Goal: Information Seeking & Learning: Check status

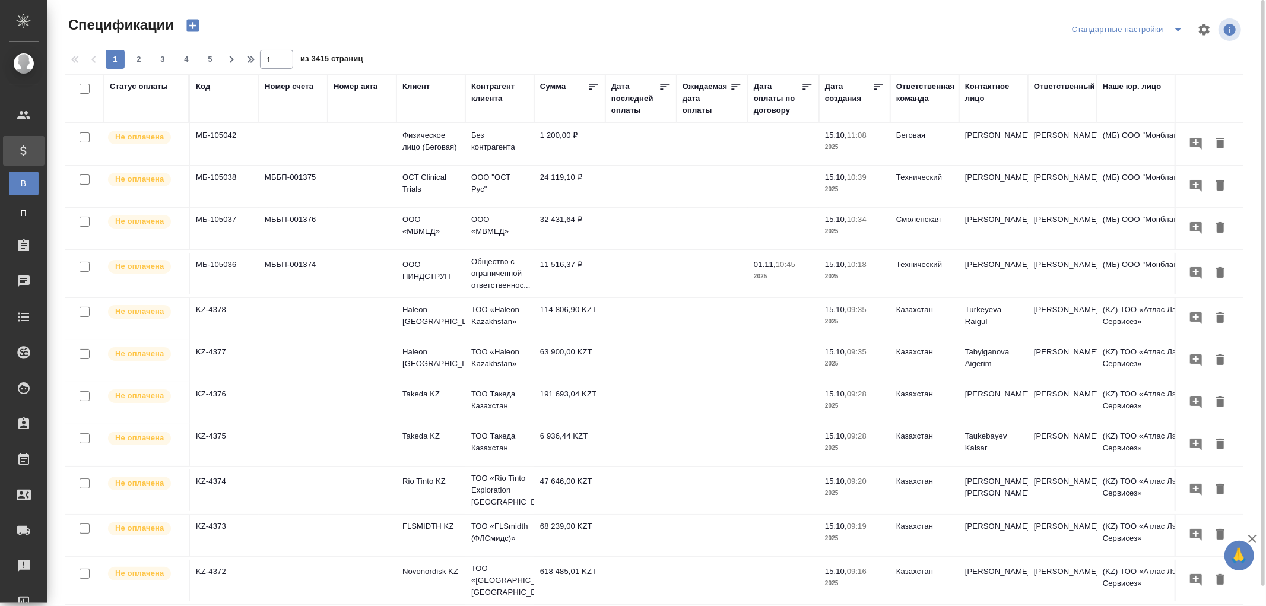
click at [204, 93] on div "Код" at bounding box center [224, 99] width 57 height 36
click at [202, 121] on th "Код" at bounding box center [224, 98] width 69 height 49
click at [204, 89] on div "Код" at bounding box center [203, 87] width 14 height 12
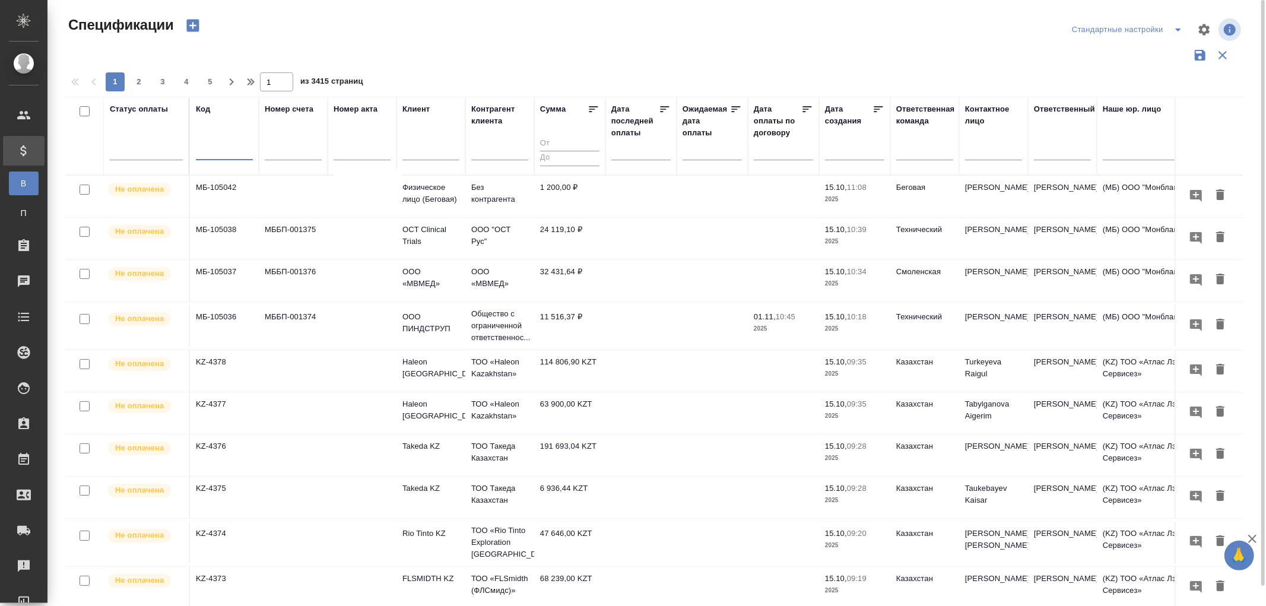
click at [198, 151] on input "text" at bounding box center [224, 152] width 57 height 15
paste input "TUP-16679"
type input "TUP-16679"
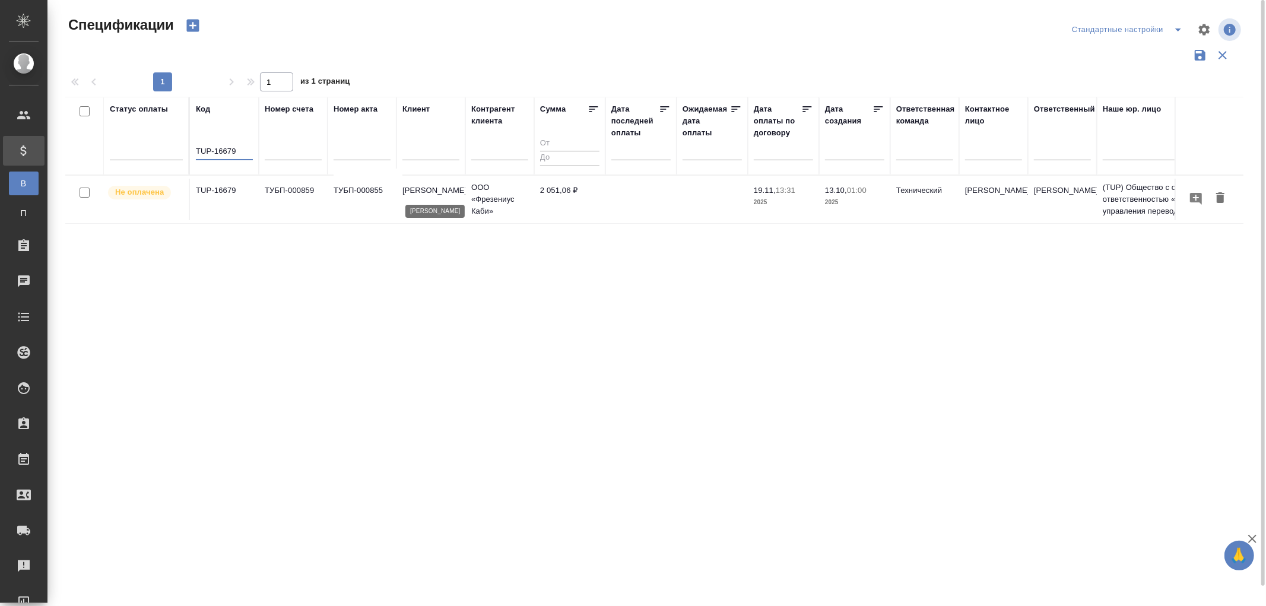
click at [440, 190] on p "Fresenius Kabi" at bounding box center [430, 191] width 57 height 12
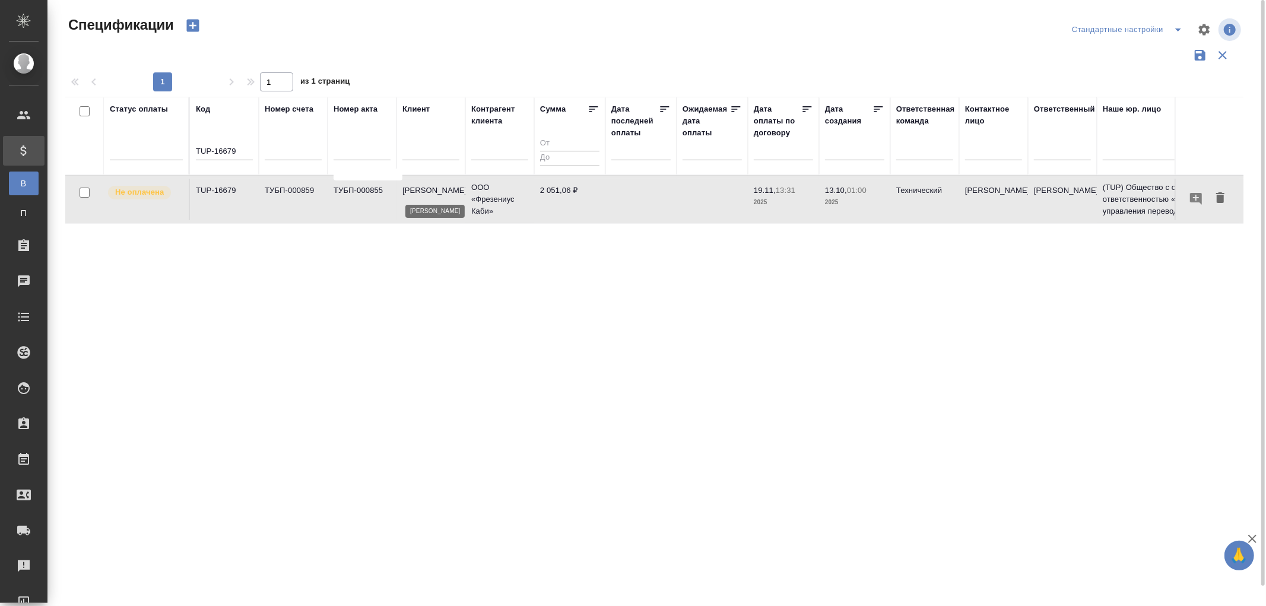
click at [440, 190] on p "Fresenius Kabi" at bounding box center [430, 191] width 57 height 12
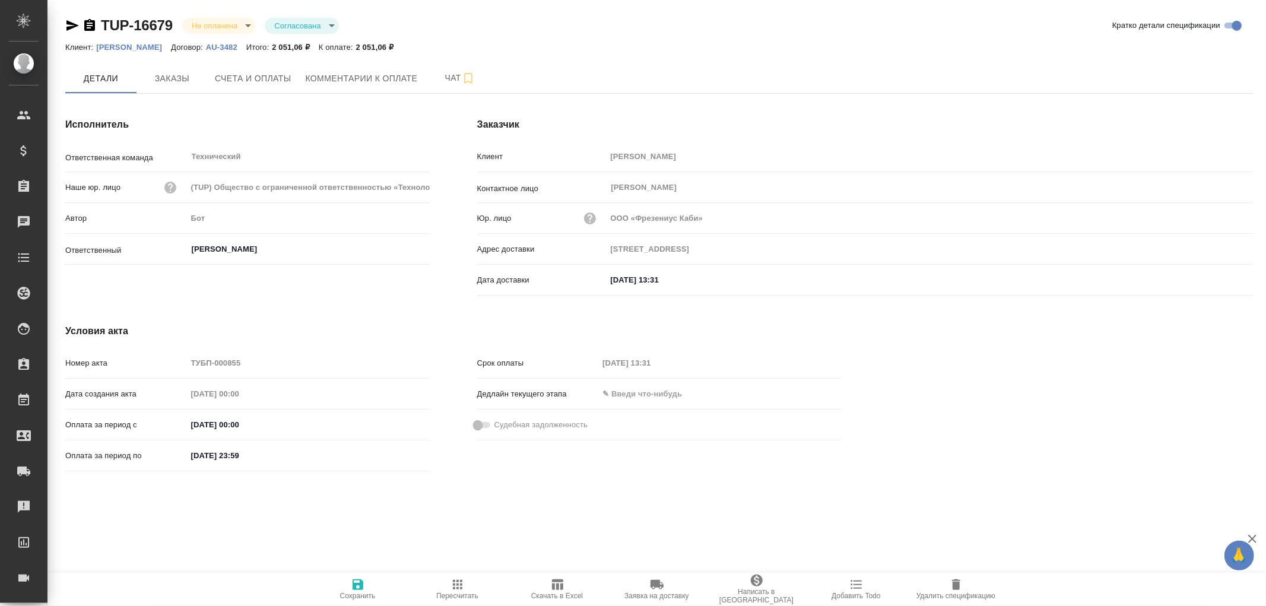
click at [119, 46] on p "[PERSON_NAME]" at bounding box center [133, 47] width 75 height 9
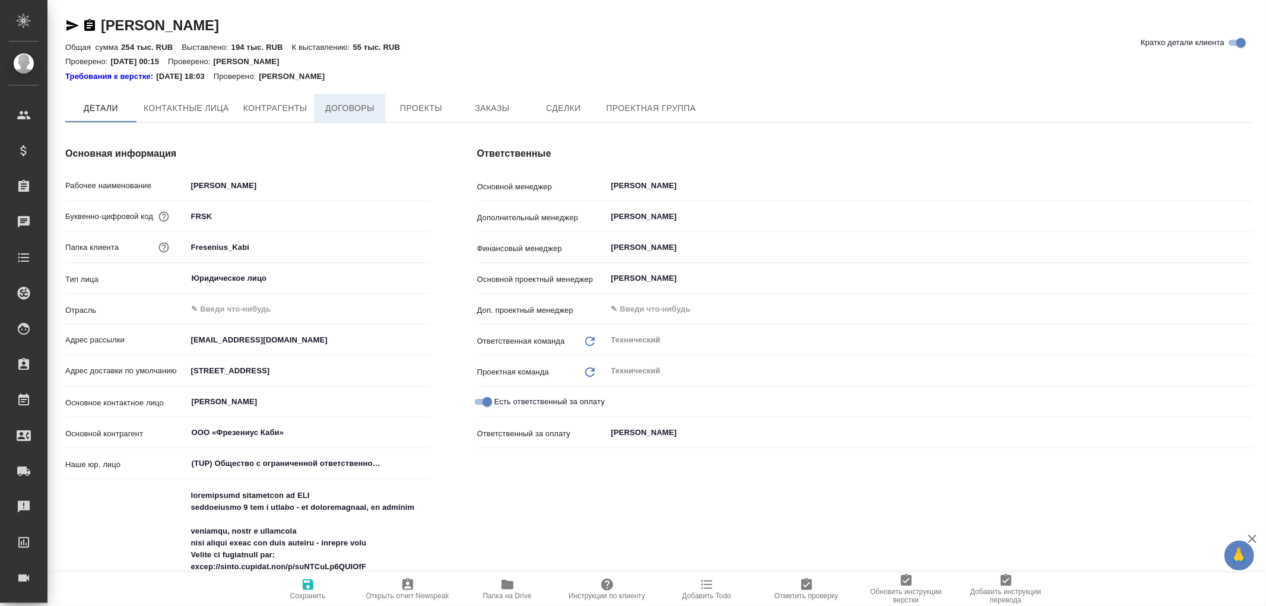
click at [351, 104] on span "Договоры" at bounding box center [349, 108] width 57 height 15
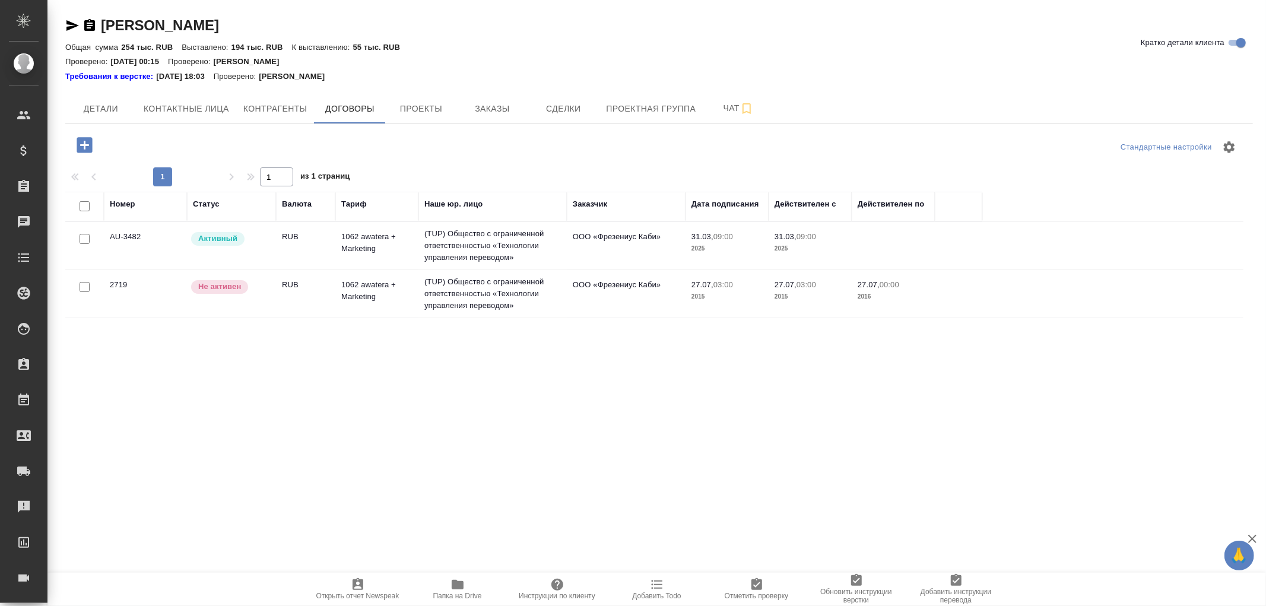
click at [476, 237] on td "(TUP) Общество с ограниченной ответственностью «Технологии управления переводом»" at bounding box center [492, 245] width 148 height 47
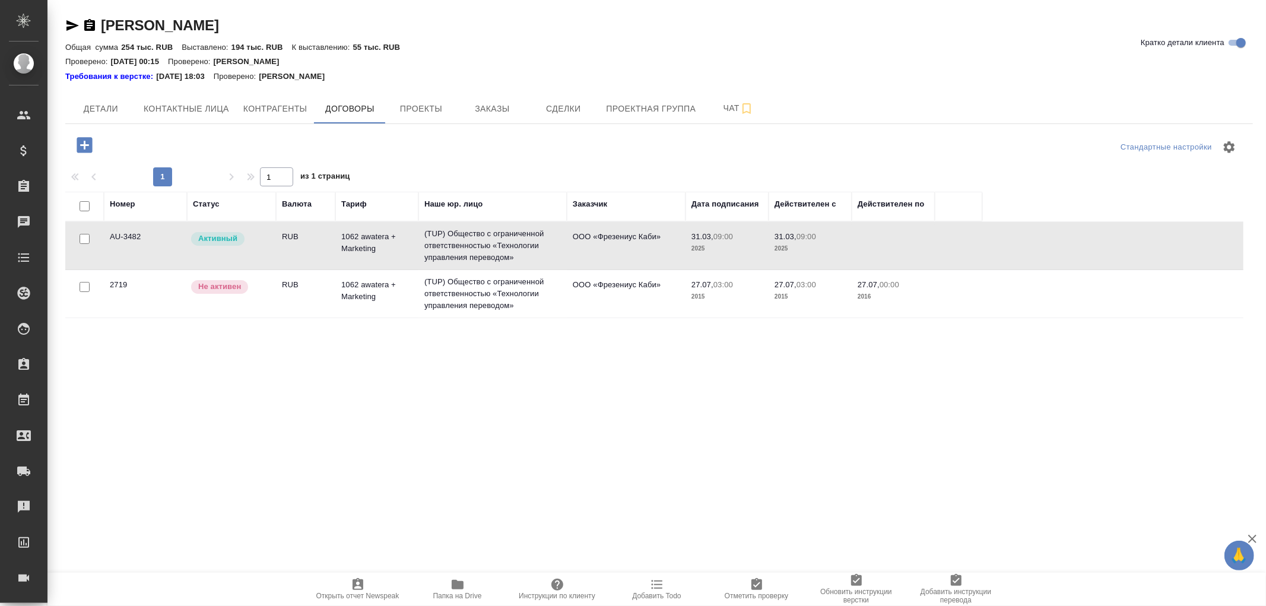
click at [476, 237] on td "(TUP) Общество с ограниченной ответственностью «Технологии управления переводом»" at bounding box center [492, 245] width 148 height 47
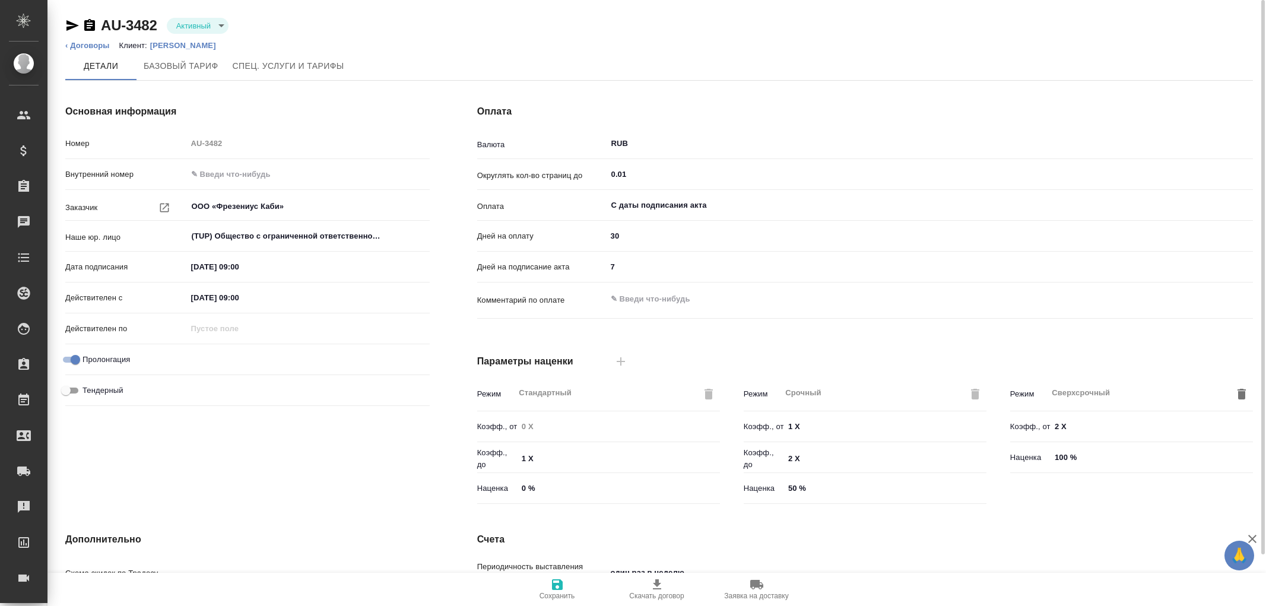
type input "1062 awatera + Marketing"
type input "Стандартный шаблон - 30-70-100 - ВЫБЕРИ МЕНЯ!"
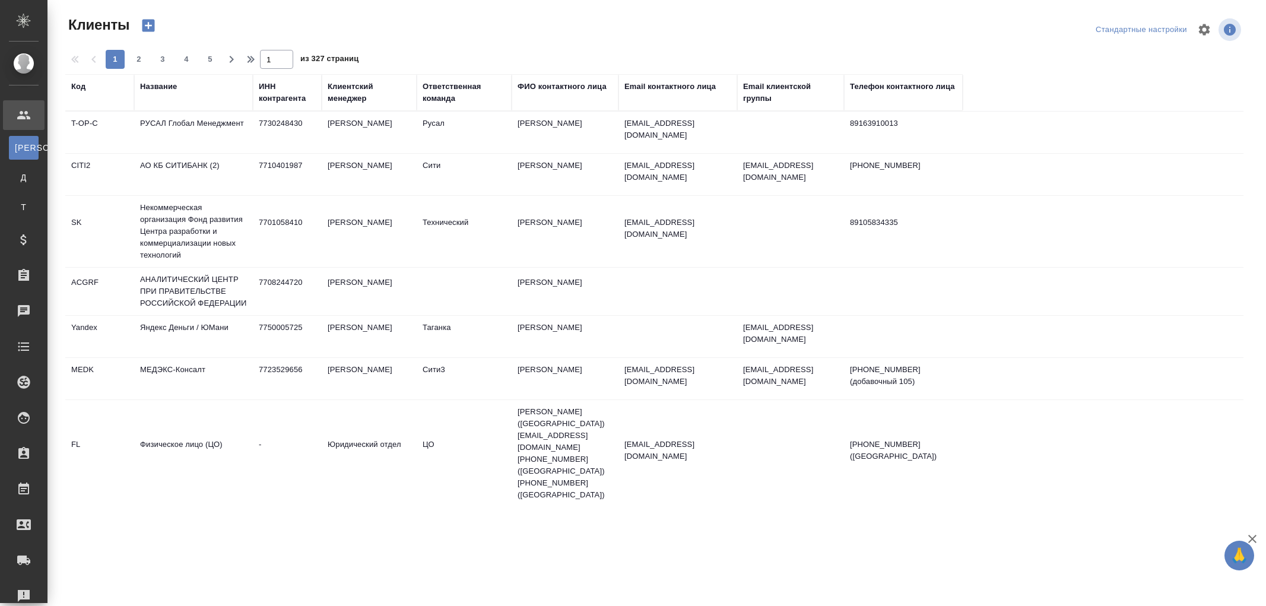
select select "RU"
click at [157, 87] on div "Название" at bounding box center [158, 87] width 37 height 12
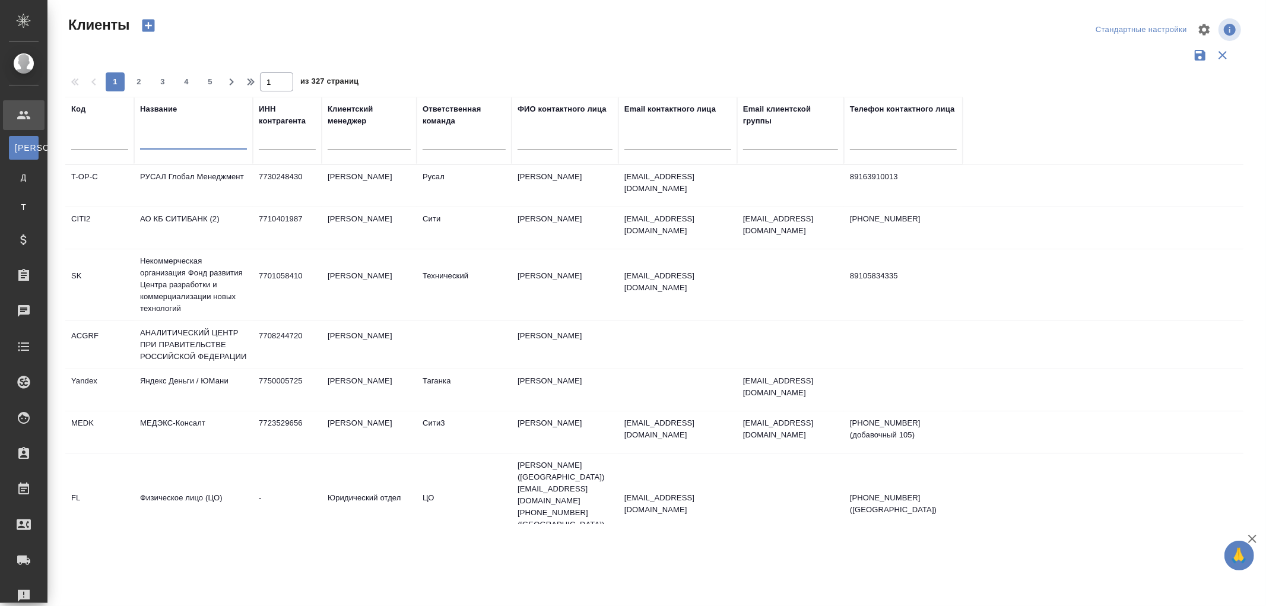
click at [159, 135] on input "text" at bounding box center [193, 142] width 107 height 15
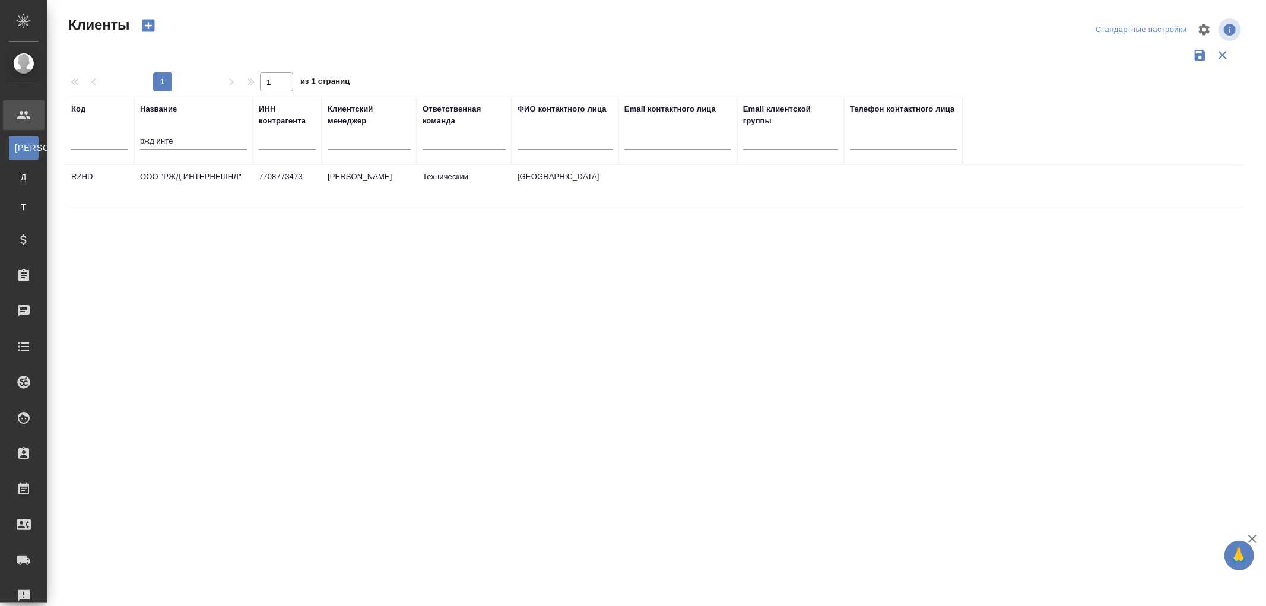
click at [217, 179] on td "ООО "РЖД ИНТЕРНЕШНЛ"" at bounding box center [193, 186] width 119 height 42
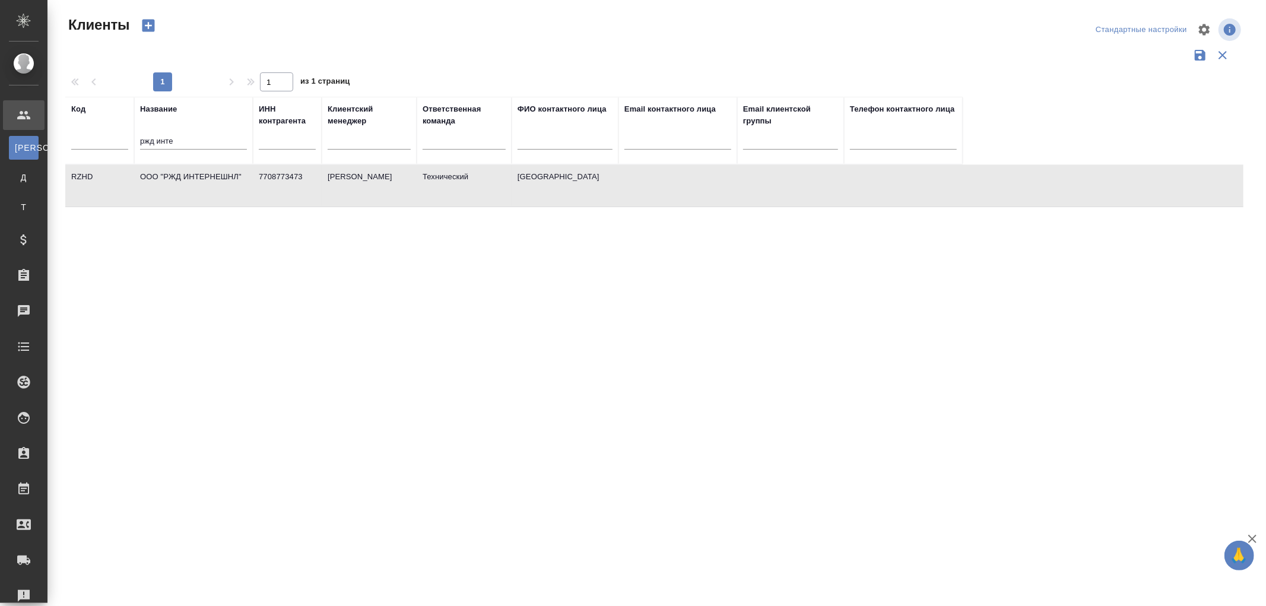
click at [217, 179] on td "ООО "РЖД ИНТЕРНЕШНЛ"" at bounding box center [193, 186] width 119 height 42
drag, startPoint x: 236, startPoint y: 144, endPoint x: 108, endPoint y: 135, distance: 127.8
click at [108, 135] on tr "Код Название ржд инте ИНН контрагента Клиентский менеджер Ответственная команда…" at bounding box center [513, 131] width 897 height 68
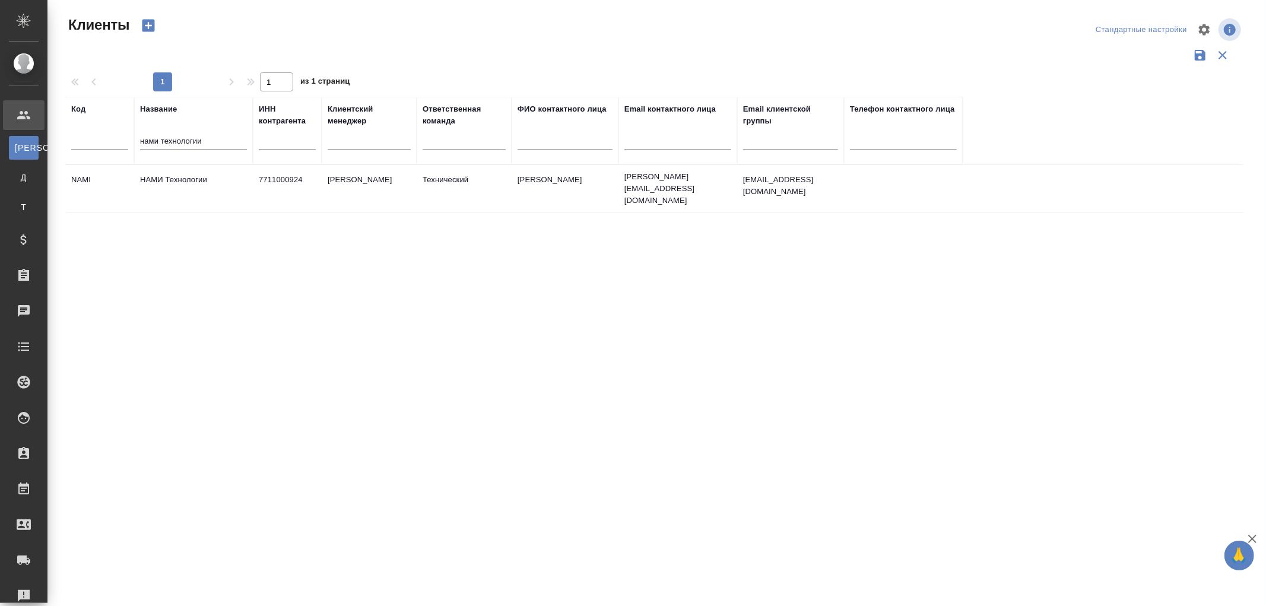
click at [185, 175] on td "НАМИ Технологии" at bounding box center [193, 189] width 119 height 42
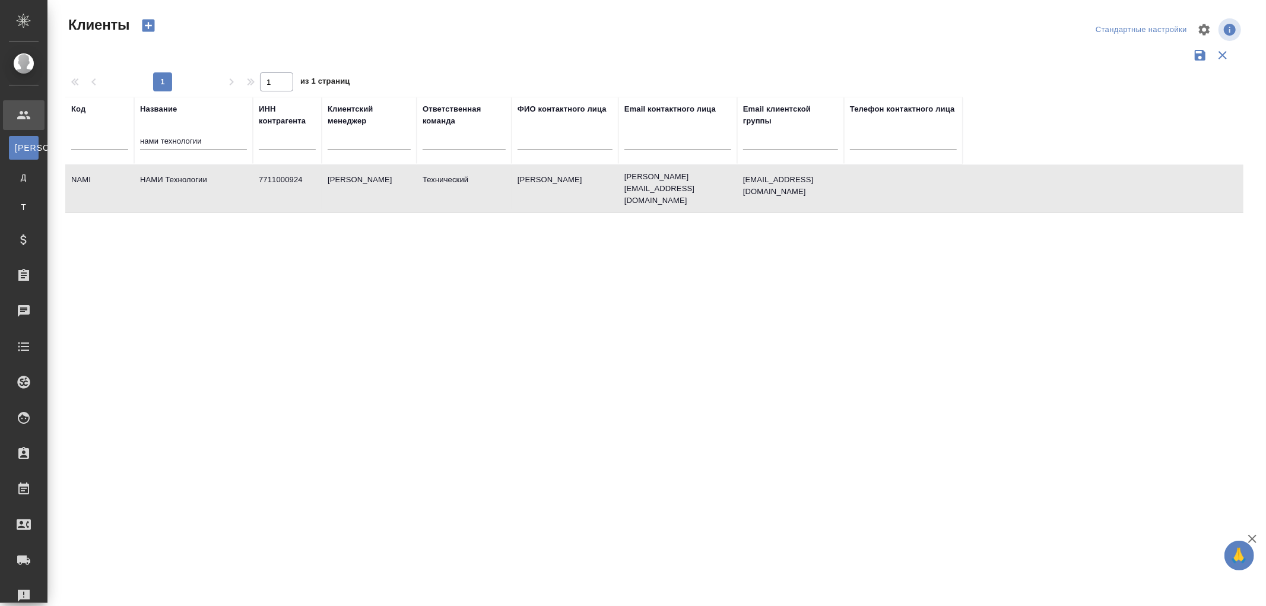
click at [185, 175] on td "НАМИ Технологии" at bounding box center [193, 189] width 119 height 42
drag, startPoint x: 215, startPoint y: 140, endPoint x: 69, endPoint y: 133, distance: 146.7
click at [69, 133] on tr "Код Название нами технологии ИНН контрагента Клиентский менеджер Ответственная …" at bounding box center [513, 131] width 897 height 68
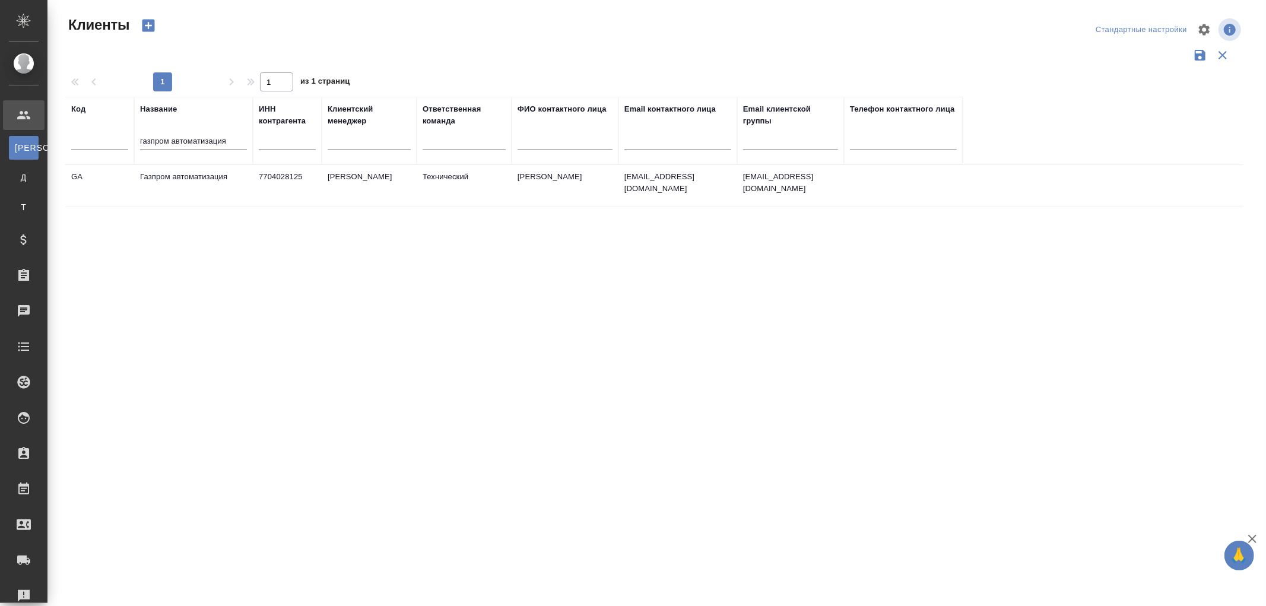
click at [168, 177] on td "Газпром автоматизация" at bounding box center [193, 186] width 119 height 42
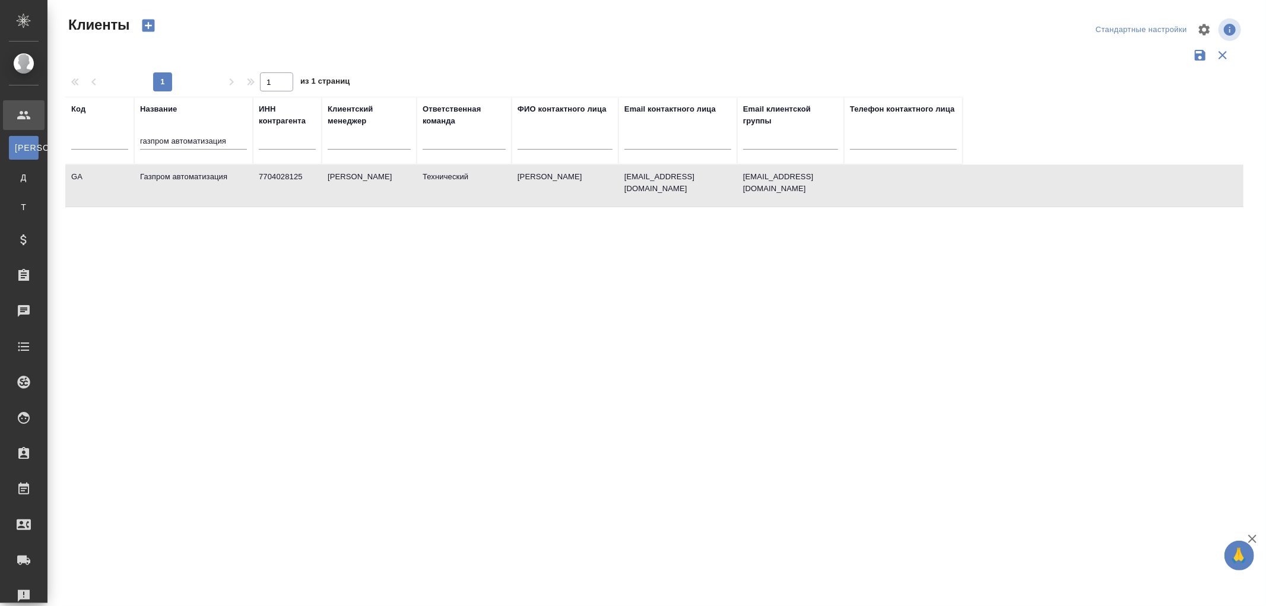
click at [168, 177] on td "Газпром автоматизация" at bounding box center [193, 186] width 119 height 42
click at [187, 183] on td "Газпром автоматизация" at bounding box center [193, 186] width 119 height 42
drag, startPoint x: 239, startPoint y: 138, endPoint x: 106, endPoint y: 136, distance: 133.5
click at [106, 136] on tr "Код Название газпром автоматизация ИНН контрагента Клиентский менеджер Ответств…" at bounding box center [513, 131] width 897 height 68
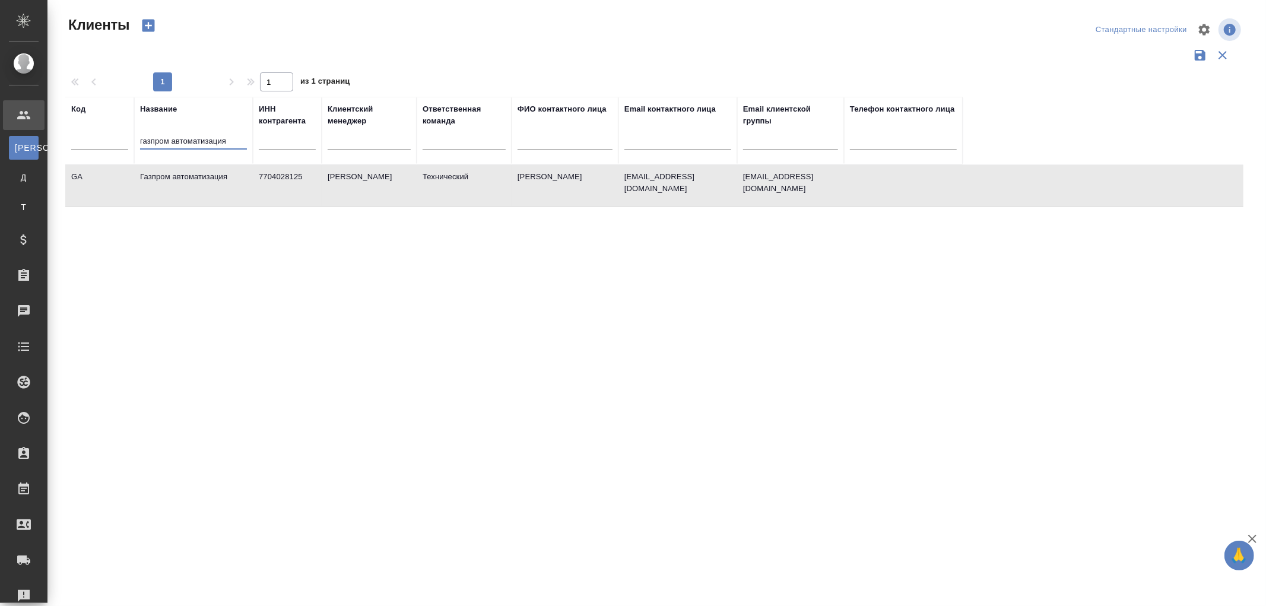
paste input "айер Электрикал Эпплаенсиз Рус"
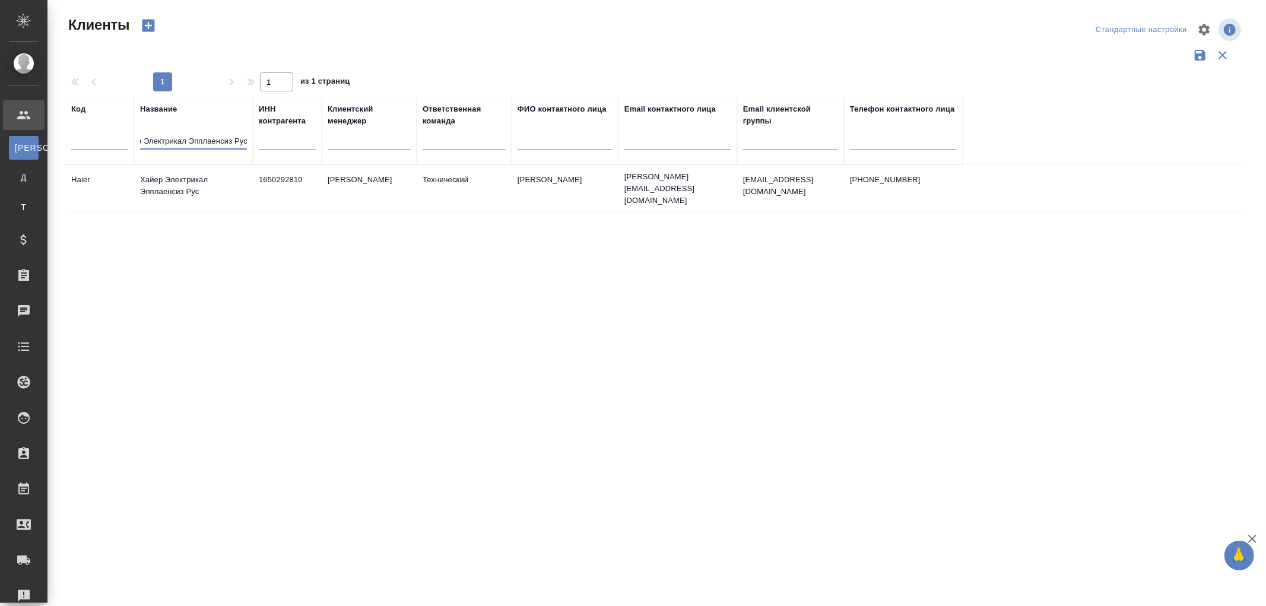
click at [185, 176] on td "Хайер Электрикал Эпплаенсиз Рус" at bounding box center [193, 189] width 119 height 42
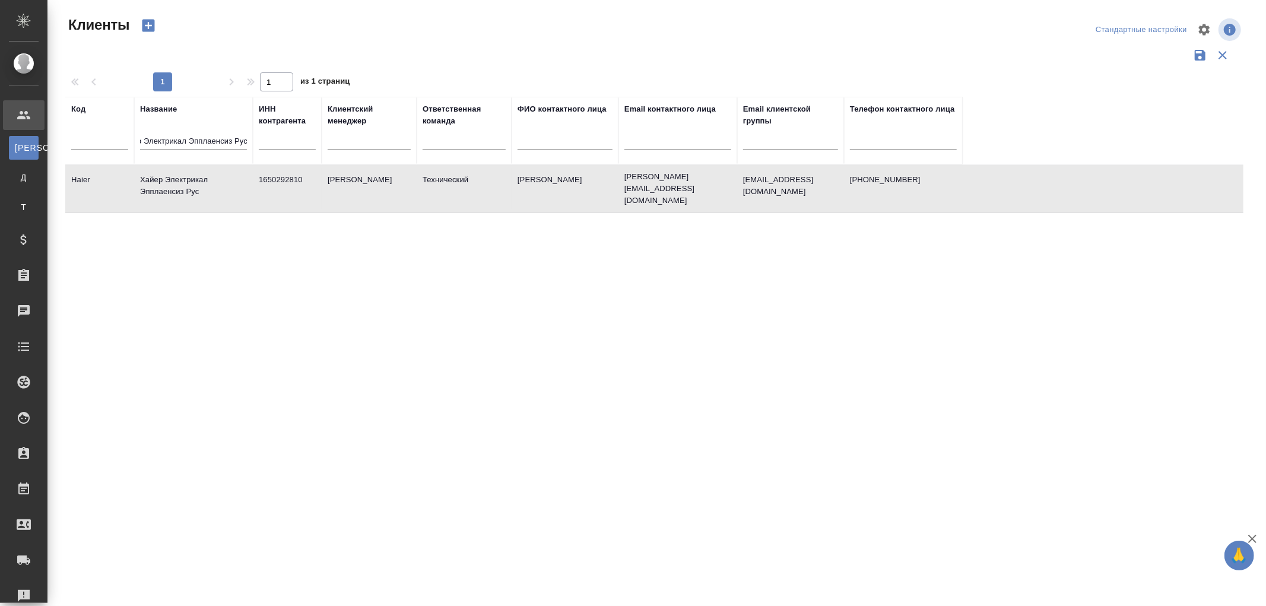
scroll to position [0, 0]
click at [185, 176] on td "Хайер Электрикал Эпплаенсиз Рус" at bounding box center [193, 189] width 119 height 42
click at [192, 185] on td "Хайер Электрикал Эпплаенсиз Рус" at bounding box center [193, 189] width 119 height 42
click at [195, 182] on td "Хайер Электрикал Эпплаенсиз Рус" at bounding box center [193, 189] width 119 height 42
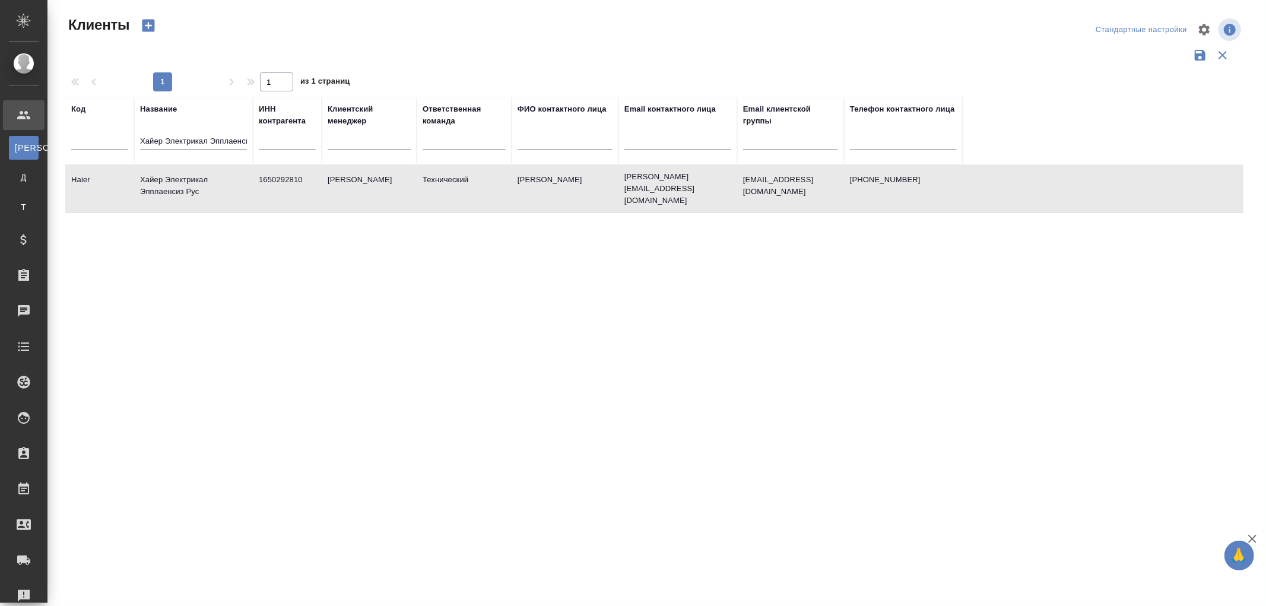
click at [195, 182] on td "Хайер Электрикал Эпплаенсиз Рус" at bounding box center [193, 189] width 119 height 42
drag, startPoint x: 141, startPoint y: 139, endPoint x: 377, endPoint y: 145, distance: 236.2
click at [377, 145] on tr "Код Название Хайер Электрикал Эпплаенсиз Рус ИНН контрагента Клиентский менедже…" at bounding box center [513, 131] width 897 height 68
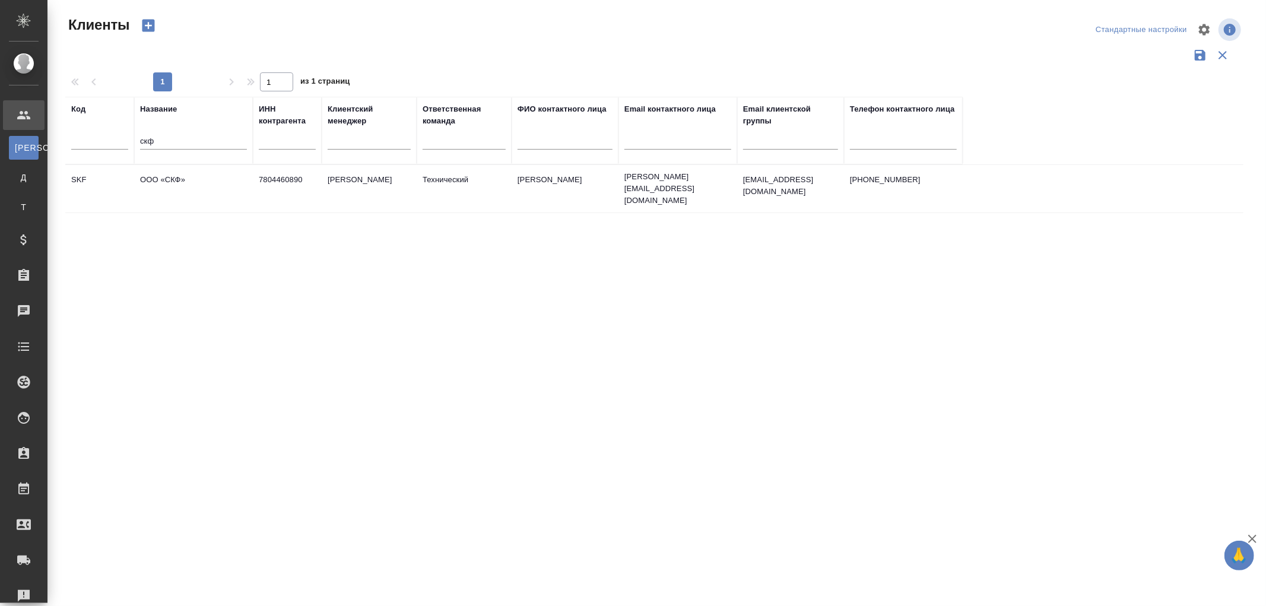
click at [188, 176] on td "ООО «СКФ»" at bounding box center [193, 189] width 119 height 42
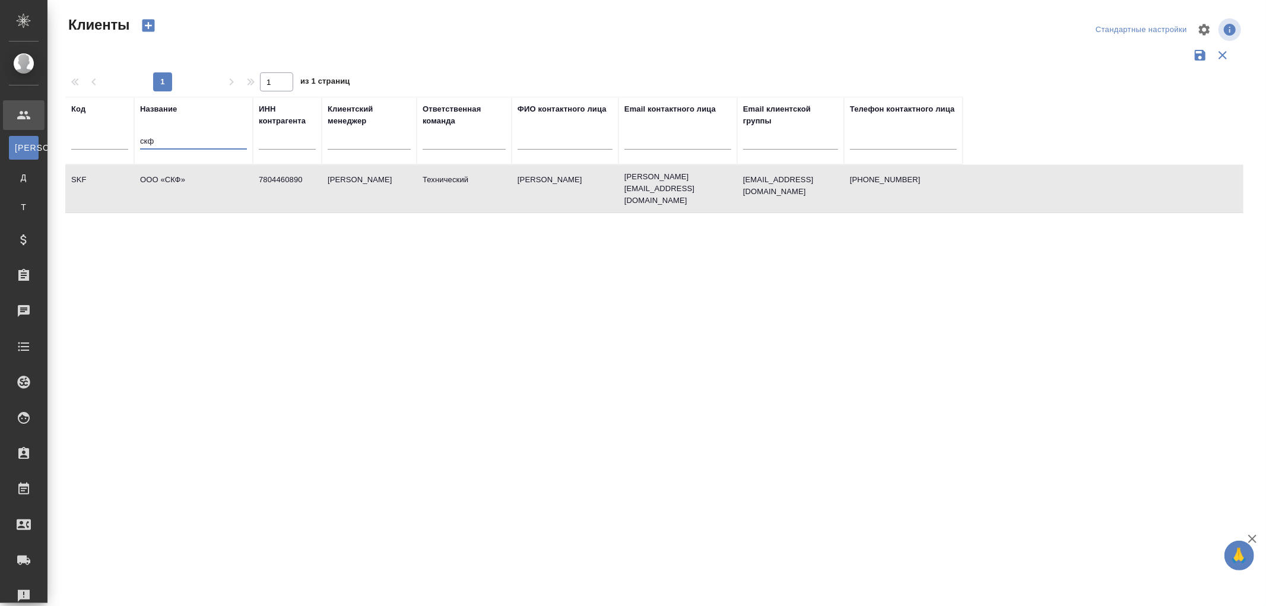
drag, startPoint x: 195, startPoint y: 140, endPoint x: 129, endPoint y: 141, distance: 65.9
click at [129, 141] on tr "Код Название скф ИНН контрагента Клиентский менеджер Ответственная команда ФИО …" at bounding box center [513, 131] width 897 height 68
paste input "Pfizer"
type input "Pfizer"
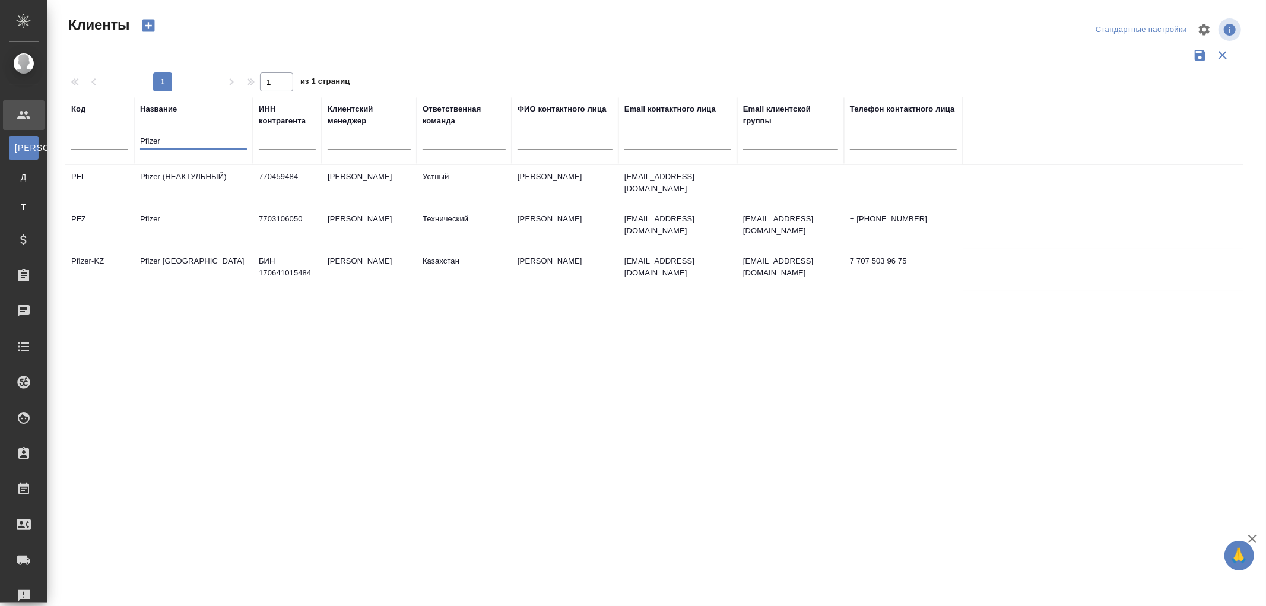
click at [204, 221] on td "Pfizer" at bounding box center [193, 228] width 119 height 42
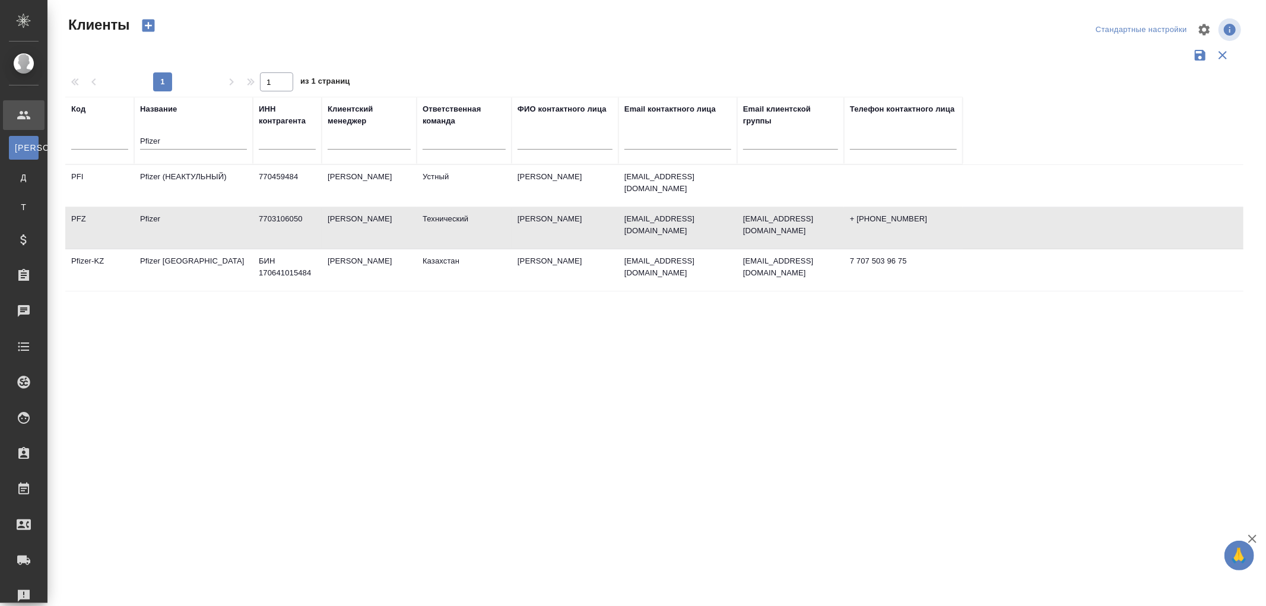
click at [204, 221] on td "Pfizer" at bounding box center [193, 228] width 119 height 42
click at [537, 225] on td "Королева Марина" at bounding box center [564, 228] width 107 height 42
click at [416, 224] on td "Технический" at bounding box center [463, 228] width 95 height 42
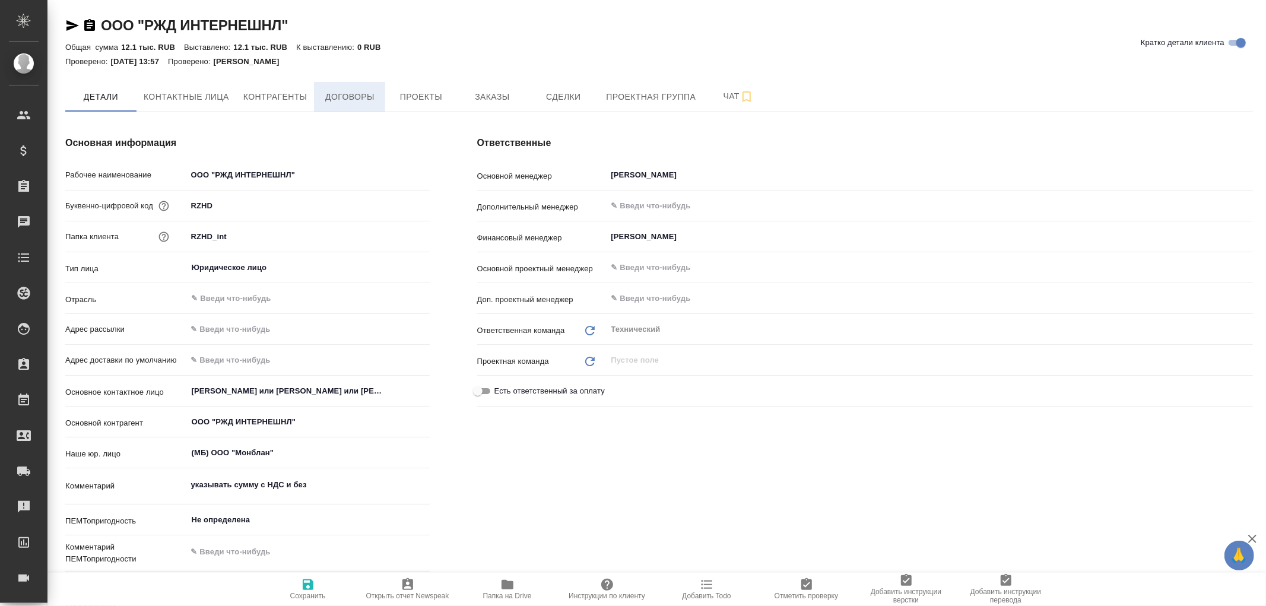
click at [365, 98] on span "Договоры" at bounding box center [349, 97] width 57 height 15
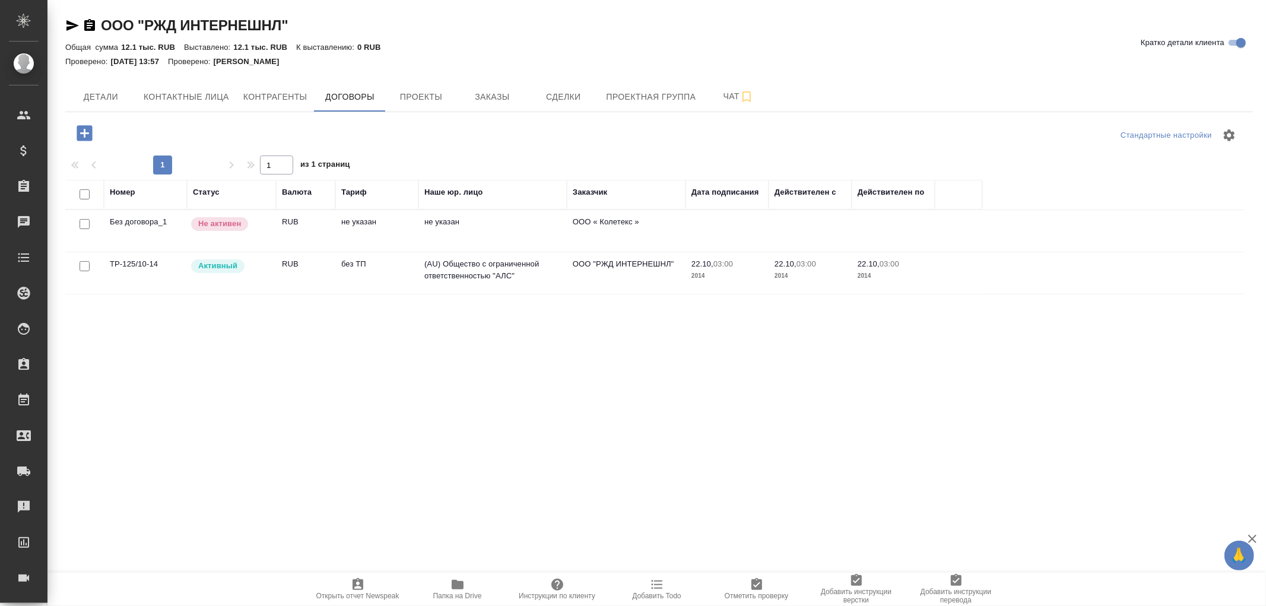
click at [471, 269] on td "(AU) Общество с ограниченной ответственностью "АЛС"" at bounding box center [492, 273] width 148 height 42
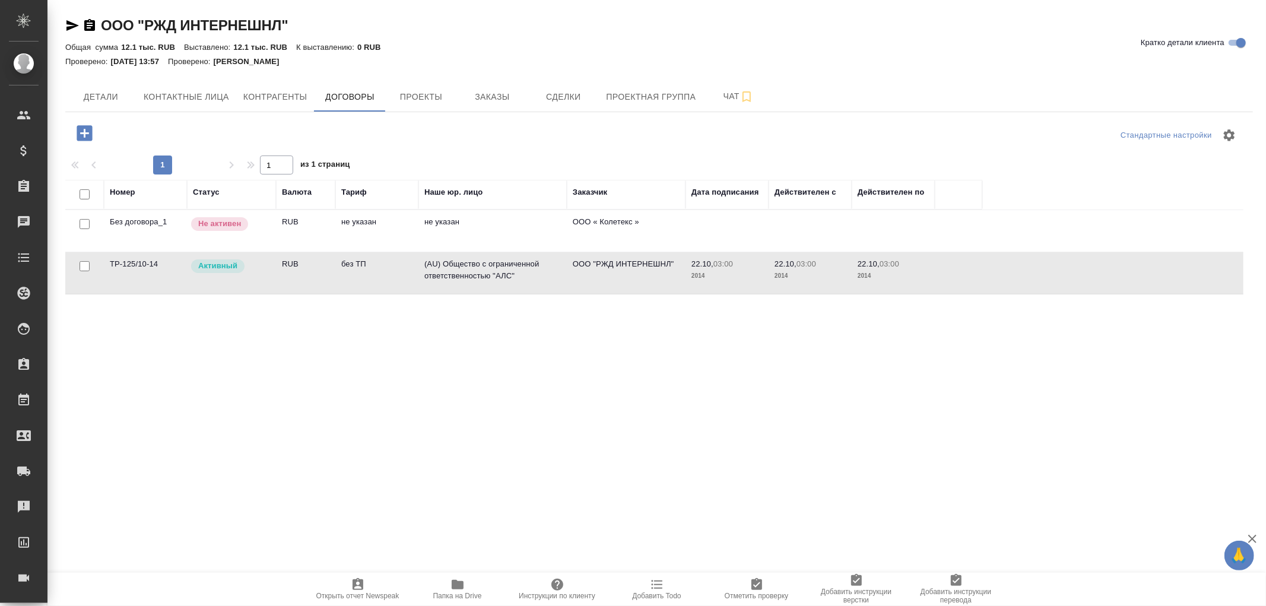
click at [471, 269] on td "(AU) Общество с ограниченной ответственностью "АЛС"" at bounding box center [492, 273] width 148 height 42
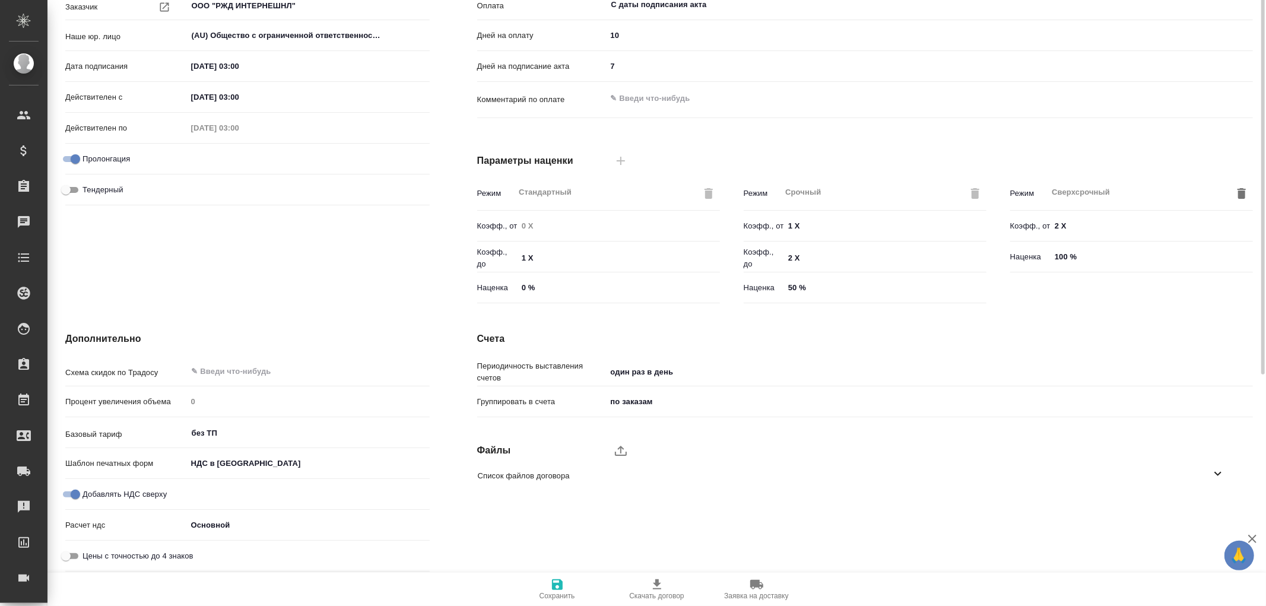
scroll to position [3, 0]
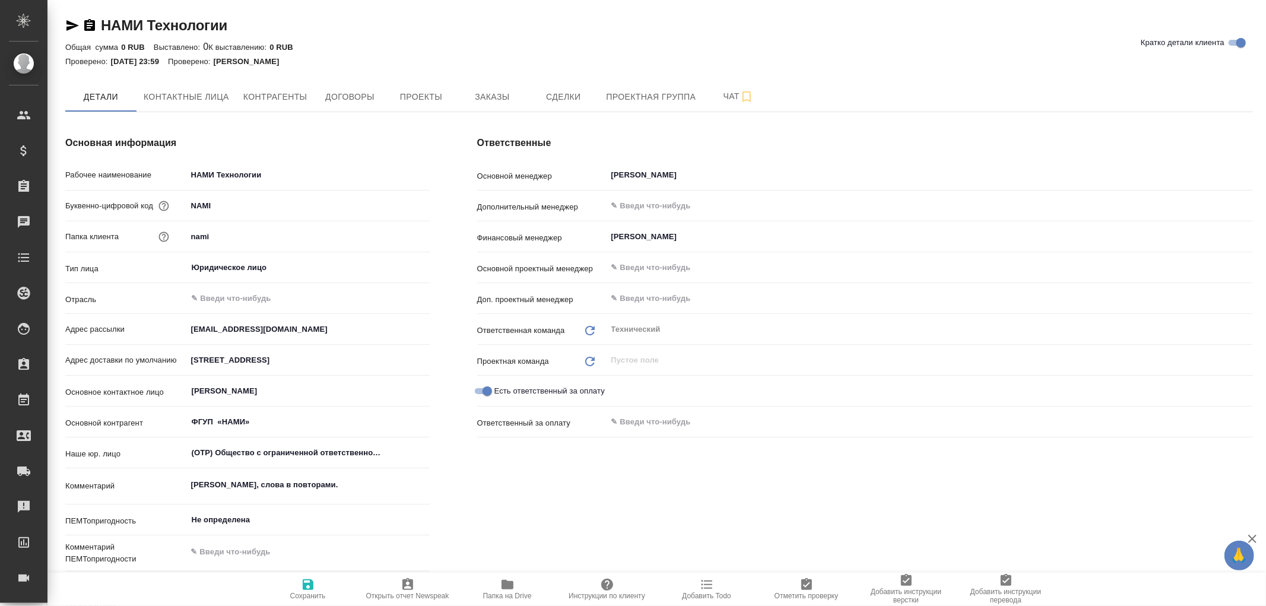
type textarea "x"
click at [357, 97] on span "Договоры" at bounding box center [349, 97] width 57 height 15
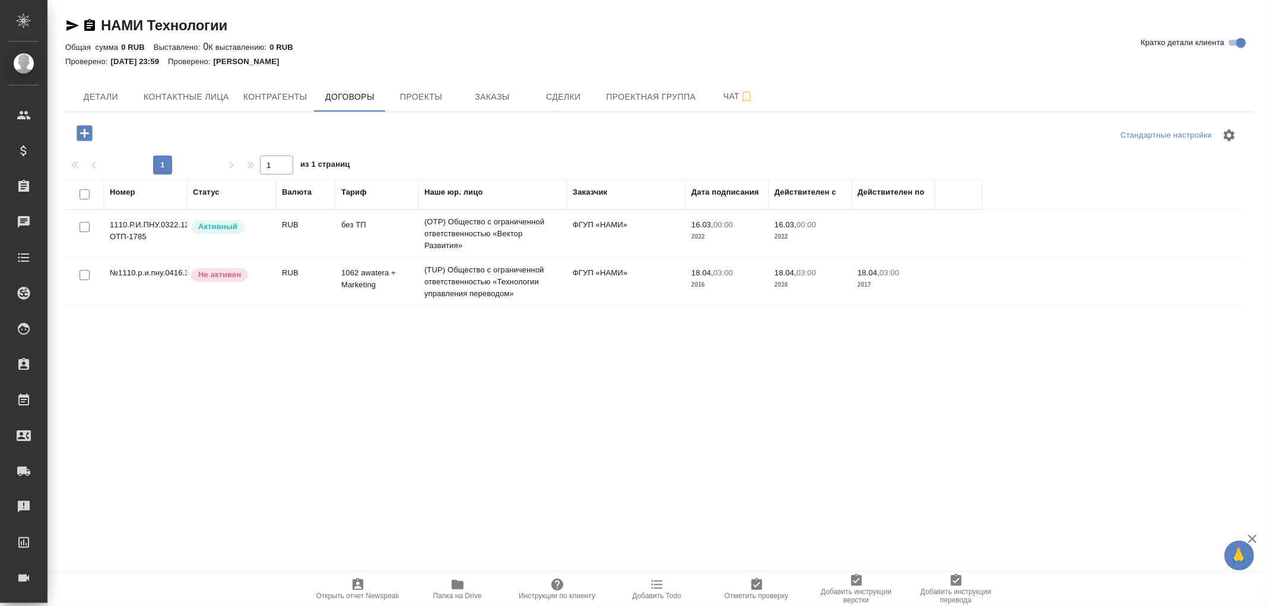
click at [495, 224] on td "(OTP) Общество с ограниченной ответственностью «Вектор Развития»" at bounding box center [492, 233] width 148 height 47
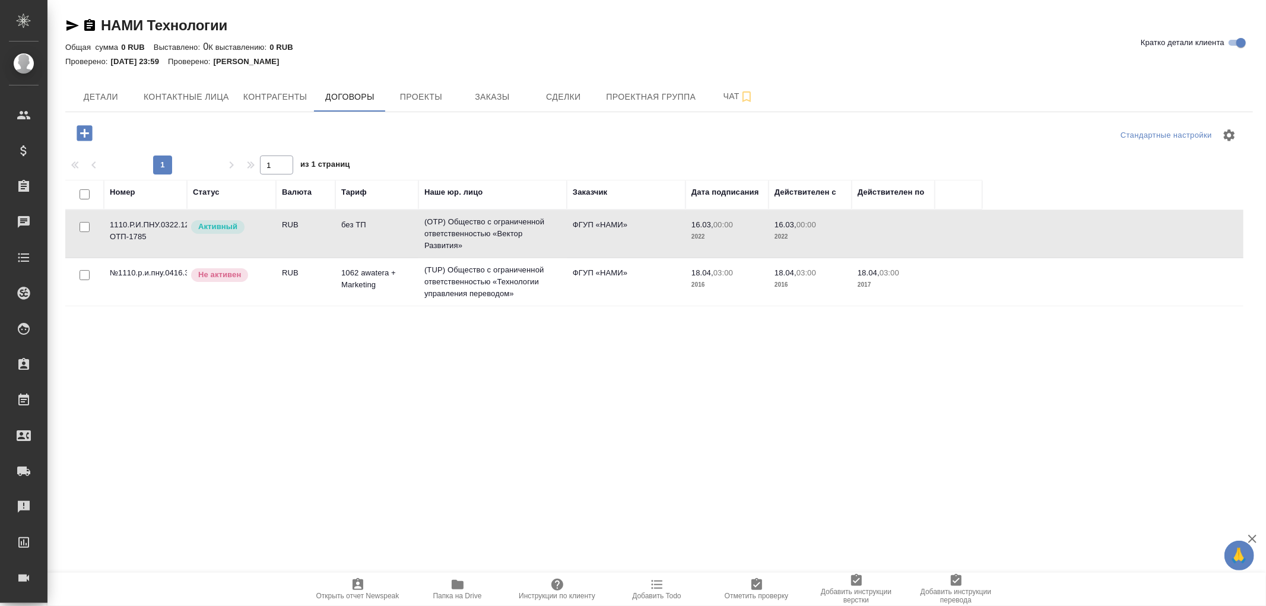
click at [495, 224] on td "(OTP) Общество с ограниченной ответственностью «Вектор Развития»" at bounding box center [492, 233] width 148 height 47
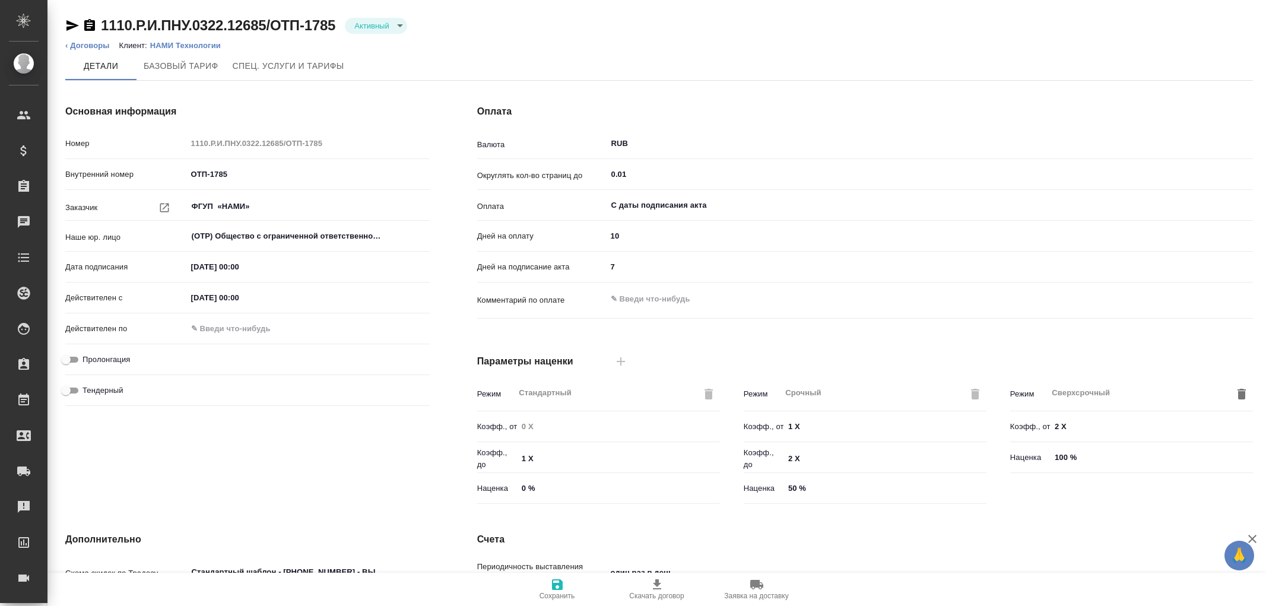
type input "без ТП"
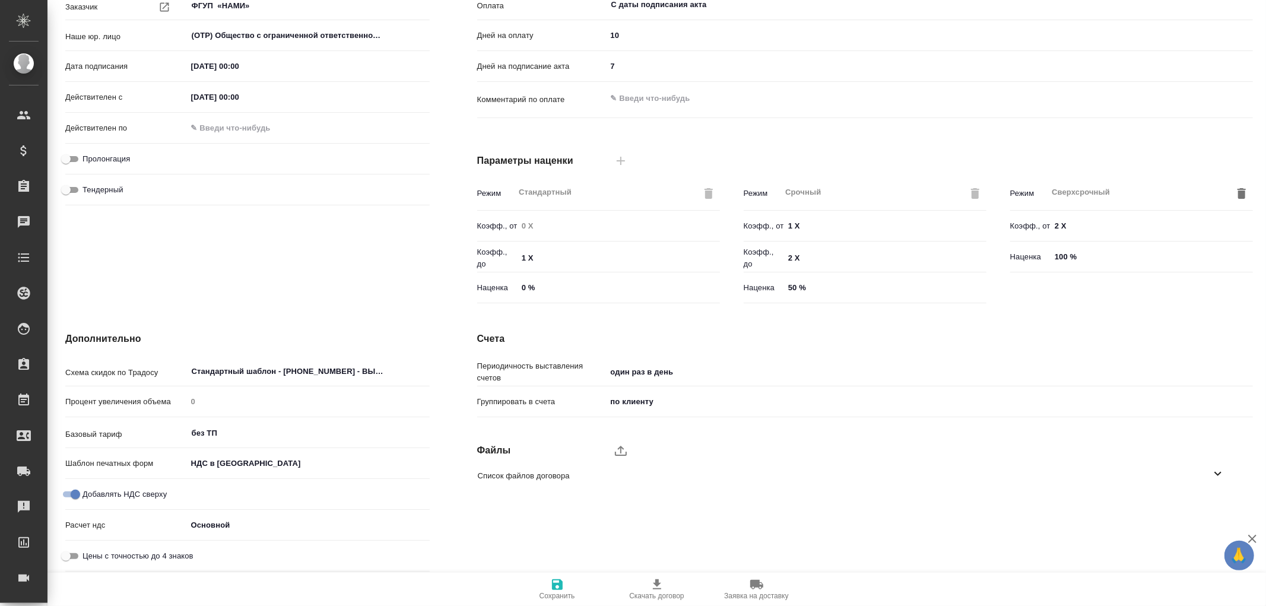
click at [283, 462] on body "🙏 .cls-1 fill:#fff; AWATERA [PERSON_NAME]romanenko Клиенты Спецификации Заказы …" at bounding box center [633, 303] width 1266 height 606
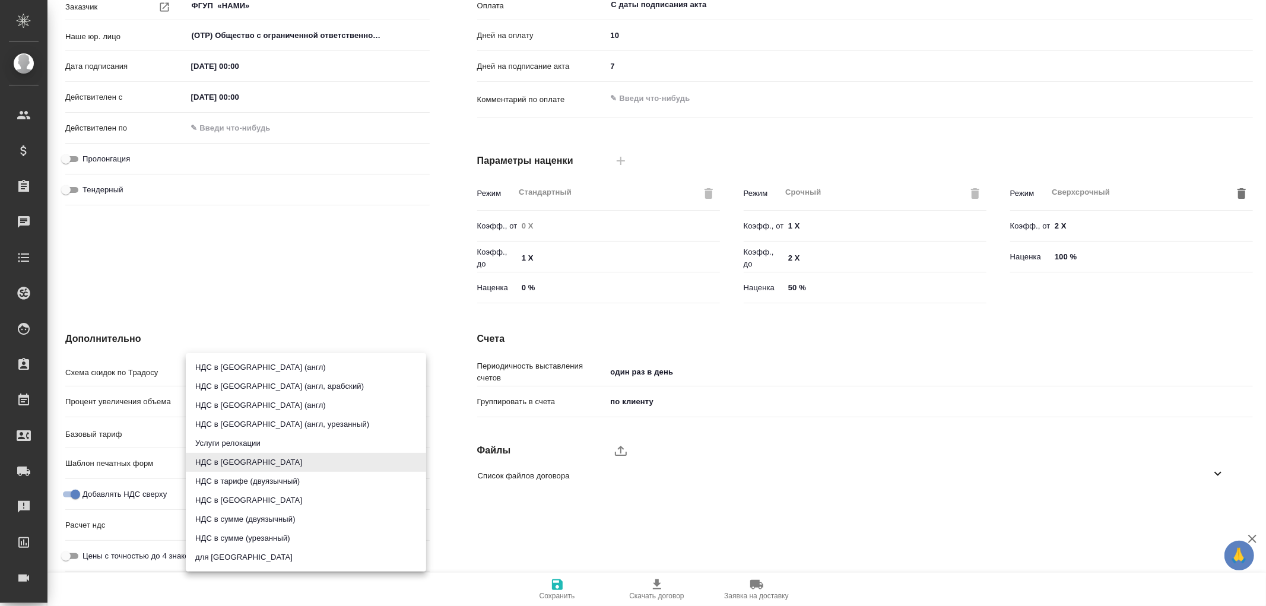
click at [269, 501] on li "НДС в [GEOGRAPHIC_DATA]" at bounding box center [306, 500] width 240 height 19
type input "russian2"
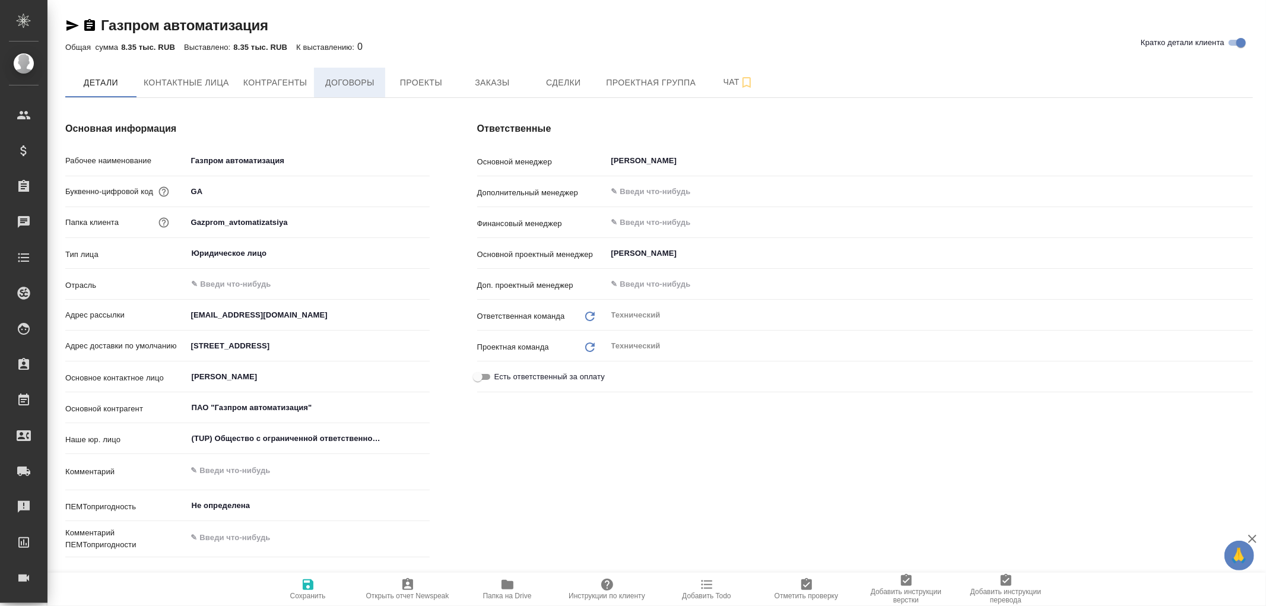
click at [346, 84] on span "Договоры" at bounding box center [349, 82] width 57 height 15
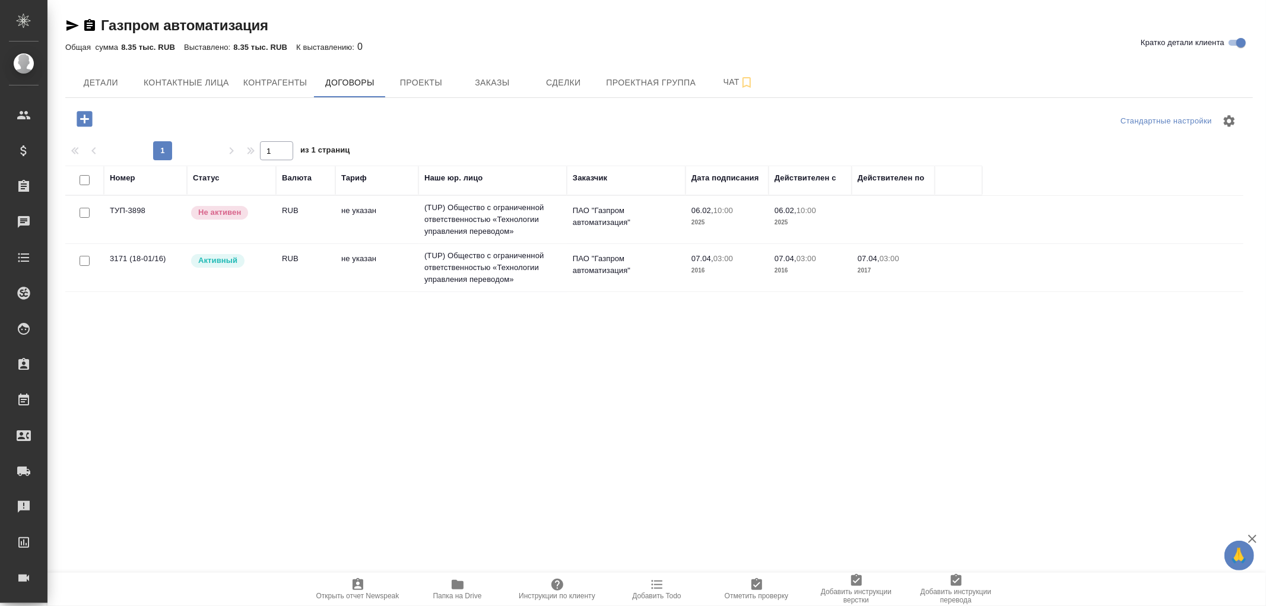
click at [496, 269] on td "(TUP) Общество с ограниченной ответственностью «Технологии управления переводом»" at bounding box center [492, 267] width 148 height 47
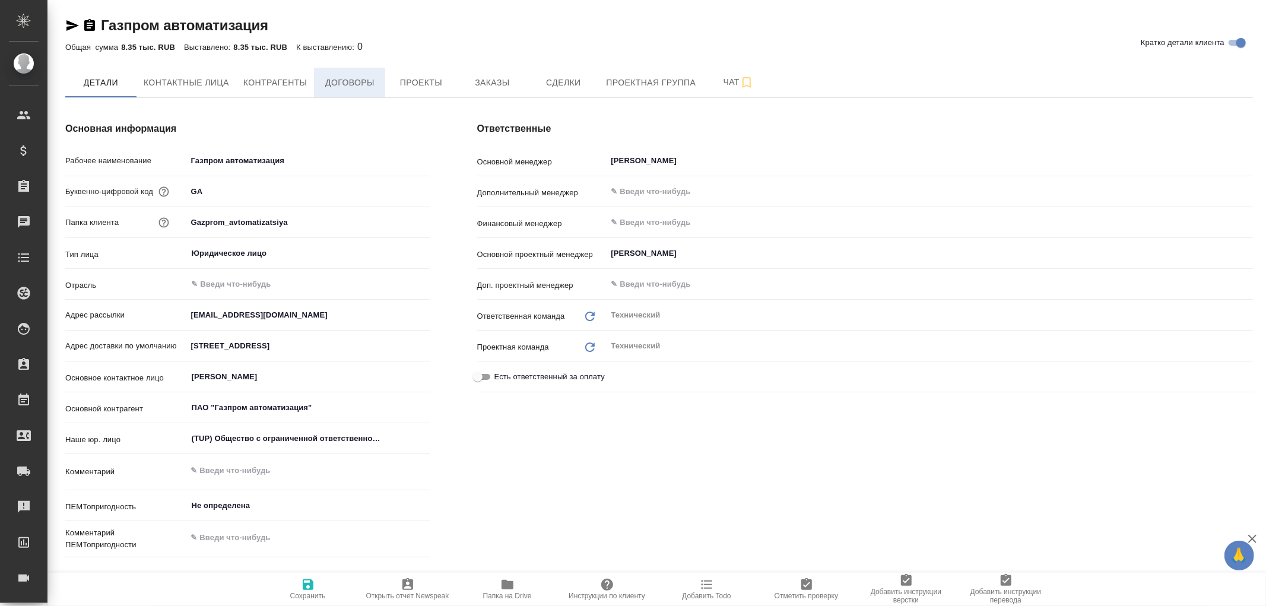
click at [346, 84] on span "Договоры" at bounding box center [349, 82] width 57 height 15
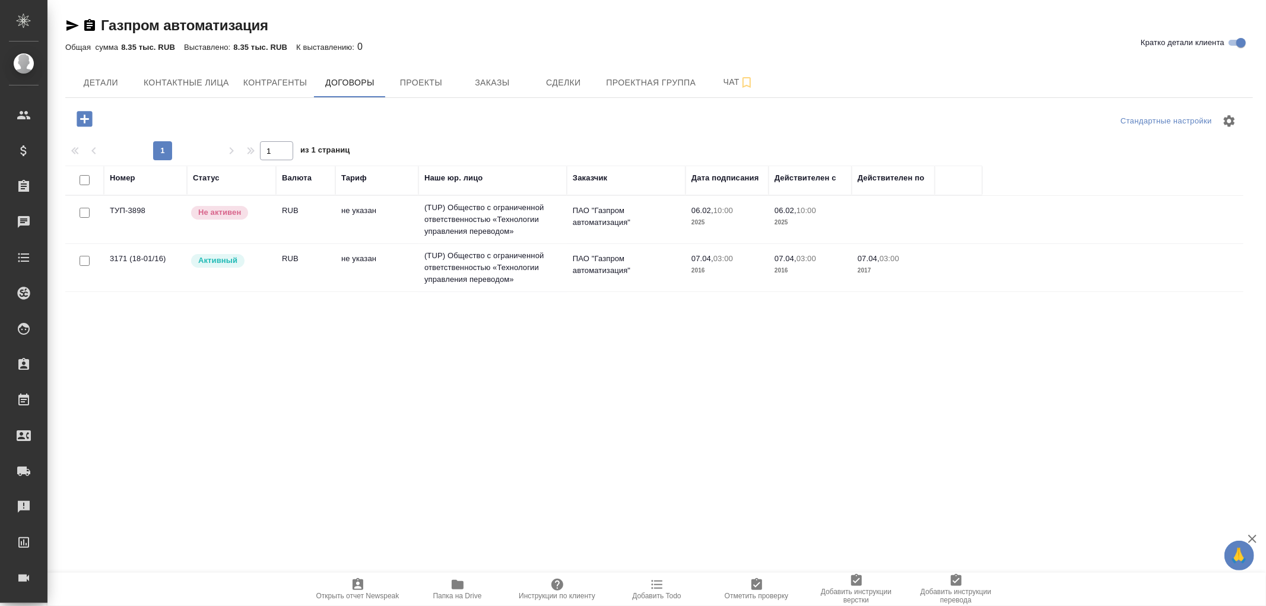
click at [494, 271] on td "(TUP) Общество с ограниченной ответственностью «Технологии управления переводом»" at bounding box center [492, 267] width 148 height 47
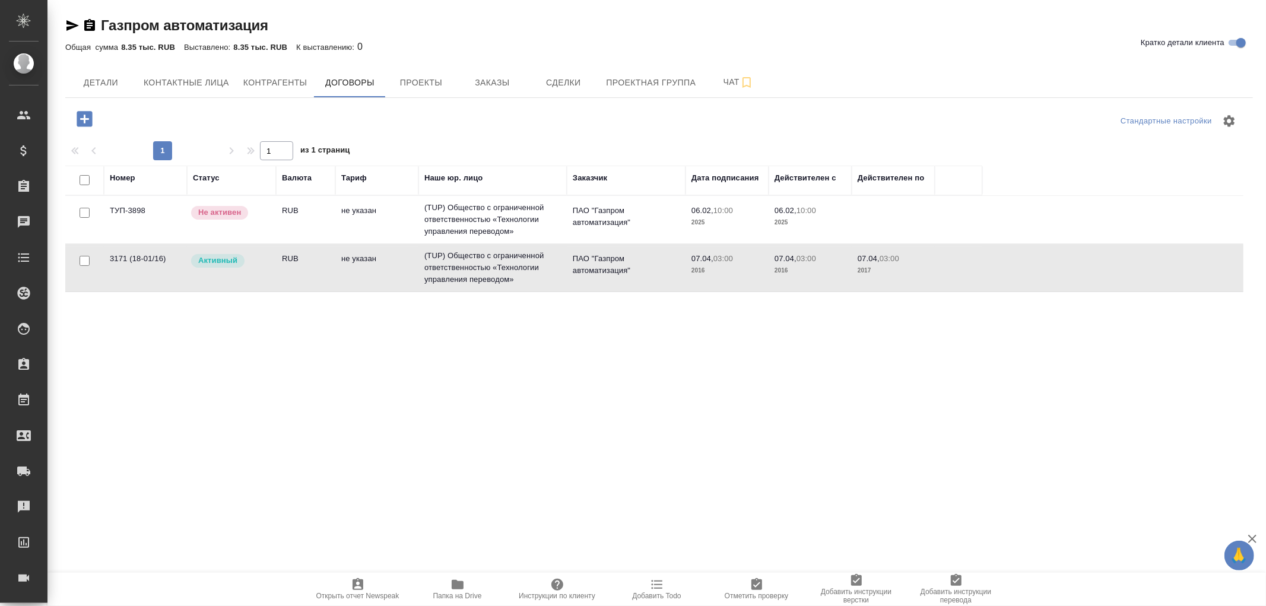
click at [494, 271] on td "(TUP) Общество с ограниченной ответственностью «Технологии управления переводом»" at bounding box center [492, 267] width 148 height 47
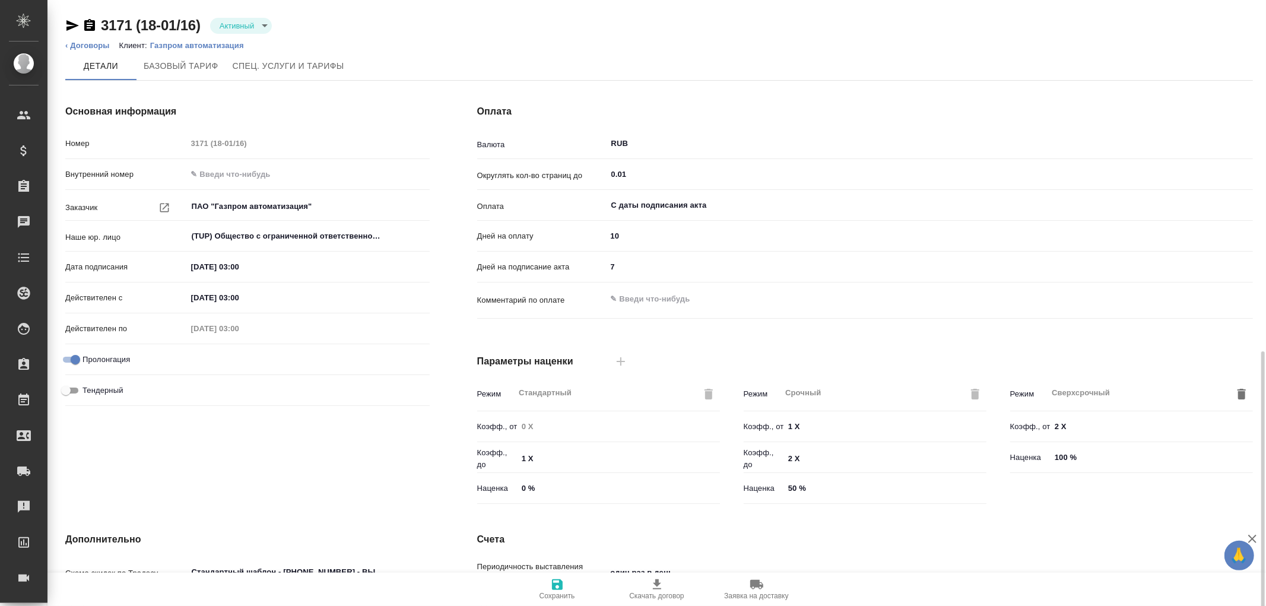
scroll to position [201, 0]
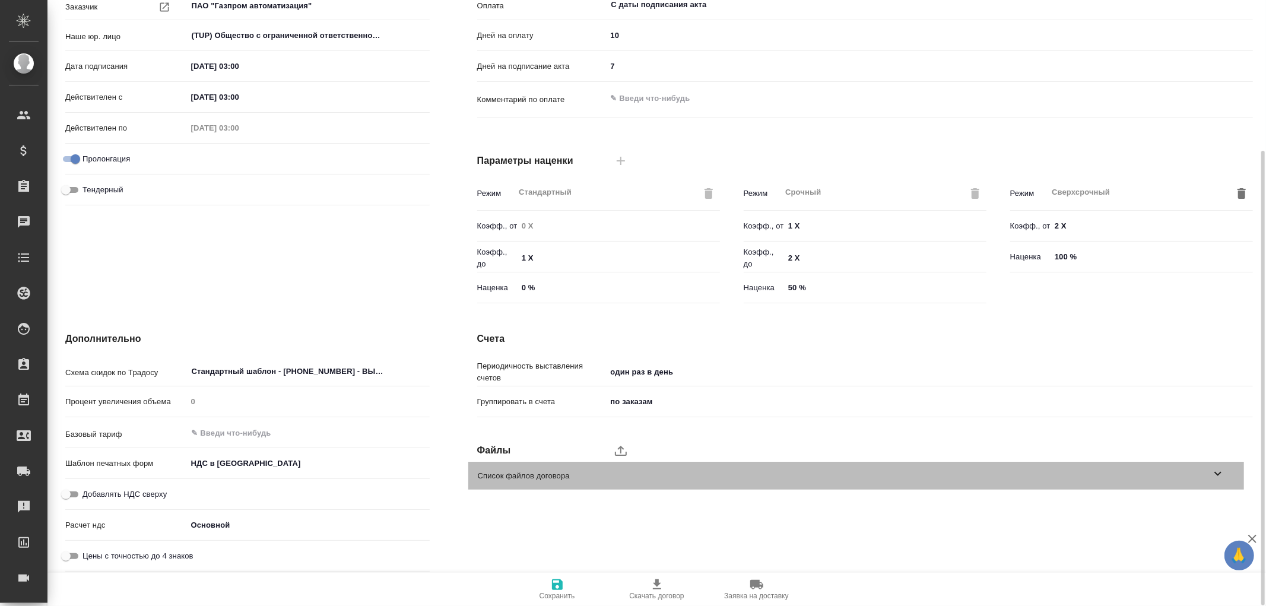
click at [1217, 473] on icon at bounding box center [1217, 474] width 7 height 4
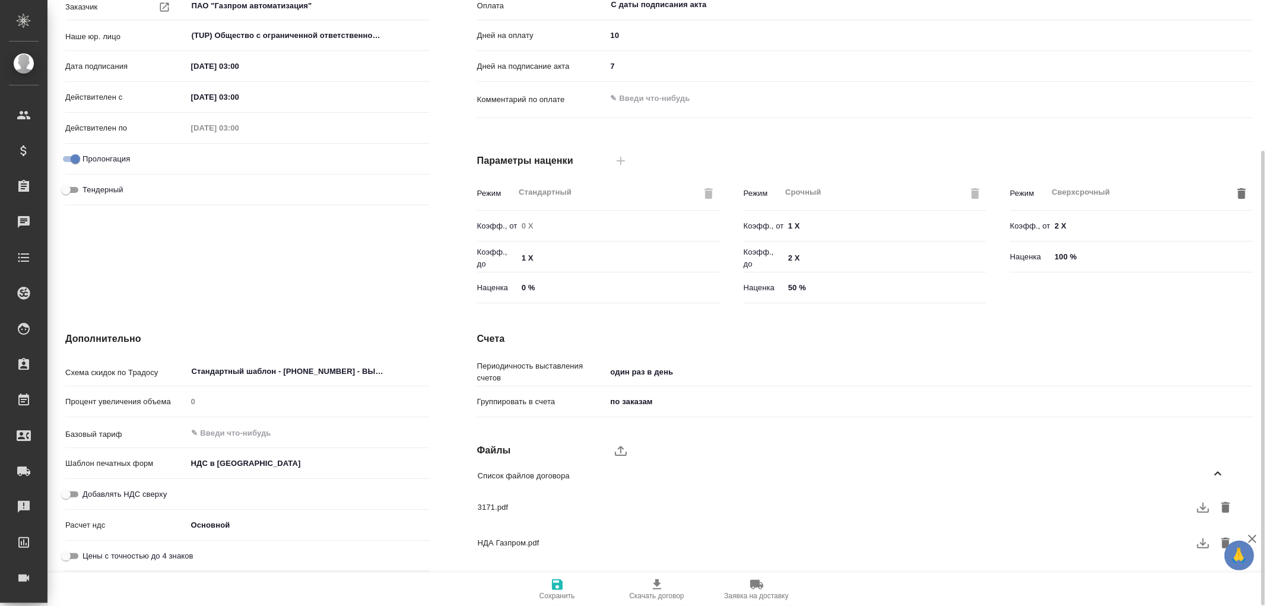
scroll to position [226, 0]
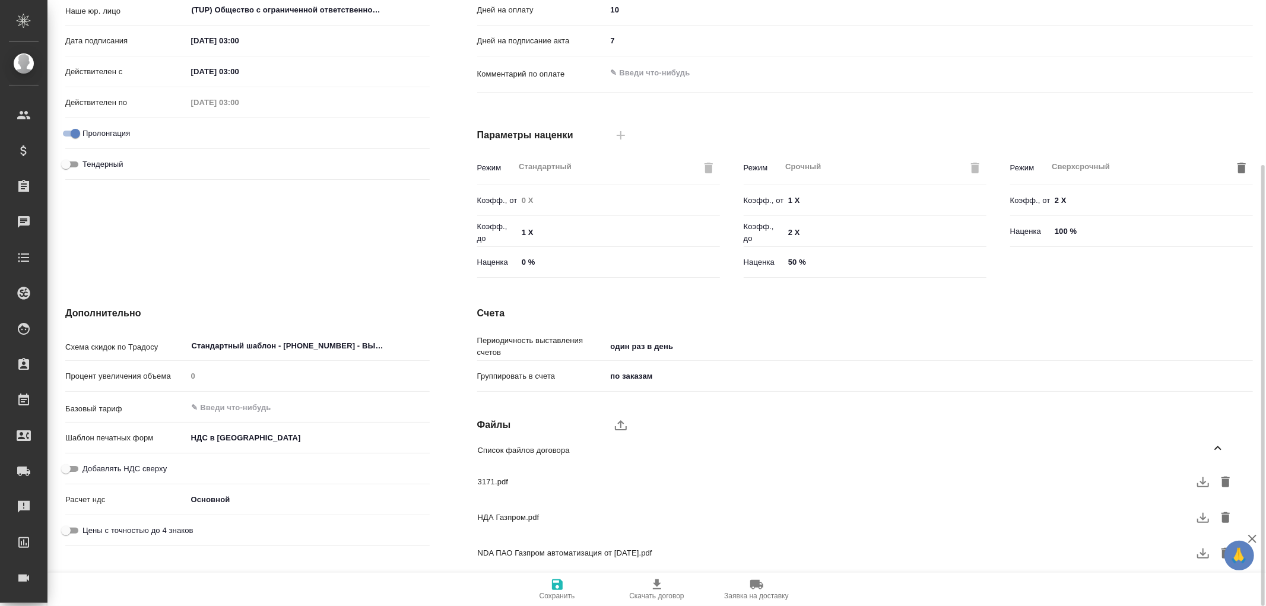
click at [1204, 484] on icon "button" at bounding box center [1203, 482] width 14 height 14
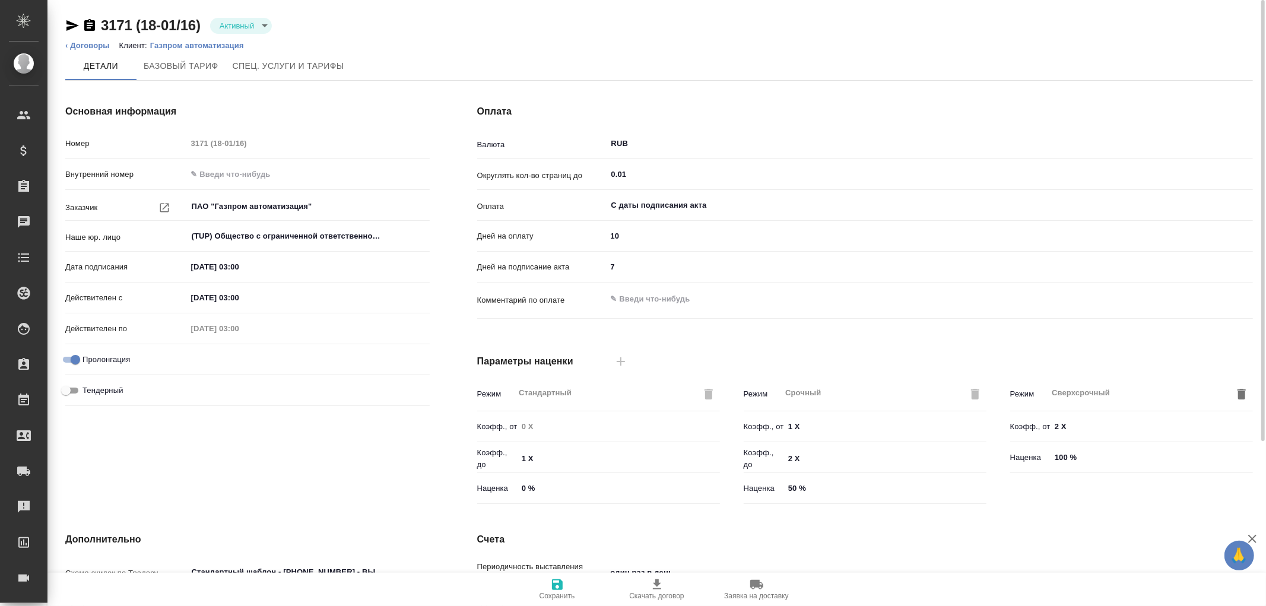
click at [192, 44] on p "Газпром автоматизация" at bounding box center [201, 45] width 103 height 9
click at [173, 46] on p "Газпром автоматизация" at bounding box center [201, 45] width 103 height 9
click at [298, 70] on span "Спец. услуги и тарифы" at bounding box center [289, 66] width 112 height 15
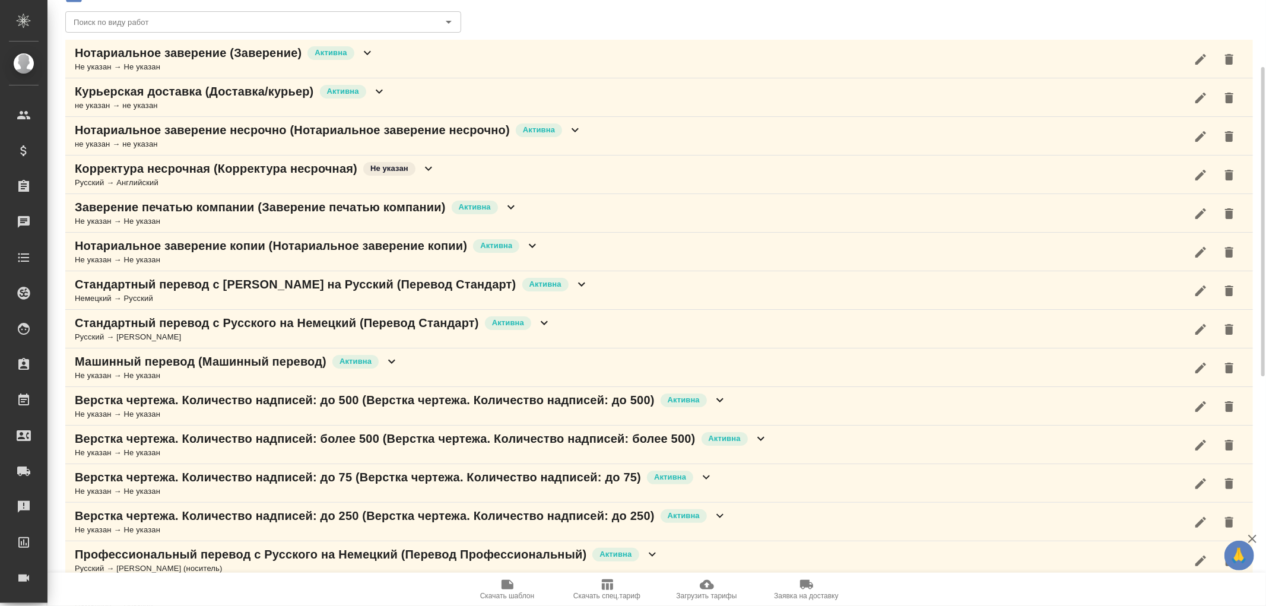
scroll to position [198, 0]
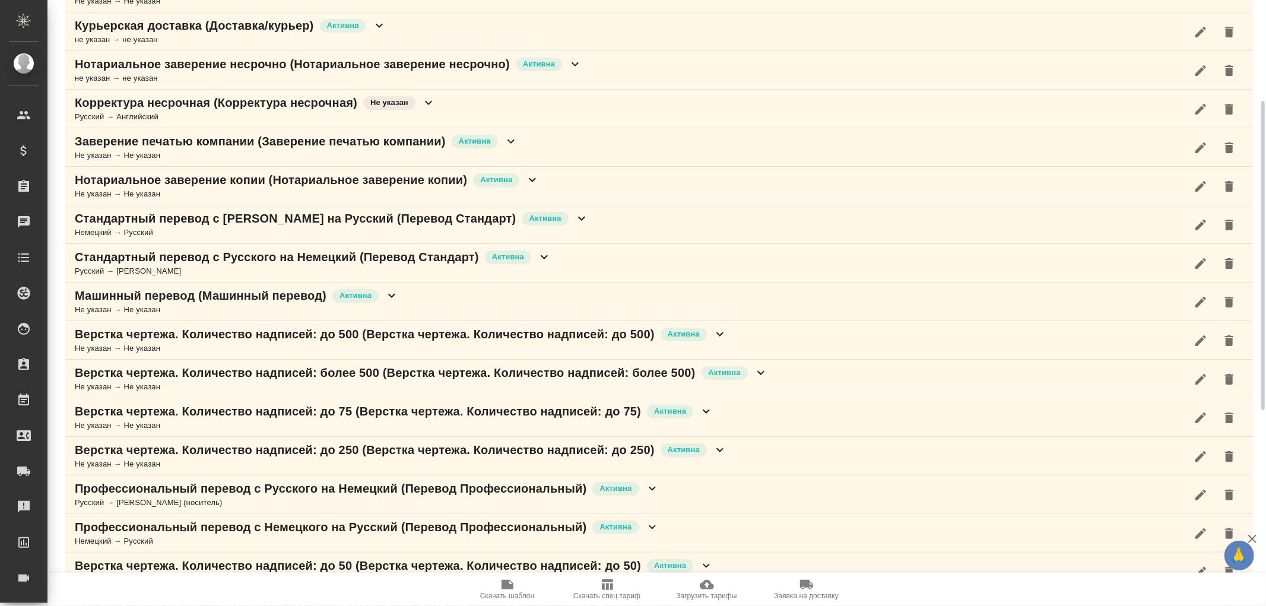
click at [574, 218] on icon at bounding box center [581, 218] width 14 height 14
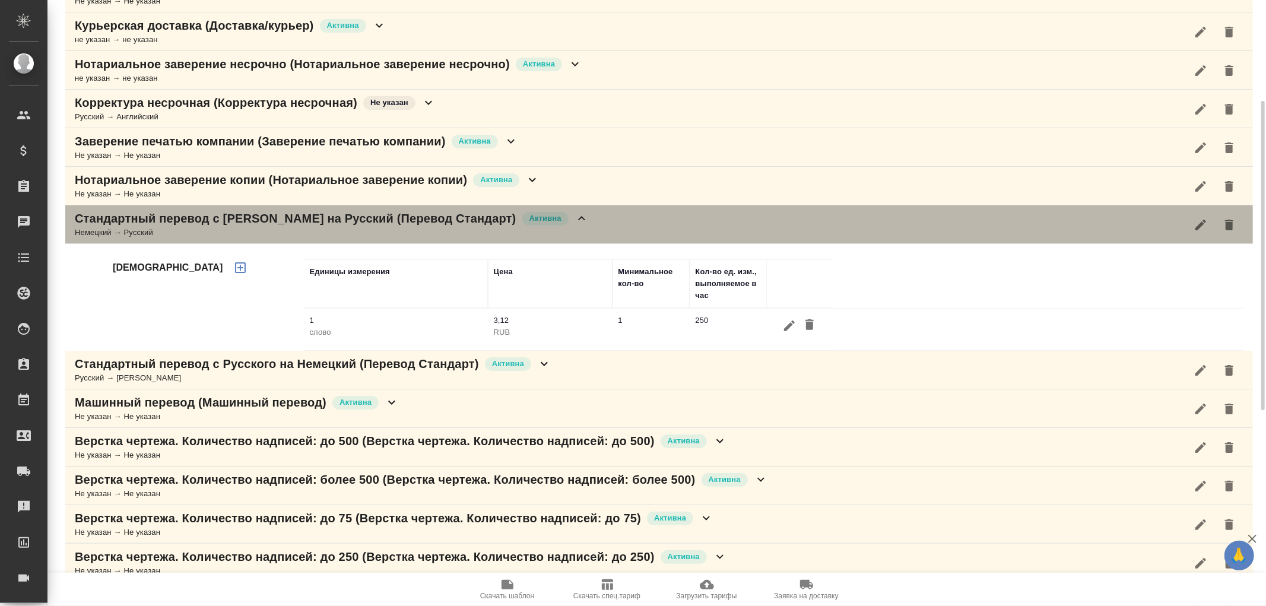
click at [574, 218] on icon at bounding box center [581, 218] width 14 height 14
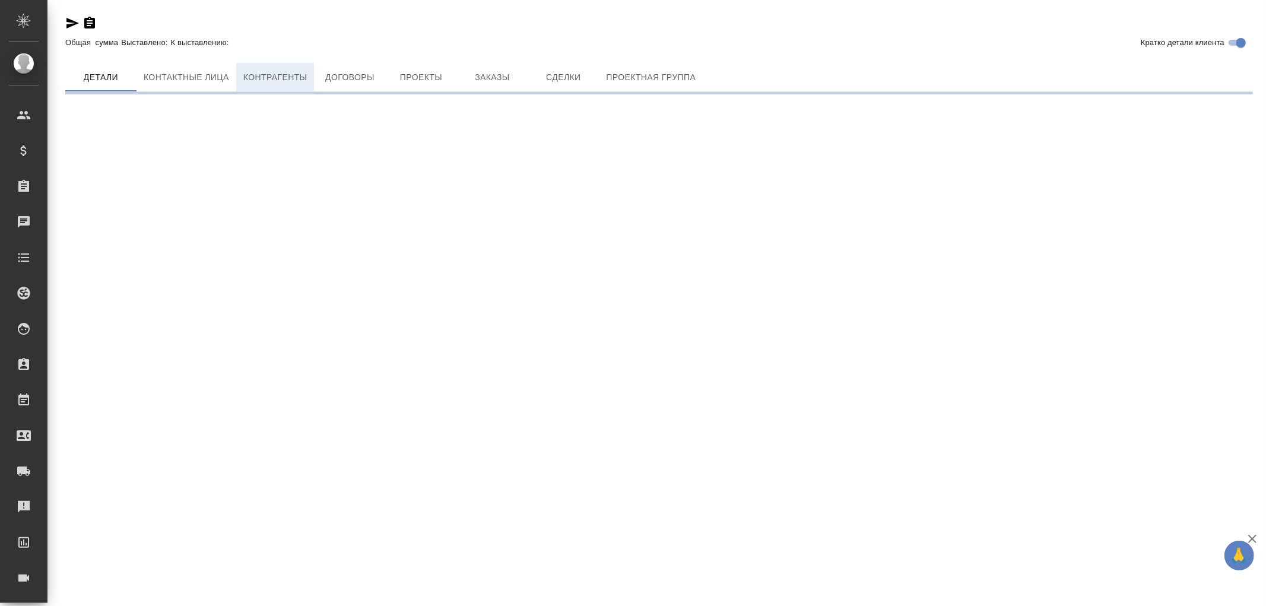
click at [280, 80] on span "Контрагенты" at bounding box center [275, 77] width 64 height 15
click at [287, 77] on span "Контрагенты" at bounding box center [275, 77] width 64 height 15
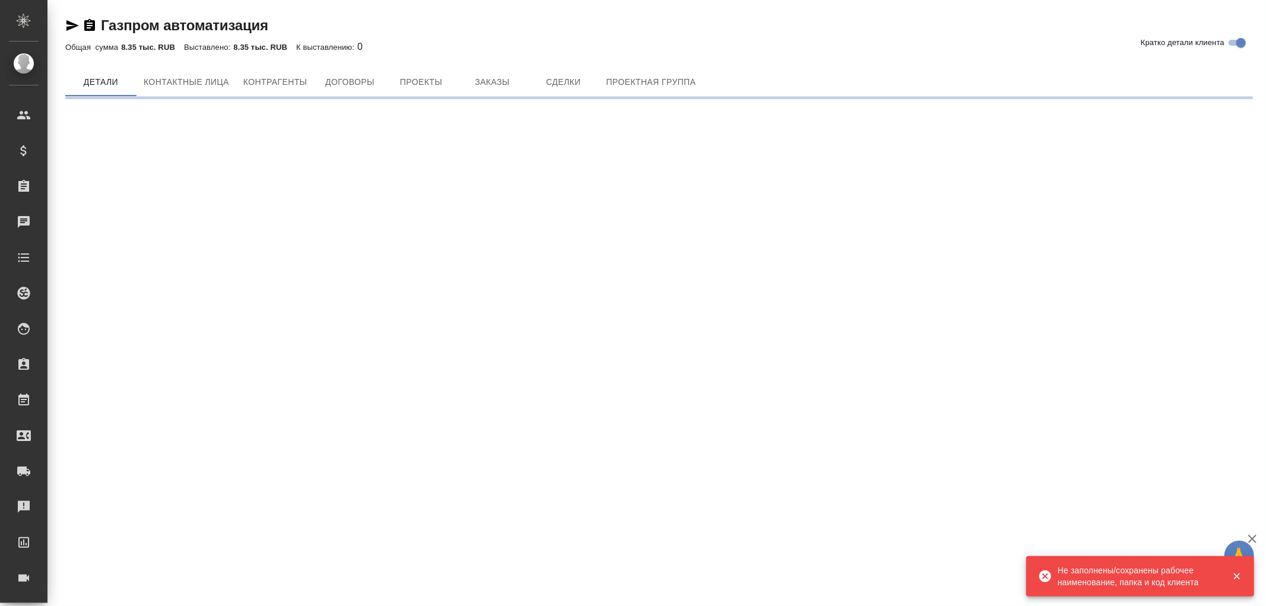
click at [1236, 576] on icon "button" at bounding box center [1236, 576] width 7 height 7
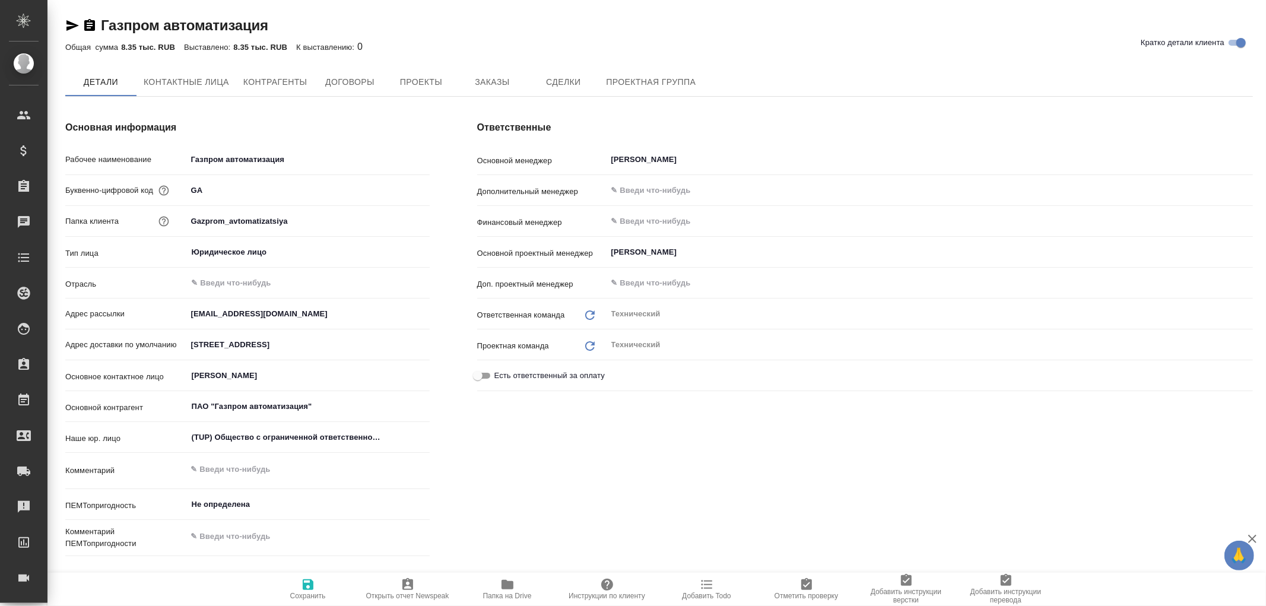
type textarea "x"
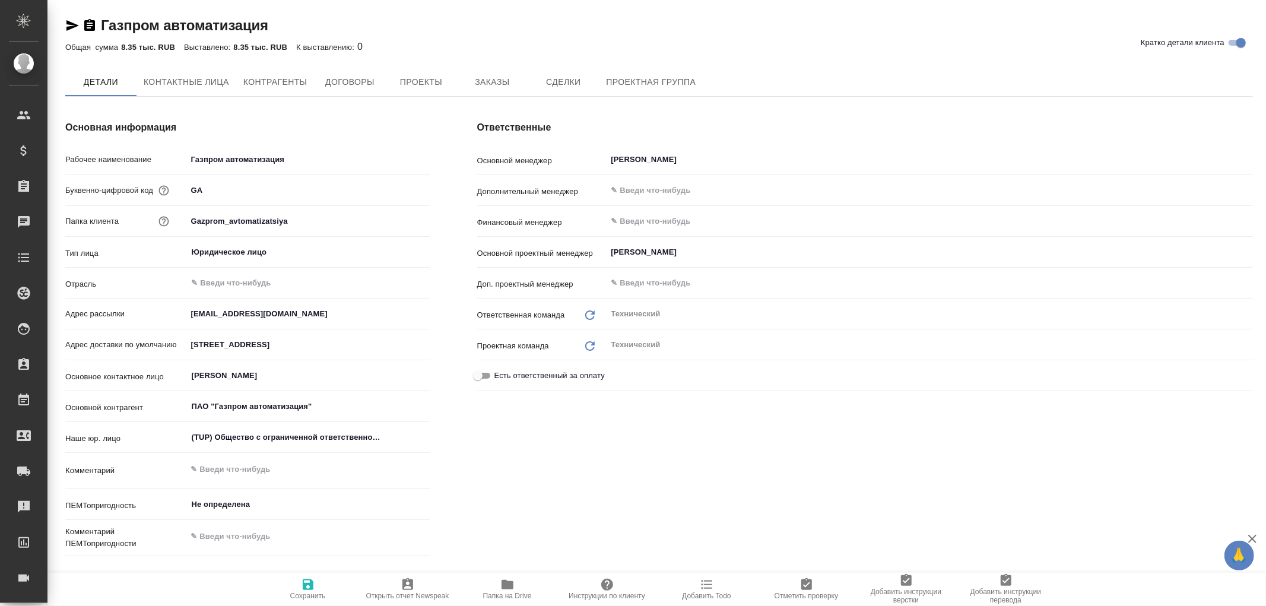
type textarea "x"
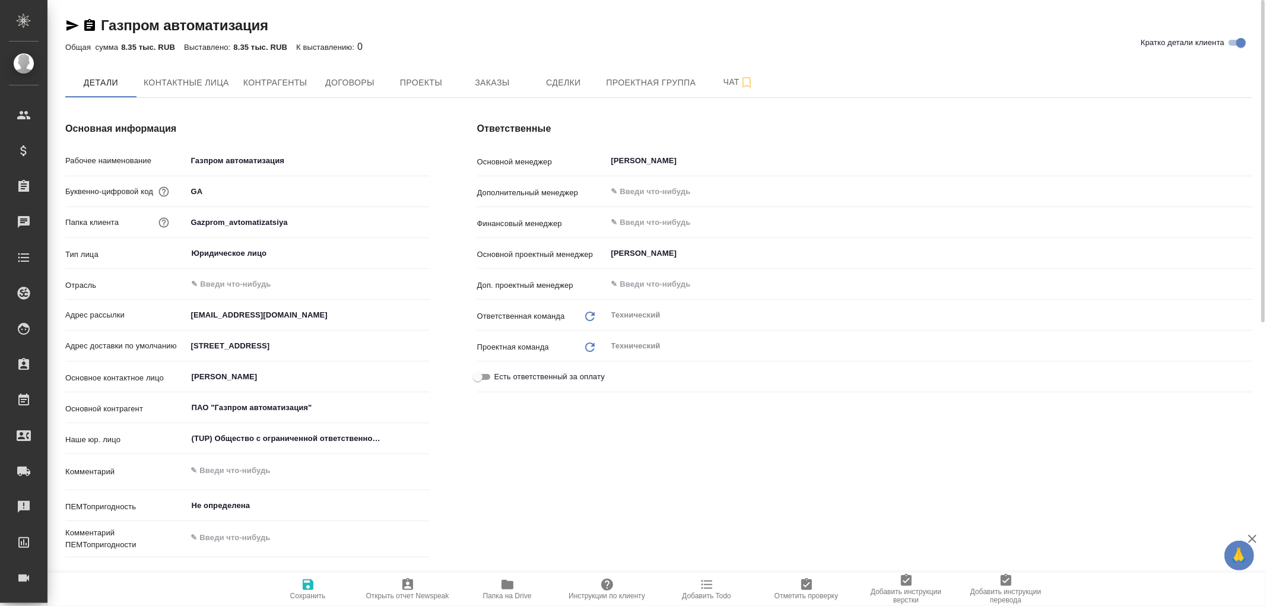
click at [507, 582] on icon "button" at bounding box center [507, 584] width 12 height 9
click at [418, 80] on span "Проекты" at bounding box center [420, 82] width 57 height 15
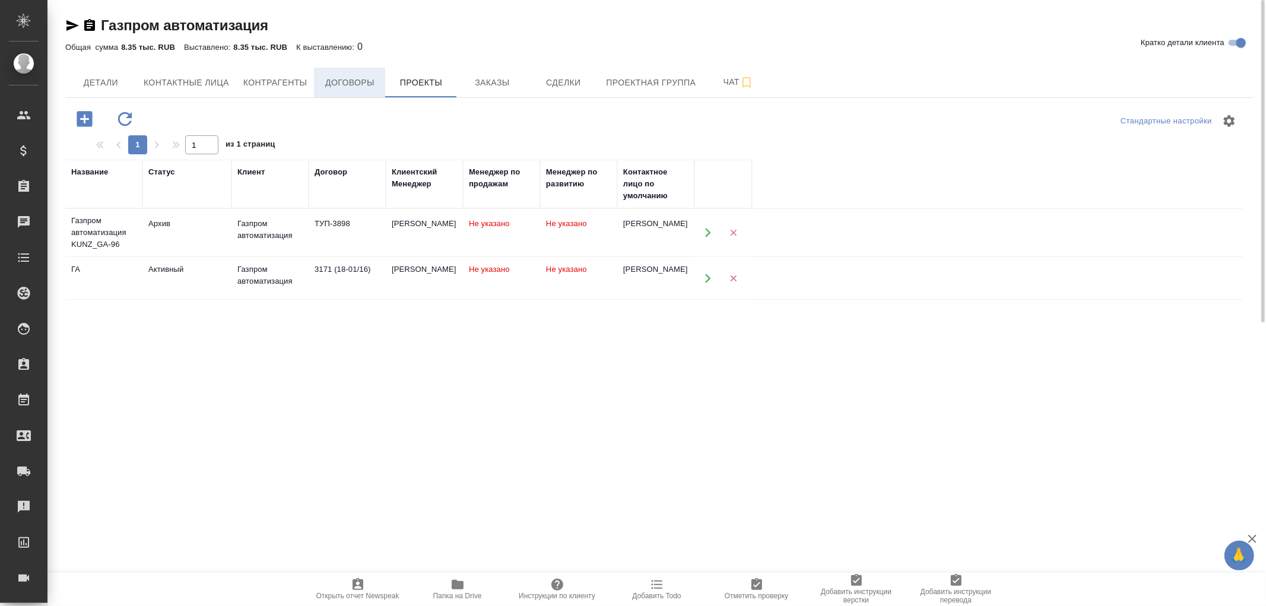
click at [366, 79] on span "Договоры" at bounding box center [349, 82] width 57 height 15
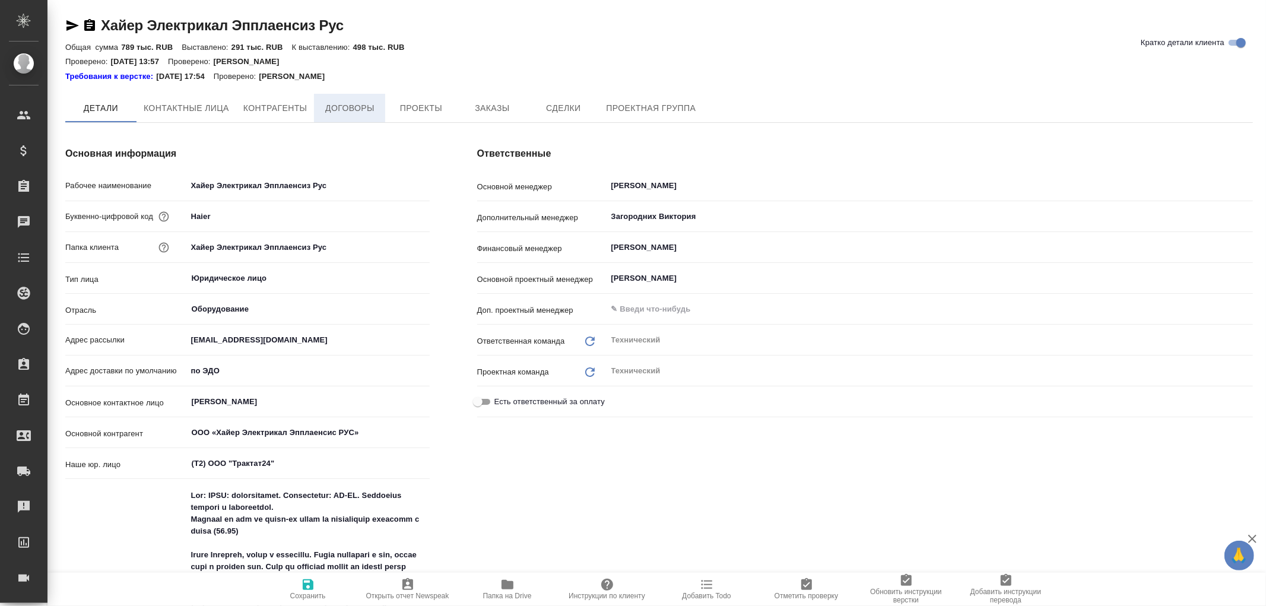
click at [359, 104] on span "Договоры" at bounding box center [349, 108] width 57 height 15
type textarea "x"
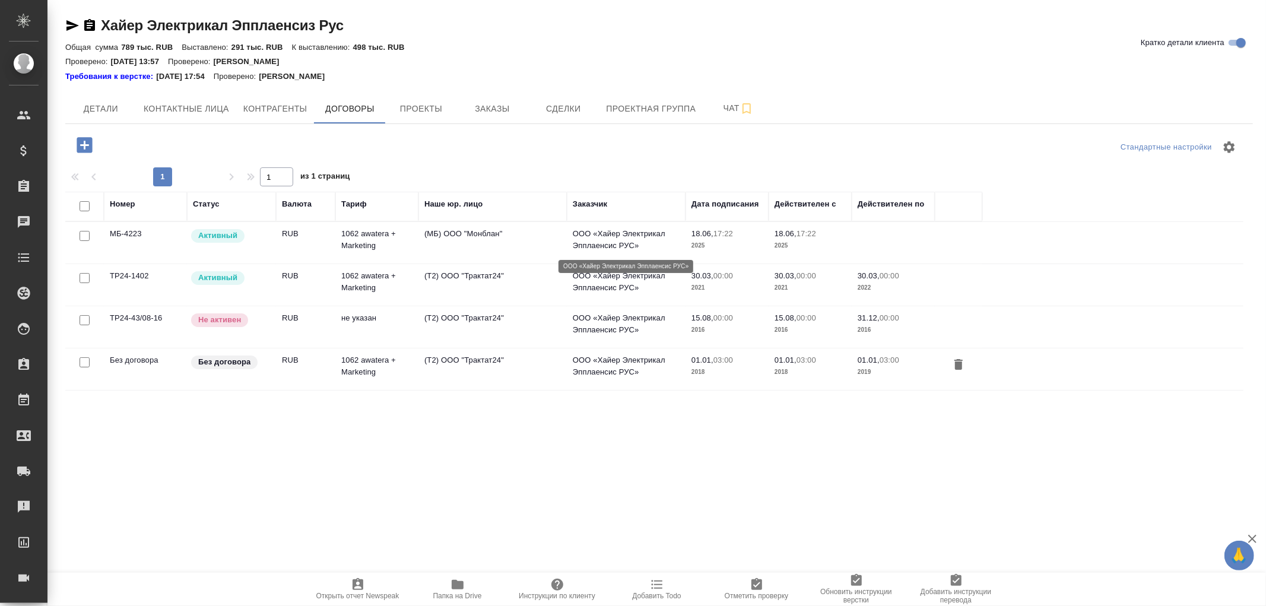
click at [621, 235] on p "ООО «Хайер Электрикал Эпплаенсис РУС»" at bounding box center [626, 240] width 107 height 24
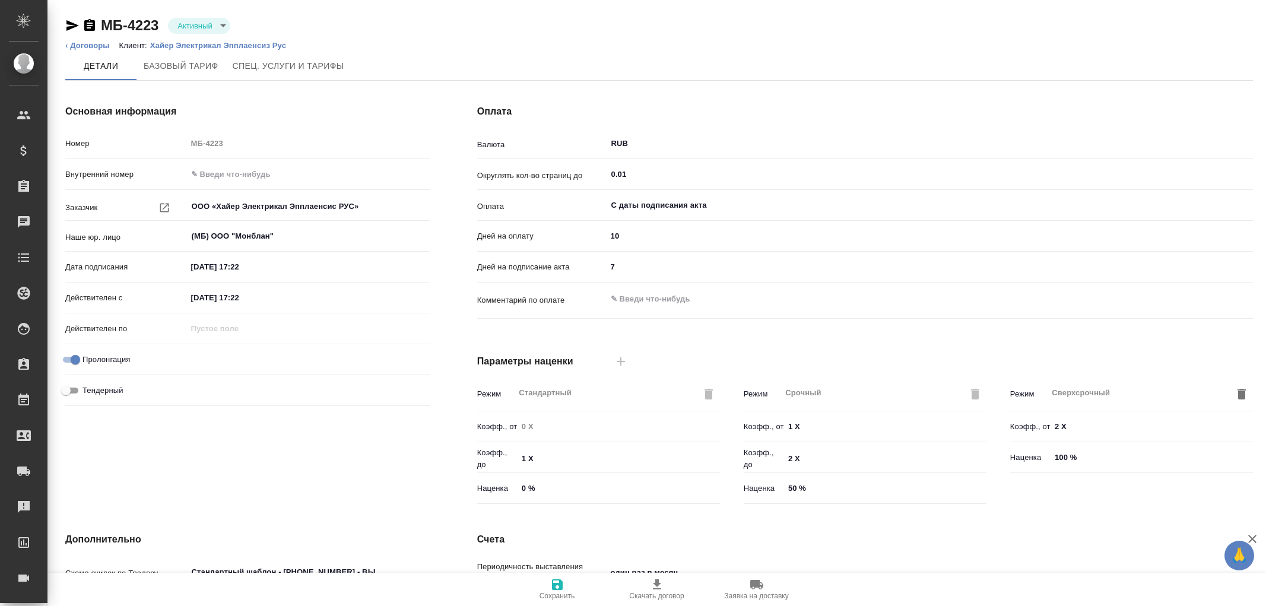
type input "1062 awatera + Marketing"
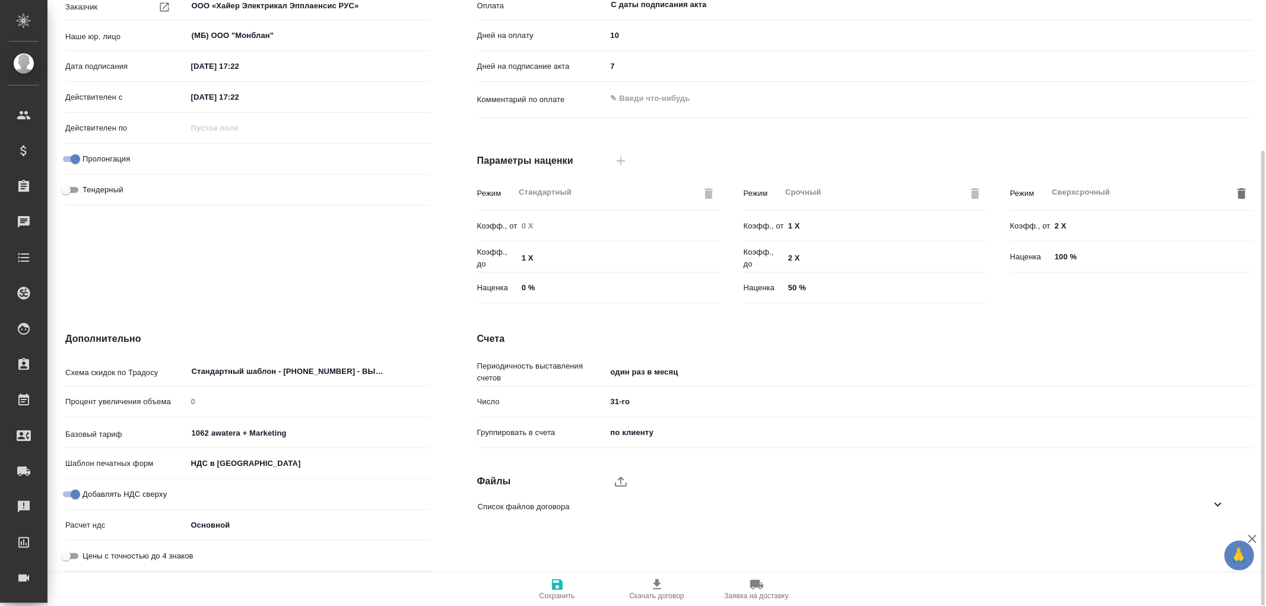
scroll to position [69, 0]
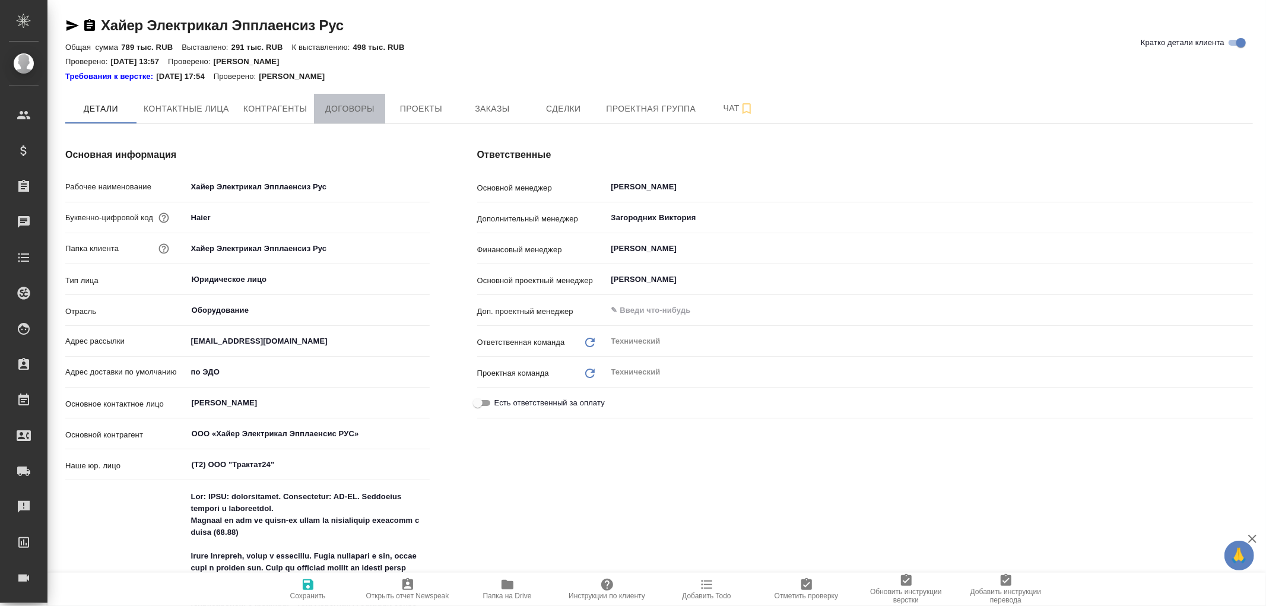
click at [347, 111] on span "Договоры" at bounding box center [349, 108] width 57 height 15
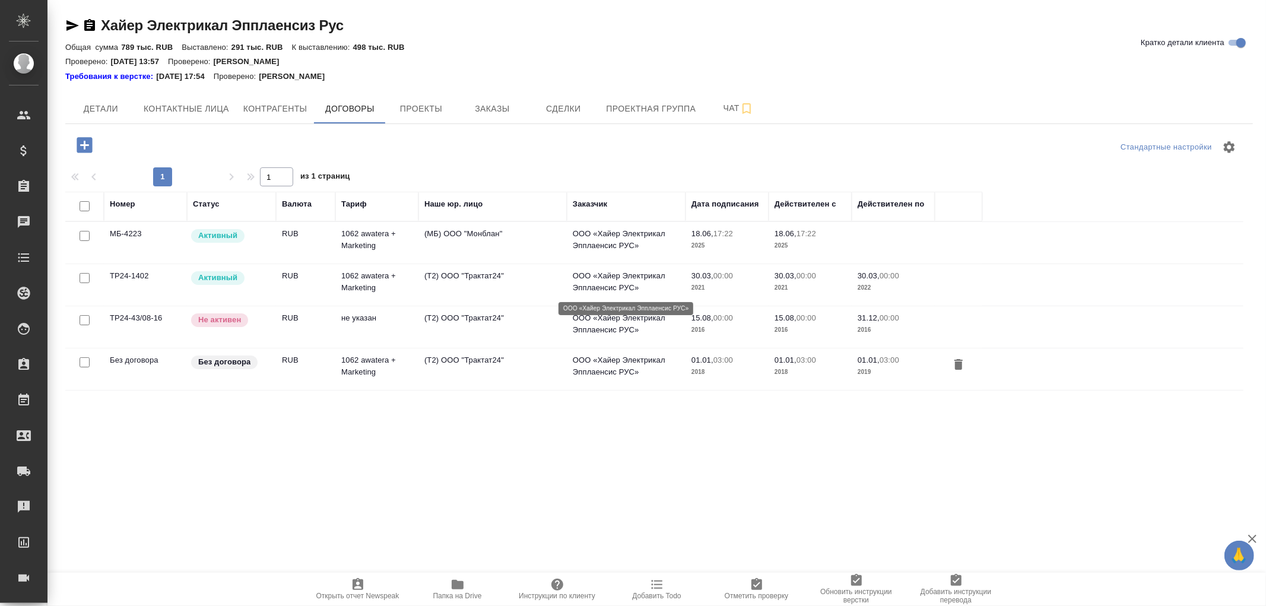
click at [619, 279] on p "ООО «Хайер Электрикал Эпплаенсис РУС»" at bounding box center [626, 282] width 107 height 24
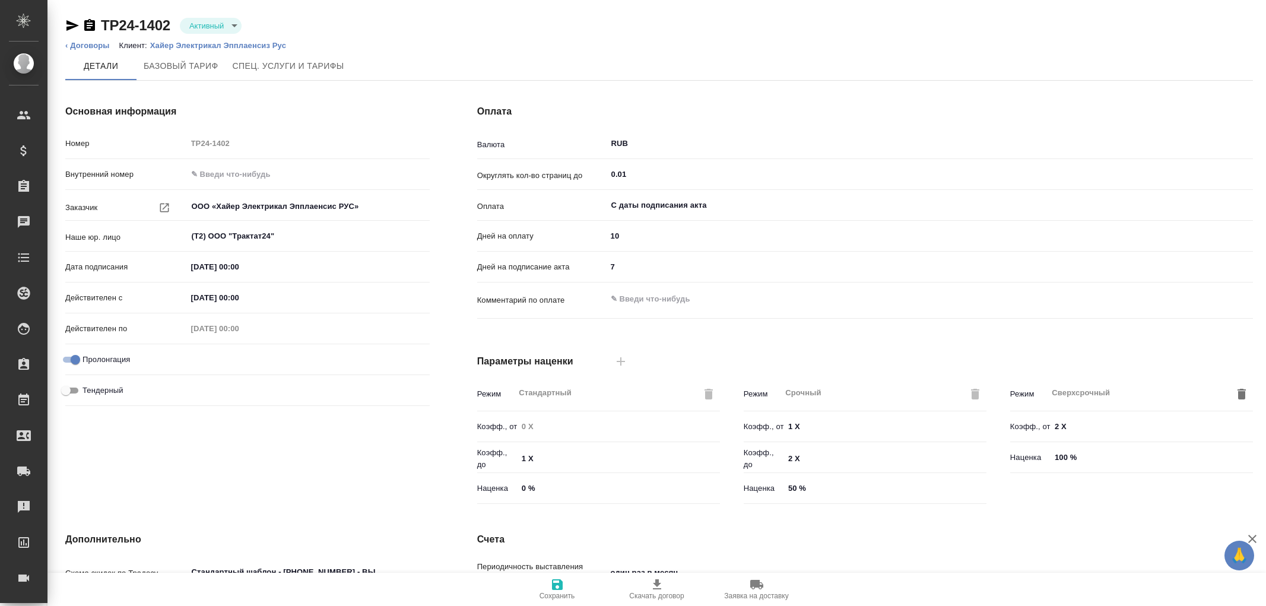
type input "1062 awatera + Marketing"
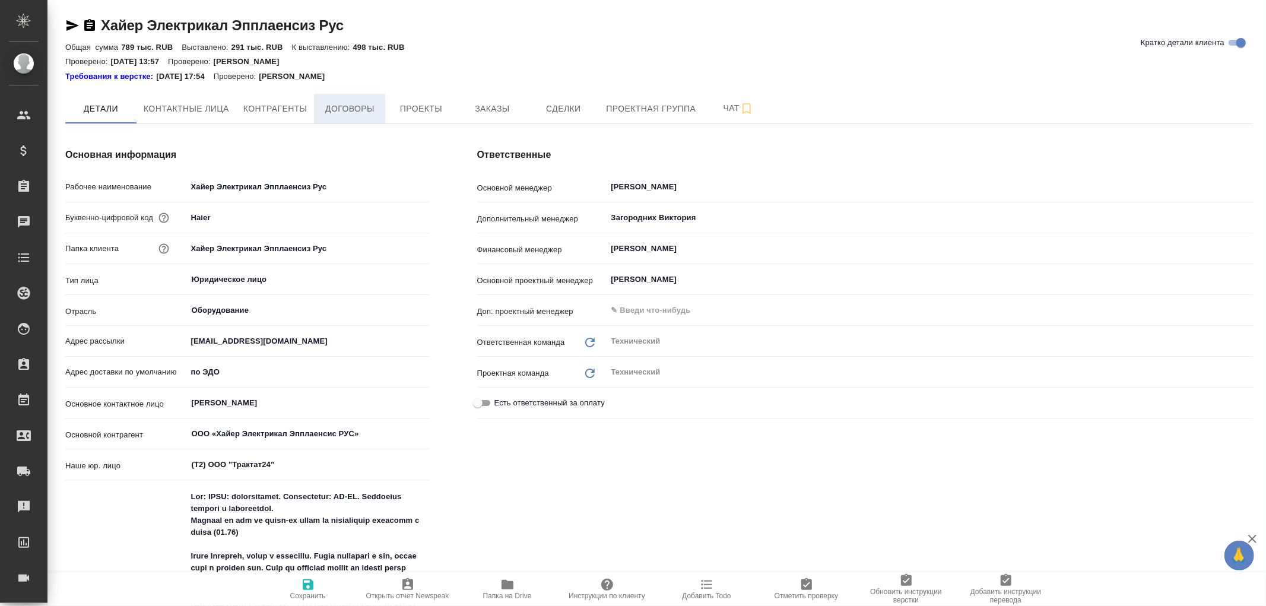
click at [345, 112] on span "Договоры" at bounding box center [349, 108] width 57 height 15
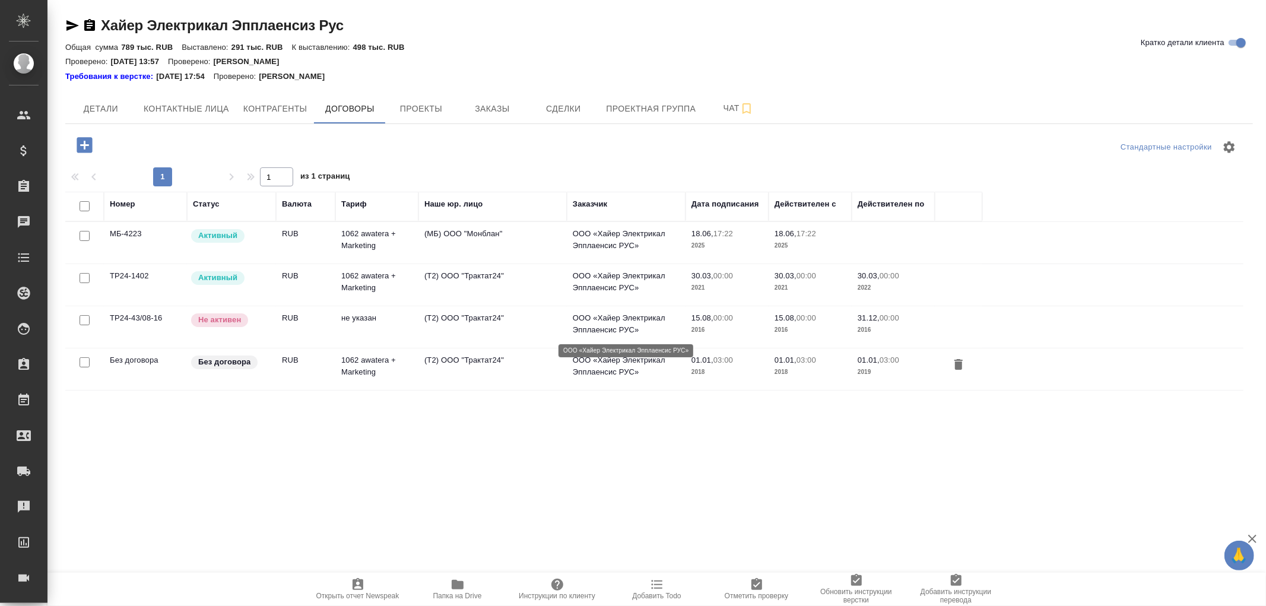
click at [619, 319] on p "ООО «Хайер Электрикал Эпплаенсис РУС»" at bounding box center [626, 324] width 107 height 24
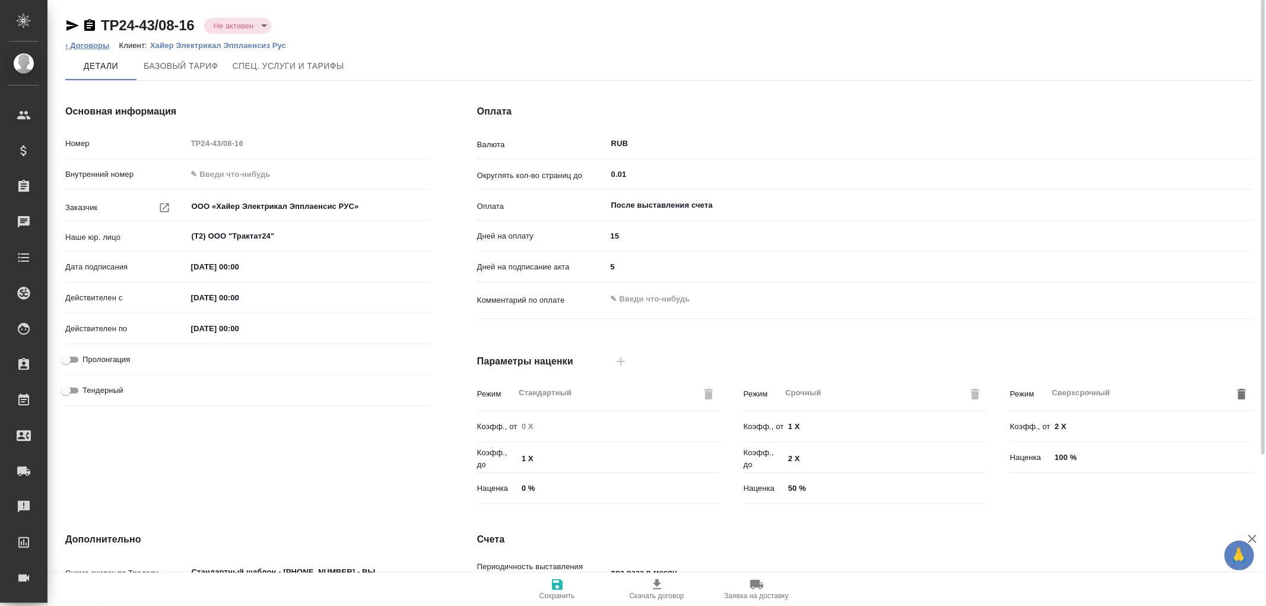
click at [87, 46] on link "‹ Договоры" at bounding box center [87, 45] width 44 height 9
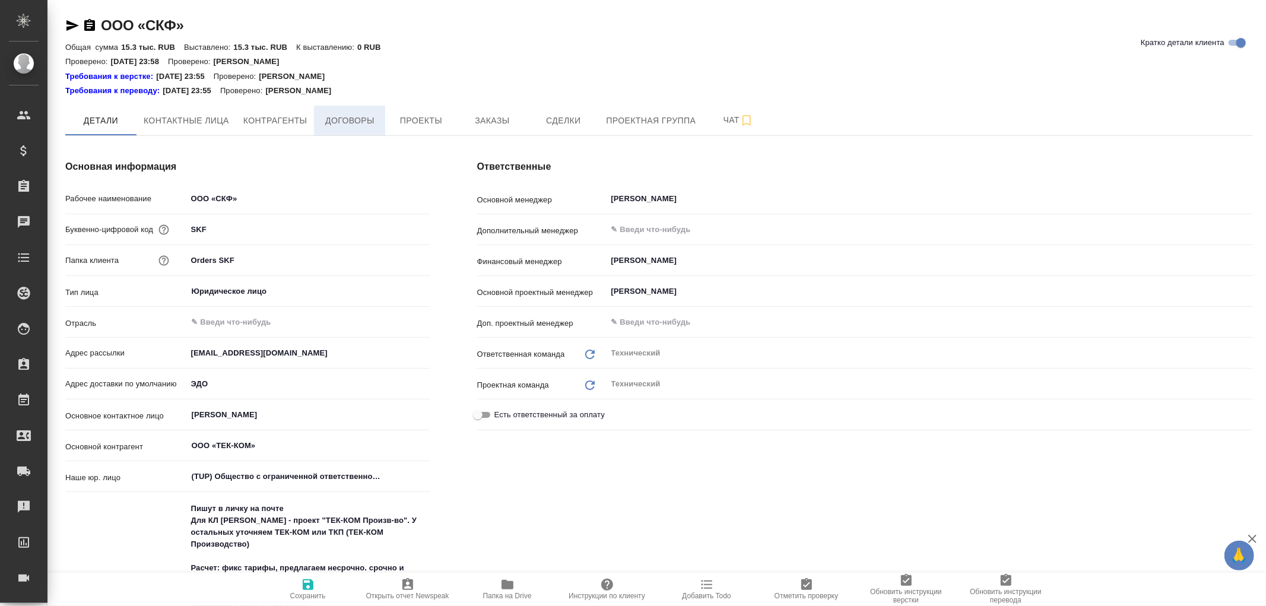
click at [345, 119] on span "Договоры" at bounding box center [349, 120] width 57 height 15
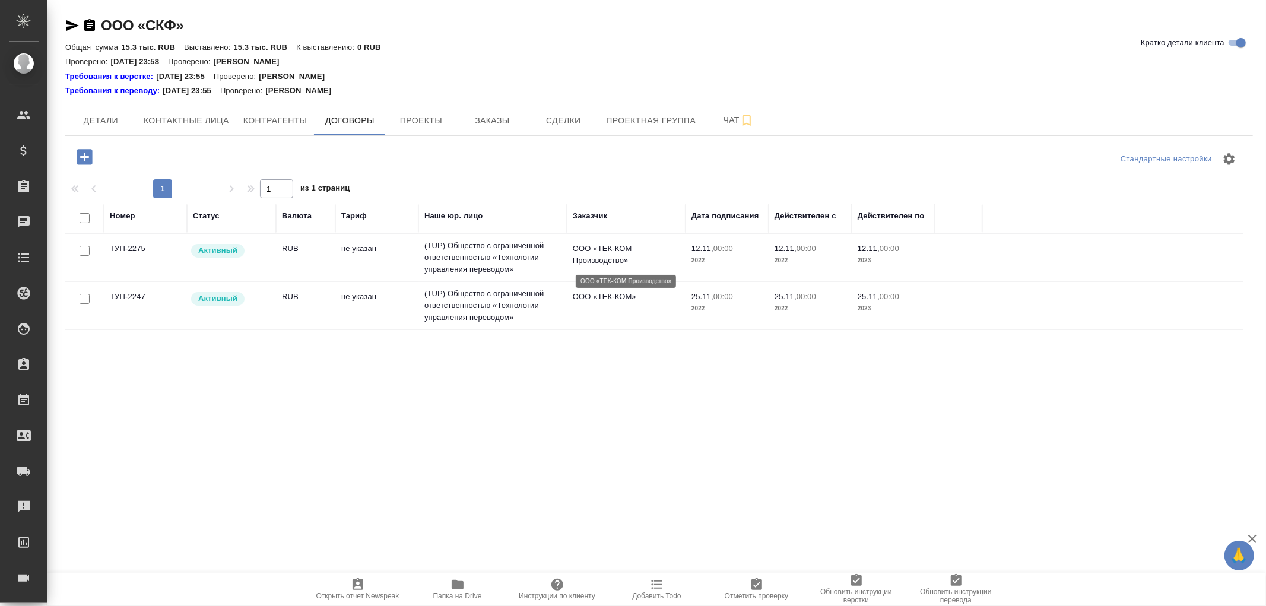
click at [615, 255] on p "ООО «ТЕК-КОМ Производство»" at bounding box center [626, 255] width 107 height 24
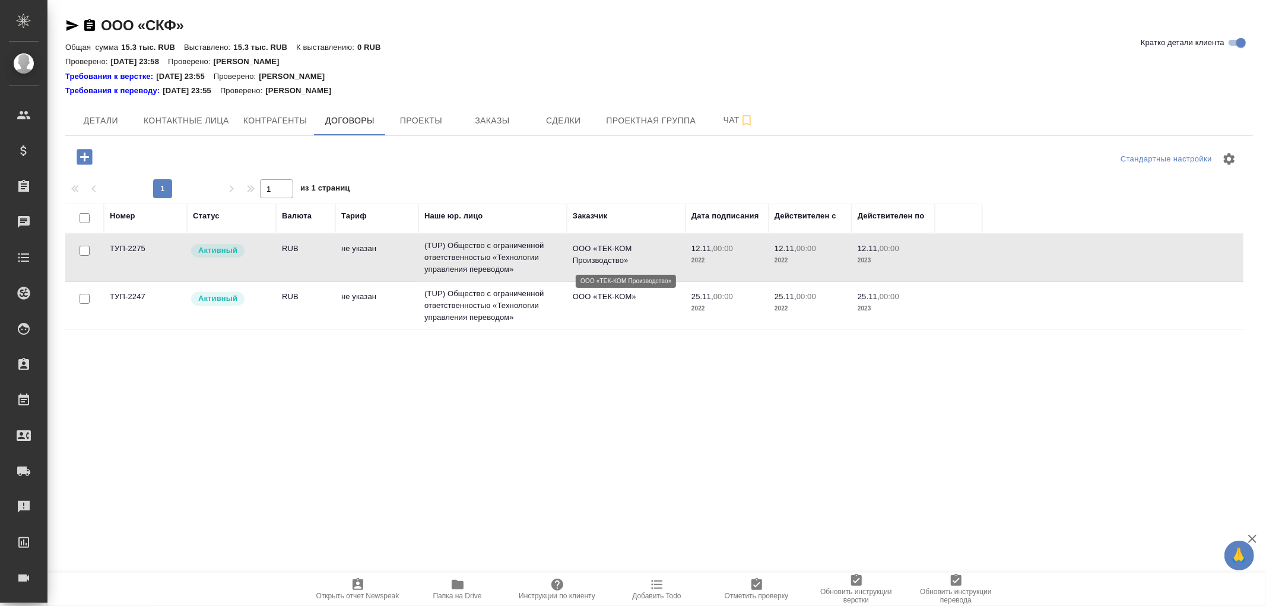
click at [615, 255] on p "ООО «ТЕК-КОМ Производство»" at bounding box center [626, 255] width 107 height 24
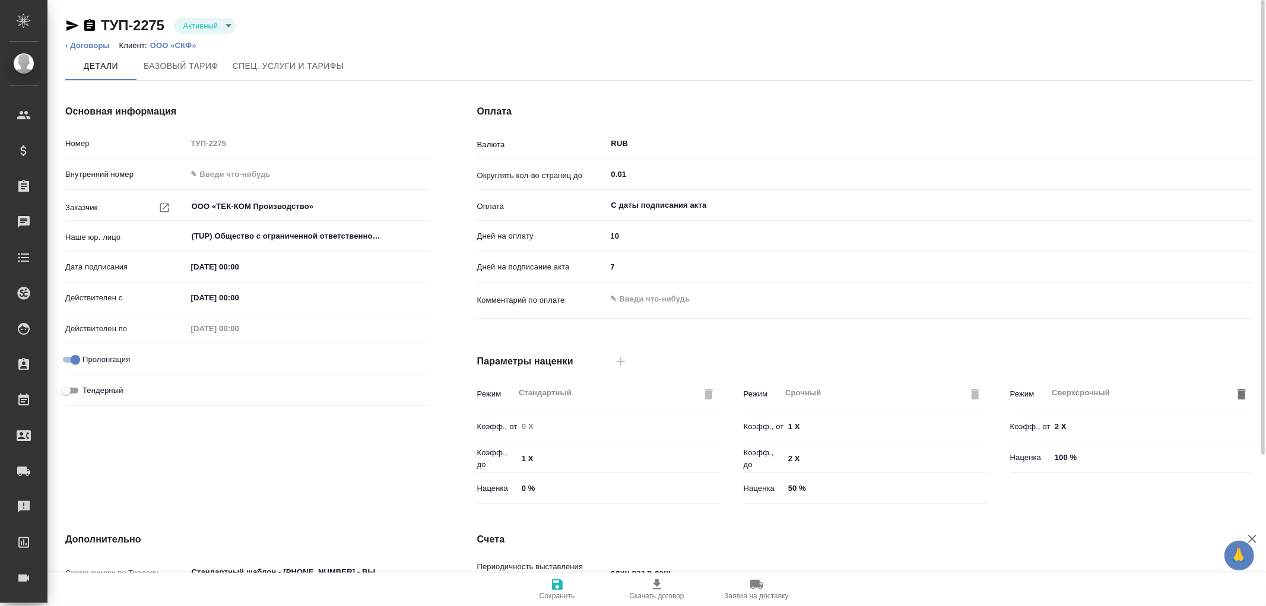
scroll to position [201, 0]
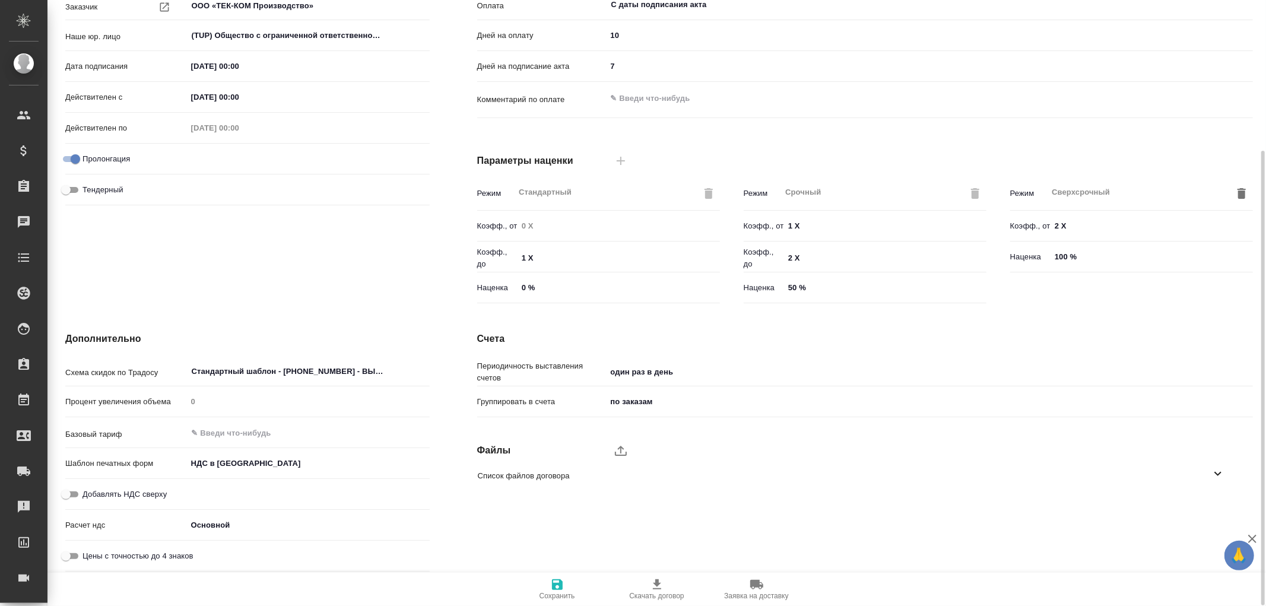
click at [1217, 475] on icon at bounding box center [1217, 473] width 14 height 14
click at [1204, 507] on icon "button" at bounding box center [1203, 508] width 12 height 10
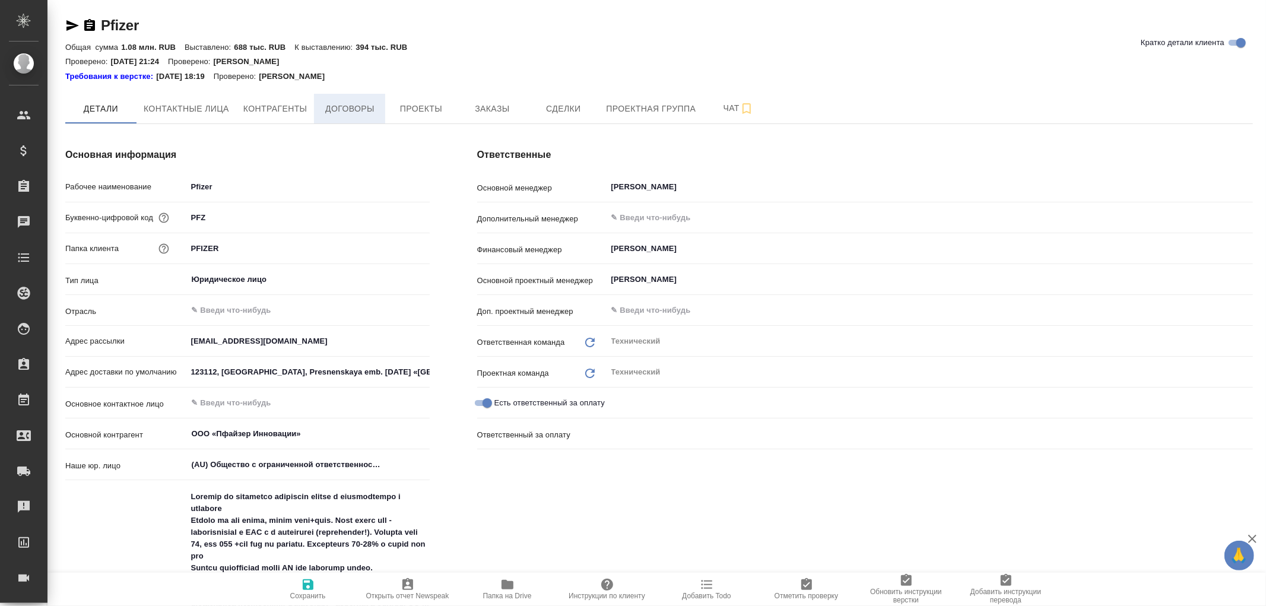
click at [354, 109] on span "Договоры" at bounding box center [349, 108] width 57 height 15
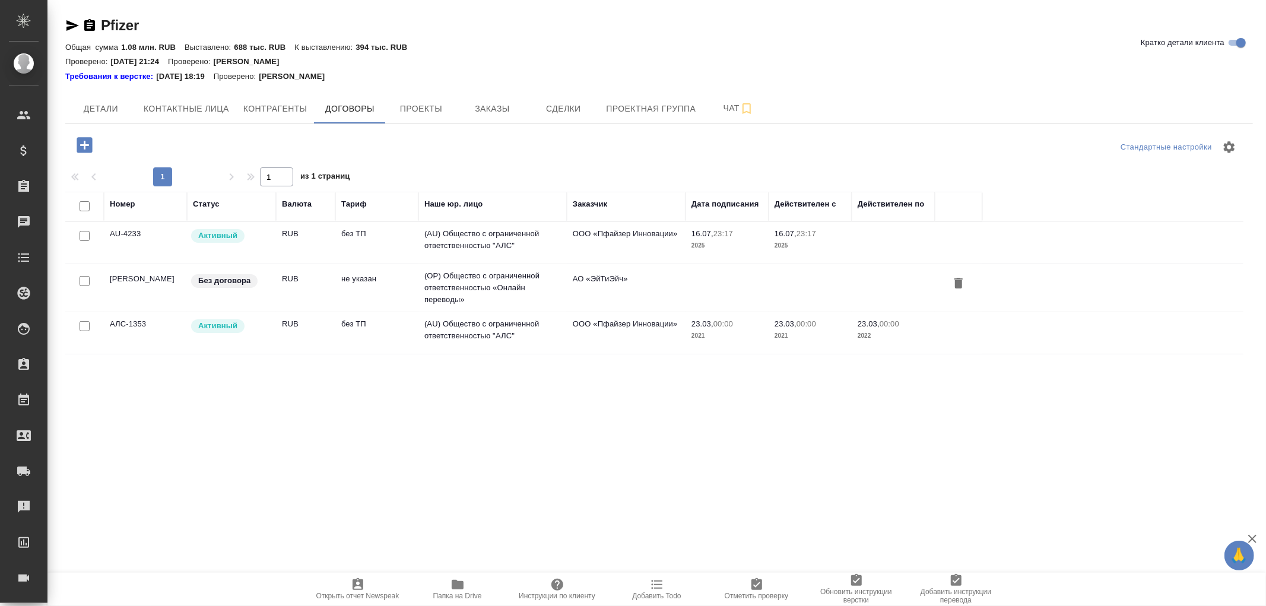
click at [514, 236] on td "(AU) Общество с ограниченной ответственностью "АЛС"" at bounding box center [492, 243] width 148 height 42
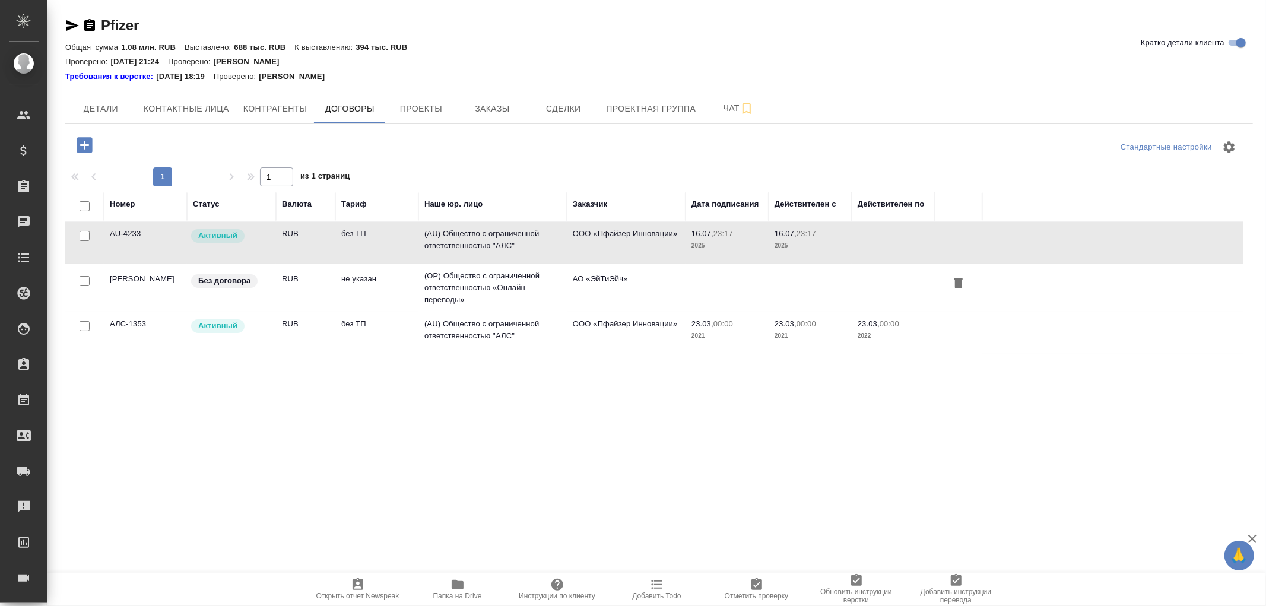
click at [514, 236] on td "(AU) Общество с ограниченной ответственностью "АЛС"" at bounding box center [492, 243] width 148 height 42
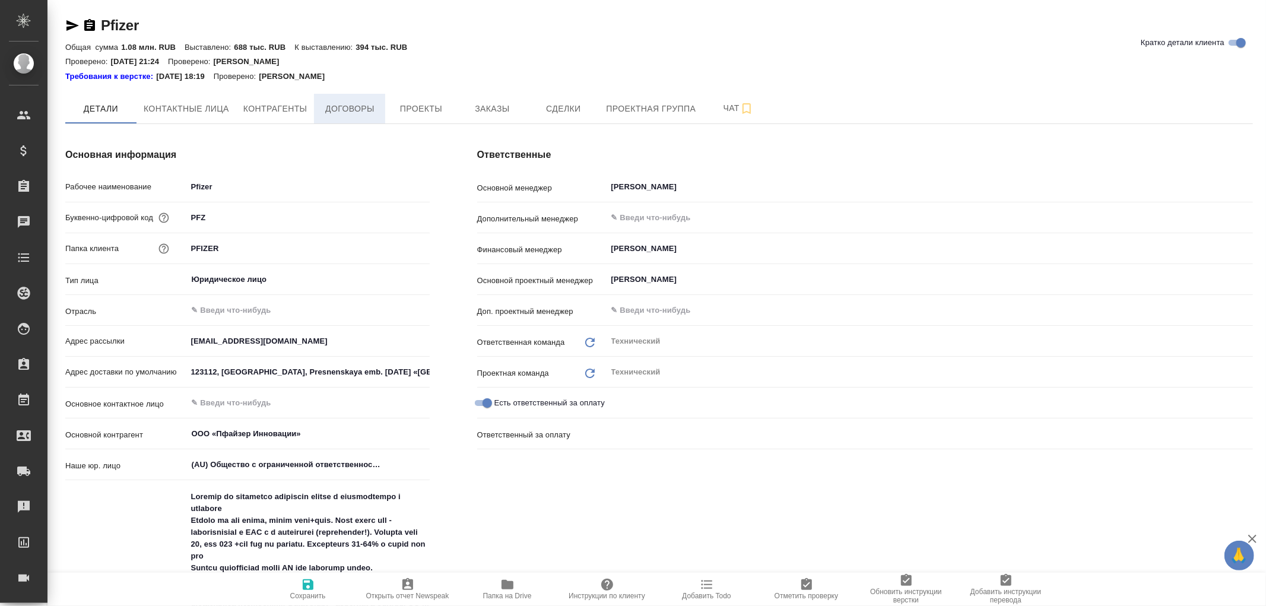
click at [363, 106] on span "Договоры" at bounding box center [349, 108] width 57 height 15
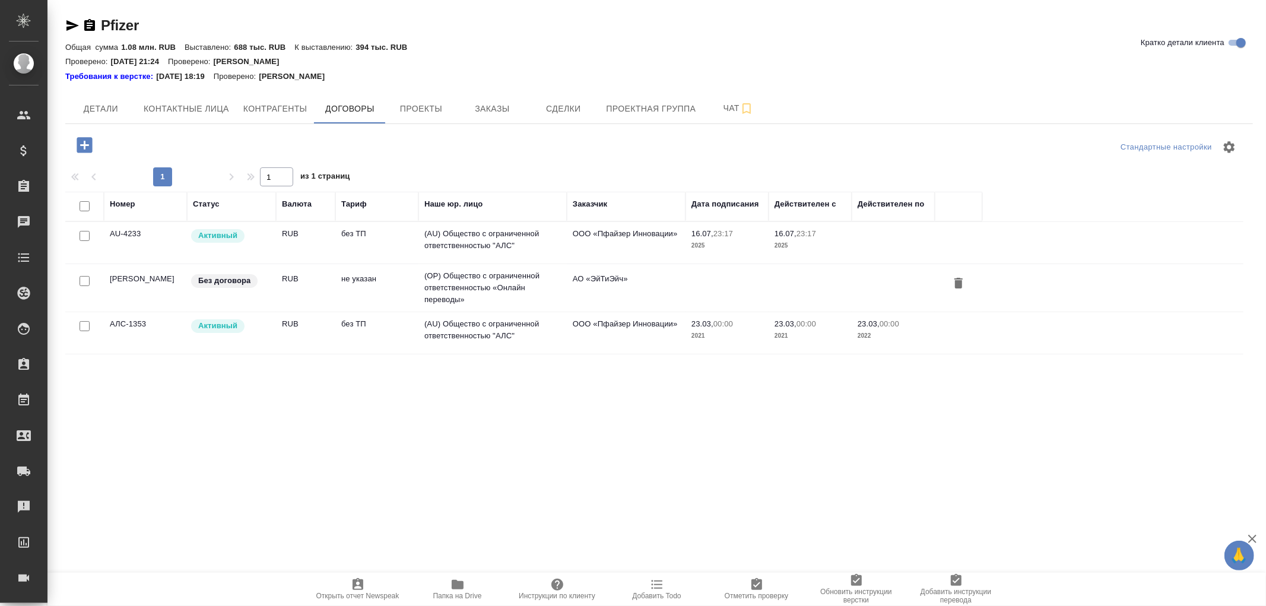
click at [513, 236] on td "(AU) Общество с ограниченной ответственностью "АЛС"" at bounding box center [492, 243] width 148 height 42
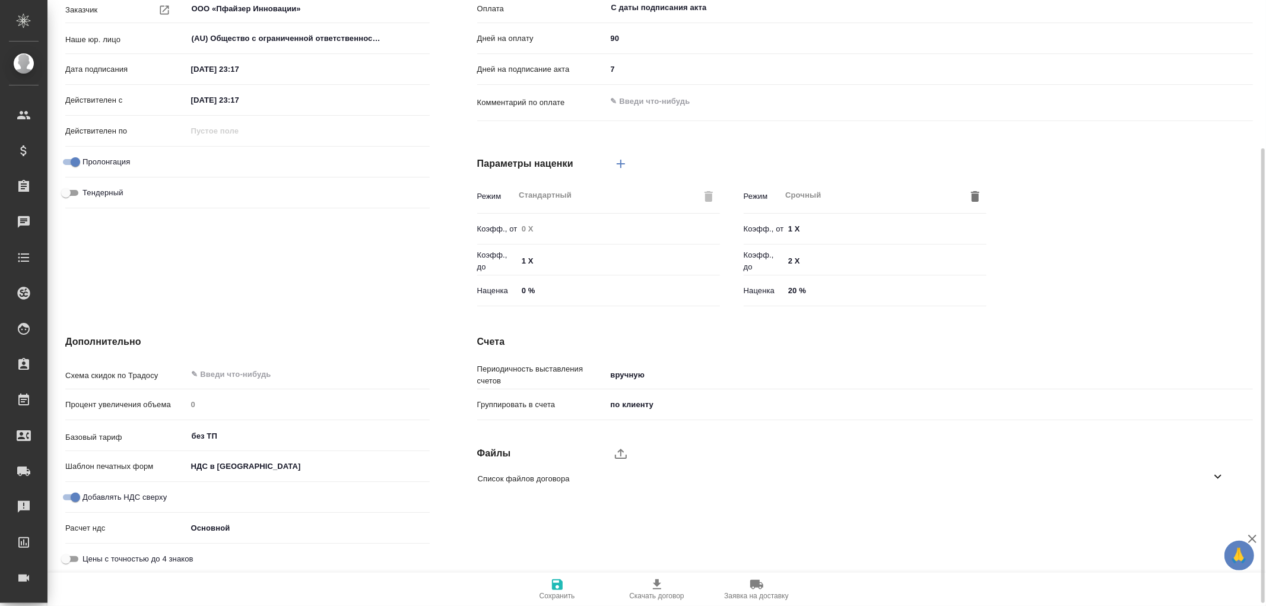
scroll to position [201, 0]
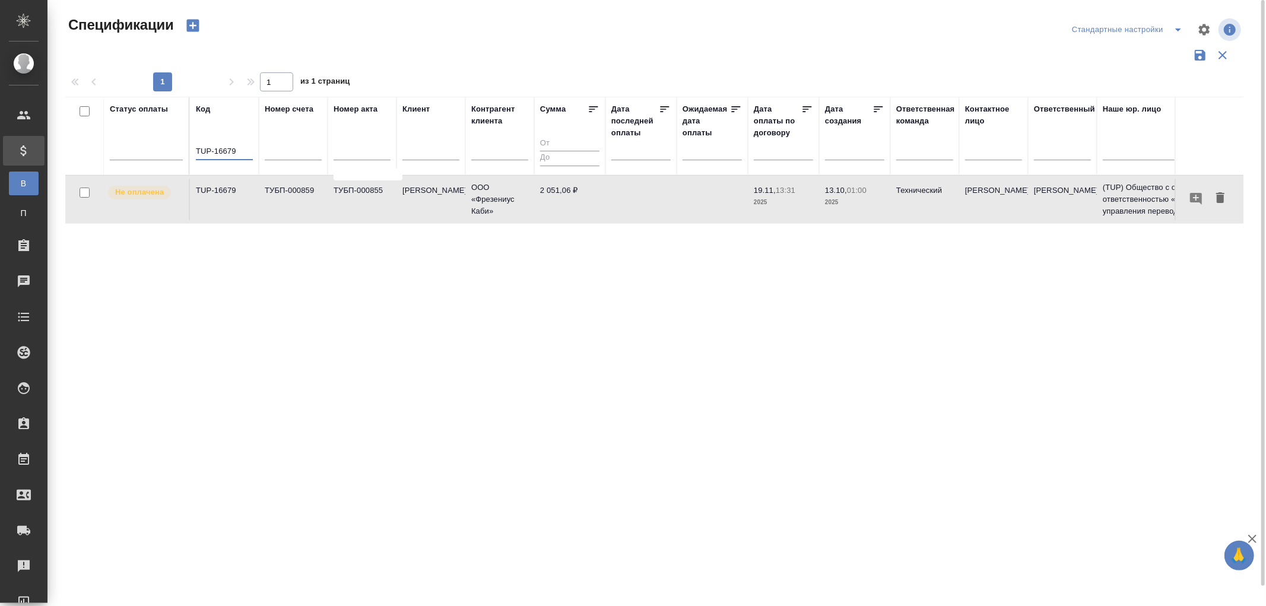
drag, startPoint x: 246, startPoint y: 155, endPoint x: 278, endPoint y: 170, distance: 34.8
click at [263, 166] on tr "Статус оплаты Код TUP-16679 Номер счета Номер акта Клиент Контрагент клиента Су…" at bounding box center [879, 136] width 1629 height 78
drag, startPoint x: 250, startPoint y: 155, endPoint x: 145, endPoint y: 147, distance: 105.9
click at [145, 147] on tr "Статус оплаты Код TUP-16679 Номер счета Номер акта Клиент Контрагент клиента Су…" at bounding box center [879, 136] width 1629 height 78
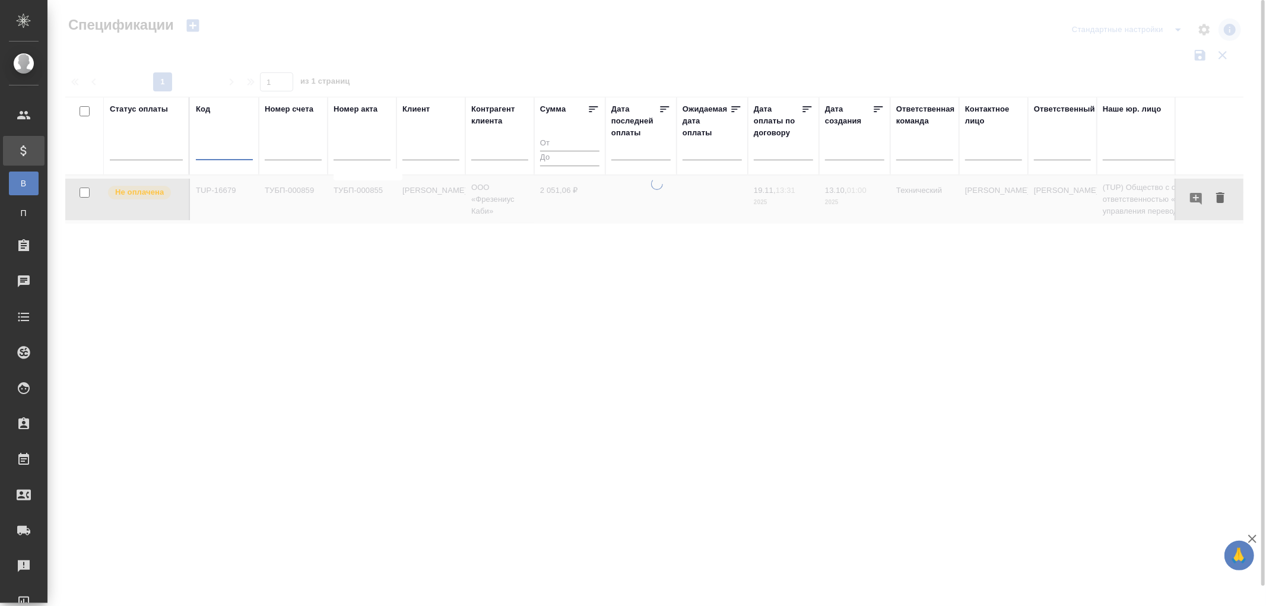
click at [627, 149] on input "text" at bounding box center [644, 150] width 52 height 17
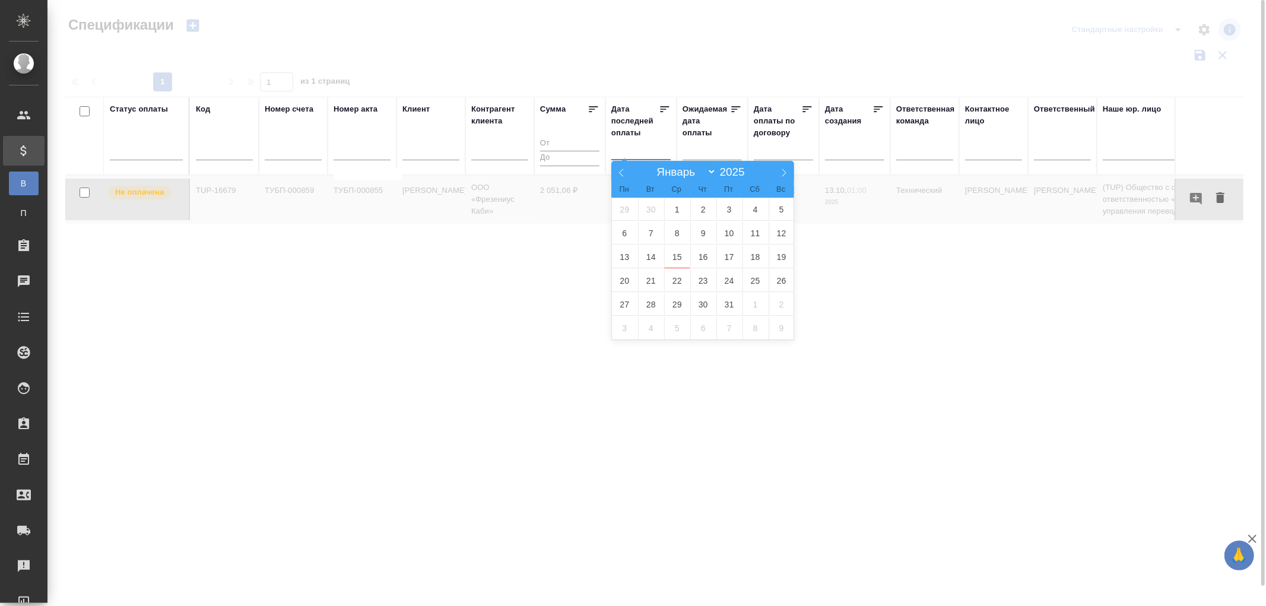
type div "2025-10-13T21:00:00.000Z"
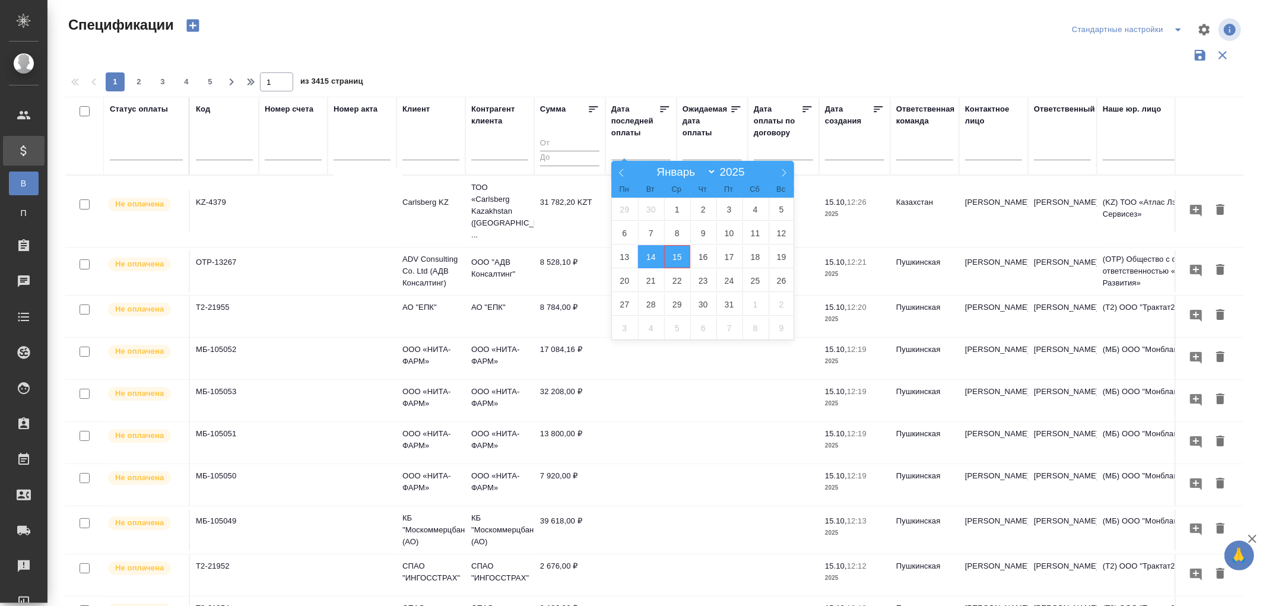
click at [673, 258] on span "15" at bounding box center [677, 256] width 26 height 23
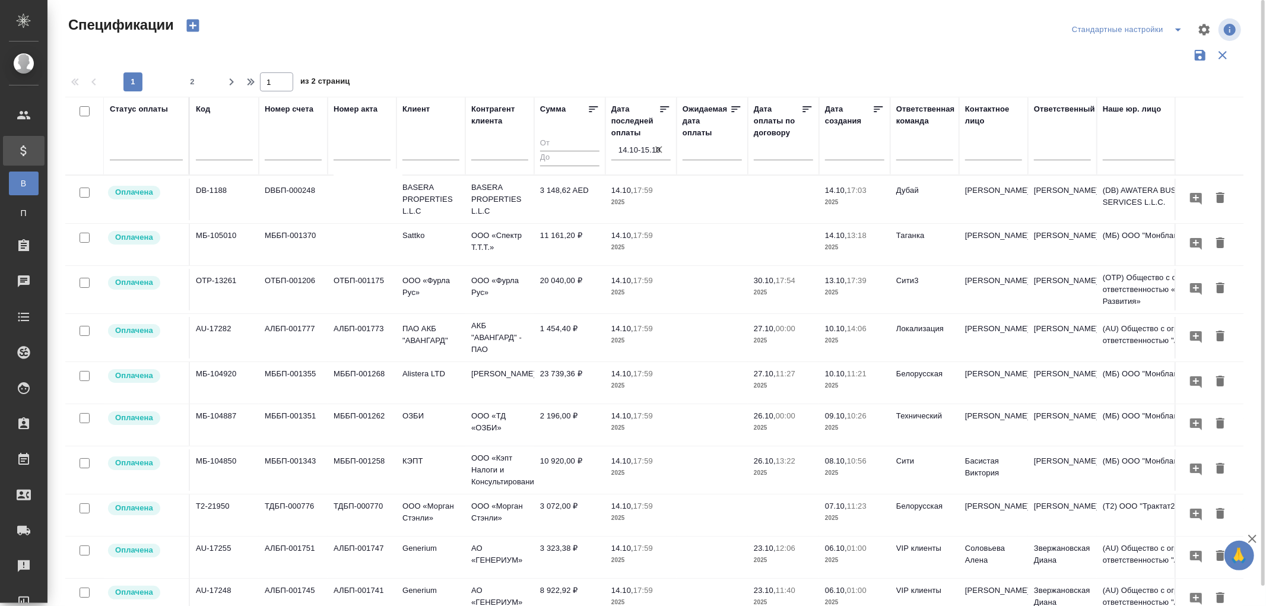
click at [566, 243] on td "11 161,20 ₽" at bounding box center [569, 245] width 71 height 42
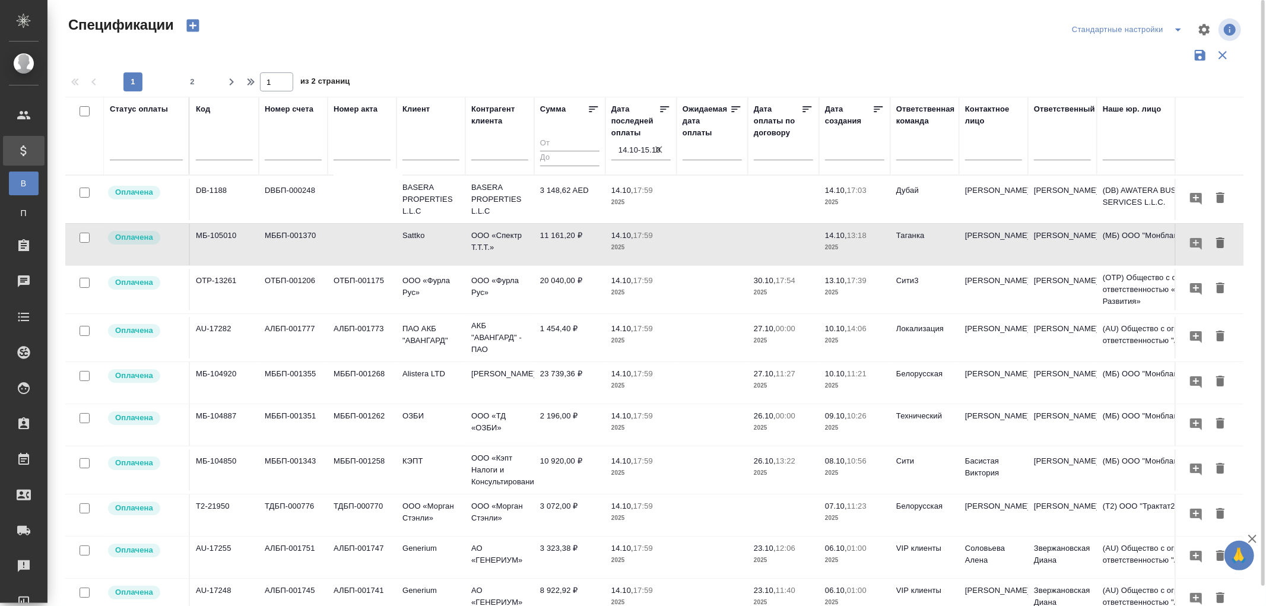
drag, startPoint x: 567, startPoint y: 192, endPoint x: 787, endPoint y: 217, distance: 221.6
click at [567, 192] on td "3 148,62 AED" at bounding box center [569, 200] width 71 height 42
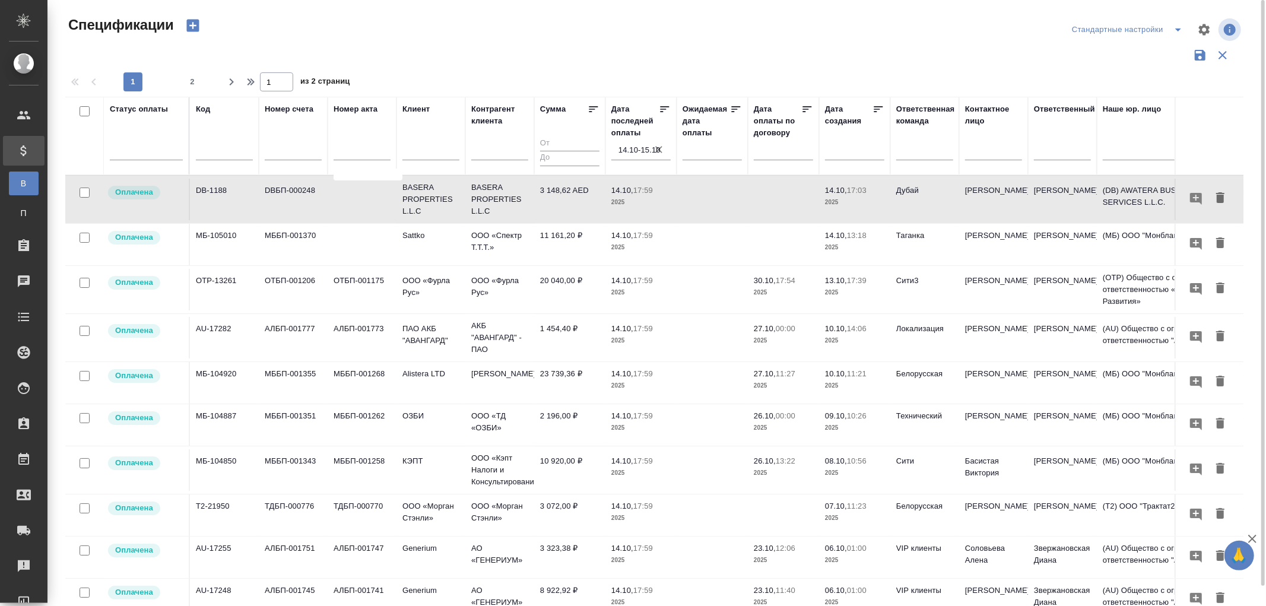
click at [627, 245] on p "2025" at bounding box center [640, 247] width 59 height 12
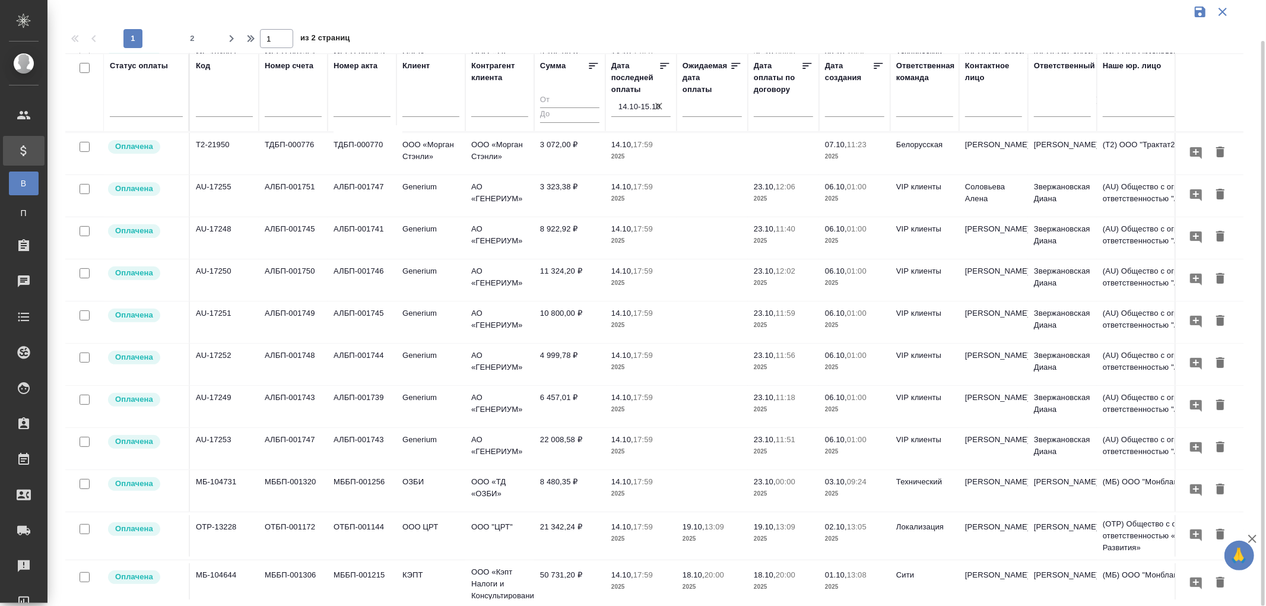
scroll to position [329, 0]
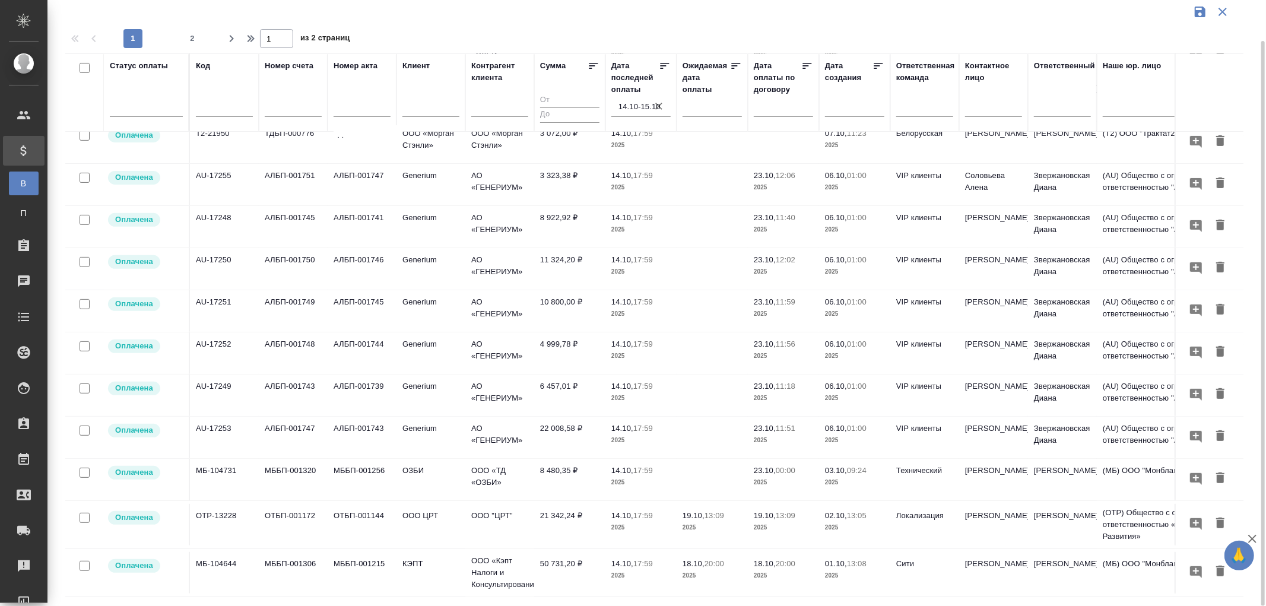
click at [572, 477] on td "8 480,35 ₽" at bounding box center [569, 480] width 71 height 42
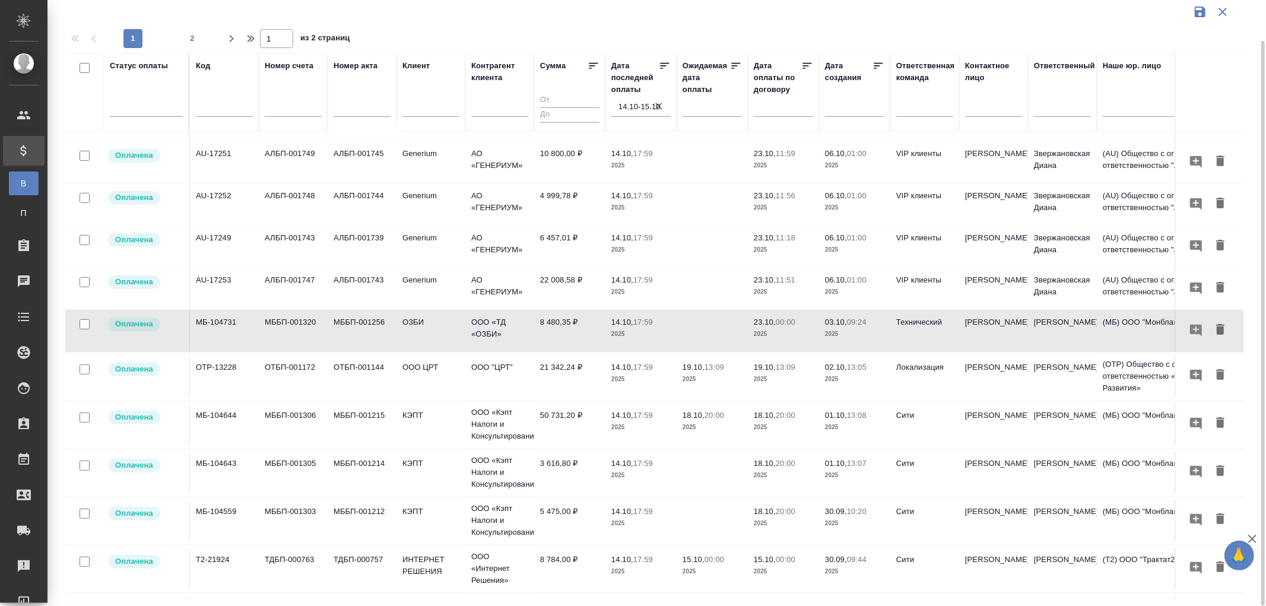
scroll to position [527, 0]
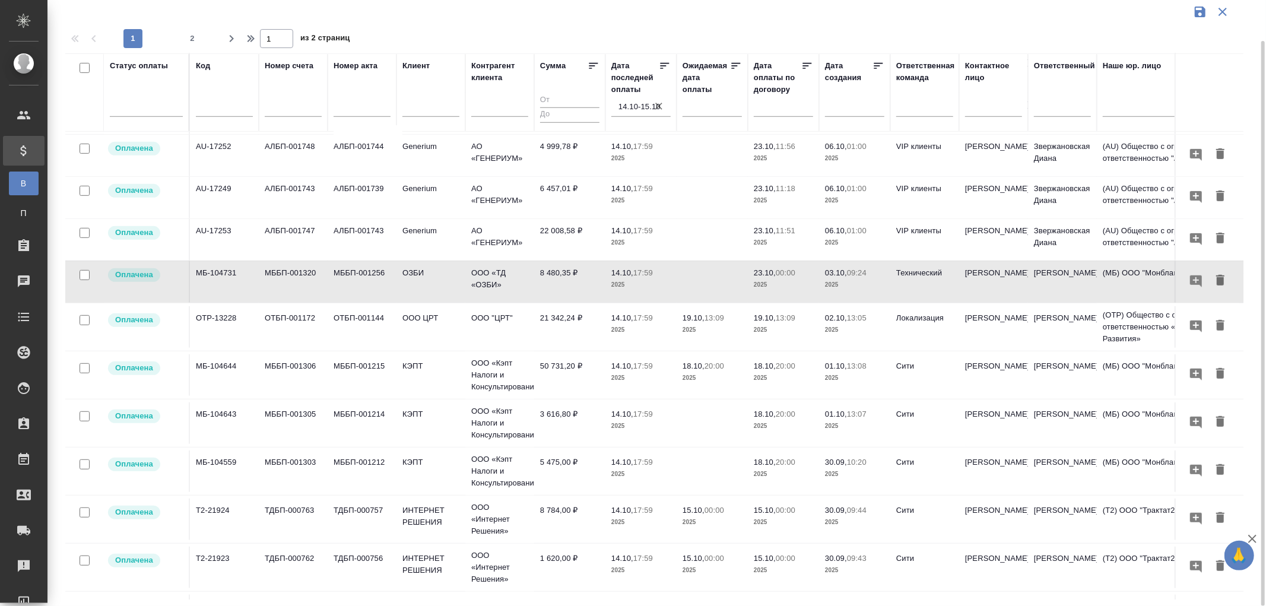
click at [549, 419] on td "3 616,80 ₽" at bounding box center [569, 423] width 71 height 42
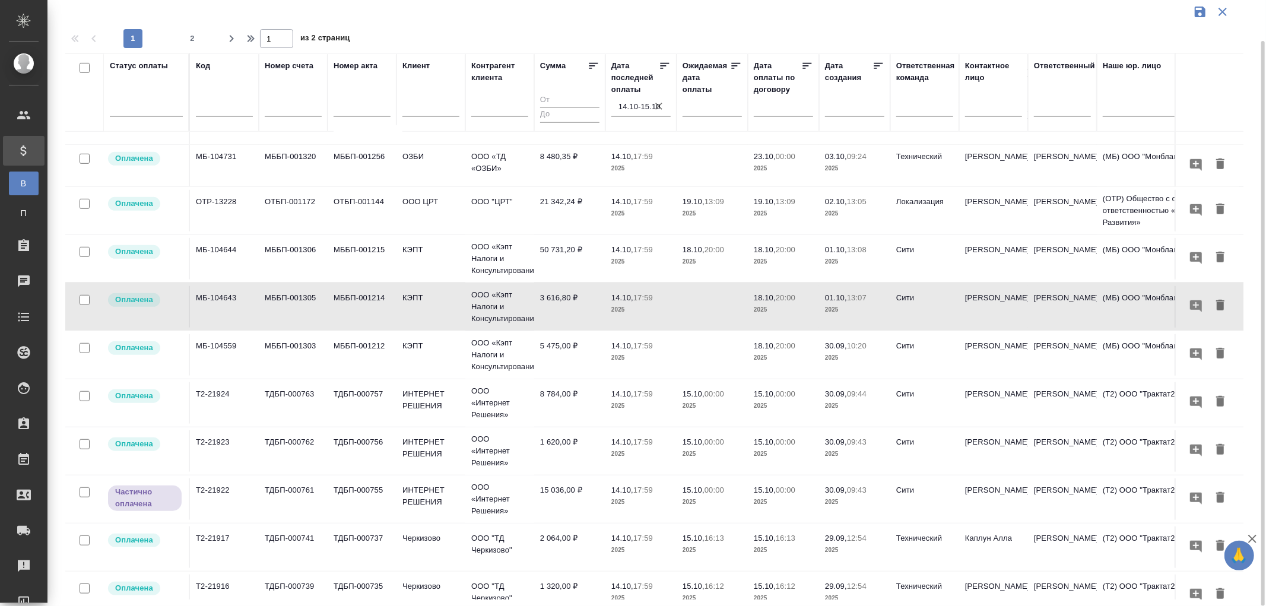
scroll to position [659, 0]
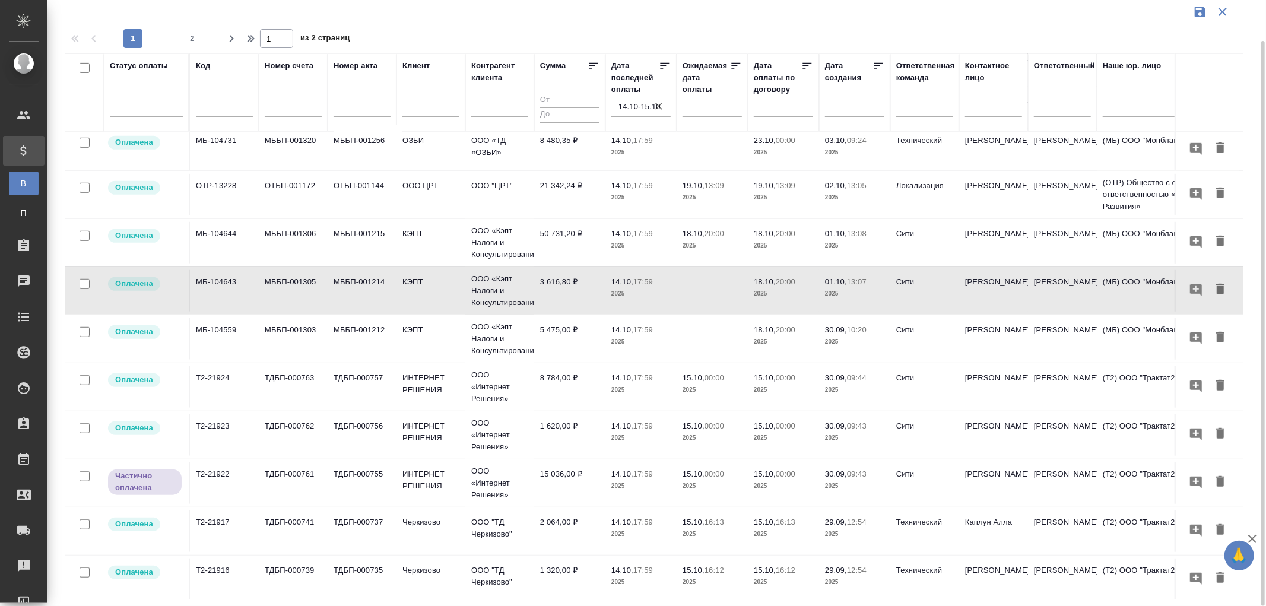
click at [553, 482] on td "15 036,00 ₽" at bounding box center [569, 483] width 71 height 42
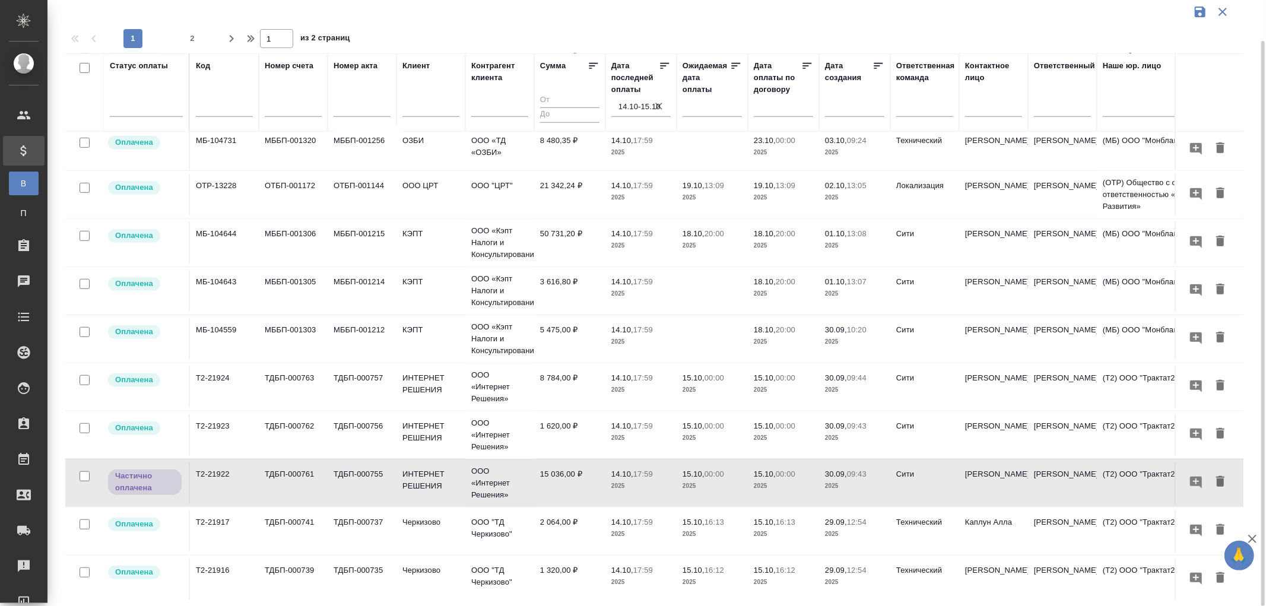
scroll to position [680, 0]
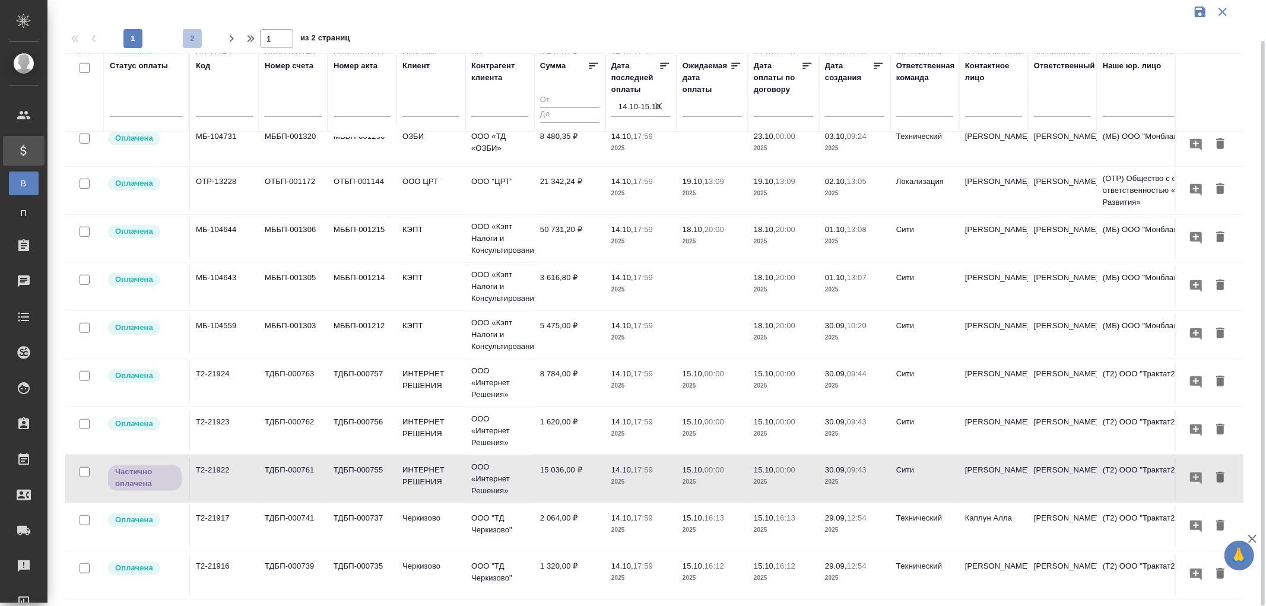
click at [193, 34] on span "2" at bounding box center [192, 39] width 19 height 12
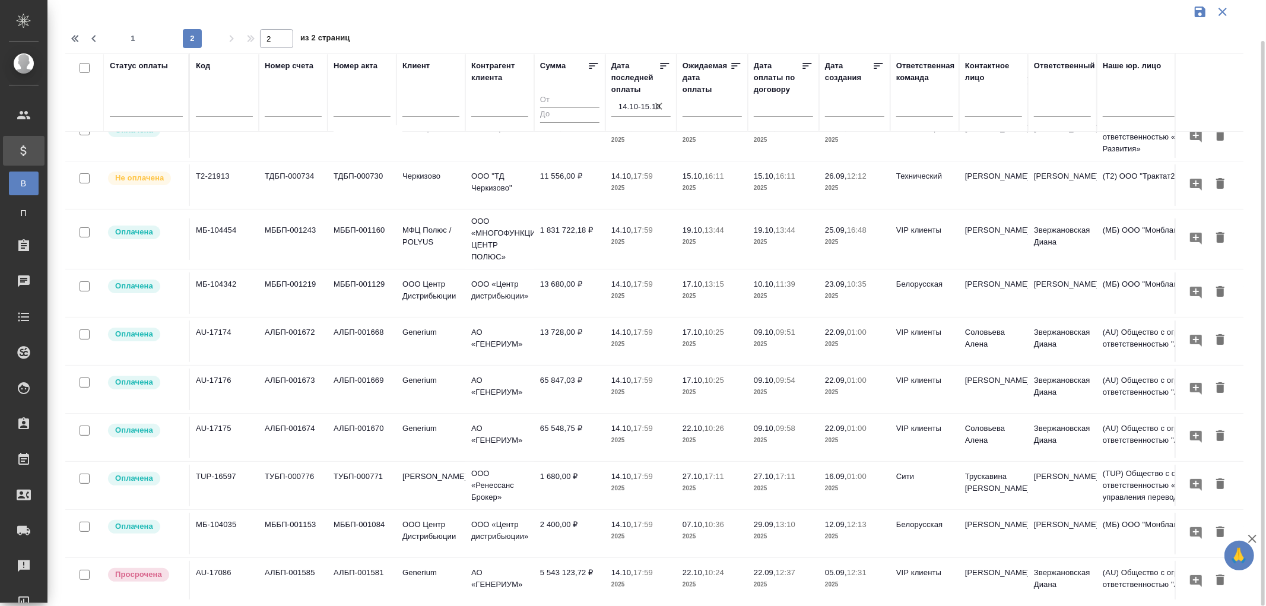
scroll to position [0, 0]
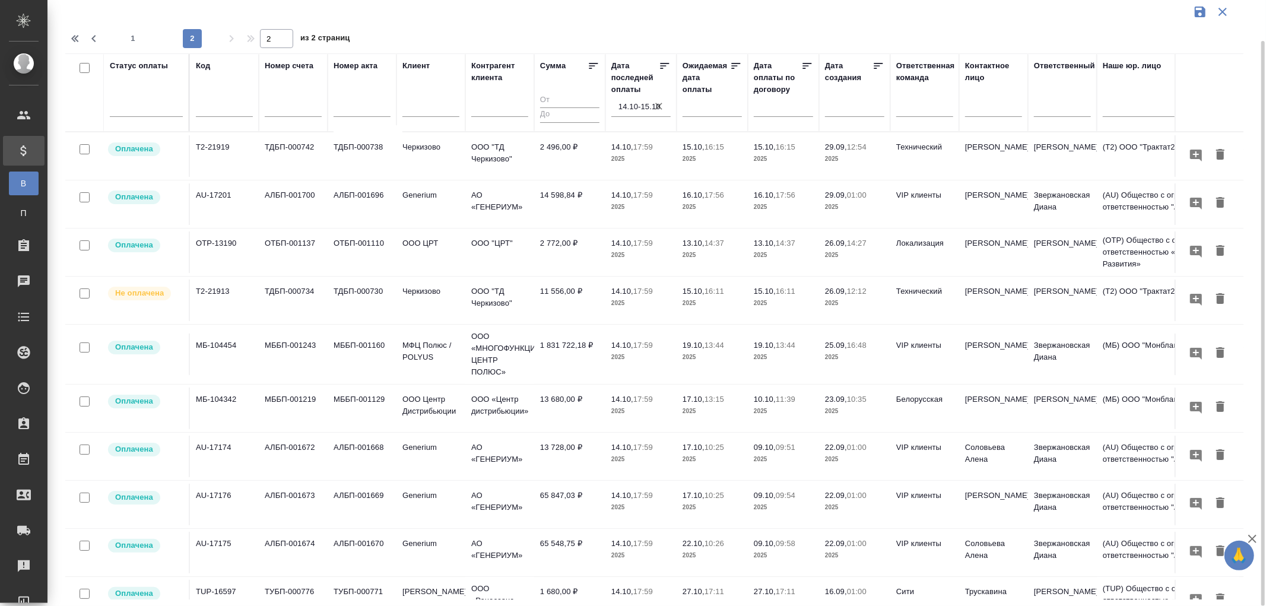
click at [564, 243] on td "2 772,00 ₽" at bounding box center [569, 252] width 71 height 42
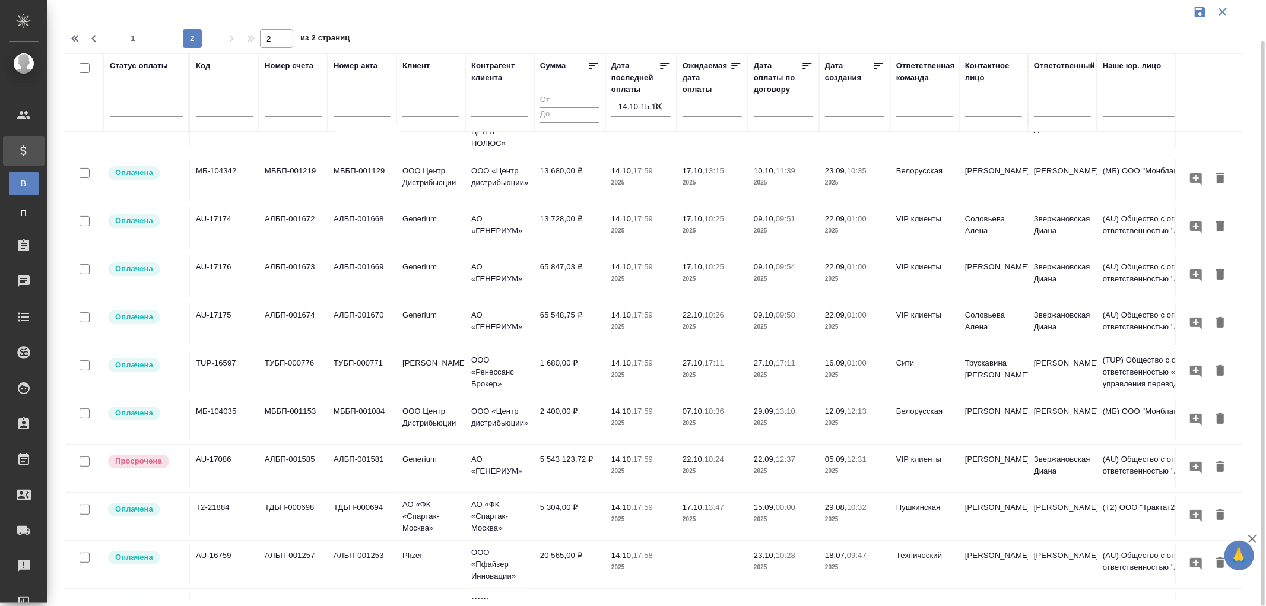
scroll to position [263, 0]
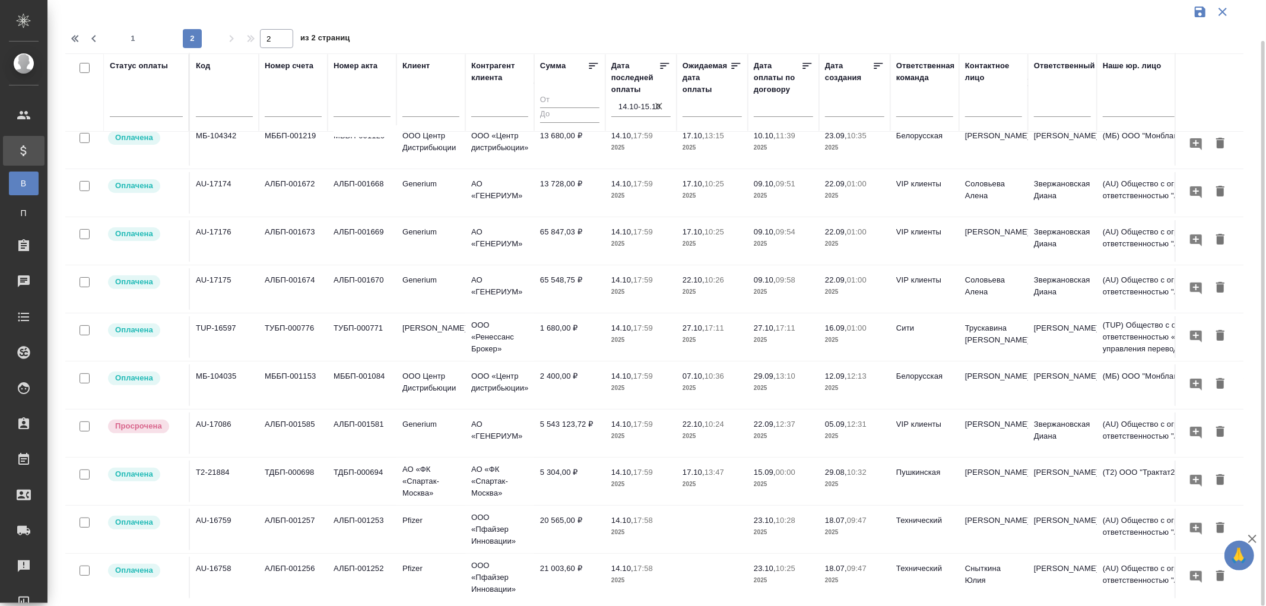
click at [565, 376] on td "2 400,00 ₽" at bounding box center [569, 385] width 71 height 42
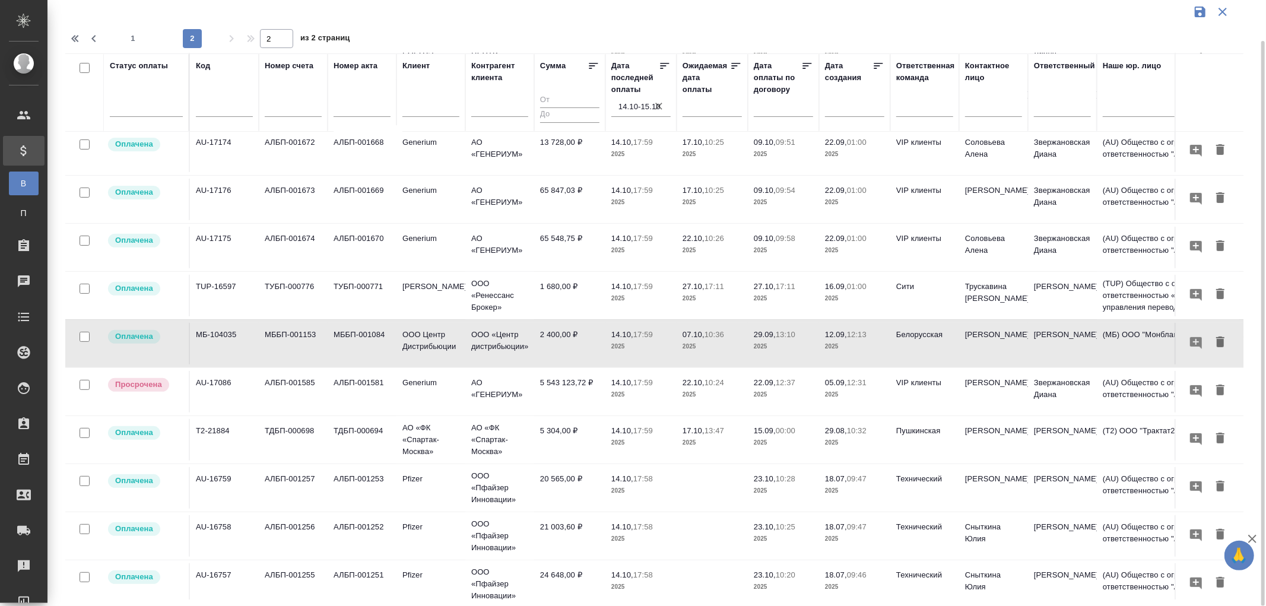
scroll to position [324, 0]
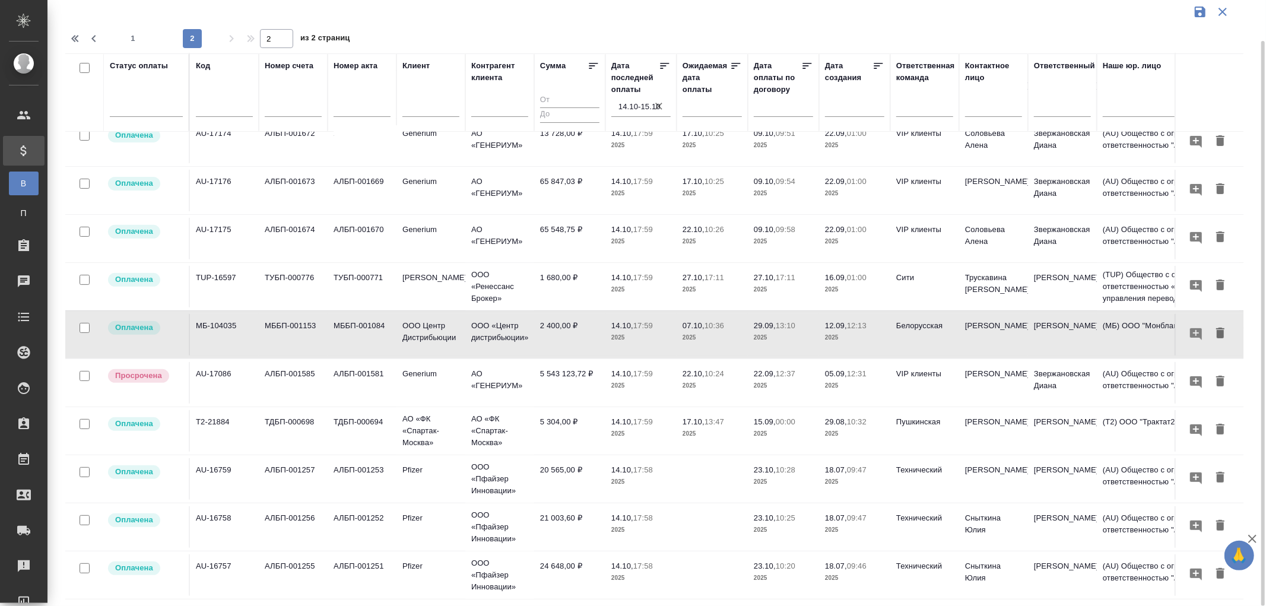
click at [562, 416] on td "5 304,00 ₽" at bounding box center [569, 431] width 71 height 42
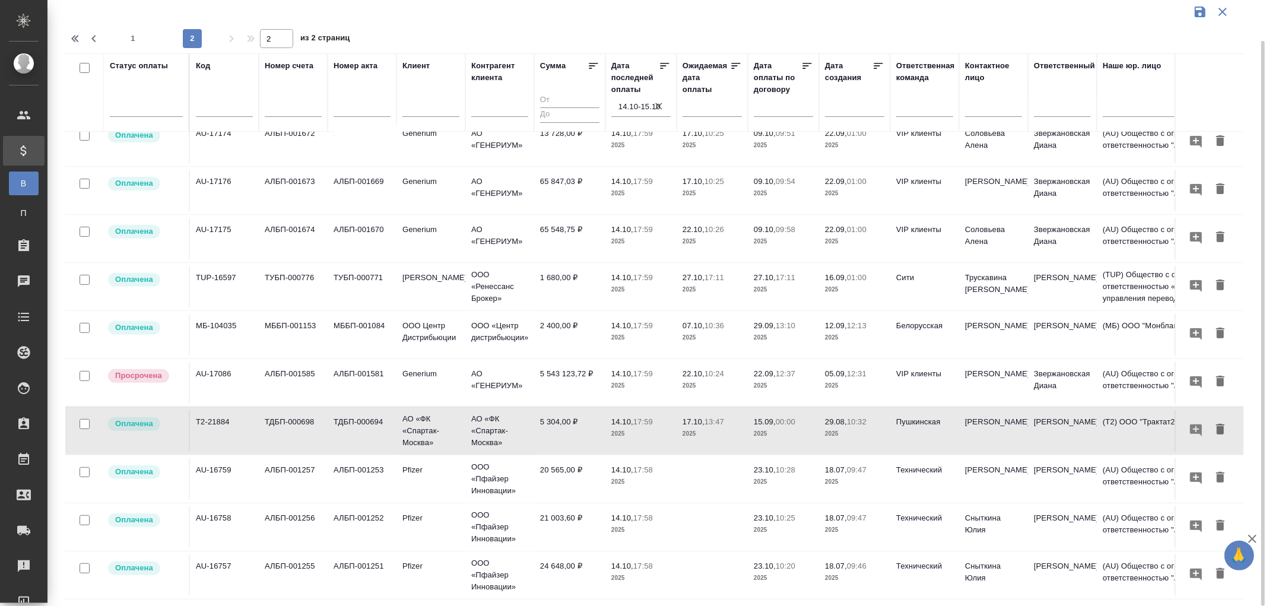
drag, startPoint x: 131, startPoint y: 33, endPoint x: 452, endPoint y: 243, distance: 384.1
click at [131, 33] on span "1" at bounding box center [132, 39] width 19 height 12
type input "1"
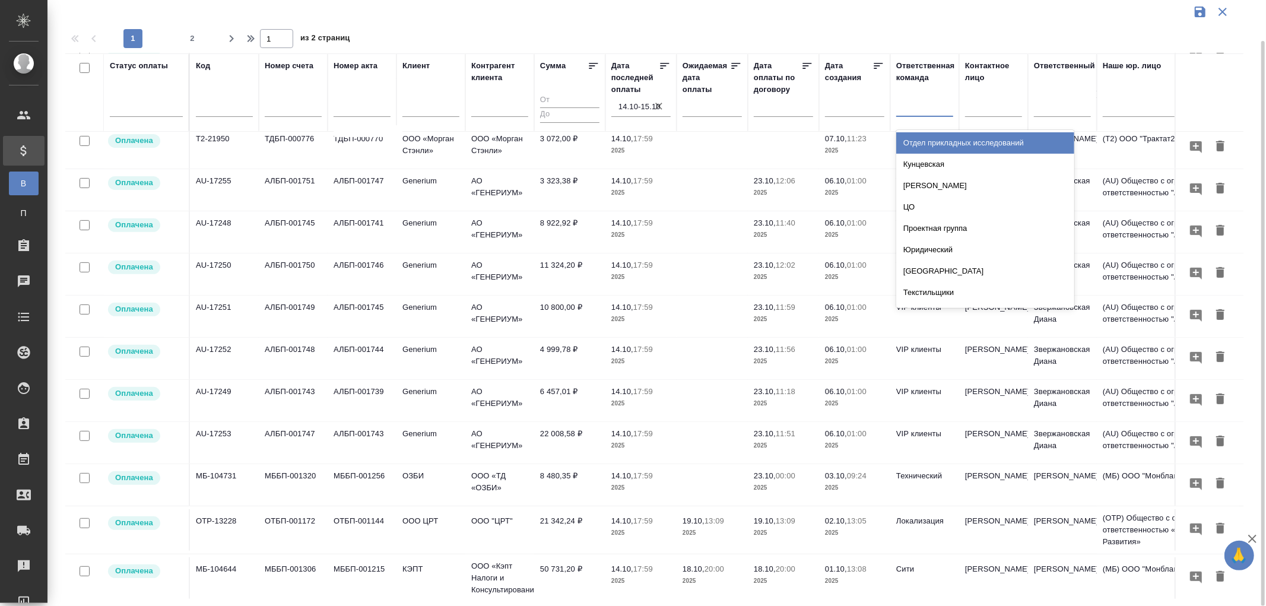
click at [915, 100] on div at bounding box center [924, 104] width 57 height 17
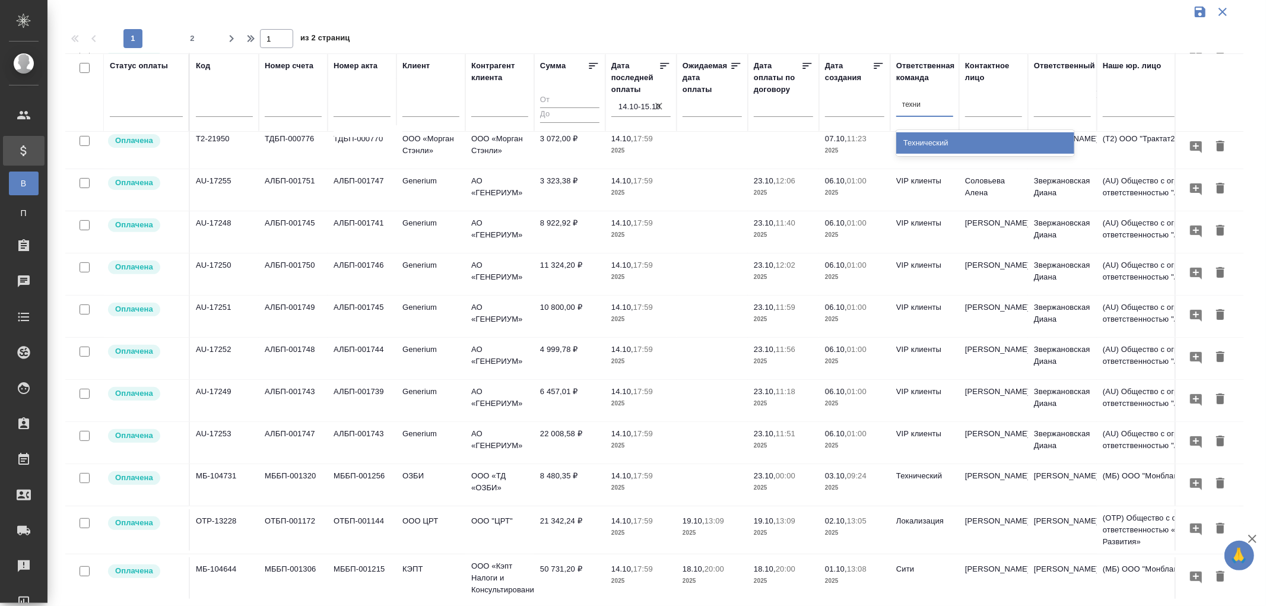
type input "технич"
click at [936, 141] on div "Технический" at bounding box center [985, 142] width 178 height 21
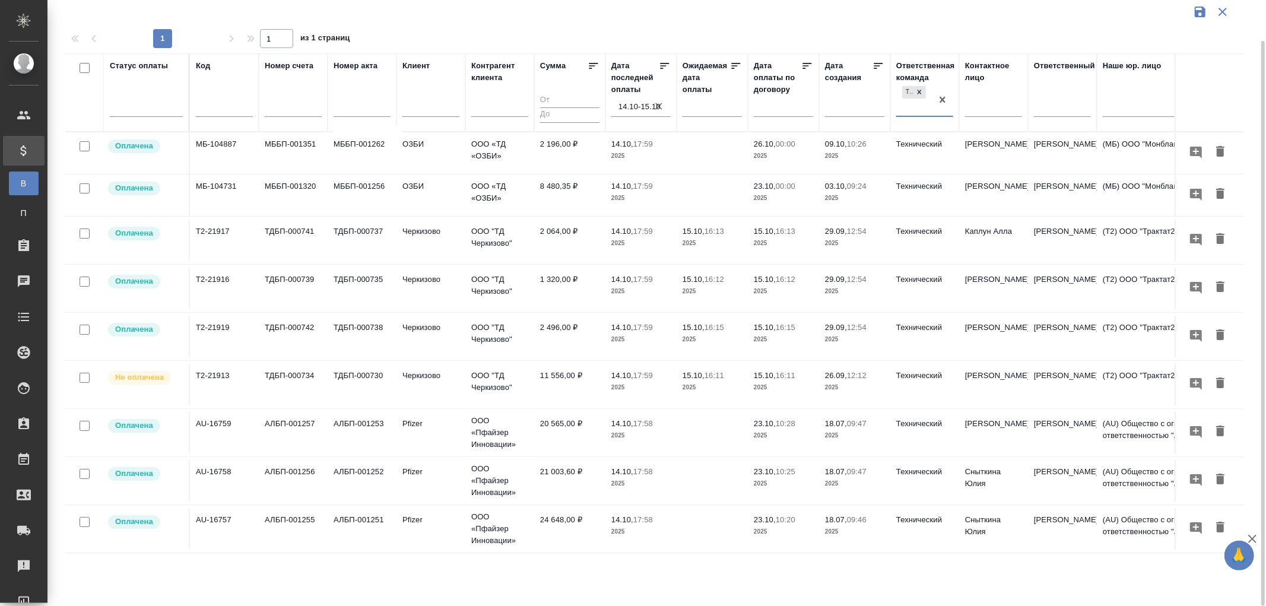
scroll to position [0, 0]
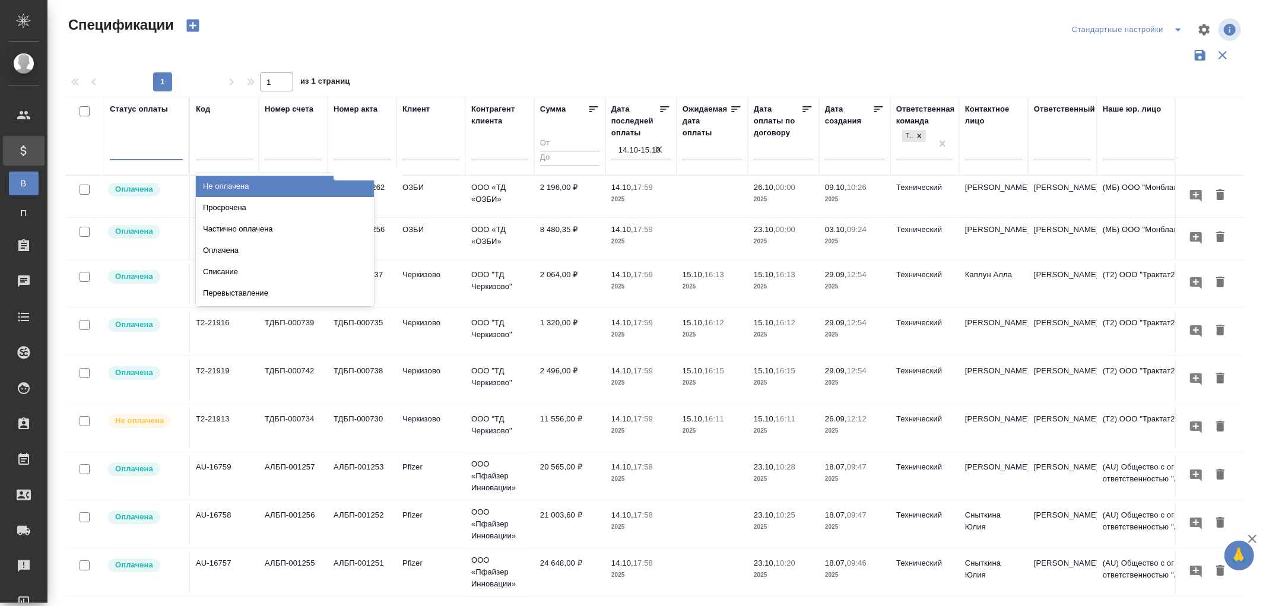
click at [132, 155] on div at bounding box center [146, 147] width 73 height 17
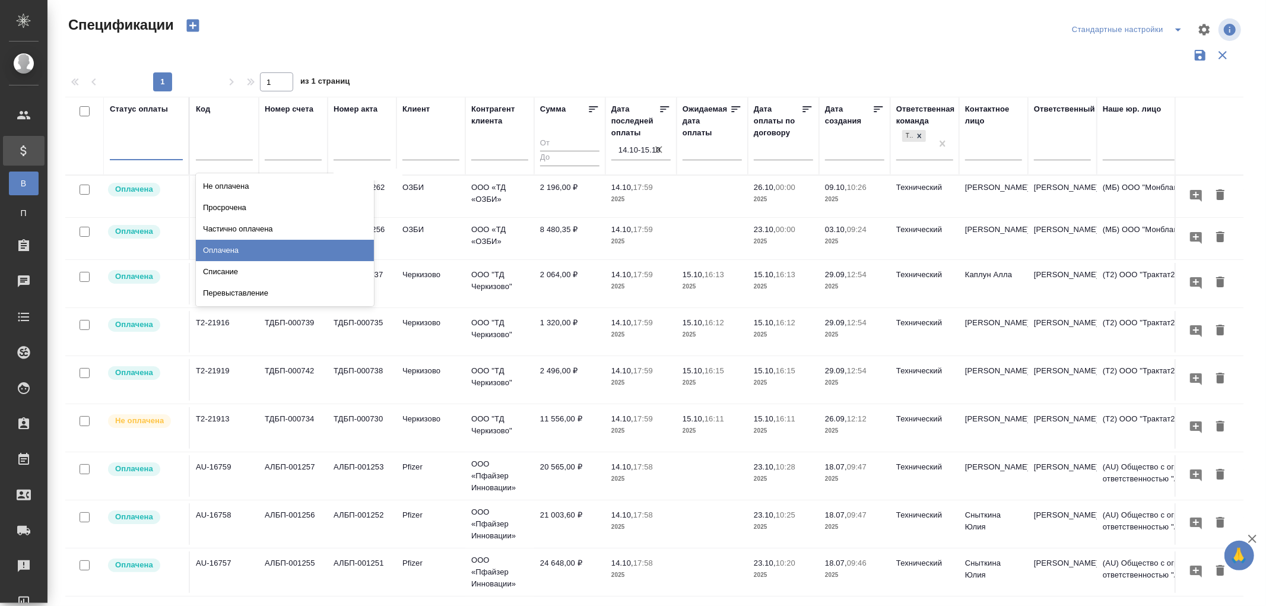
click at [224, 250] on div "Оплачена" at bounding box center [285, 250] width 178 height 21
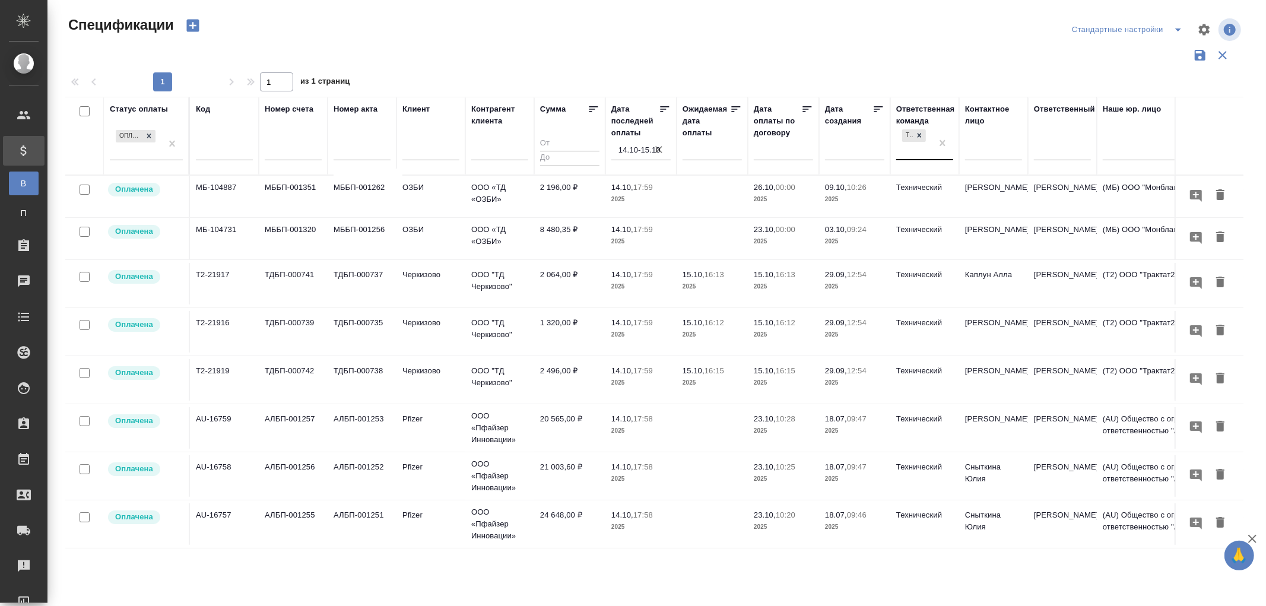
drag, startPoint x: 945, startPoint y: 143, endPoint x: 909, endPoint y: 147, distance: 35.8
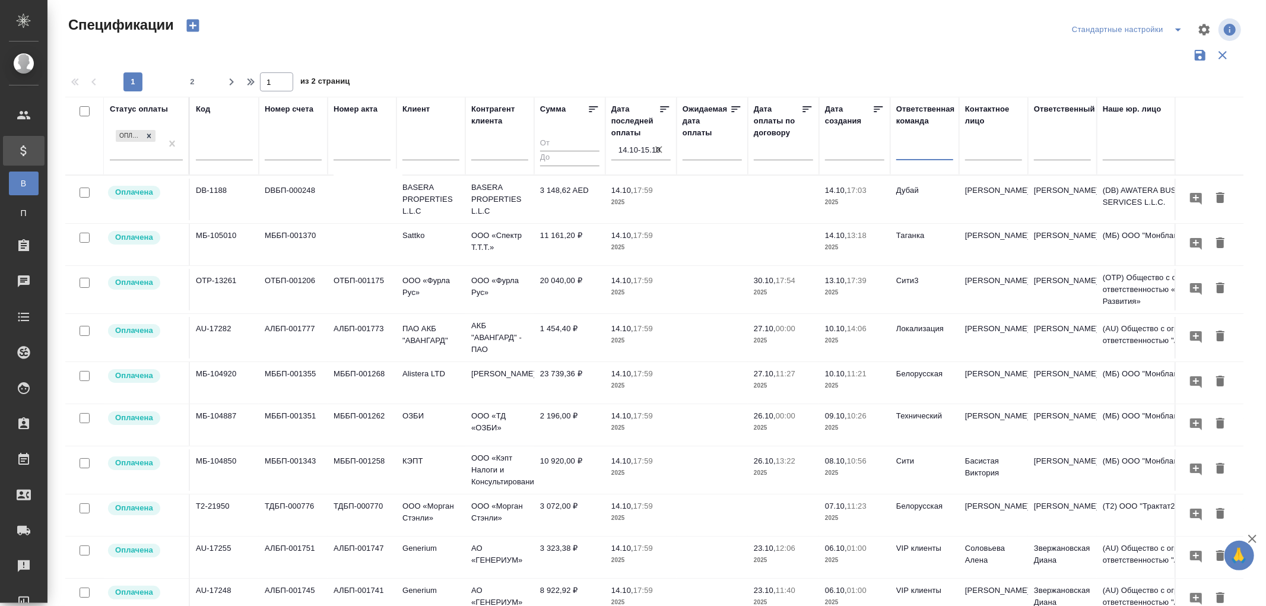
click at [910, 150] on div at bounding box center [924, 147] width 57 height 17
type input "vip"
click at [930, 210] on div "VIP клиенты" at bounding box center [985, 207] width 178 height 21
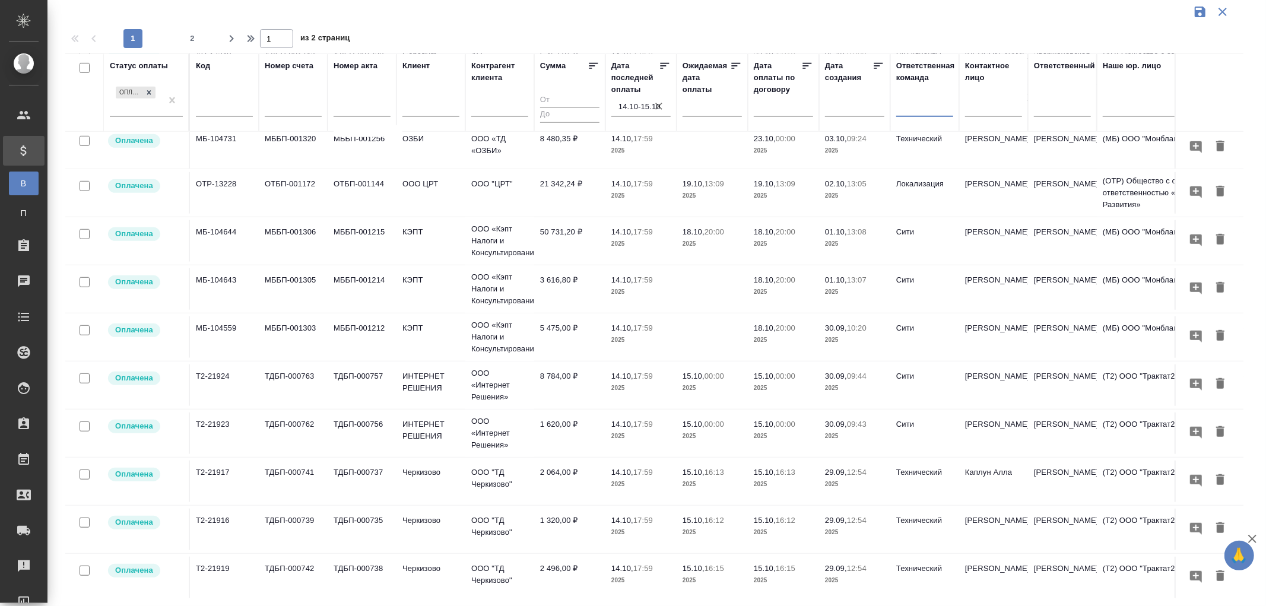
scroll to position [680, 0]
click at [193, 37] on span "2" at bounding box center [192, 39] width 19 height 12
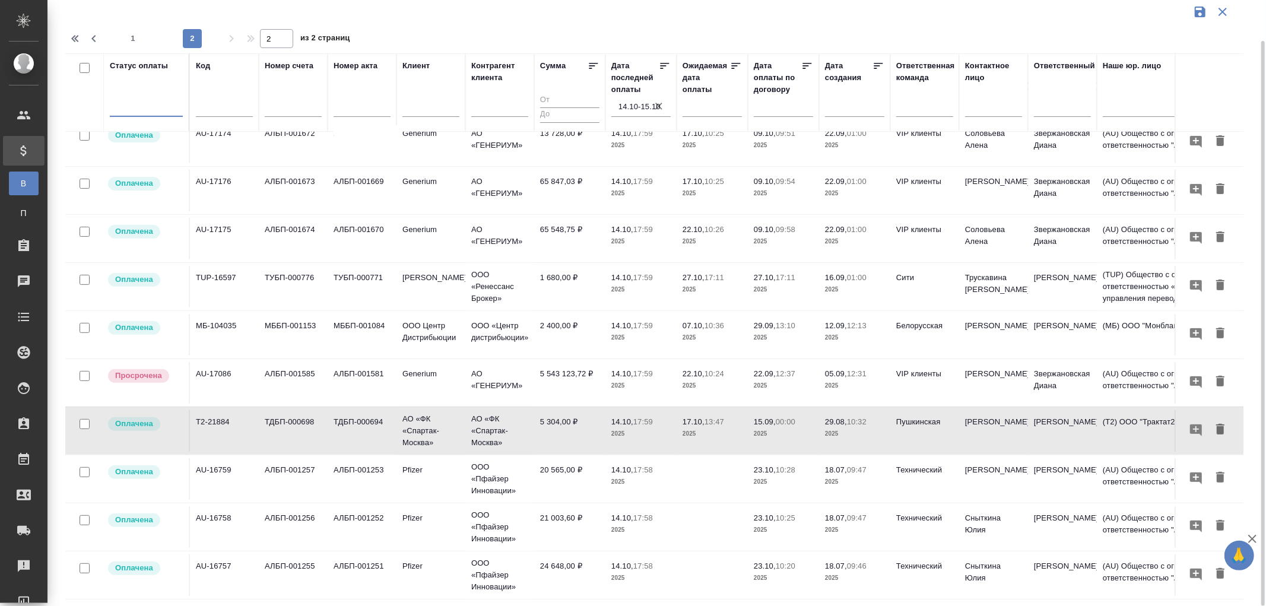
scroll to position [324, 0]
click at [133, 37] on span "1" at bounding box center [132, 39] width 19 height 12
type input "1"
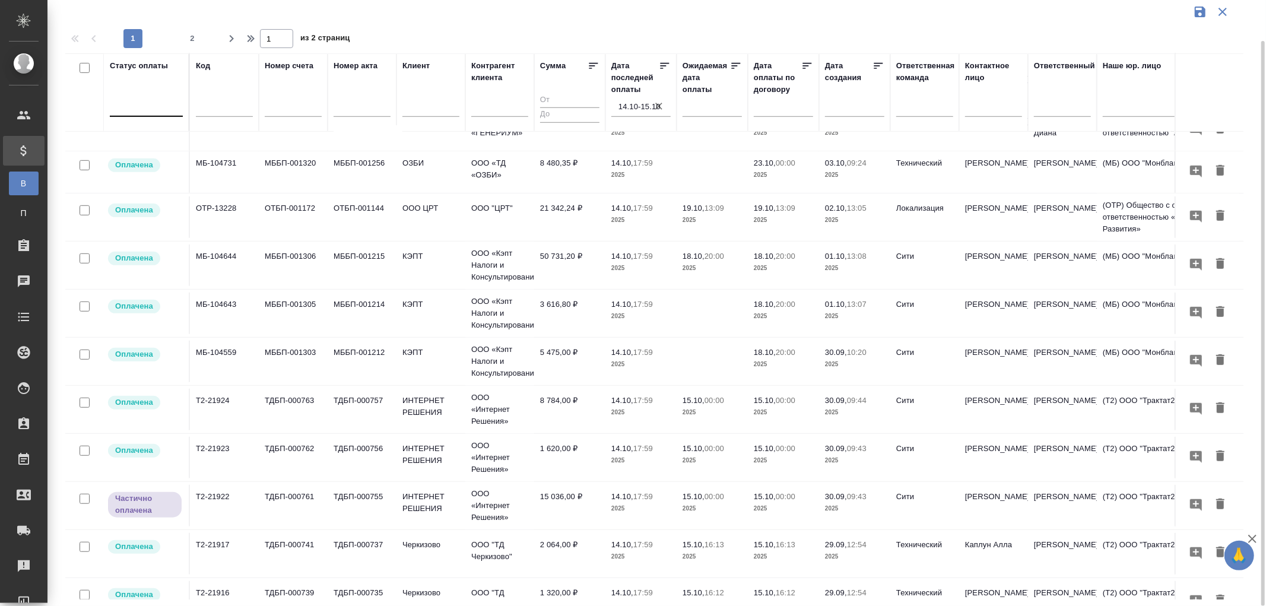
scroll to position [680, 0]
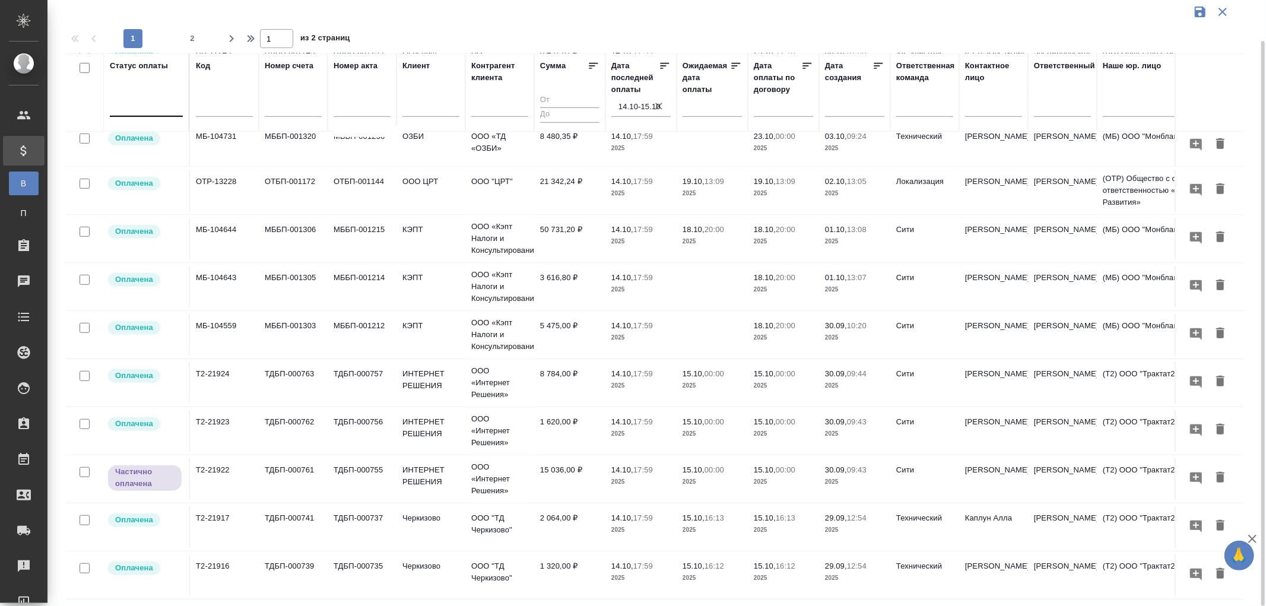
click at [567, 458] on td "15 036,00 ₽" at bounding box center [569, 479] width 71 height 42
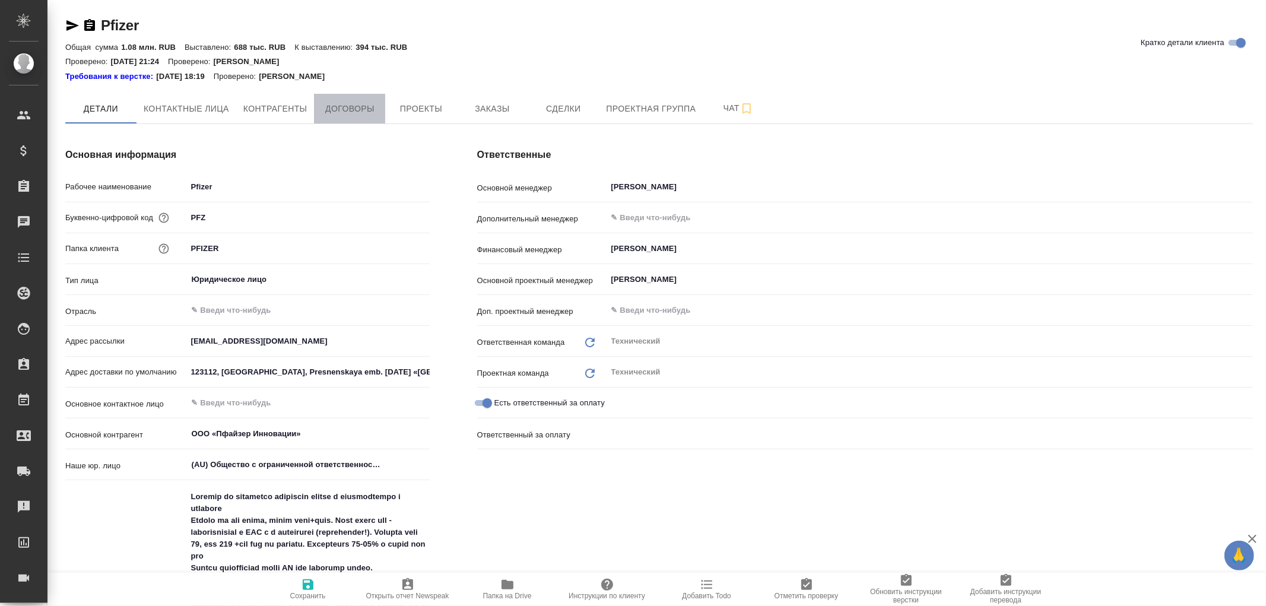
click at [353, 112] on span "Договоры" at bounding box center [349, 108] width 57 height 15
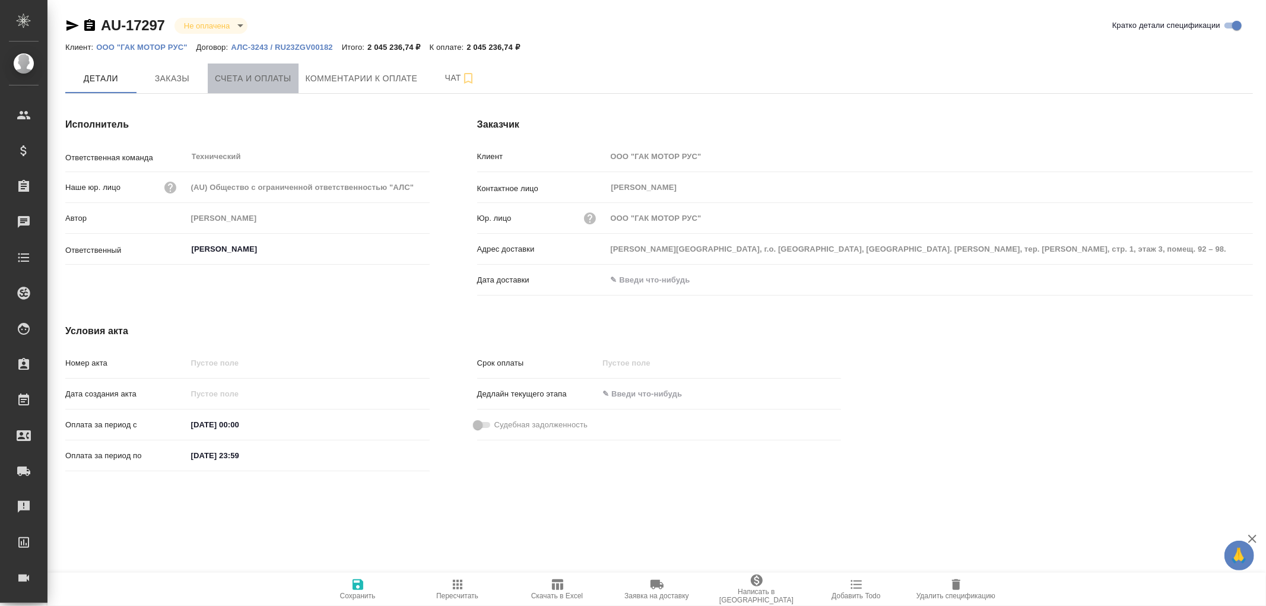
click at [229, 75] on span "Счета и оплаты" at bounding box center [253, 78] width 77 height 15
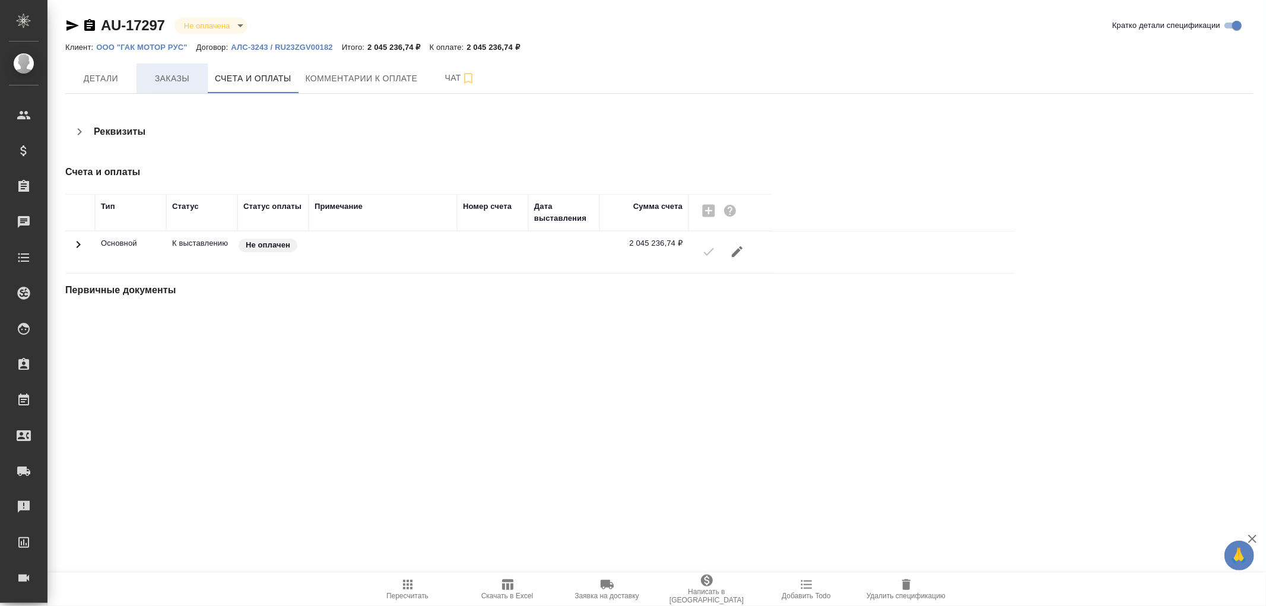
click at [170, 81] on span "Заказы" at bounding box center [172, 78] width 57 height 15
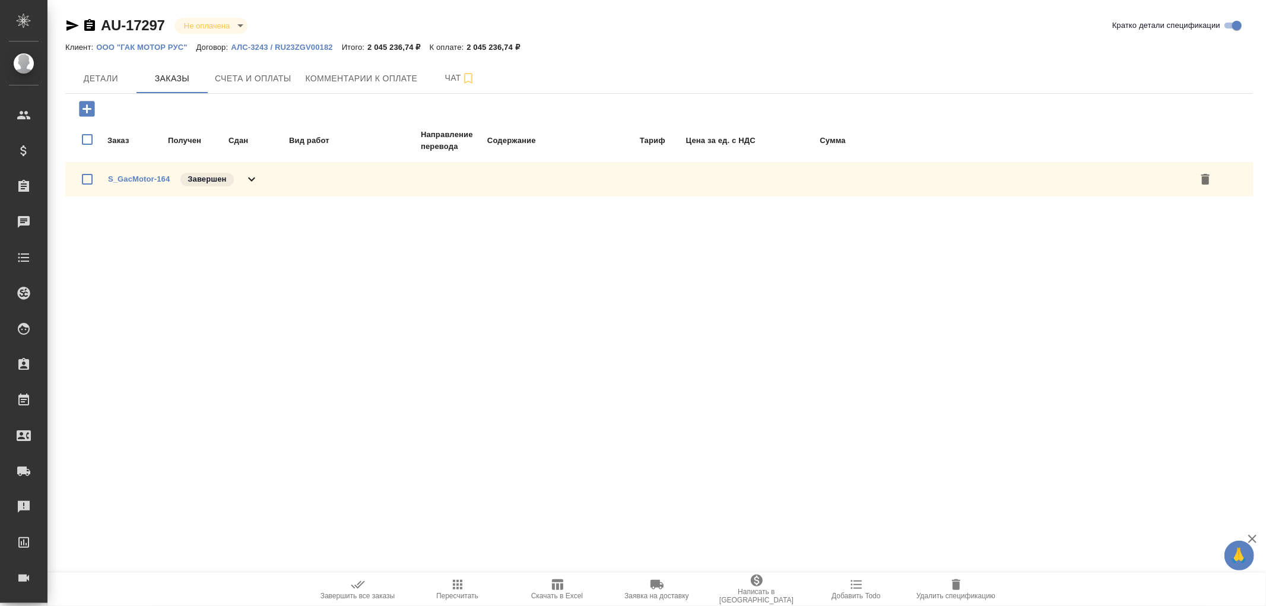
click at [252, 176] on icon at bounding box center [251, 179] width 14 height 14
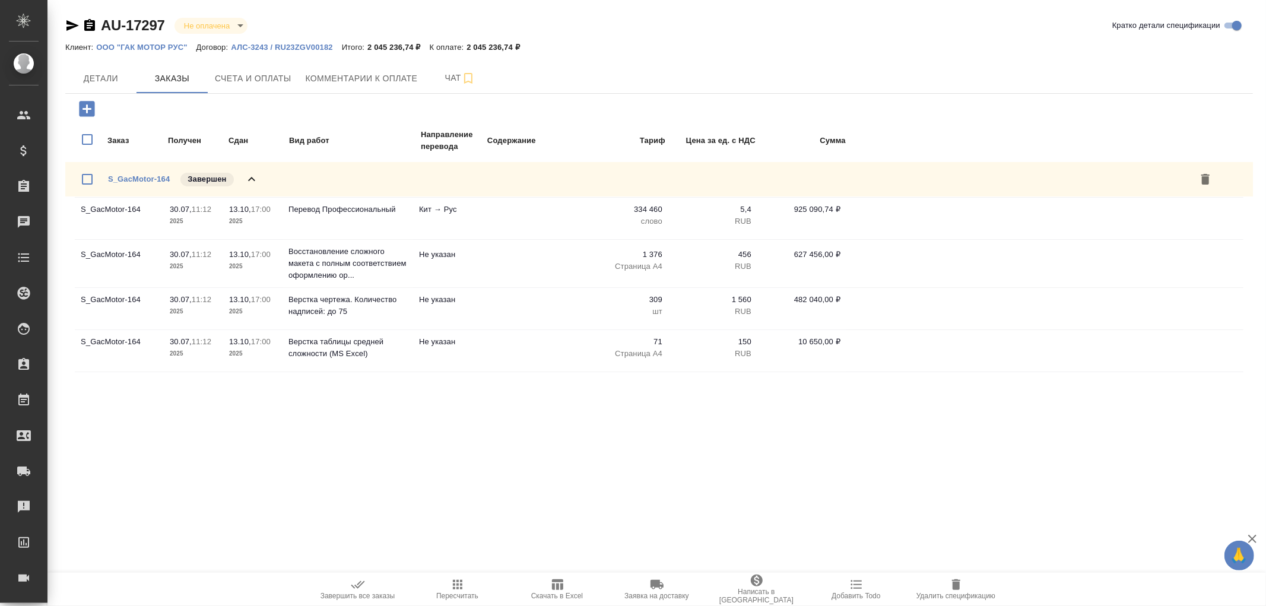
click at [252, 177] on icon at bounding box center [251, 179] width 7 height 4
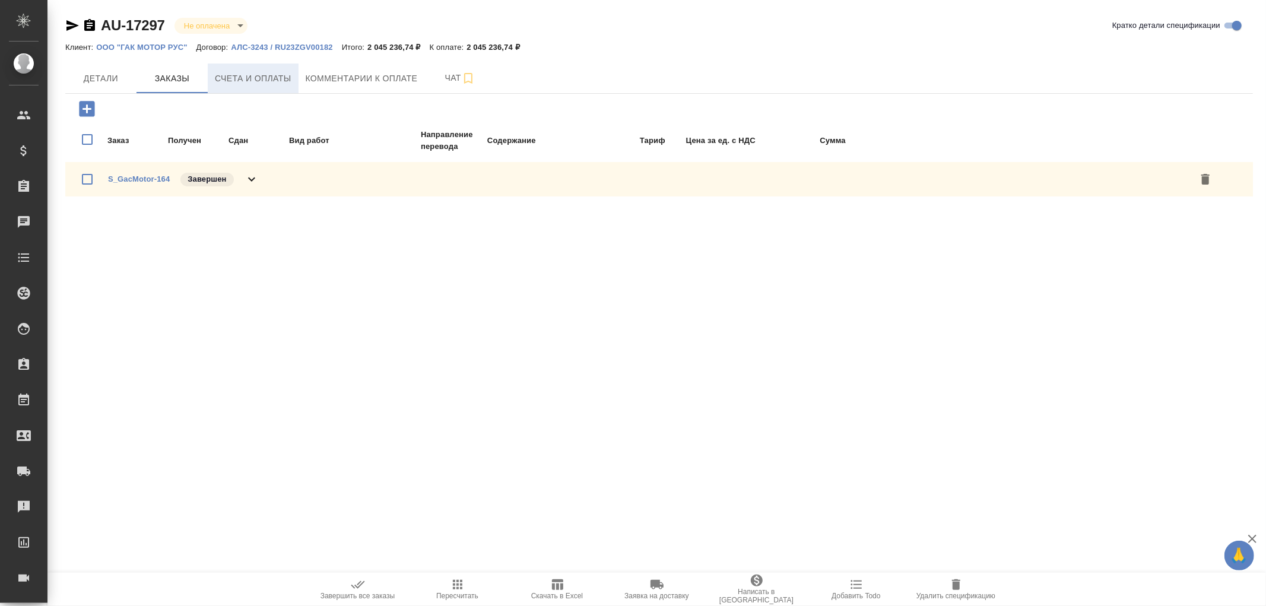
click at [272, 72] on span "Счета и оплаты" at bounding box center [253, 78] width 77 height 15
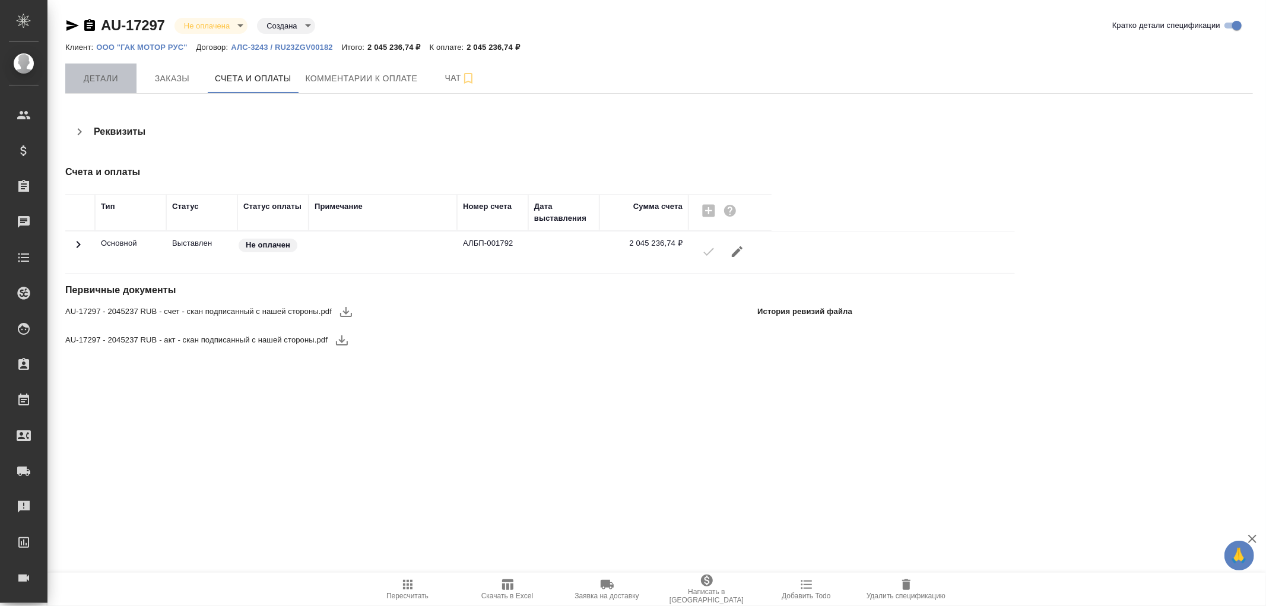
click at [103, 85] on button "Детали" at bounding box center [100, 78] width 71 height 30
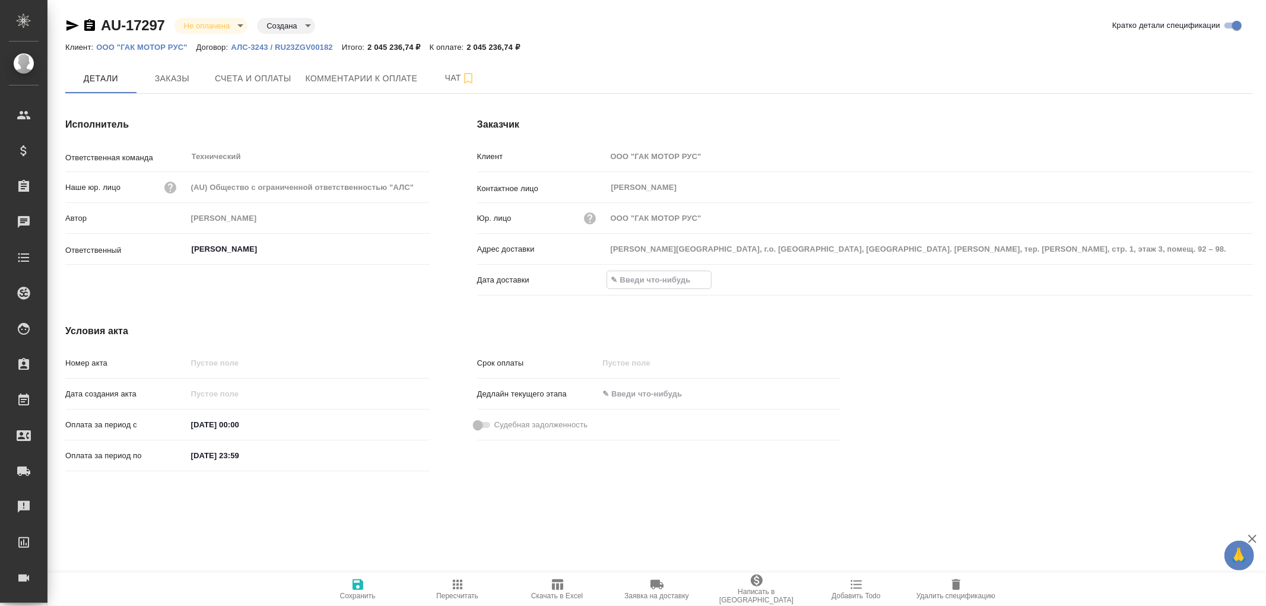
click at [621, 277] on input "text" at bounding box center [659, 279] width 104 height 17
click at [1223, 274] on icon "button" at bounding box center [1218, 279] width 14 height 14
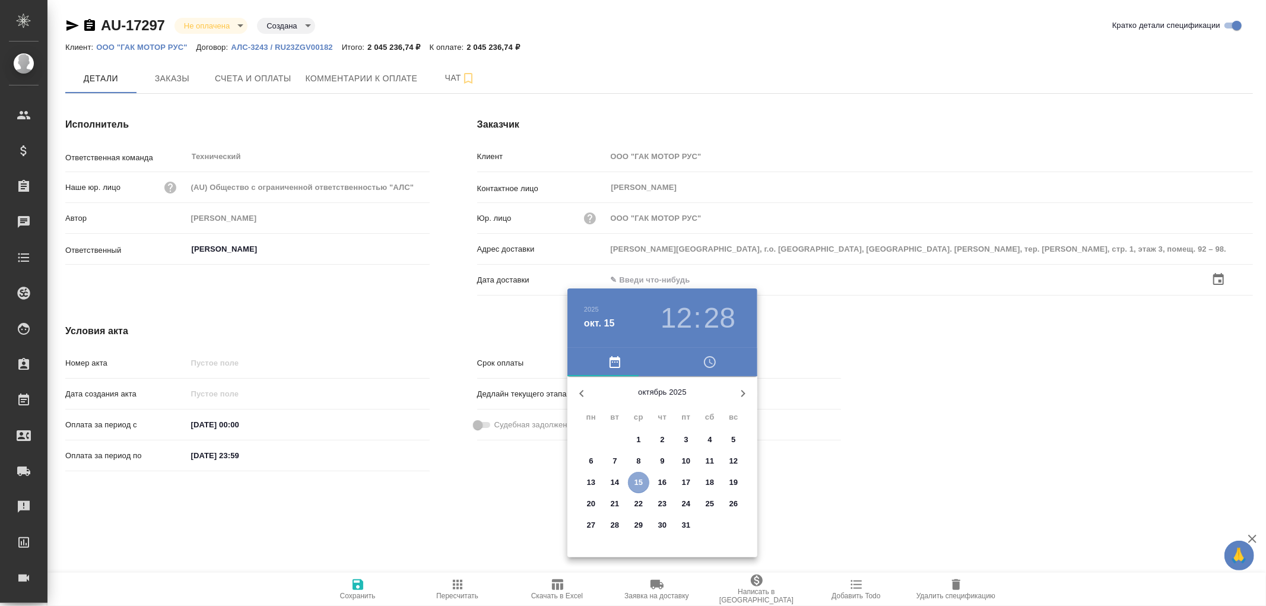
click at [634, 481] on p "15" at bounding box center [638, 482] width 9 height 12
type input "15.10.2025 12:28"
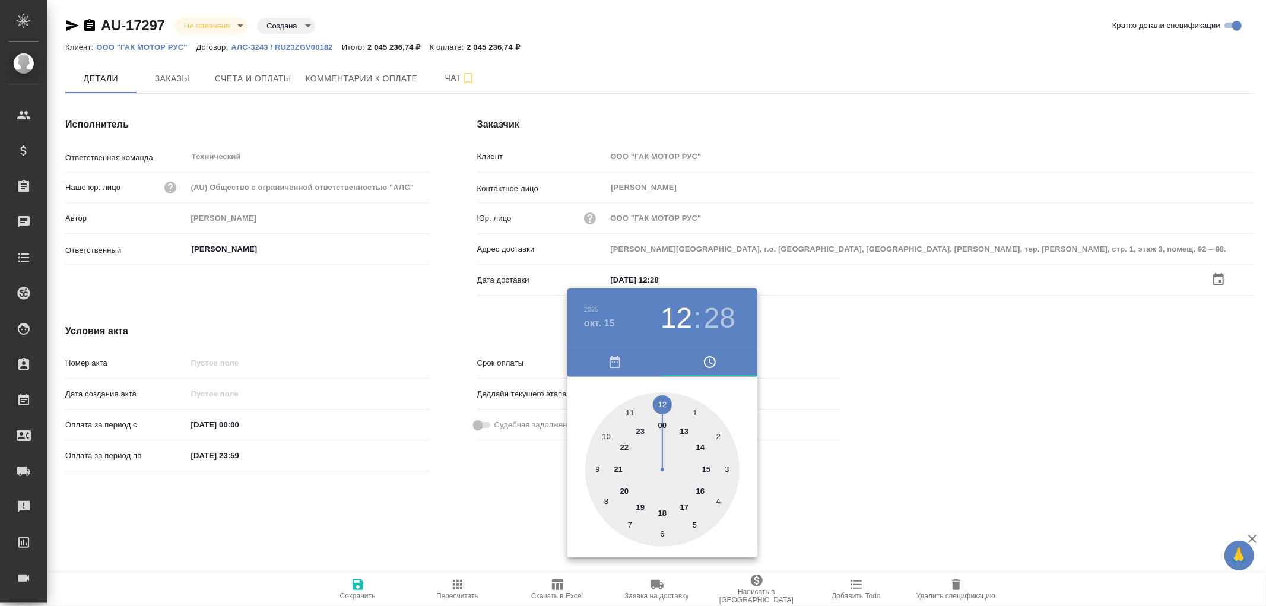
click at [357, 585] on div at bounding box center [633, 303] width 1266 height 606
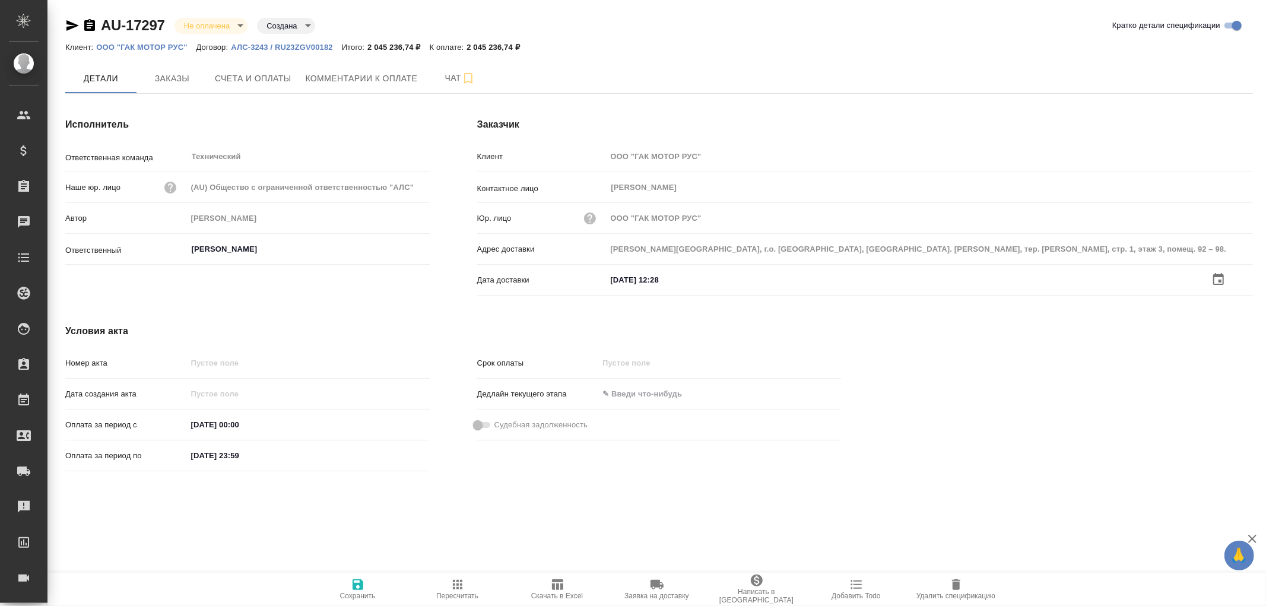
click at [359, 584] on icon "button" at bounding box center [357, 584] width 11 height 11
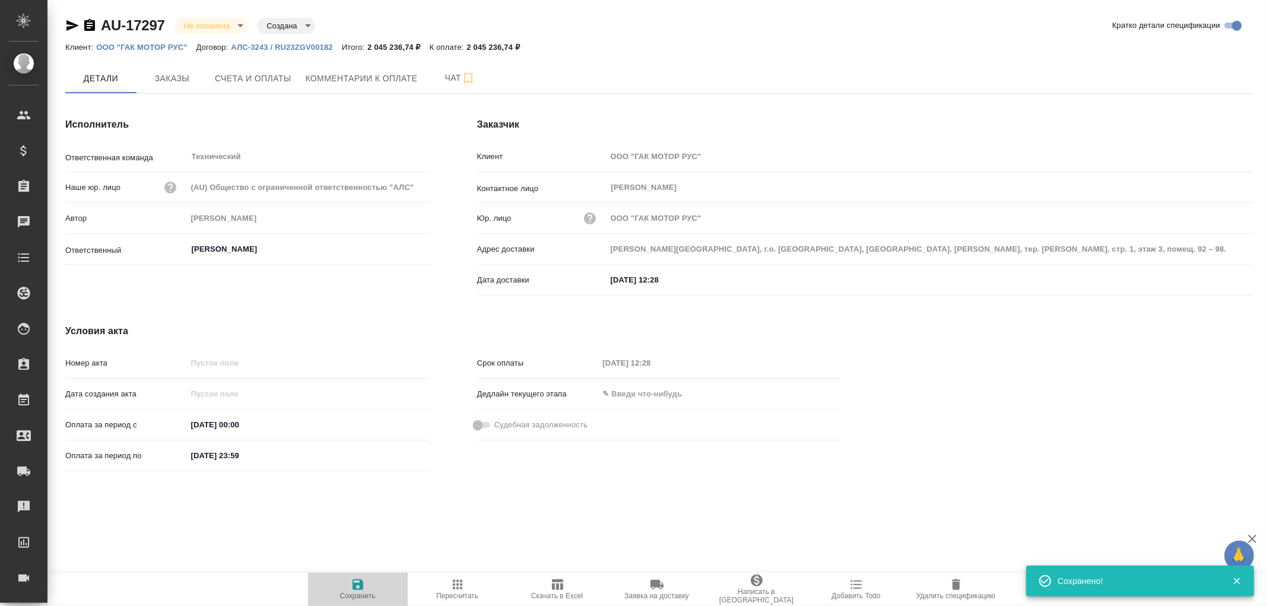
click at [359, 584] on icon "button" at bounding box center [357, 584] width 11 height 11
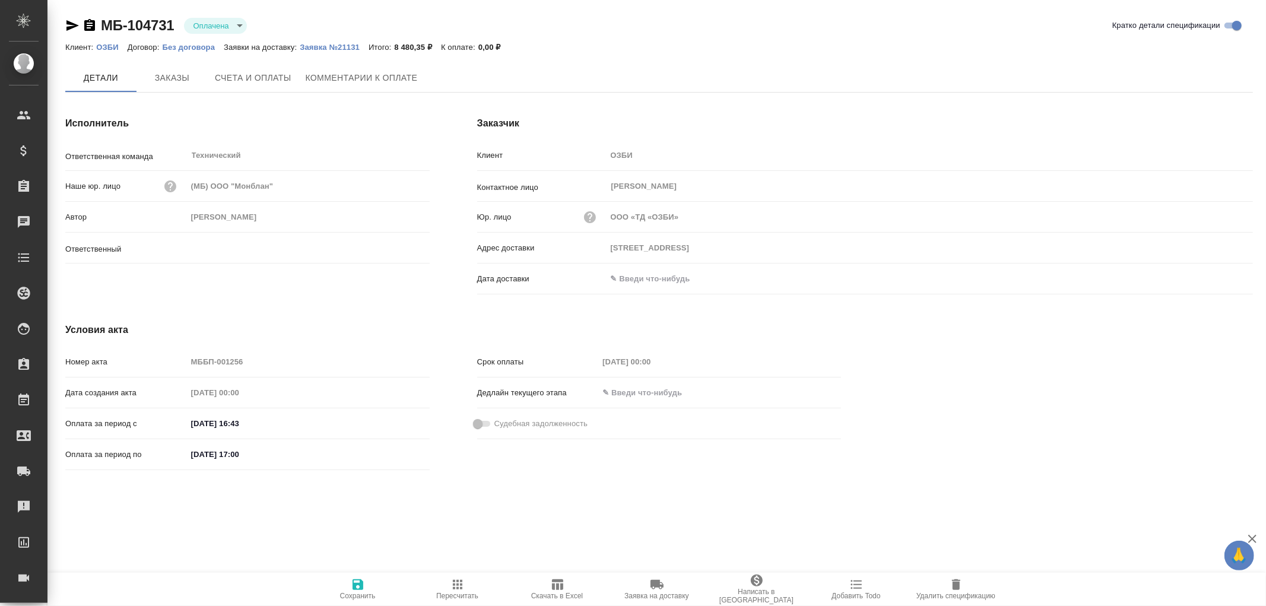
type input "[PERSON_NAME]"
click at [227, 77] on span "Счета и оплаты" at bounding box center [253, 78] width 77 height 15
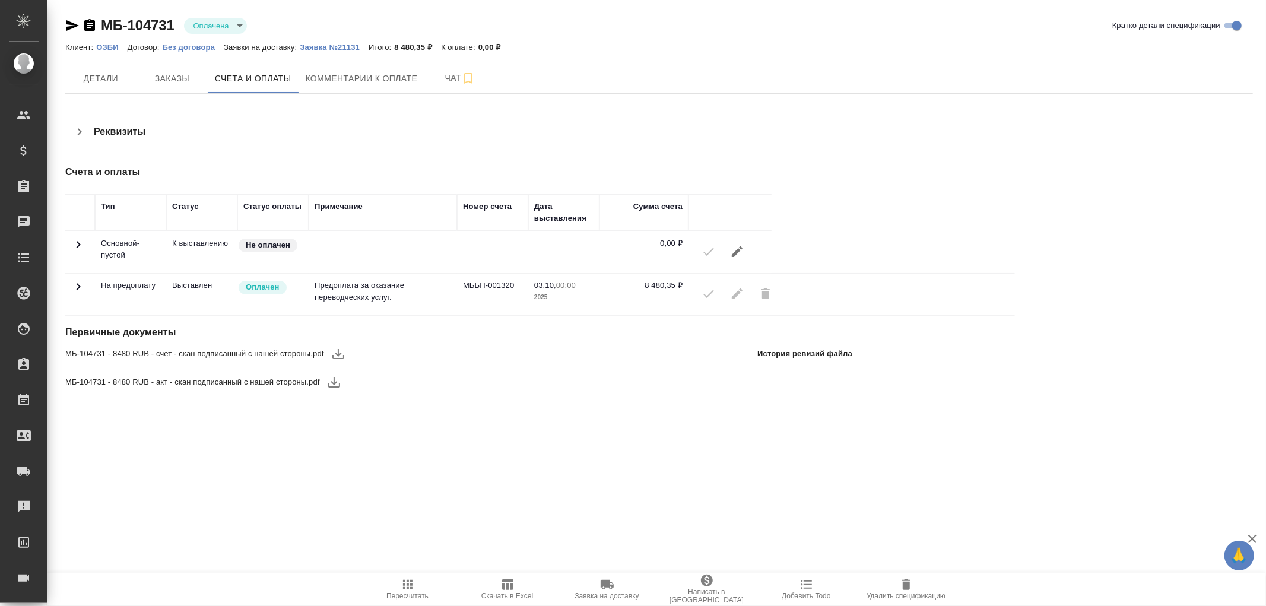
click at [84, 287] on icon at bounding box center [78, 286] width 14 height 14
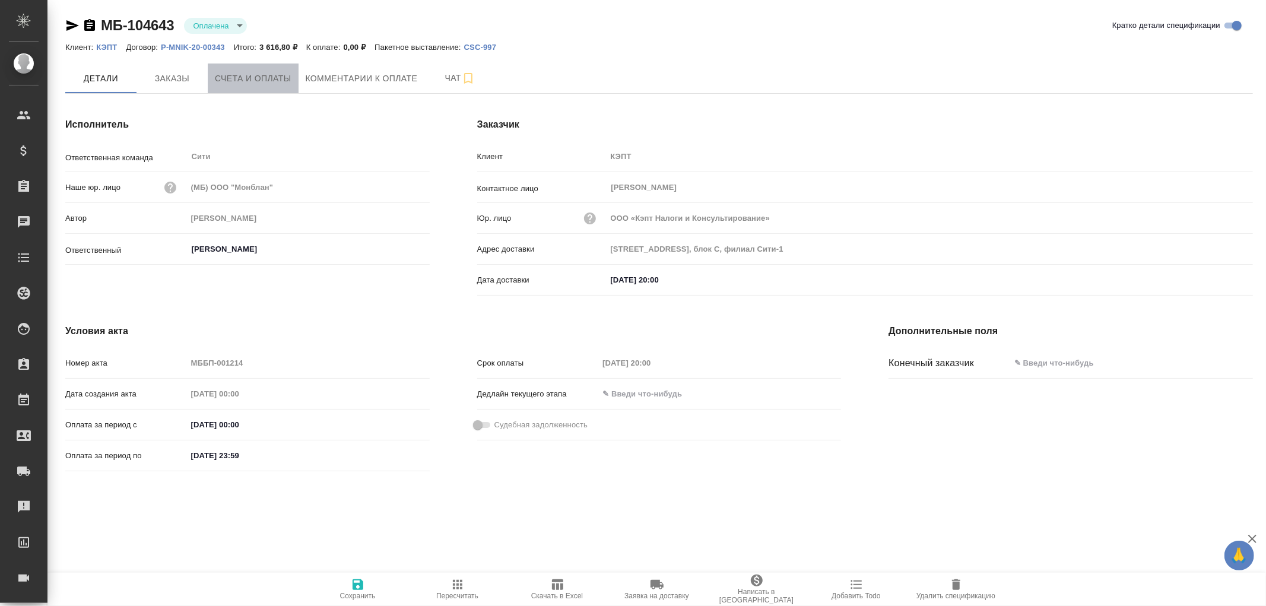
click at [270, 74] on span "Счета и оплаты" at bounding box center [253, 78] width 77 height 15
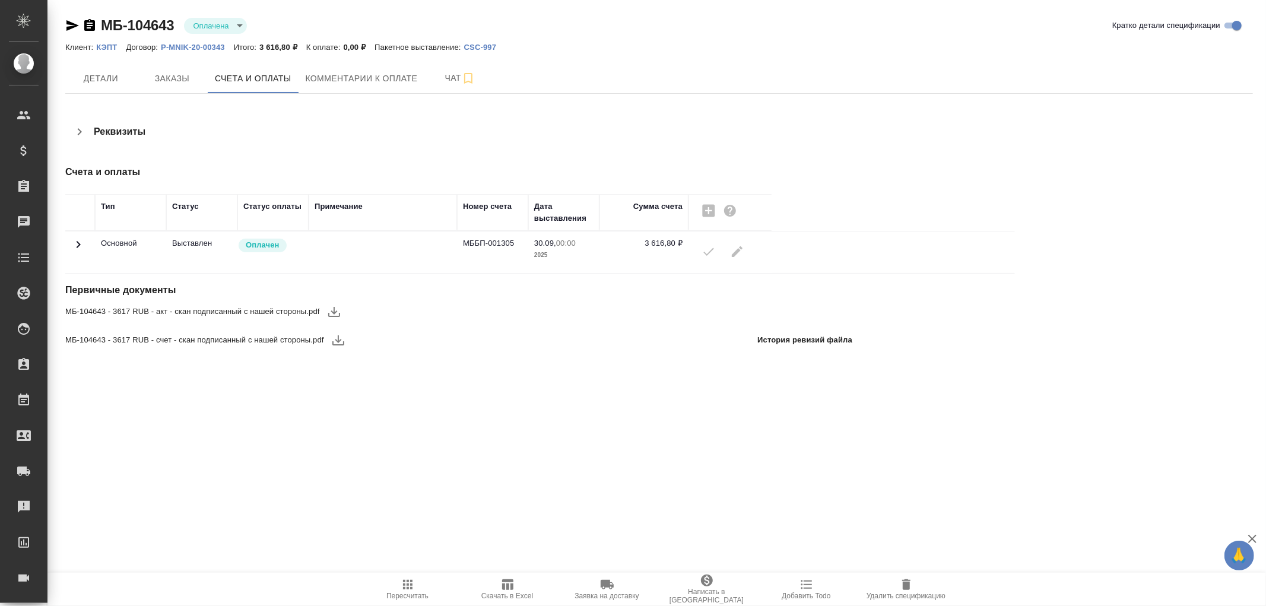
click at [83, 247] on icon at bounding box center [78, 244] width 14 height 14
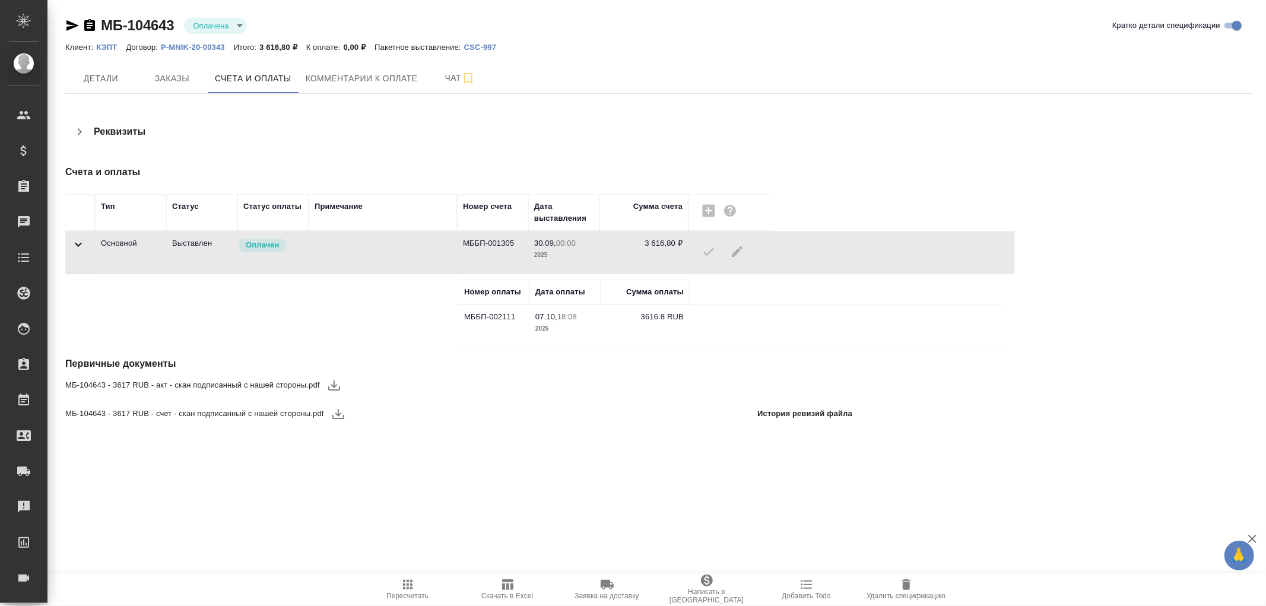
click at [83, 247] on icon at bounding box center [78, 244] width 14 height 14
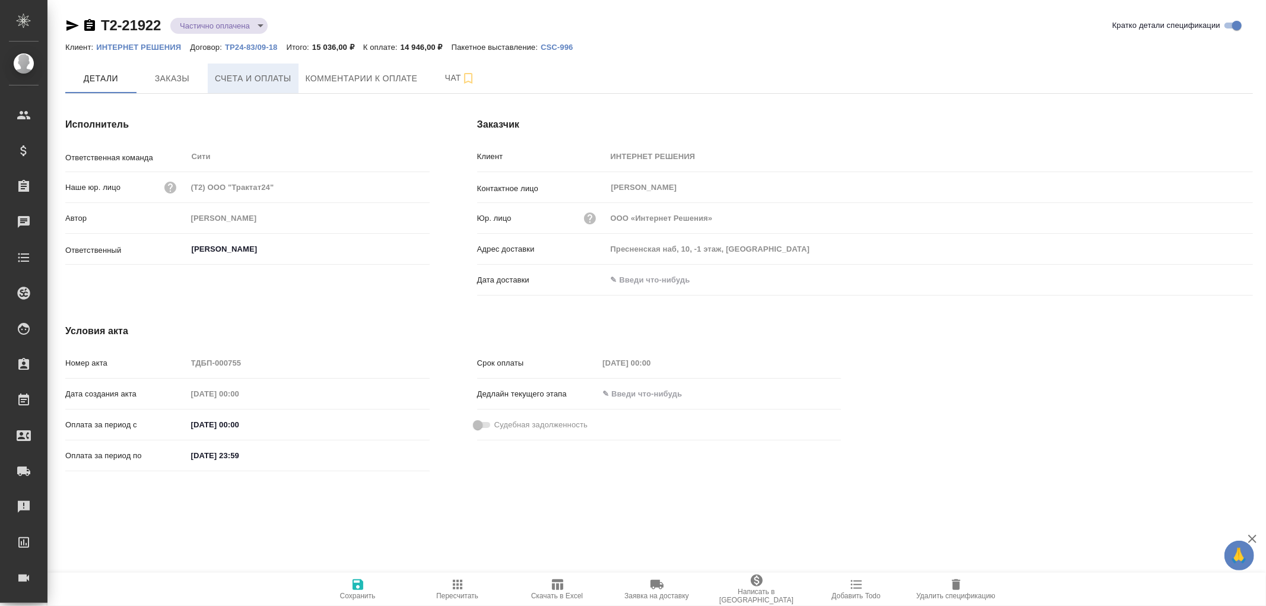
click at [259, 73] on span "Счета и оплаты" at bounding box center [253, 78] width 77 height 15
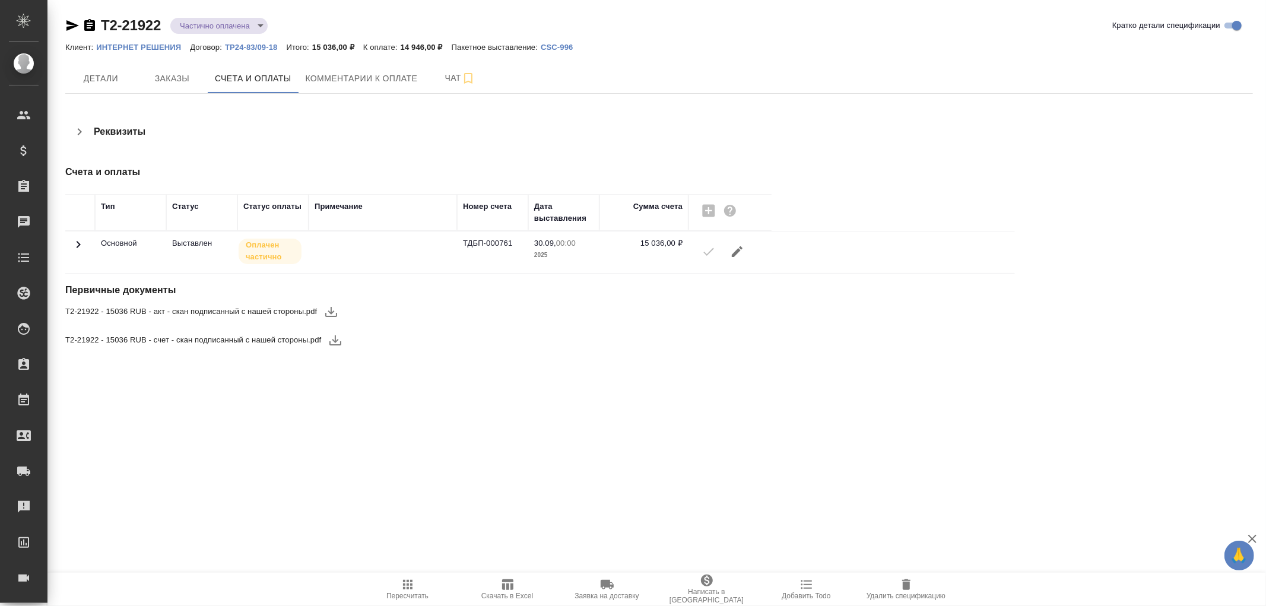
click at [69, 241] on td at bounding box center [80, 252] width 30 height 42
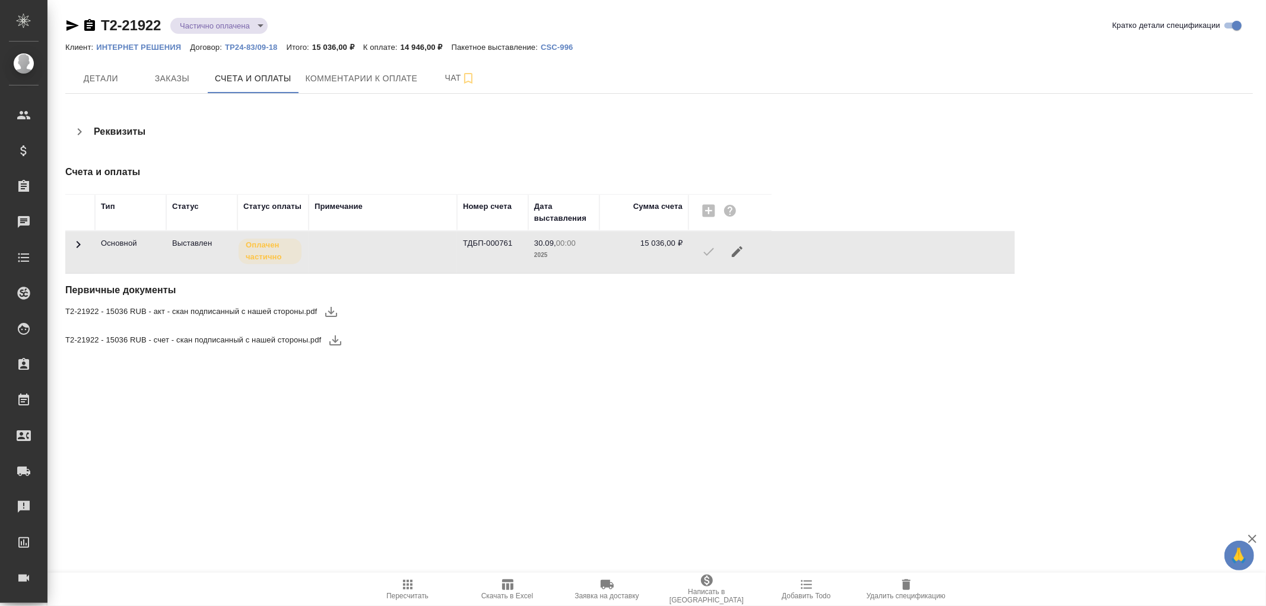
click at [80, 242] on icon at bounding box center [78, 244] width 14 height 14
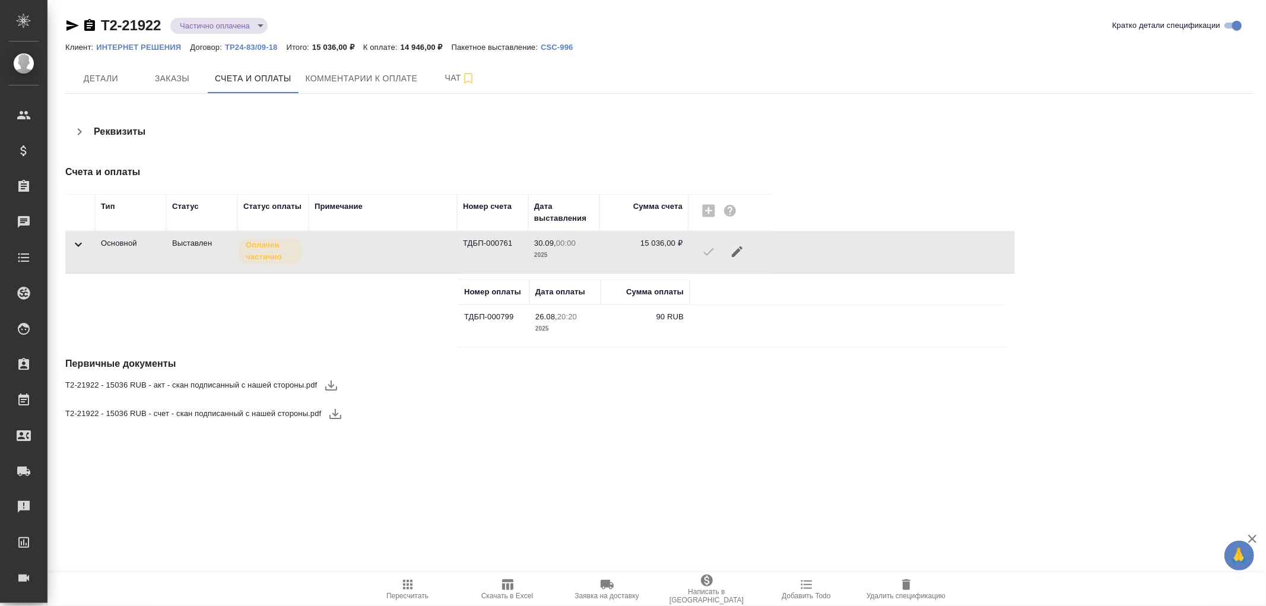
click at [80, 242] on icon at bounding box center [78, 244] width 14 height 14
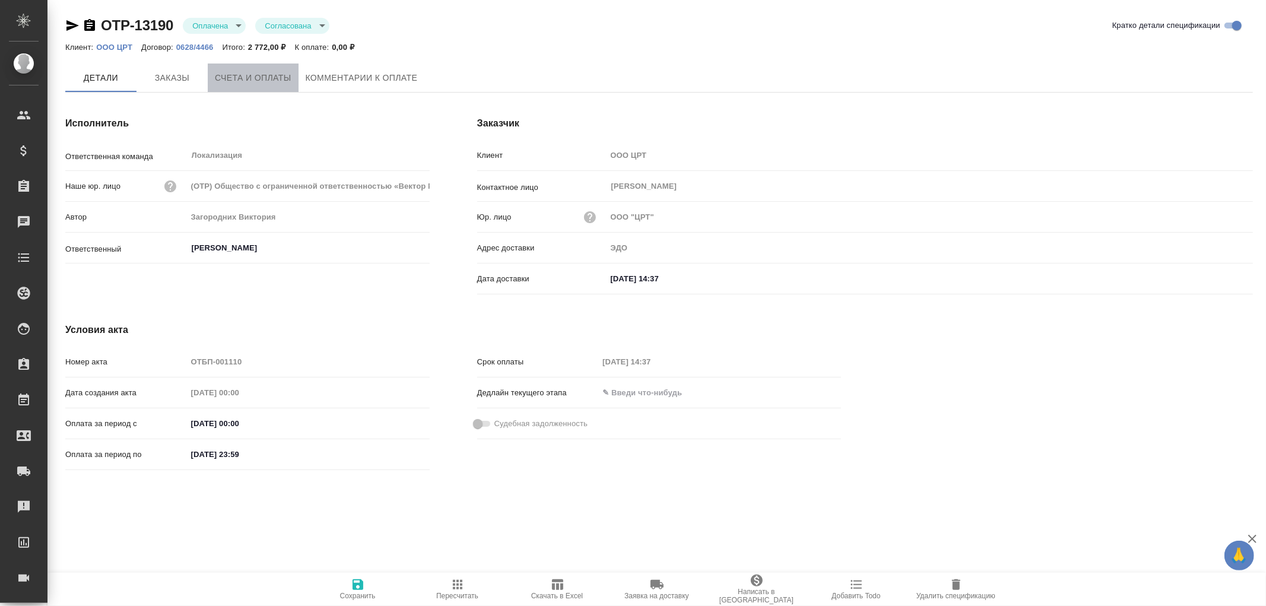
click at [263, 81] on span "Счета и оплаты" at bounding box center [253, 78] width 77 height 15
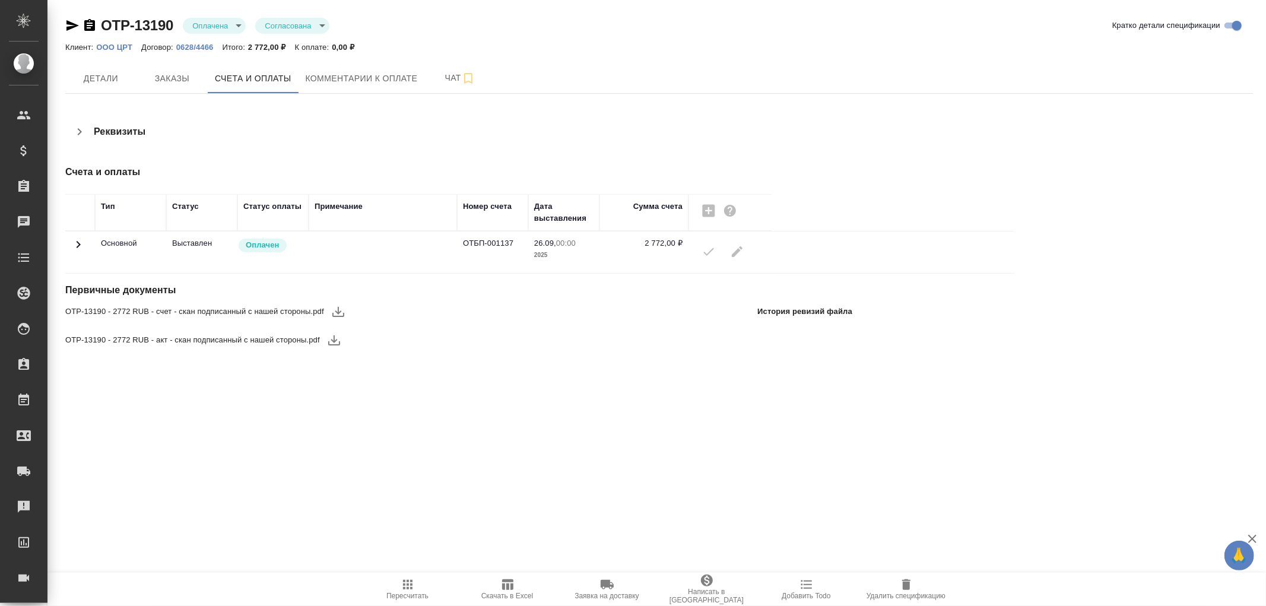
click at [79, 244] on icon at bounding box center [79, 244] width 4 height 7
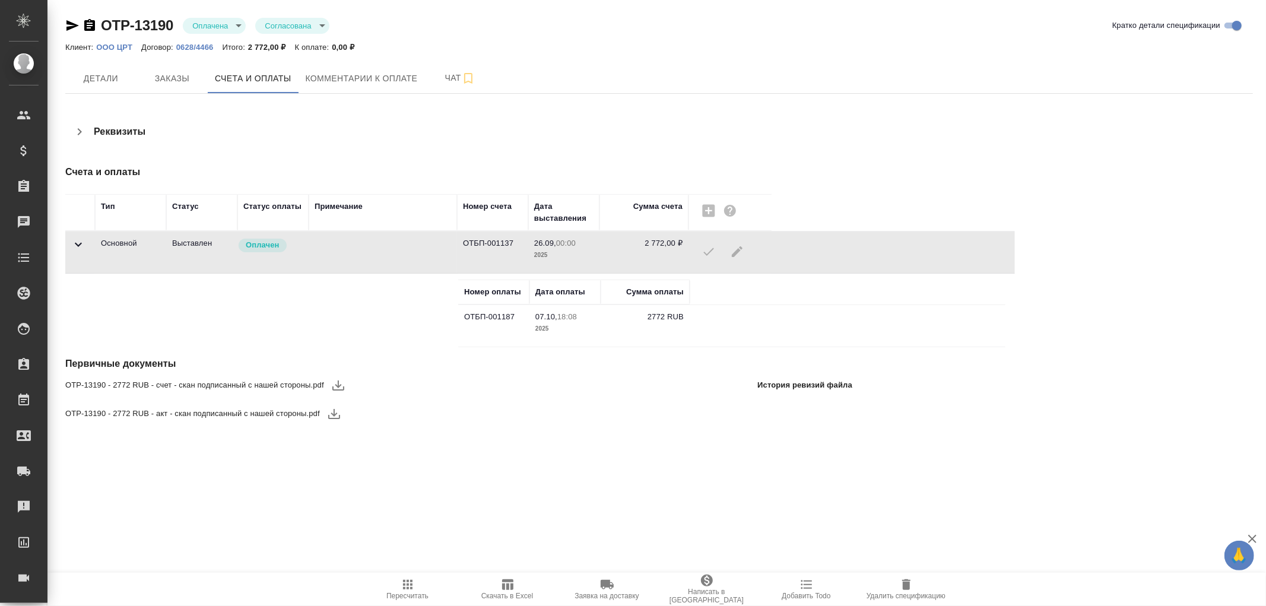
click at [79, 242] on icon at bounding box center [78, 244] width 14 height 14
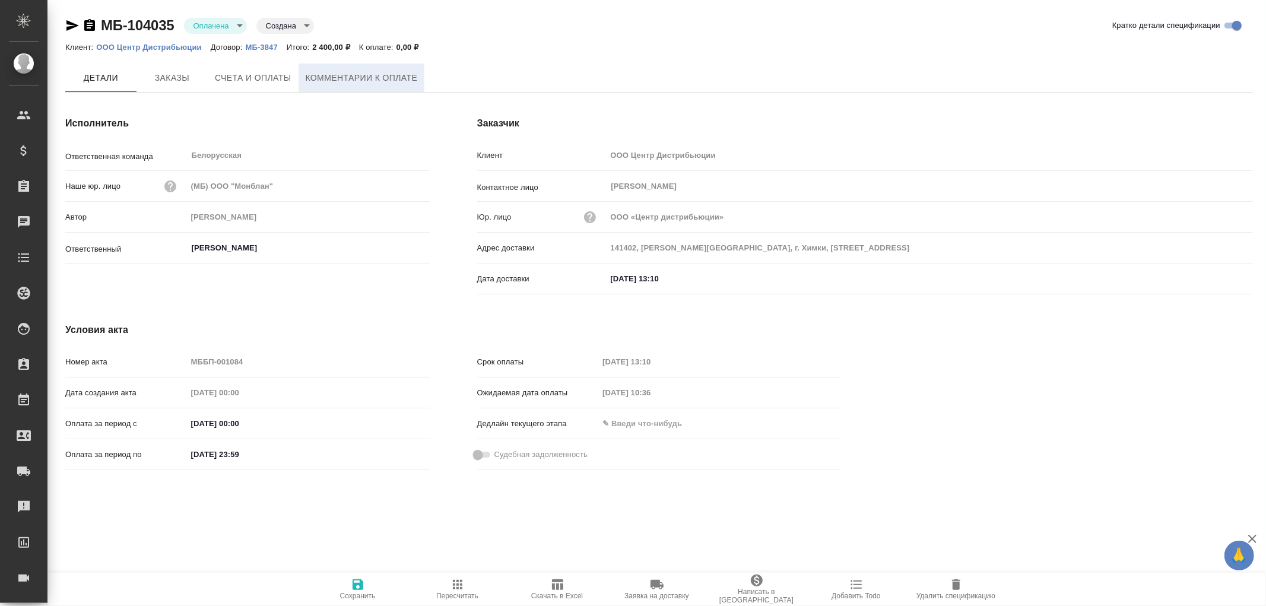
click at [329, 74] on span "Комментарии к оплате" at bounding box center [362, 78] width 112 height 15
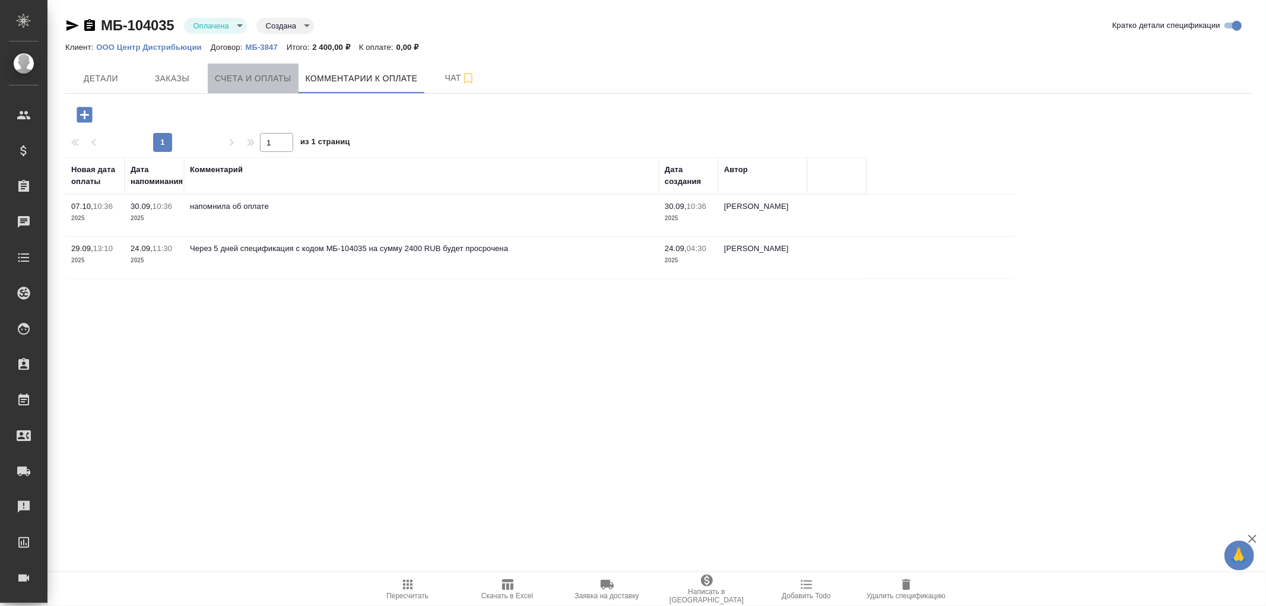
click at [247, 76] on span "Счета и оплаты" at bounding box center [253, 78] width 77 height 15
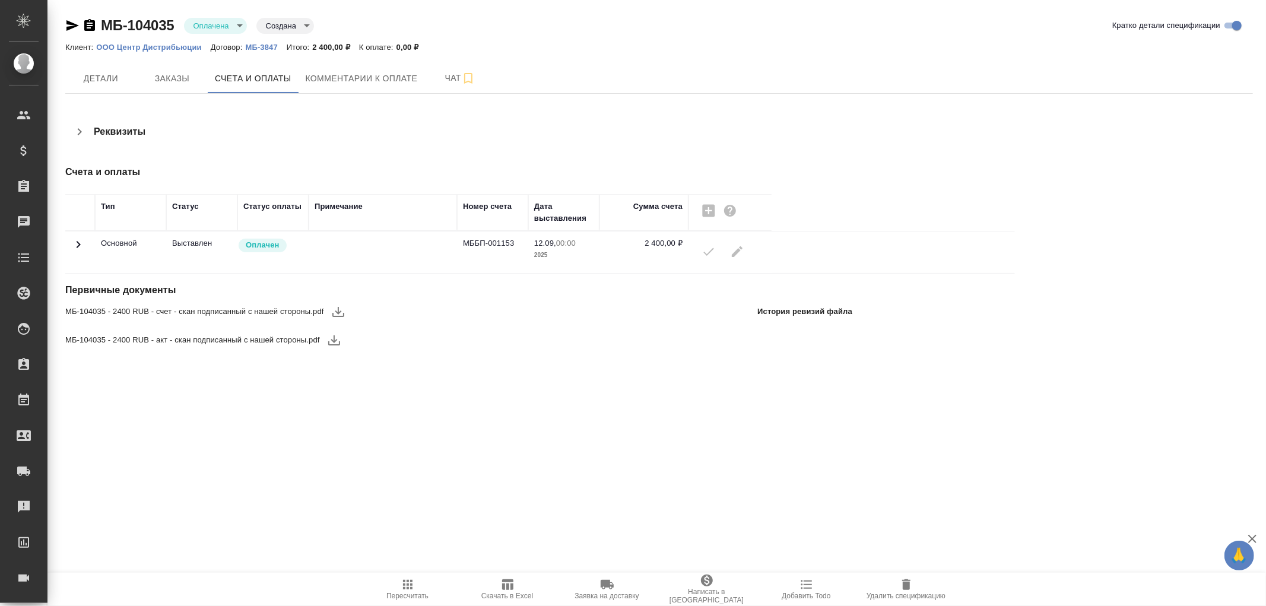
click at [82, 244] on icon at bounding box center [78, 244] width 14 height 14
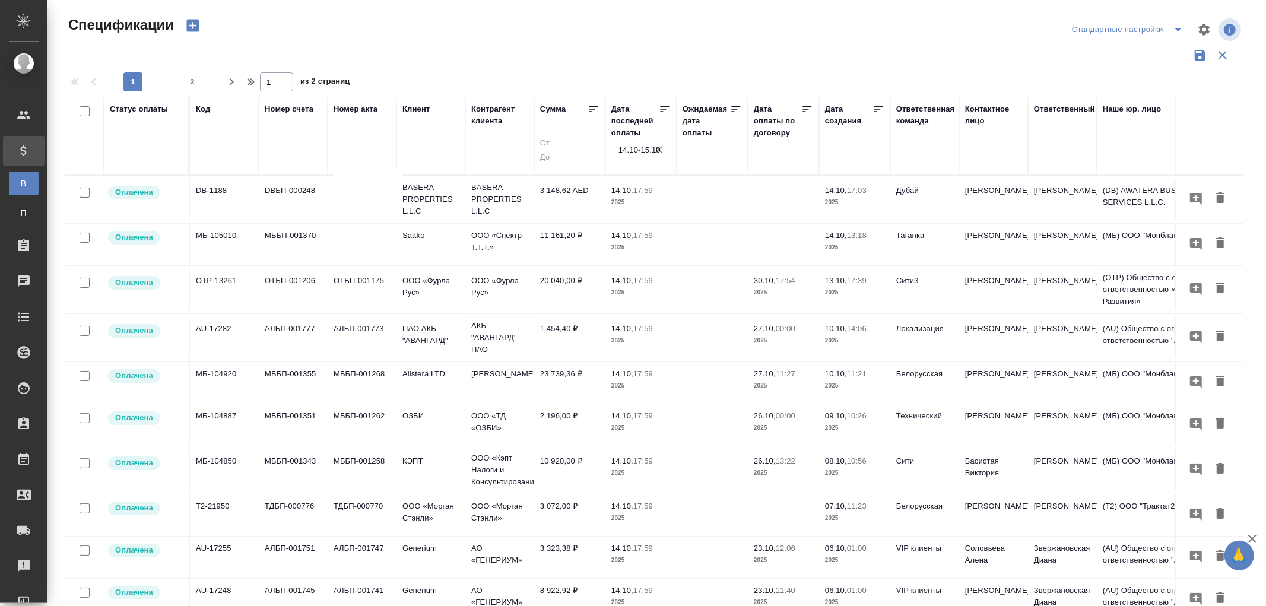
scroll to position [680, 0]
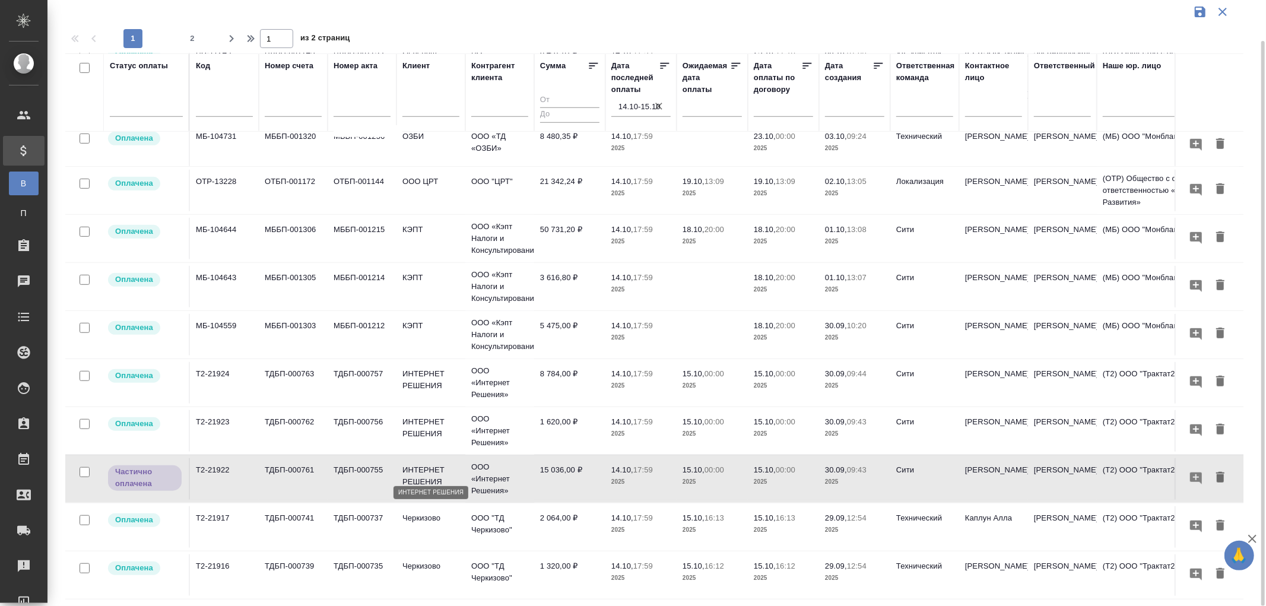
click at [424, 464] on p "ИНТЕРНЕТ РЕШЕНИЯ" at bounding box center [430, 476] width 57 height 24
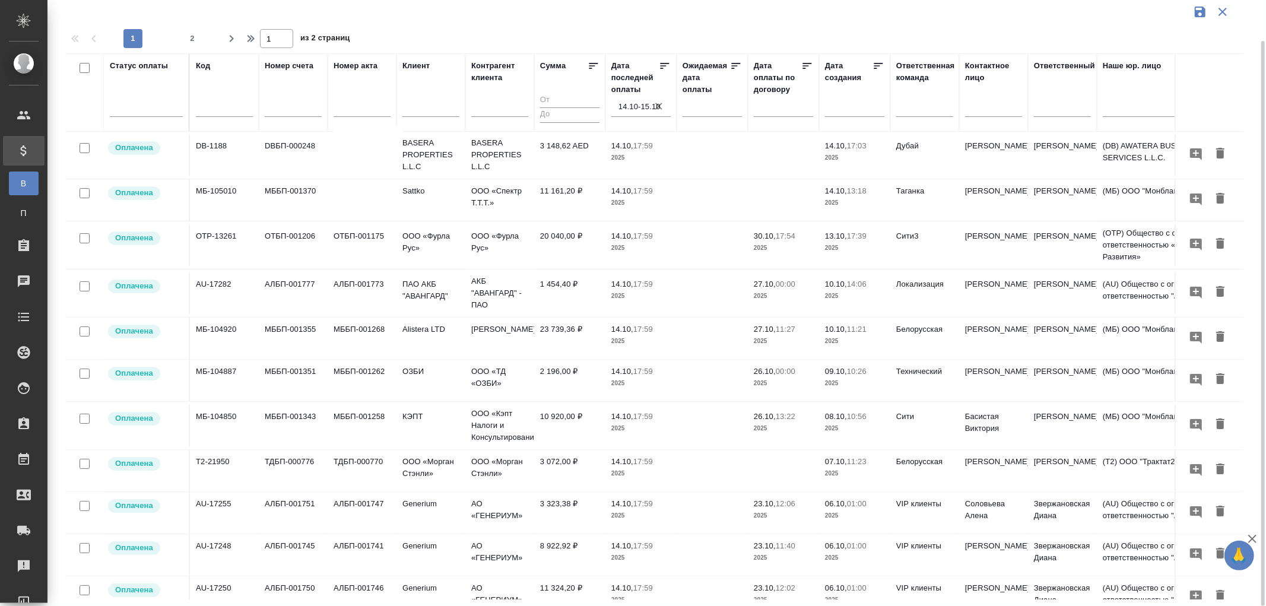
scroll to position [0, 0]
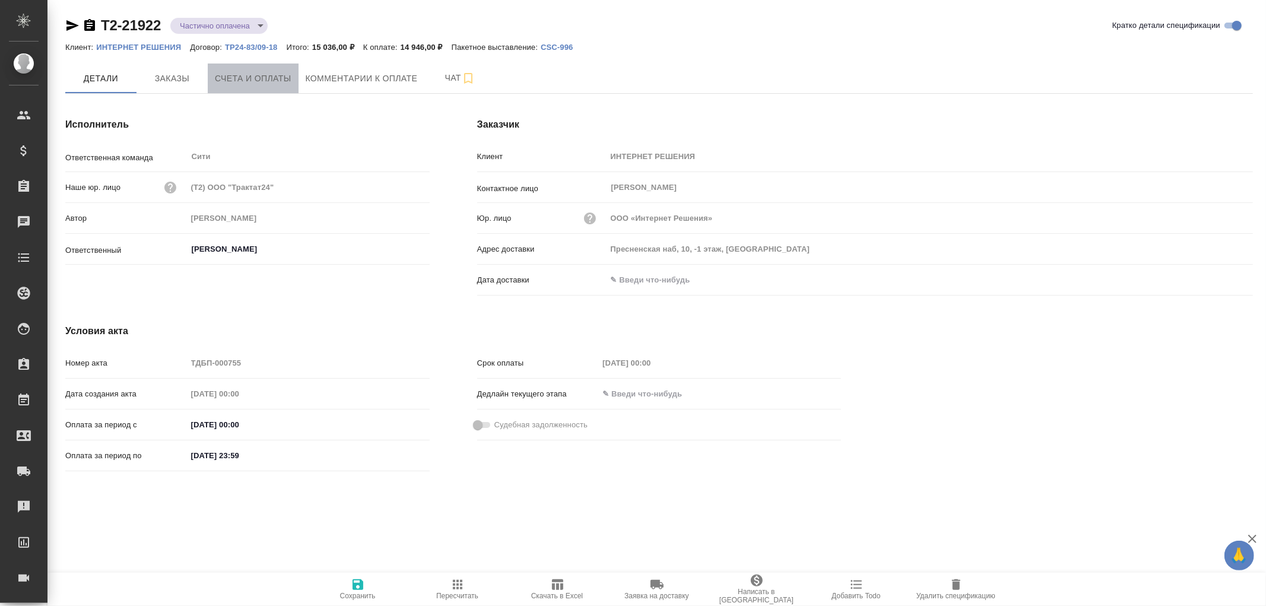
click at [239, 75] on span "Счета и оплаты" at bounding box center [253, 78] width 77 height 15
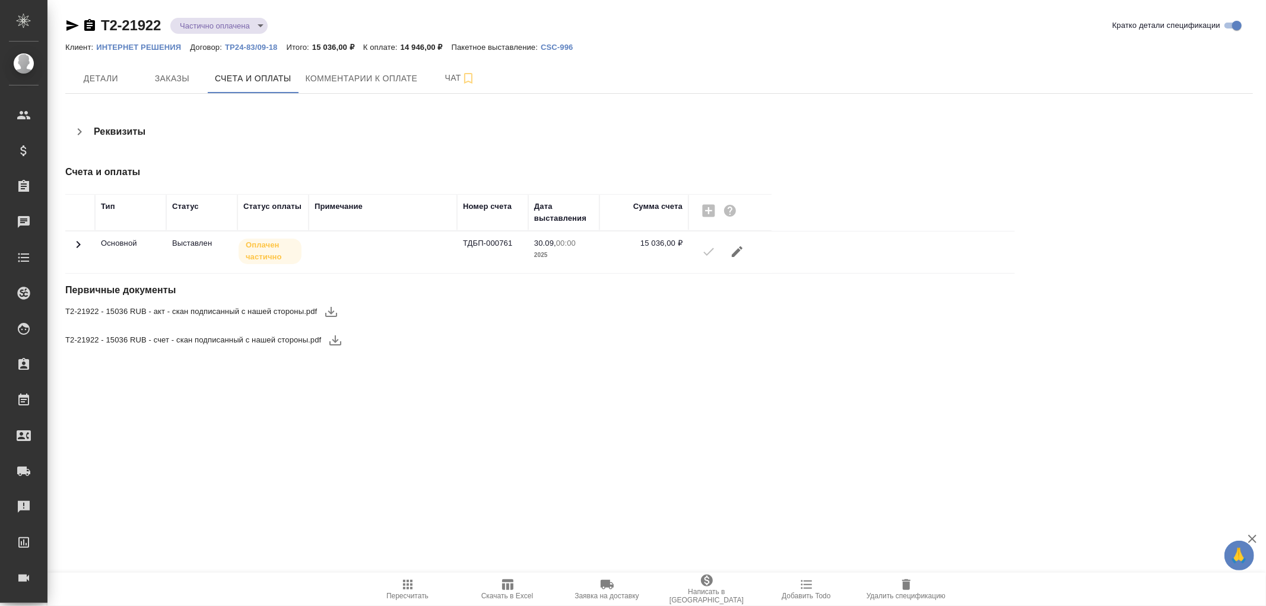
click at [74, 246] on icon at bounding box center [78, 244] width 14 height 14
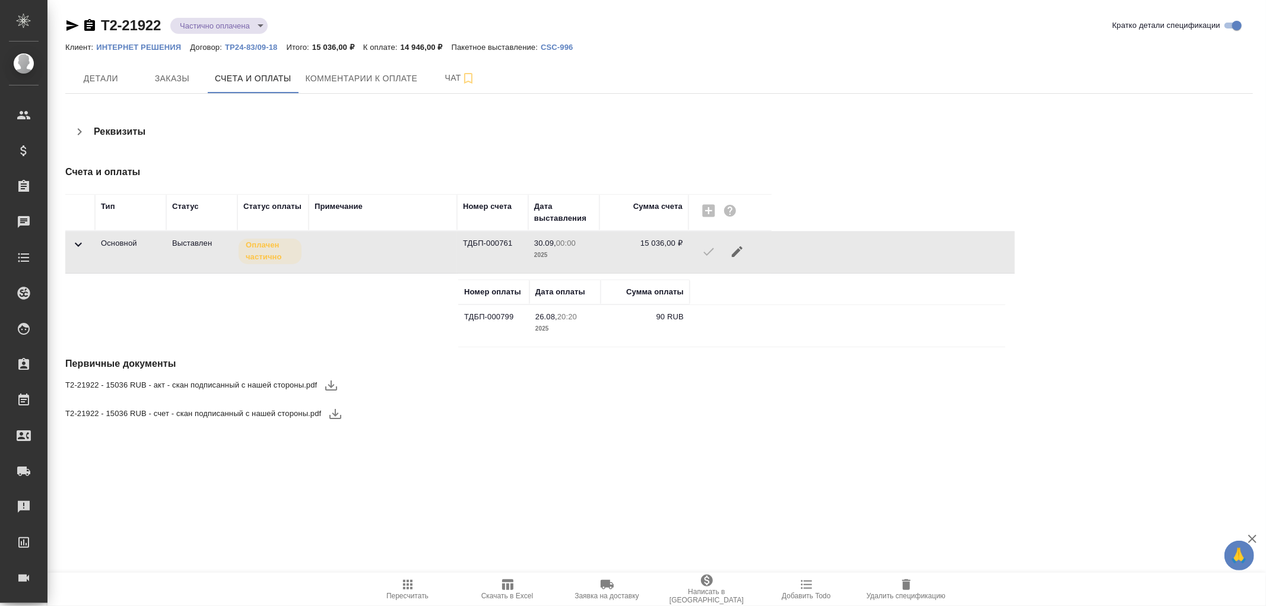
click at [78, 244] on icon at bounding box center [78, 244] width 14 height 14
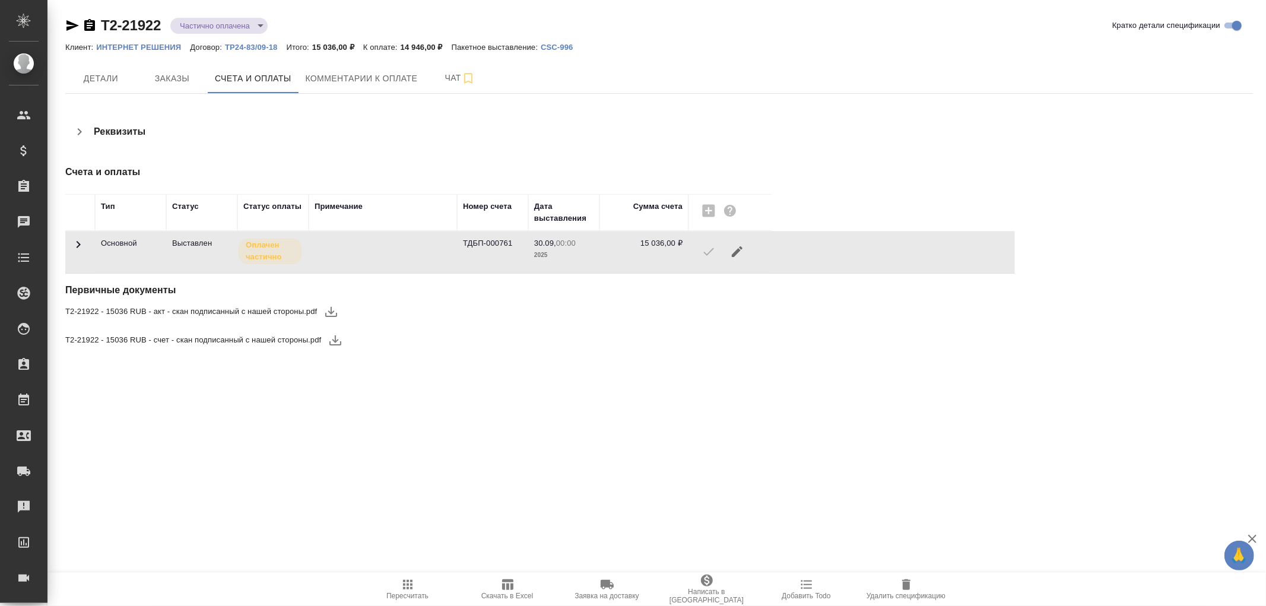
click at [257, 25] on body "🙏 .cls-1 fill:#fff; AWATERA Романенко Руфина r.romanenko Клиенты Спецификации З…" at bounding box center [633, 303] width 1266 height 606
click at [205, 26] on button "Не оплачена" at bounding box center [206, 24] width 53 height 13
type input "notPayed"
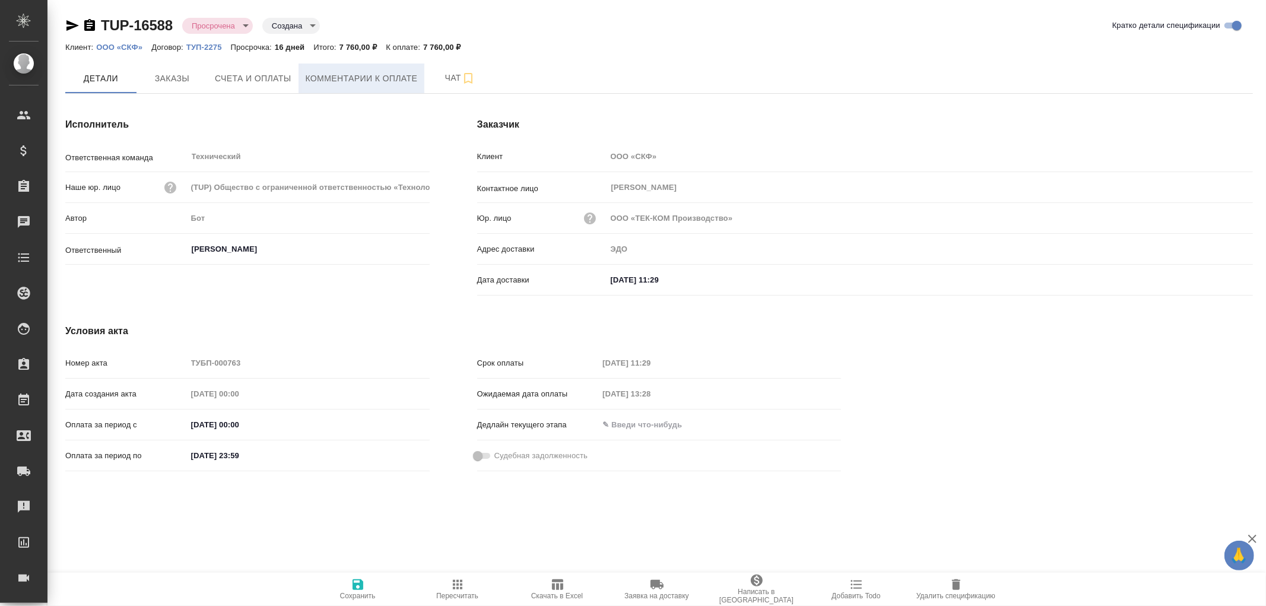
click at [370, 74] on span "Комментарии к оплате" at bounding box center [362, 78] width 112 height 15
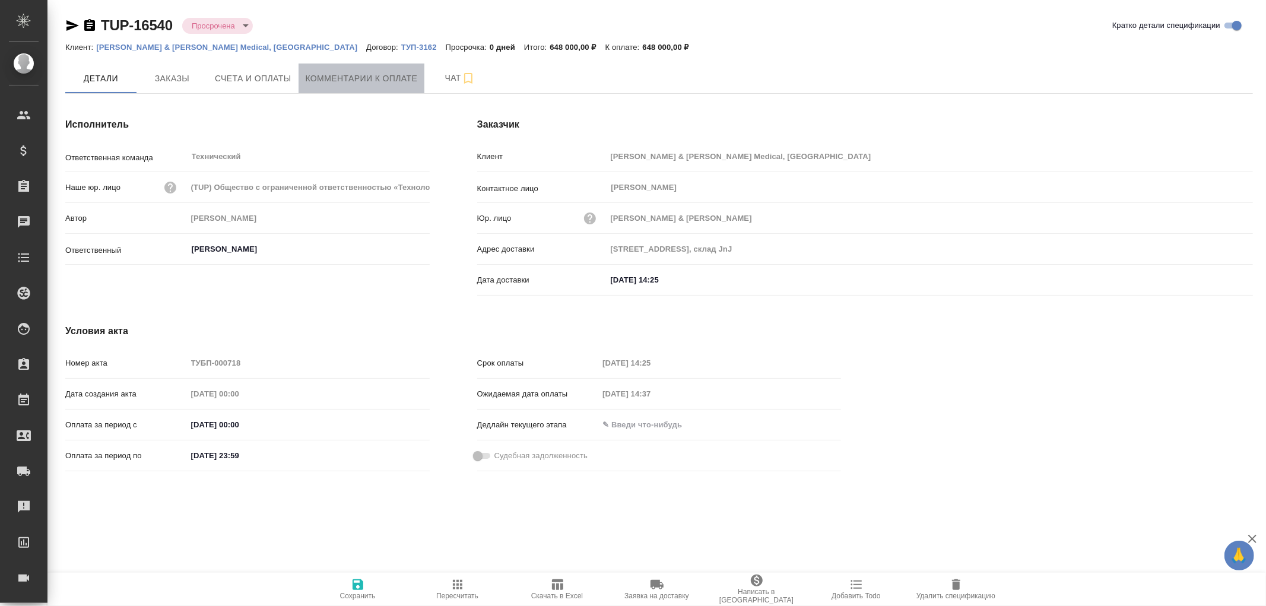
click at [363, 84] on span "Комментарии к оплате" at bounding box center [362, 78] width 112 height 15
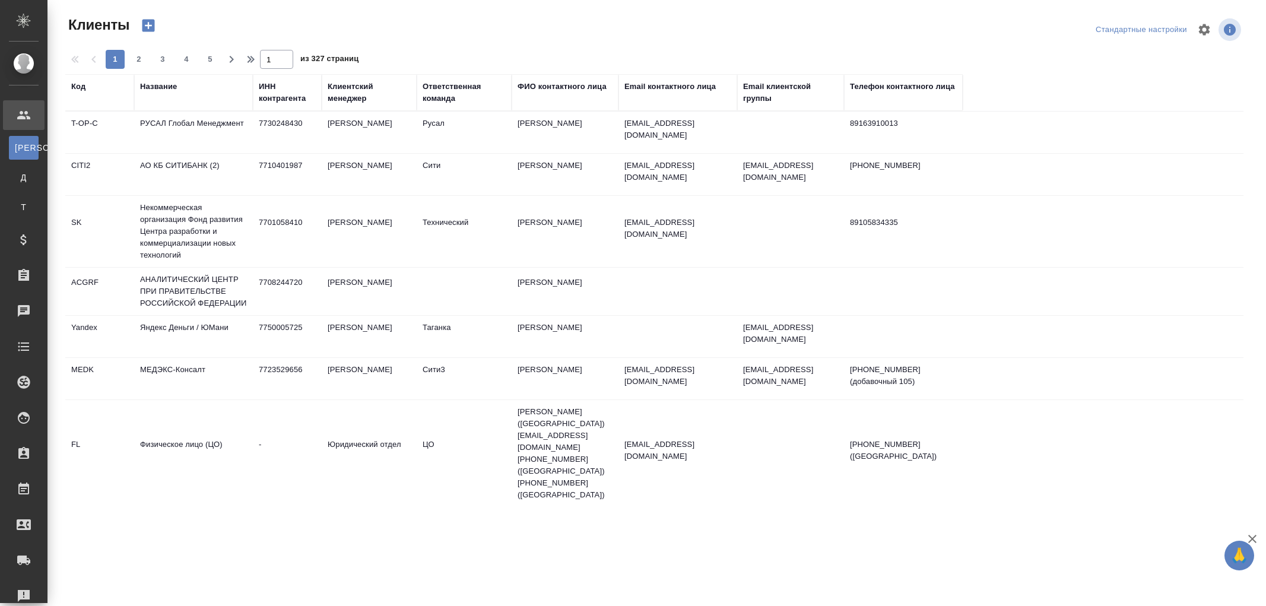
select select "RU"
click at [183, 92] on div "Название" at bounding box center [193, 93] width 107 height 24
click at [164, 87] on div "Название" at bounding box center [158, 87] width 37 height 12
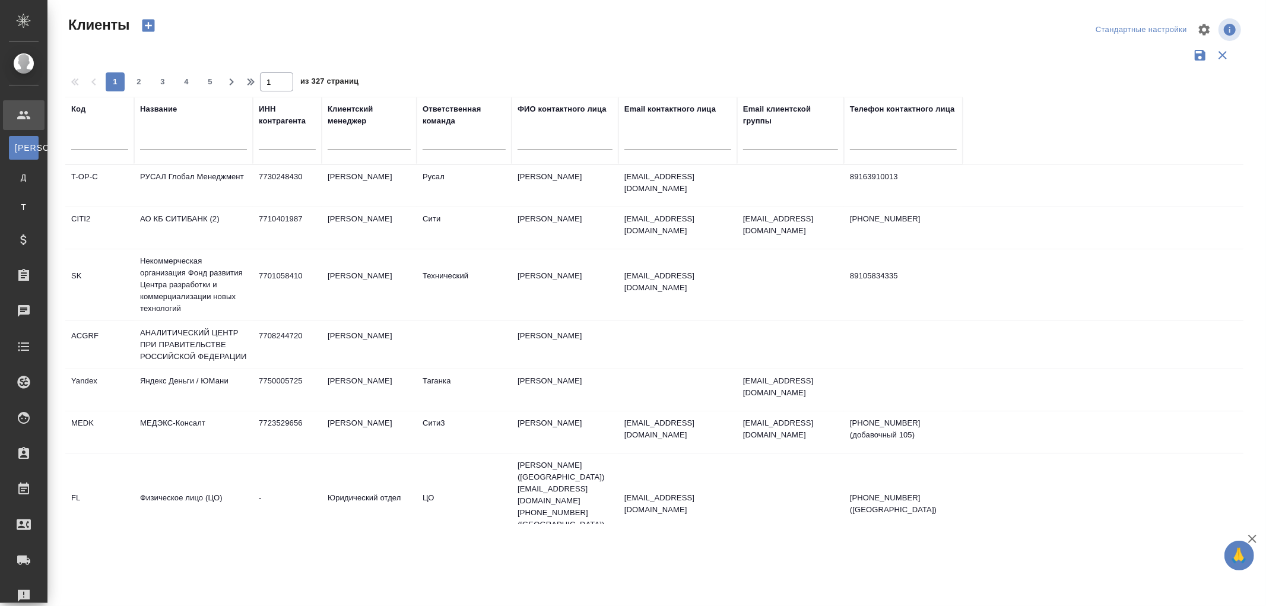
click at [157, 142] on input "text" at bounding box center [193, 142] width 107 height 15
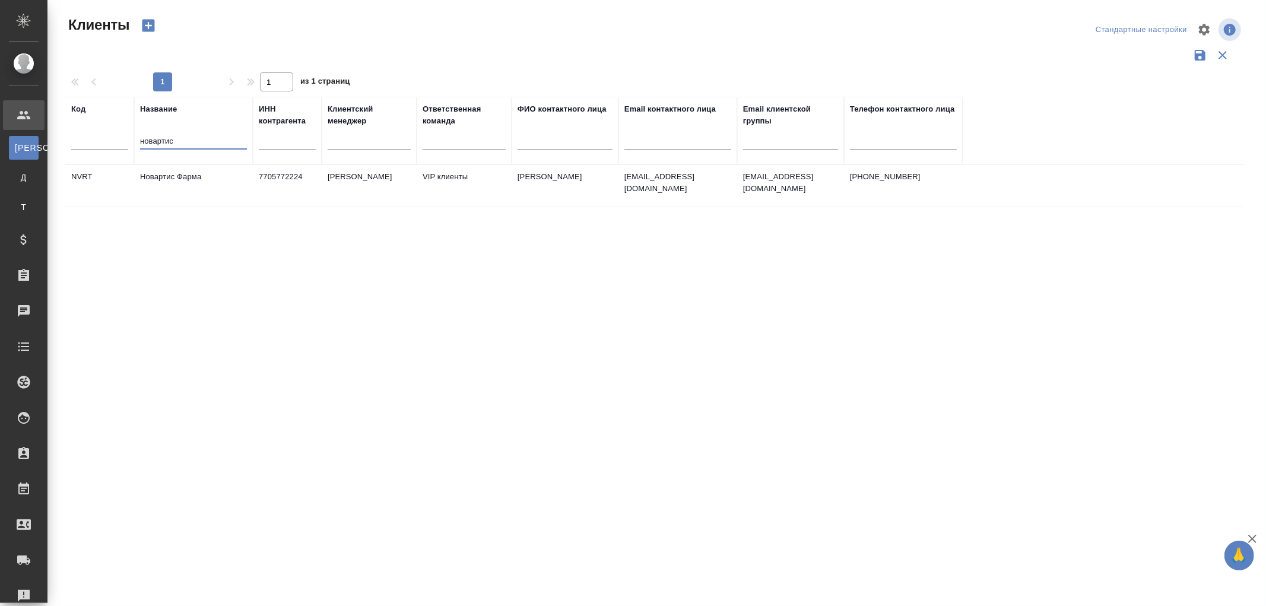
click at [179, 176] on td "Новартис Фарма" at bounding box center [193, 186] width 119 height 42
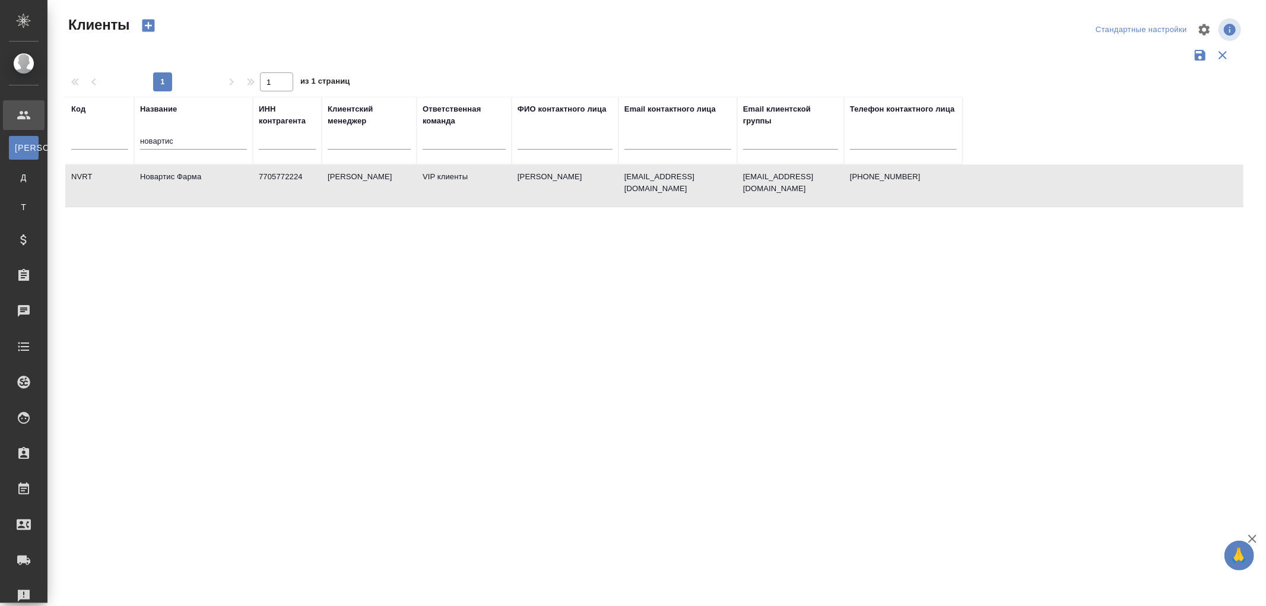
click at [179, 176] on td "Новартис Фарма" at bounding box center [193, 186] width 119 height 42
drag, startPoint x: 204, startPoint y: 142, endPoint x: 74, endPoint y: 134, distance: 130.8
click at [74, 134] on tr "Код Название новартис ИНН контрагента Клиентский менеджер Ответственная команда…" at bounding box center [513, 131] width 897 height 68
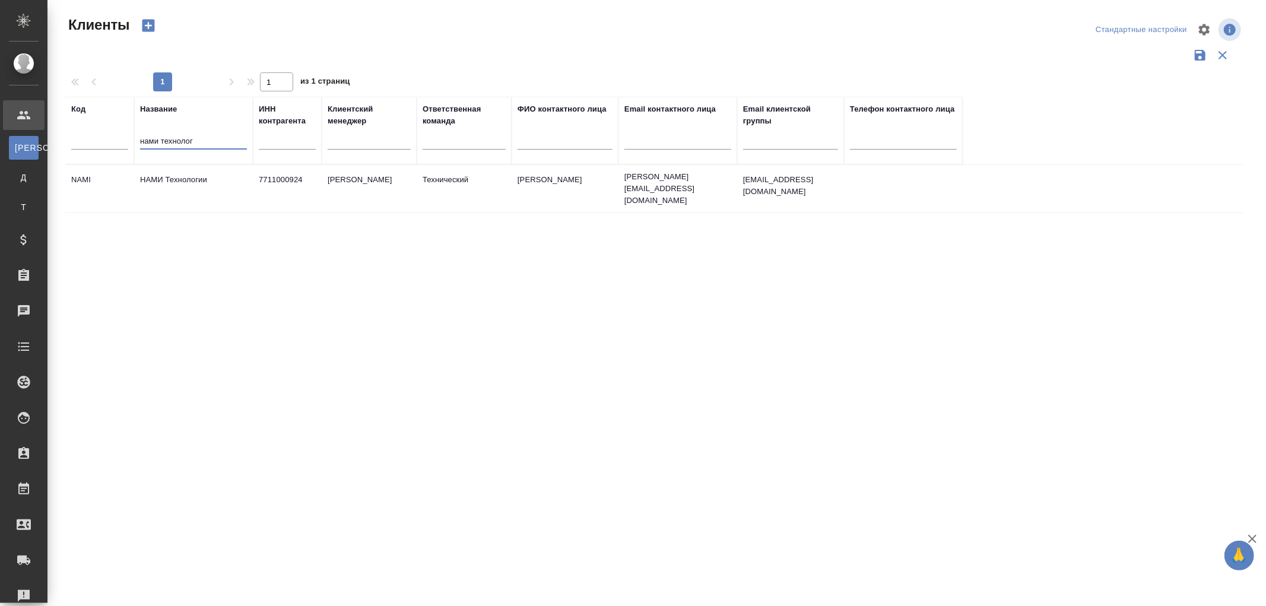
click at [152, 173] on td "НАМИ Технологии" at bounding box center [193, 189] width 119 height 42
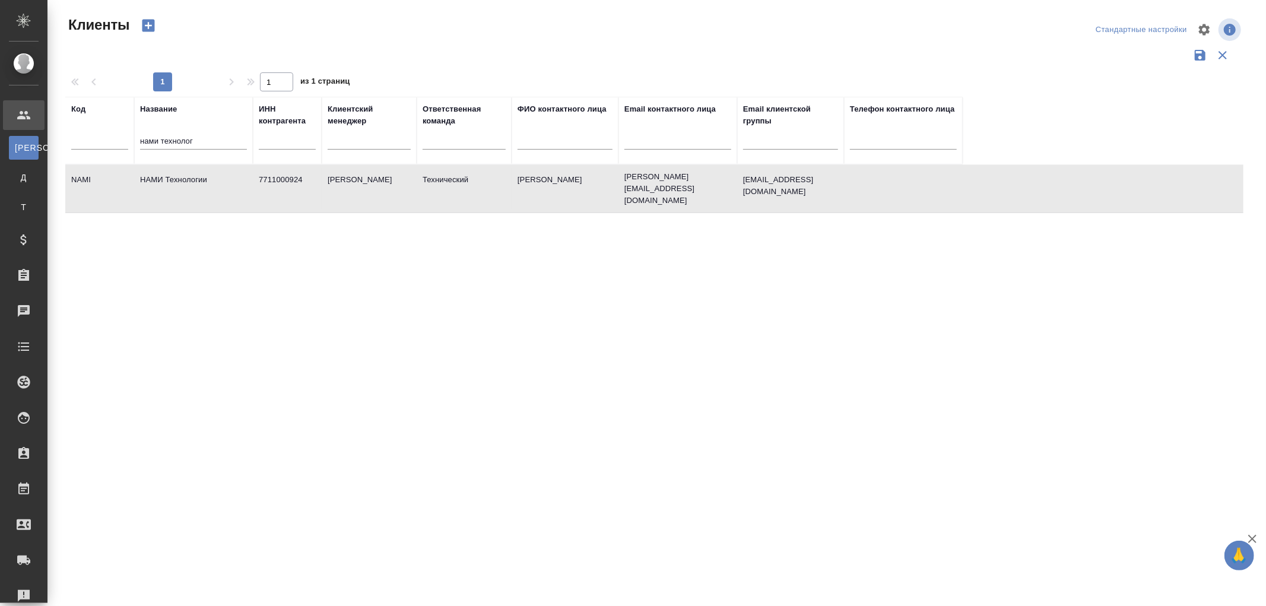
click at [187, 174] on td "НАМИ Технологии" at bounding box center [193, 189] width 119 height 42
drag, startPoint x: 212, startPoint y: 140, endPoint x: 62, endPoint y: 115, distance: 152.7
click at [62, 115] on div "Клиенты Стандартные настройки 1 1 из 1 страниц Код Название нами технолог ИНН к…" at bounding box center [659, 265] width 1200 height 530
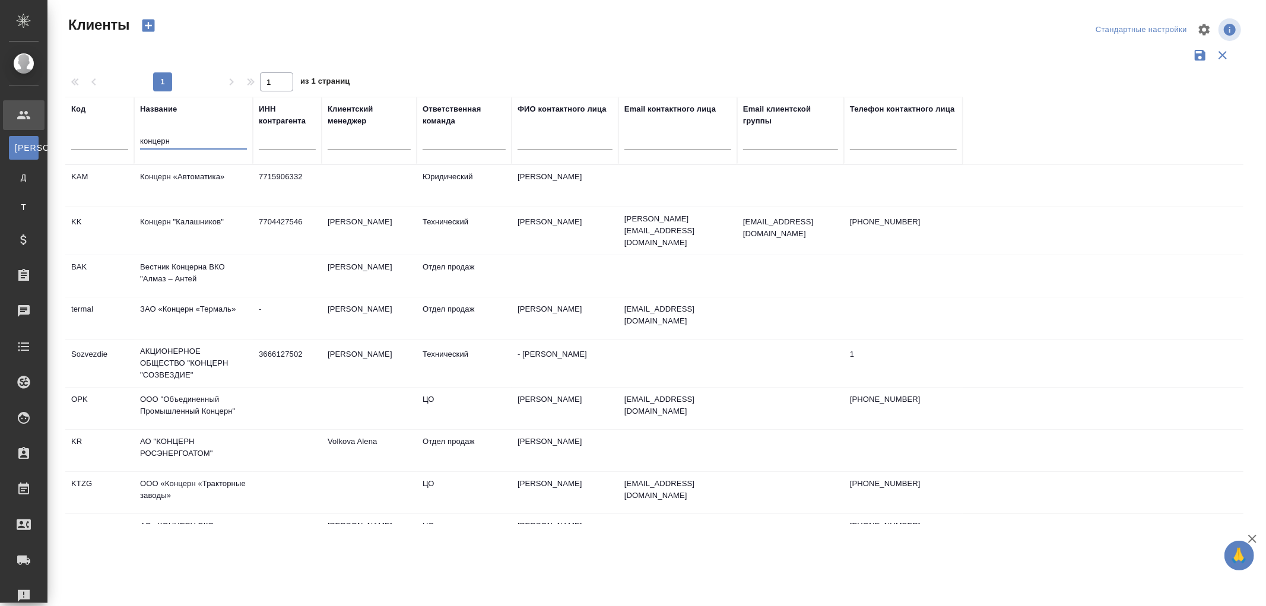
type input "концерн"
click at [206, 220] on td "Концерн "Калашников"" at bounding box center [193, 231] width 119 height 42
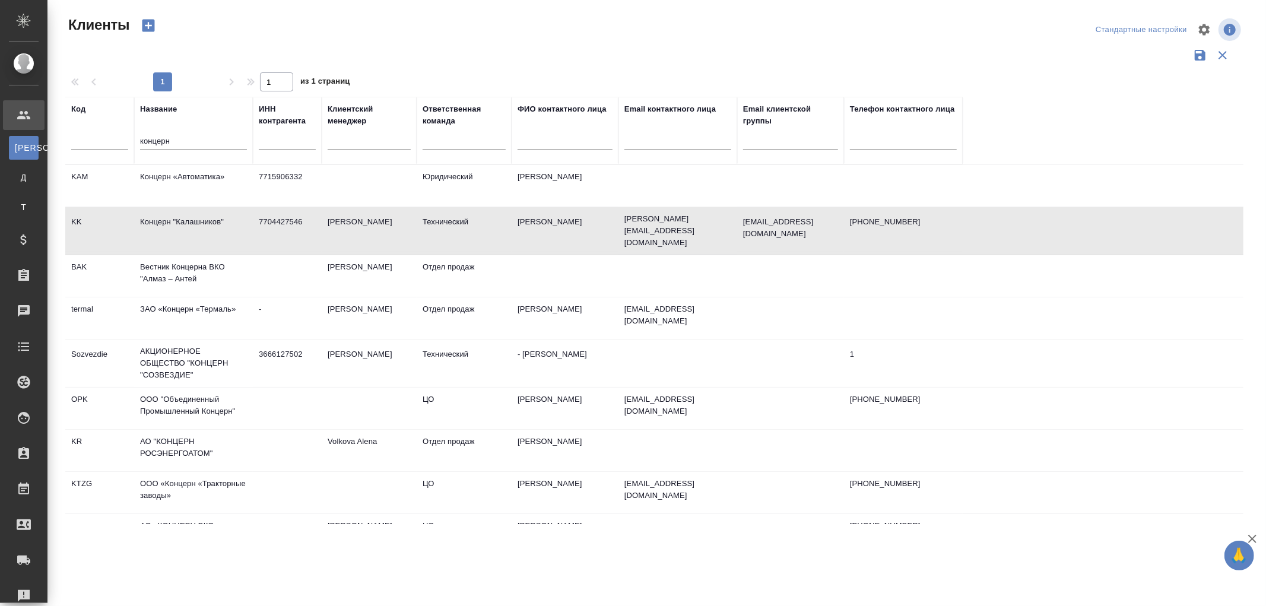
click at [206, 220] on td "Концерн "Калашников"" at bounding box center [193, 231] width 119 height 42
drag, startPoint x: 196, startPoint y: 139, endPoint x: 81, endPoint y: 137, distance: 115.7
click at [81, 137] on tr "Код Название концерн ИНН контрагента Клиентский менеджер Ответственная команда …" at bounding box center [513, 131] width 897 height 68
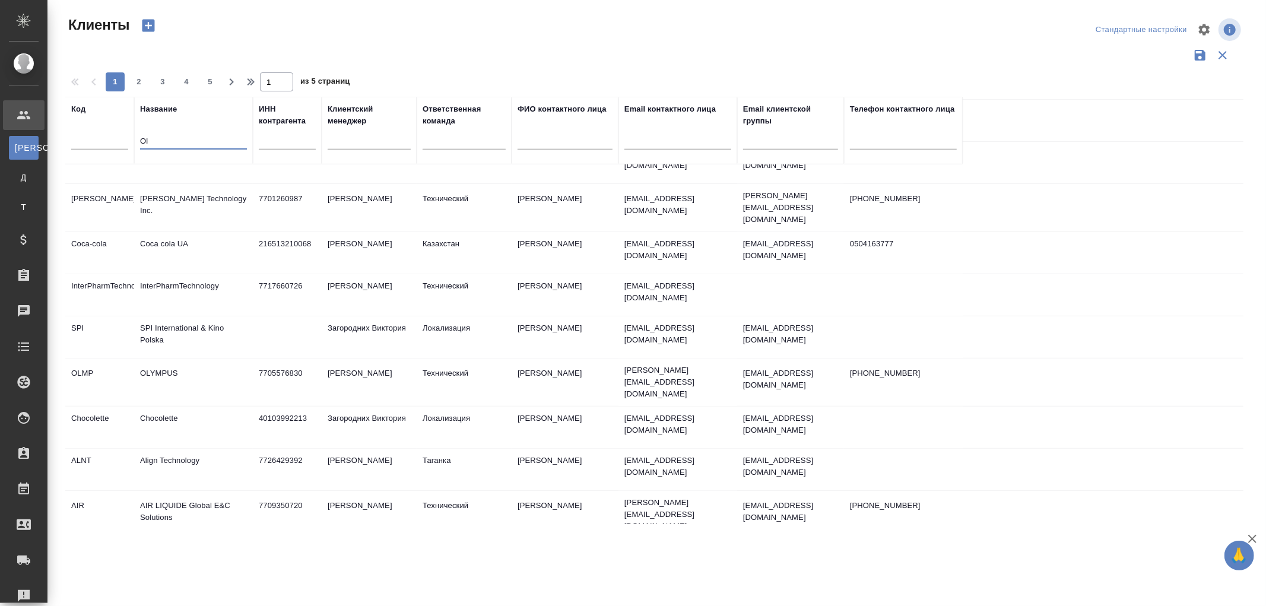
scroll to position [659, 0]
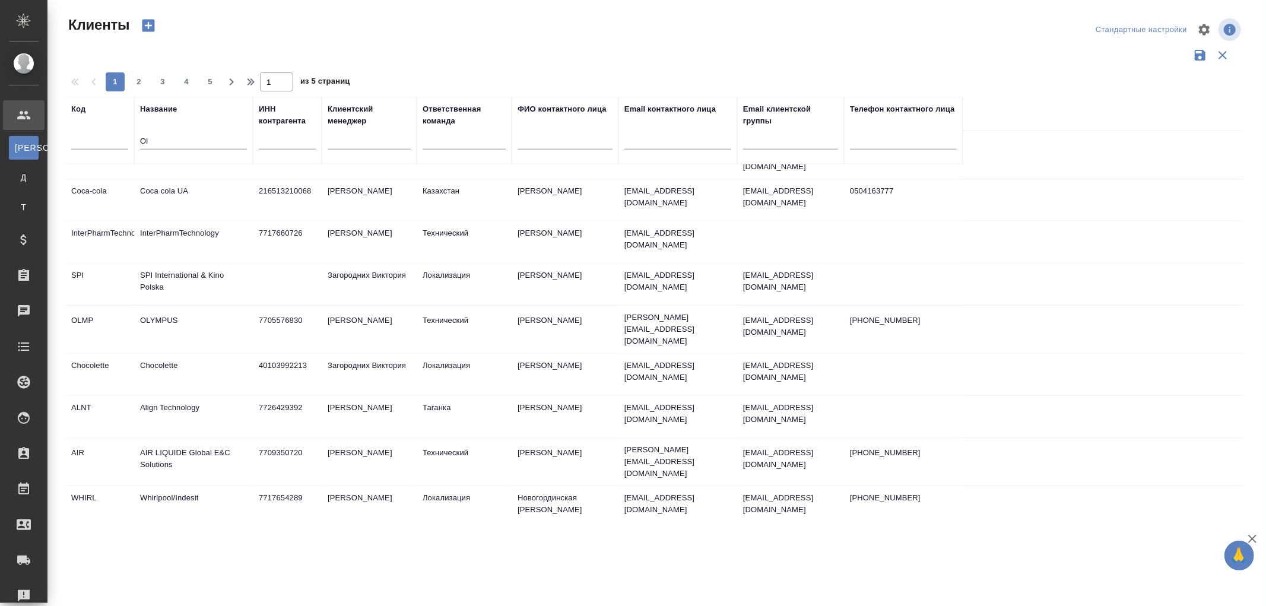
click at [167, 309] on td "OLYMPUS" at bounding box center [193, 330] width 119 height 42
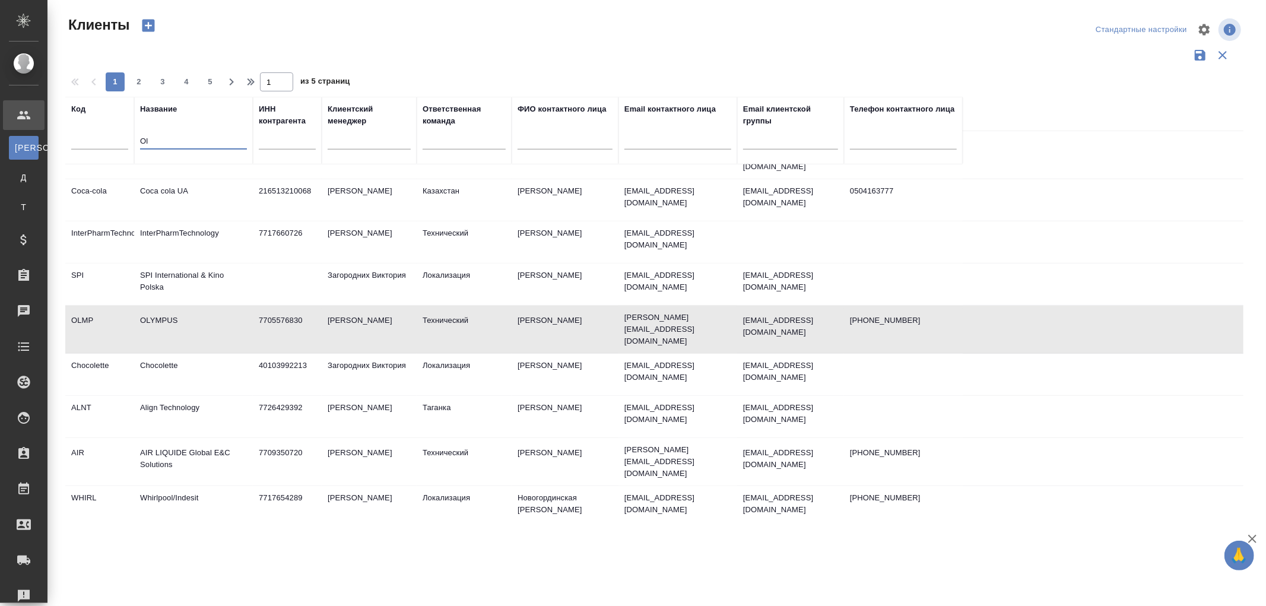
drag, startPoint x: 183, startPoint y: 140, endPoint x: 74, endPoint y: 138, distance: 109.2
click at [74, 138] on tr "Код Название Ol ИНН контрагента Клиентский менеджер Ответственная команда ФИО к…" at bounding box center [513, 131] width 897 height 68
paste input "Хайер Электрикал Эпплаенсиз Рус"
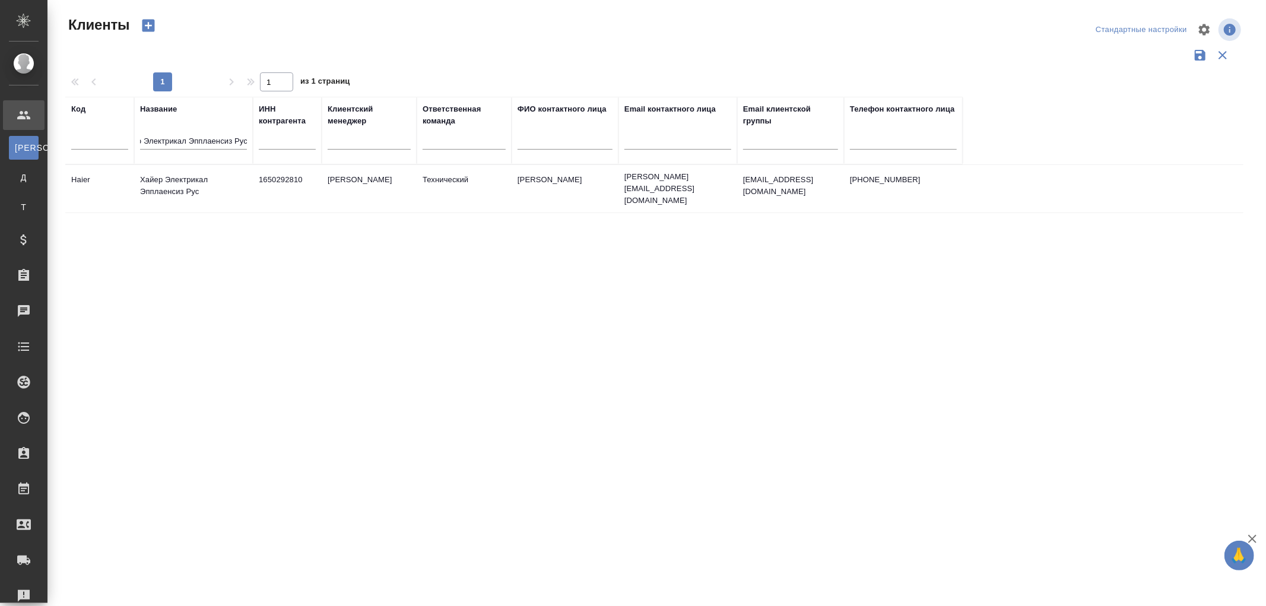
scroll to position [0, 0]
click at [221, 178] on td "Хайер Электрикал Эпплаенсиз Рус" at bounding box center [193, 189] width 119 height 42
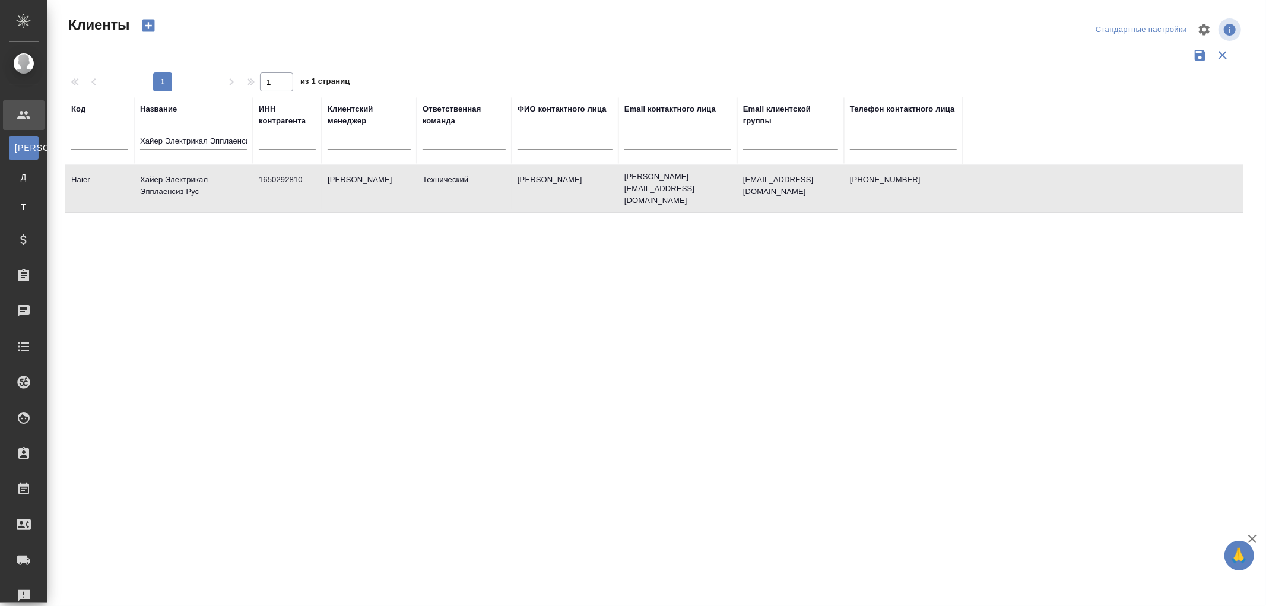
click at [221, 178] on td "Хайер Электрикал Эпплаенсиз Рус" at bounding box center [193, 189] width 119 height 42
drag, startPoint x: 139, startPoint y: 140, endPoint x: 396, endPoint y: 149, distance: 256.5
click at [396, 149] on tr "Код Название Хайер Электрикал Эпплаенсиз Рус ИНН контрагента Клиентский менедже…" at bounding box center [513, 131] width 897 height 68
paste input "АМИ Технологии"
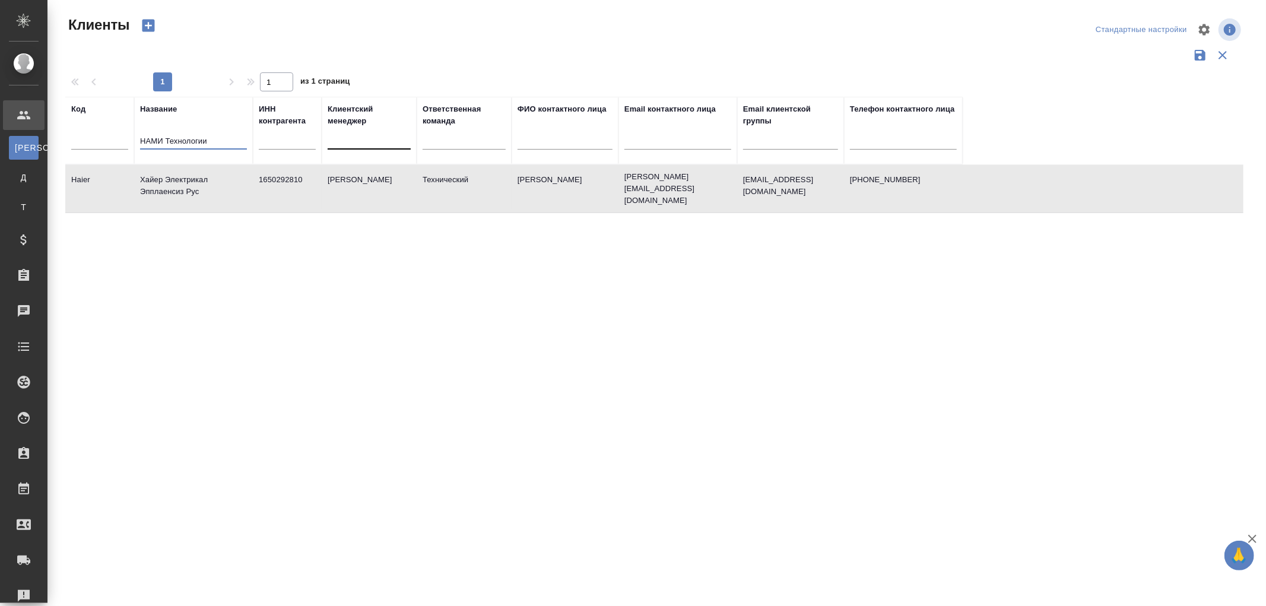
scroll to position [0, 0]
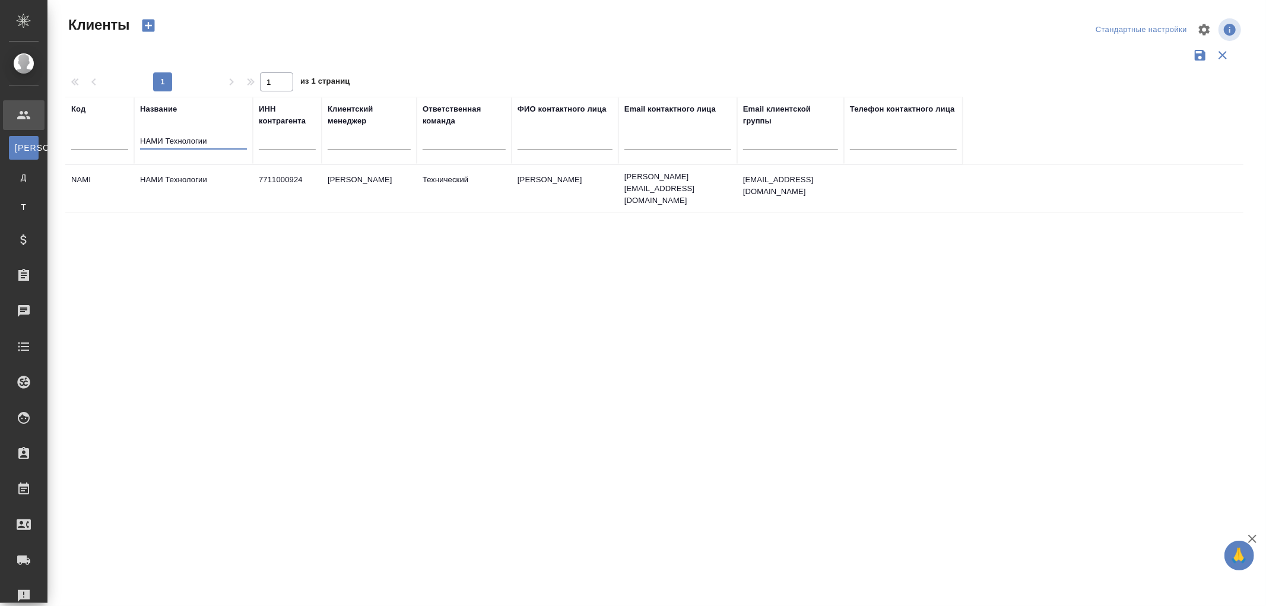
click at [167, 174] on td "НАМИ Технологии" at bounding box center [193, 189] width 119 height 42
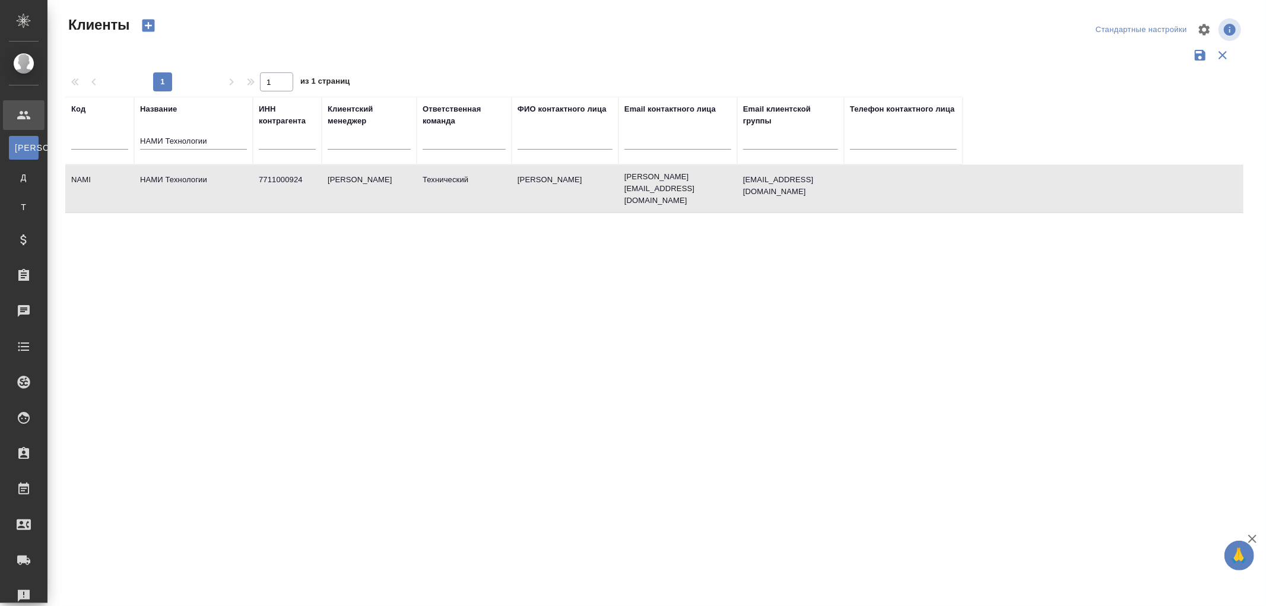
click at [167, 174] on td "НАМИ Технологии" at bounding box center [193, 189] width 119 height 42
drag, startPoint x: 230, startPoint y: 147, endPoint x: 48, endPoint y: 121, distance: 184.0
click at [48, 121] on div "Клиенты Стандартные настройки 1 1 из 1 страниц Код Название НАМИ Технологии ИНН…" at bounding box center [656, 265] width 1218 height 530
paste input "онцерн "Калашников""
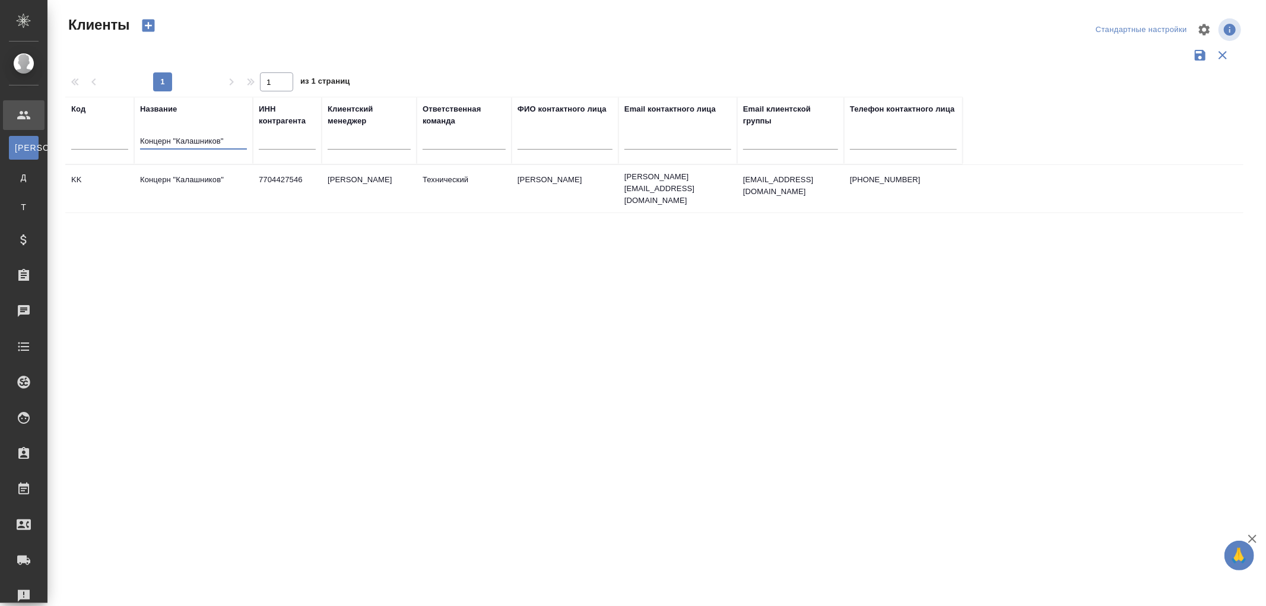
click at [193, 173] on td "Концерн "Калашников"" at bounding box center [193, 189] width 119 height 42
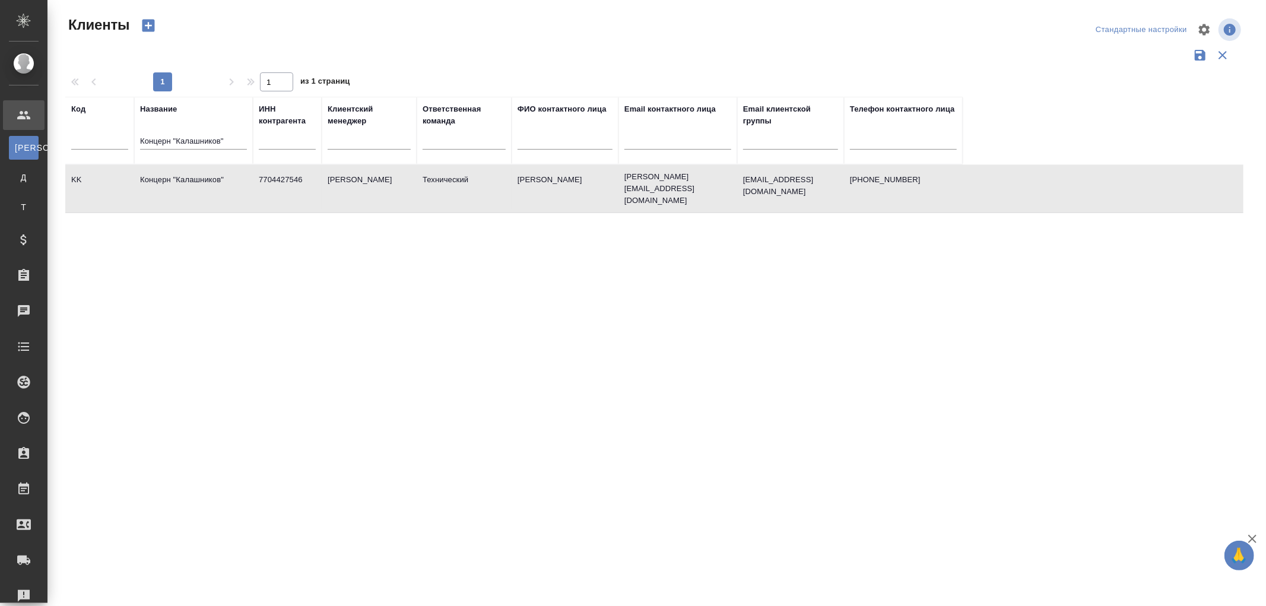
click at [193, 173] on td "Концерн "Калашников"" at bounding box center [193, 189] width 119 height 42
drag, startPoint x: 233, startPoint y: 141, endPoint x: 93, endPoint y: 134, distance: 140.2
click at [93, 134] on tr "Код Название Концерн "Калашников" ИНН контрагента Клиентский менеджер Ответстве…" at bounding box center [513, 131] width 897 height 68
paste input "OLYMPUS"
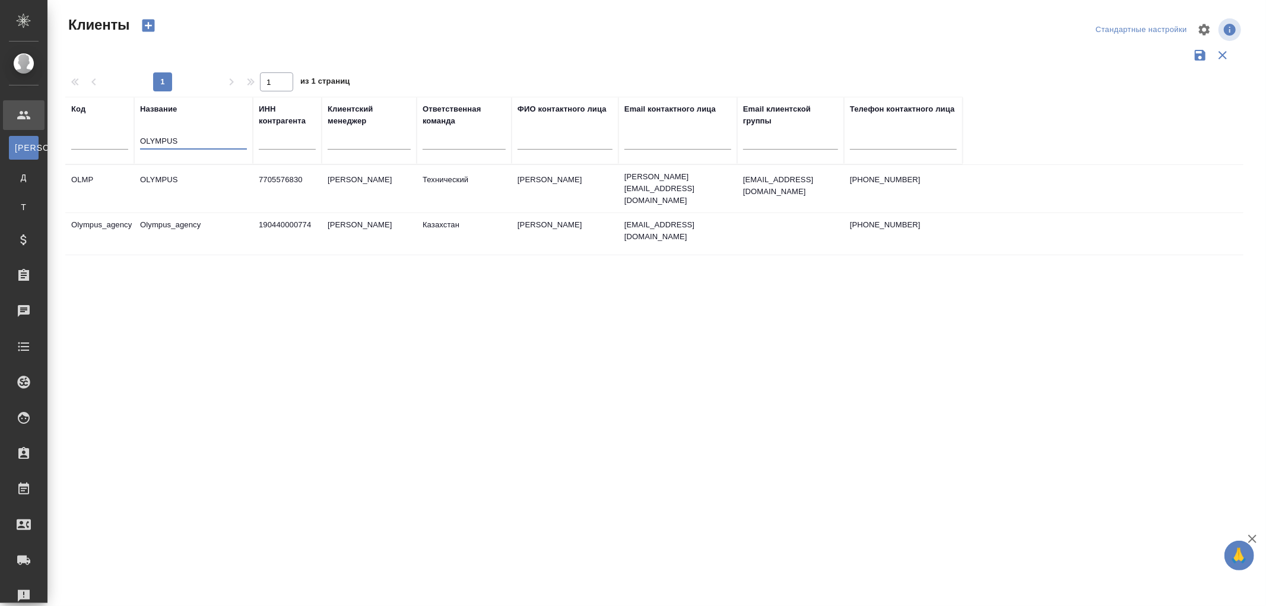
click at [164, 172] on td "OLYMPUS" at bounding box center [193, 189] width 119 height 42
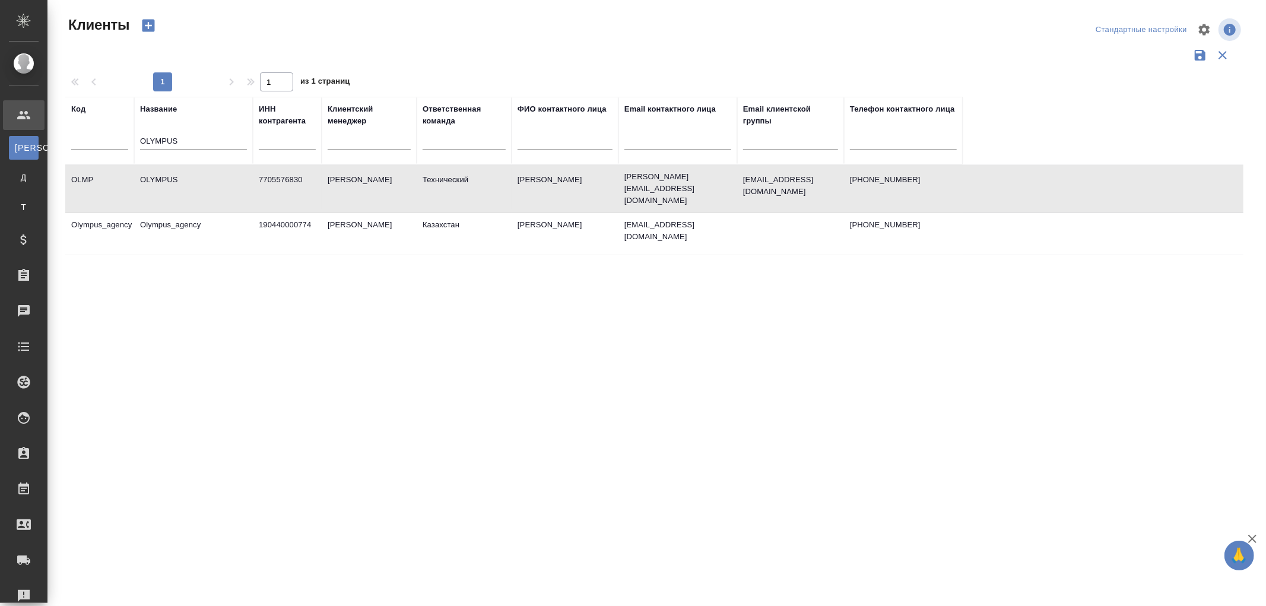
click at [164, 172] on td "OLYMPUS" at bounding box center [193, 189] width 119 height 42
drag, startPoint x: 191, startPoint y: 141, endPoint x: 63, endPoint y: 131, distance: 128.6
click at [63, 131] on div "Клиенты Стандартные настройки 1 1 из 1 страниц Код Название OLYMPUS ИНН контраг…" at bounding box center [659, 265] width 1200 height 530
paste input "Abbott Laboratories LLC"
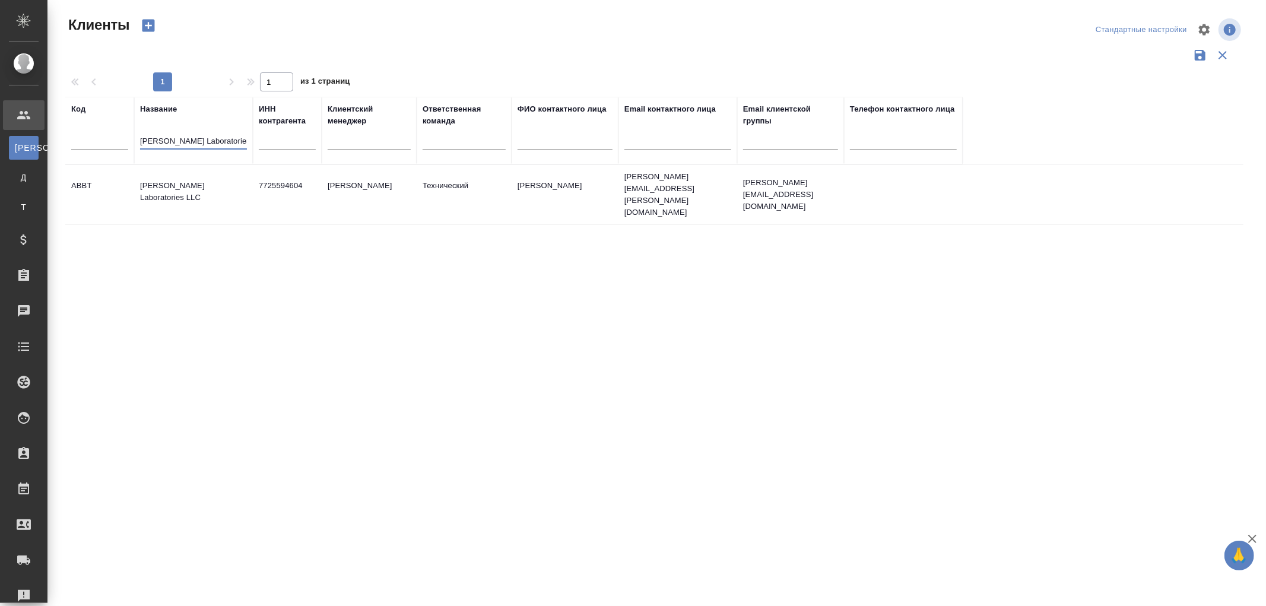
click at [186, 175] on td "Abbott Laboratories LLC" at bounding box center [193, 195] width 119 height 42
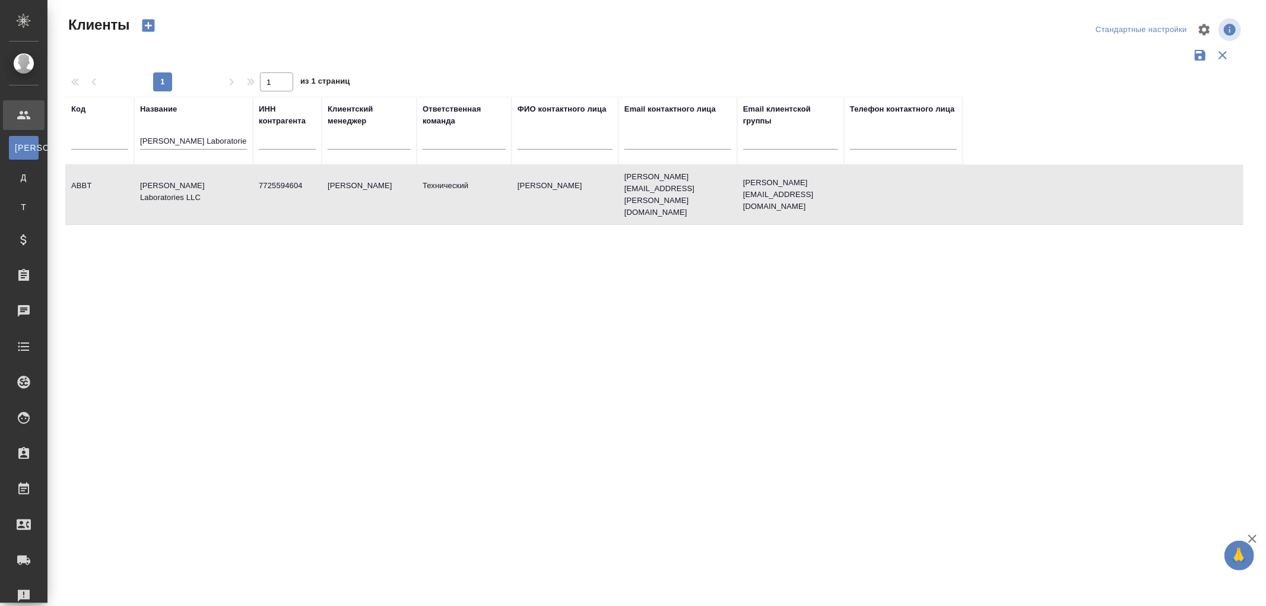
click at [186, 175] on td "Abbott Laboratories LLC" at bounding box center [193, 195] width 119 height 42
drag, startPoint x: 235, startPoint y: 139, endPoint x: 65, endPoint y: 129, distance: 170.0
click at [65, 129] on tr "Код Название Abbott Laboratories LLC ИНН контрагента Клиентский менеджер Ответс…" at bounding box center [513, 131] width 897 height 68
paste input "Johnson & Johnson Medical, Russia"
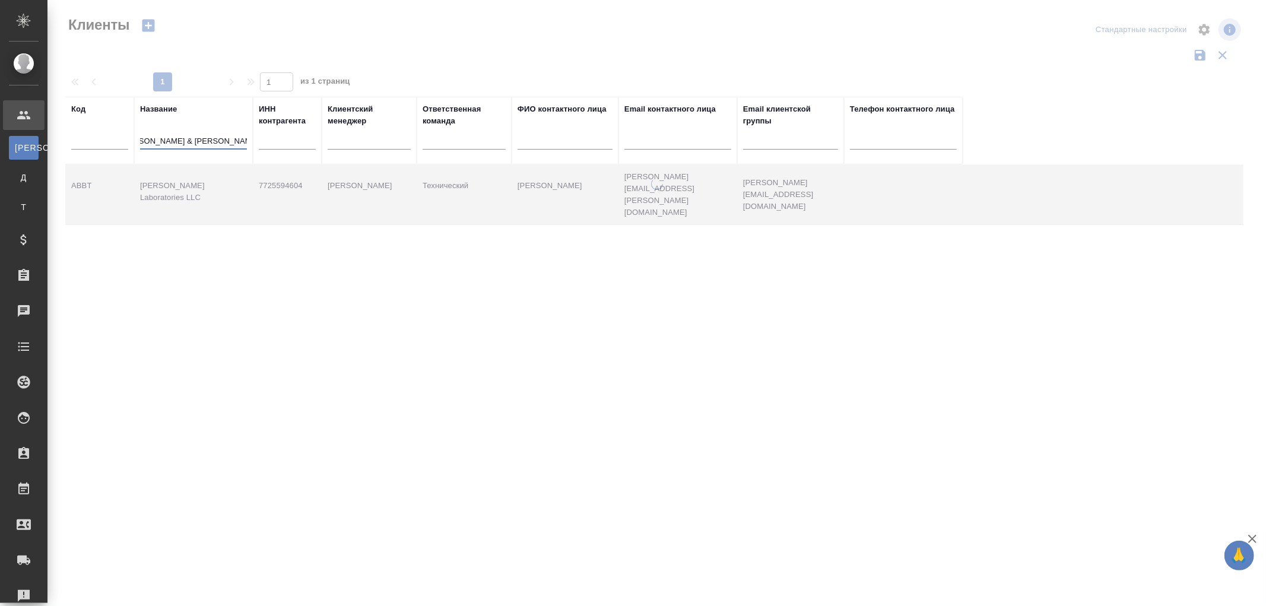
type input "Johnson & Johnson Medical, Russia"
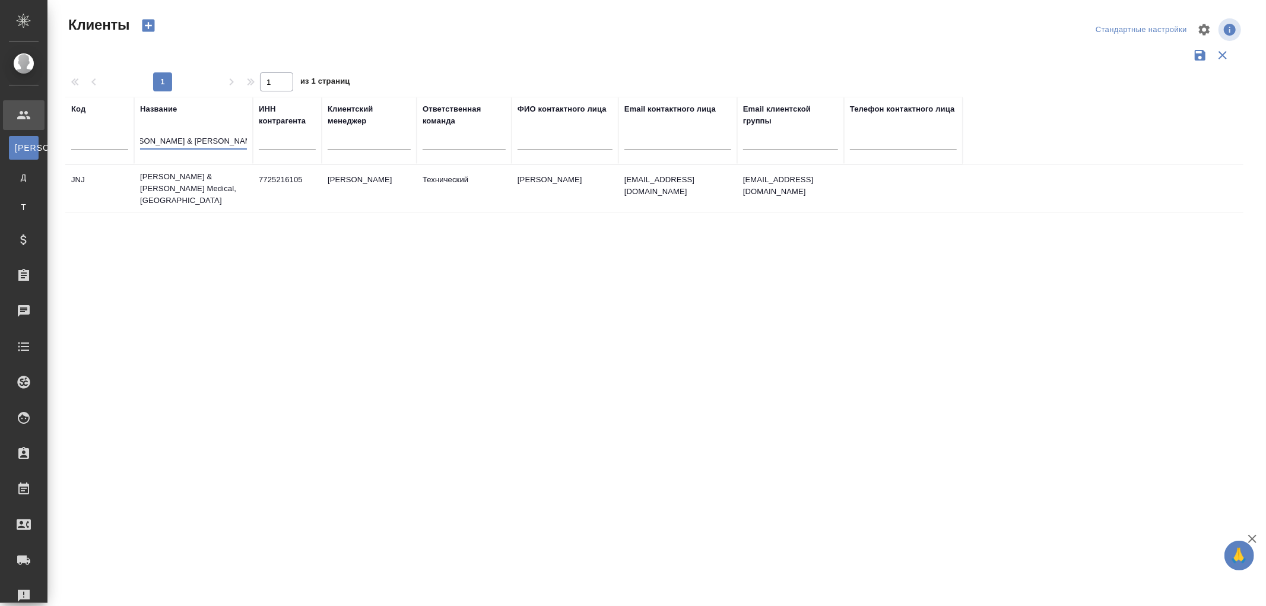
click at [194, 180] on td "Johnson & Johnson Medical, Russia" at bounding box center [193, 188] width 119 height 47
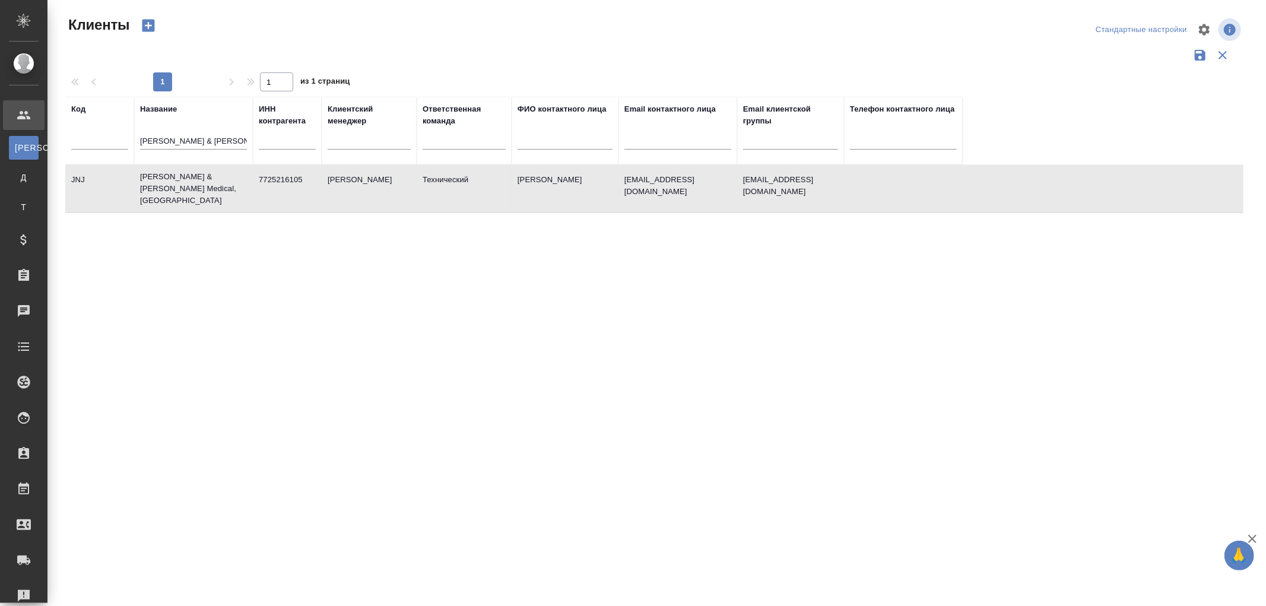
click at [194, 180] on td "Johnson & Johnson Medical, Russia" at bounding box center [193, 188] width 119 height 47
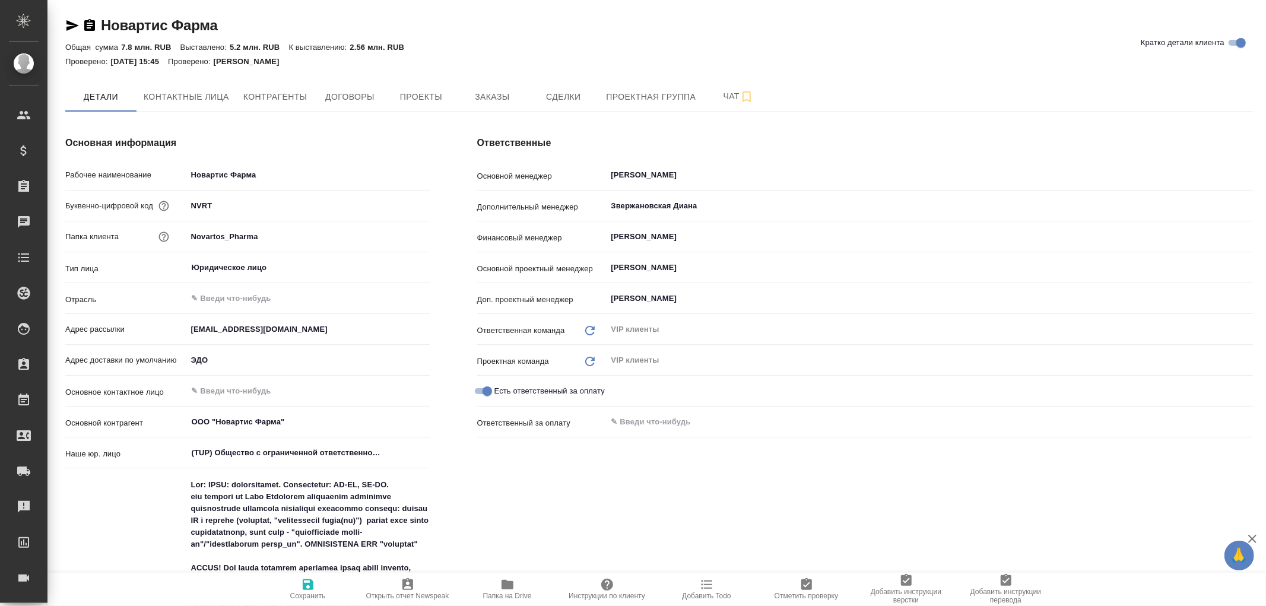
click at [508, 586] on icon "button" at bounding box center [507, 584] width 12 height 9
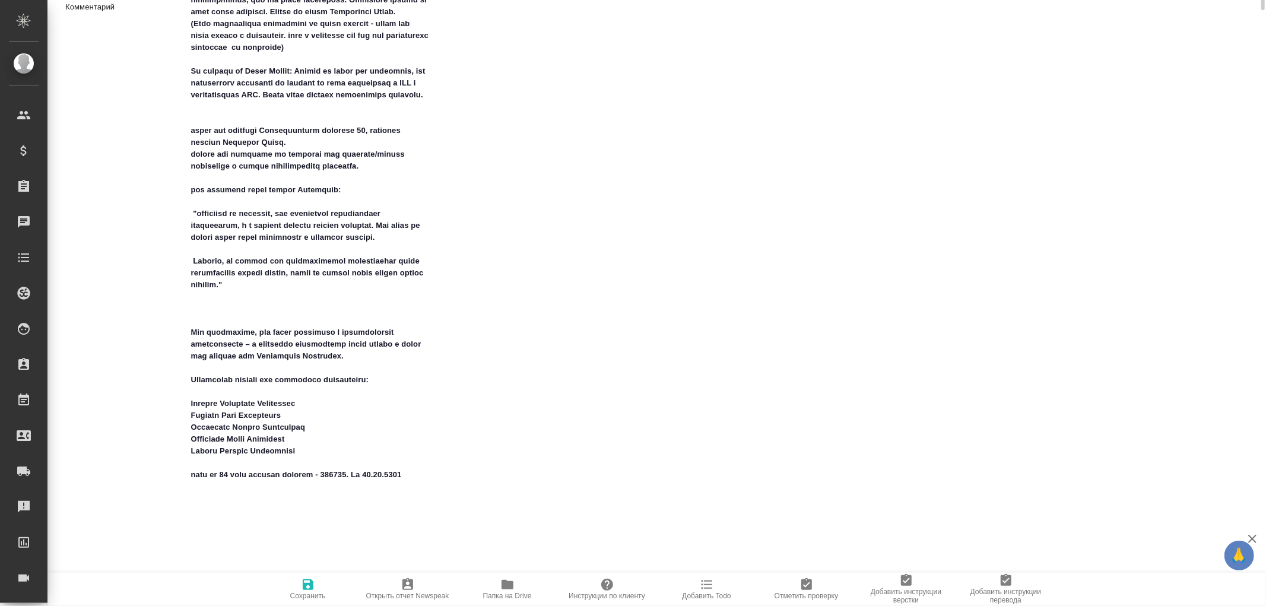
scroll to position [725, 0]
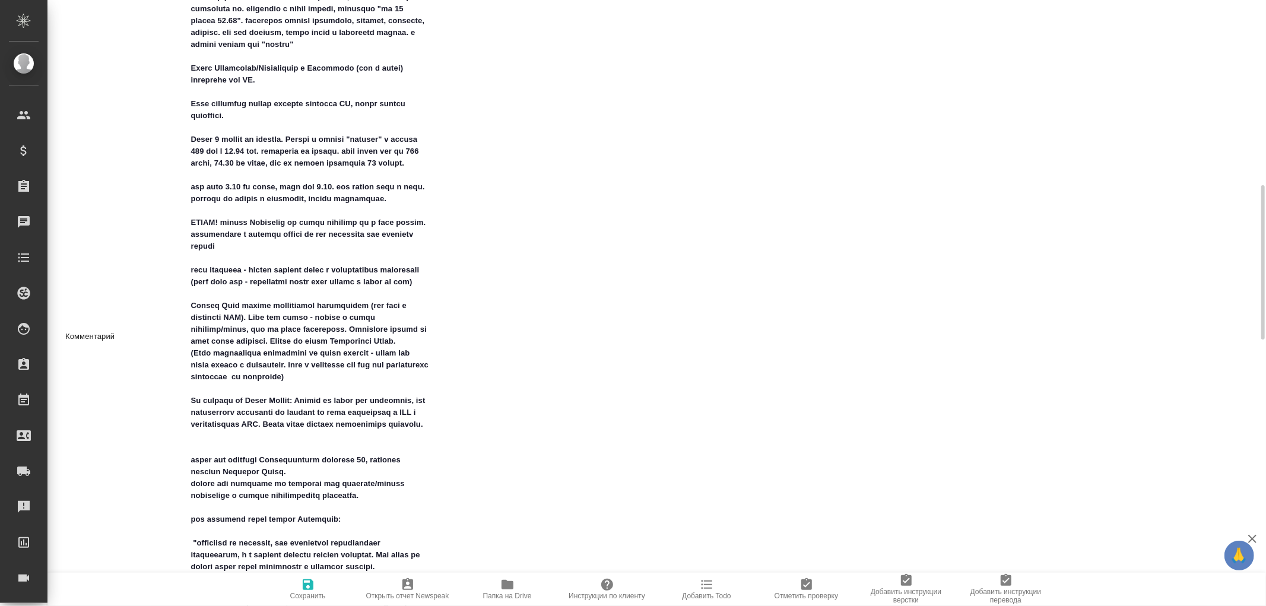
click at [508, 583] on icon "button" at bounding box center [507, 584] width 12 height 9
click at [515, 586] on span "Папка на Drive" at bounding box center [507, 588] width 85 height 23
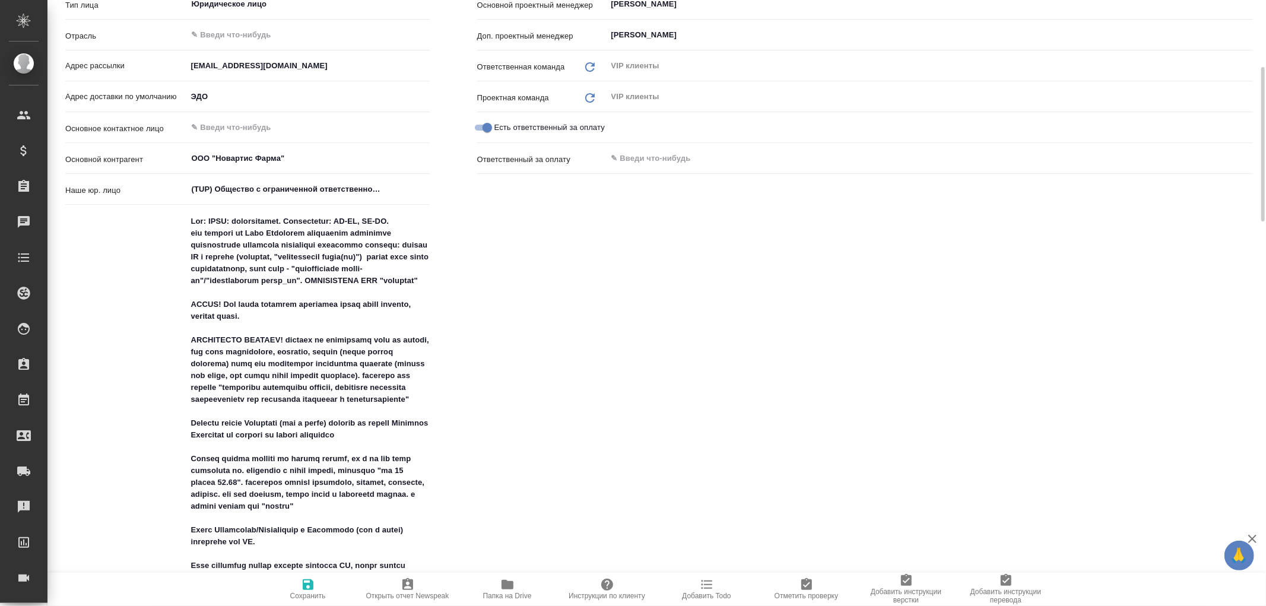
scroll to position [0, 0]
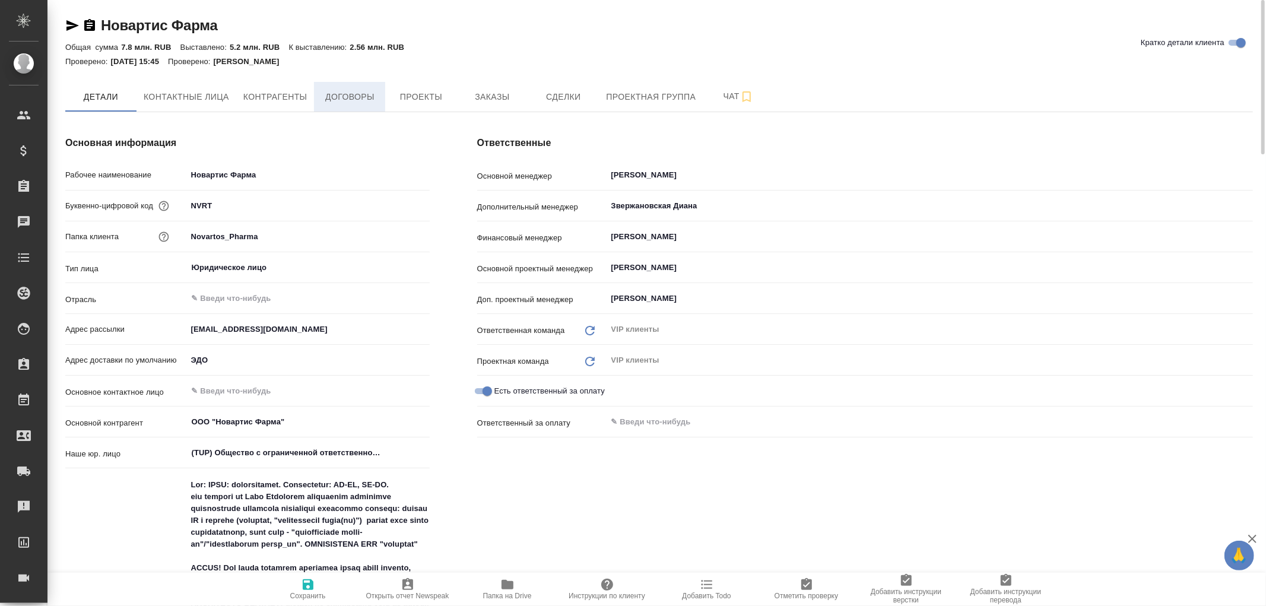
click at [341, 106] on button "Договоры" at bounding box center [349, 97] width 71 height 30
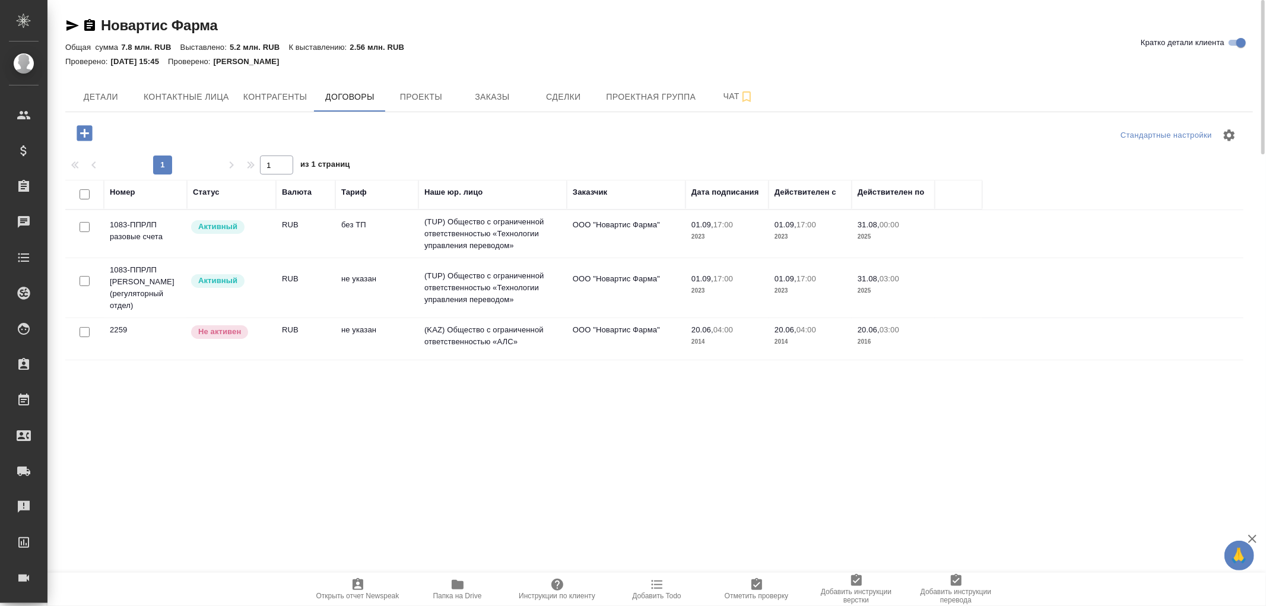
click at [721, 222] on p "17:00" at bounding box center [723, 224] width 20 height 9
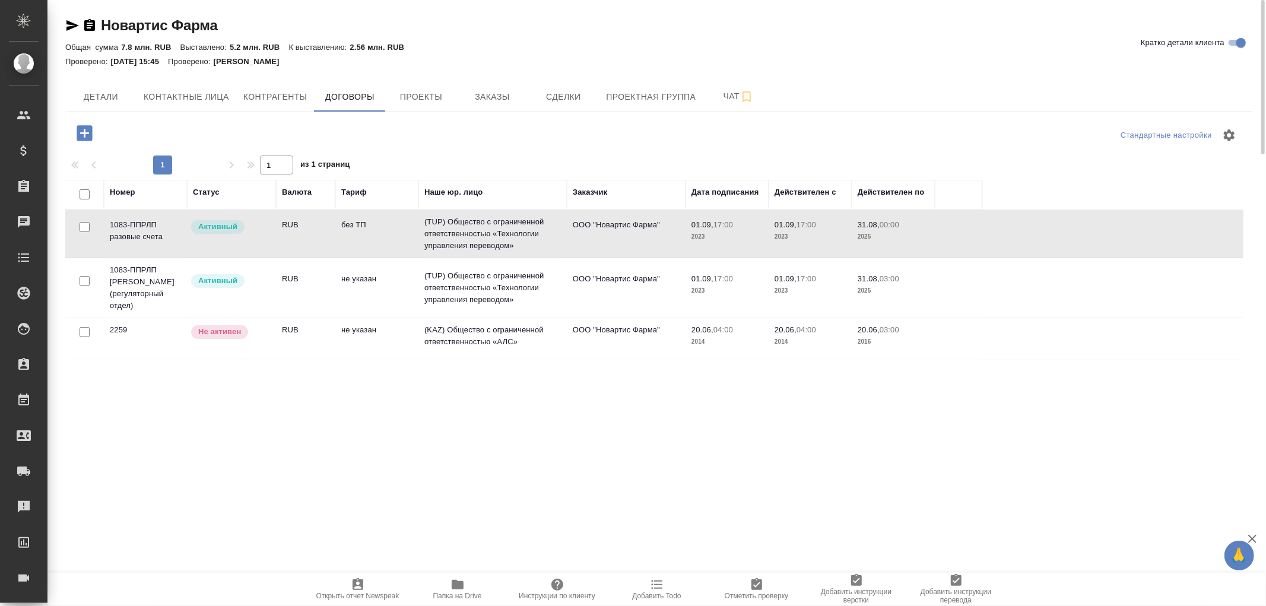
click at [721, 222] on p "17:00" at bounding box center [723, 224] width 20 height 9
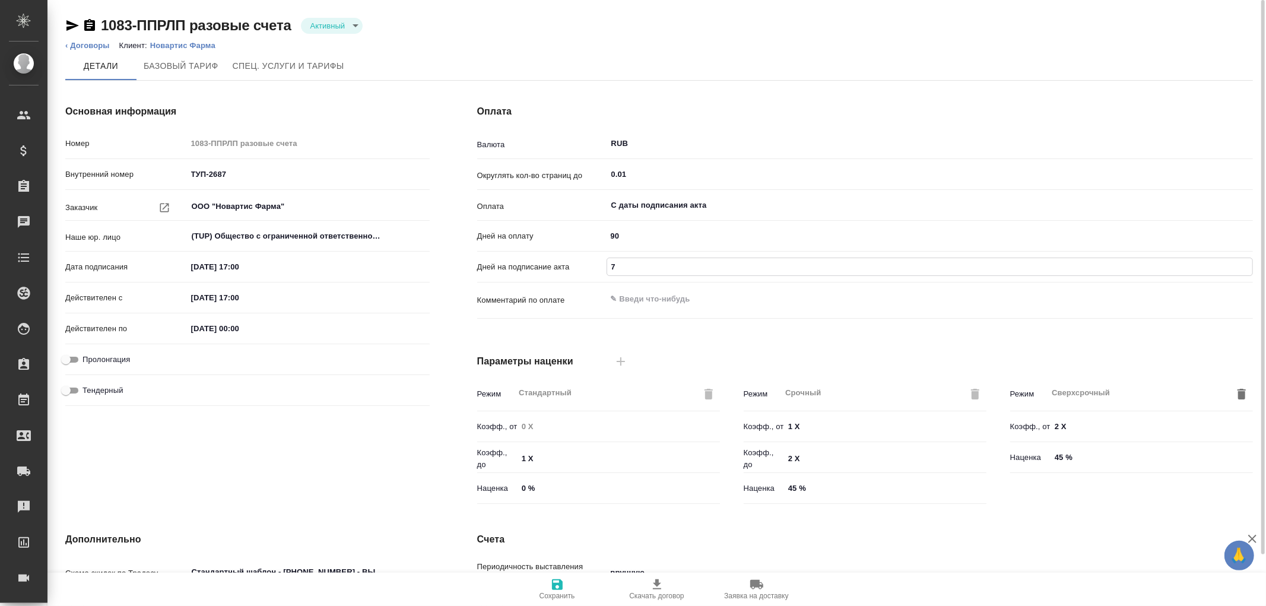
drag, startPoint x: 625, startPoint y: 265, endPoint x: 602, endPoint y: 266, distance: 23.2
click at [602, 266] on div "Дней на подписание акта 7" at bounding box center [864, 266] width 775 height 21
type input "5"
click at [550, 586] on icon "button" at bounding box center [557, 584] width 14 height 14
click at [78, 45] on link "‹ Договоры" at bounding box center [87, 45] width 44 height 9
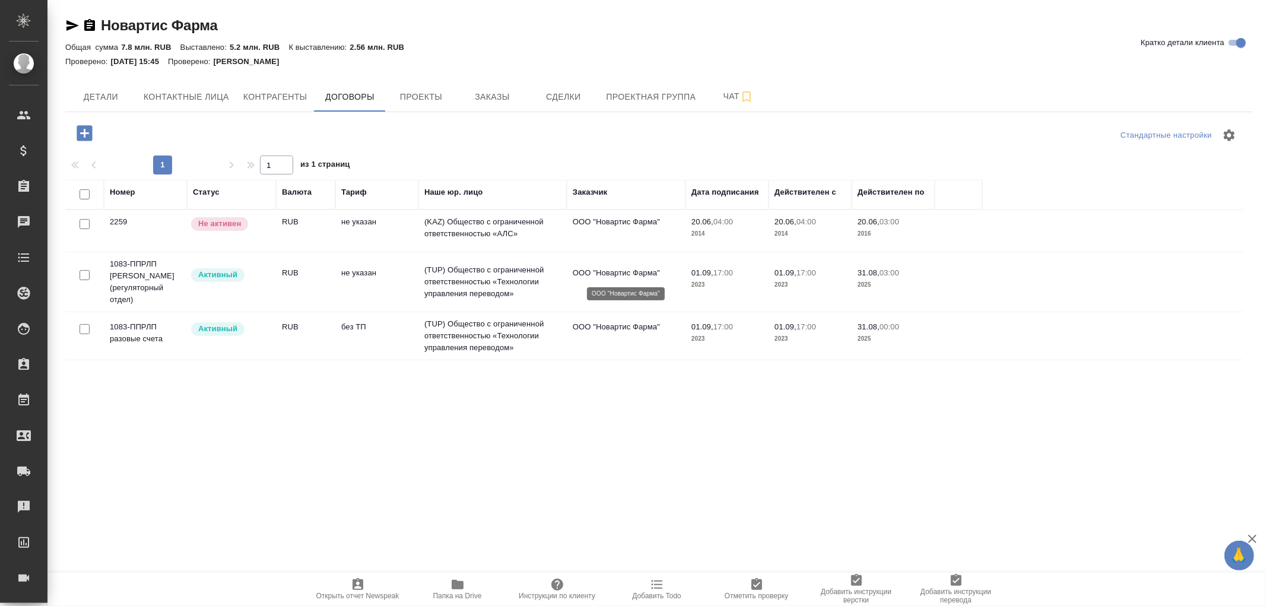
click at [638, 275] on p "ООО "Новартис Фарма"" at bounding box center [626, 273] width 107 height 12
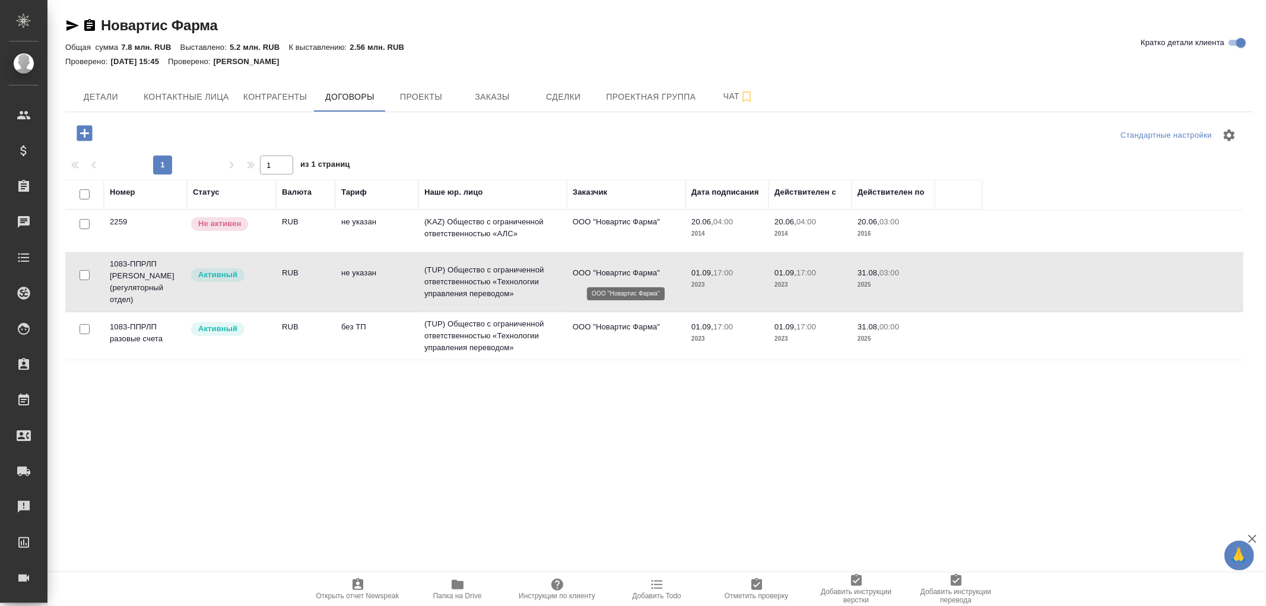
click at [638, 275] on p "ООО "Новартис Фарма"" at bounding box center [626, 273] width 107 height 12
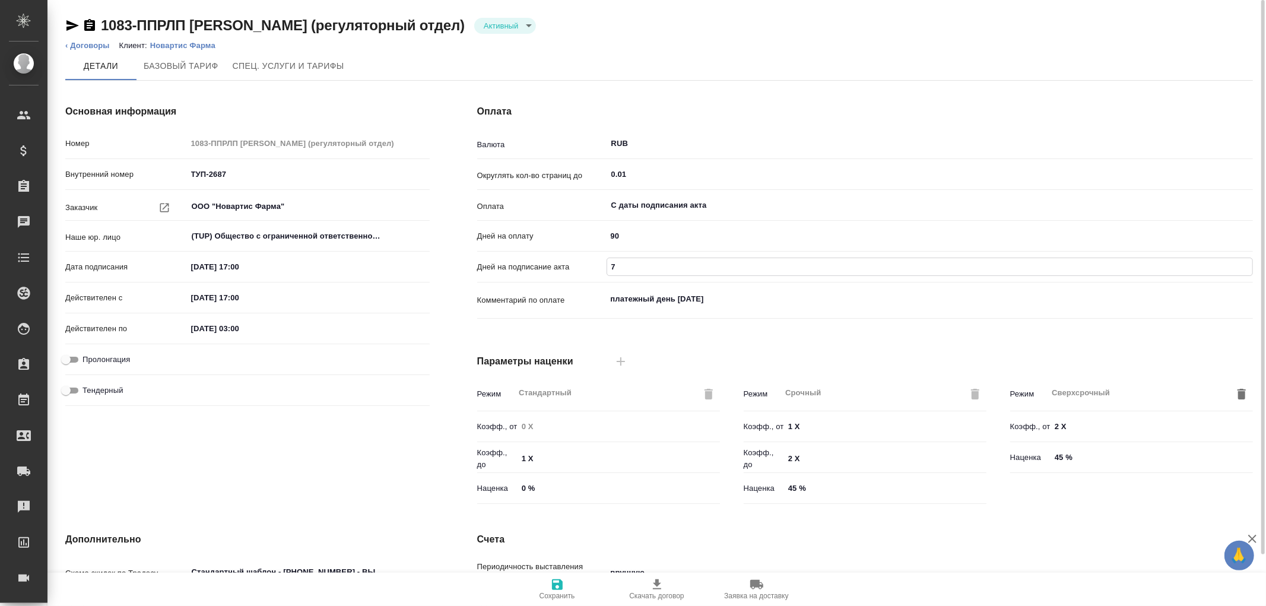
click at [638, 269] on input "7" at bounding box center [929, 266] width 645 height 17
drag, startPoint x: 638, startPoint y: 269, endPoint x: 579, endPoint y: 262, distance: 59.1
click at [579, 262] on div "Дней на подписание акта 7" at bounding box center [864, 266] width 775 height 21
type input "5"
click at [554, 580] on icon "button" at bounding box center [557, 584] width 14 height 14
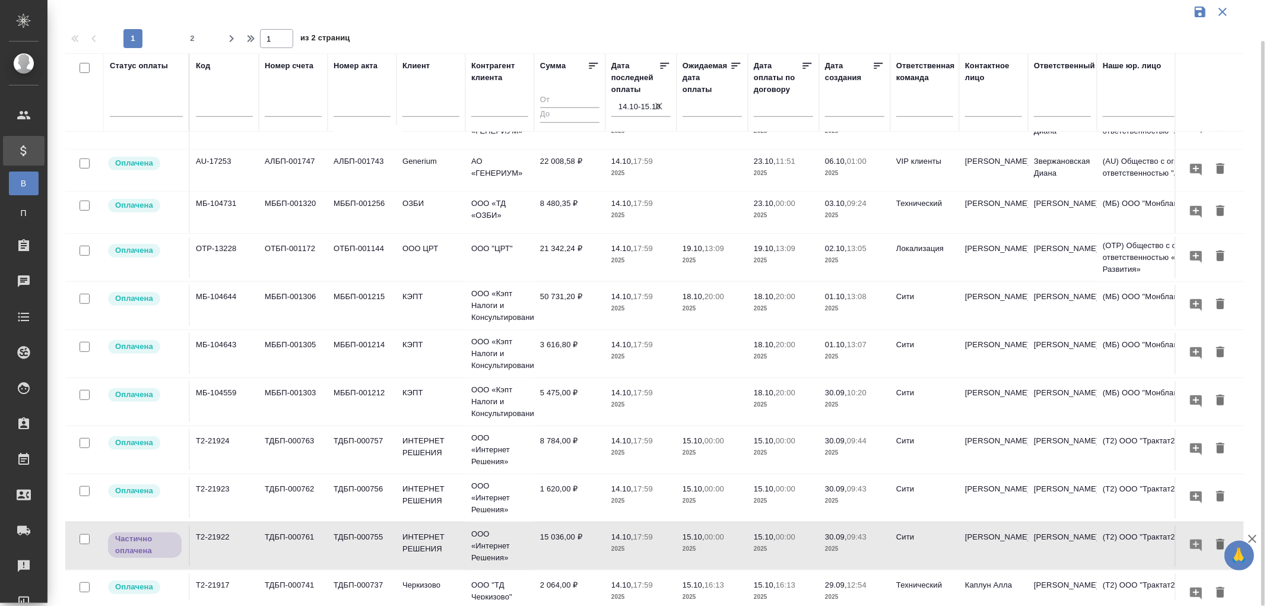
scroll to position [680, 0]
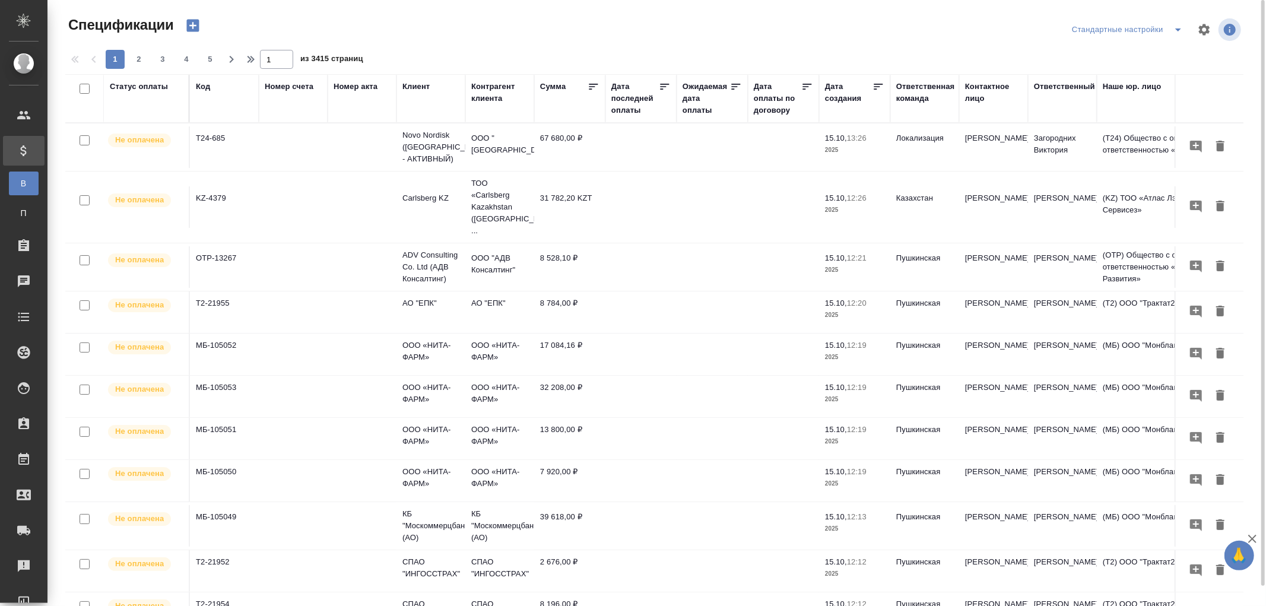
click at [621, 109] on div "Дата последней оплаты" at bounding box center [634, 99] width 47 height 36
select select "9"
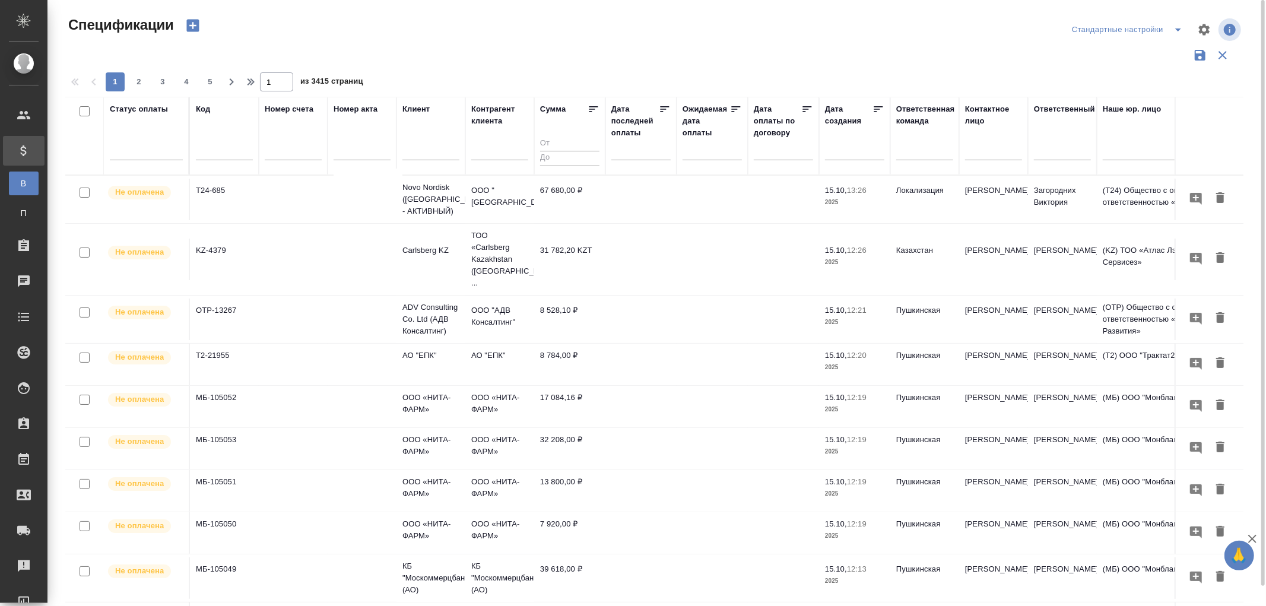
click at [617, 152] on div at bounding box center [640, 151] width 59 height 20
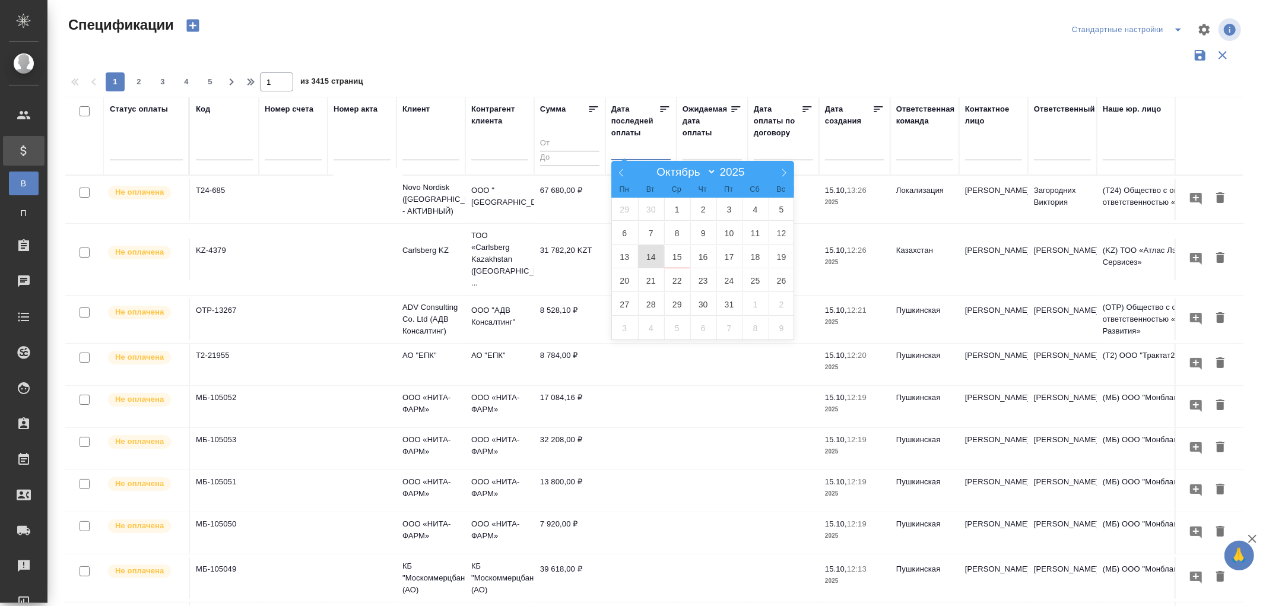
click at [651, 256] on span "14" at bounding box center [651, 256] width 26 height 23
type div "2025-10-13T21:00:00.000Z"
click at [673, 256] on span "15" at bounding box center [677, 256] width 26 height 23
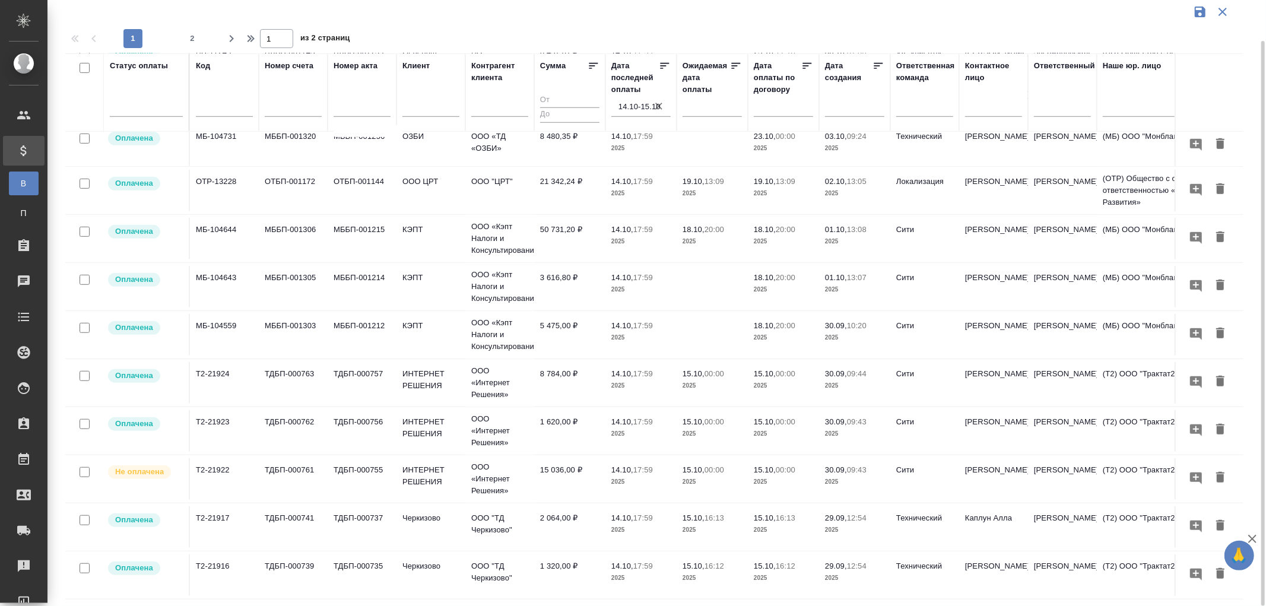
scroll to position [680, 0]
click at [192, 36] on span "2" at bounding box center [192, 39] width 19 height 12
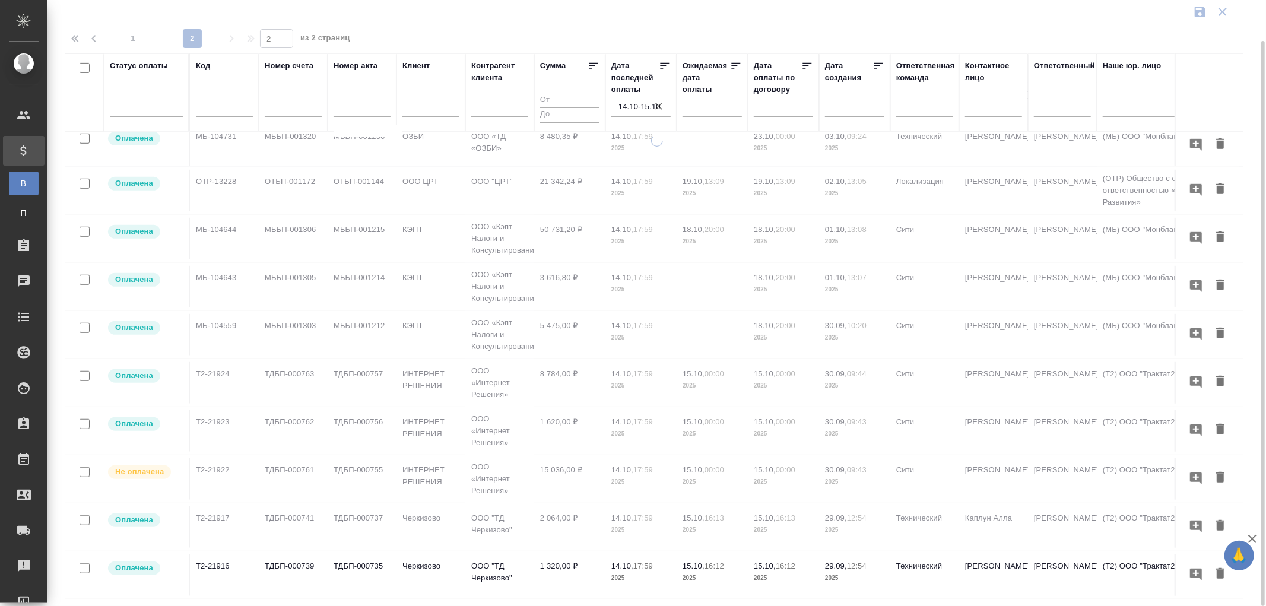
type input "2"
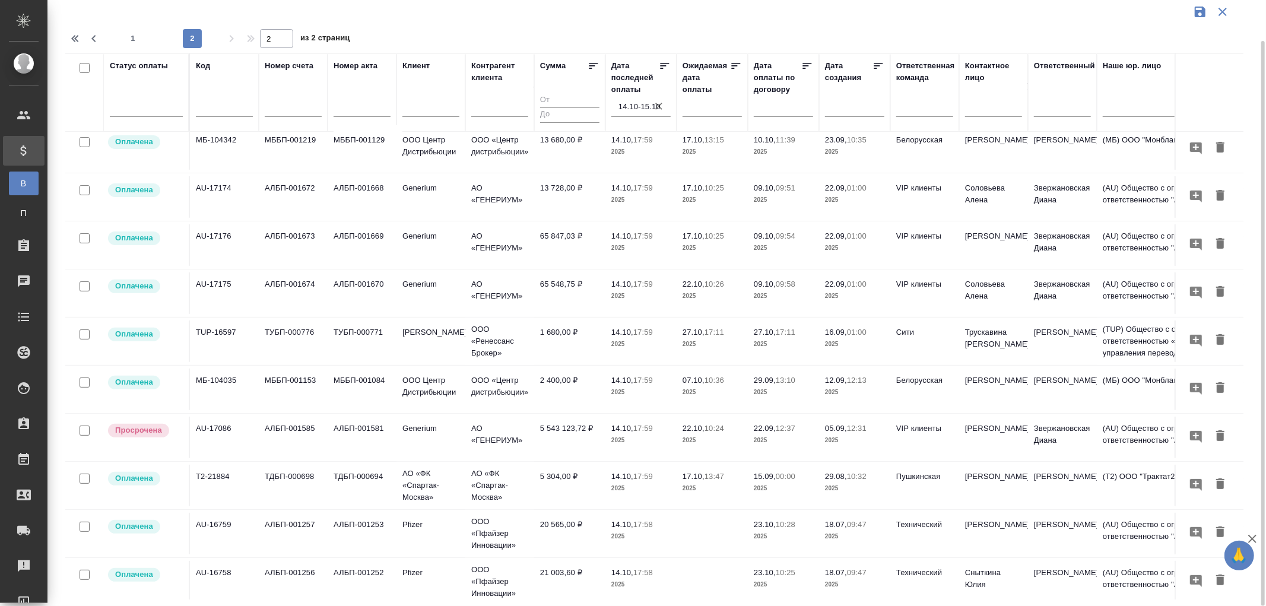
scroll to position [259, 0]
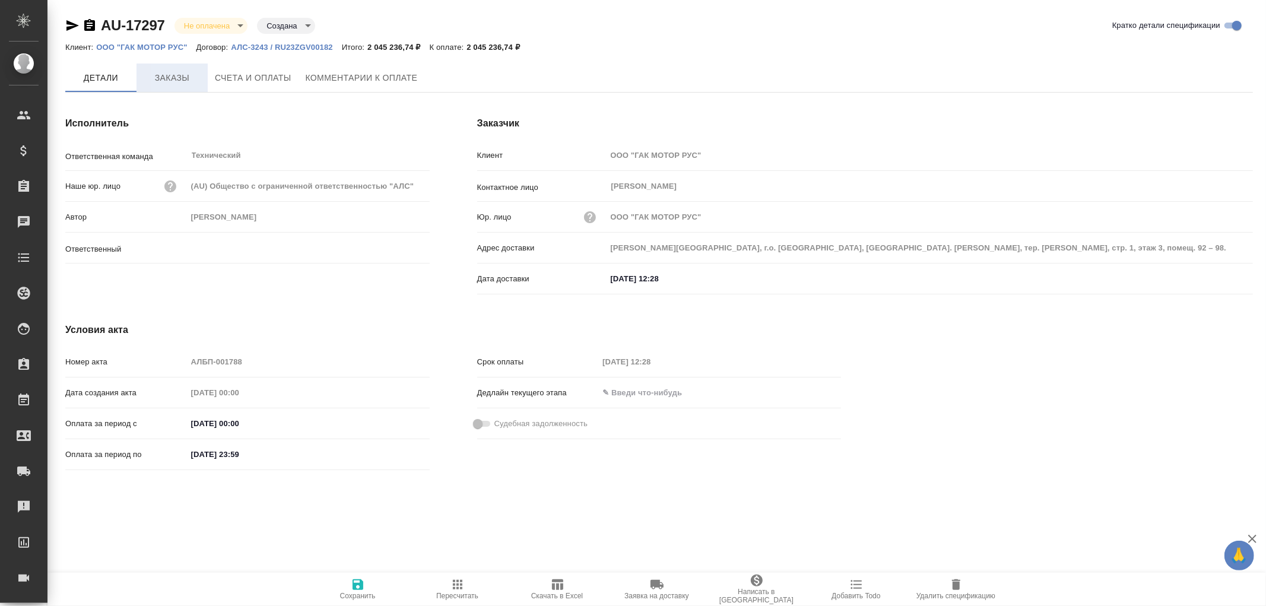
type input "[PERSON_NAME]"
click at [158, 73] on span "Заказы" at bounding box center [172, 78] width 57 height 15
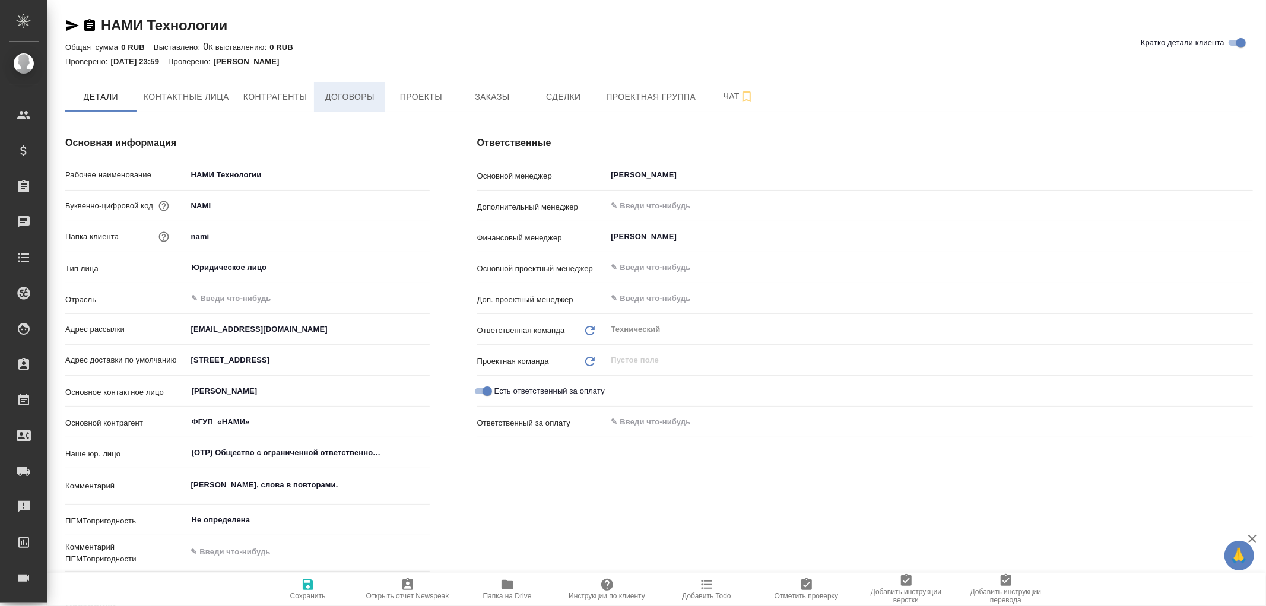
click at [349, 93] on span "Договоры" at bounding box center [349, 97] width 57 height 15
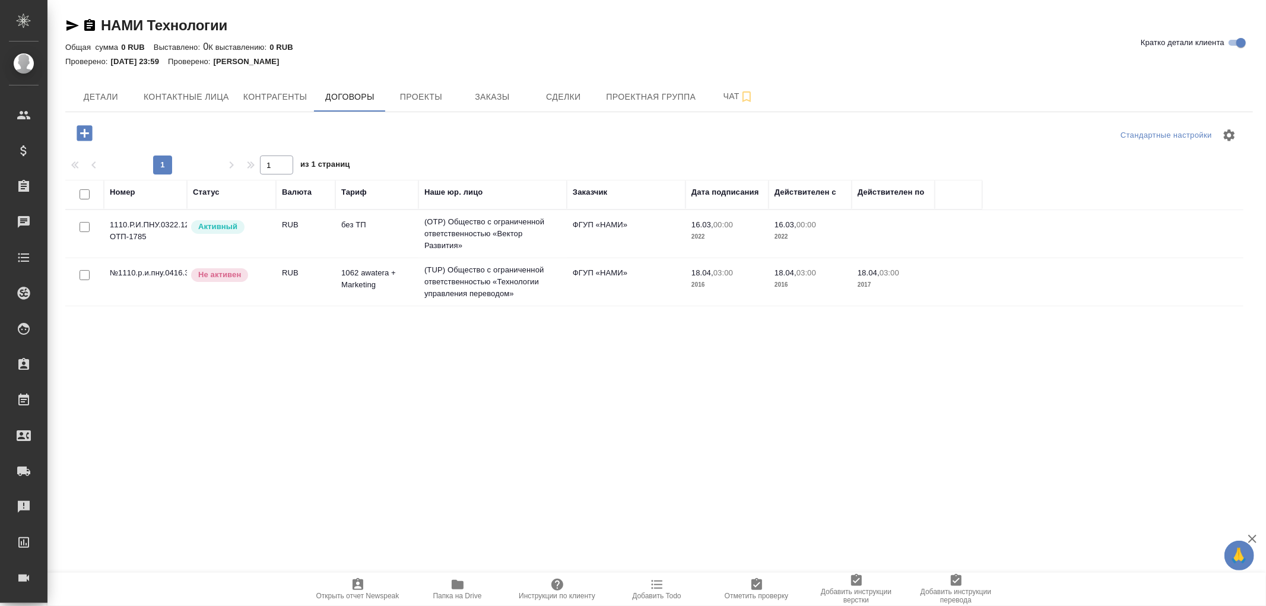
click at [508, 222] on td "(OTP) Общество с ограниченной ответственностью «Вектор Развития»" at bounding box center [492, 233] width 148 height 47
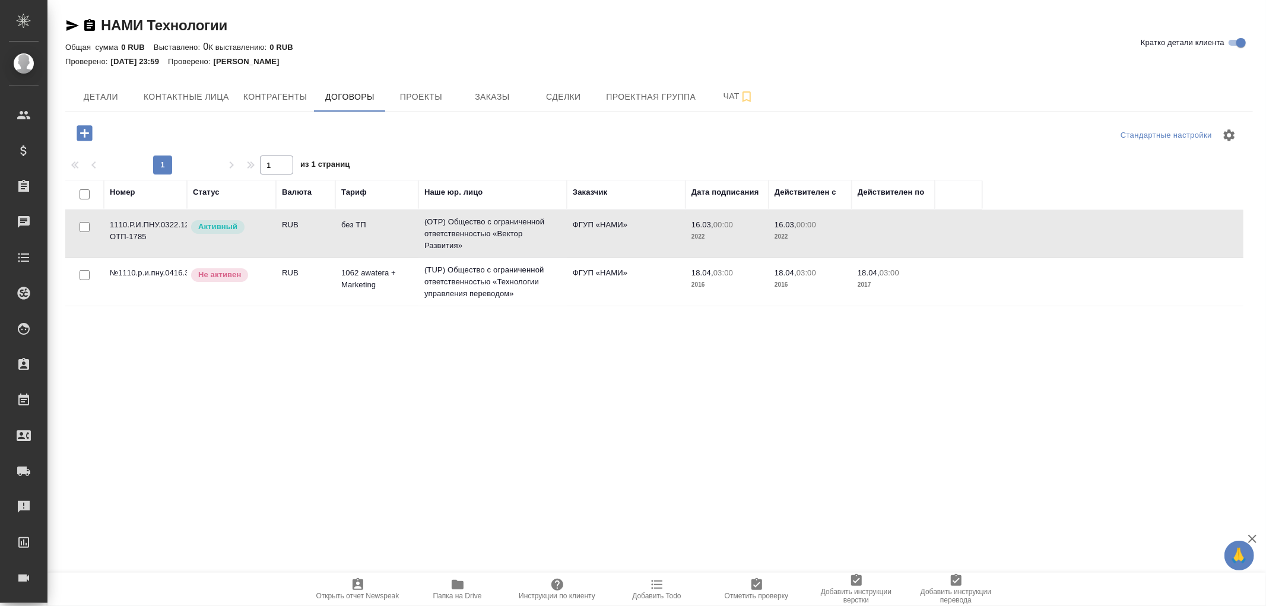
click at [508, 222] on td "(OTP) Общество с ограниченной ответственностью «Вектор Развития»" at bounding box center [492, 233] width 148 height 47
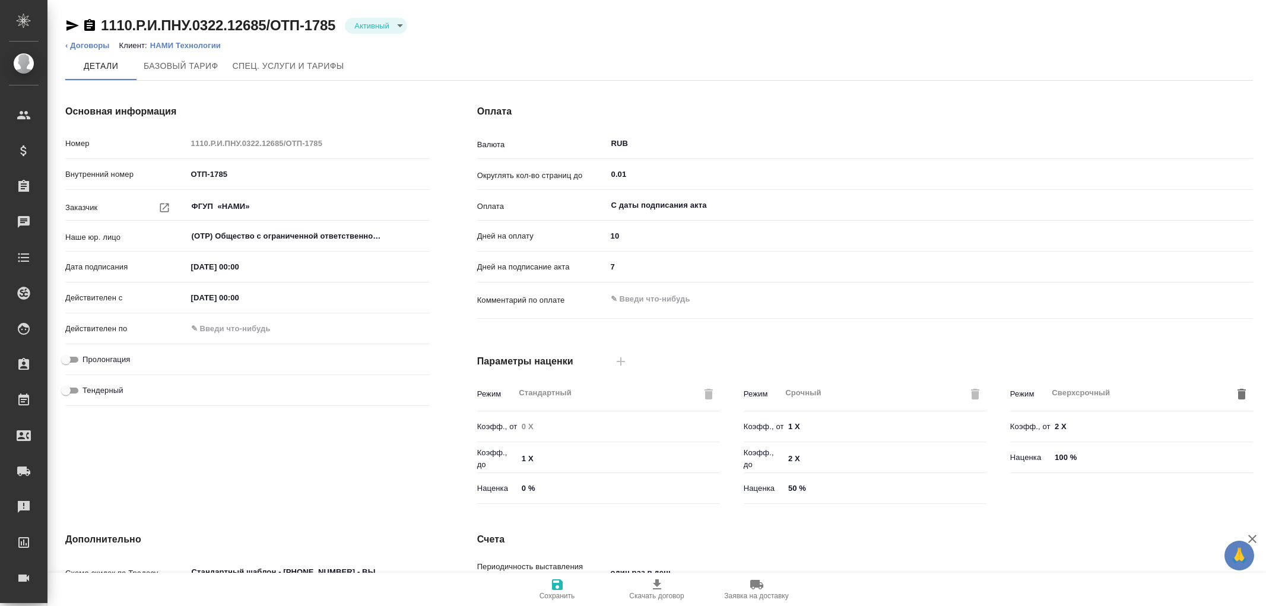
type input "без ТП"
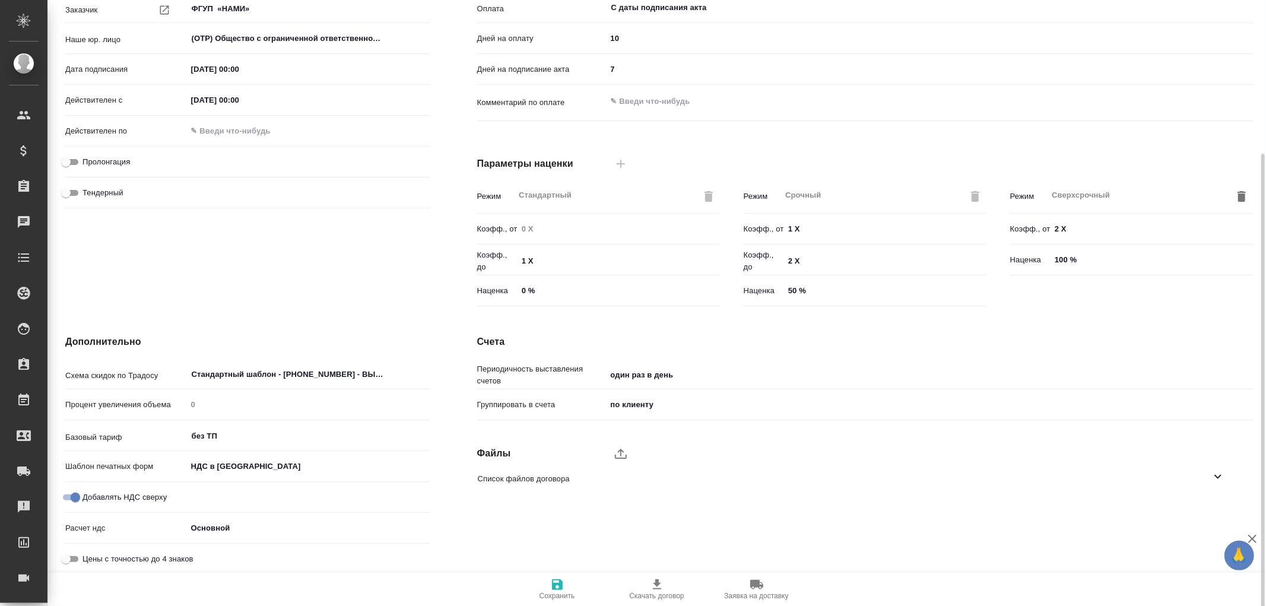
scroll to position [201, 0]
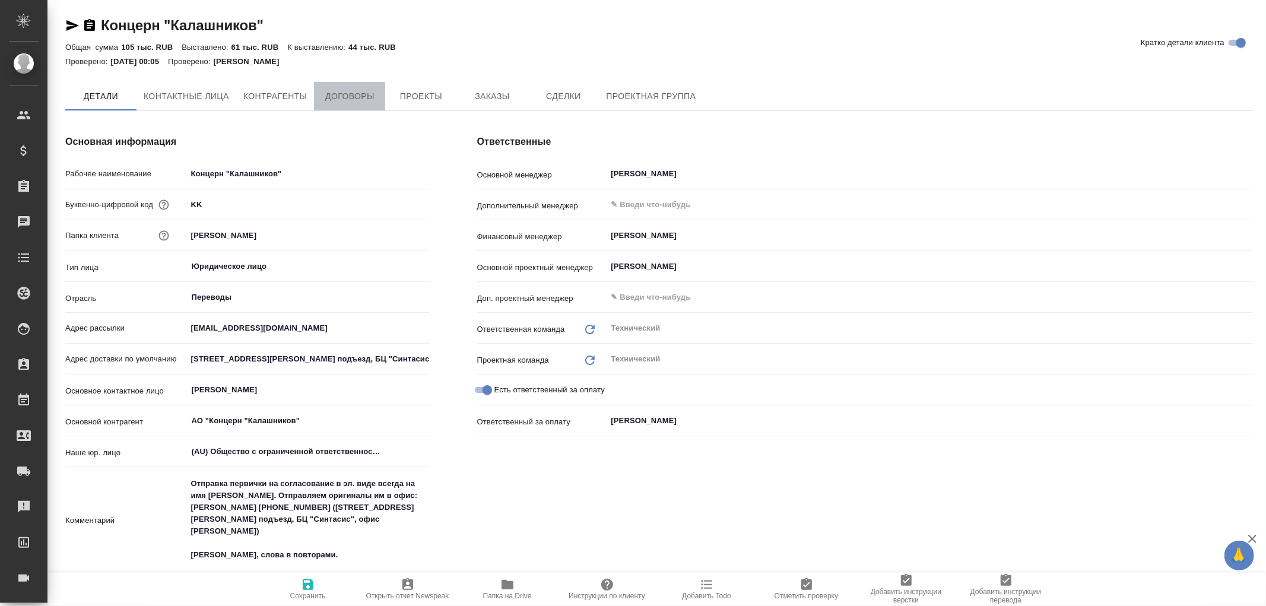
click at [345, 94] on span "Договоры" at bounding box center [349, 96] width 57 height 15
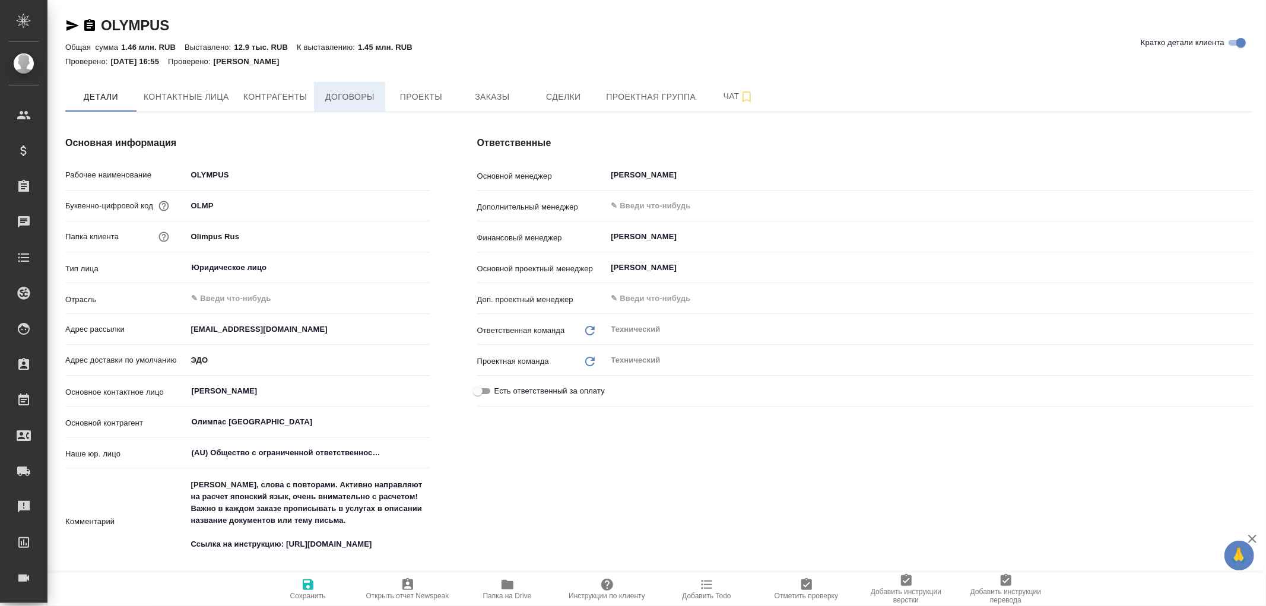
click at [354, 93] on span "Договоры" at bounding box center [349, 97] width 57 height 15
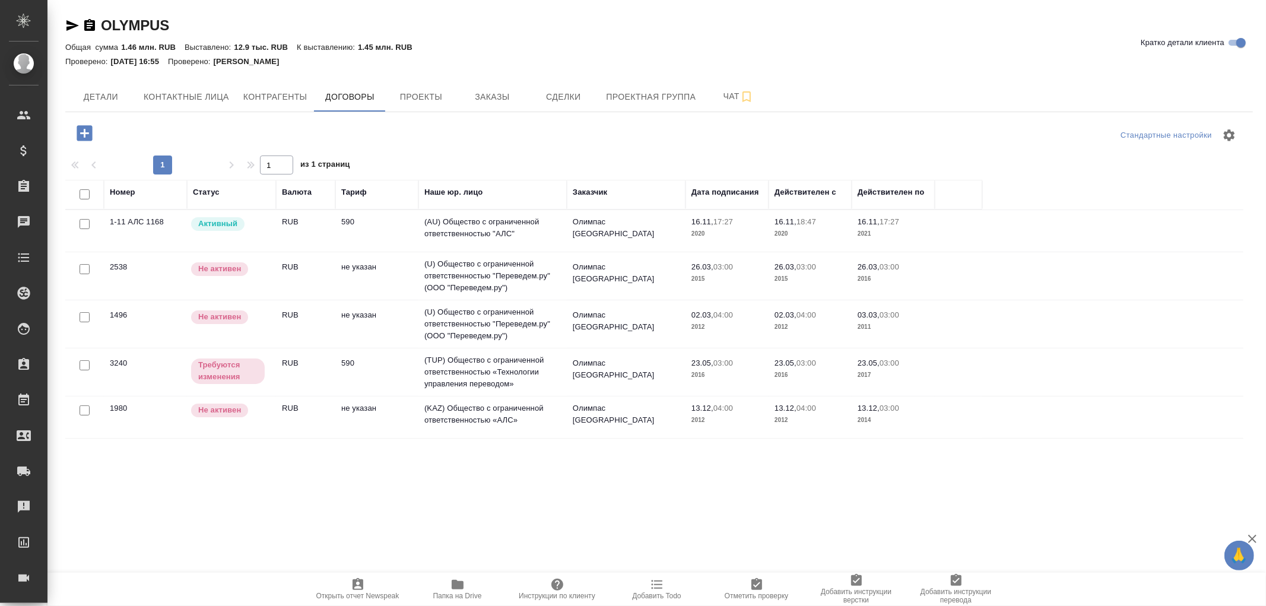
click at [491, 220] on td "(AU) Общество с ограниченной ответственностью "АЛС"" at bounding box center [492, 231] width 148 height 42
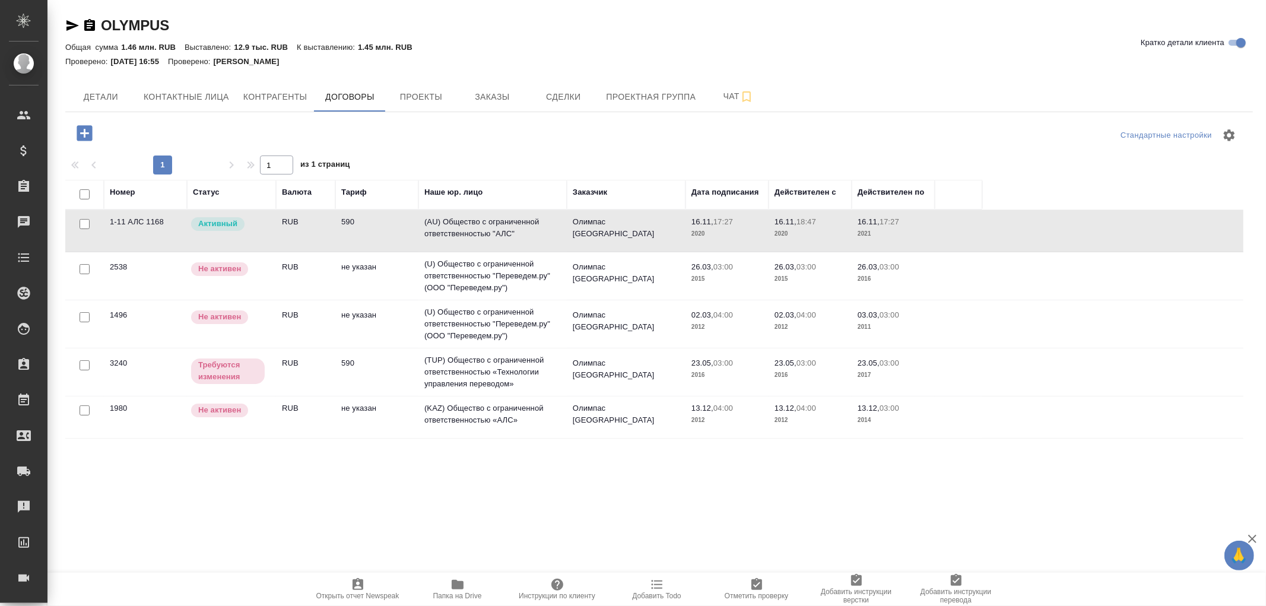
click at [491, 220] on td "(AU) Общество с ограниченной ответственностью "АЛС"" at bounding box center [492, 231] width 148 height 42
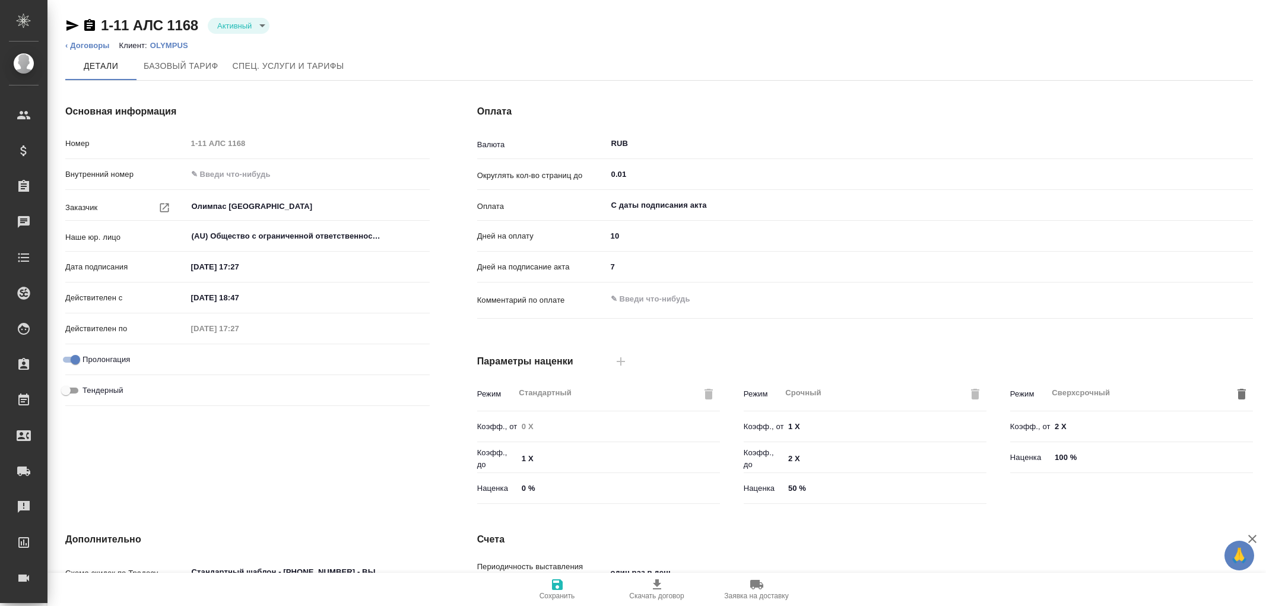
type input "590"
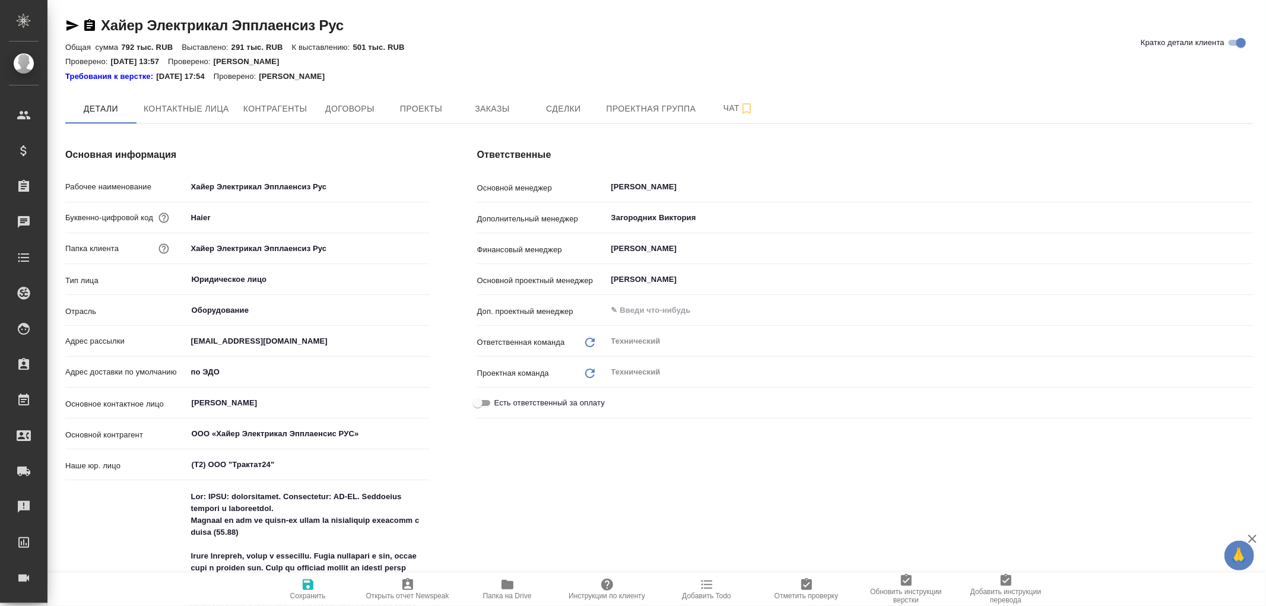
click at [357, 100] on button "Договоры" at bounding box center [349, 109] width 71 height 30
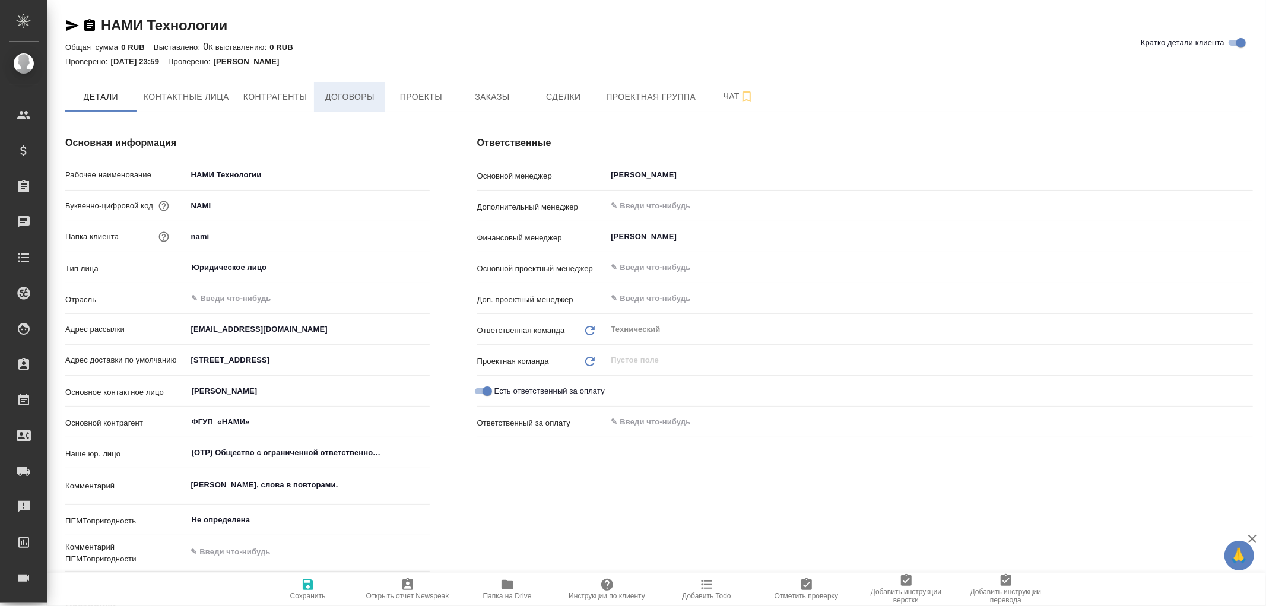
click at [352, 97] on span "Договоры" at bounding box center [349, 97] width 57 height 15
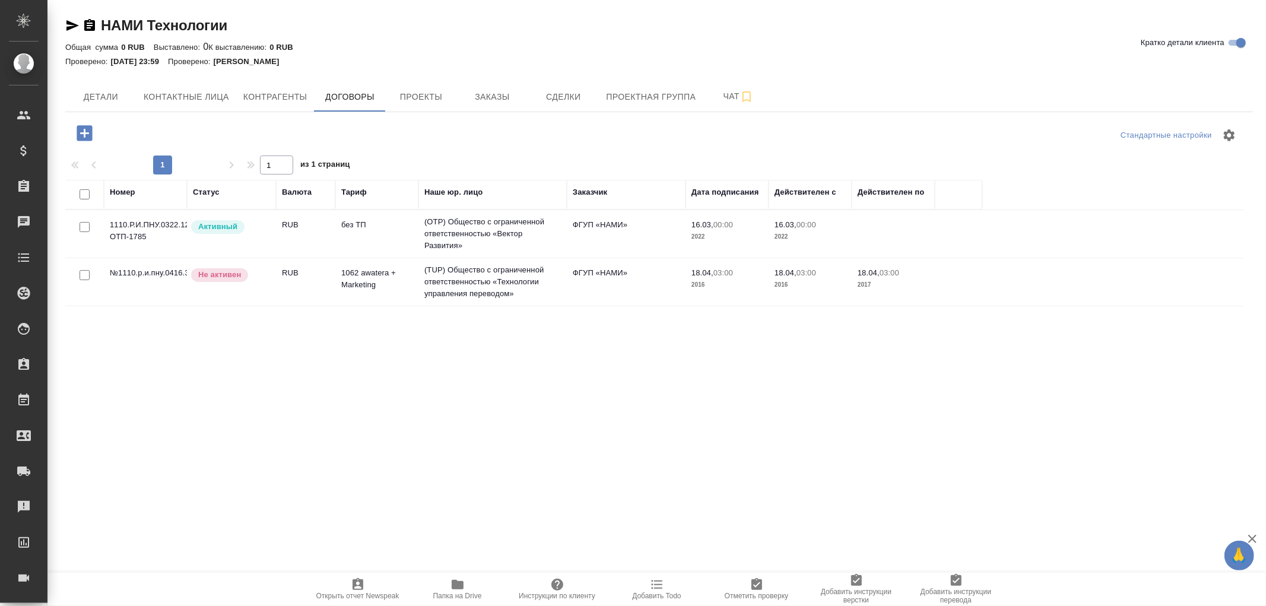
click at [508, 222] on td "(OTP) Общество с ограниченной ответственностью «Вектор Развития»" at bounding box center [492, 233] width 148 height 47
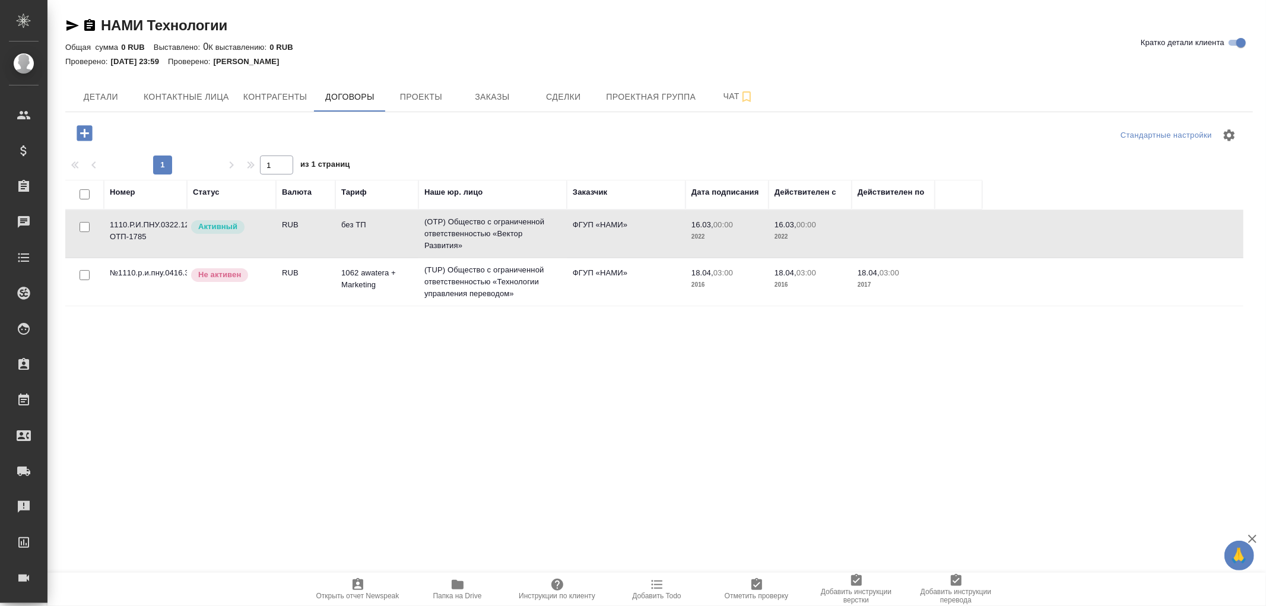
click at [508, 222] on td "(OTP) Общество с ограниченной ответственностью «Вектор Развития»" at bounding box center [492, 233] width 148 height 47
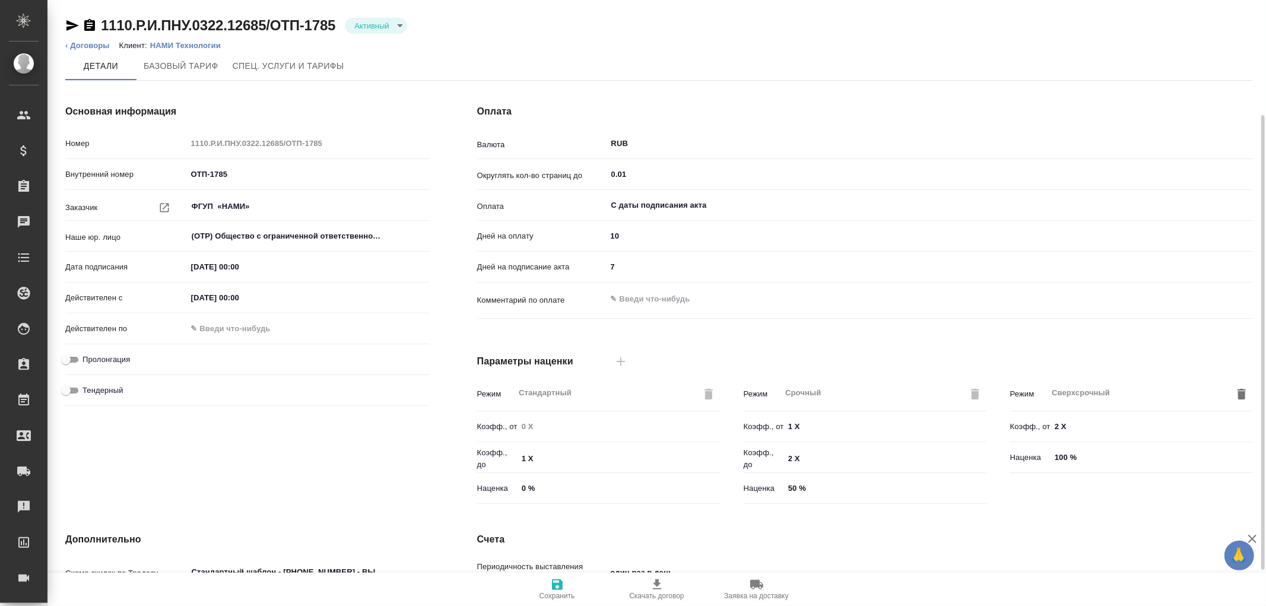
scroll to position [201, 0]
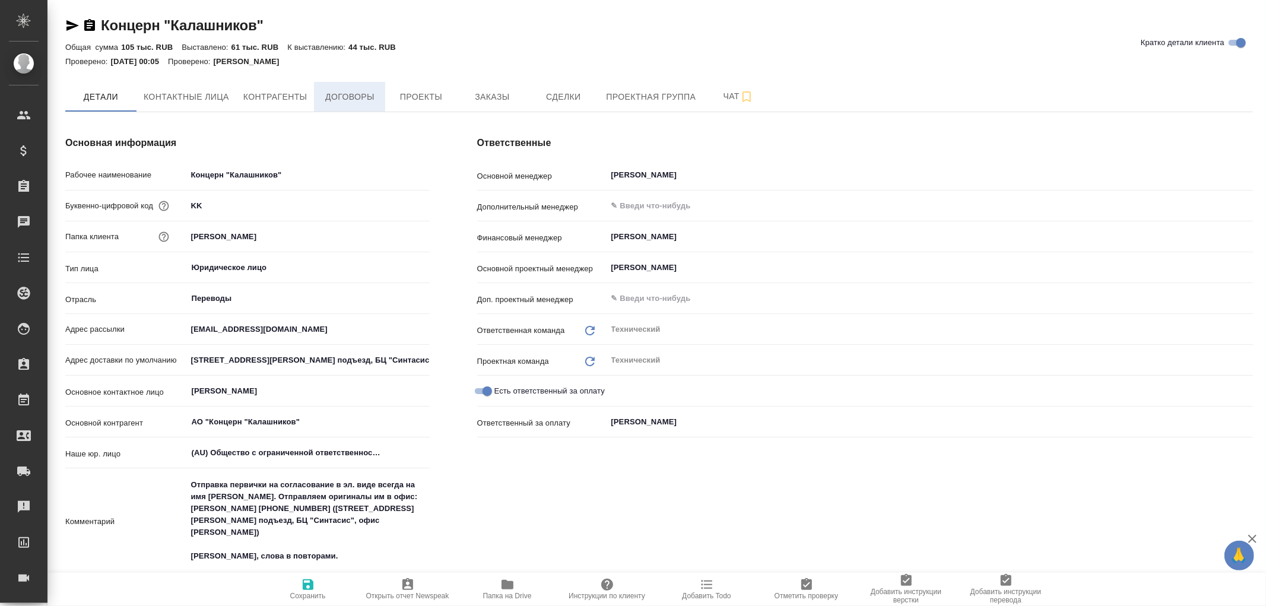
click at [360, 95] on span "Договоры" at bounding box center [349, 97] width 57 height 15
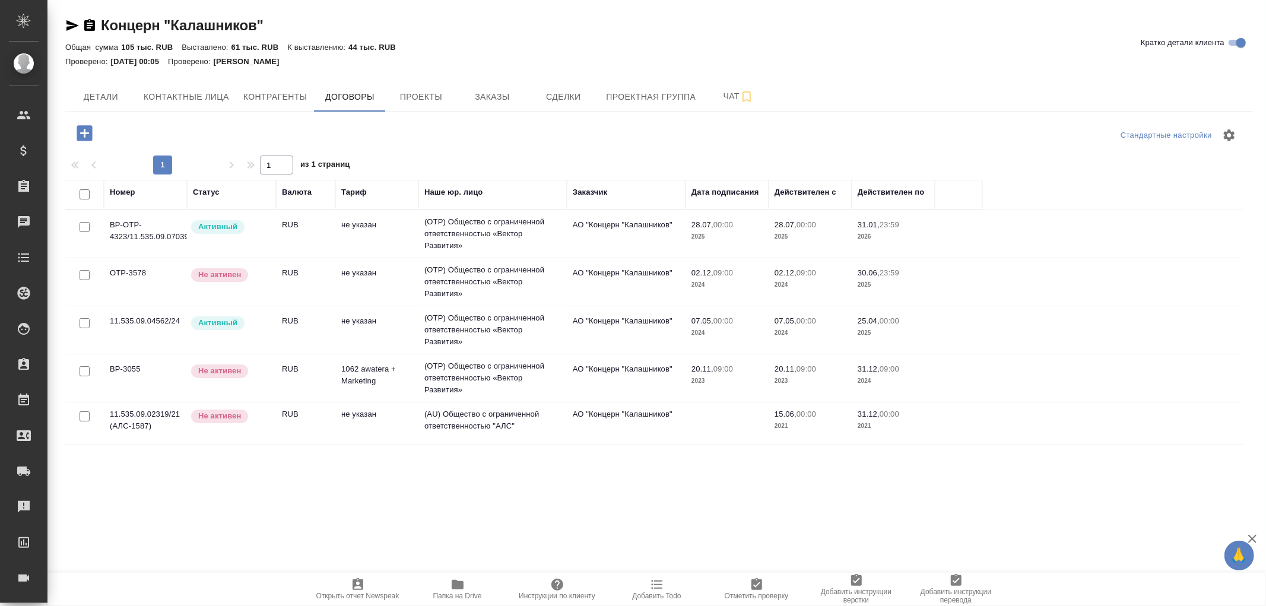
click at [484, 224] on td "(OTP) Общество с ограниченной ответственностью «Вектор Развития»" at bounding box center [492, 233] width 148 height 47
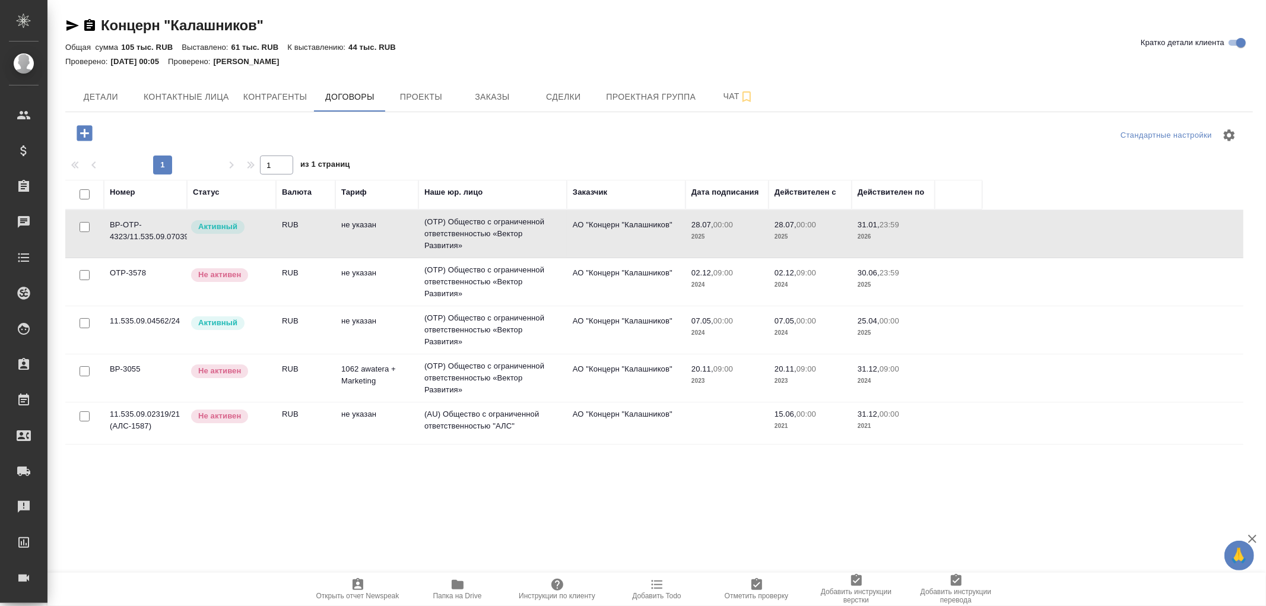
click at [484, 224] on td "(OTP) Общество с ограниченной ответственностью «Вектор Развития»" at bounding box center [492, 233] width 148 height 47
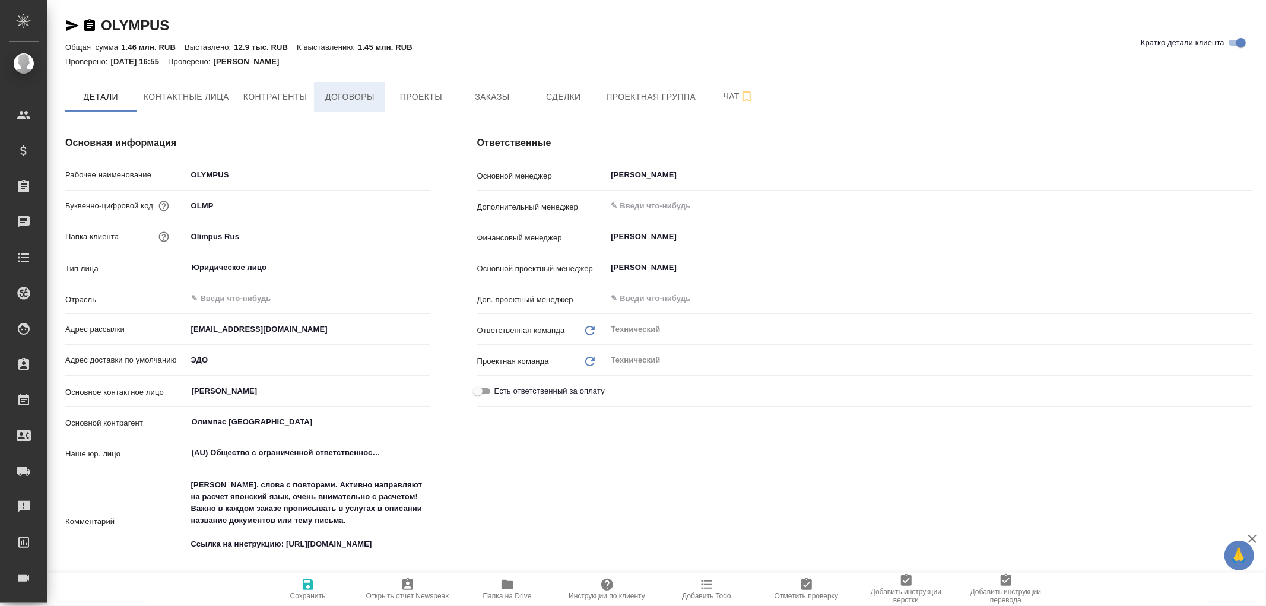
click at [341, 96] on span "Договоры" at bounding box center [349, 97] width 57 height 15
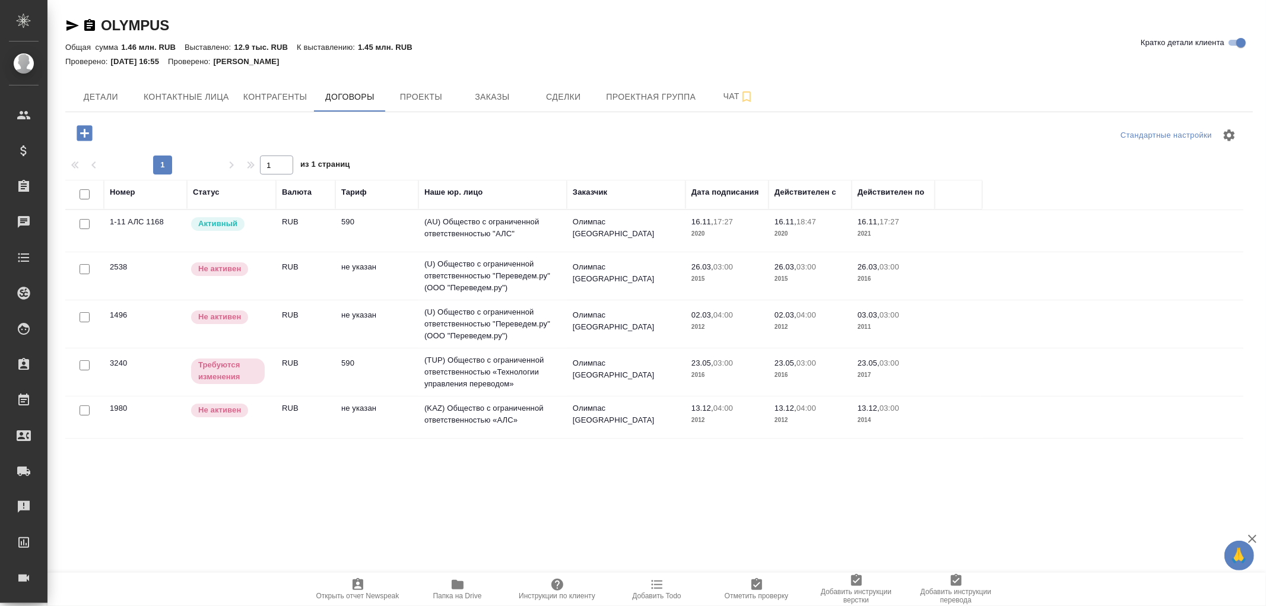
click at [472, 218] on td "(AU) Общество с ограниченной ответственностью "АЛС"" at bounding box center [492, 231] width 148 height 42
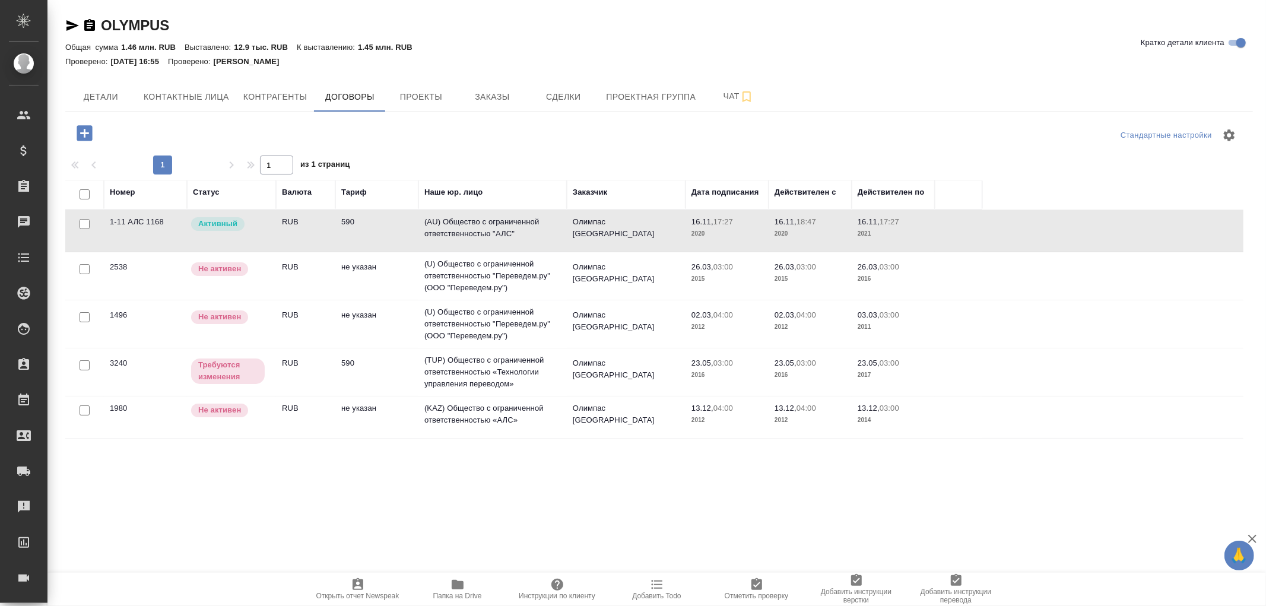
click at [472, 218] on td "(AU) Общество с ограниченной ответственностью "АЛС"" at bounding box center [492, 231] width 148 height 42
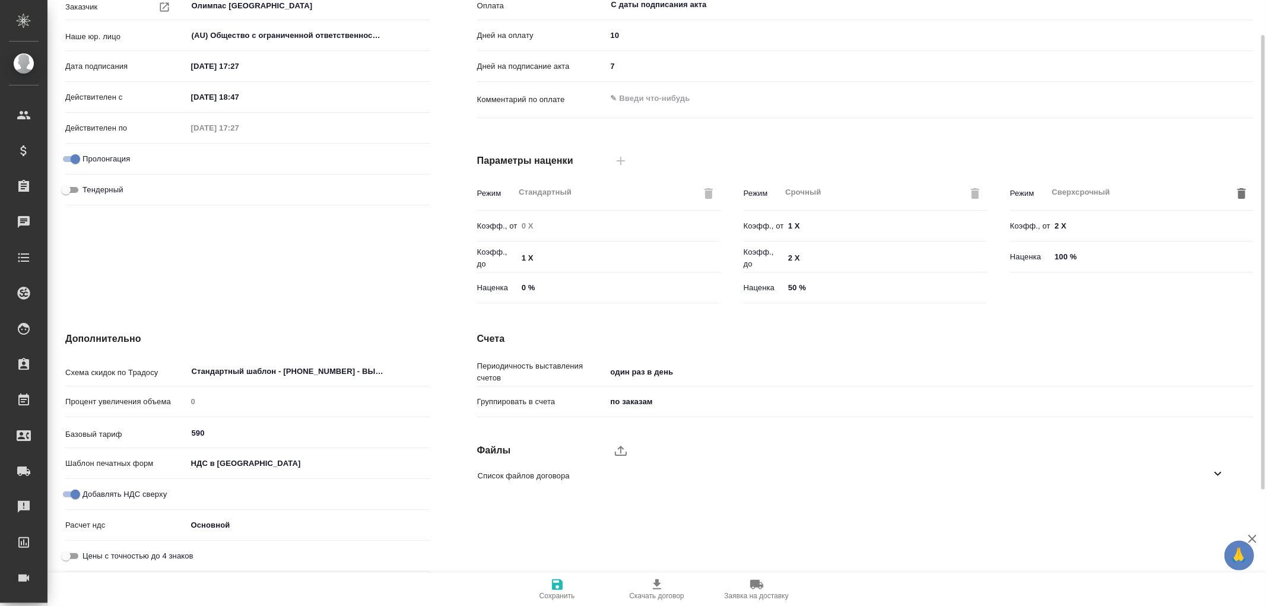
scroll to position [3, 0]
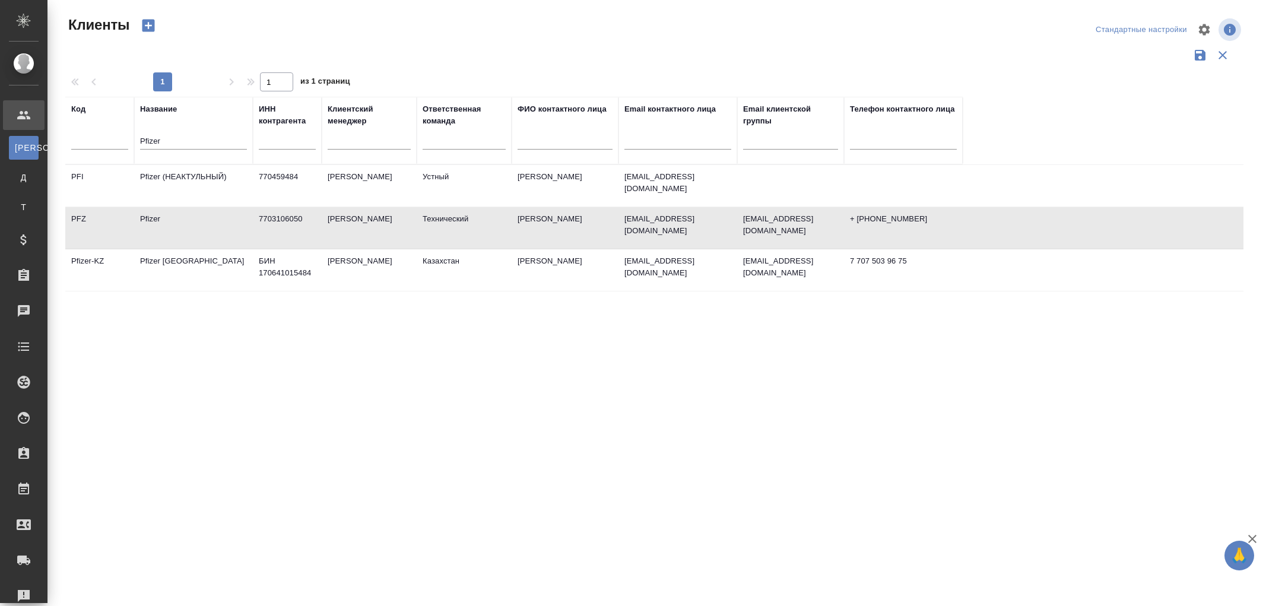
select select "RU"
drag, startPoint x: 212, startPoint y: 136, endPoint x: 56, endPoint y: 129, distance: 156.8
click at [56, 129] on div "Клиенты Стандартные настройки 1 1 из 1 страниц Код Название Pfizer ИНН контраге…" at bounding box center [656, 265] width 1218 height 530
paste input "Щёлково Агрохим/Betaren"
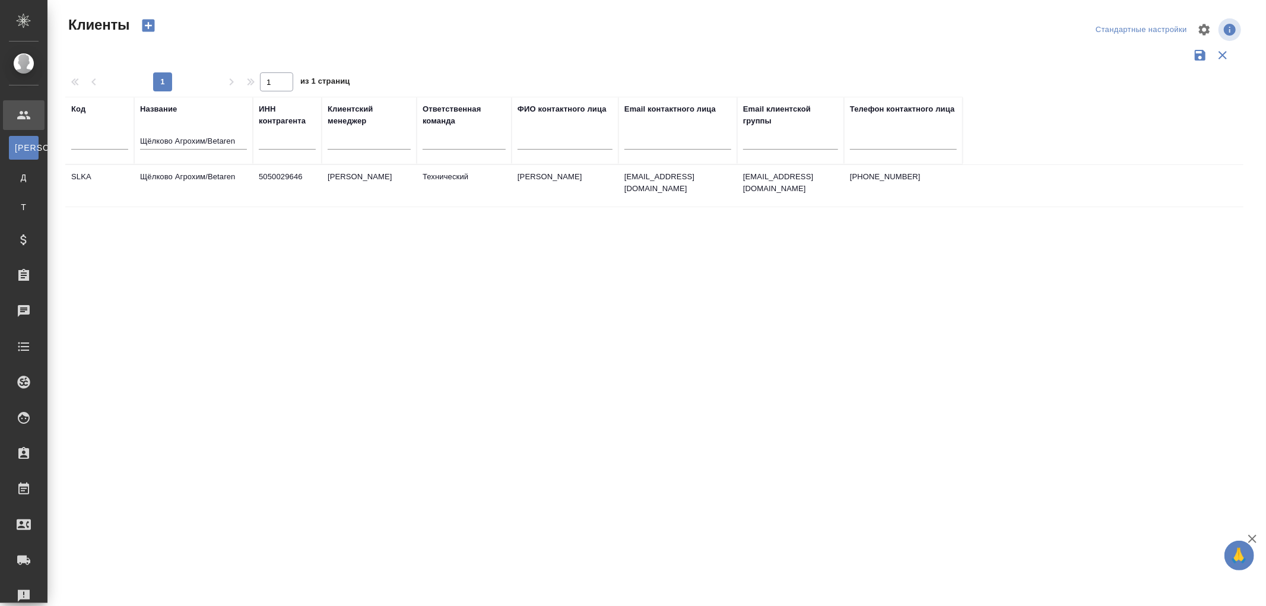
click at [202, 174] on td "Щёлково Агрохим/Betaren" at bounding box center [193, 186] width 119 height 42
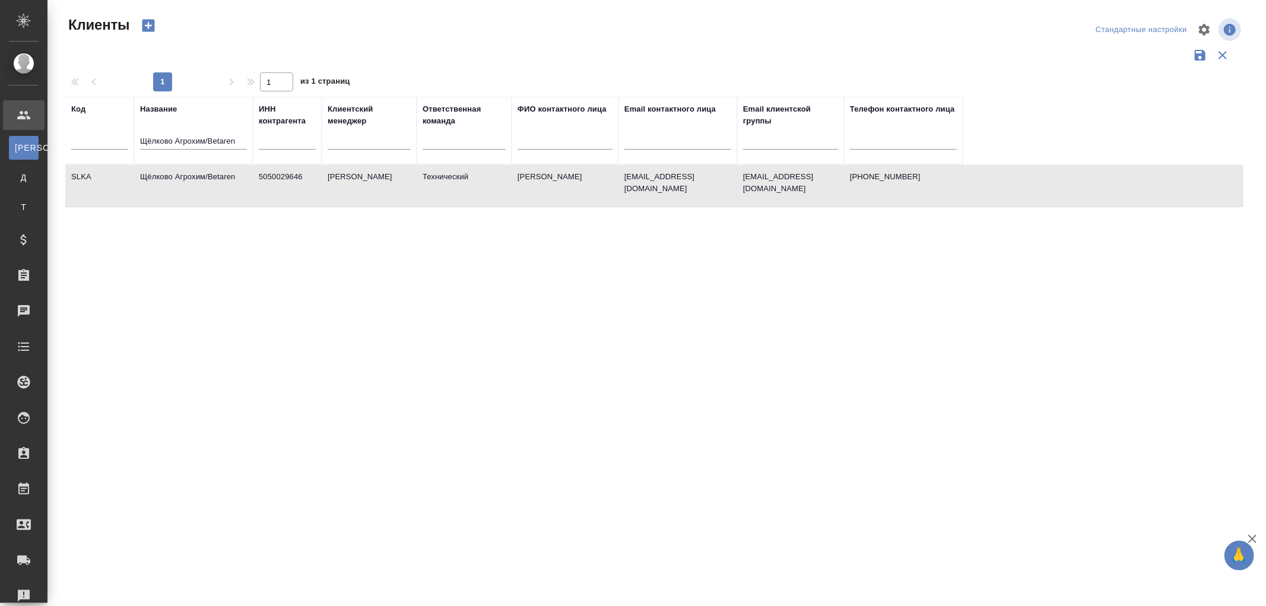
click at [204, 182] on td "Щёлково Агрохим/Betaren" at bounding box center [193, 186] width 119 height 42
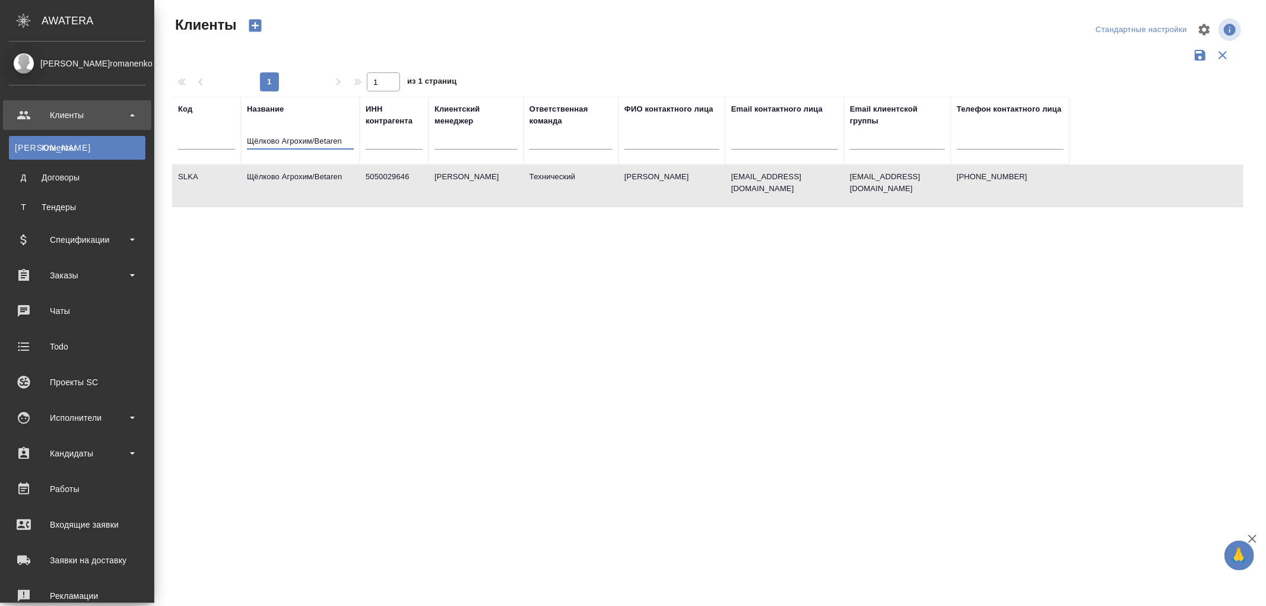
drag, startPoint x: 241, startPoint y: 140, endPoint x: 0, endPoint y: 116, distance: 242.7
click at [0, 116] on div ".cls-1 fill:#fff; AWATERA [PERSON_NAME]romanenko Клиенты К Клиенты Д Договоры Т…" at bounding box center [633, 303] width 1266 height 606
paste input "Chery Automobile RUS"
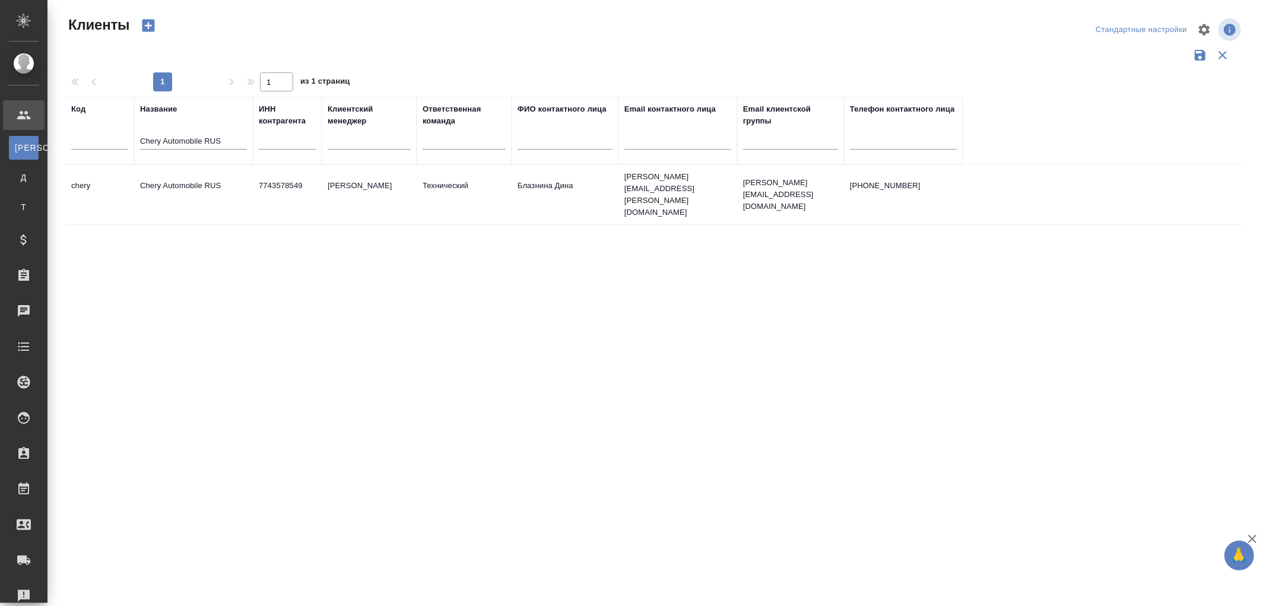
click at [173, 174] on td "Chery Automobile RUS" at bounding box center [193, 195] width 119 height 42
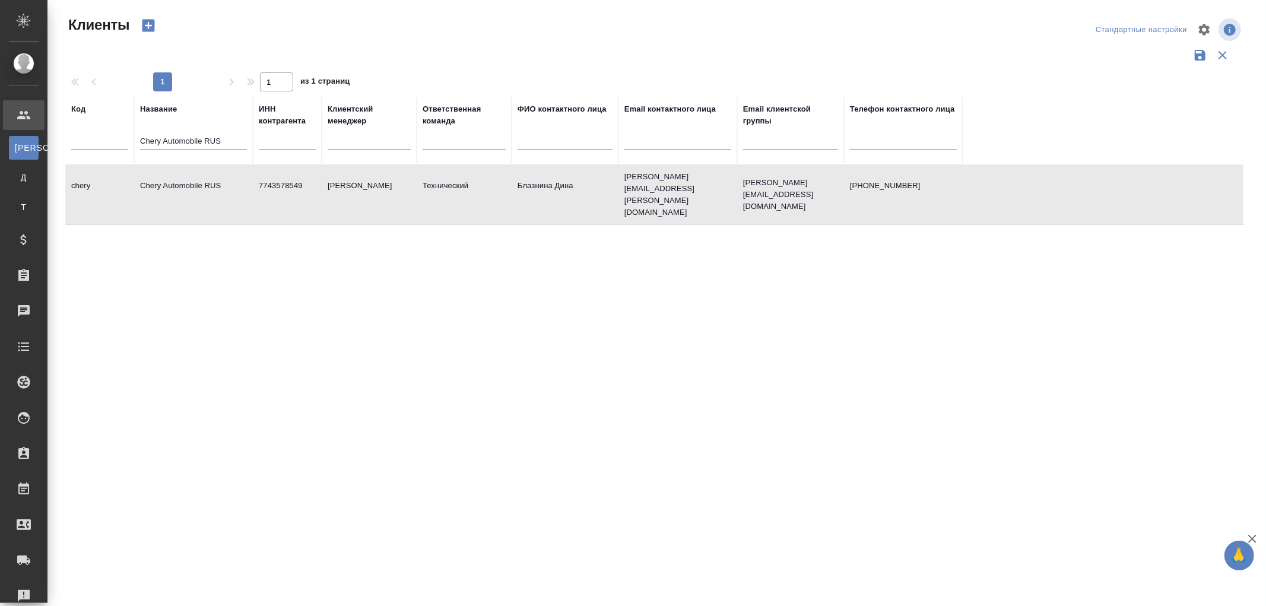
click at [173, 174] on td "Chery Automobile RUS" at bounding box center [193, 195] width 119 height 42
drag, startPoint x: 230, startPoint y: 144, endPoint x: 91, endPoint y: 129, distance: 140.2
click at [91, 129] on tr "Код Название [PERSON_NAME] RUS ИНН контрагента Клиентский менеджер Ответственна…" at bounding box center [513, 131] width 897 height 68
paste input "Smooth Drug Development (SDD)"
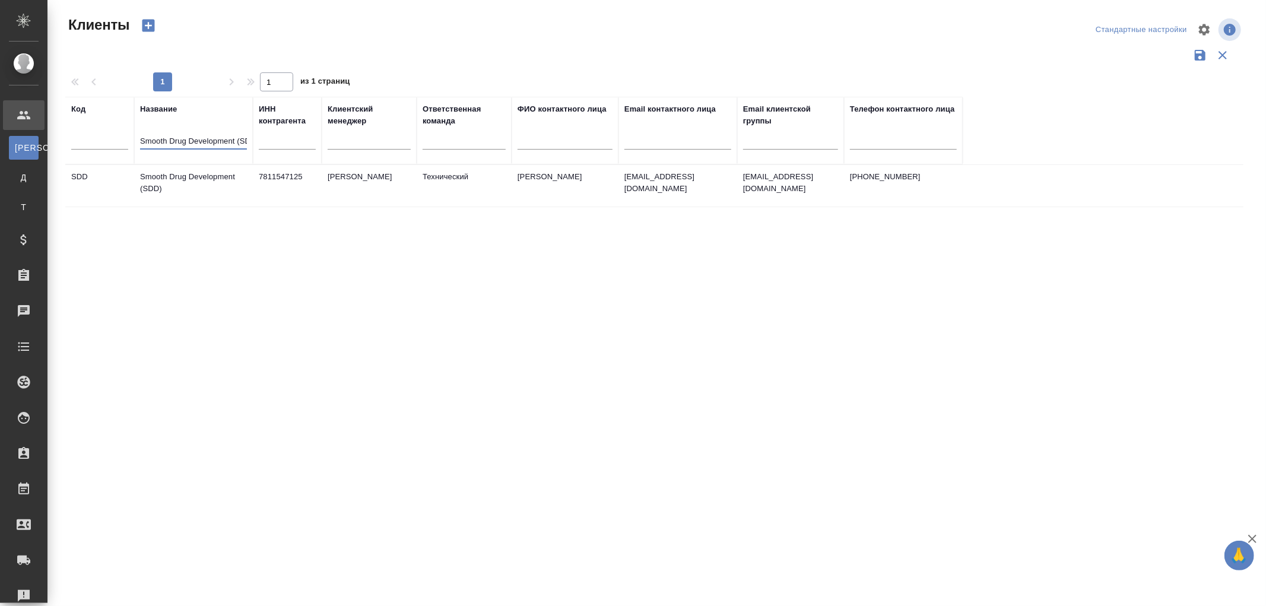
click at [205, 186] on td "Smooth Drug Development (SDD)" at bounding box center [193, 186] width 119 height 42
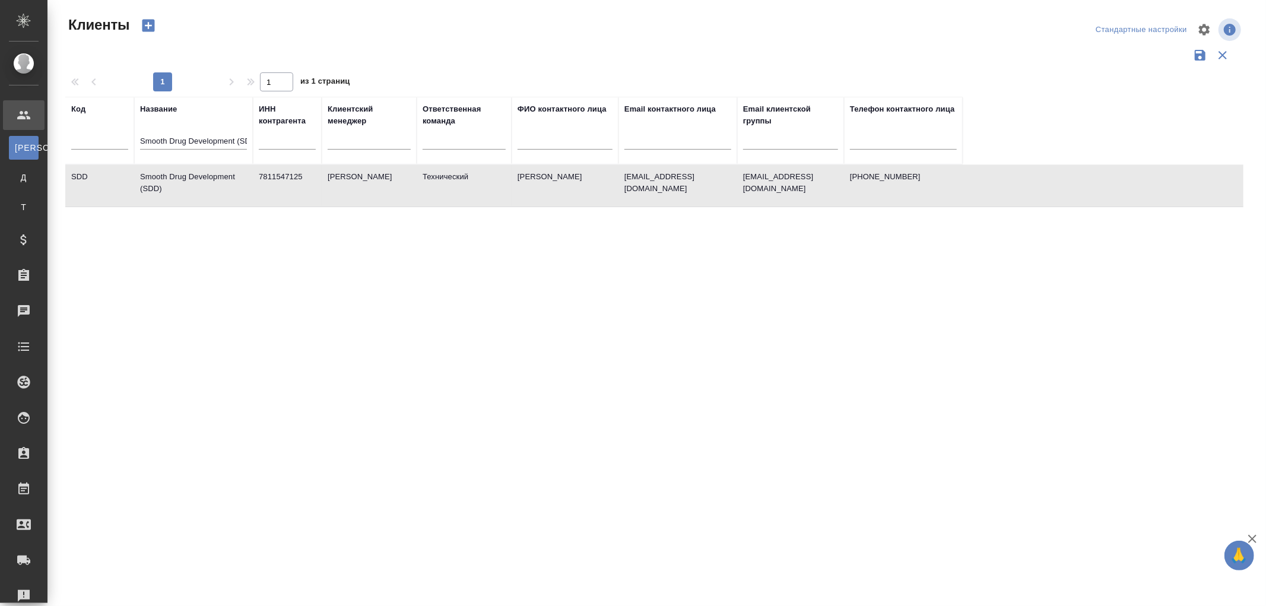
click at [205, 186] on td "Smooth Drug Development (SDD)" at bounding box center [193, 186] width 119 height 42
click at [185, 173] on td "Smooth Drug Development (SDD)" at bounding box center [193, 186] width 119 height 42
drag, startPoint x: 139, startPoint y: 141, endPoint x: 520, endPoint y: 168, distance: 381.3
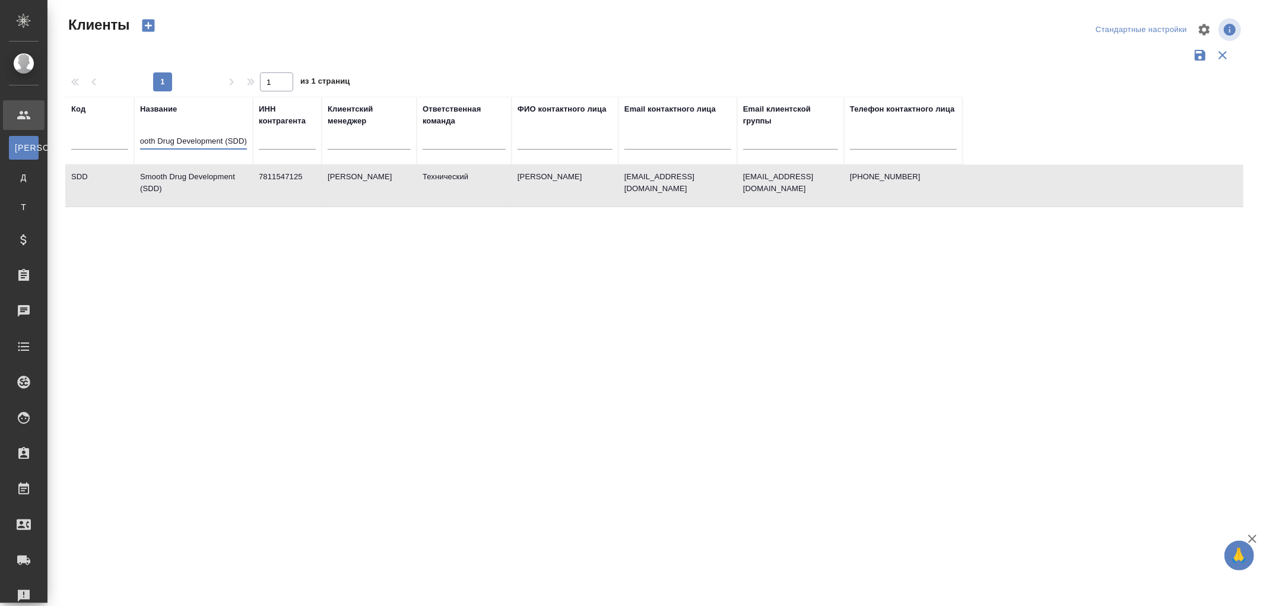
click at [520, 168] on table "Код Название Smooth Drug Development (SDD) ИНН контрагента Клиентский менеджер …" at bounding box center [654, 152] width 1178 height 110
paste input "BIOMAPAS"
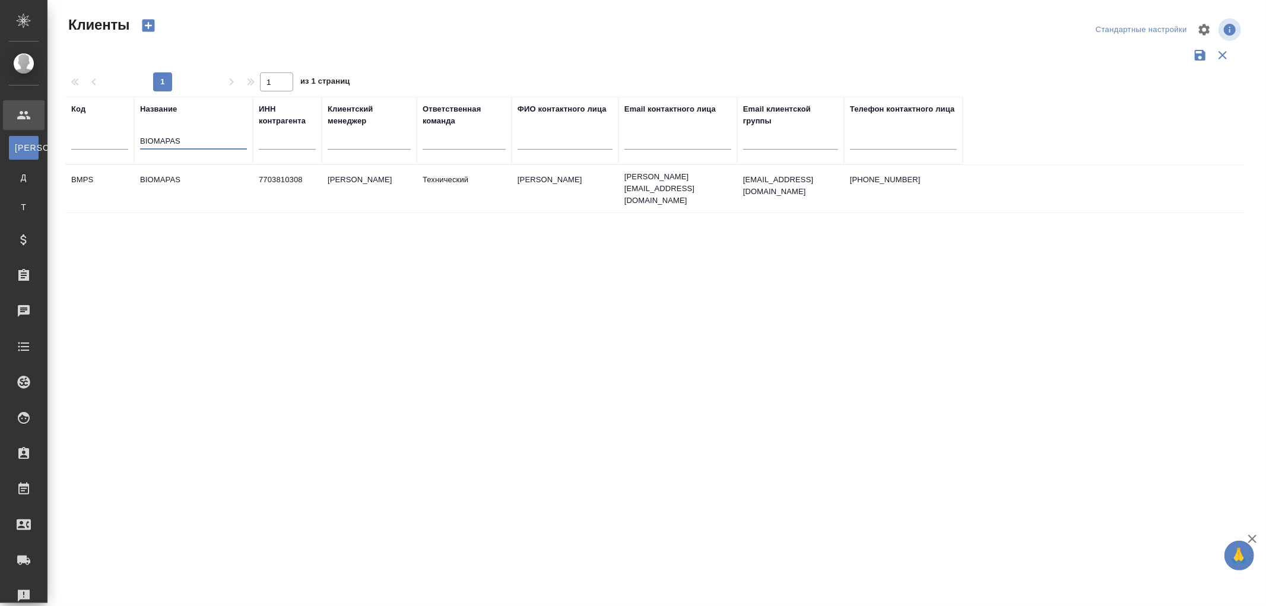
click at [178, 175] on td "BIOMAPAS" at bounding box center [193, 189] width 119 height 42
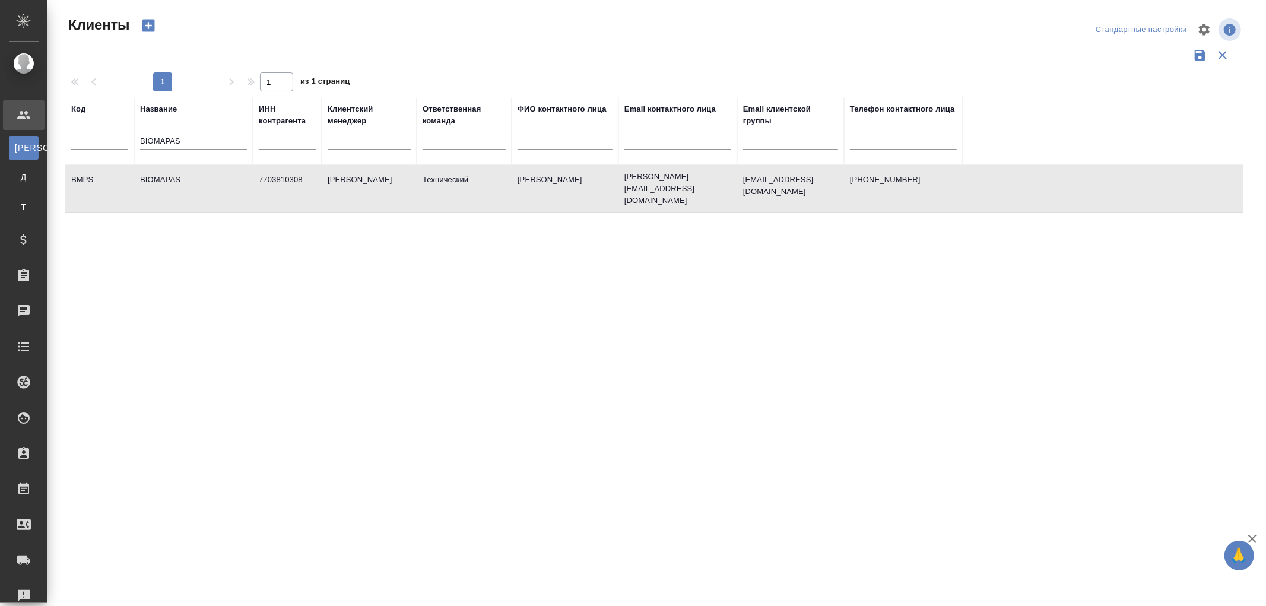
click at [178, 175] on td "BIOMAPAS" at bounding box center [193, 189] width 119 height 42
drag, startPoint x: 195, startPoint y: 139, endPoint x: 57, endPoint y: 136, distance: 137.7
click at [57, 136] on div "Клиенты Стандартные настройки 1 1 из 1 страниц Код Название BIOMAPAS ИНН контра…" at bounding box center [659, 265] width 1204 height 530
paste input "АО «Главкосмос»"
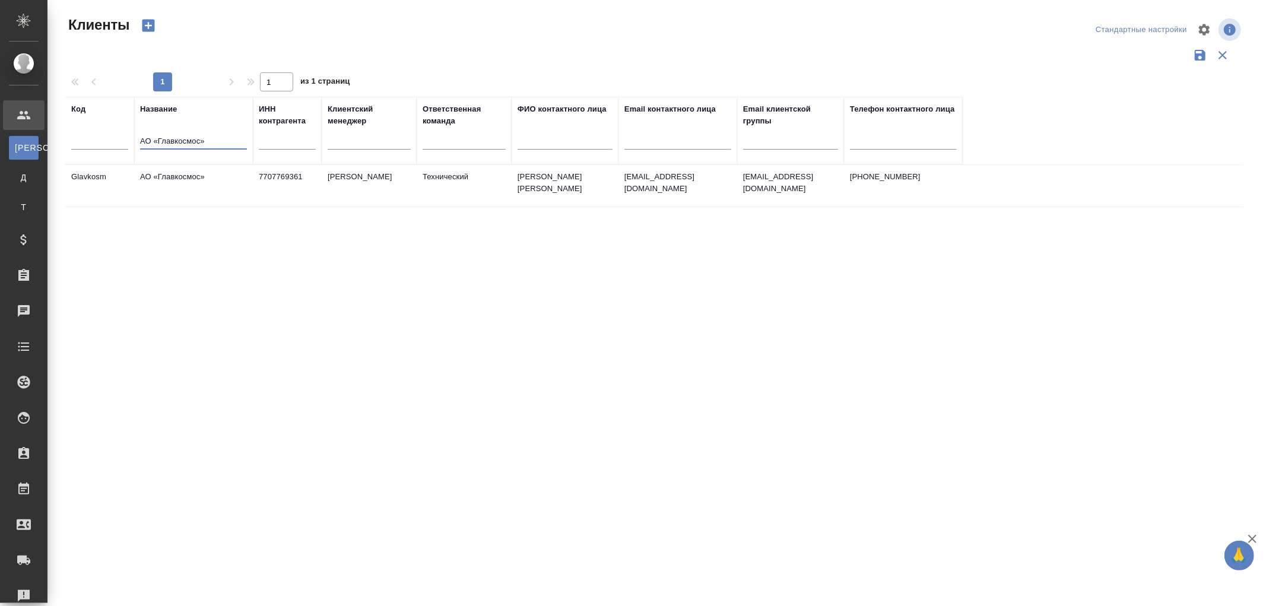
click at [180, 178] on td "АО «Главкосмос»" at bounding box center [193, 186] width 119 height 42
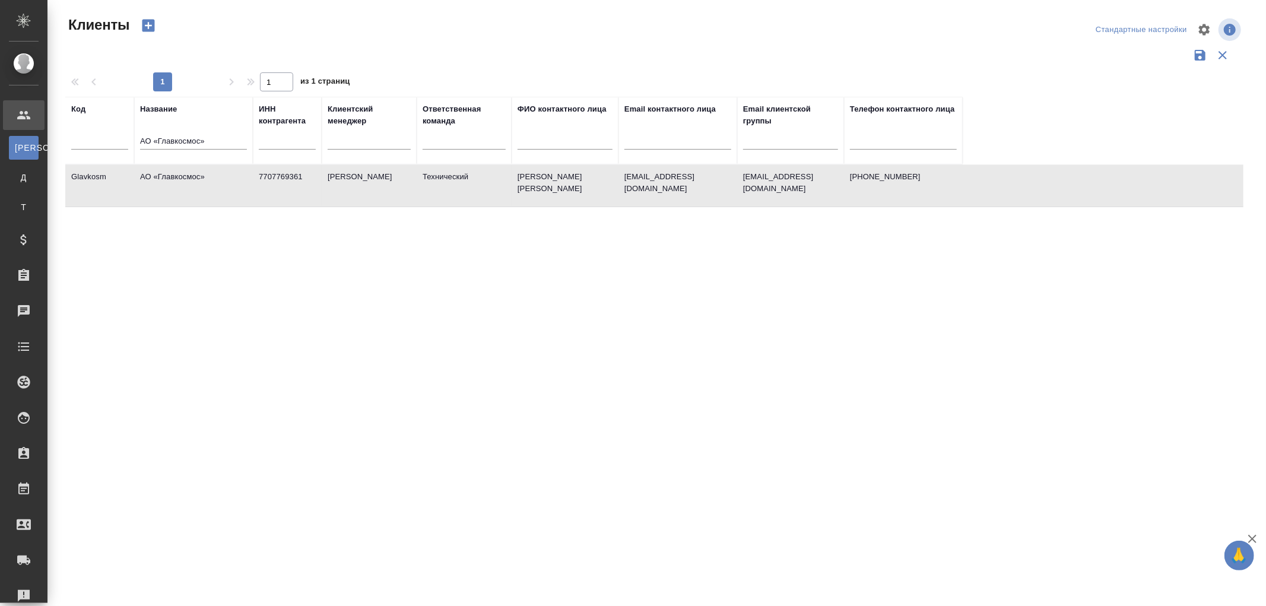
click at [180, 178] on td "АО «Главкосмос»" at bounding box center [193, 186] width 119 height 42
drag, startPoint x: 220, startPoint y: 145, endPoint x: 60, endPoint y: 132, distance: 160.1
click at [60, 132] on div "Клиенты Стандартные настройки 1 1 из 1 страниц Код Название АО «Главкосмос» ИНН…" at bounding box center [659, 265] width 1200 height 530
paste input "Auguste International"
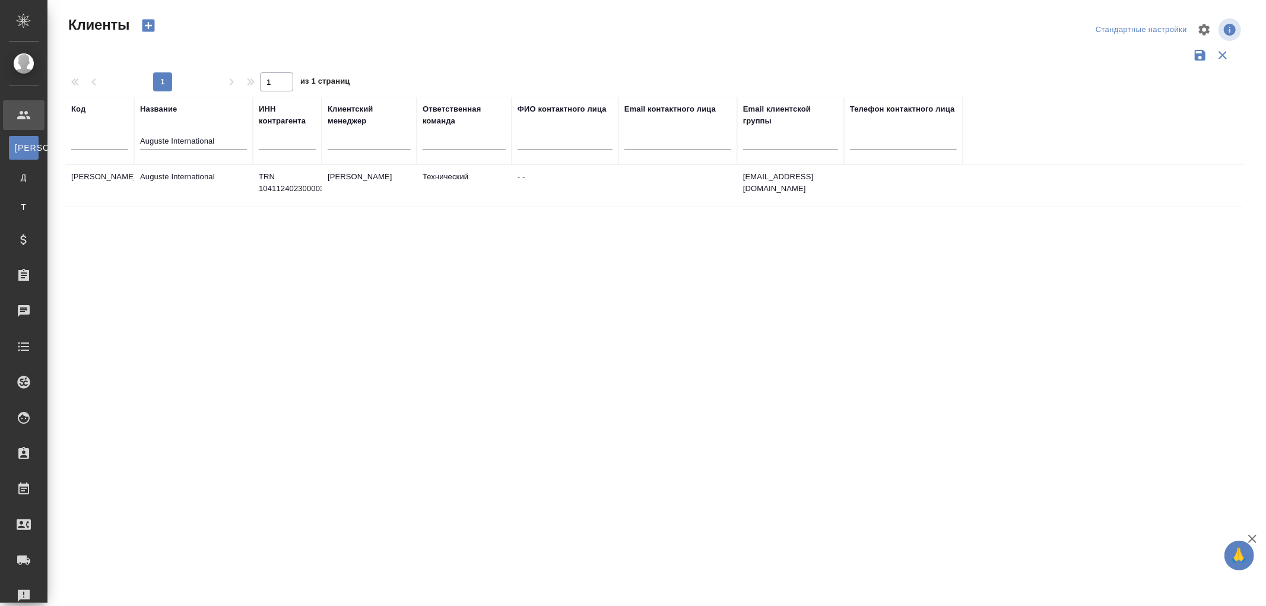
click at [196, 180] on td "Auguste International" at bounding box center [193, 186] width 119 height 42
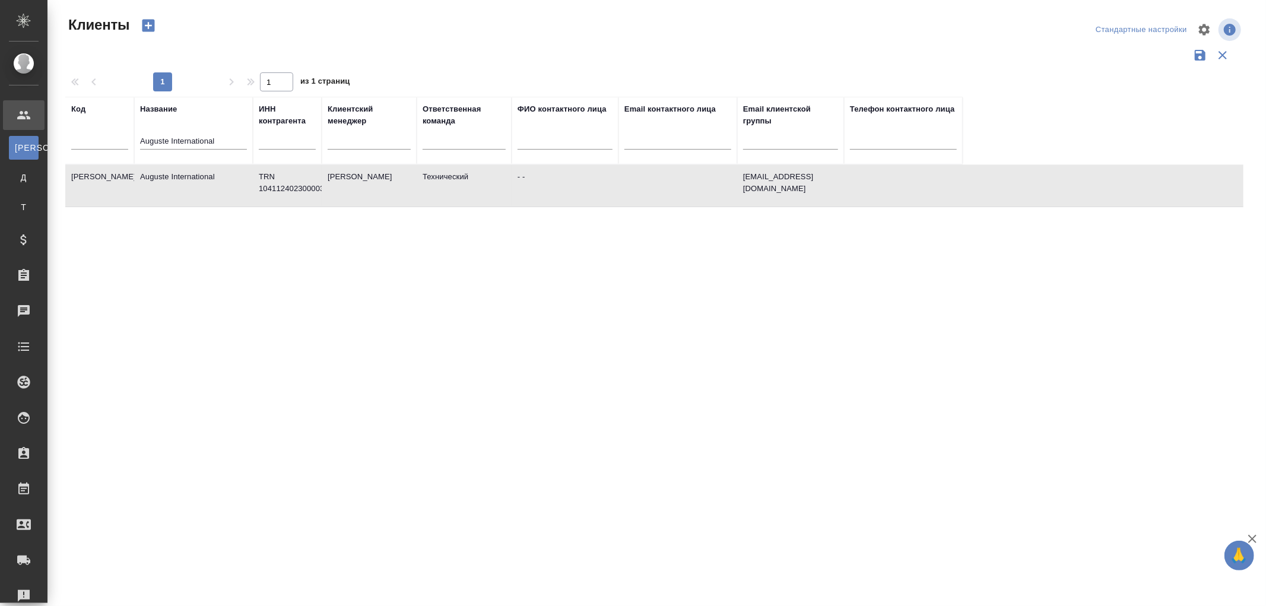
click at [193, 178] on td "Auguste International" at bounding box center [193, 186] width 119 height 42
drag, startPoint x: 230, startPoint y: 144, endPoint x: 110, endPoint y: 144, distance: 120.4
click at [110, 144] on tr "Код Название Auguste International ИНН контрагента Клиентский менеджер Ответств…" at bounding box center [513, 131] width 897 height 68
paste input "Биомин"
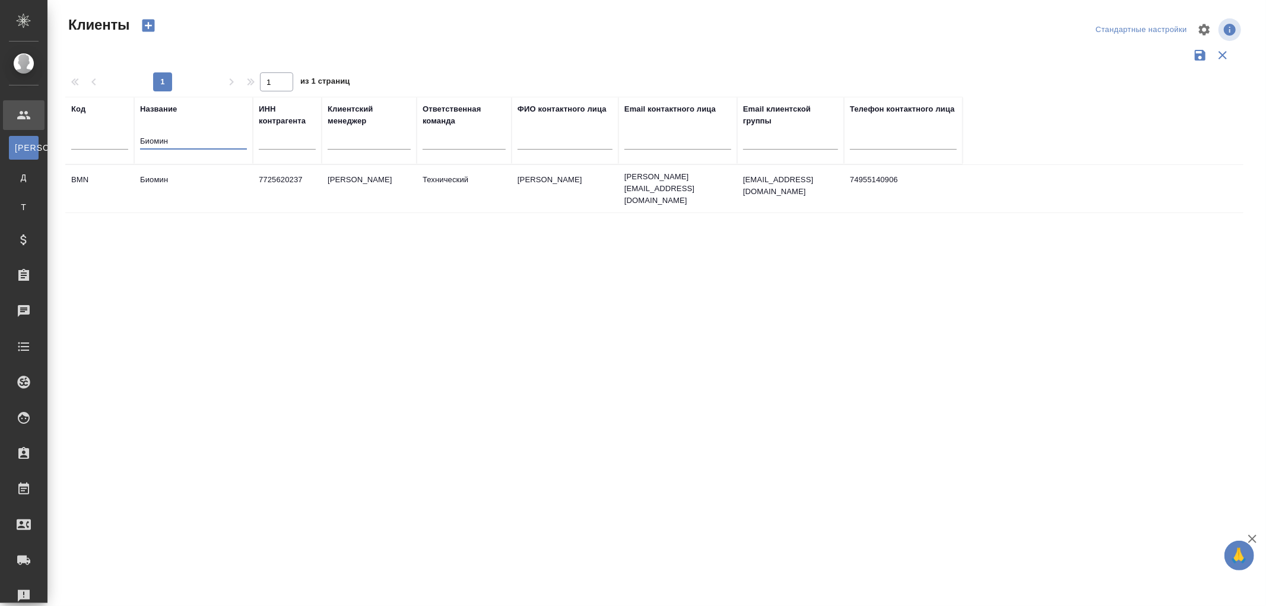
click at [358, 180] on td "[PERSON_NAME]" at bounding box center [369, 189] width 95 height 42
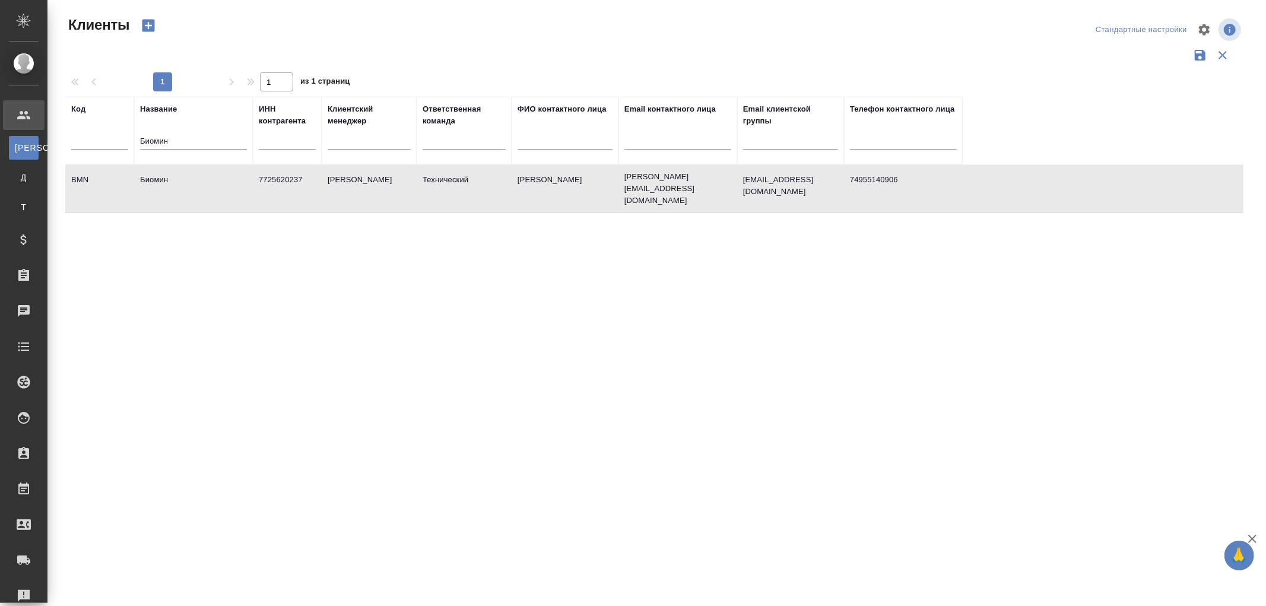
click at [358, 180] on td "[PERSON_NAME]" at bounding box center [369, 189] width 95 height 42
click at [367, 177] on td "[PERSON_NAME]" at bounding box center [369, 189] width 95 height 42
drag, startPoint x: 188, startPoint y: 139, endPoint x: 74, endPoint y: 134, distance: 114.6
click at [74, 134] on tr "Код Название Биомин ИНН контрагента Клиентский менеджер Ответственная команда Ф…" at bounding box center [513, 131] width 897 height 68
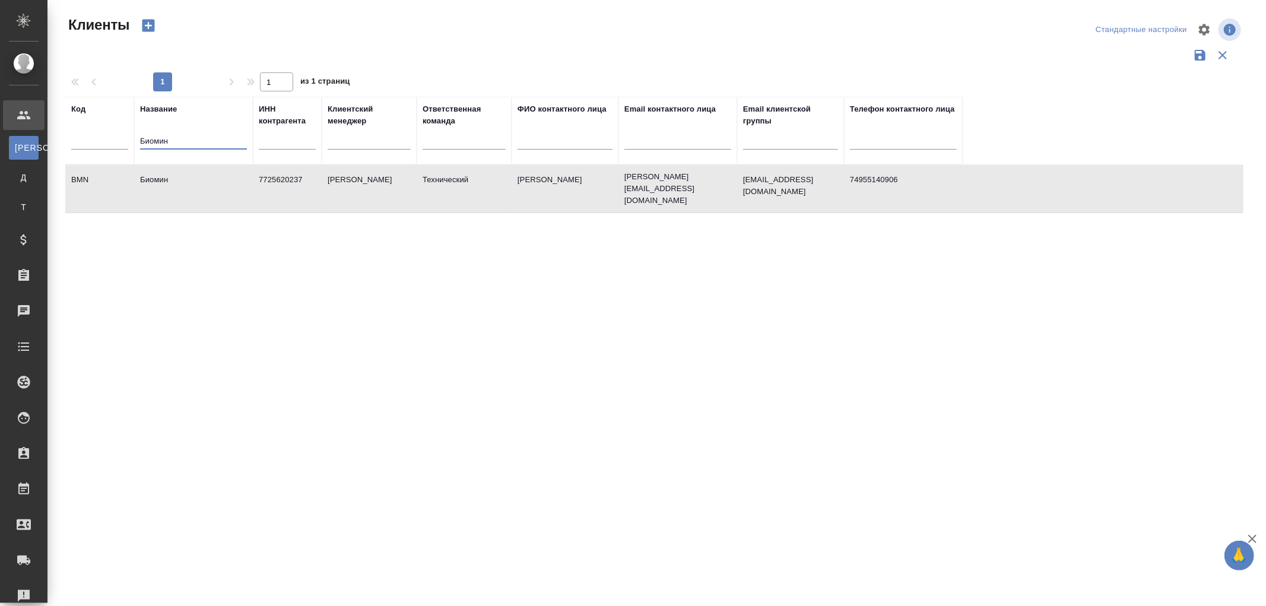
paste input "ОО «СКФ»"
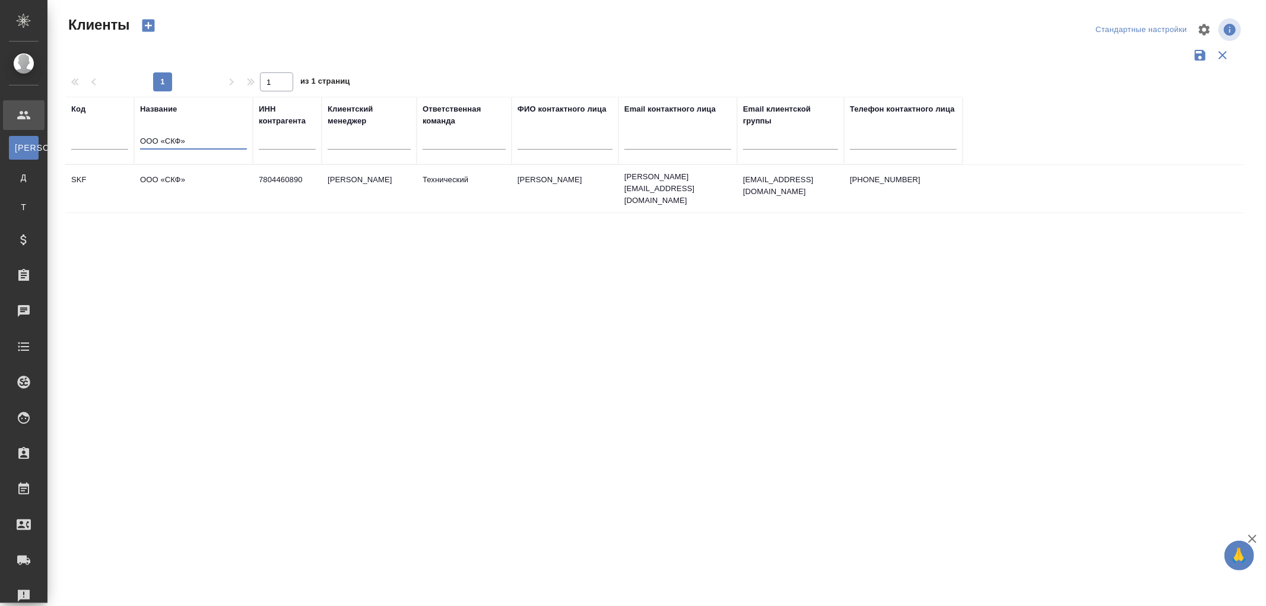
click at [179, 174] on td "ООО «СКФ»" at bounding box center [193, 189] width 119 height 42
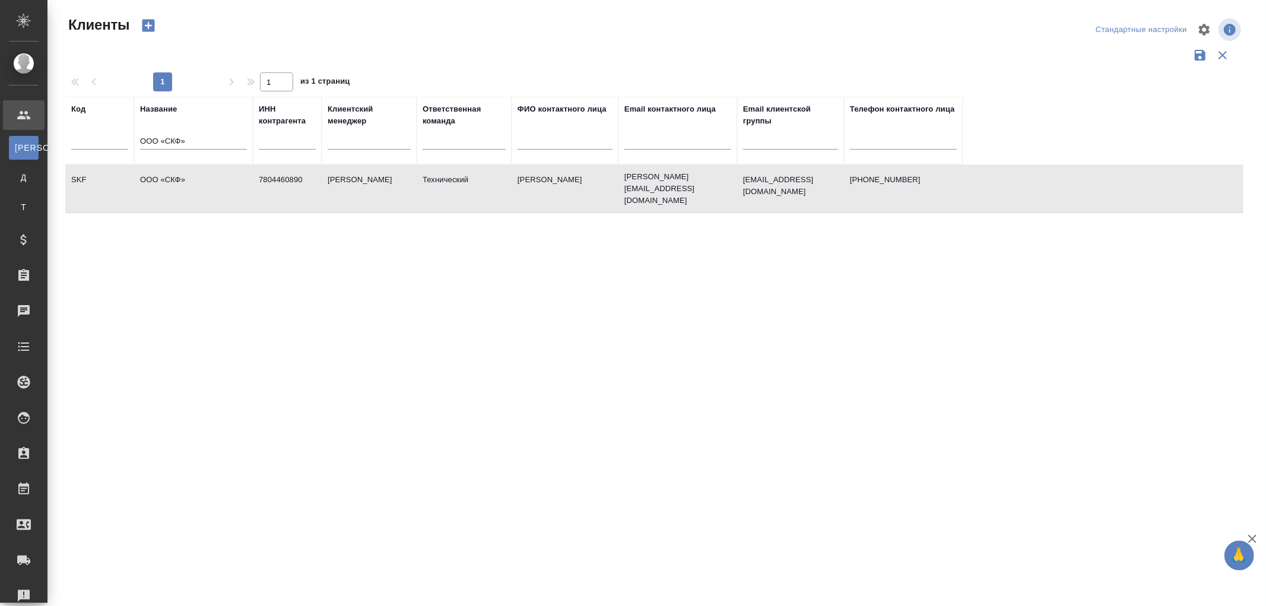
click at [177, 174] on td "ООО «СКФ»" at bounding box center [193, 189] width 119 height 42
drag, startPoint x: 208, startPoint y: 133, endPoint x: 87, endPoint y: 128, distance: 121.2
click at [87, 128] on tr "Код Название ООО «СКФ» ИНН контрагента Клиентский менеджер Ответственная команд…" at bounding box center [513, 131] width 897 height 68
paste input "АО "Новоорская керамика""
type input "ПАО "Новоорская керамика""
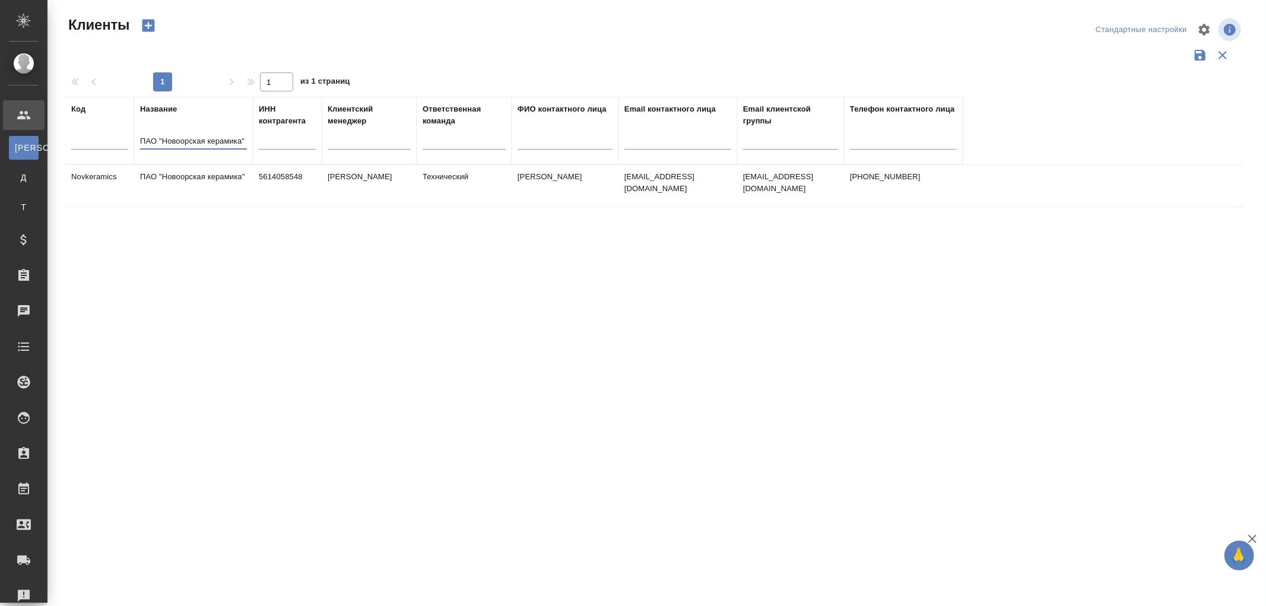
click at [179, 176] on td "ПАО "Новоорская керамика"" at bounding box center [193, 186] width 119 height 42
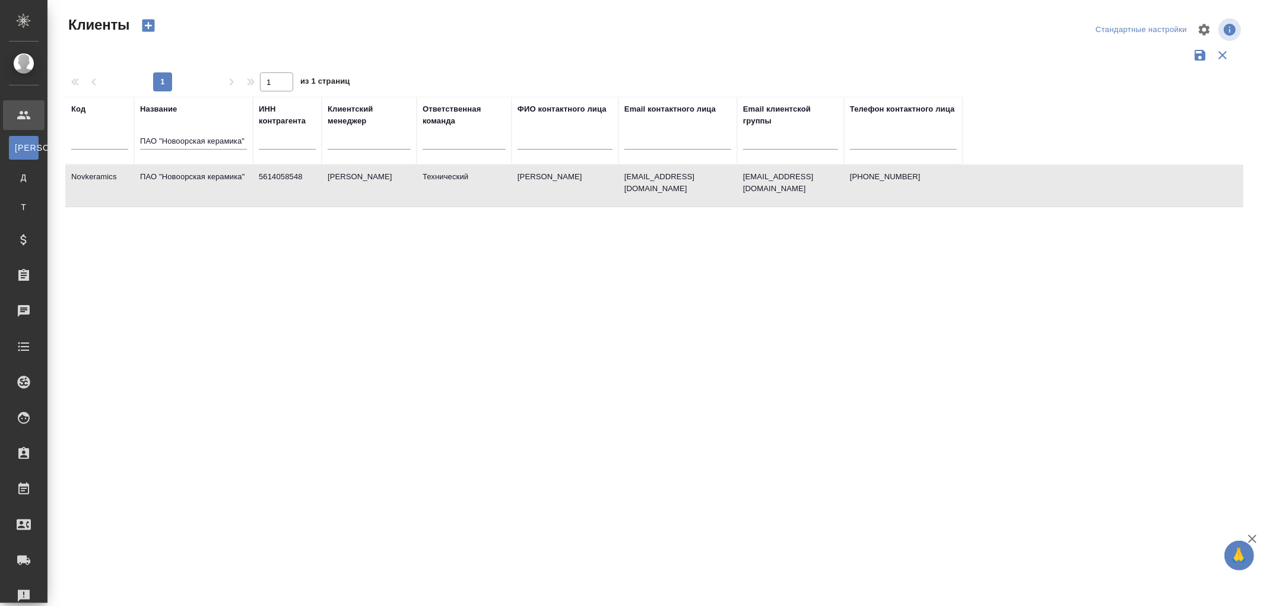
click at [179, 176] on td "ПАО "Новоорская керамика"" at bounding box center [193, 186] width 119 height 42
click at [175, 169] on td "ПАО "Новоорская керамика"" at bounding box center [193, 186] width 119 height 42
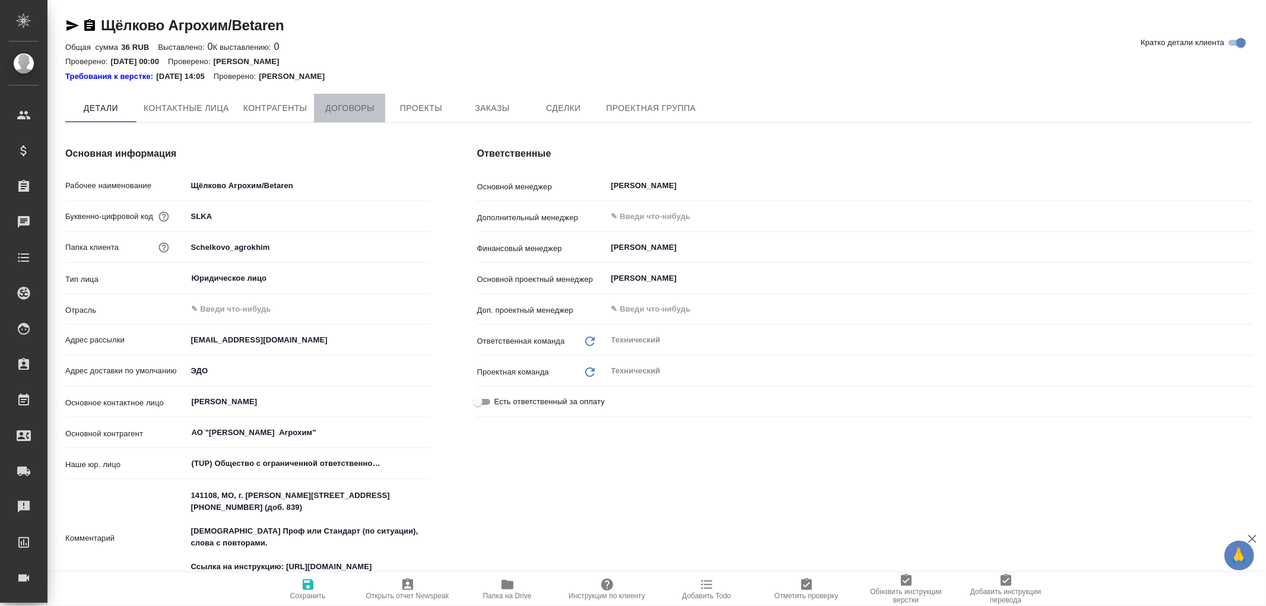
click at [357, 109] on span "Договоры" at bounding box center [349, 108] width 57 height 15
type textarea "x"
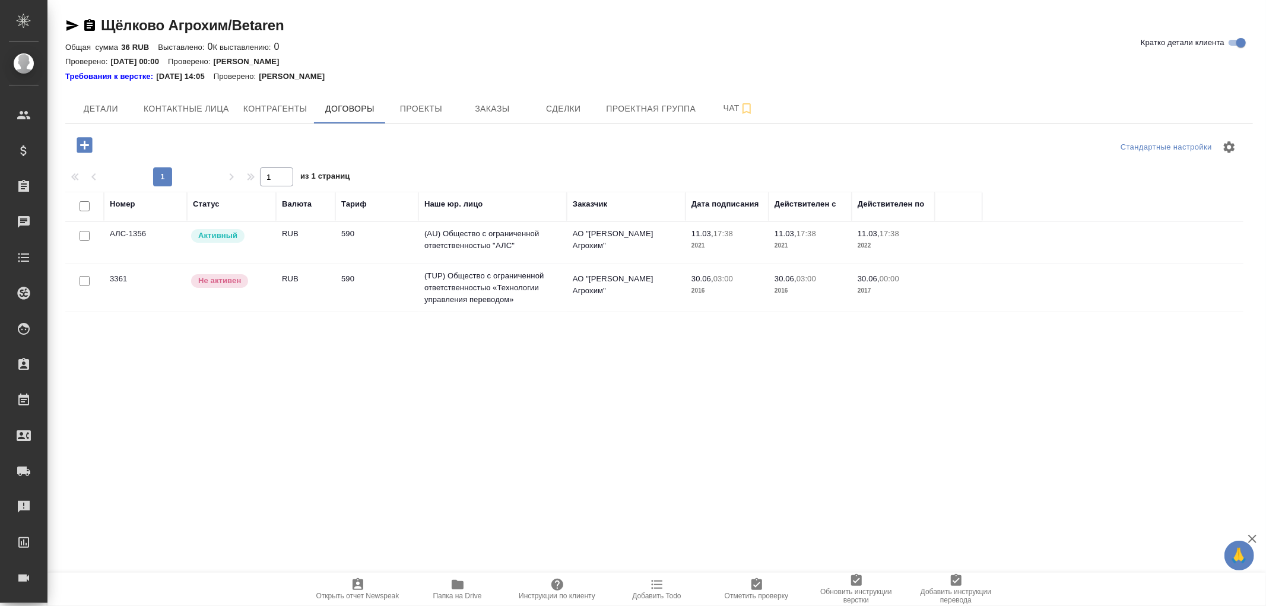
click at [501, 236] on td "(AU) Общество с ограниченной ответственностью "АЛС"" at bounding box center [492, 243] width 148 height 42
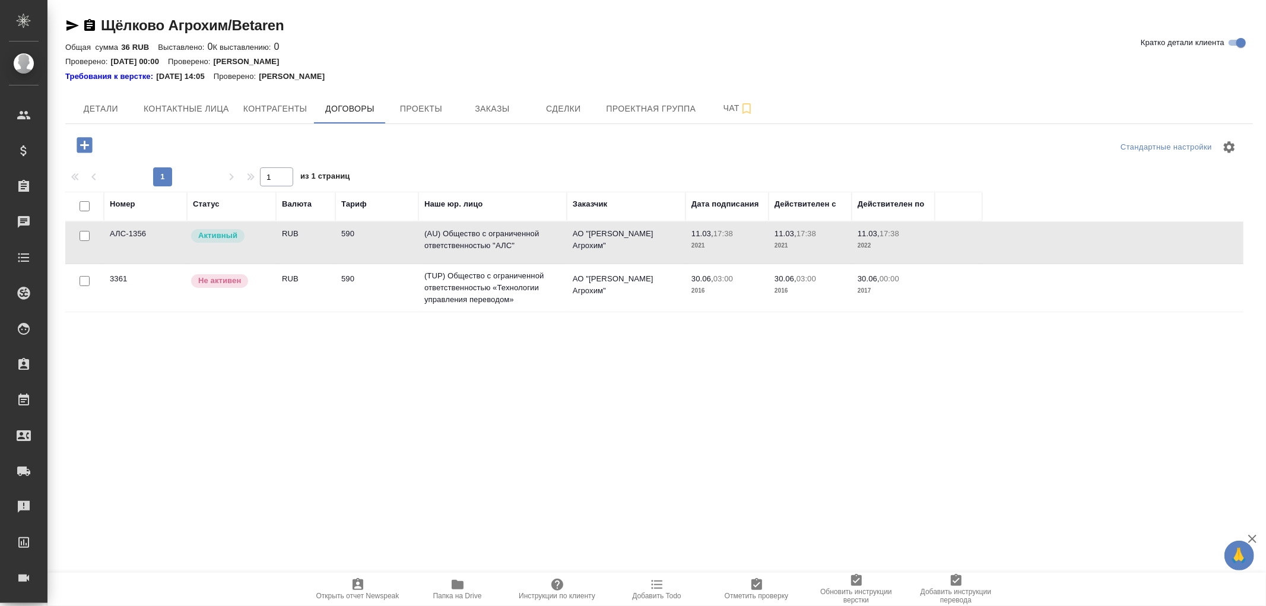
click at [501, 236] on td "(AU) Общество с ограниченной ответственностью "АЛС"" at bounding box center [492, 243] width 148 height 42
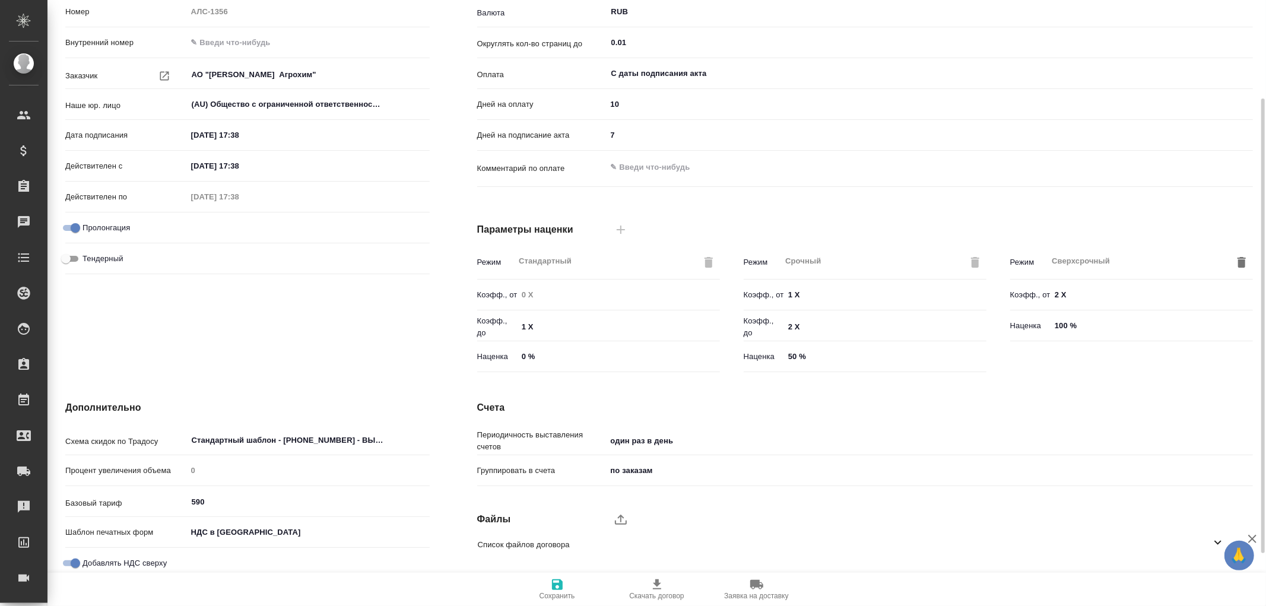
scroll to position [201, 0]
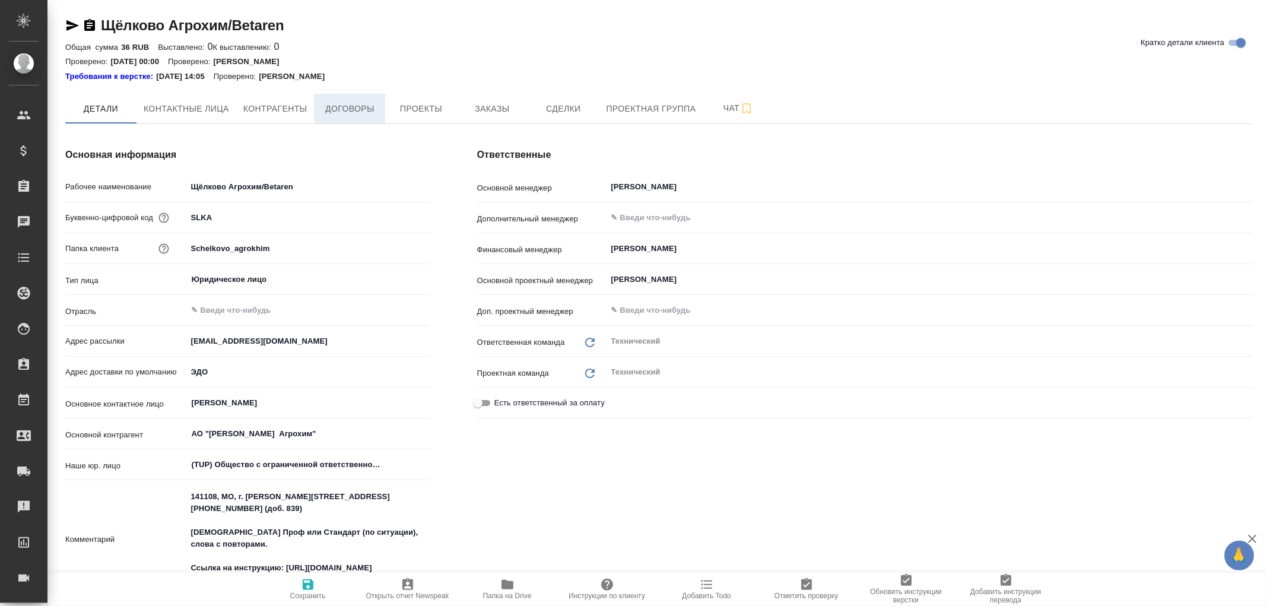
click at [344, 103] on span "Договоры" at bounding box center [349, 108] width 57 height 15
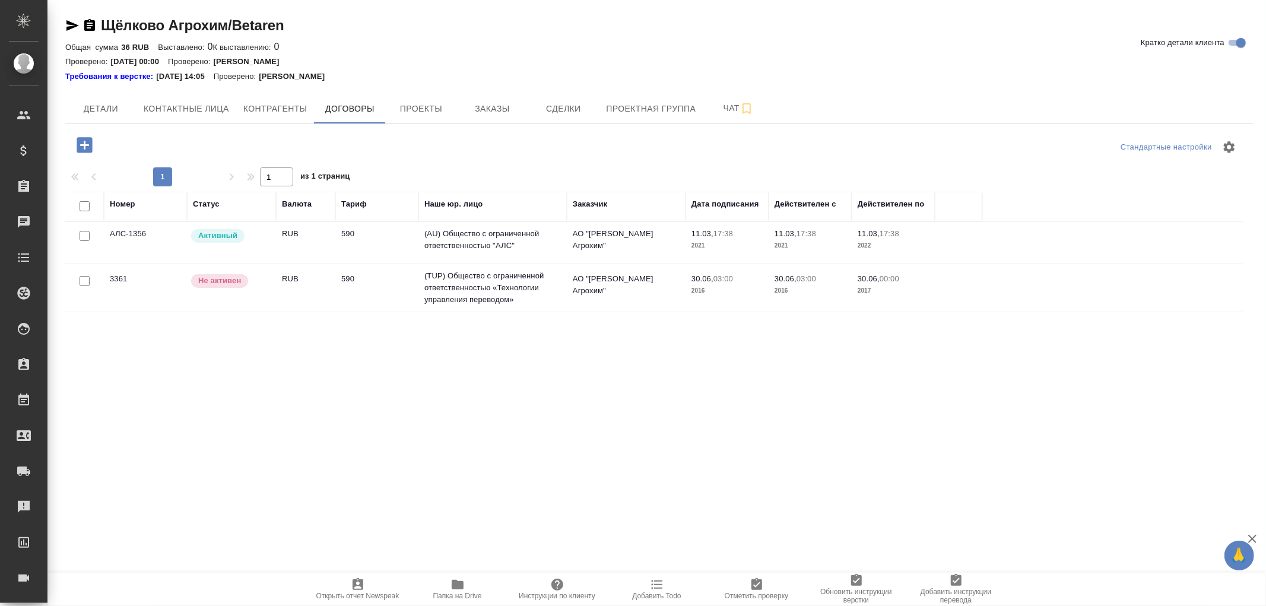
click at [471, 229] on td "(AU) Общество с ограниченной ответственностью "АЛС"" at bounding box center [492, 243] width 148 height 42
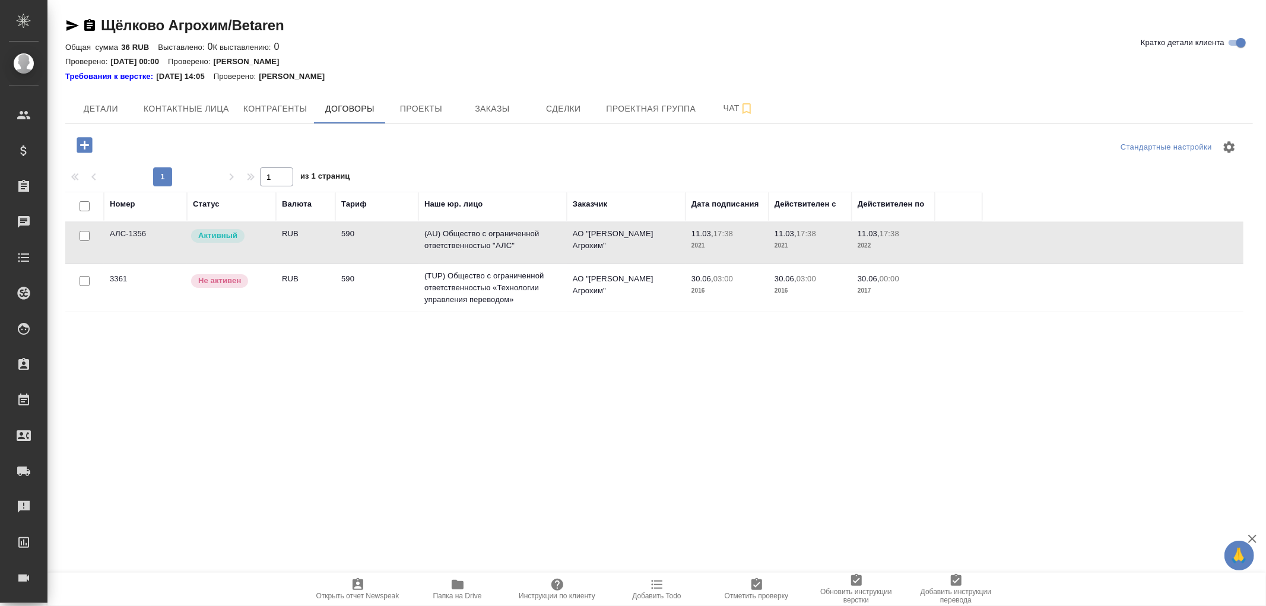
click at [471, 229] on td "(AU) Общество с ограниченной ответственностью "АЛС"" at bounding box center [492, 243] width 148 height 42
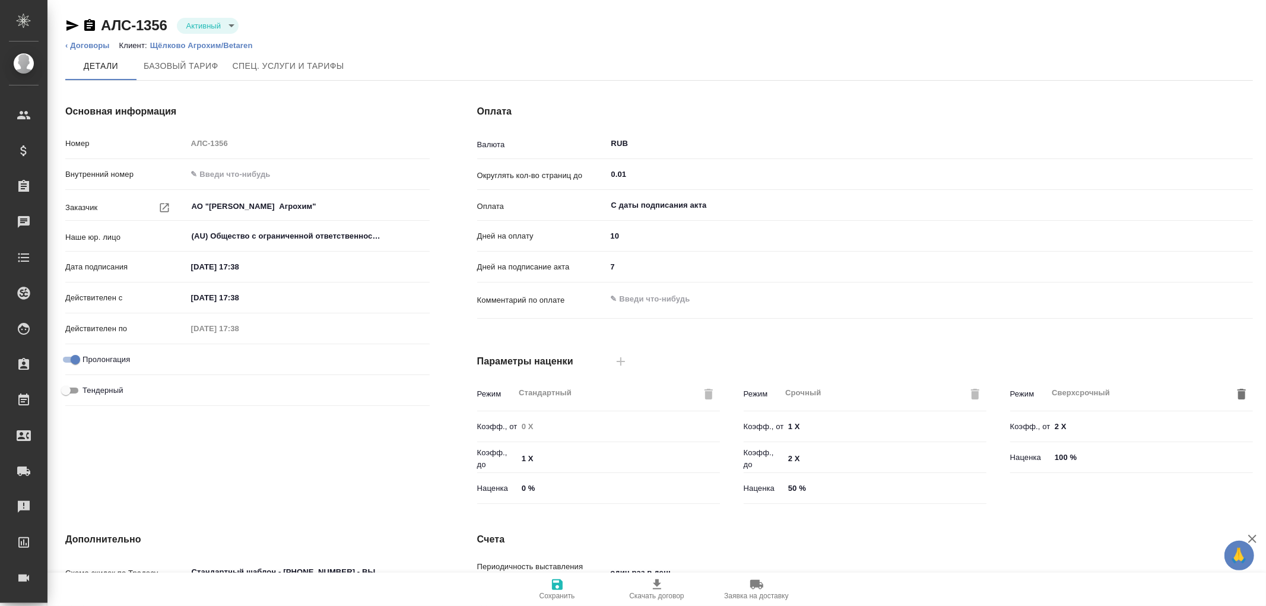
scroll to position [201, 0]
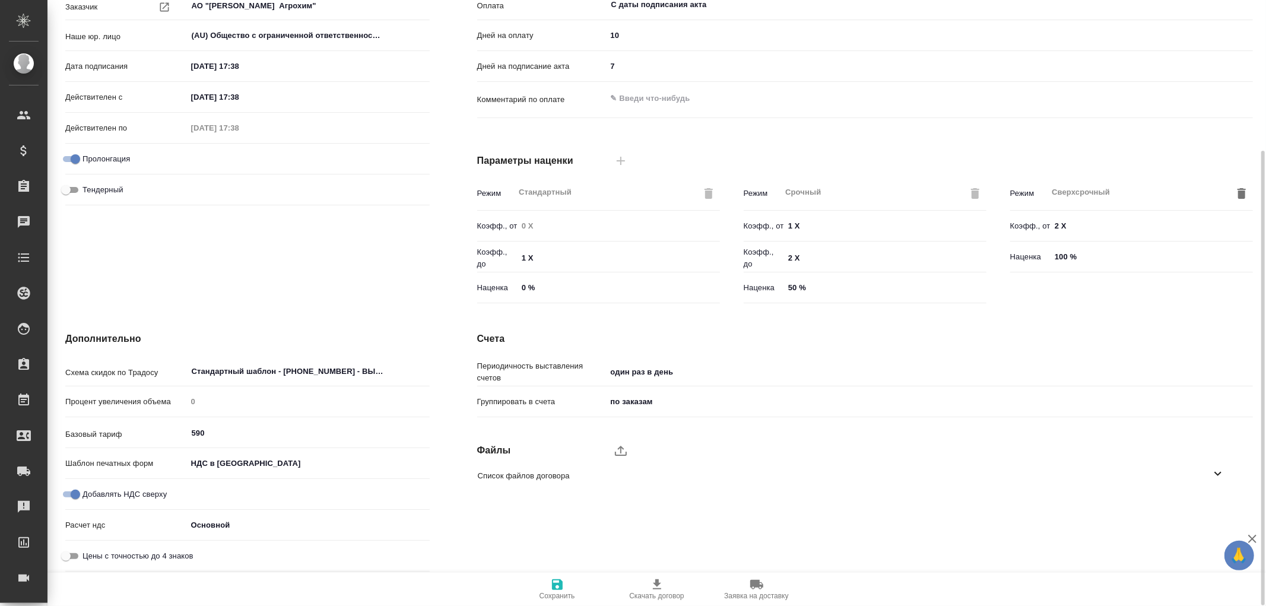
click at [1223, 466] on icon at bounding box center [1217, 473] width 14 height 14
click at [1206, 505] on icon "button" at bounding box center [1203, 507] width 14 height 14
click at [1203, 543] on div at bounding box center [1203, 543] width 18 height 18
click at [1203, 542] on icon "button" at bounding box center [1203, 543] width 12 height 10
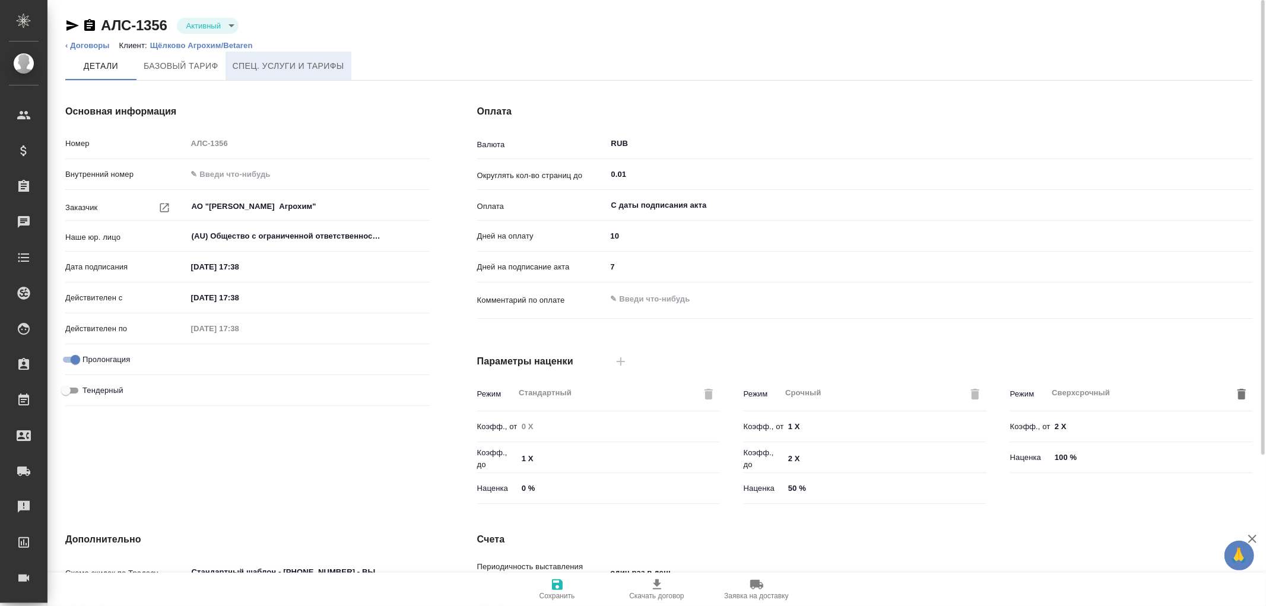
click at [275, 70] on span "Спец. услуги и тарифы" at bounding box center [289, 66] width 112 height 15
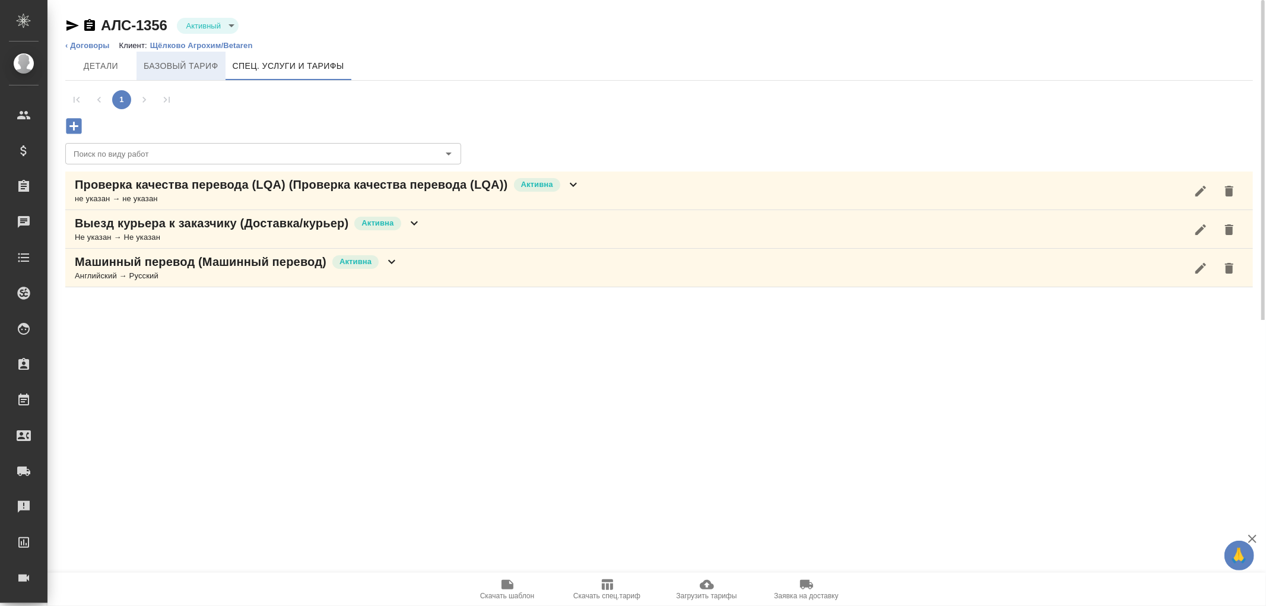
click at [197, 67] on span "Базовый тариф" at bounding box center [181, 66] width 75 height 15
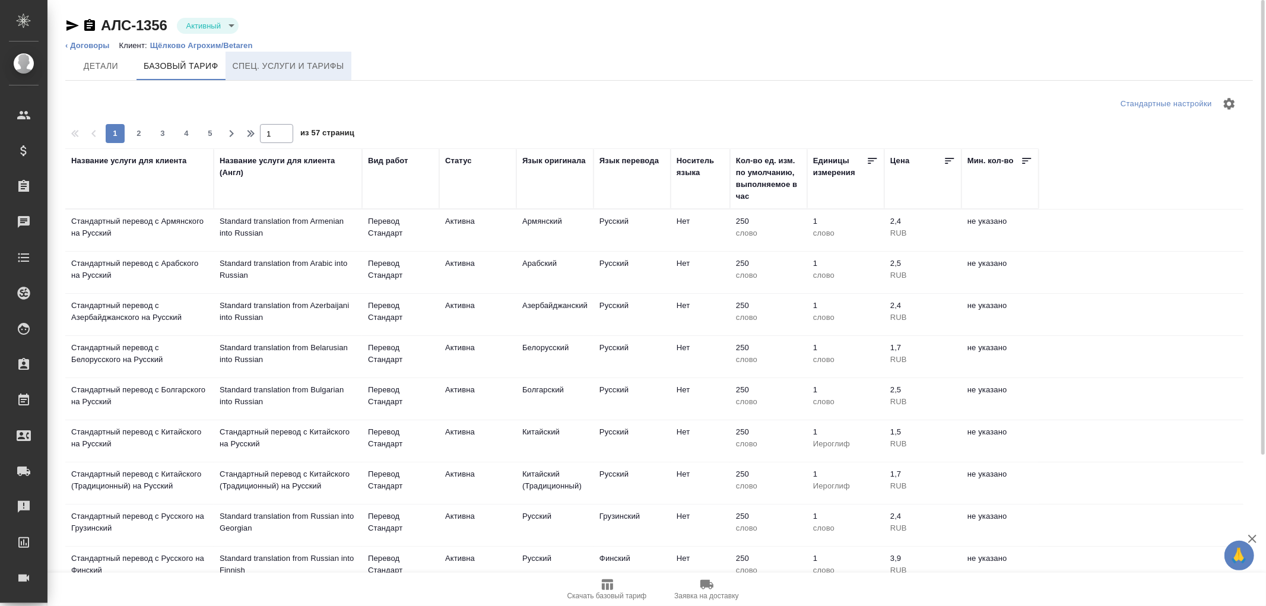
click at [279, 69] on span "Спец. услуги и тарифы" at bounding box center [289, 66] width 112 height 15
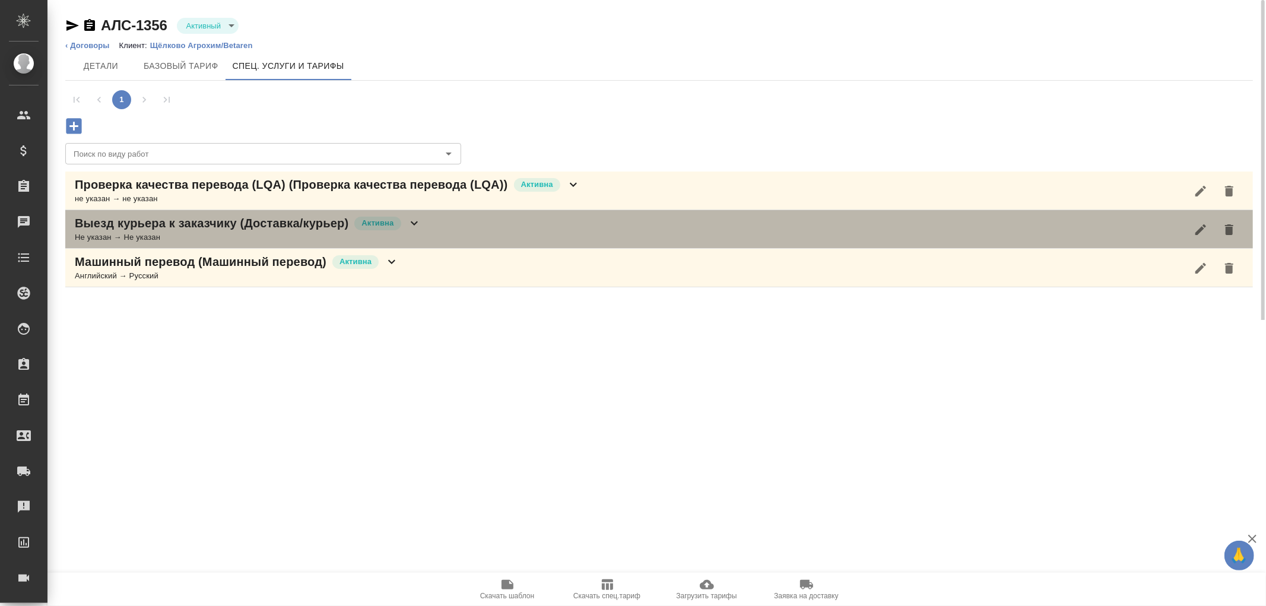
click at [412, 224] on icon at bounding box center [414, 223] width 14 height 14
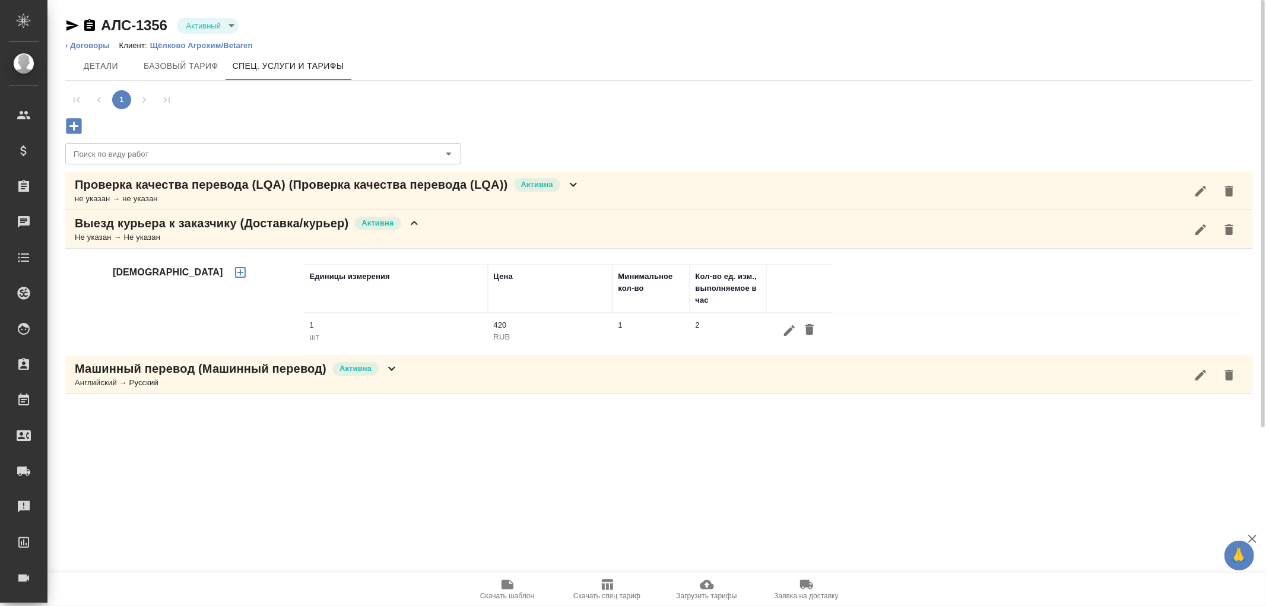
click at [412, 224] on icon at bounding box center [414, 223] width 14 height 14
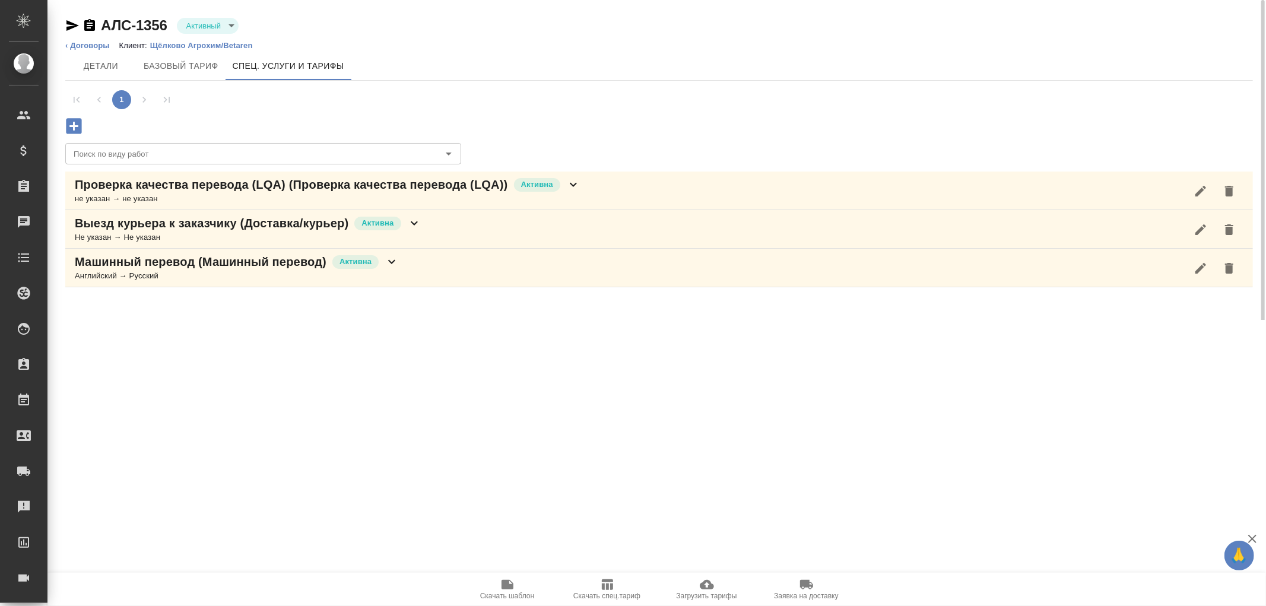
click at [399, 261] on div "Машинный перевод (Машинный перевод) Активна Английский → Русский" at bounding box center [658, 268] width 1187 height 39
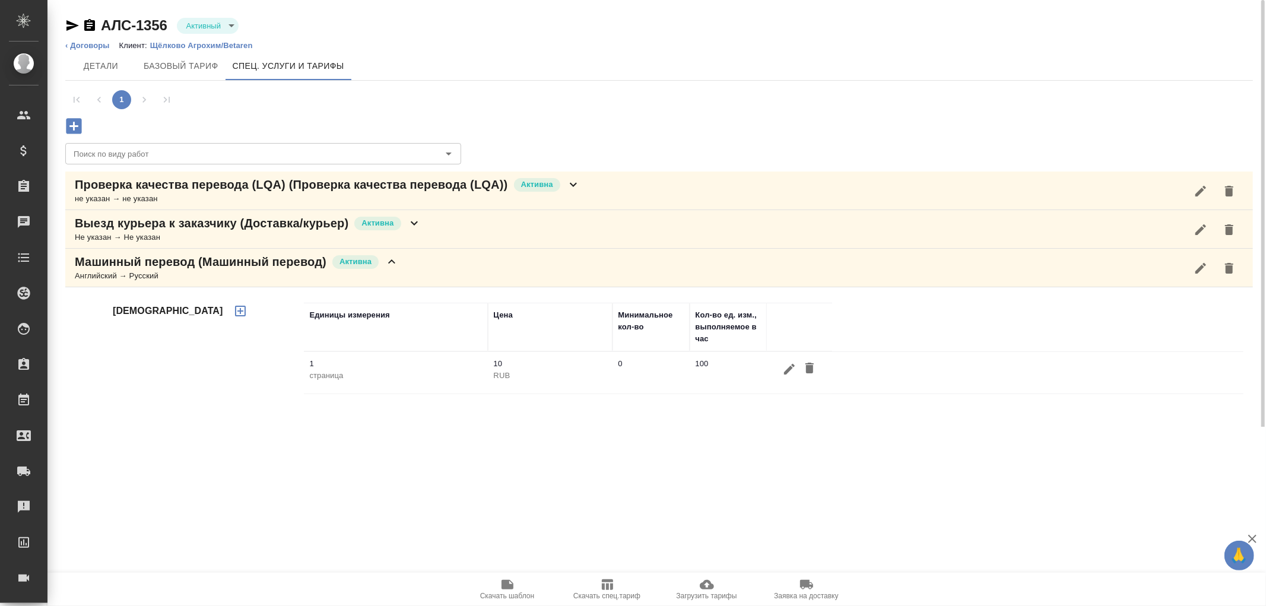
click at [399, 261] on div "Машинный перевод (Машинный перевод) Активна Английский → Русский" at bounding box center [658, 268] width 1187 height 39
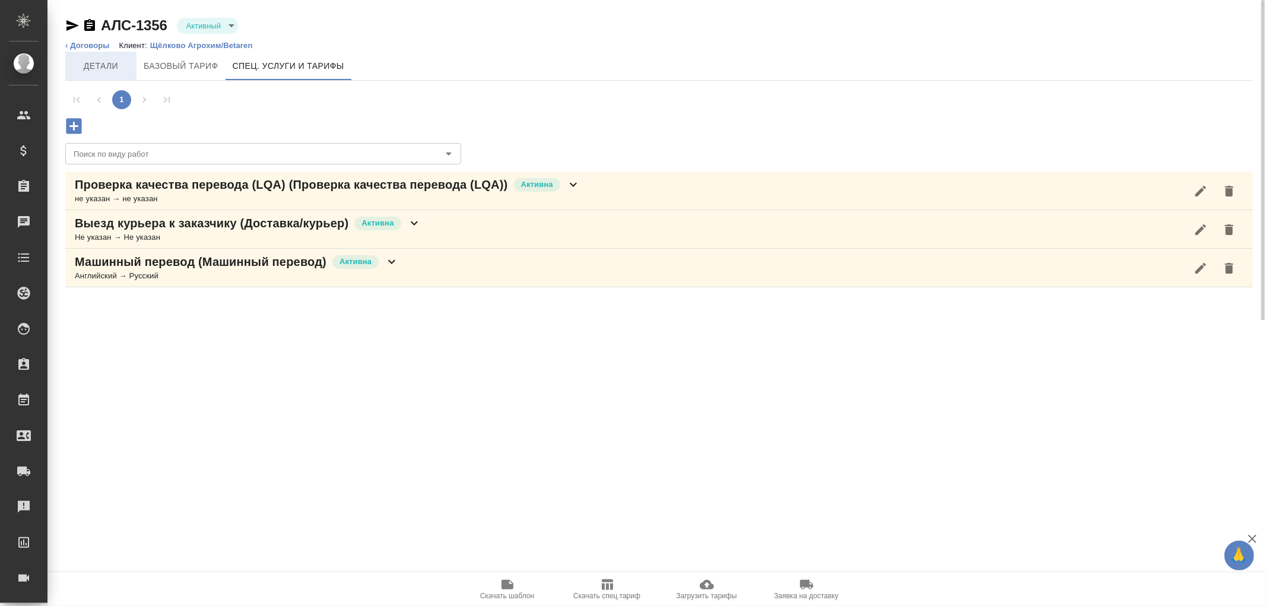
click at [97, 63] on span "Детали" at bounding box center [100, 66] width 57 height 15
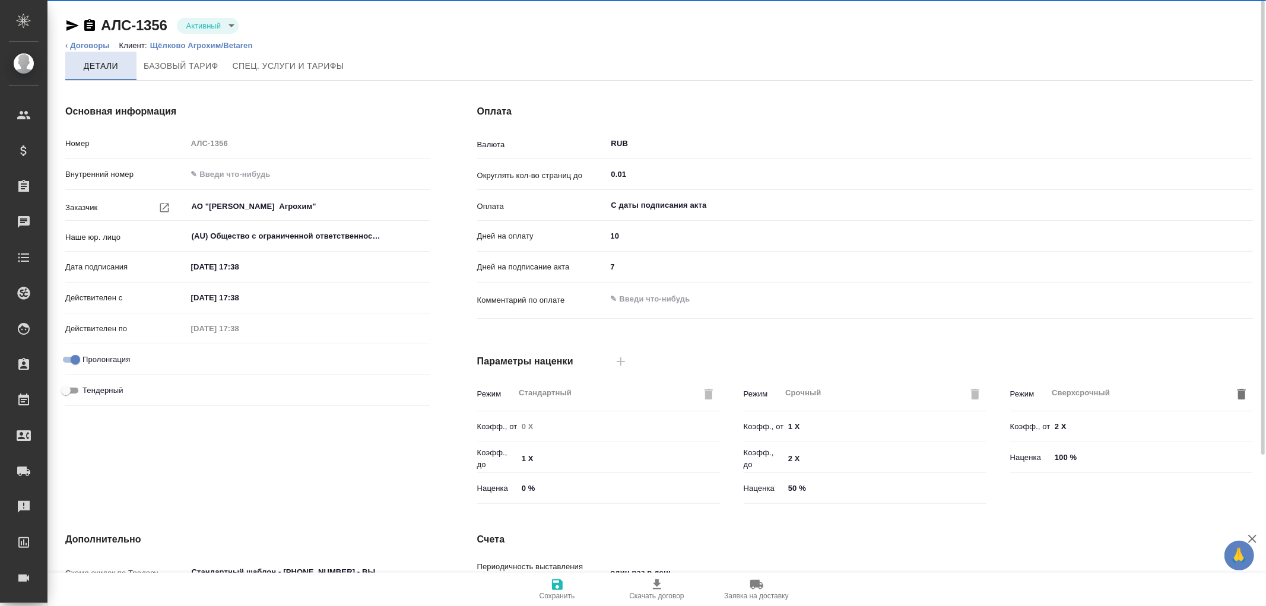
type input "590"
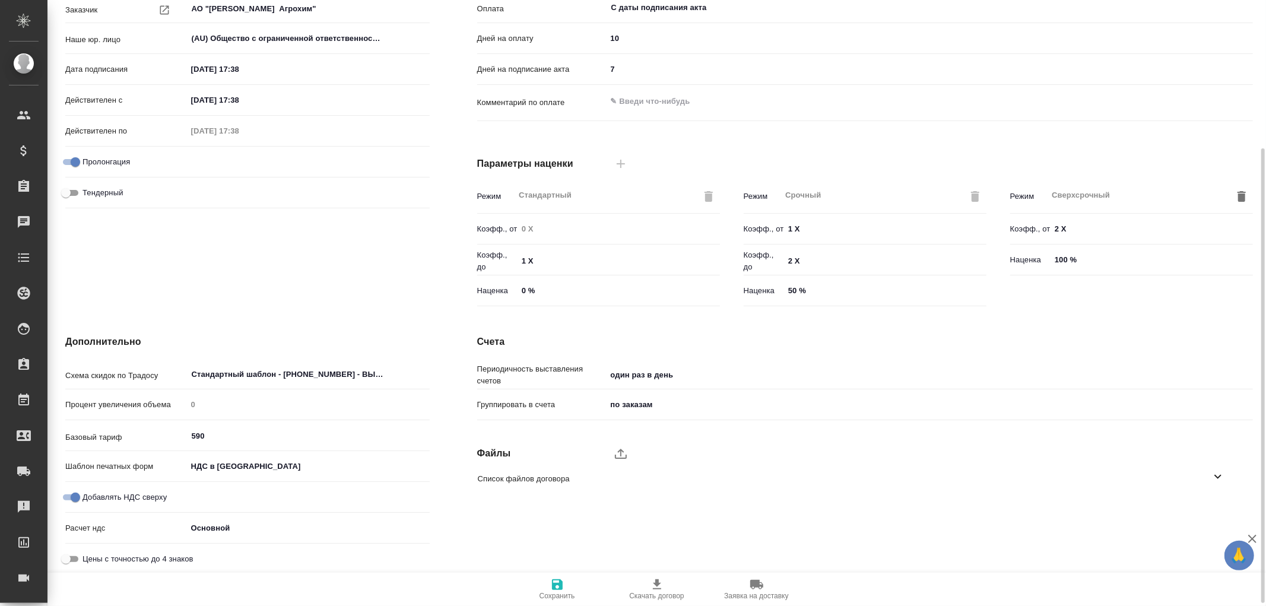
scroll to position [201, 0]
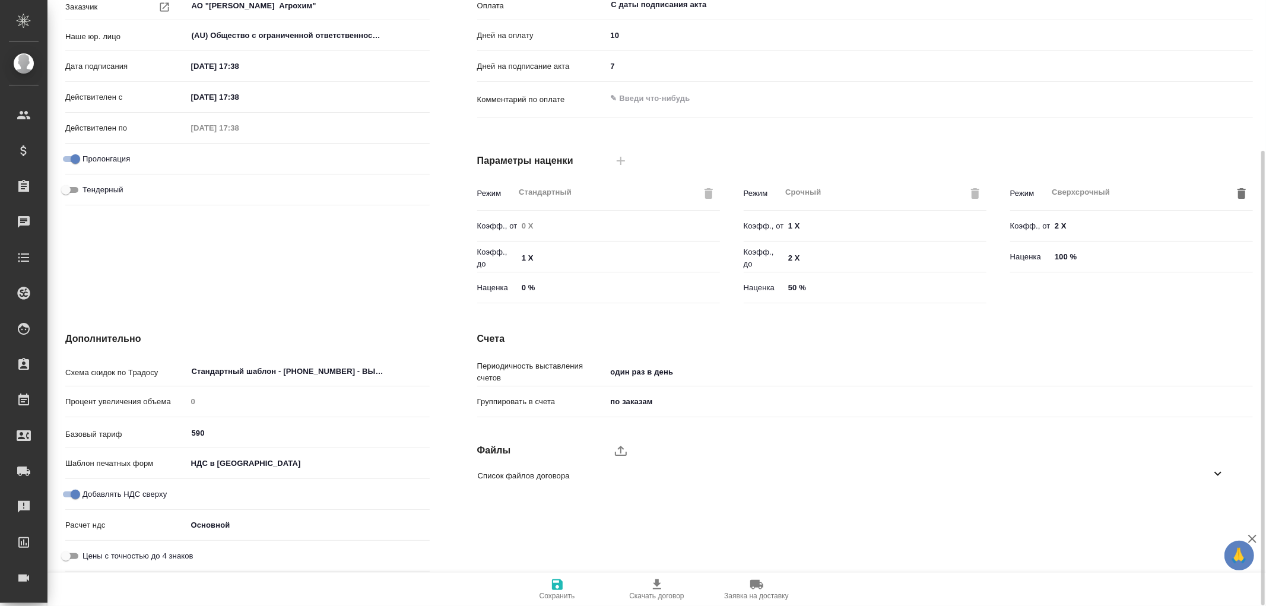
click at [232, 465] on body "🙏 .cls-1 fill:#fff; AWATERA Романенко Руфина r.romanenko Клиенты Спецификации З…" at bounding box center [633, 303] width 1266 height 606
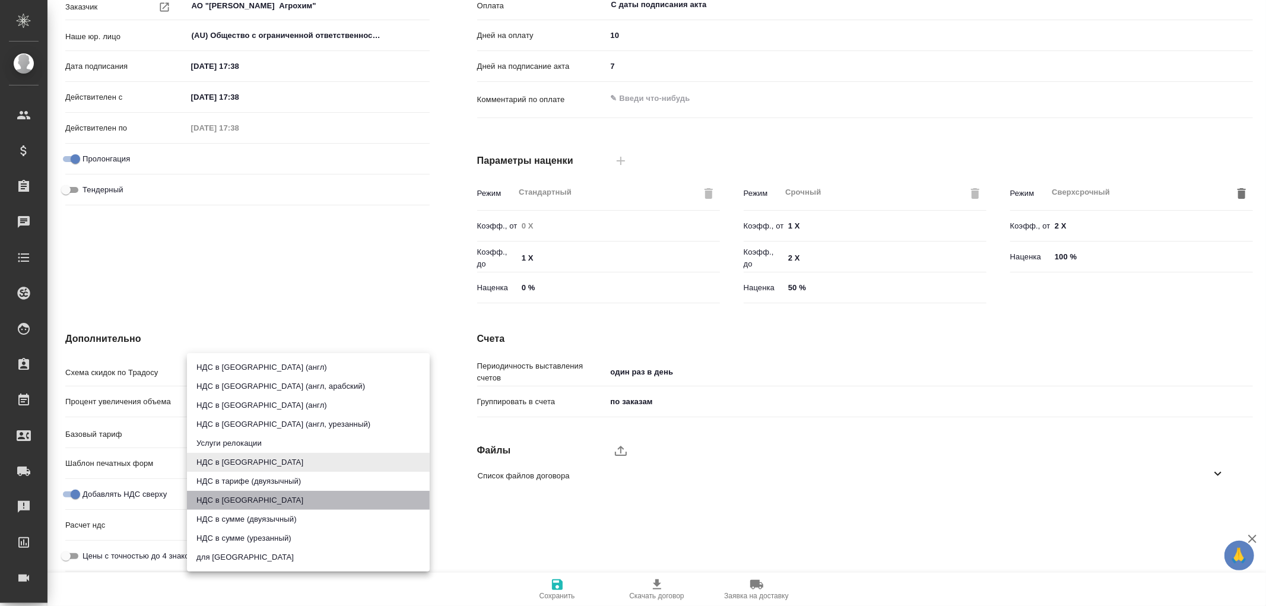
click at [235, 500] on li "НДС в [GEOGRAPHIC_DATA]" at bounding box center [308, 500] width 243 height 19
type textarea "x"
type input "russian2"
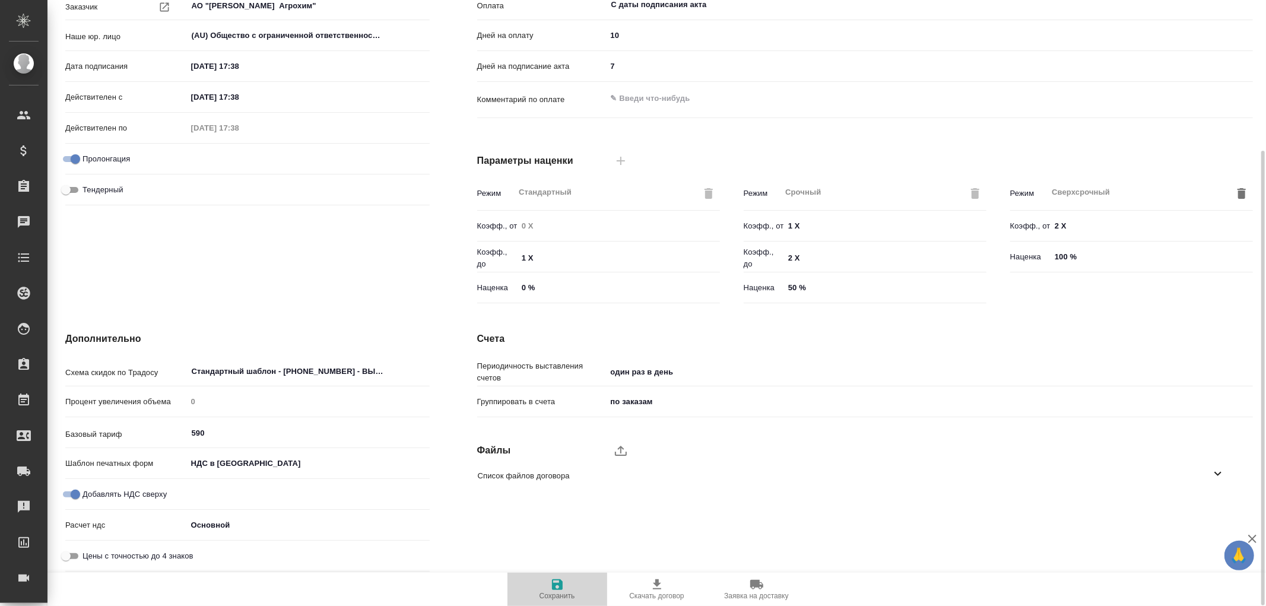
click at [559, 583] on icon "button" at bounding box center [557, 584] width 11 height 11
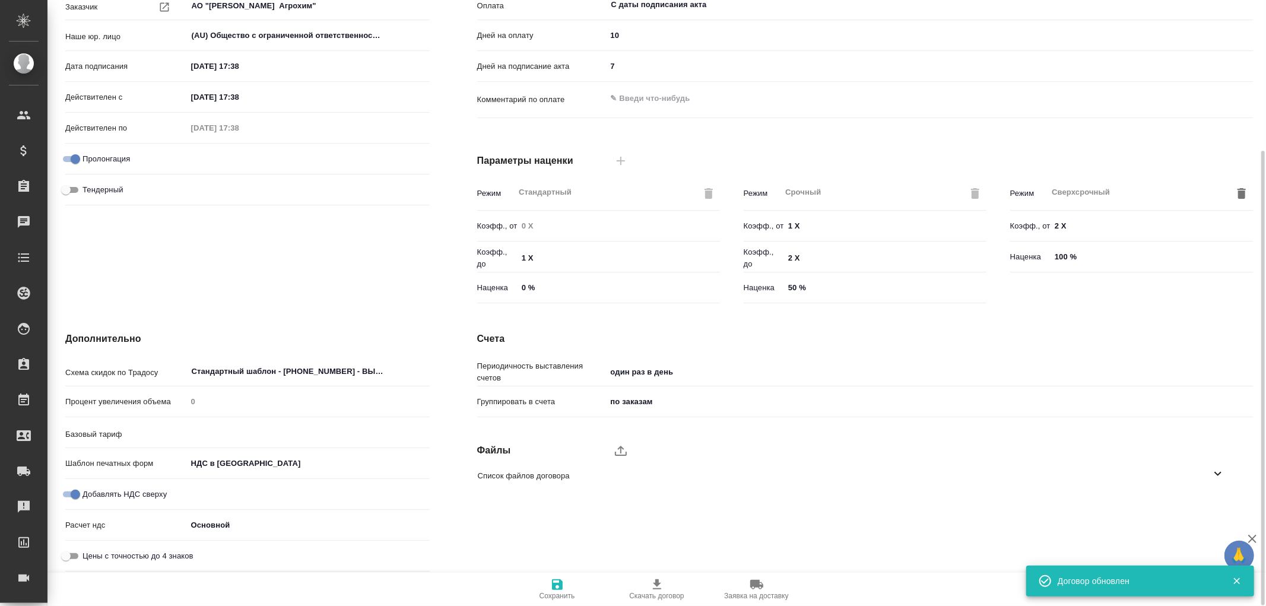
type input "590"
click at [559, 583] on icon "button" at bounding box center [557, 584] width 11 height 11
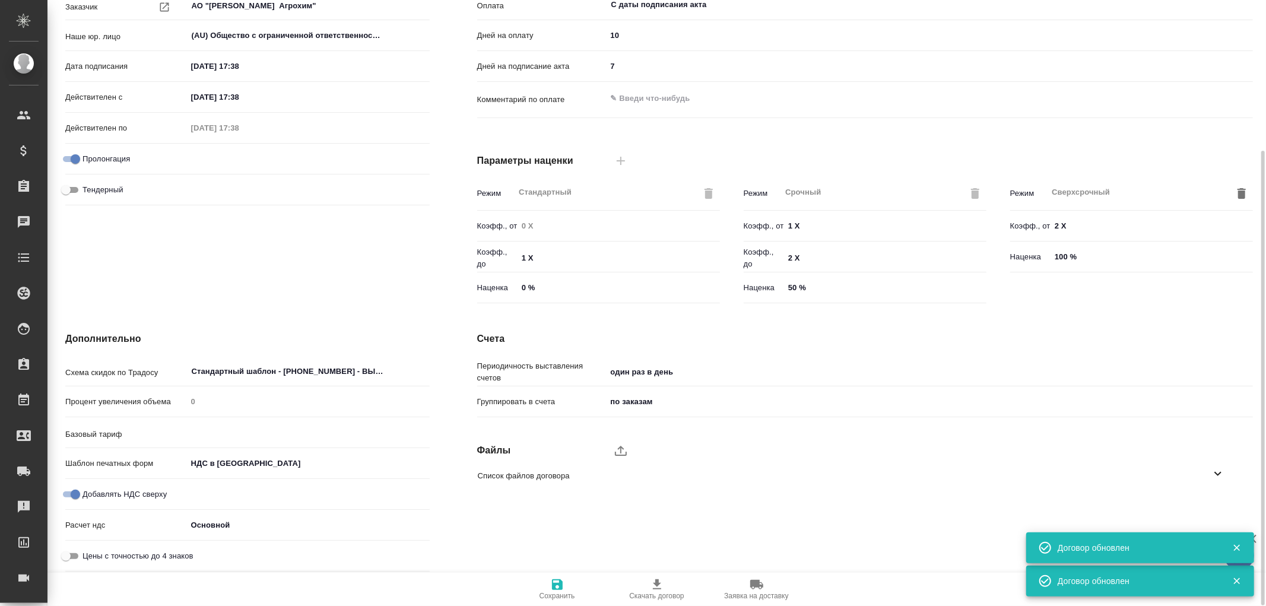
type input "590"
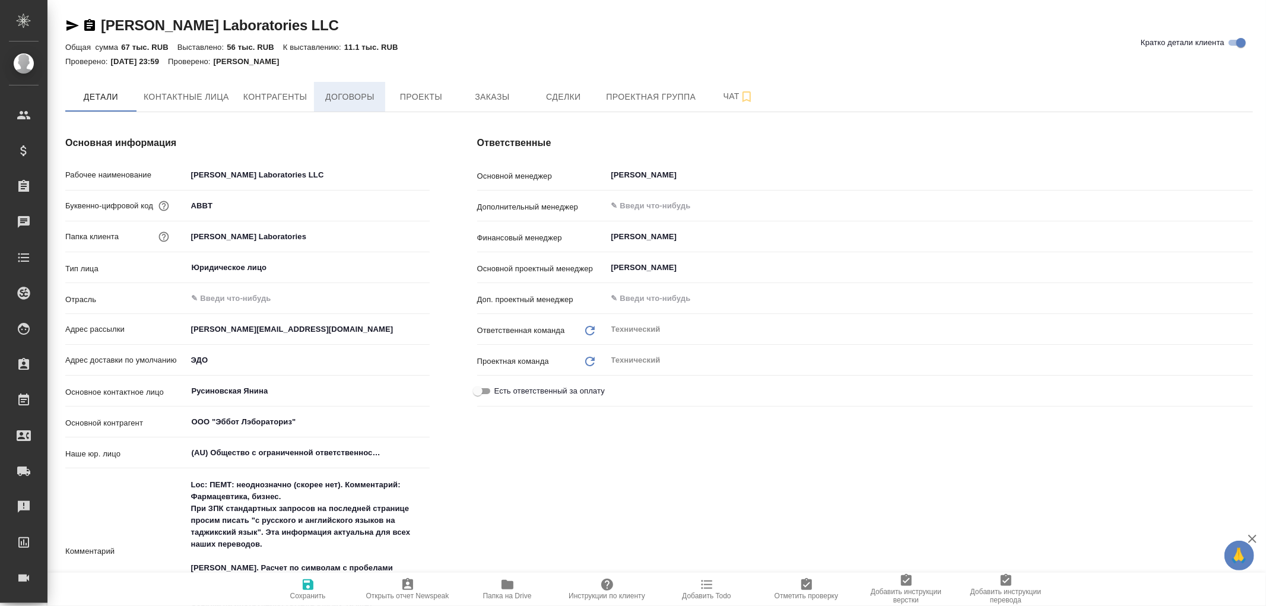
click at [336, 98] on span "Договоры" at bounding box center [349, 97] width 57 height 15
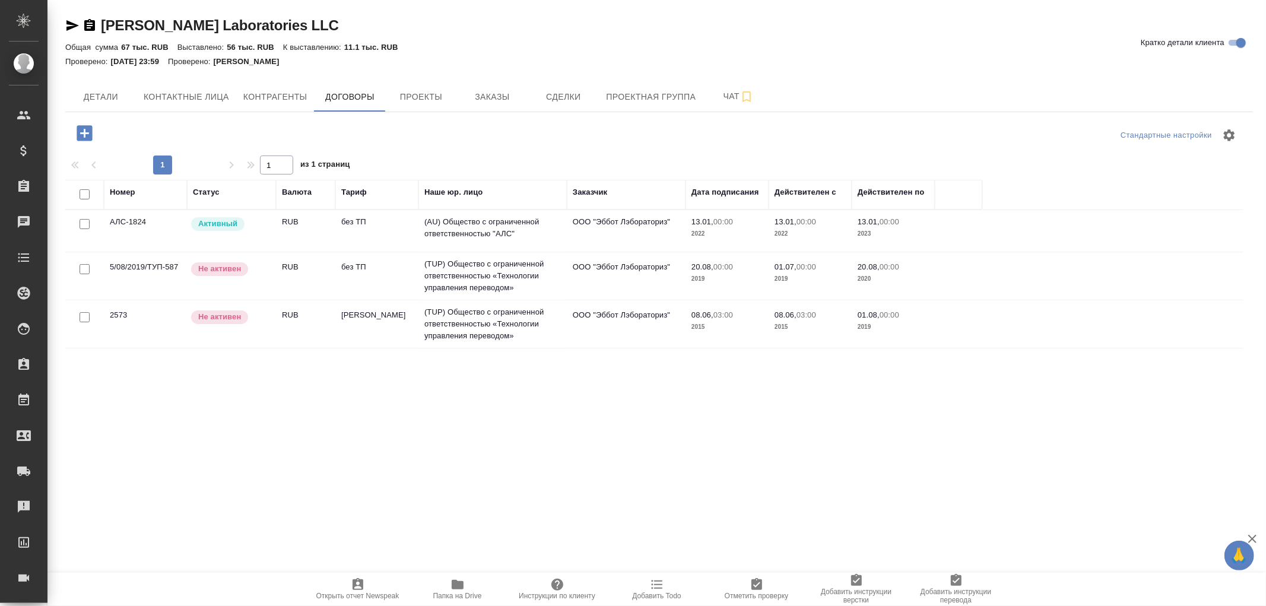
click at [520, 225] on td "(AU) Общество с ограниченной ответственностью "АЛС"" at bounding box center [492, 231] width 148 height 42
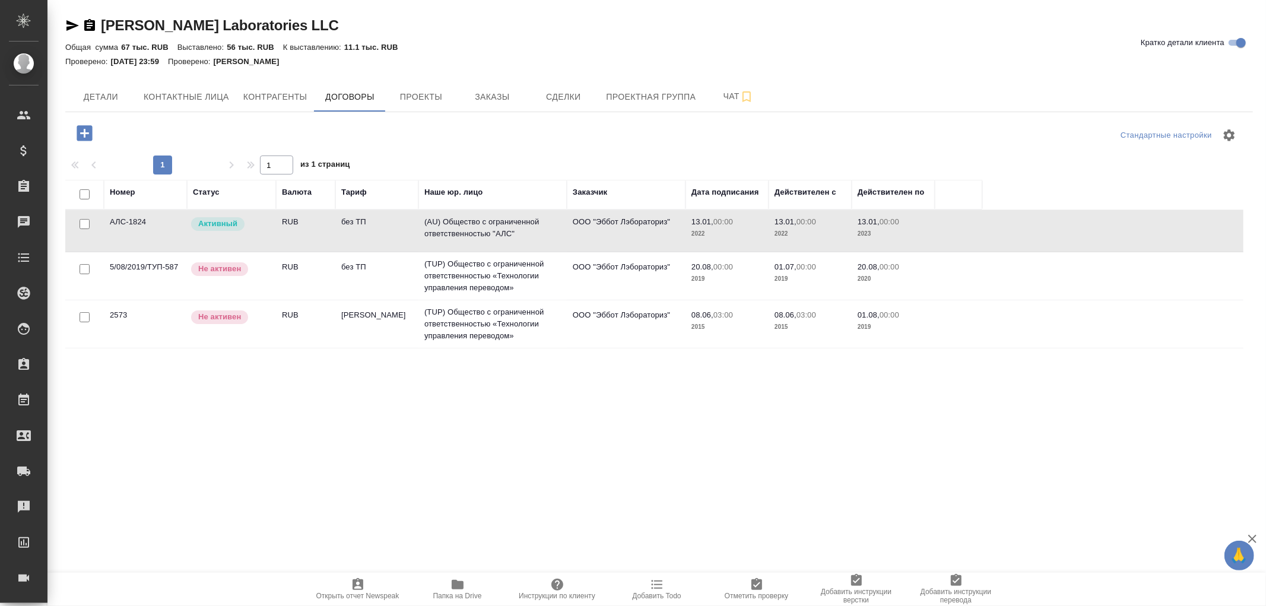
click at [520, 225] on td "(AU) Общество с ограниченной ответственностью "АЛС"" at bounding box center [492, 231] width 148 height 42
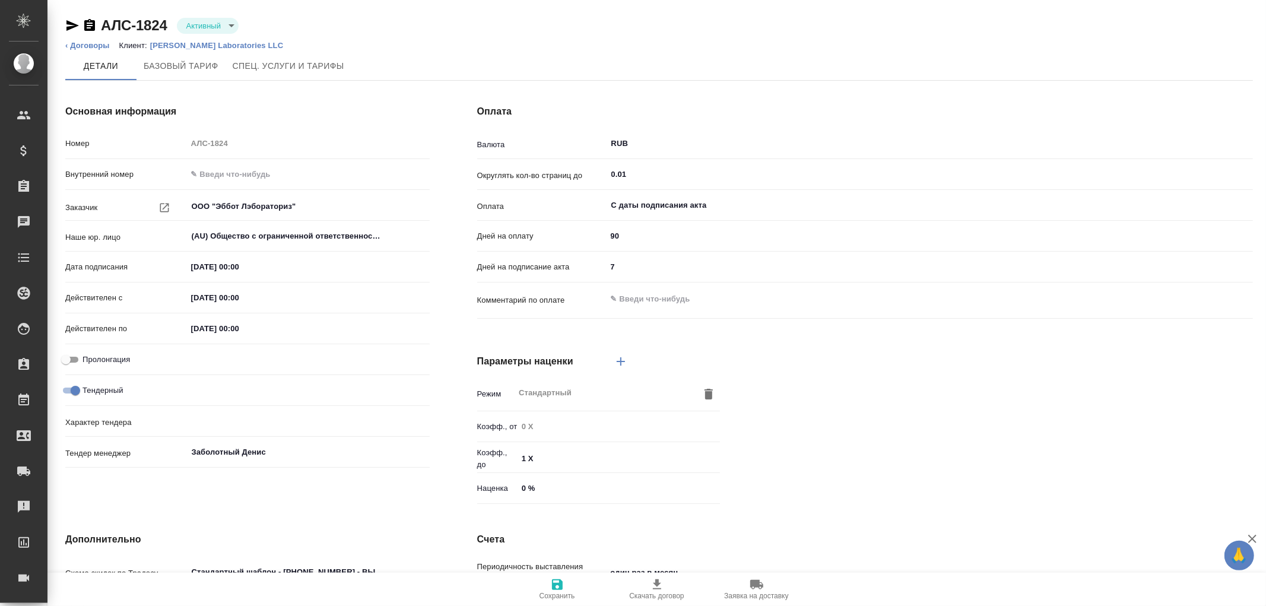
scroll to position [201, 0]
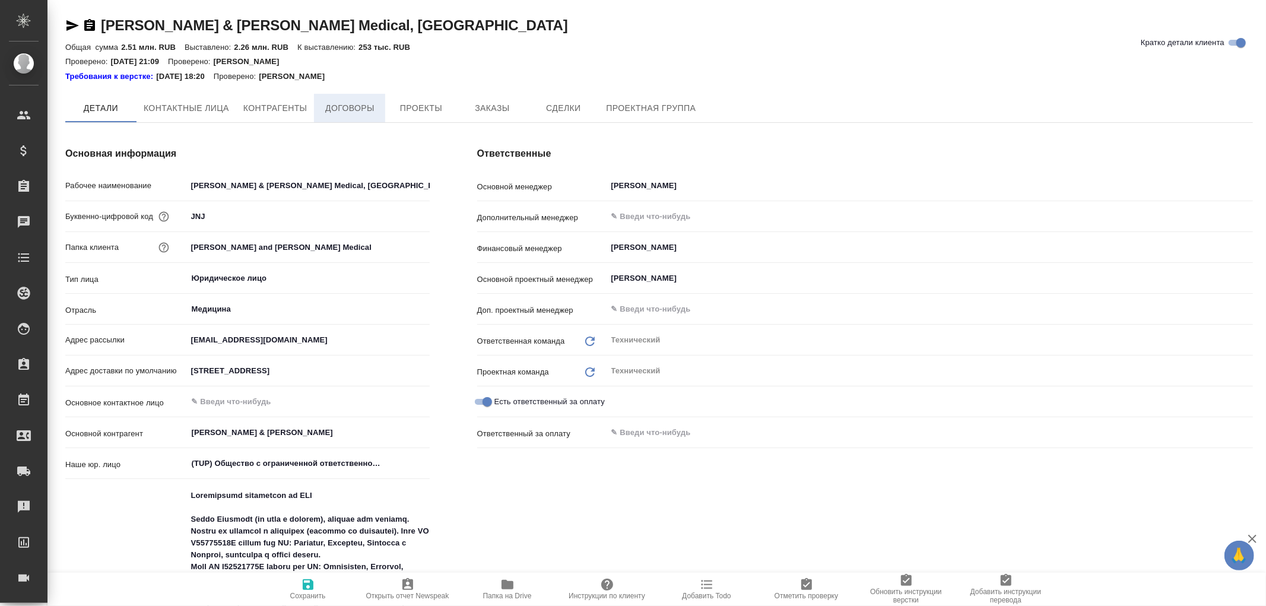
type textarea "x"
click at [348, 109] on span "Договоры" at bounding box center [349, 108] width 57 height 15
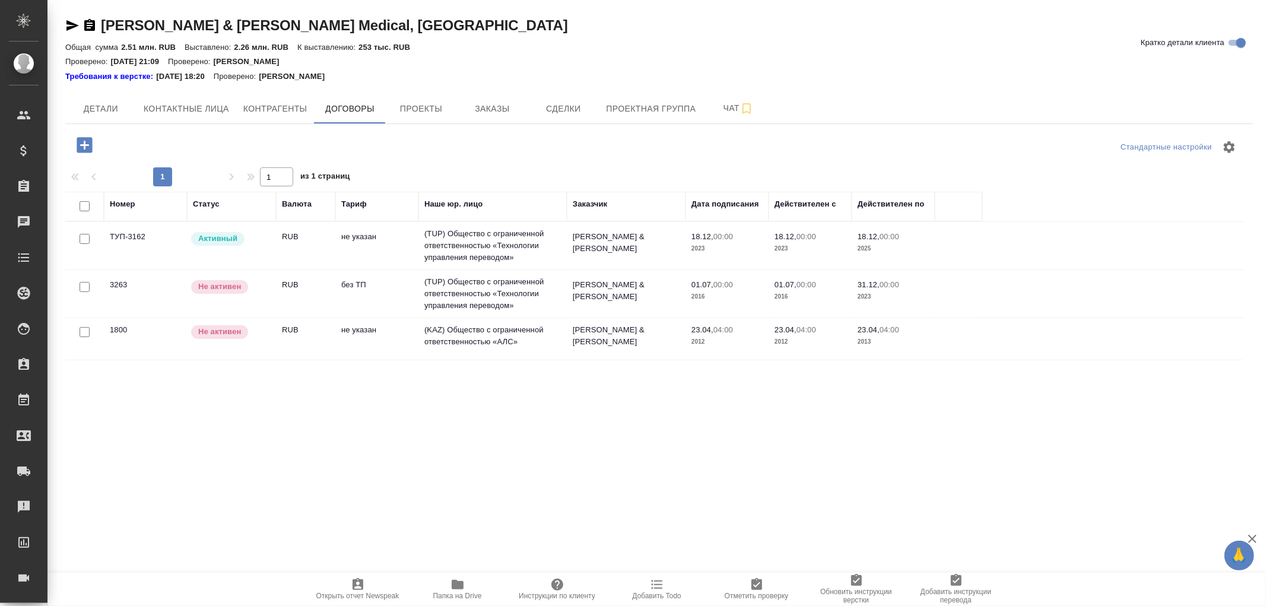
click at [508, 240] on td "(TUP) Общество с ограниченной ответственностью «Технологии управления переводом»" at bounding box center [492, 245] width 148 height 47
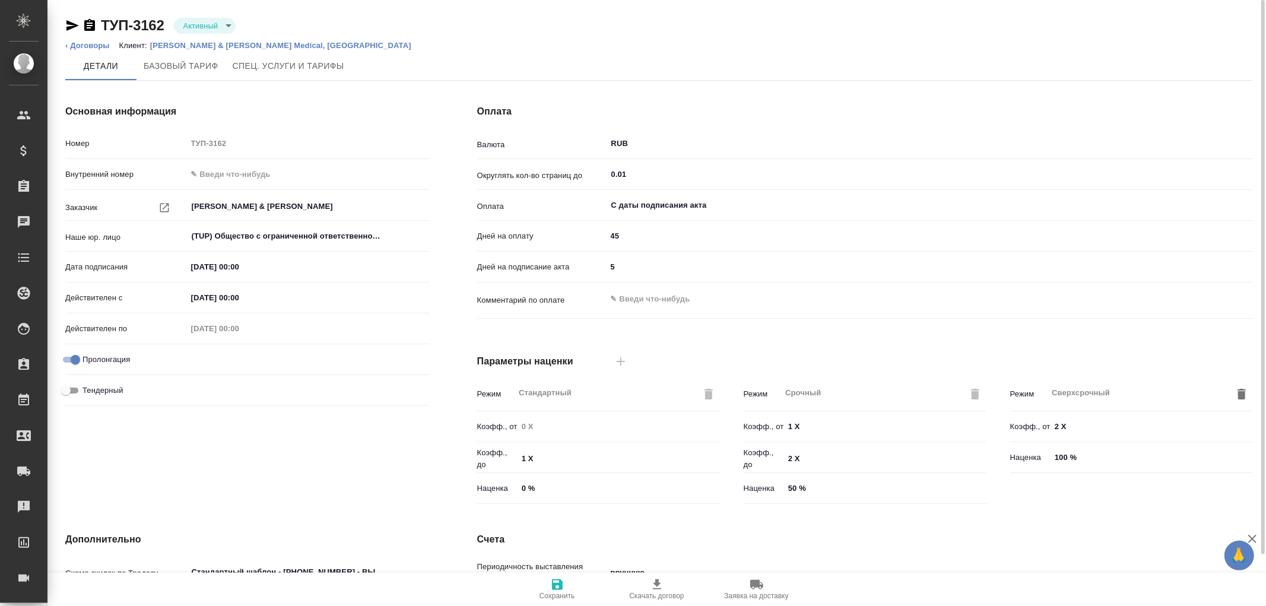
scroll to position [201, 0]
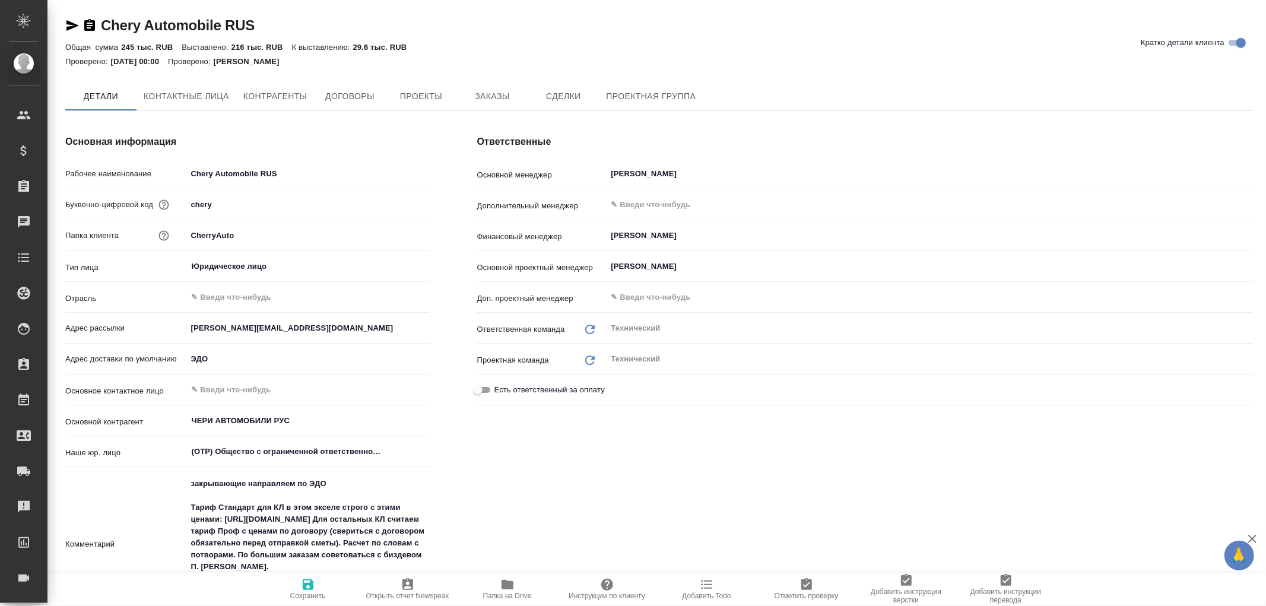
type textarea "x"
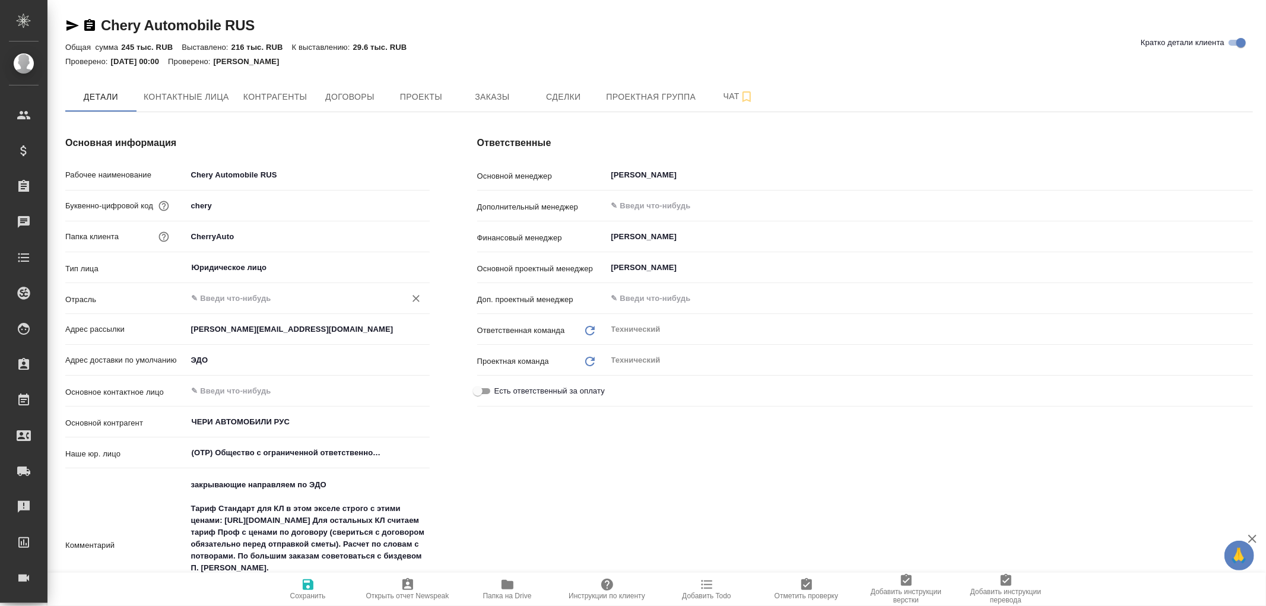
type textarea "x"
click at [363, 100] on span "Договоры" at bounding box center [349, 97] width 57 height 15
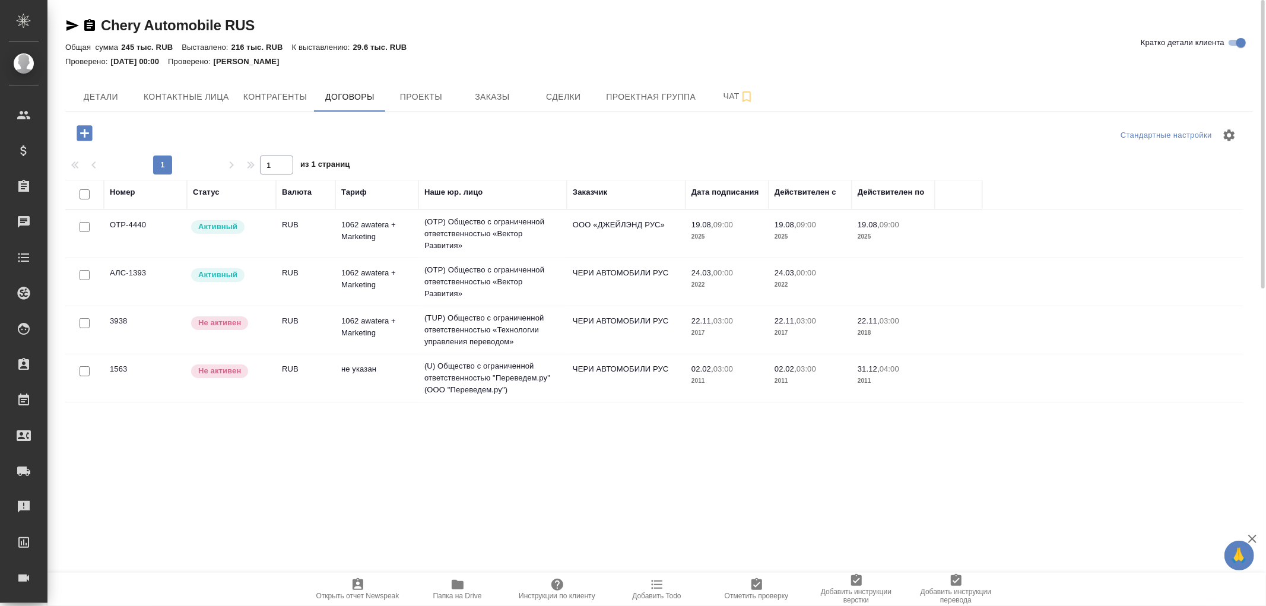
click at [467, 276] on td "(OTP) Общество с ограниченной ответственностью «Вектор Развития»" at bounding box center [492, 281] width 148 height 47
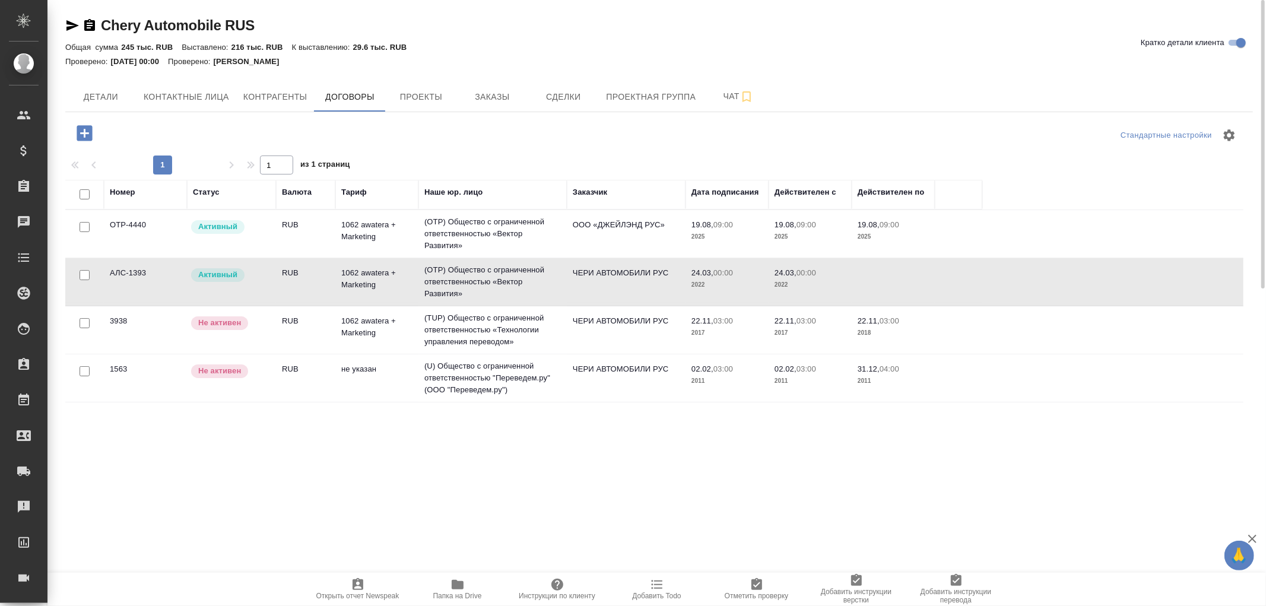
click at [467, 276] on td "(OTP) Общество с ограниченной ответственностью «Вектор Развития»" at bounding box center [492, 281] width 148 height 47
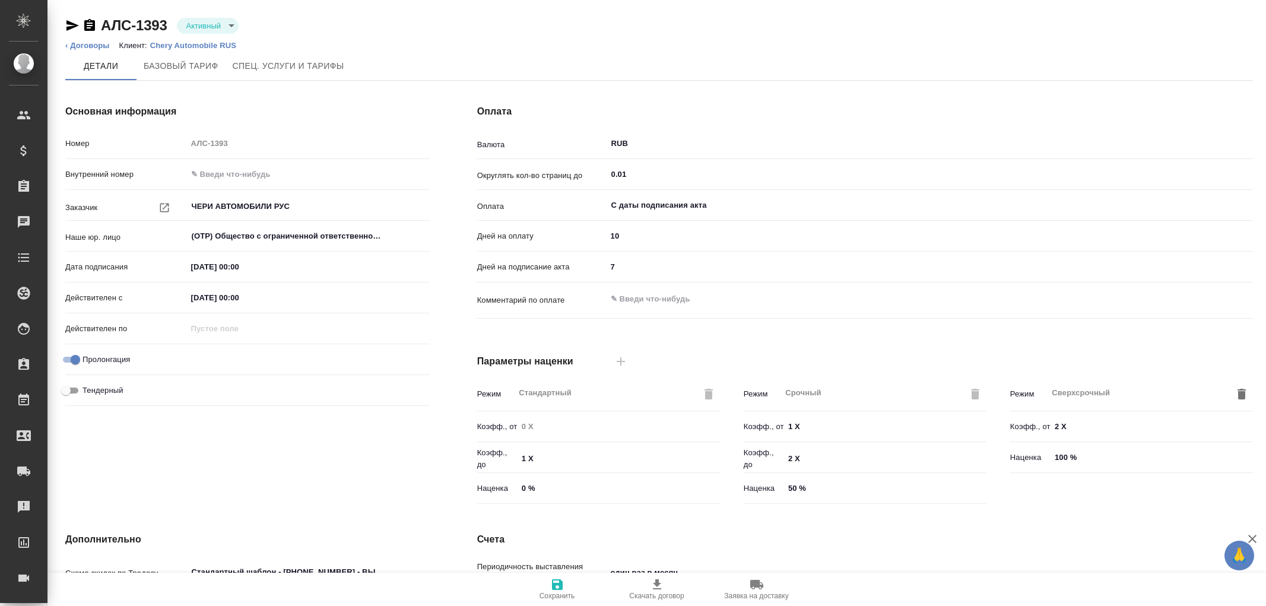
type input "1062 awatera + Marketing"
click at [186, 46] on p "Chery Automobile RUS" at bounding box center [197, 45] width 95 height 9
click at [93, 50] on li "‹ Договоры" at bounding box center [87, 46] width 44 height 12
click at [98, 42] on link "‹ Договоры" at bounding box center [87, 45] width 44 height 9
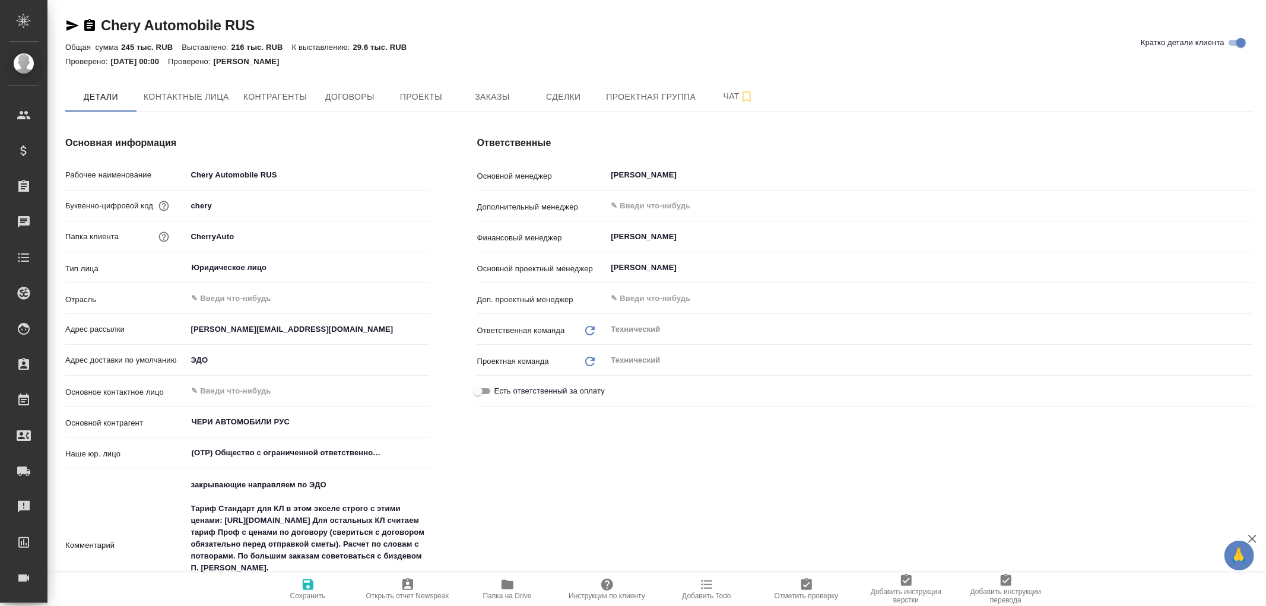
click at [507, 584] on icon "button" at bounding box center [507, 584] width 12 height 9
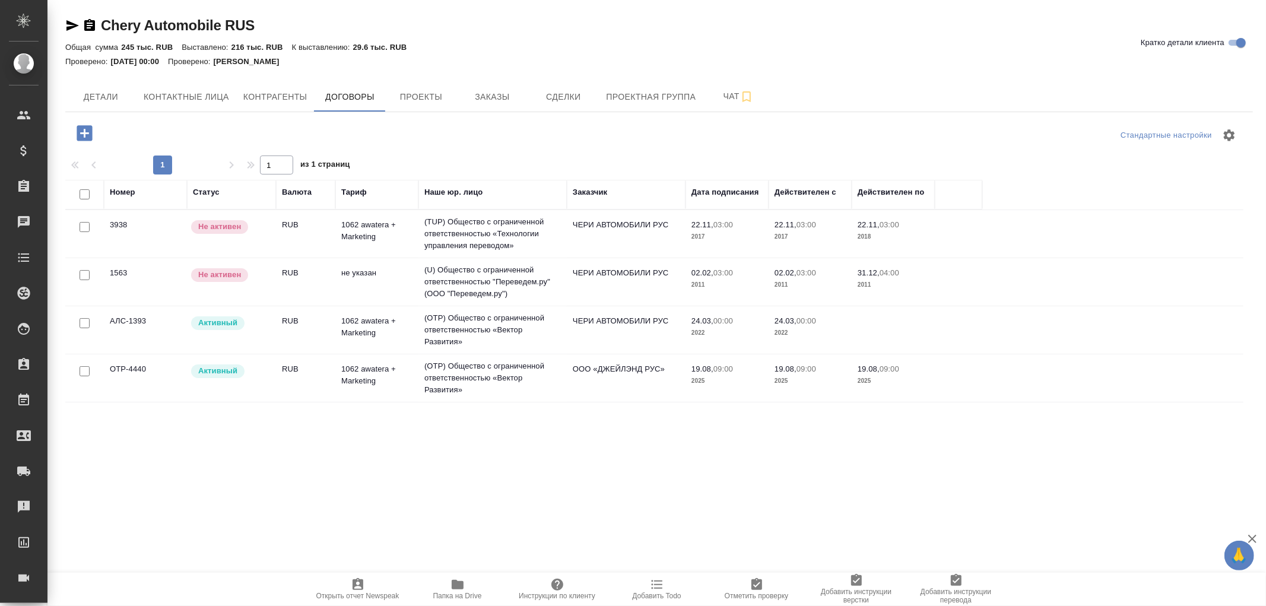
click at [458, 374] on td "(OTP) Общество с ограниченной ответственностью «Вектор Развития»" at bounding box center [492, 377] width 148 height 47
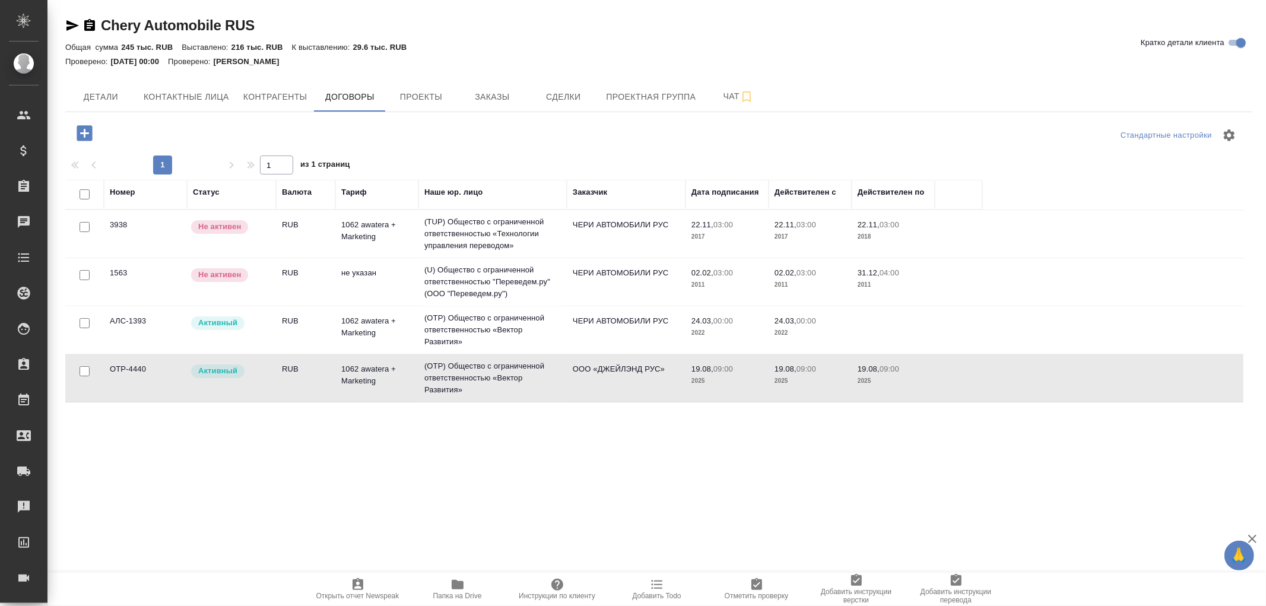
click at [458, 374] on td "(OTP) Общество с ограниченной ответственностью «Вектор Развития»" at bounding box center [492, 377] width 148 height 47
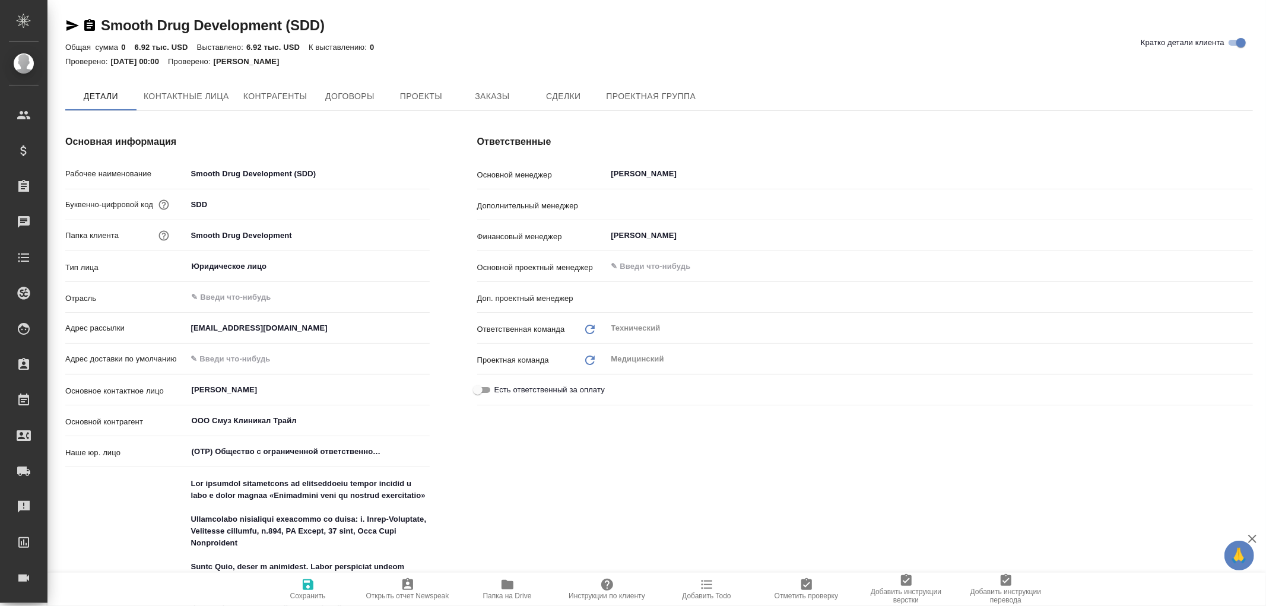
type textarea "x"
click at [364, 91] on span "Договоры" at bounding box center [349, 97] width 57 height 15
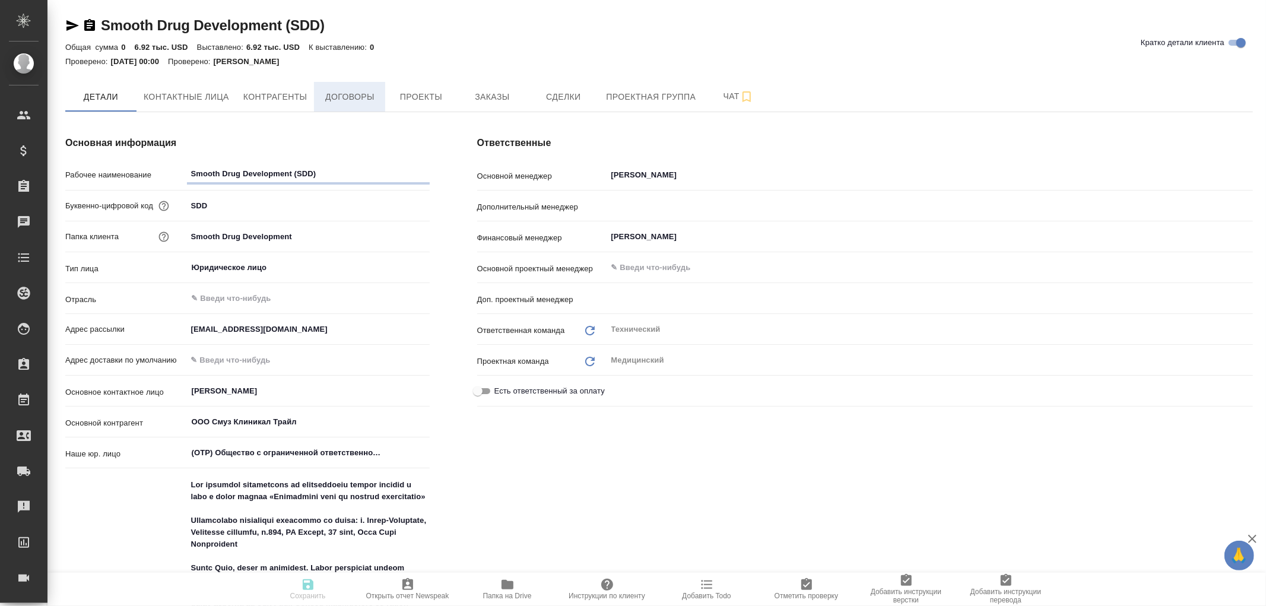
type textarea "x"
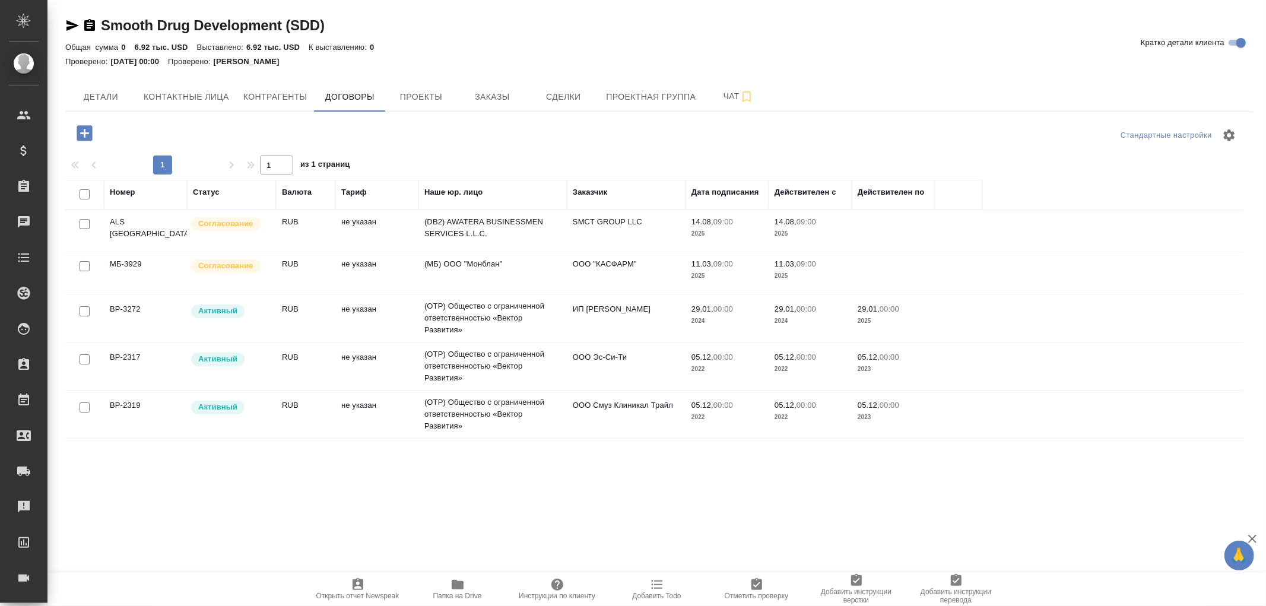
click at [500, 408] on td "(OTP) Общество с ограниченной ответственностью «Вектор Развития»" at bounding box center [492, 413] width 148 height 47
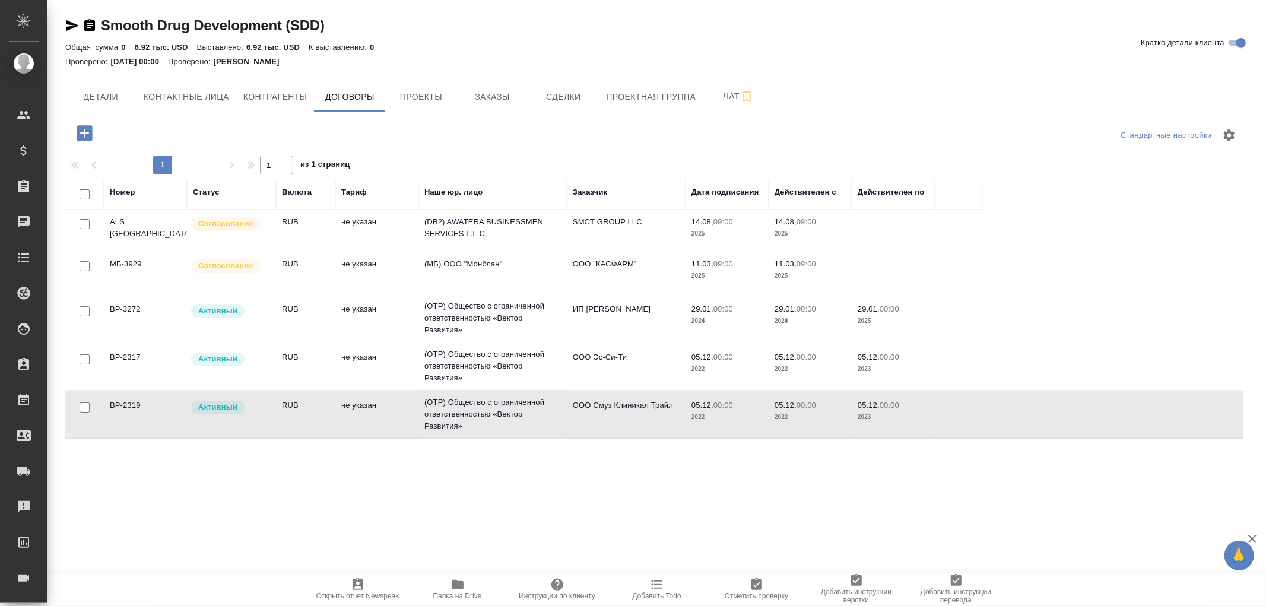
click at [500, 408] on td "(OTP) Общество с ограниченной ответственностью «Вектор Развития»" at bounding box center [492, 413] width 148 height 47
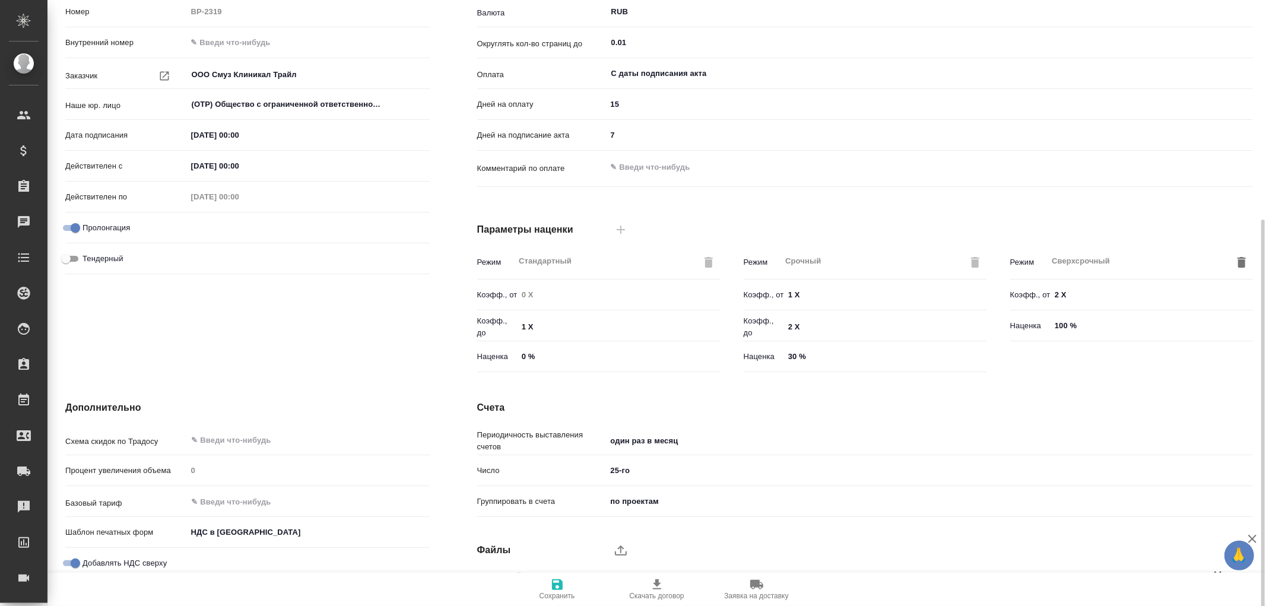
scroll to position [201, 0]
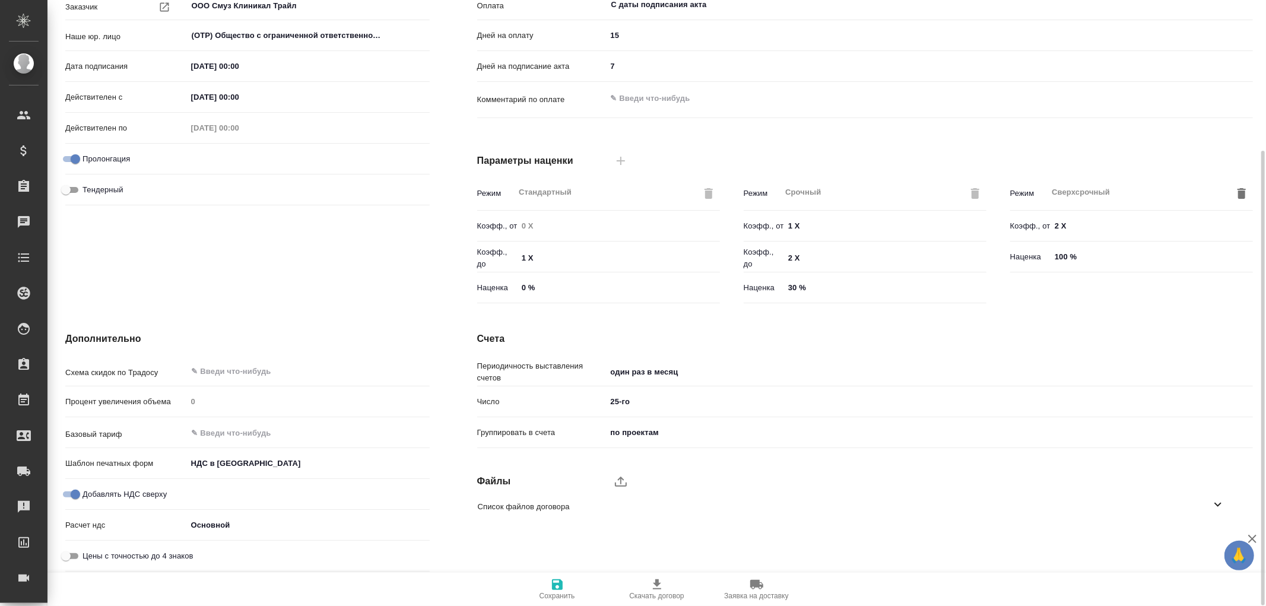
click at [224, 465] on body "🙏 .cls-1 fill:#fff; AWATERA Романенко Руфина r.romanenko Клиенты Спецификации З…" at bounding box center [633, 303] width 1266 height 606
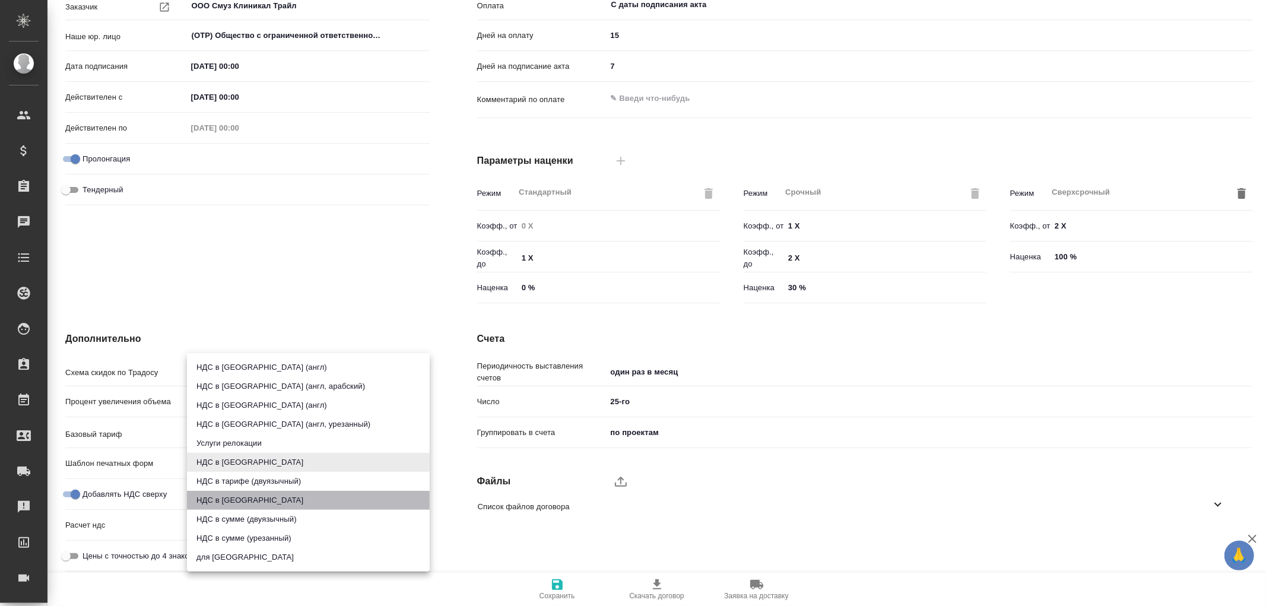
click at [239, 502] on li "НДС в [GEOGRAPHIC_DATA]" at bounding box center [308, 500] width 243 height 19
type input "russian2"
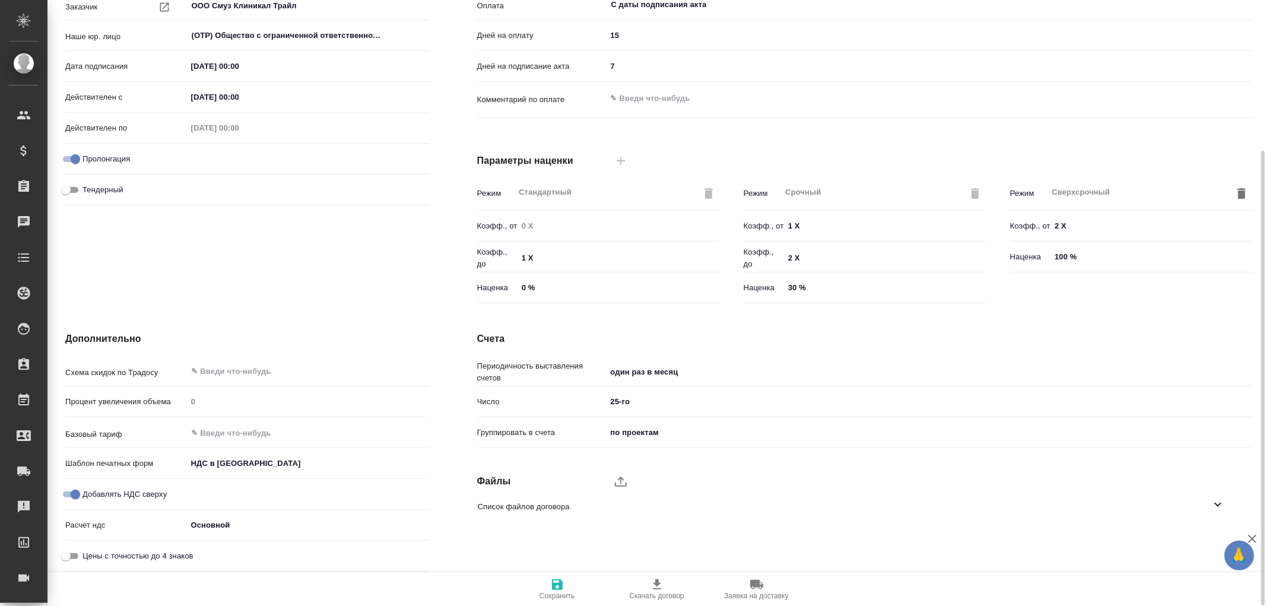
click at [555, 583] on icon "button" at bounding box center [557, 584] width 14 height 14
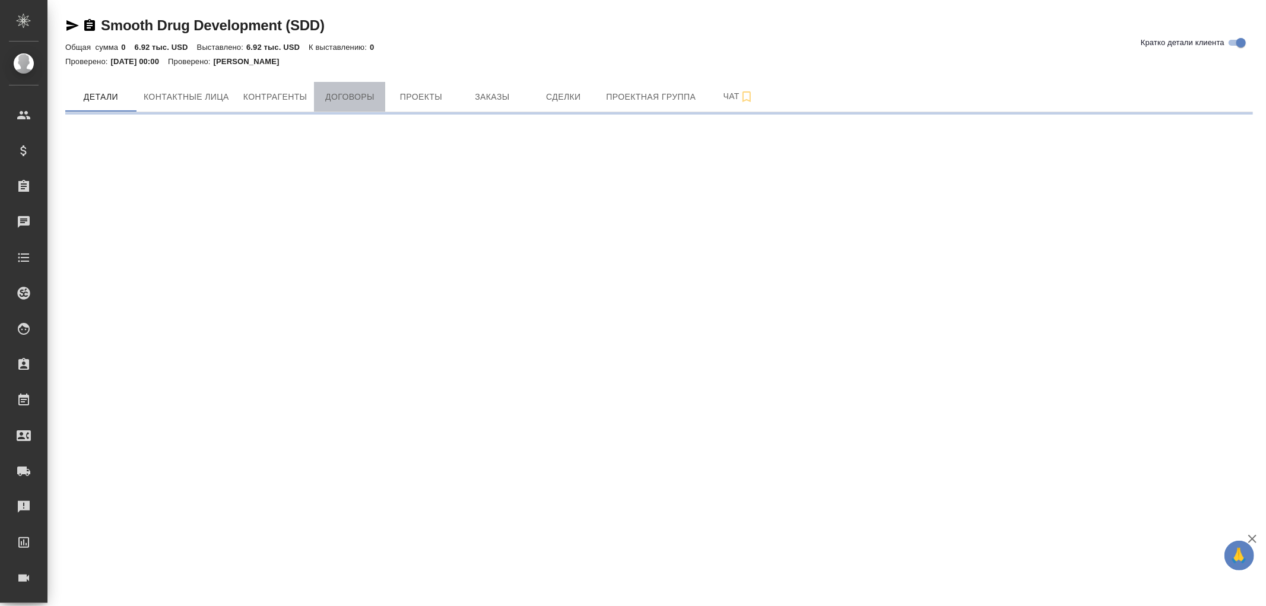
click at [345, 97] on span "Договоры" at bounding box center [349, 97] width 57 height 15
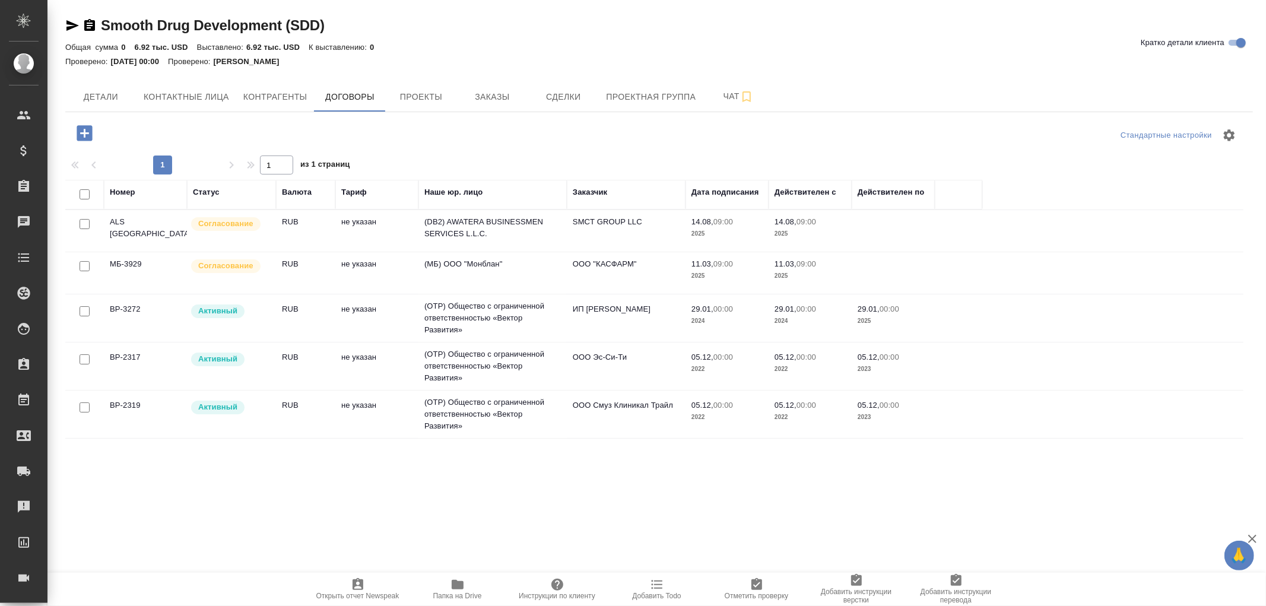
click at [593, 349] on td "ООО Эс-Си-Ти" at bounding box center [626, 366] width 119 height 42
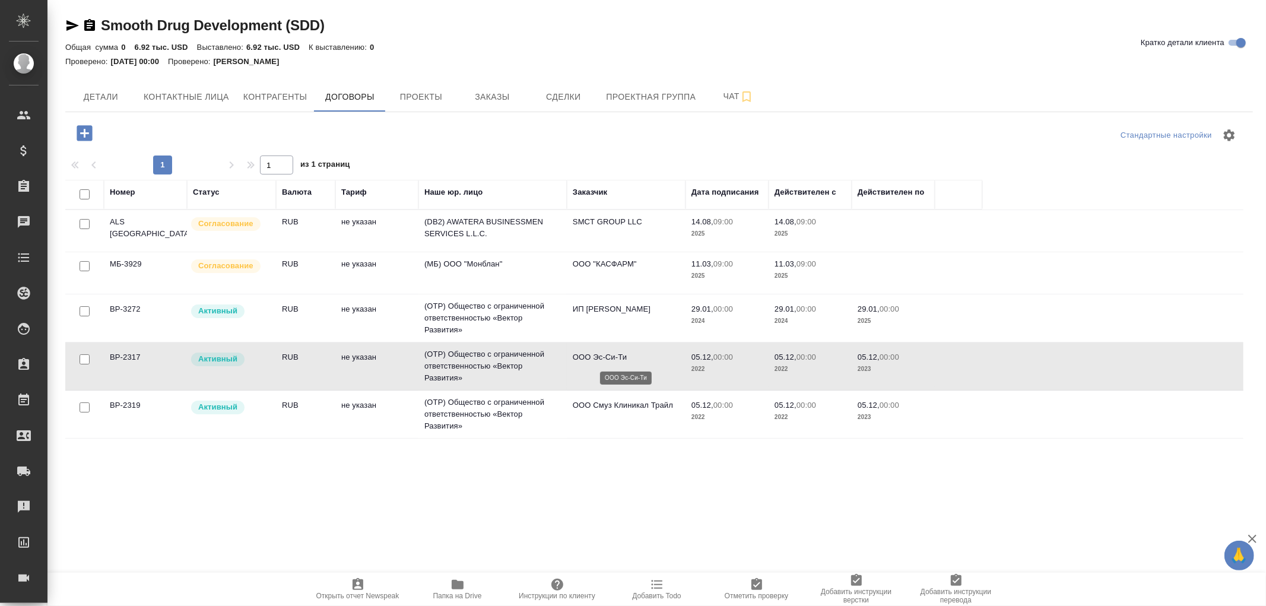
click at [595, 352] on p "ООО Эс-Си-Ти" at bounding box center [626, 357] width 107 height 12
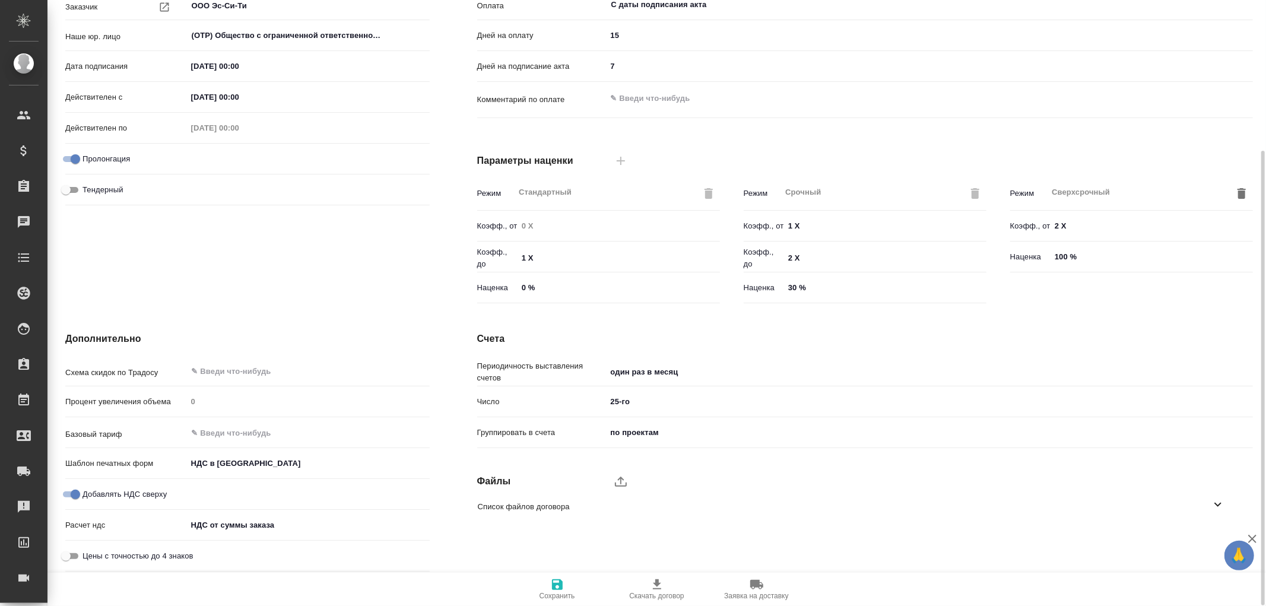
scroll to position [135, 0]
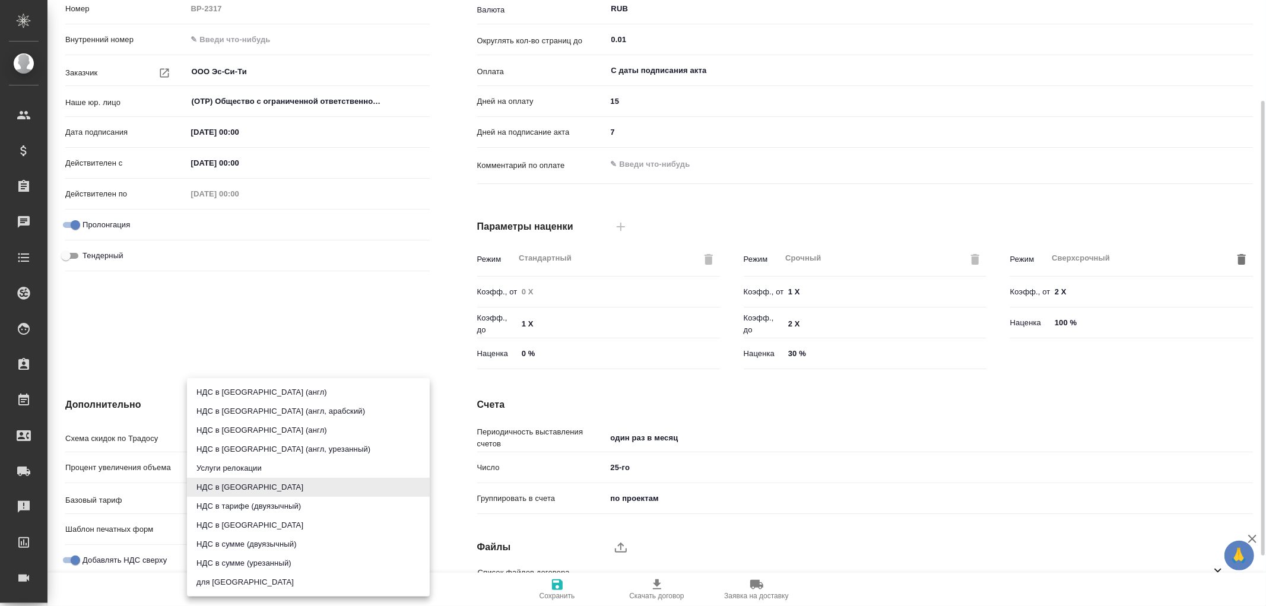
click at [210, 530] on body "🙏 .cls-1 fill:#fff; AWATERA [PERSON_NAME]romanenko Клиенты Спецификации Заказы …" at bounding box center [633, 303] width 1266 height 606
click at [227, 523] on li "НДС в сумме" at bounding box center [308, 525] width 243 height 19
type input "russian2"
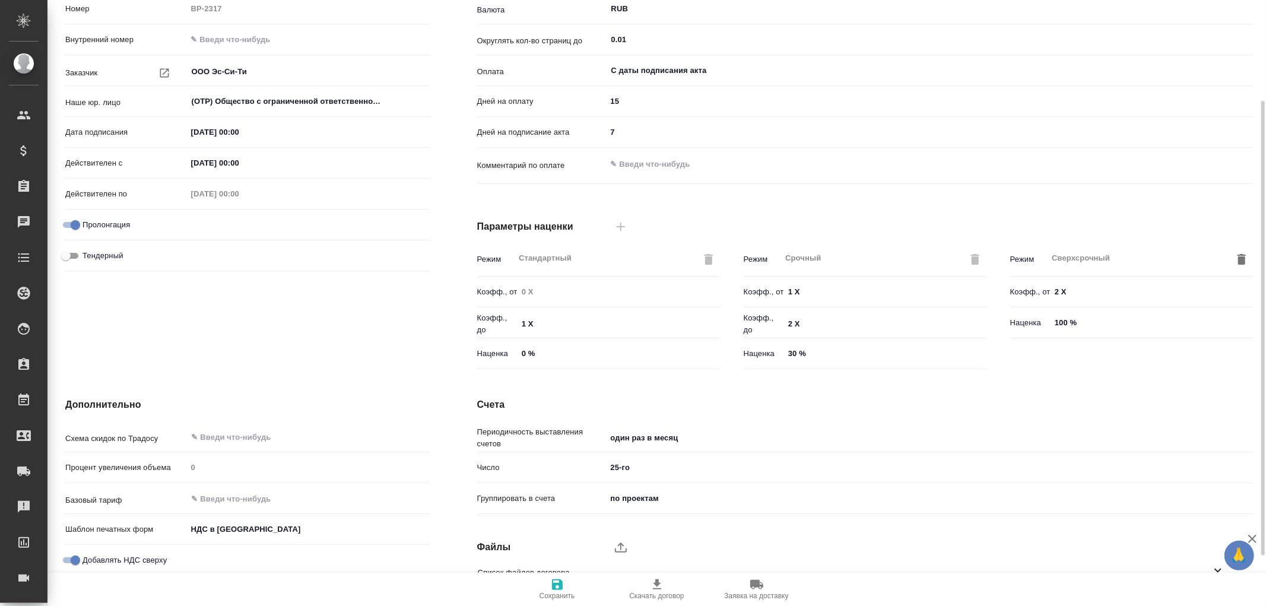
click at [559, 584] on icon "button" at bounding box center [557, 584] width 11 height 11
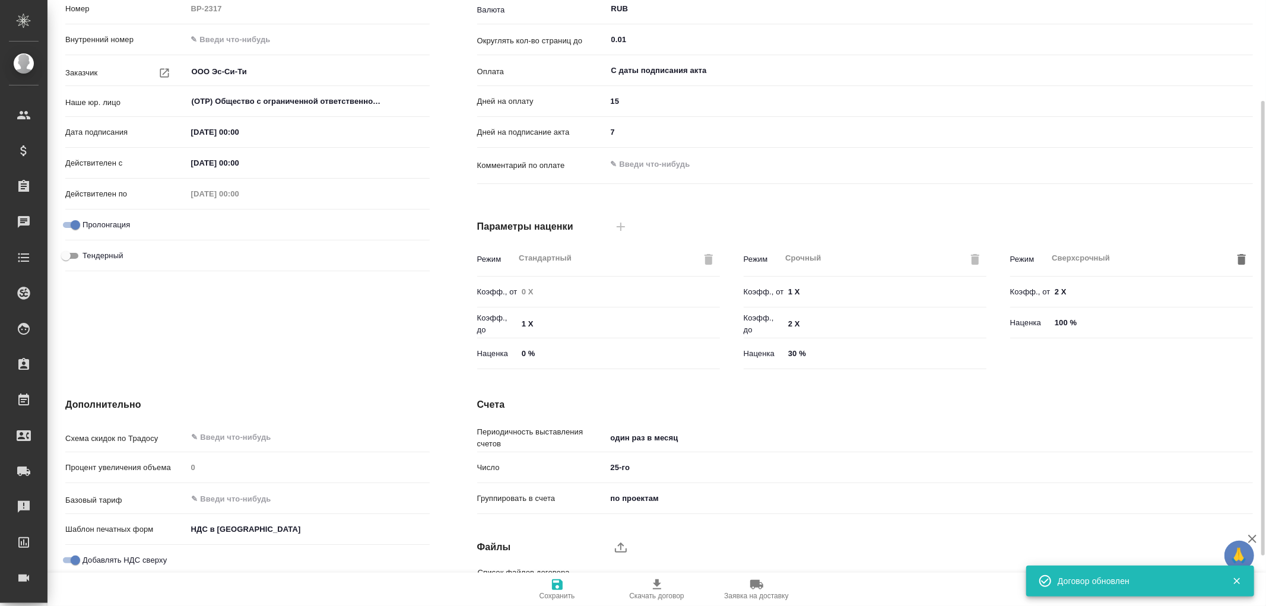
scroll to position [0, 0]
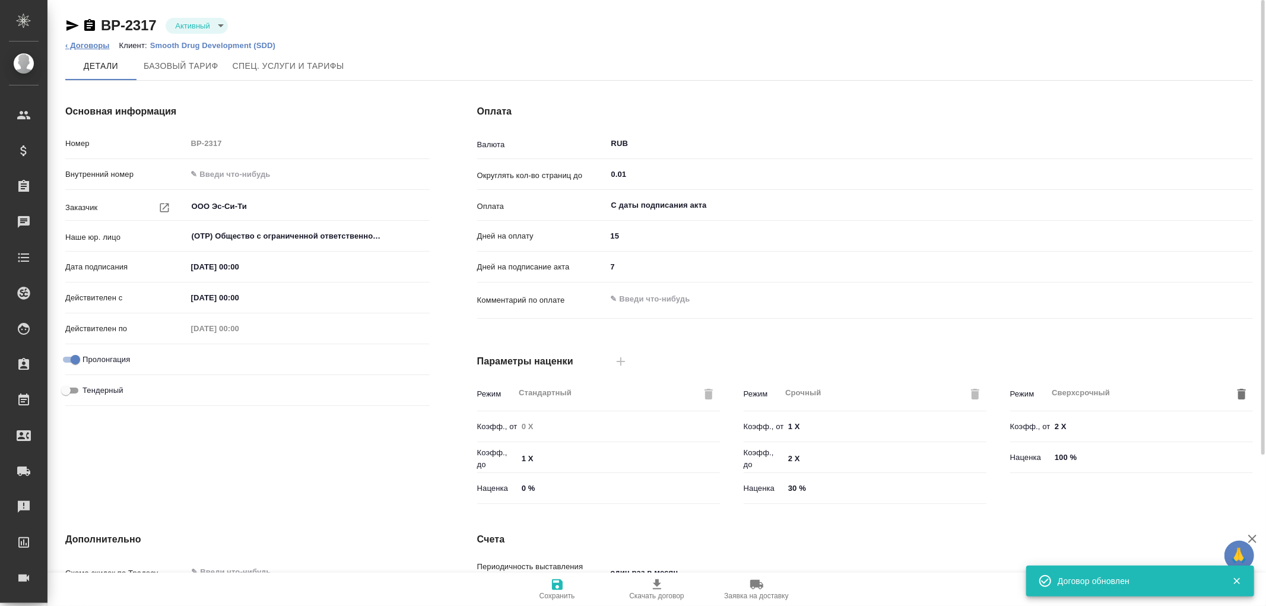
click at [80, 42] on link "‹ Договоры" at bounding box center [87, 45] width 44 height 9
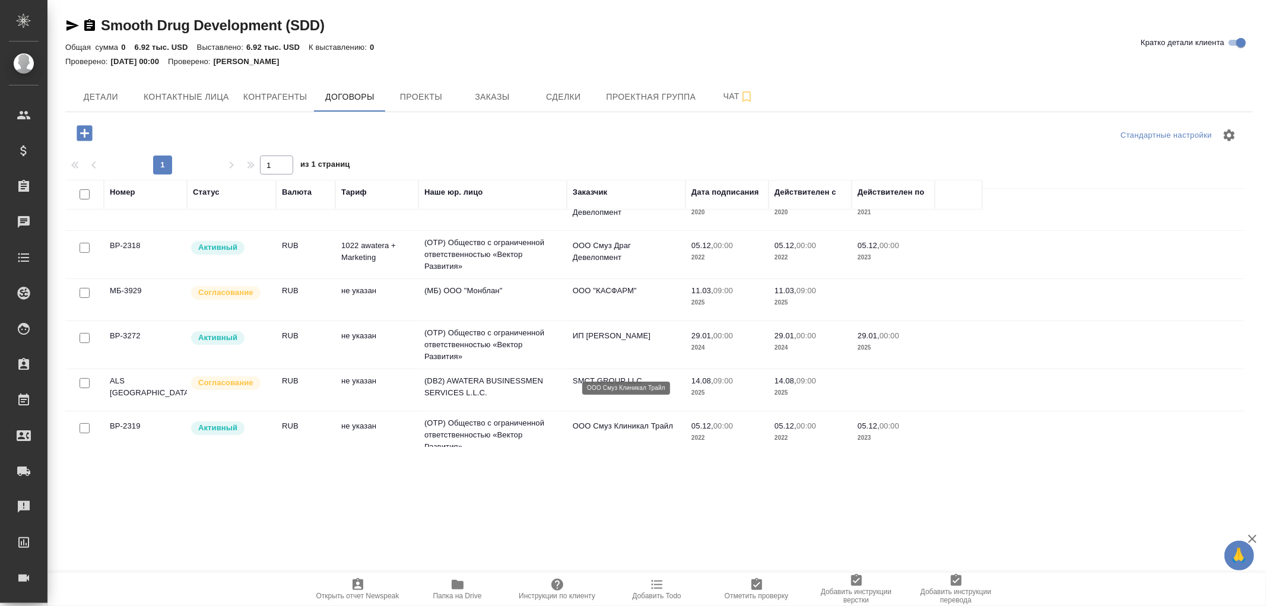
scroll to position [166, 0]
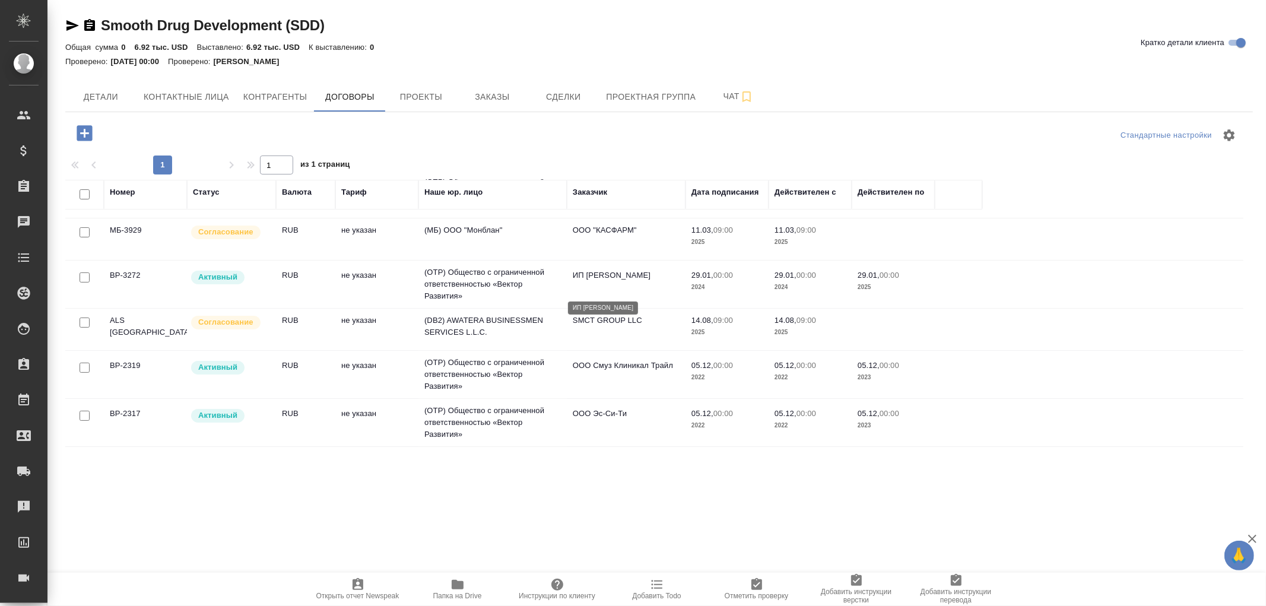
click at [618, 281] on p "ИП [PERSON_NAME]" at bounding box center [626, 275] width 107 height 12
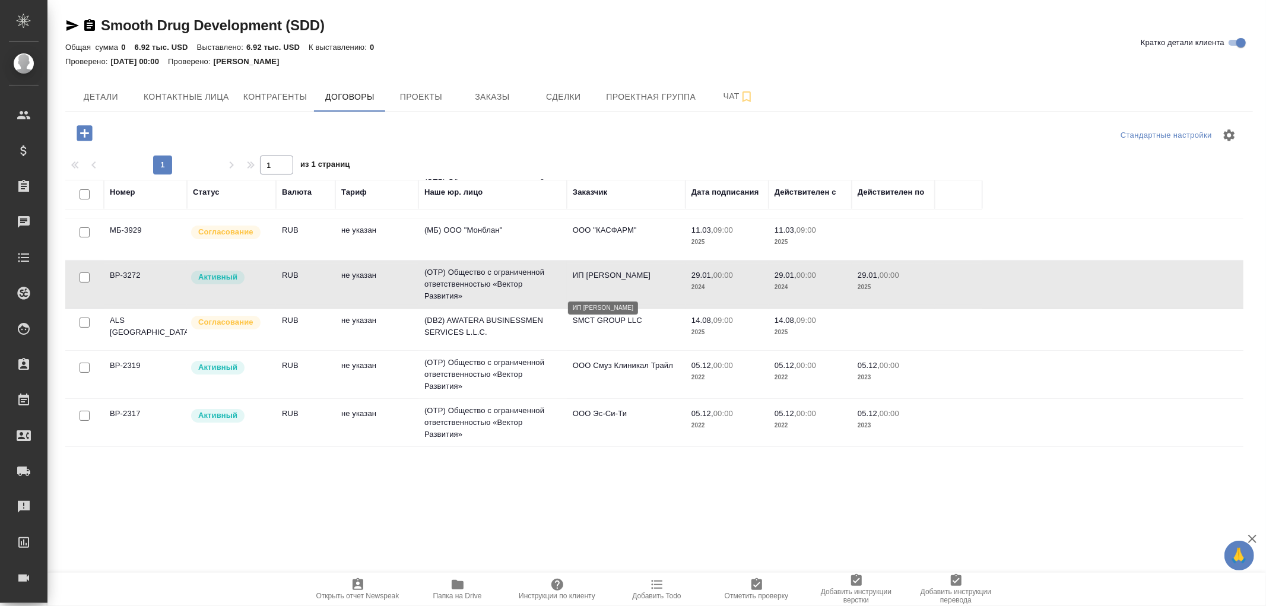
click at [618, 281] on p "ИП [PERSON_NAME]" at bounding box center [626, 275] width 107 height 12
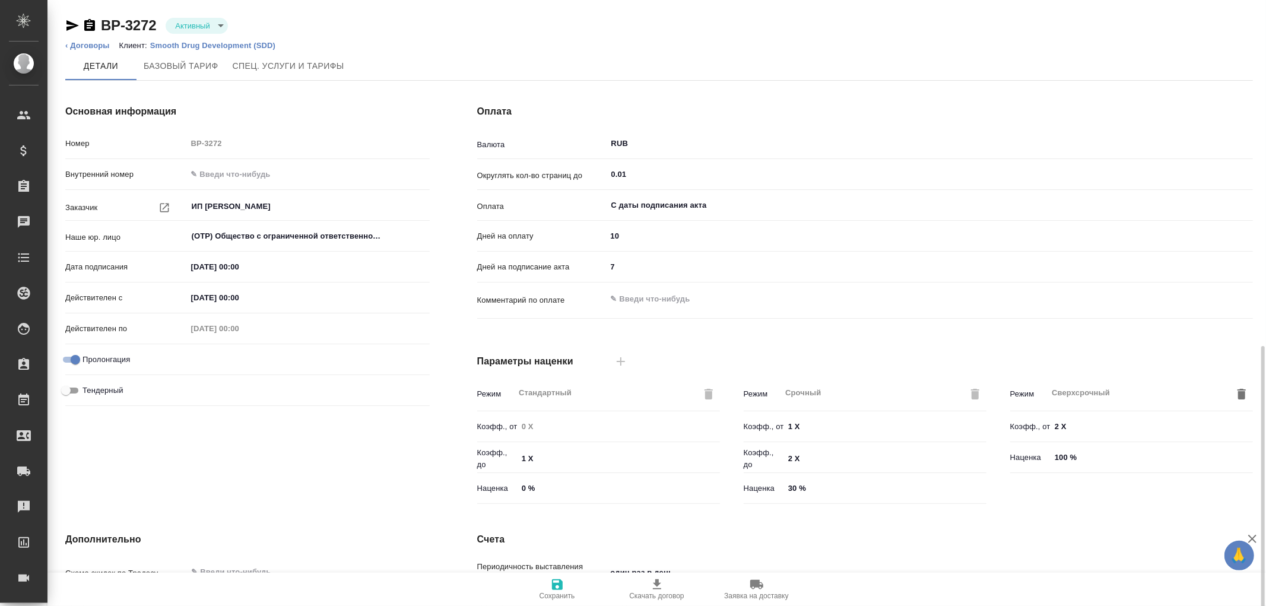
scroll to position [201, 0]
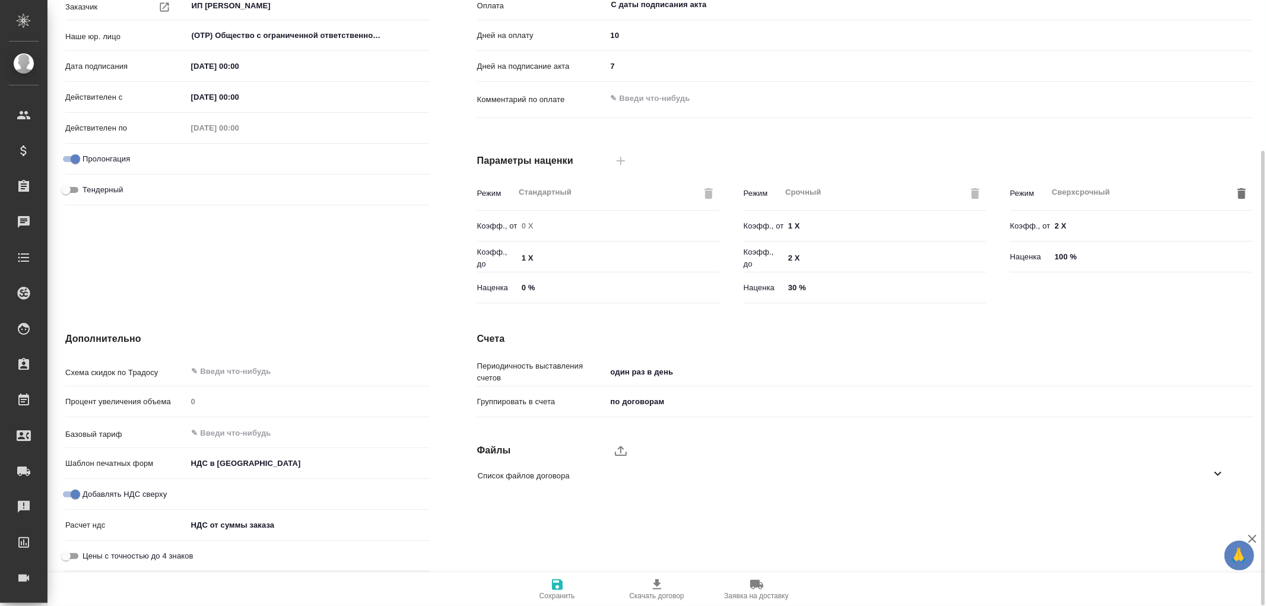
click at [257, 462] on body "🙏 .cls-1 fill:#fff; AWATERA [PERSON_NAME]romanenko Клиенты Спецификации Заказы …" at bounding box center [633, 303] width 1266 height 606
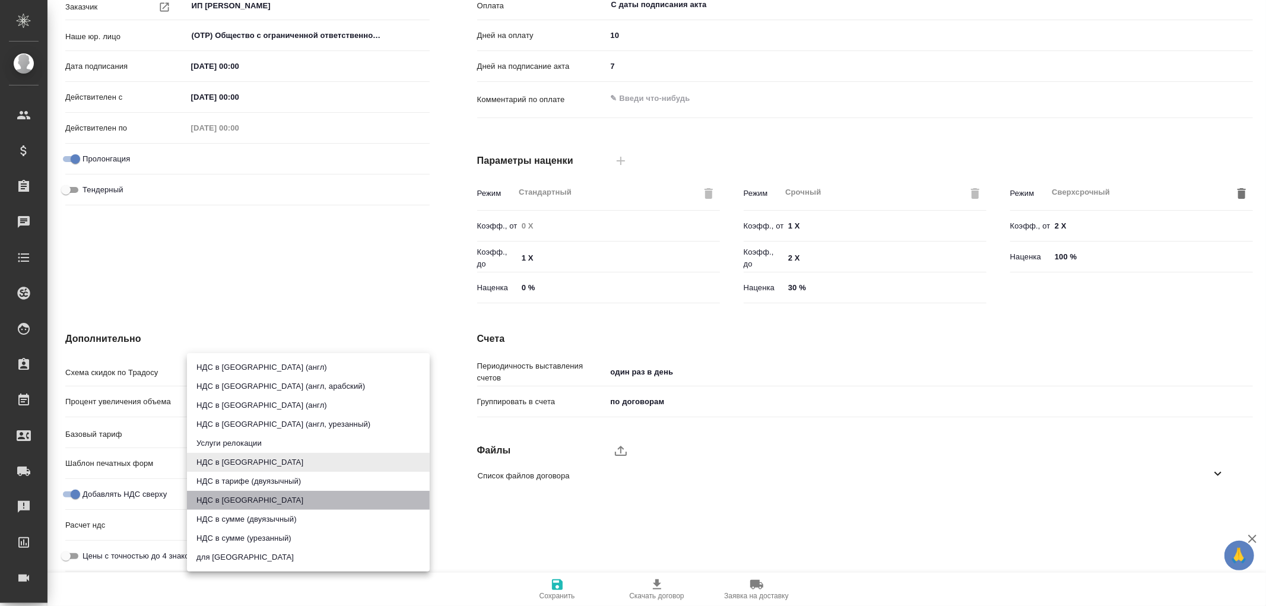
click at [217, 498] on li "НДС в [GEOGRAPHIC_DATA]" at bounding box center [308, 500] width 243 height 19
type input "russian2"
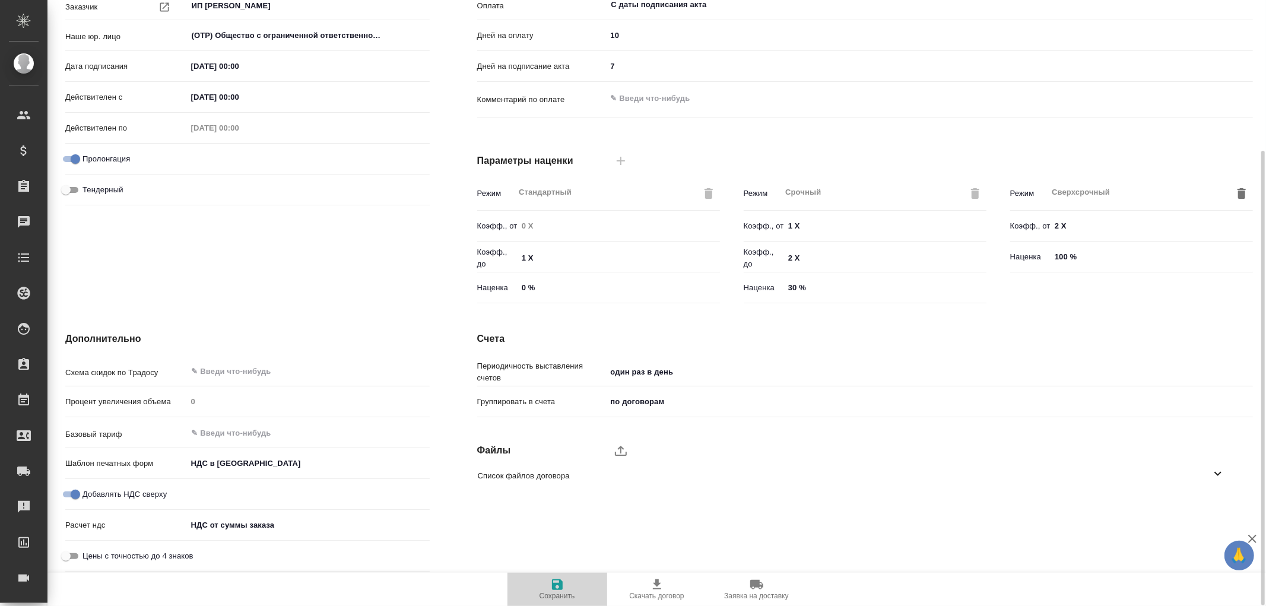
click at [554, 583] on icon "button" at bounding box center [557, 584] width 11 height 11
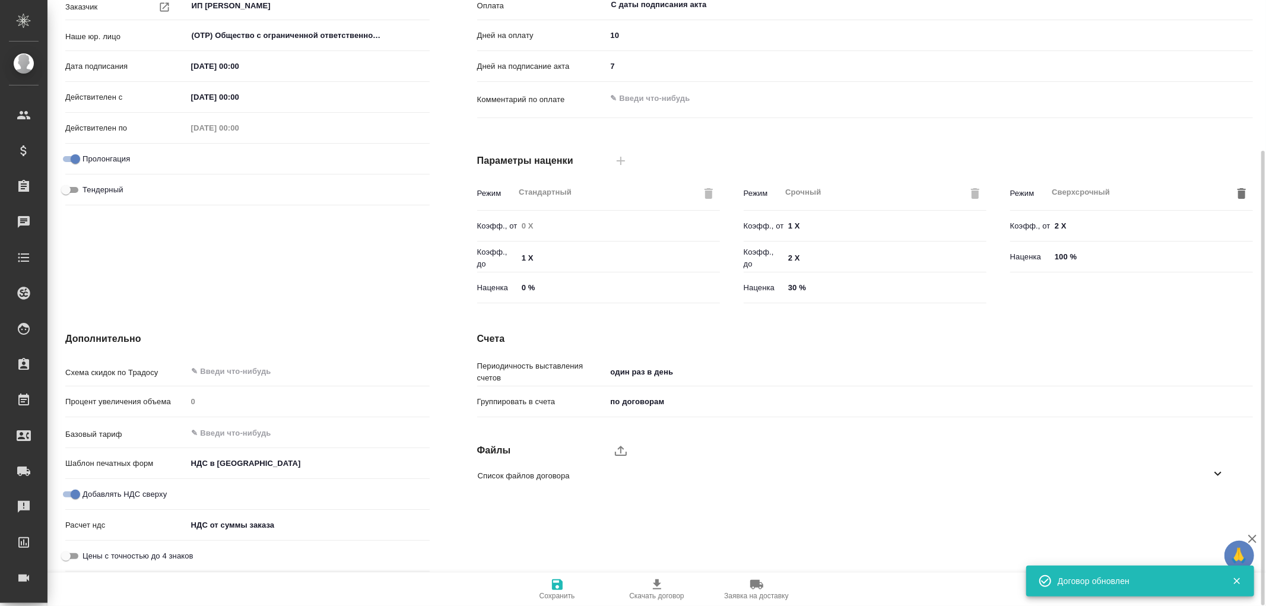
click at [554, 583] on icon "button" at bounding box center [557, 584] width 11 height 11
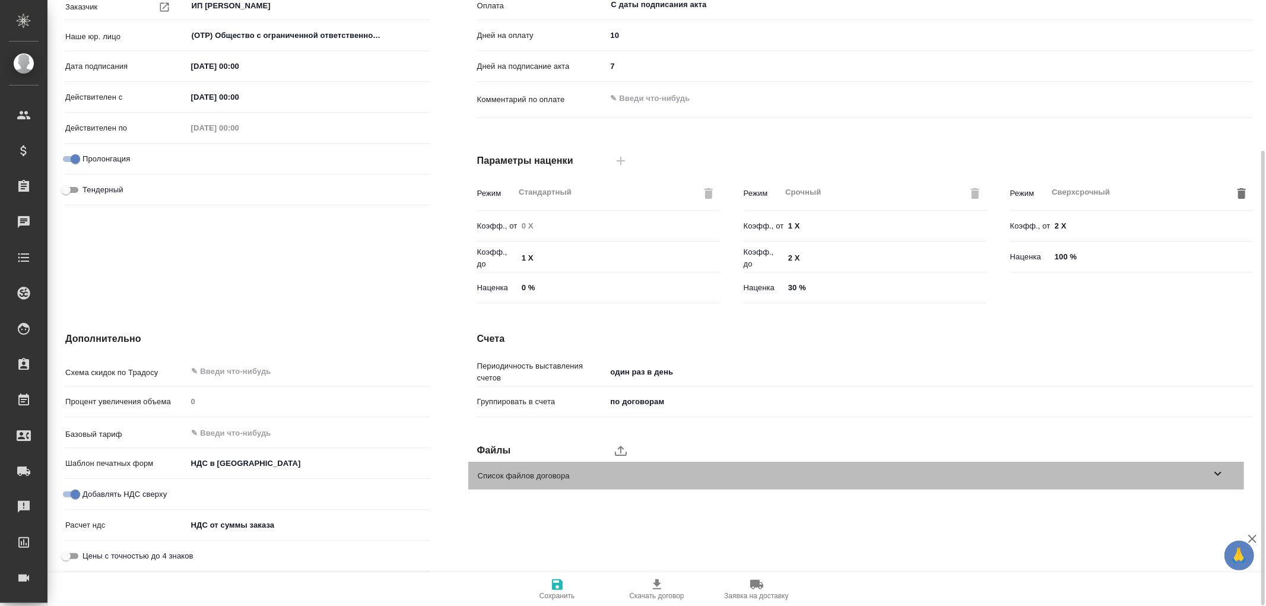
click at [1213, 473] on icon at bounding box center [1217, 473] width 14 height 14
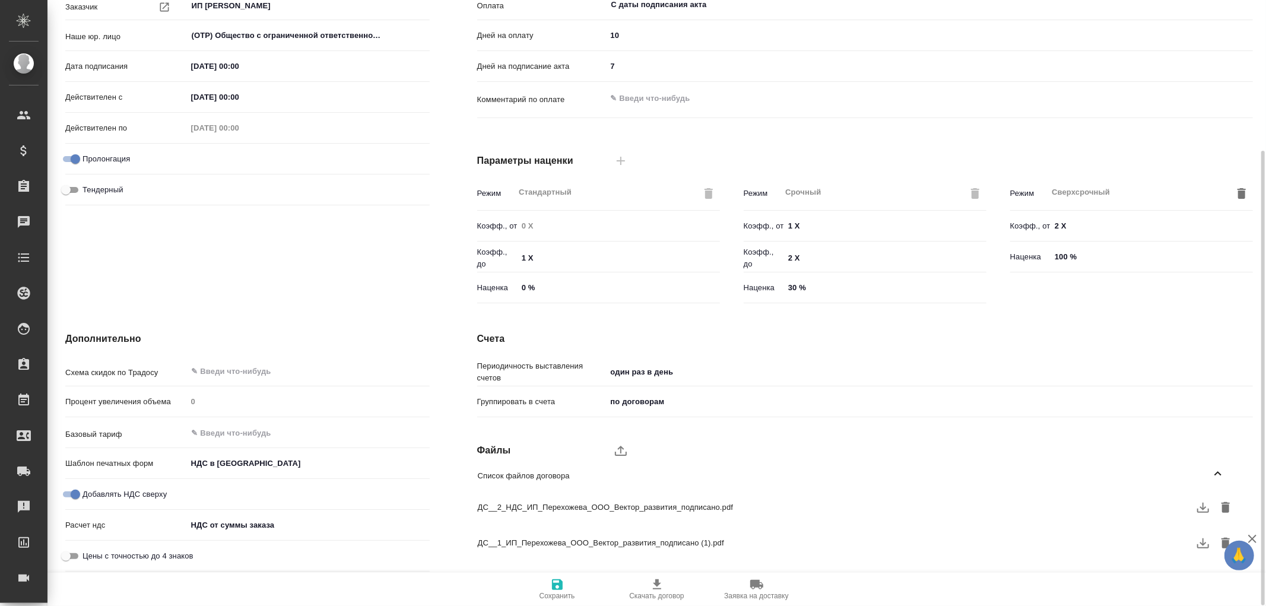
scroll to position [226, 0]
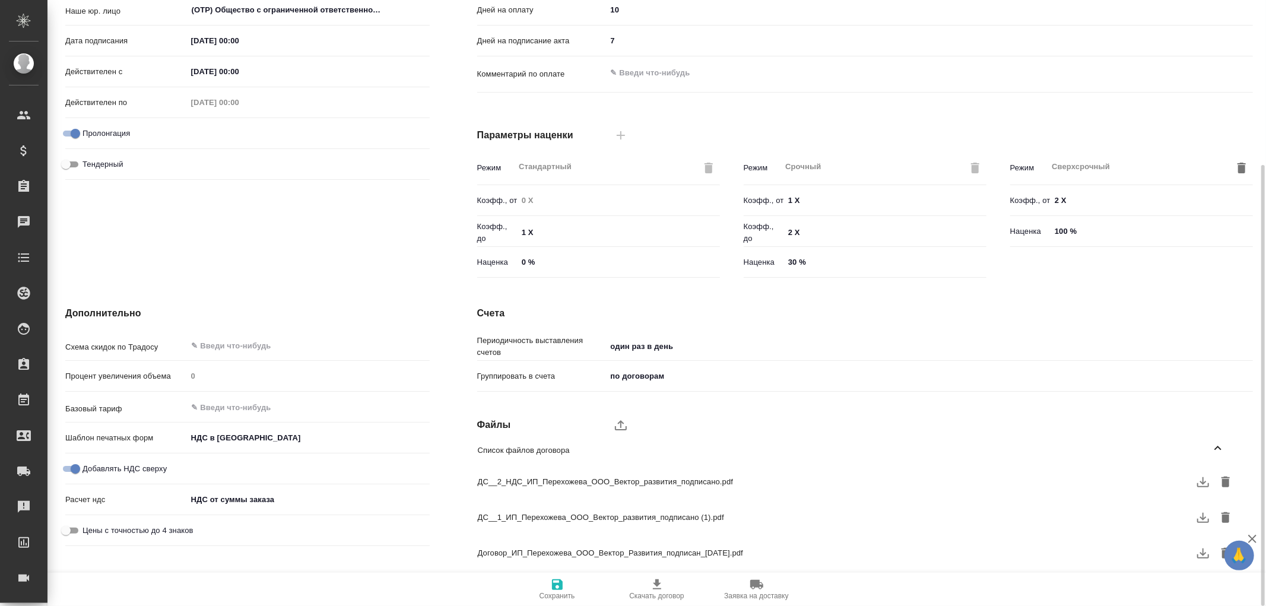
click at [1201, 483] on icon "button" at bounding box center [1203, 482] width 14 height 14
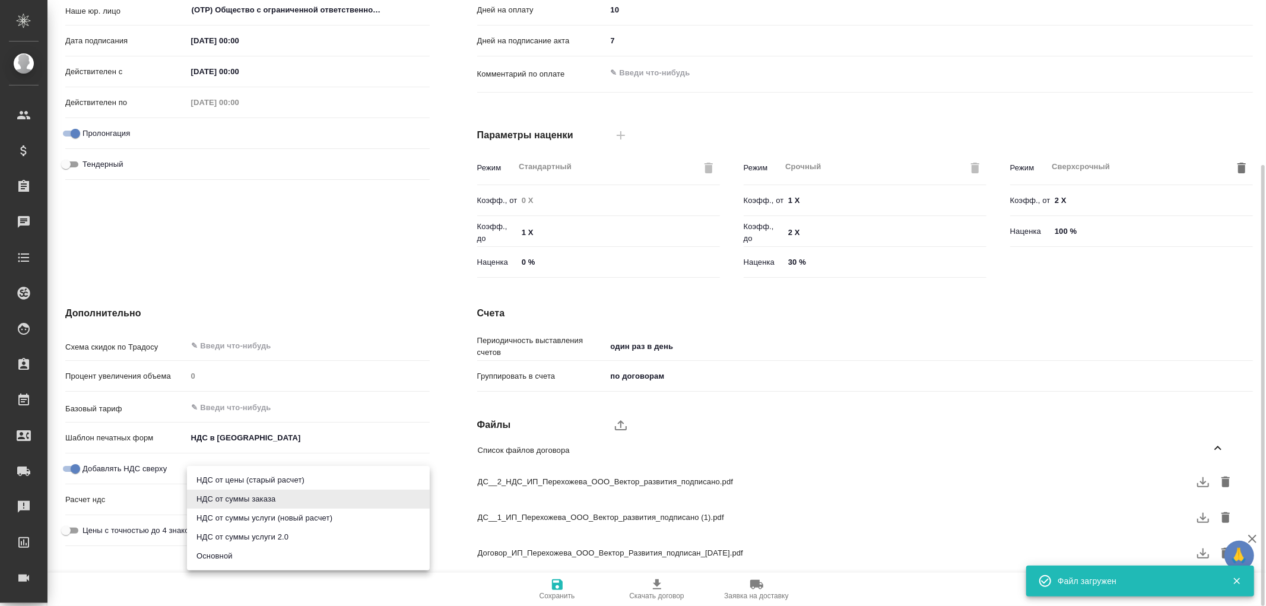
click at [252, 496] on body "🙏 .cls-1 fill:#fff; AWATERA Романенко Руфина r.romanenko Клиенты Спецификации З…" at bounding box center [633, 303] width 1266 height 606
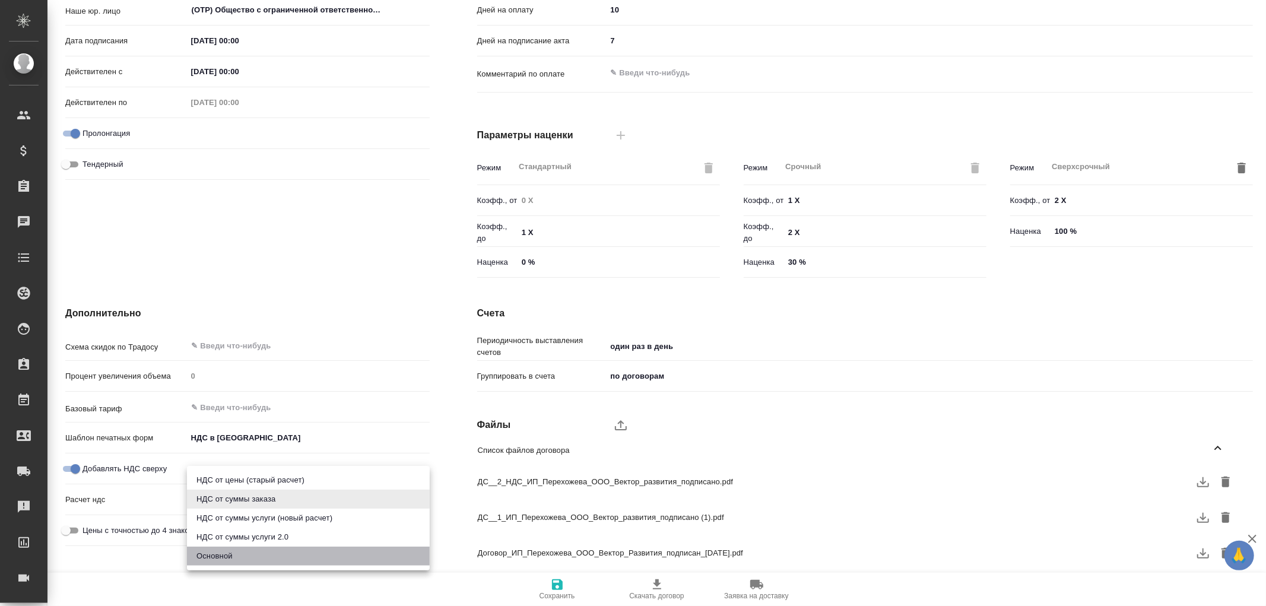
click at [228, 552] on li "Основной" at bounding box center [308, 555] width 243 height 19
type textarea "x"
type input "basic"
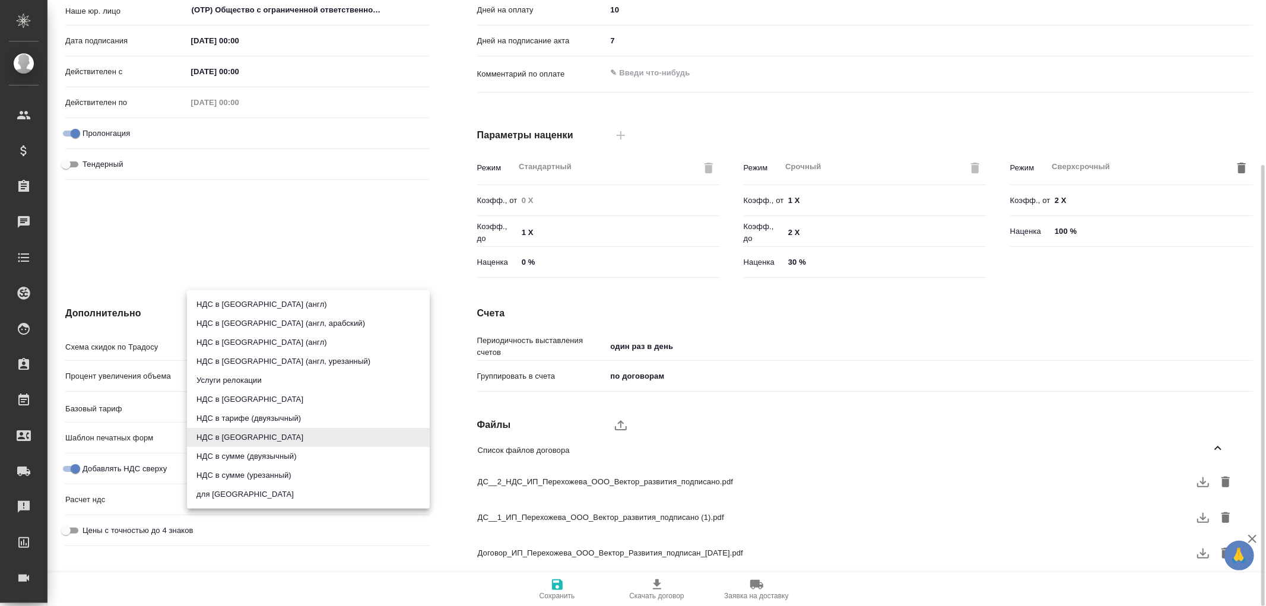
click at [281, 446] on body "🙏 .cls-1 fill:#fff; AWATERA Романенко Руфина r.romanenko Клиенты Спецификации З…" at bounding box center [633, 303] width 1266 height 606
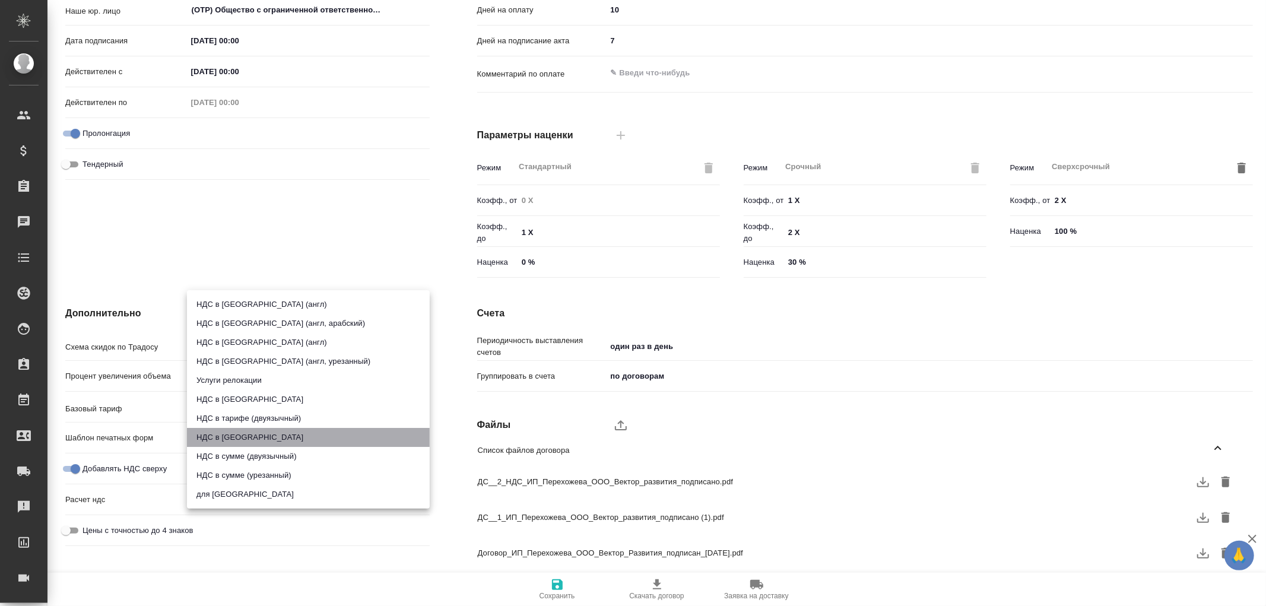
click at [223, 435] on li "НДС в сумме" at bounding box center [308, 437] width 243 height 19
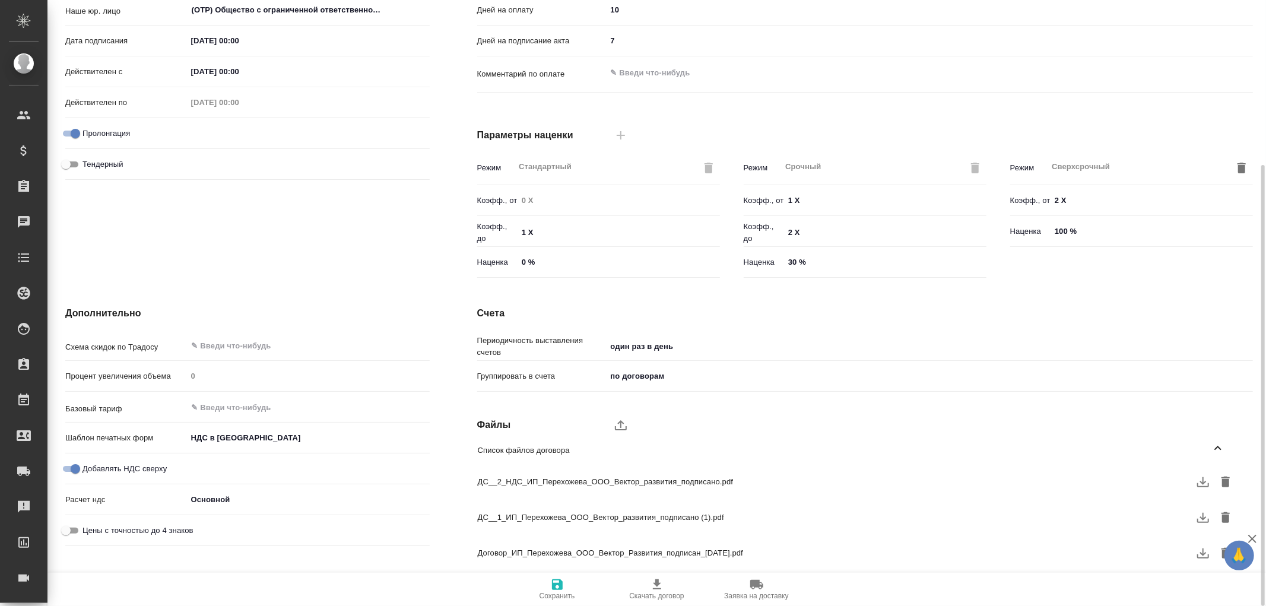
click at [551, 584] on icon "button" at bounding box center [557, 584] width 14 height 14
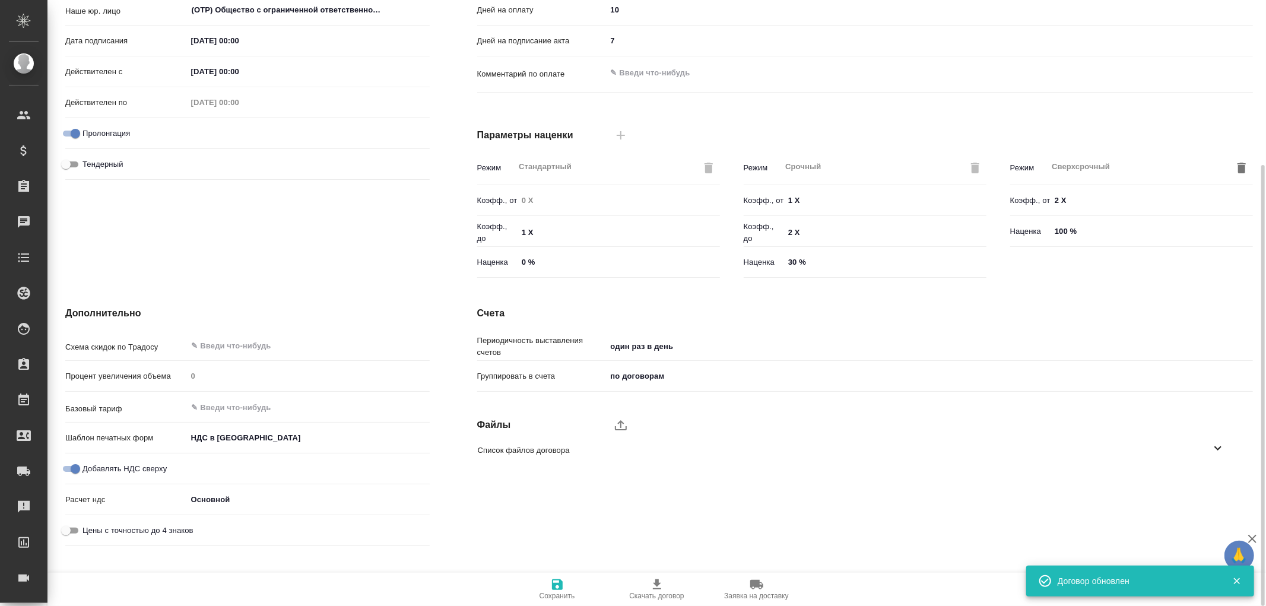
click at [562, 583] on icon "button" at bounding box center [557, 584] width 14 height 14
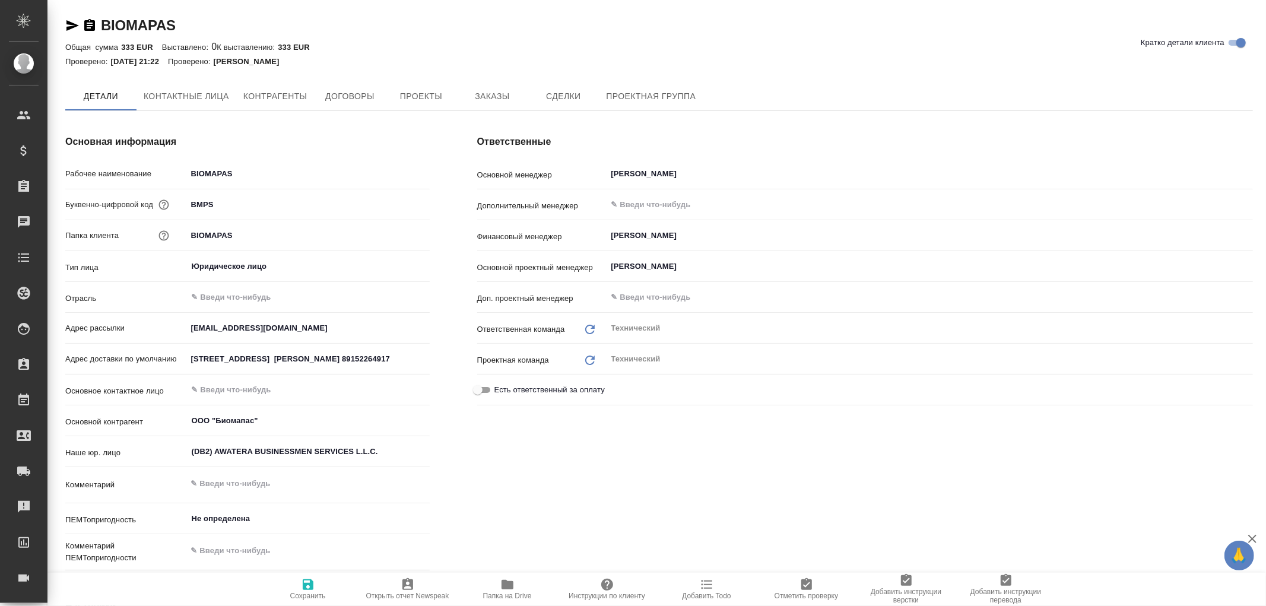
type textarea "x"
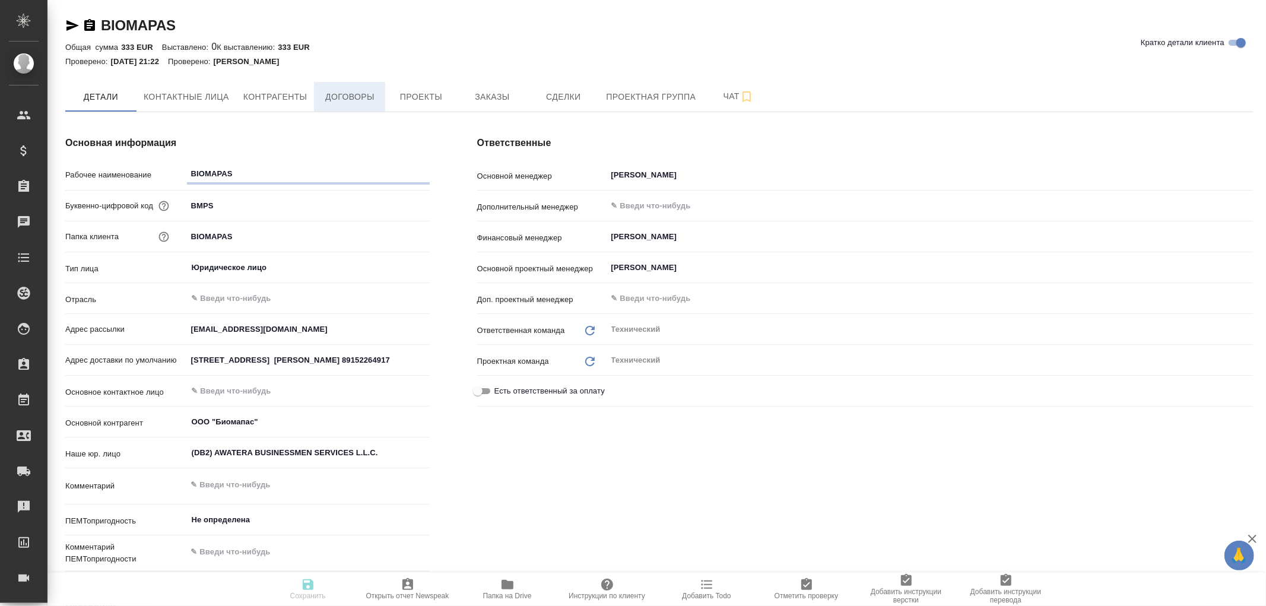
type textarea "x"
click at [356, 96] on span "Договоры" at bounding box center [349, 97] width 57 height 15
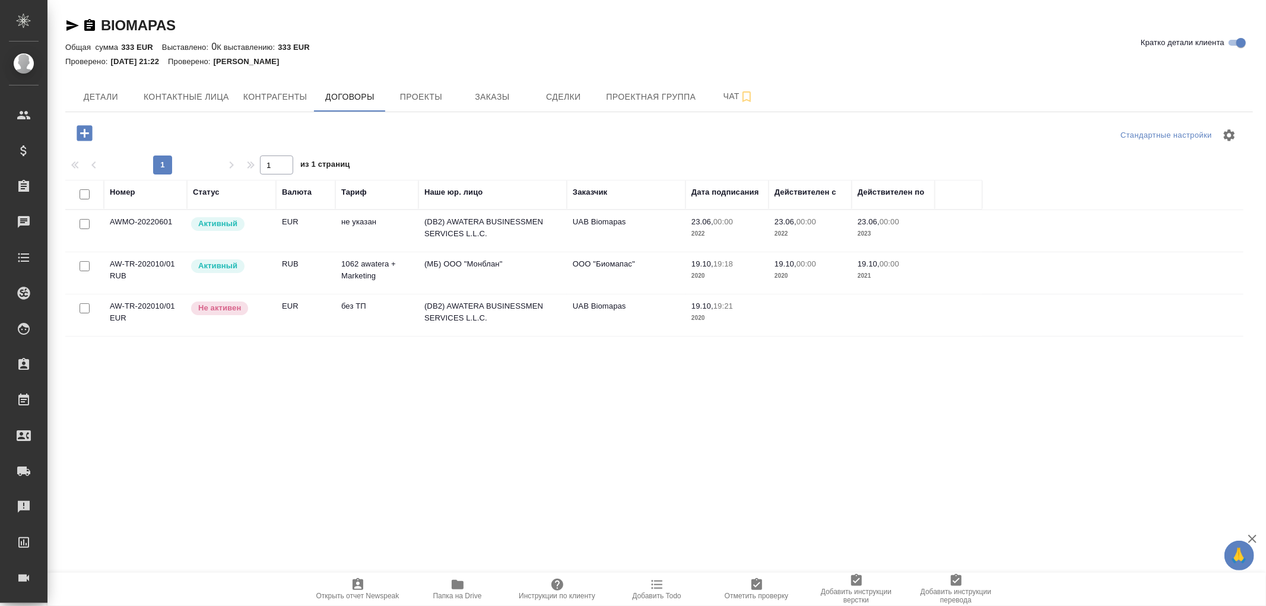
click at [470, 262] on td "(МБ) ООО "Монблан"" at bounding box center [492, 273] width 148 height 42
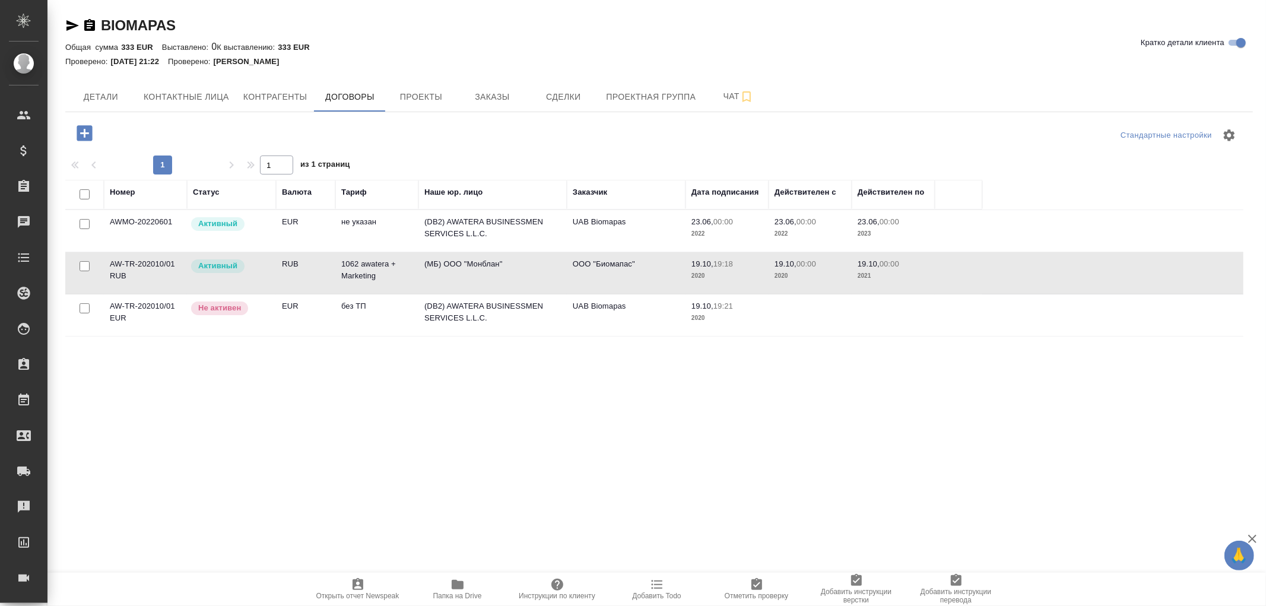
click at [470, 262] on td "(МБ) ООО "Монблан"" at bounding box center [492, 273] width 148 height 42
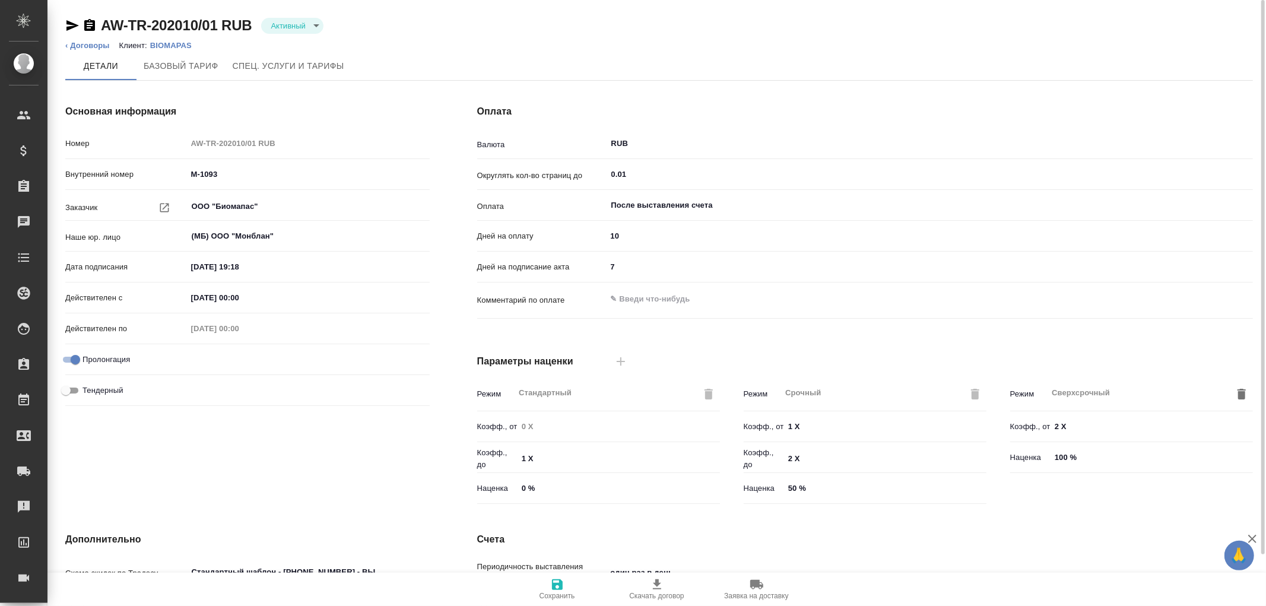
type input "1062 awatera + Marketing"
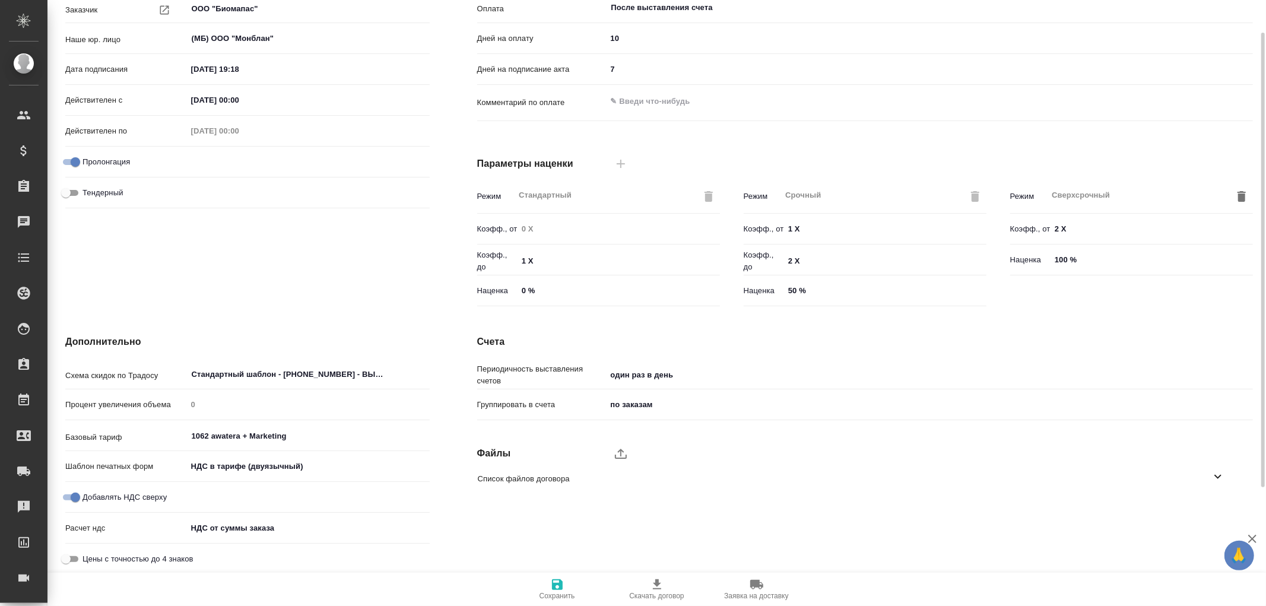
scroll to position [201, 0]
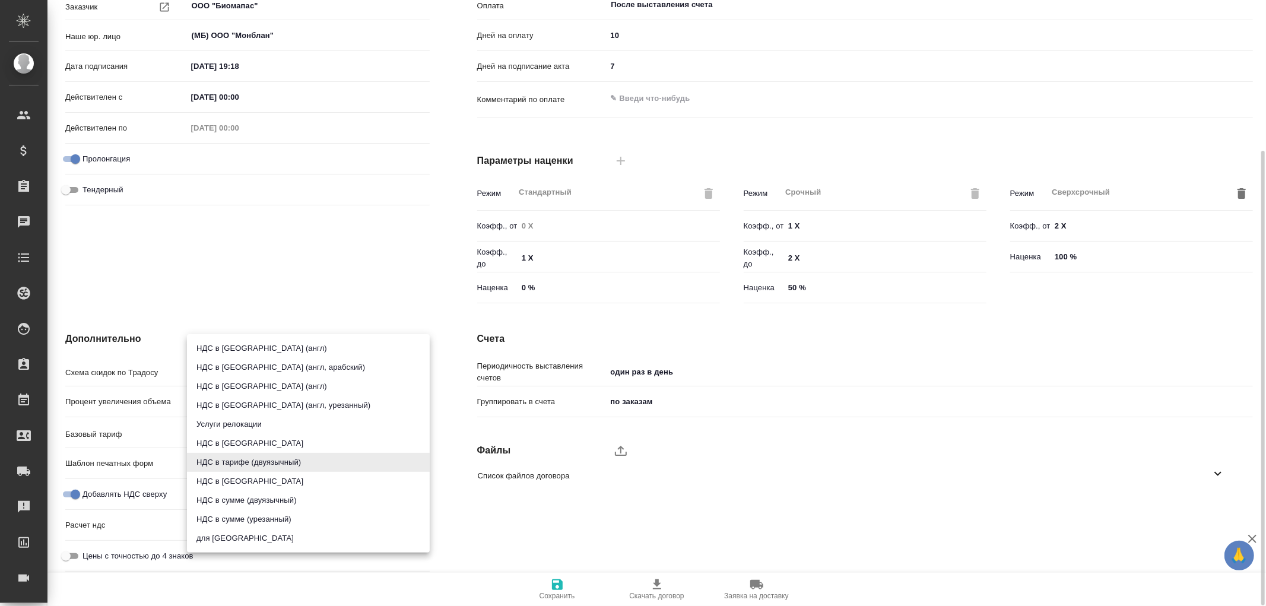
click at [233, 469] on body "🙏 .cls-1 fill:#fff; AWATERA [PERSON_NAME]romanenko Клиенты Спецификации Заказы …" at bounding box center [633, 303] width 1266 height 606
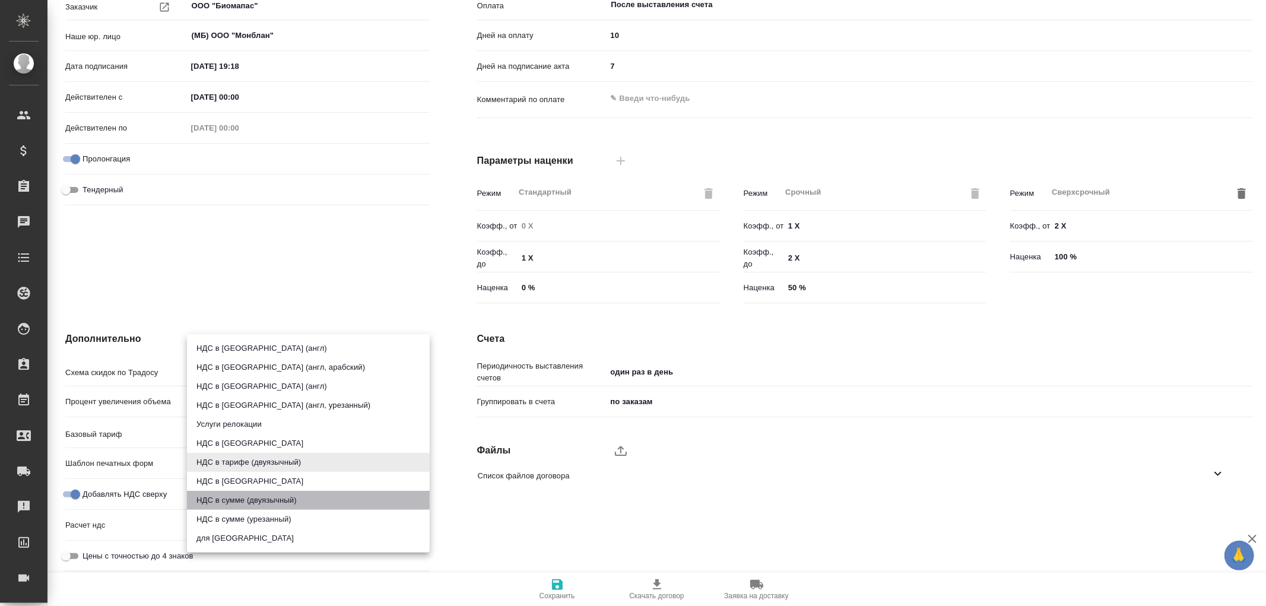
click at [217, 501] on li "НДС в сумме (двуязычный)" at bounding box center [308, 500] width 243 height 19
type input "russian2 bilingual"
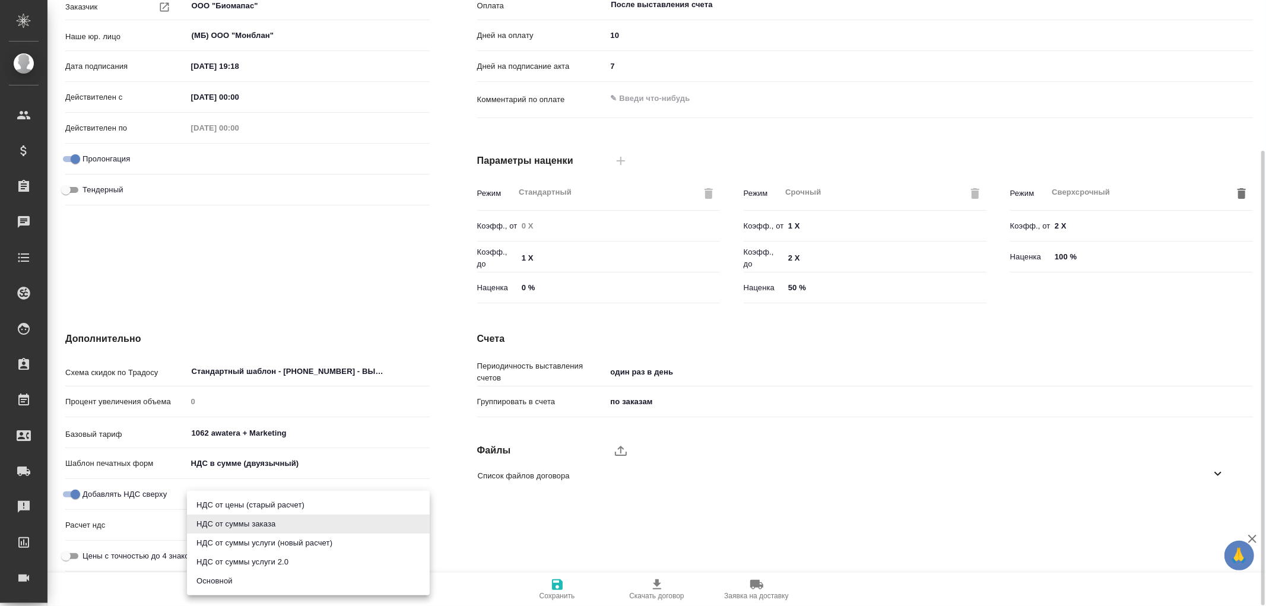
click at [227, 523] on body "🙏 .cls-1 fill:#fff; AWATERA [PERSON_NAME]romanenko Клиенты Спецификации Заказы …" at bounding box center [633, 303] width 1266 height 606
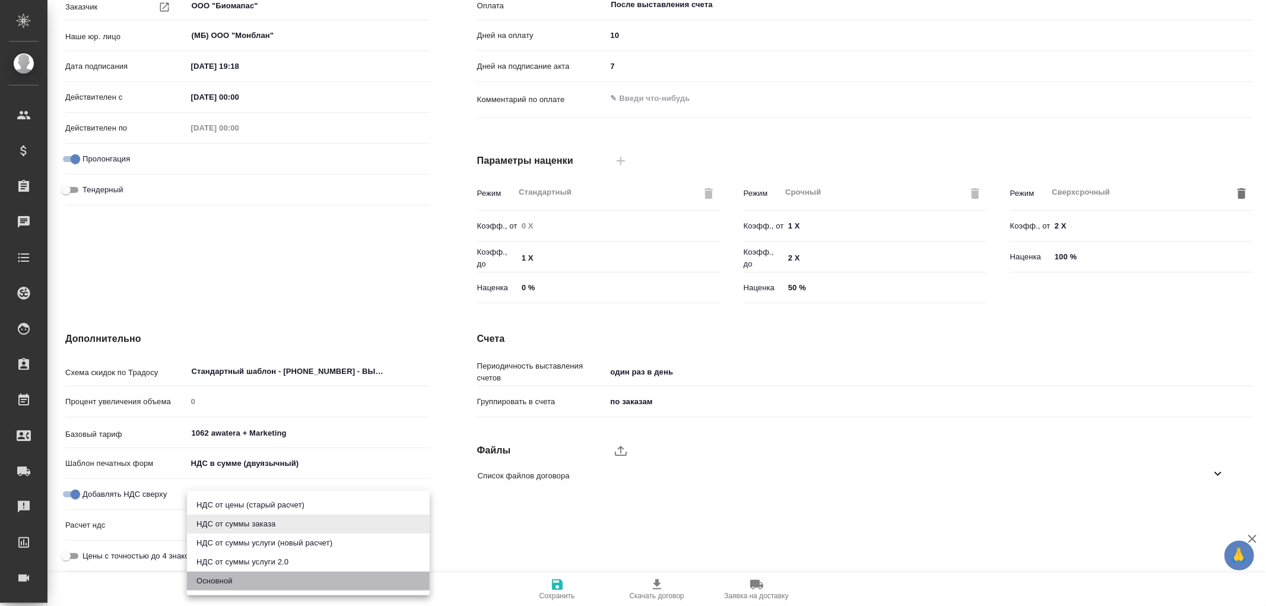
click at [217, 580] on li "Основной" at bounding box center [308, 580] width 243 height 19
type input "basic"
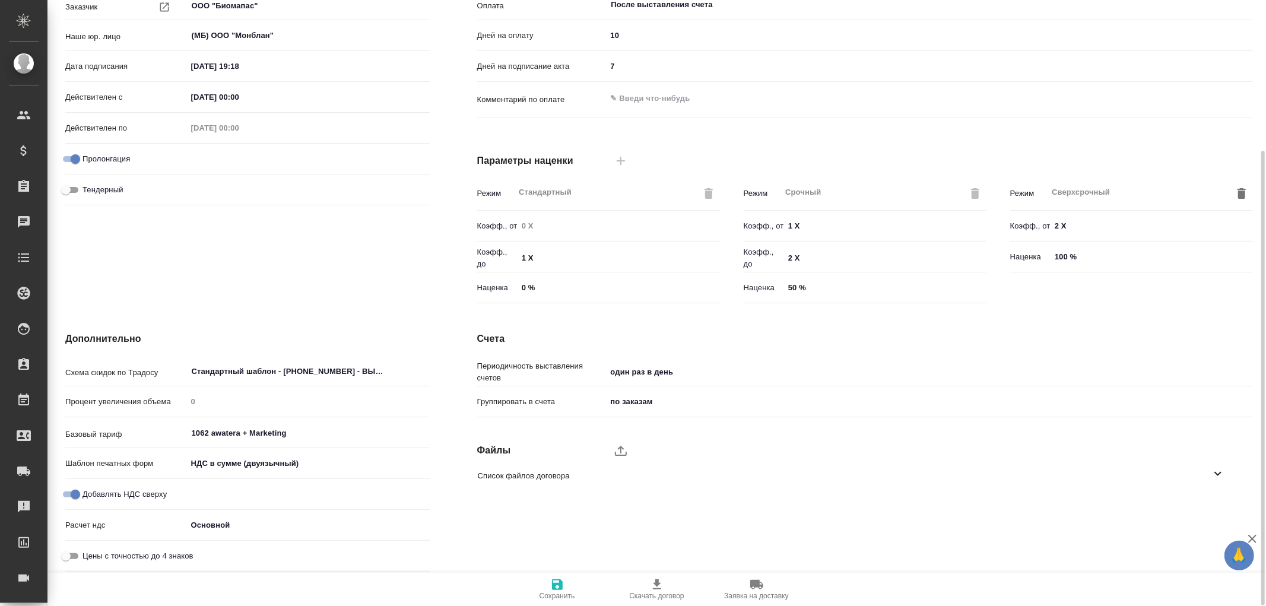
click at [554, 583] on icon "button" at bounding box center [557, 584] width 14 height 14
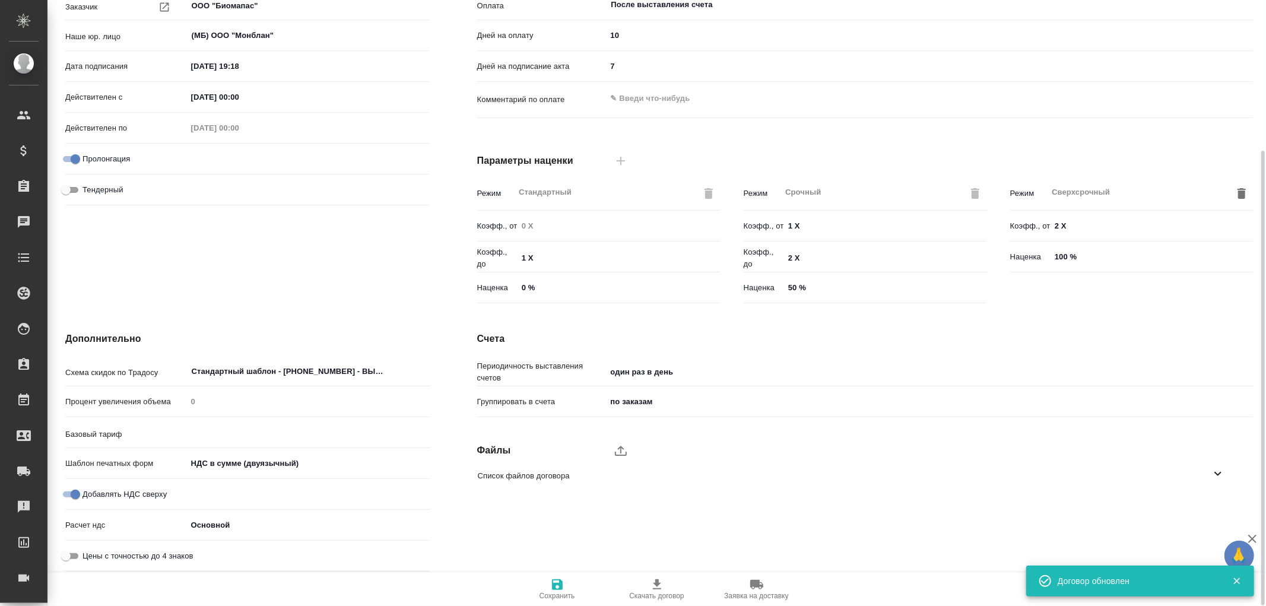
type input "1062 awatera + Marketing"
click at [554, 583] on icon "button" at bounding box center [557, 584] width 14 height 14
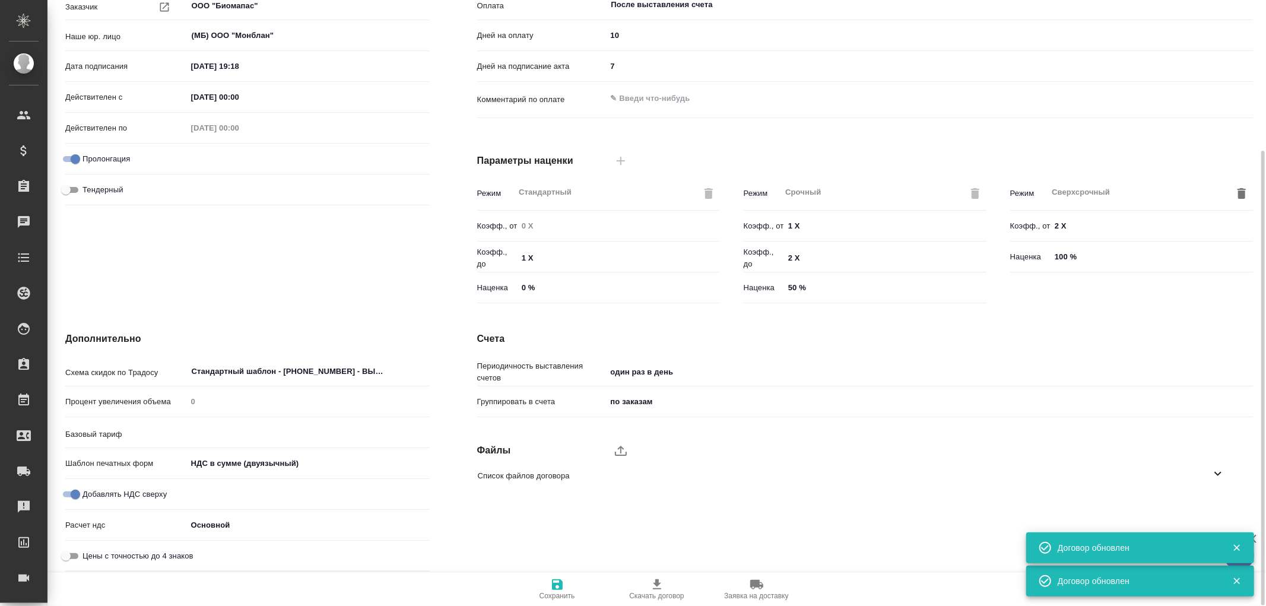
type input "1062 awatera + Marketing"
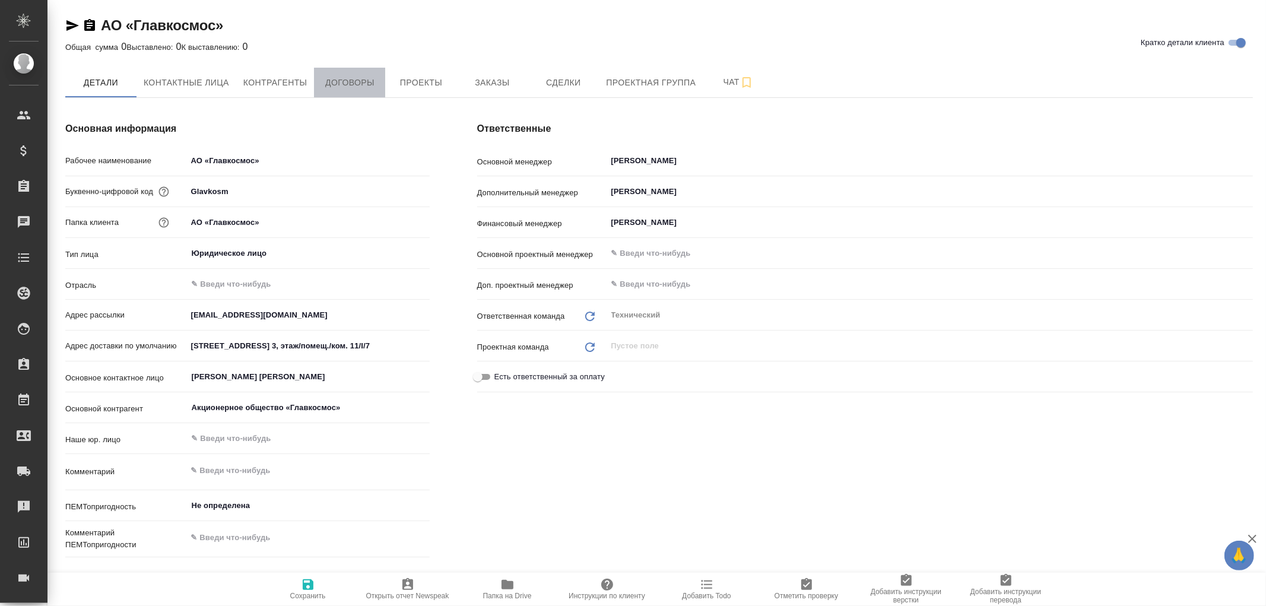
click at [346, 81] on span "Договоры" at bounding box center [349, 82] width 57 height 15
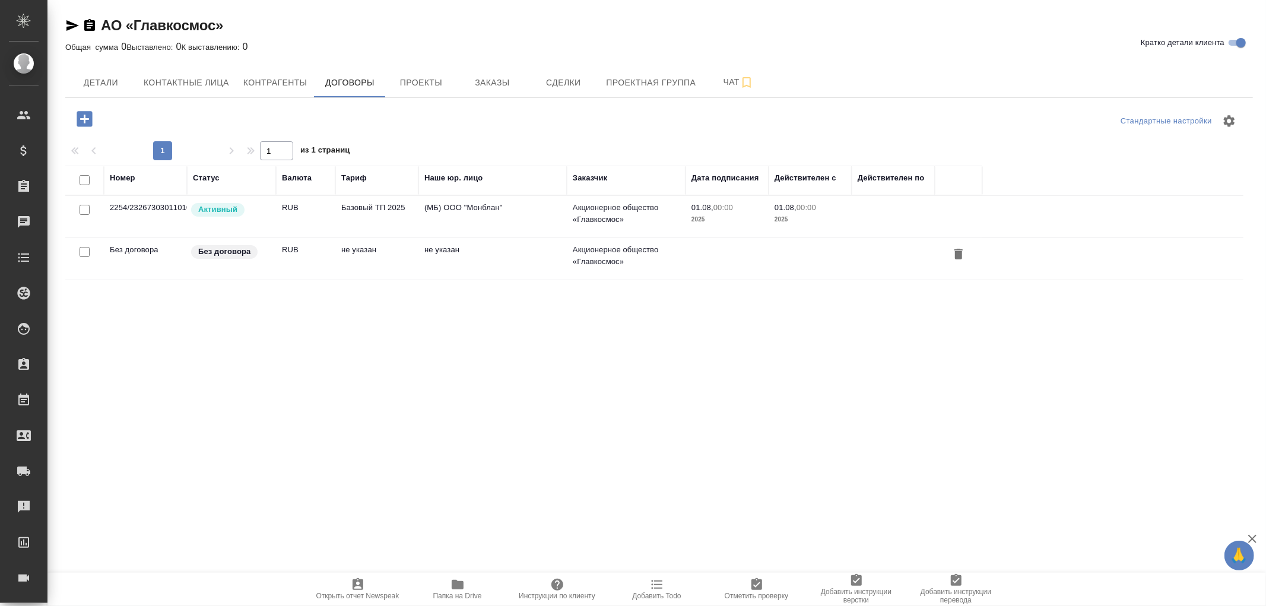
click at [485, 211] on td "(МБ) ООО "Монблан"" at bounding box center [492, 217] width 148 height 42
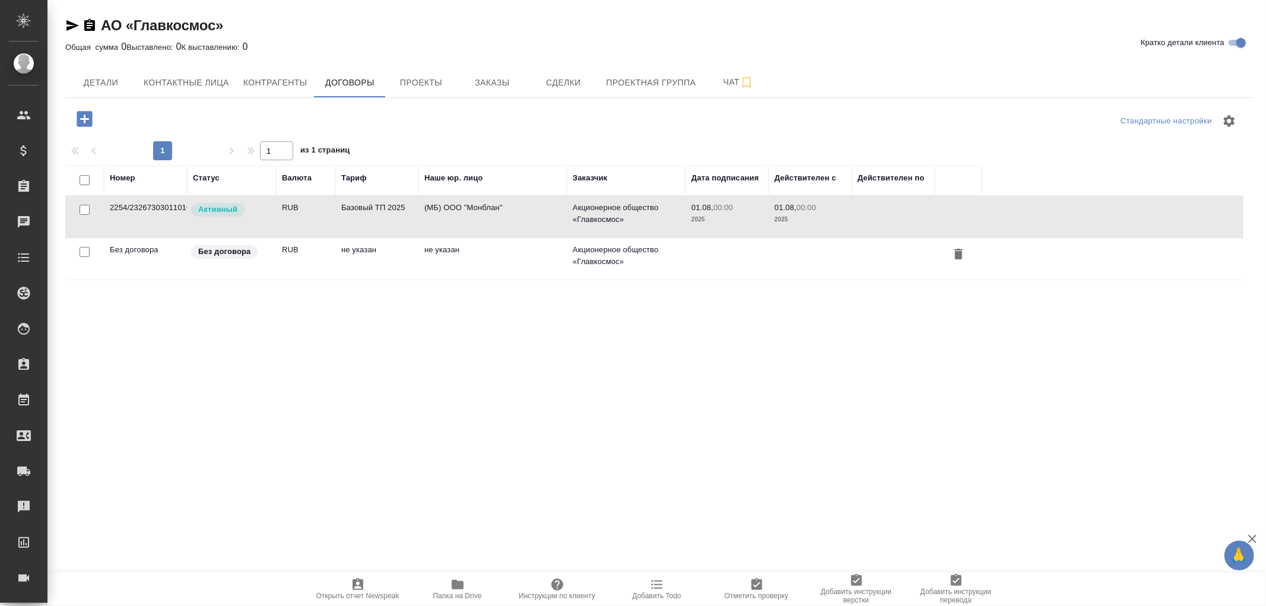
click at [485, 211] on td "(МБ) ООО "Монблан"" at bounding box center [492, 217] width 148 height 42
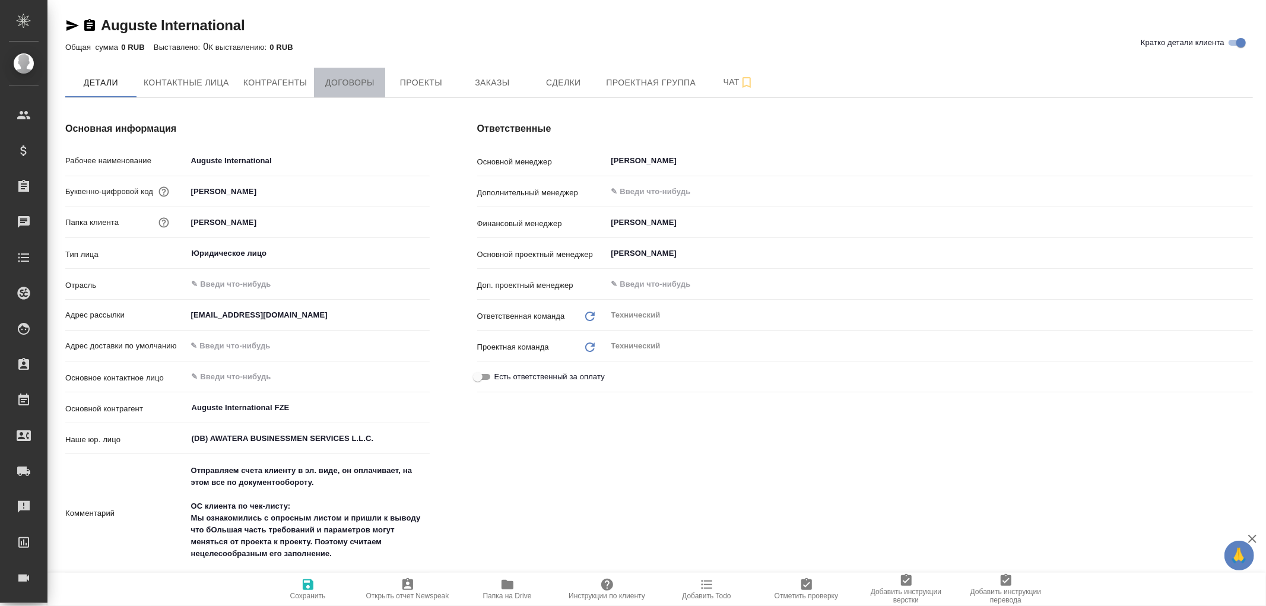
click at [349, 82] on span "Договоры" at bounding box center [349, 82] width 57 height 15
click at [355, 82] on span "Договоры" at bounding box center [349, 82] width 57 height 15
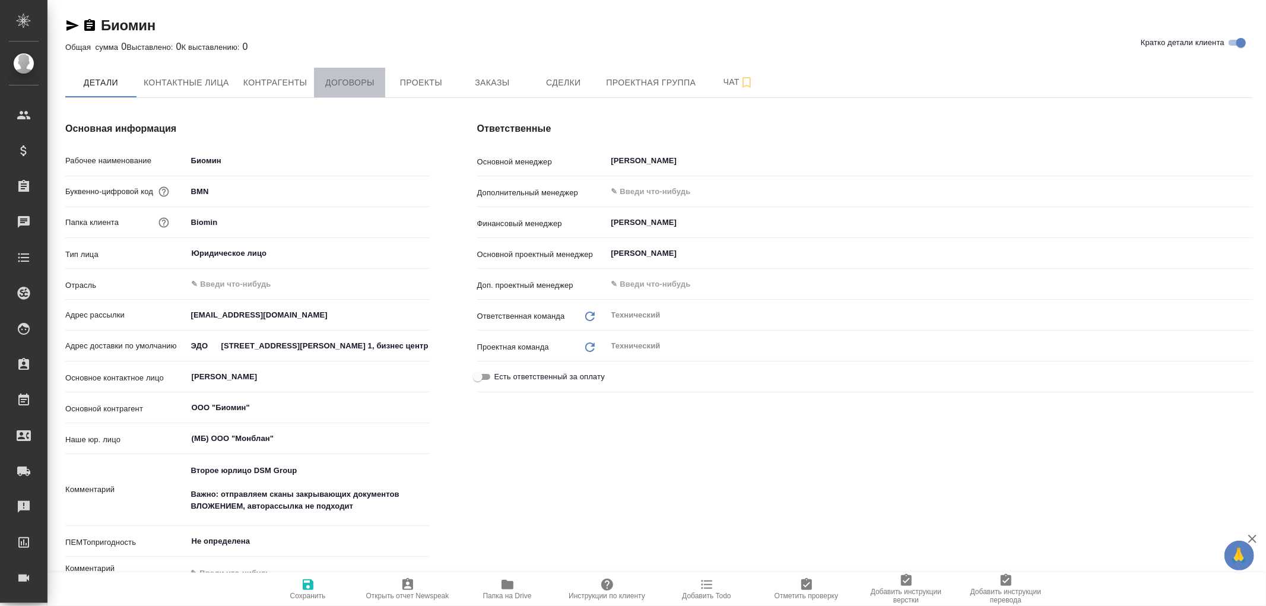
click at [349, 79] on span "Договоры" at bounding box center [349, 82] width 57 height 15
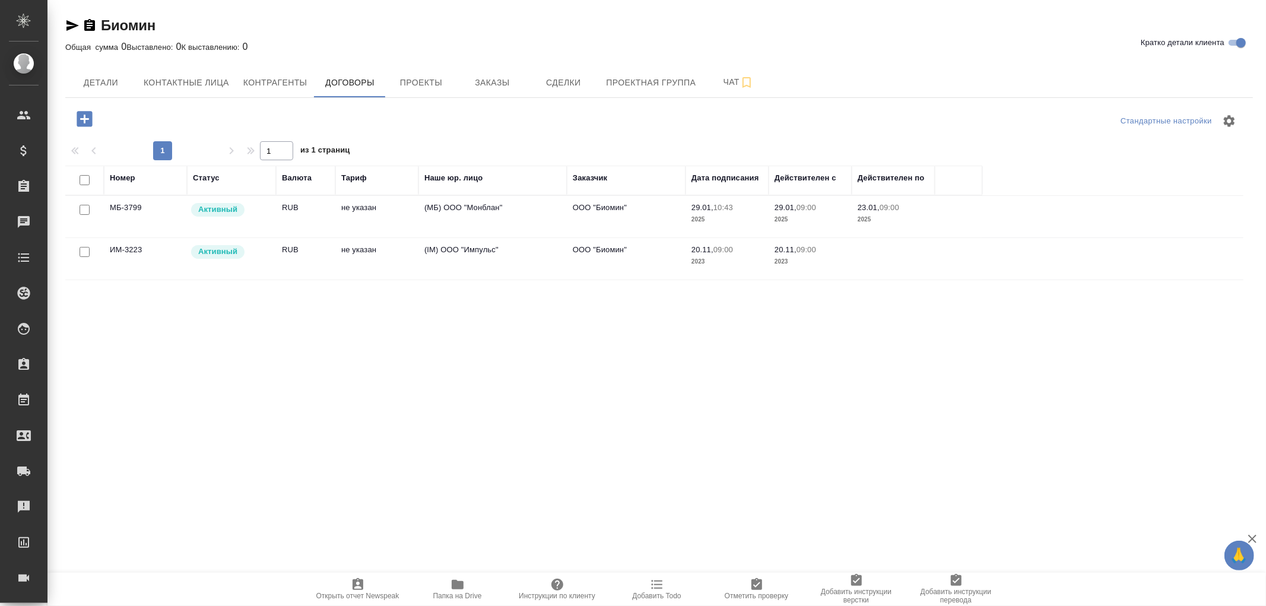
click at [488, 209] on td "(МБ) ООО "Монблан"" at bounding box center [492, 217] width 148 height 42
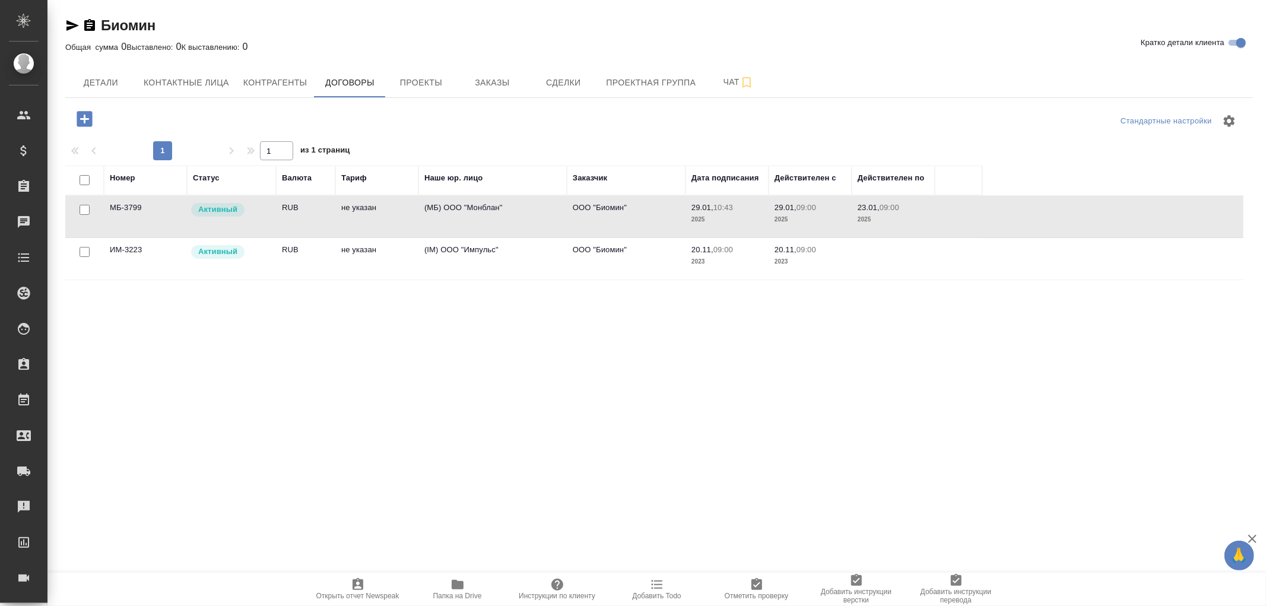
click at [488, 209] on td "(МБ) ООО "Монблан"" at bounding box center [492, 217] width 148 height 42
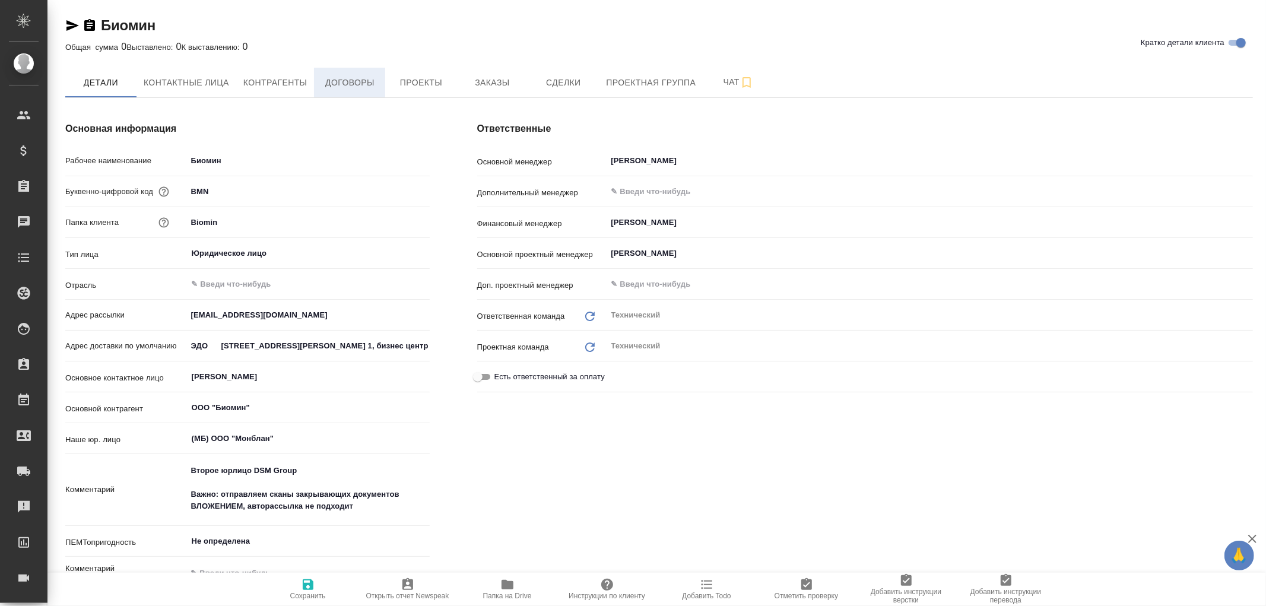
click at [353, 86] on span "Договоры" at bounding box center [349, 82] width 57 height 15
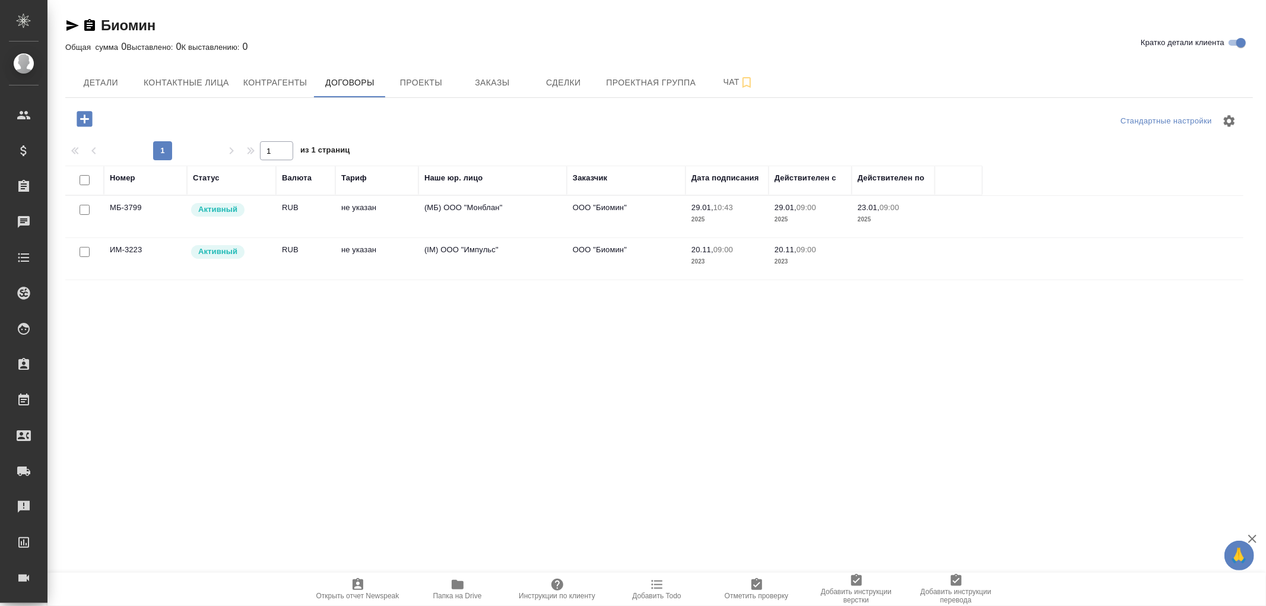
click at [226, 249] on p "Активный" at bounding box center [217, 252] width 39 height 12
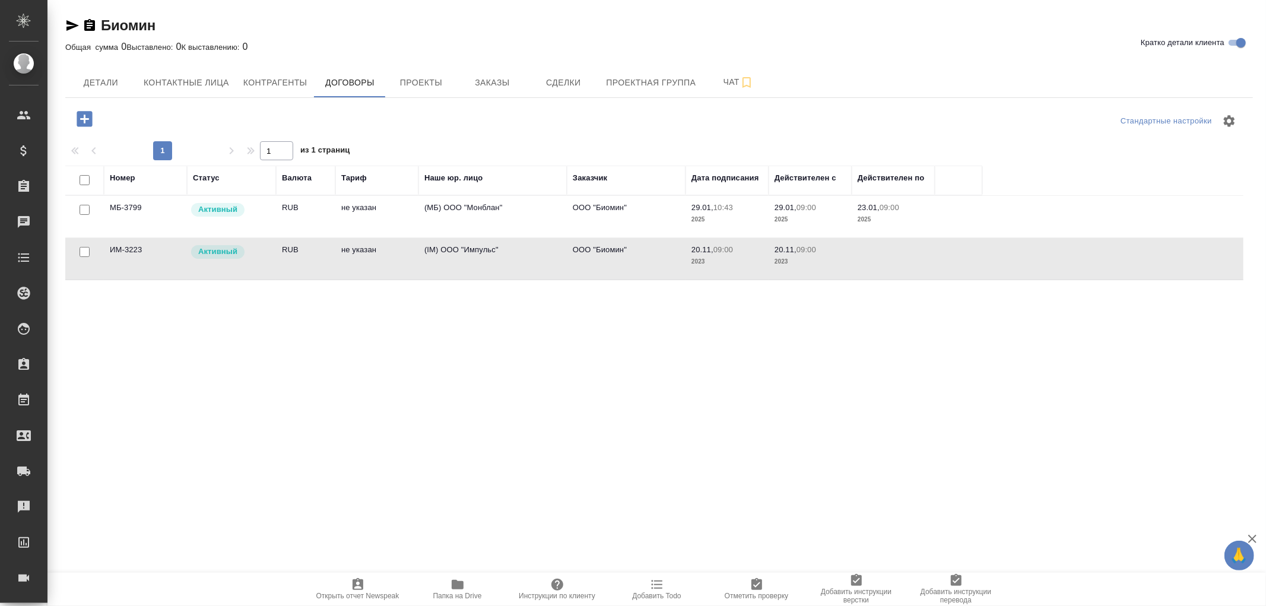
click at [226, 249] on p "Активный" at bounding box center [217, 252] width 39 height 12
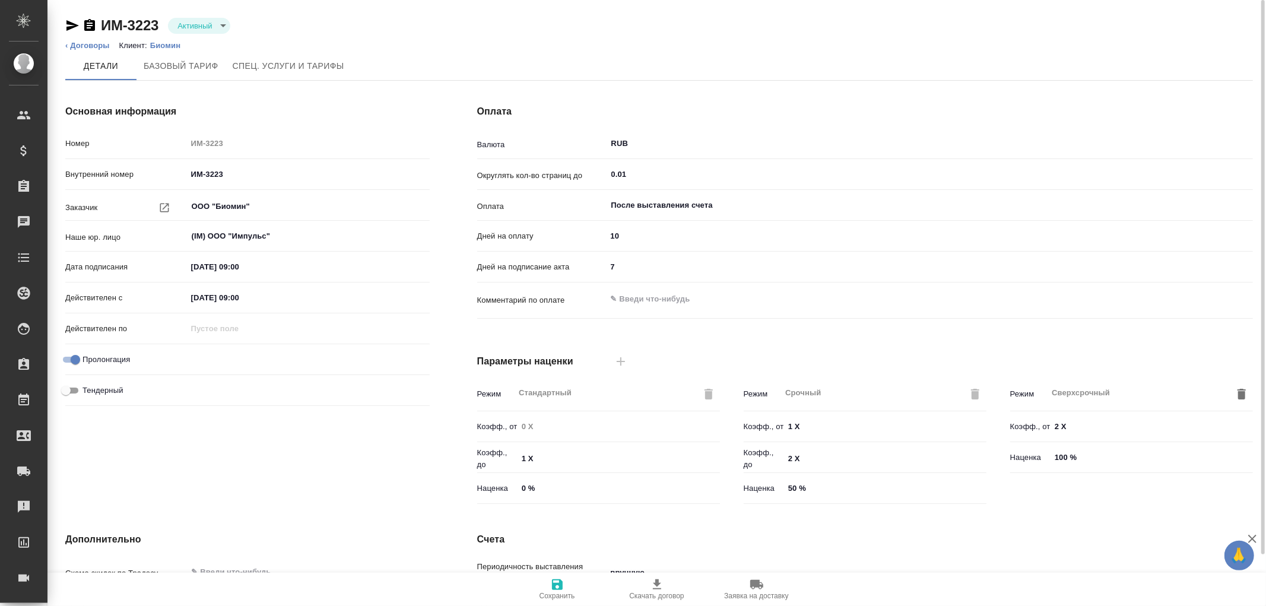
click at [216, 31] on body "🙏 .cls-1 fill:#fff; AWATERA Романенко Руфина r.romanenko Клиенты Спецификации З…" at bounding box center [633, 303] width 1266 height 606
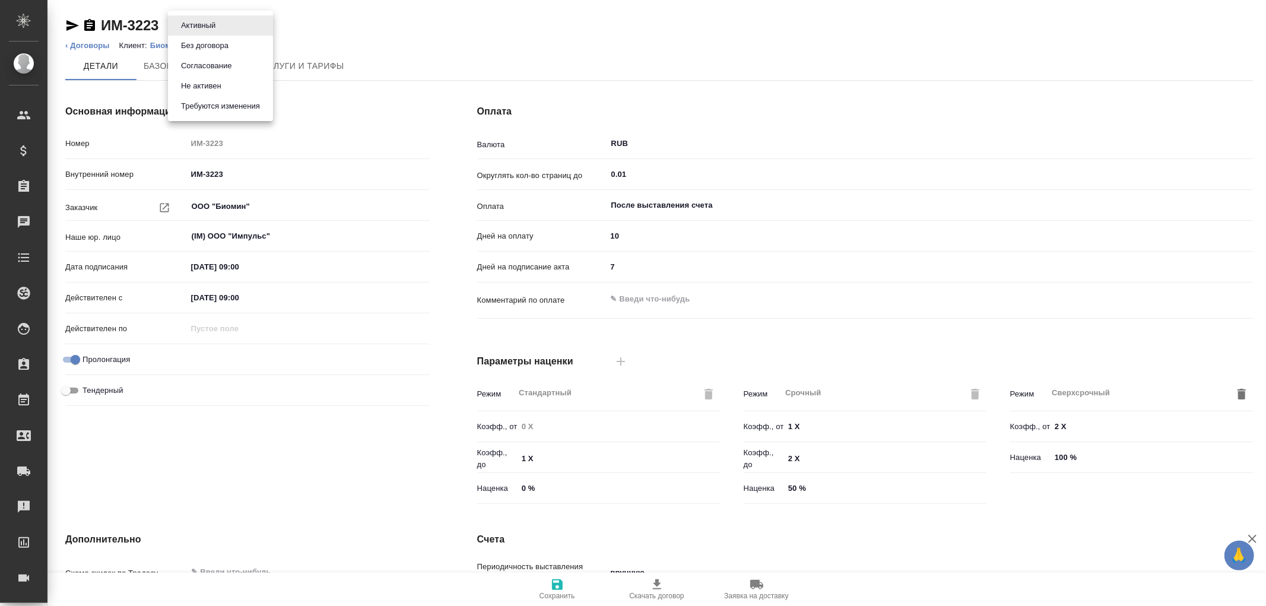
click at [1027, 70] on div at bounding box center [633, 303] width 1266 height 606
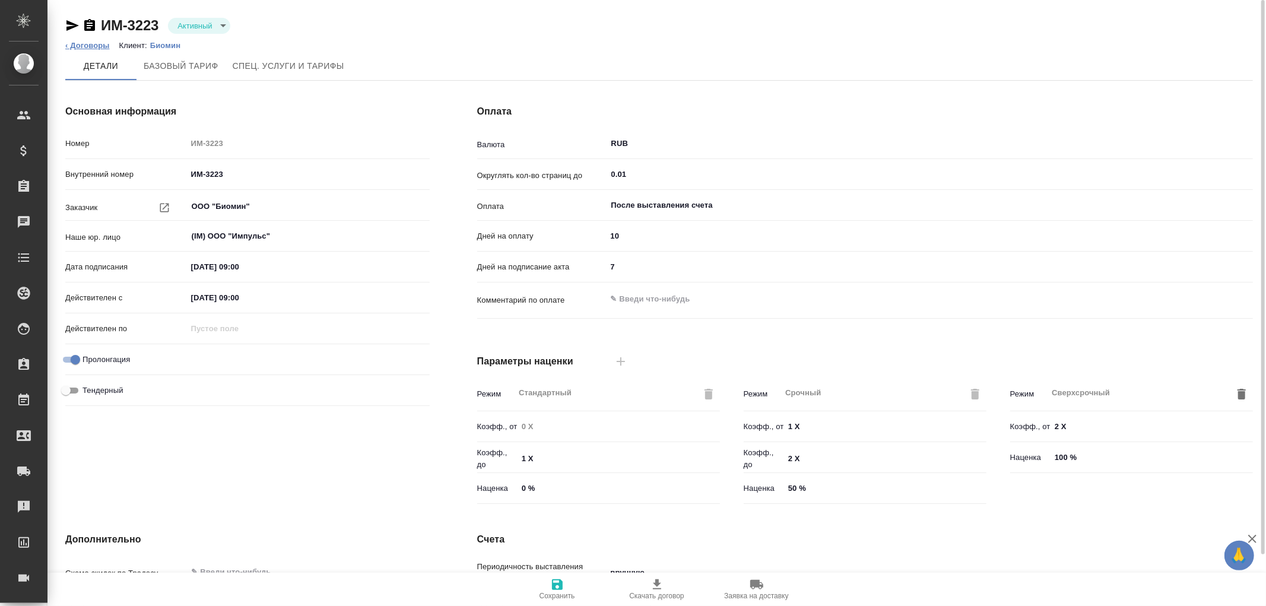
click at [80, 44] on link "‹ Договоры" at bounding box center [87, 45] width 44 height 9
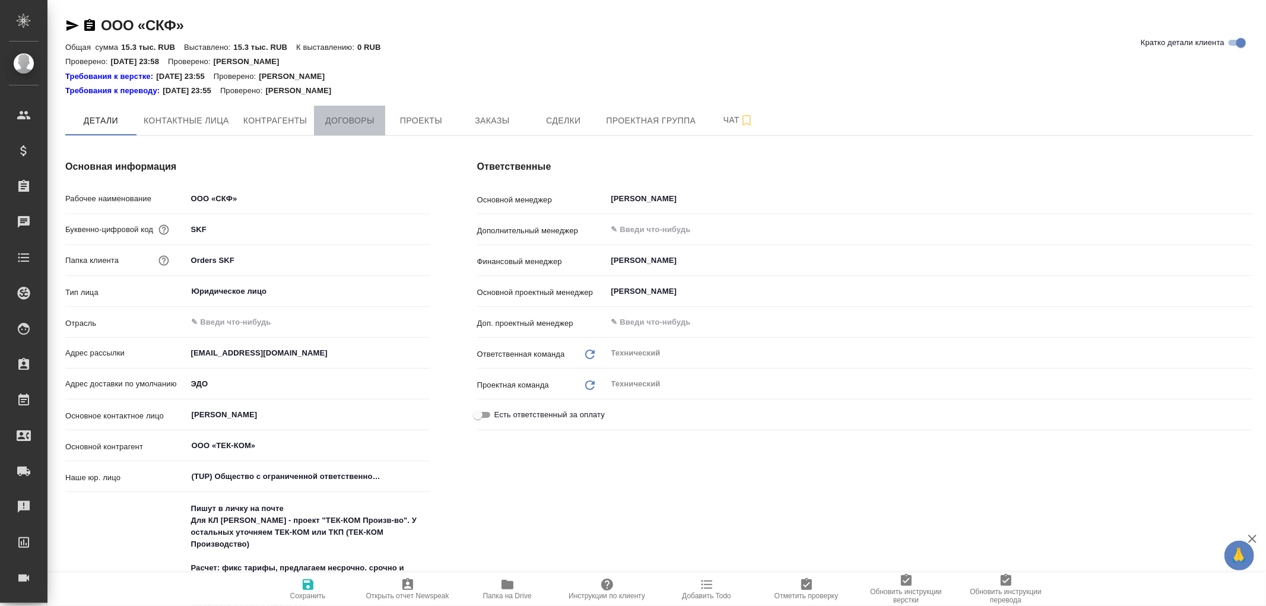
click at [352, 115] on span "Договоры" at bounding box center [349, 120] width 57 height 15
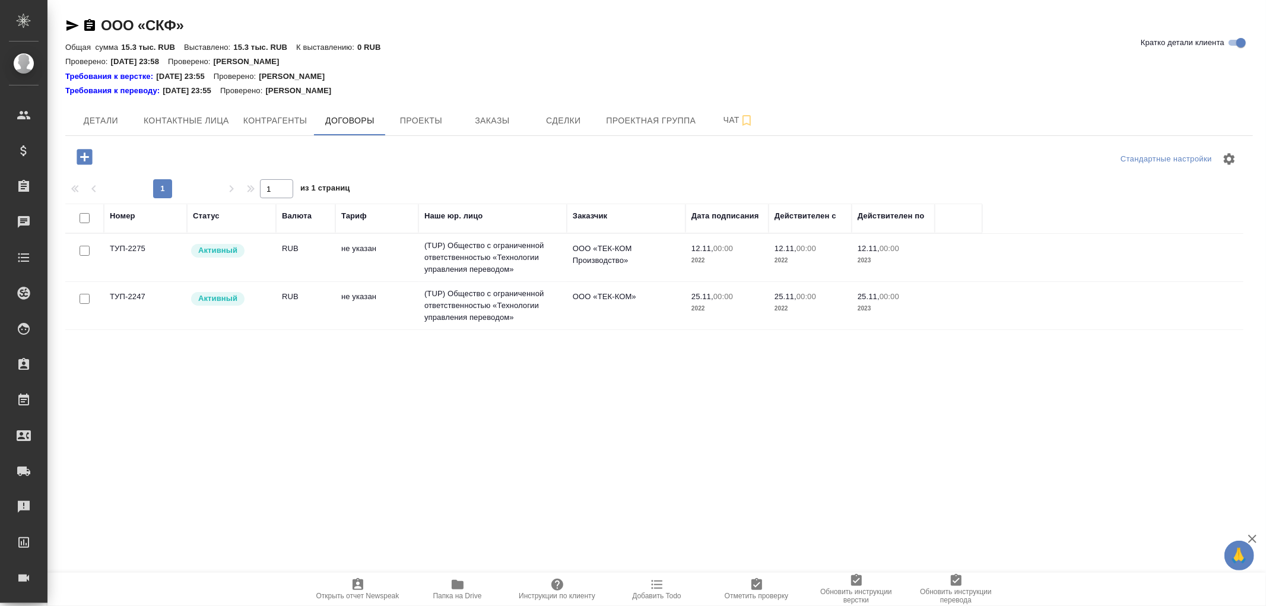
click at [499, 252] on td "(TUP) Общество с ограниченной ответственностью «Технологии управления переводом»" at bounding box center [492, 257] width 148 height 47
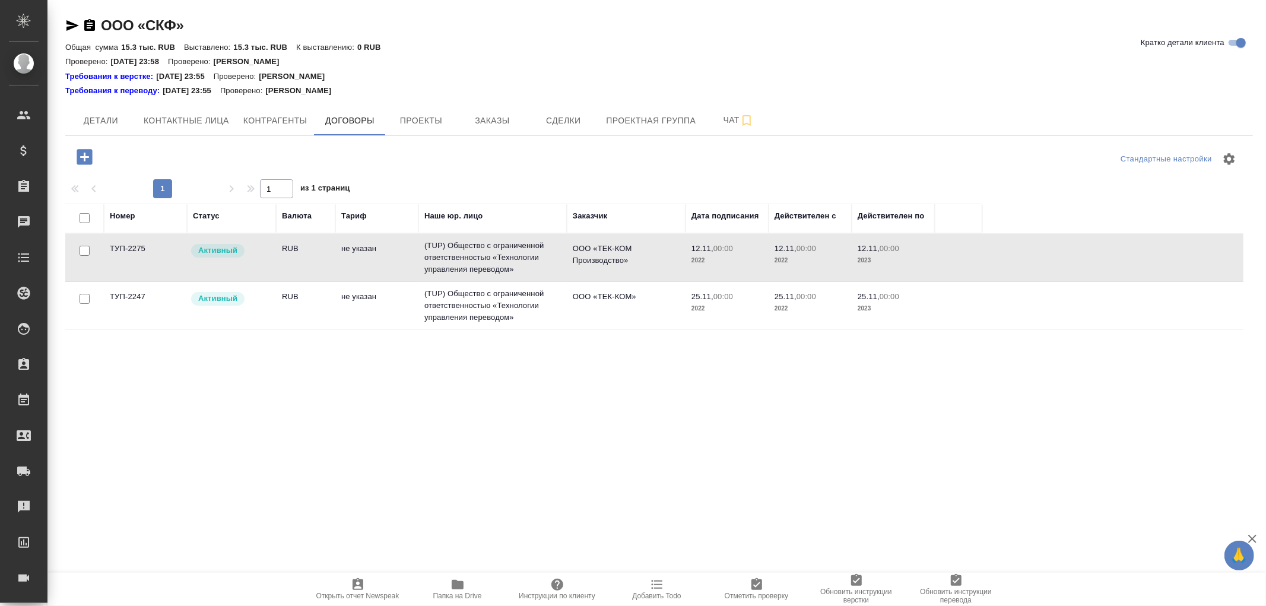
click at [499, 252] on td "(TUP) Общество с ограниченной ответственностью «Технологии управления переводом»" at bounding box center [492, 257] width 148 height 47
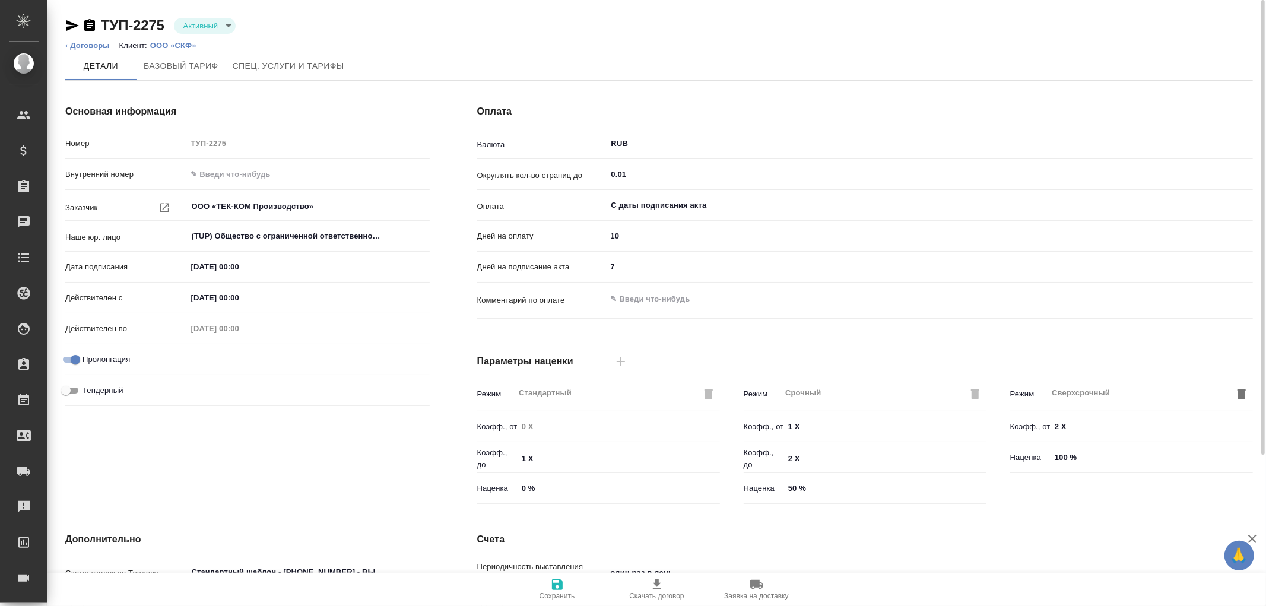
click at [177, 42] on p "ООО «СКФ»" at bounding box center [177, 45] width 55 height 9
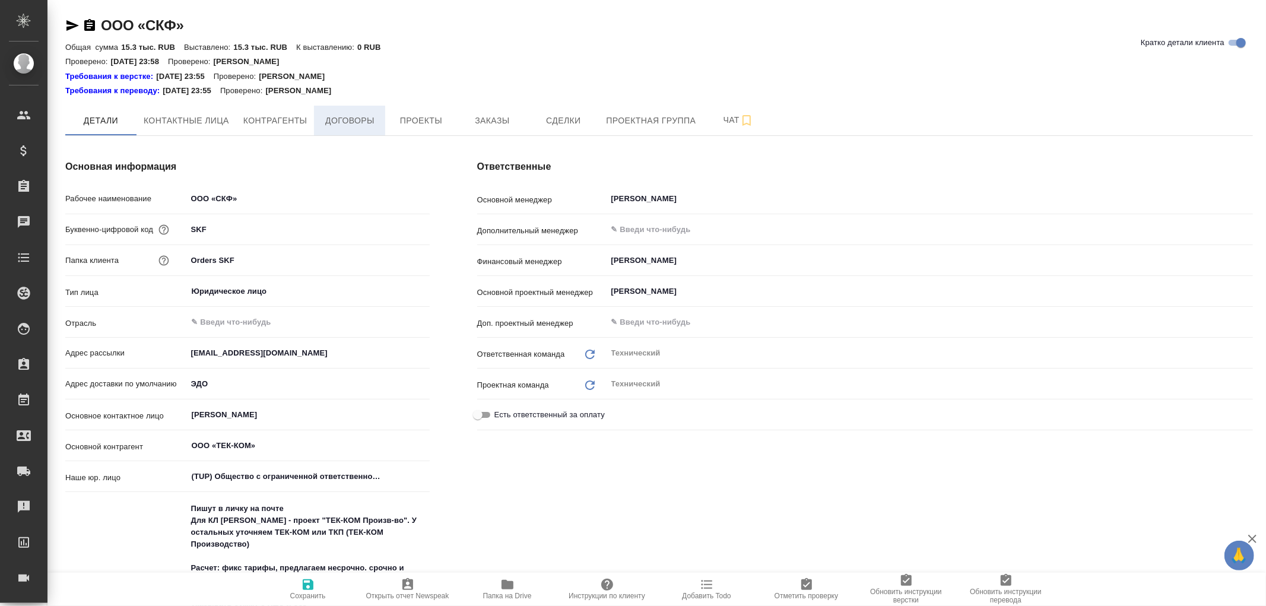
click at [341, 119] on span "Договоры" at bounding box center [349, 120] width 57 height 15
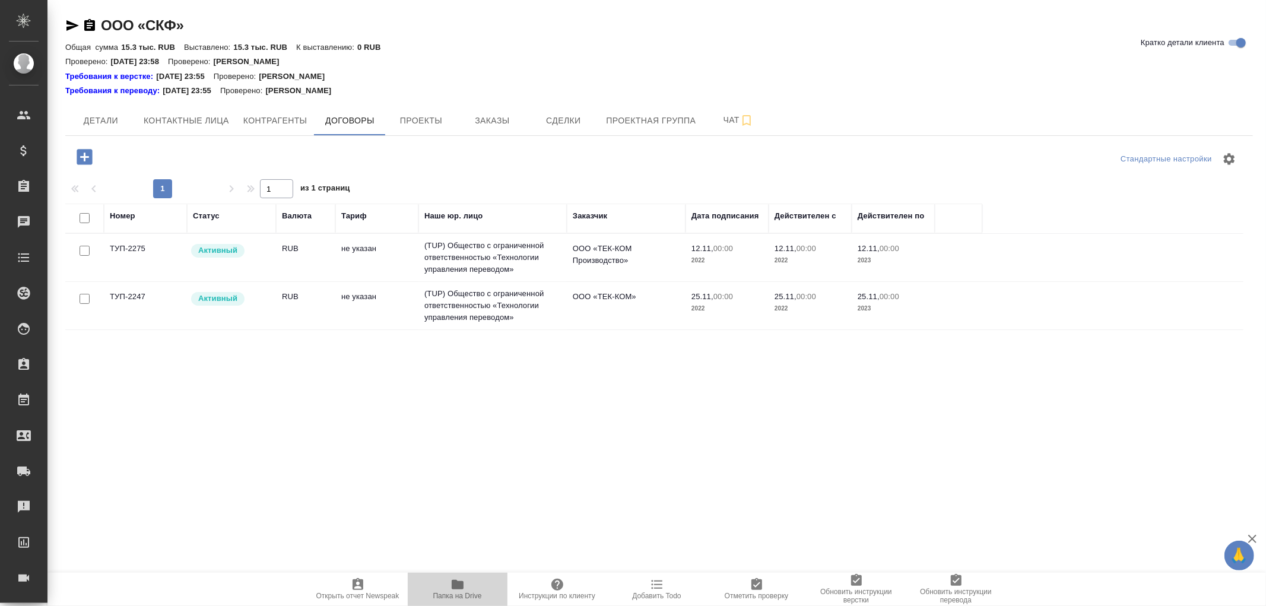
click at [453, 585] on icon "button" at bounding box center [458, 584] width 12 height 9
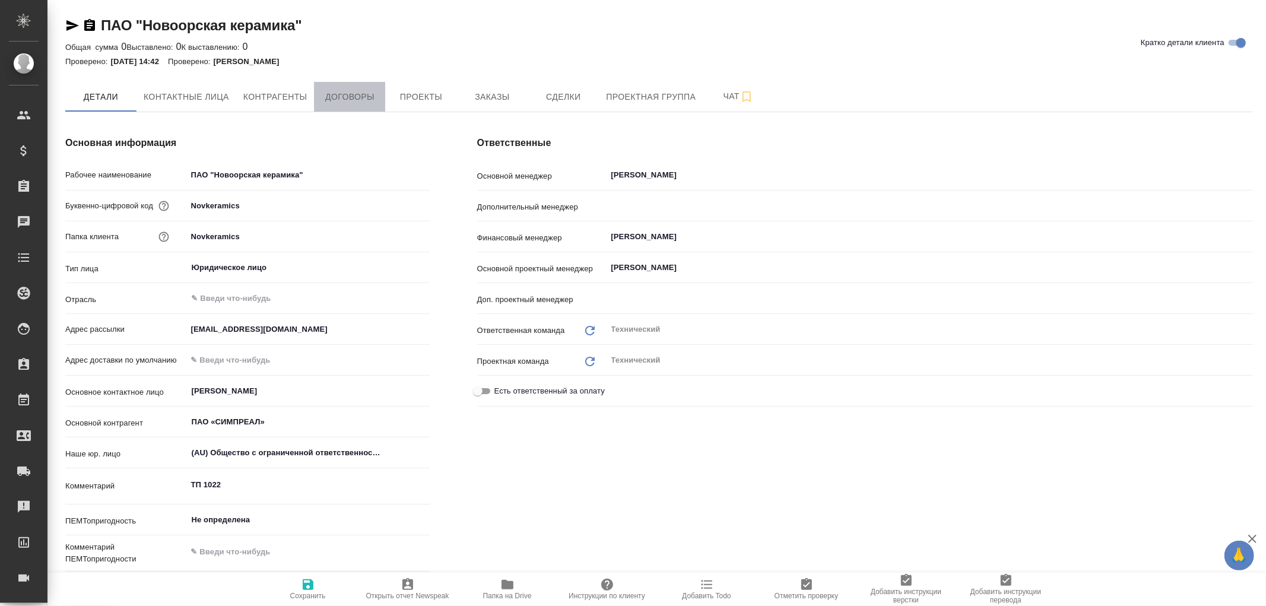
click at [341, 92] on span "Договоры" at bounding box center [349, 97] width 57 height 15
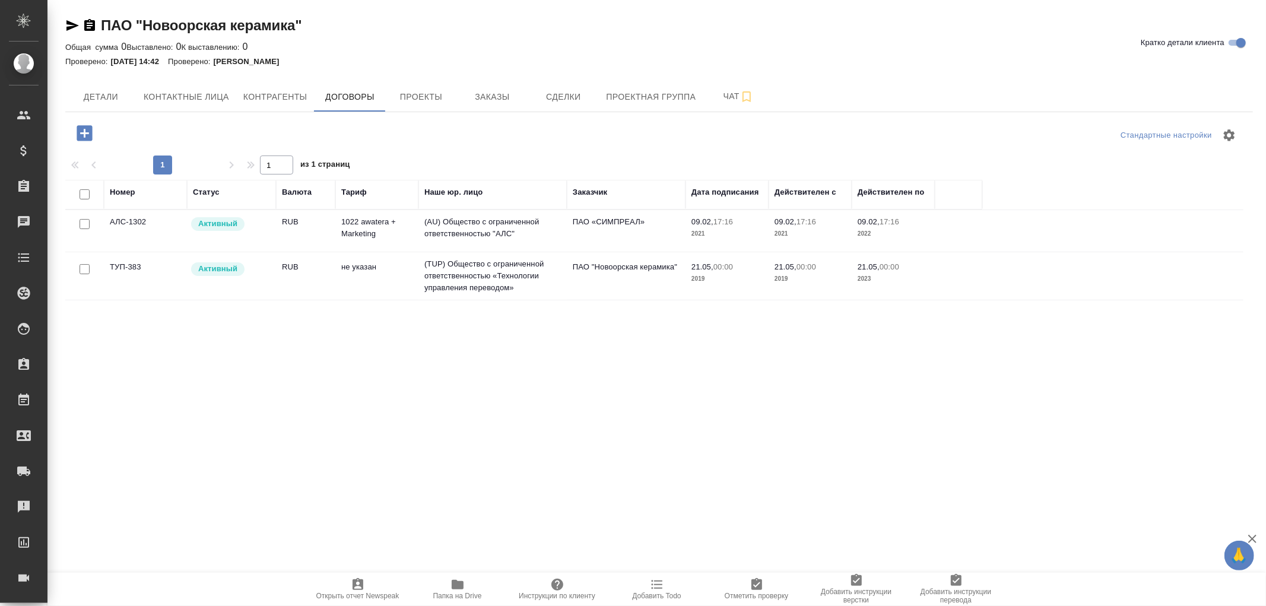
click at [494, 273] on td "(TUP) Общество с ограниченной ответственностью «Технологии управления переводом»" at bounding box center [492, 275] width 148 height 47
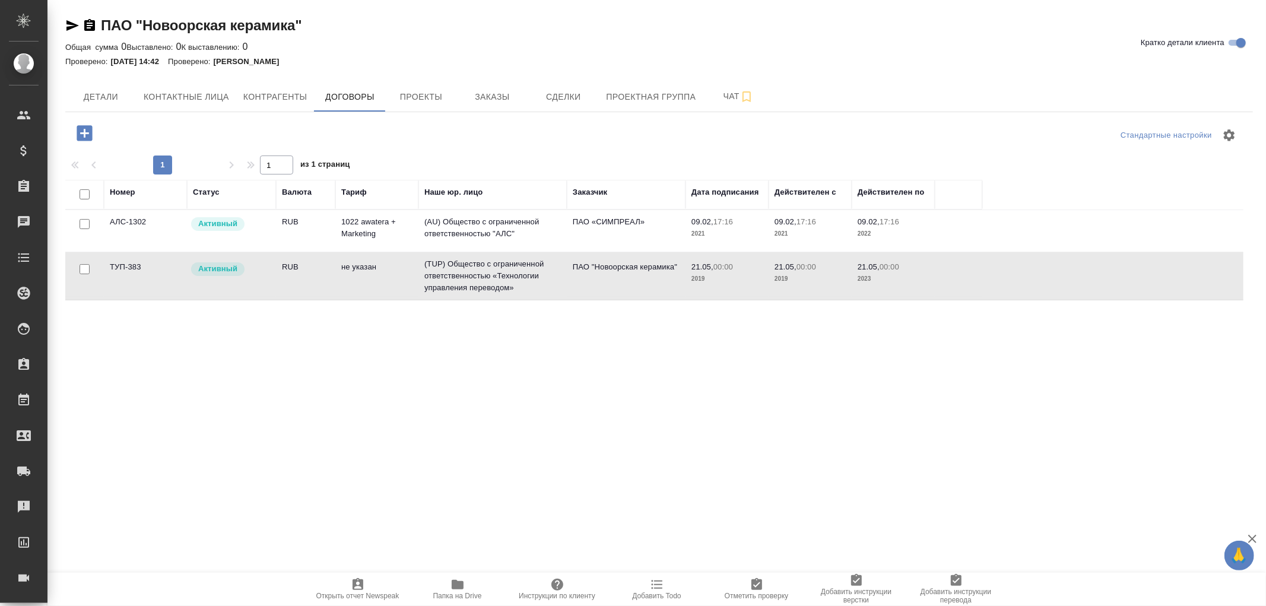
click at [494, 273] on td "(TUP) Общество с ограниченной ответственностью «Технологии управления переводом»" at bounding box center [492, 275] width 148 height 47
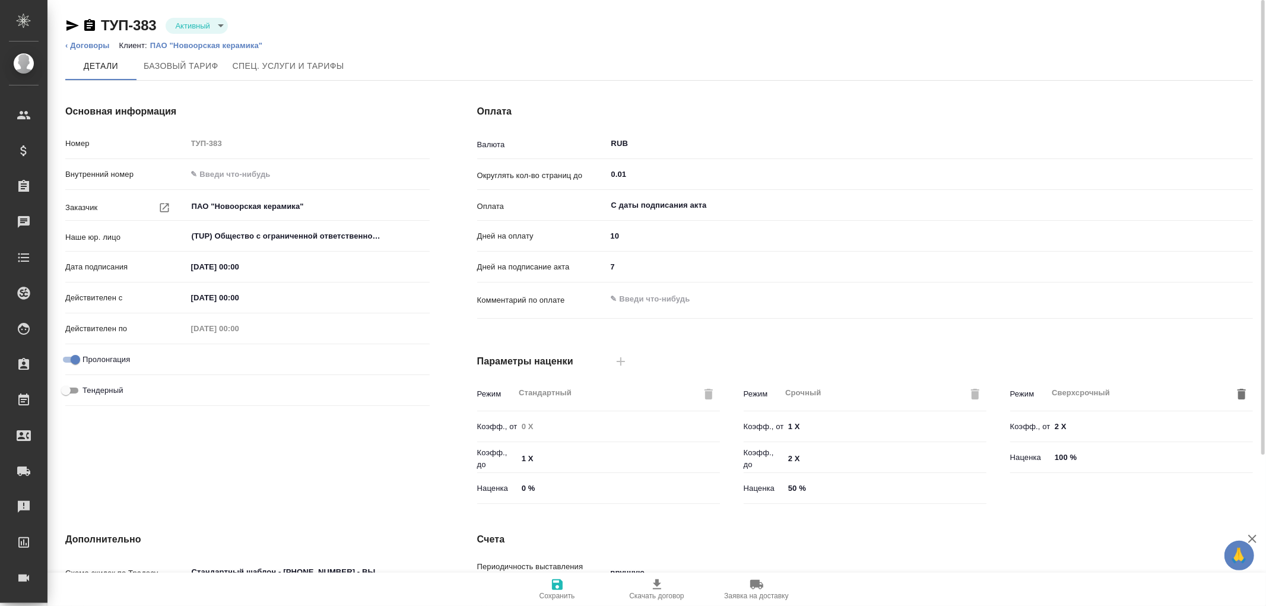
click at [206, 43] on p "ПАО "Новоорская керамика"" at bounding box center [210, 45] width 121 height 9
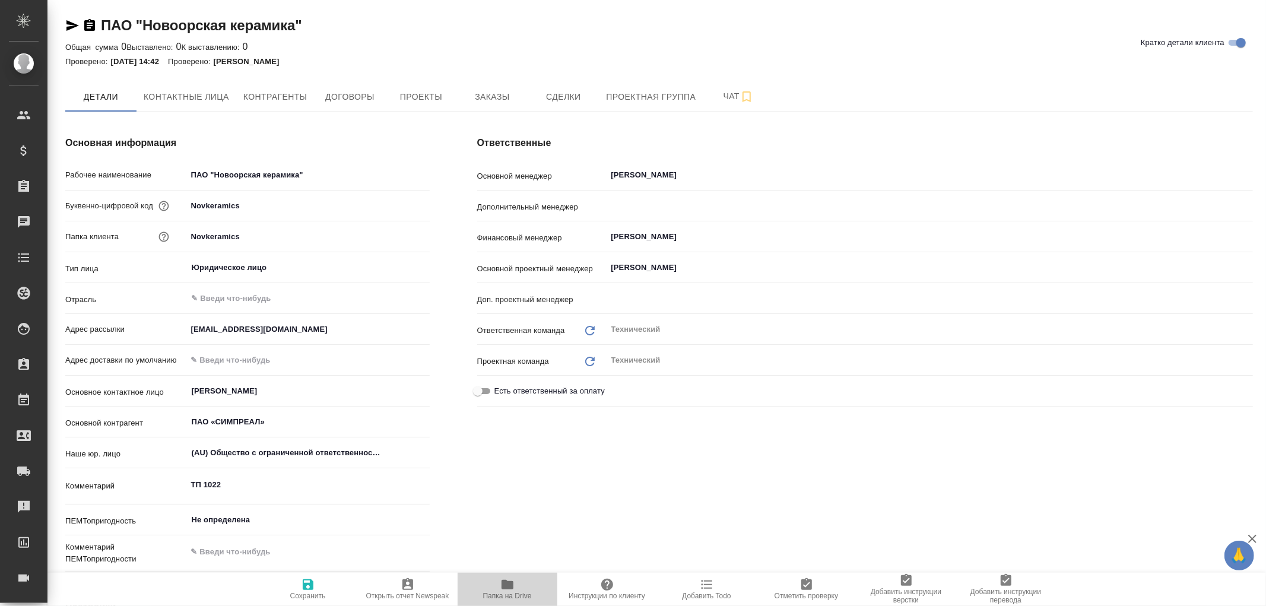
click at [507, 583] on icon "button" at bounding box center [507, 584] width 12 height 9
click at [342, 96] on span "Договоры" at bounding box center [349, 97] width 57 height 15
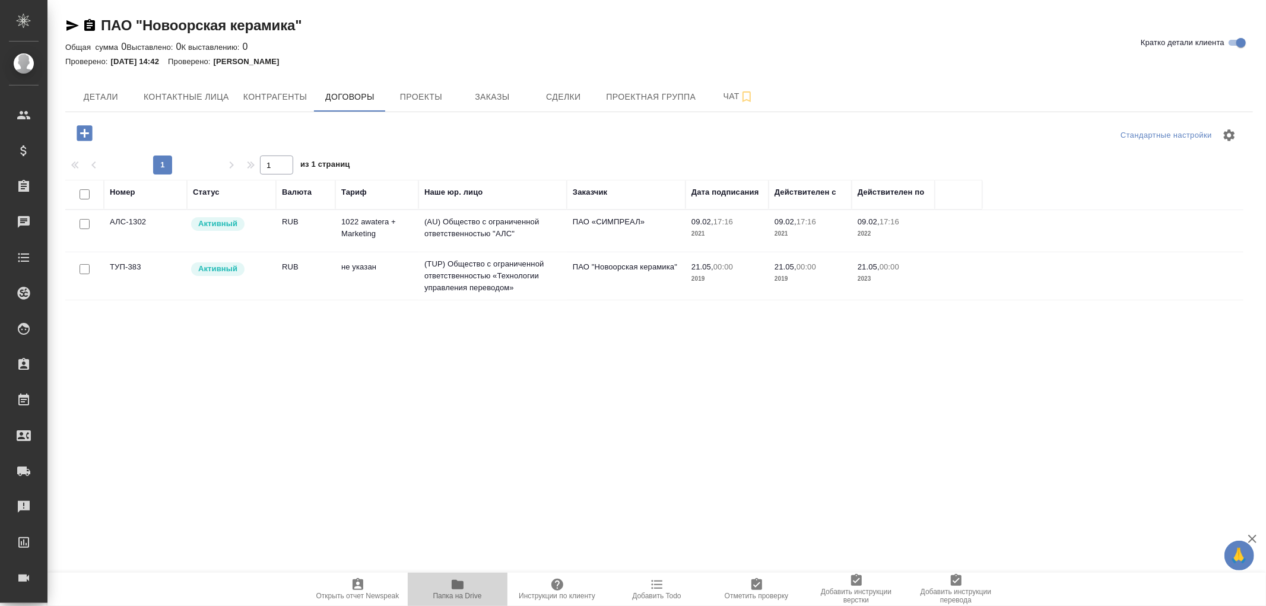
click at [468, 586] on span "Папка на Drive" at bounding box center [457, 588] width 85 height 23
click at [459, 579] on icon "button" at bounding box center [457, 584] width 14 height 14
click at [475, 274] on td "(TUP) Общество с ограниченной ответственностью «Технологии управления переводом»" at bounding box center [492, 275] width 148 height 47
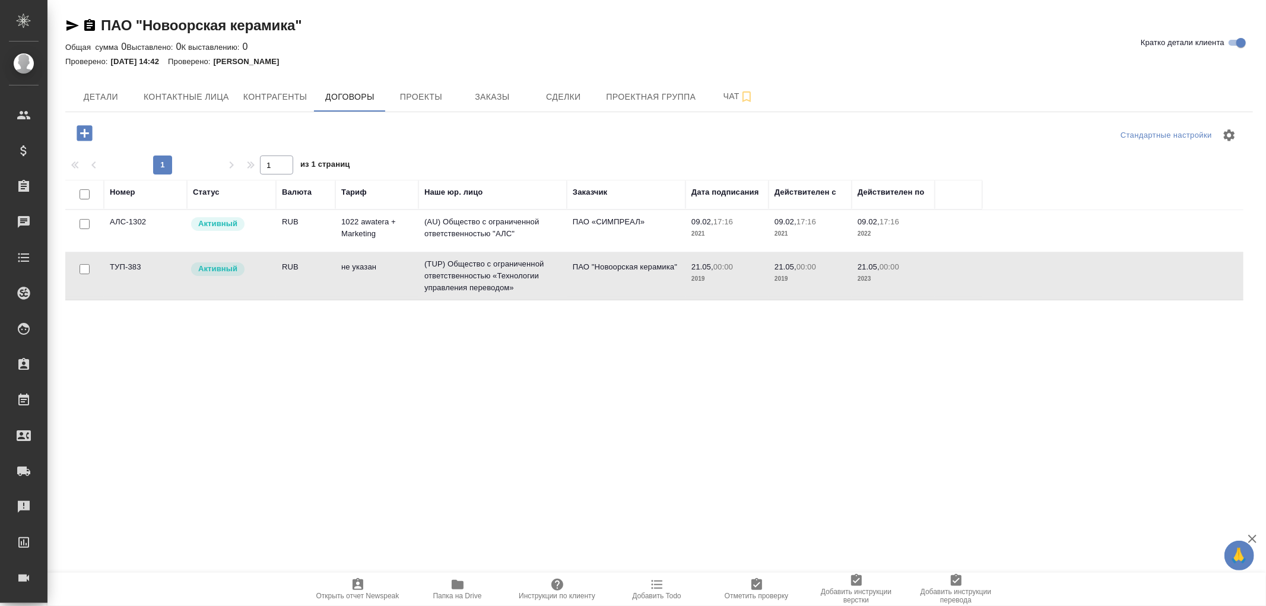
click at [475, 274] on td "(TUP) Общество с ограниченной ответственностью «Технологии управления переводом»" at bounding box center [492, 275] width 148 height 47
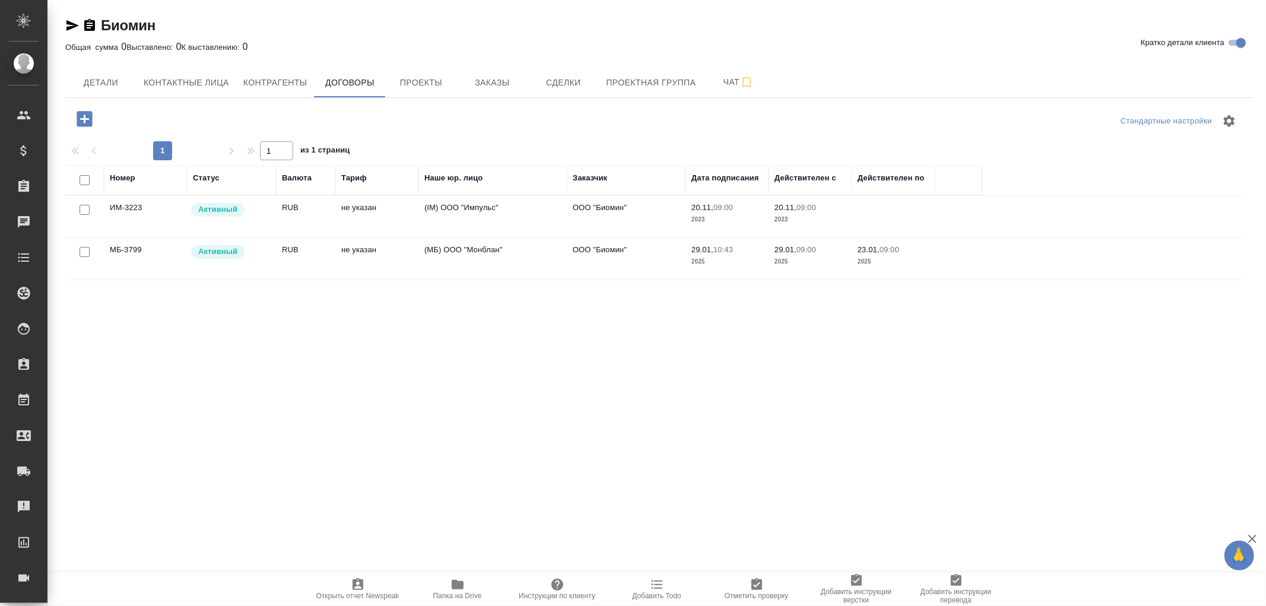
click at [449, 210] on td "(IM) ООО "Импульс"" at bounding box center [492, 217] width 148 height 42
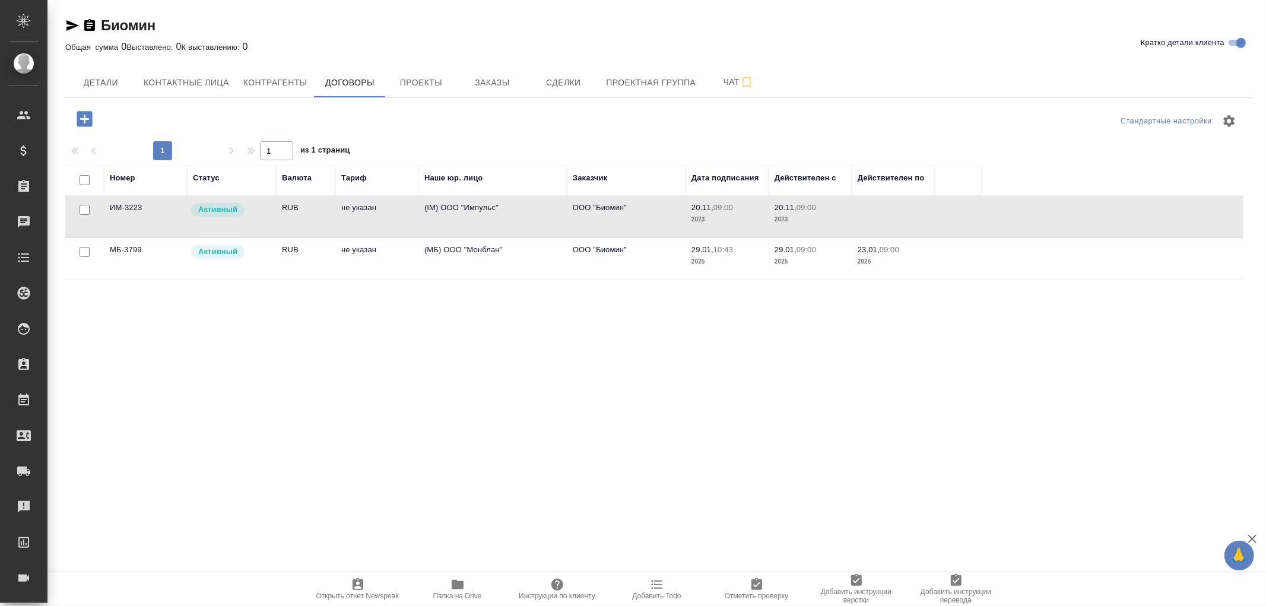
click at [469, 215] on td "(IM) ООО "Импульс"" at bounding box center [492, 217] width 148 height 42
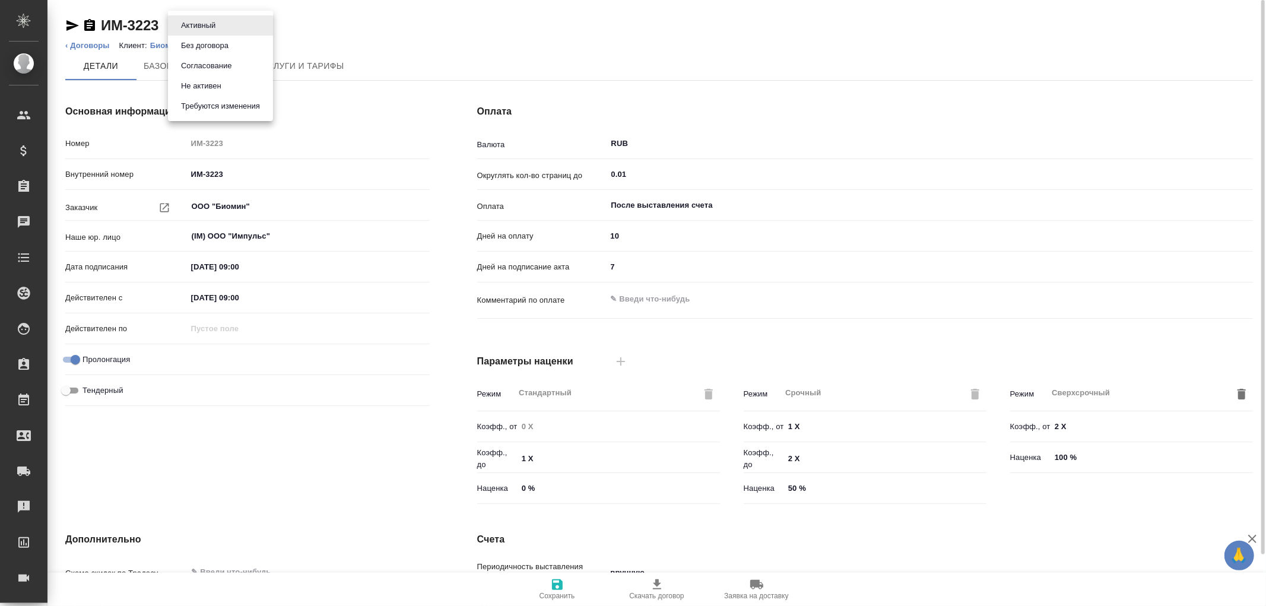
click at [224, 26] on body "🙏 .cls-1 fill:#fff; AWATERA Романенко Руфина r.romanenko Клиенты Спецификации З…" at bounding box center [633, 303] width 1266 height 606
click at [196, 86] on button "Не активен" at bounding box center [200, 86] width 47 height 13
click at [91, 43] on link "‹ Договоры" at bounding box center [87, 45] width 44 height 9
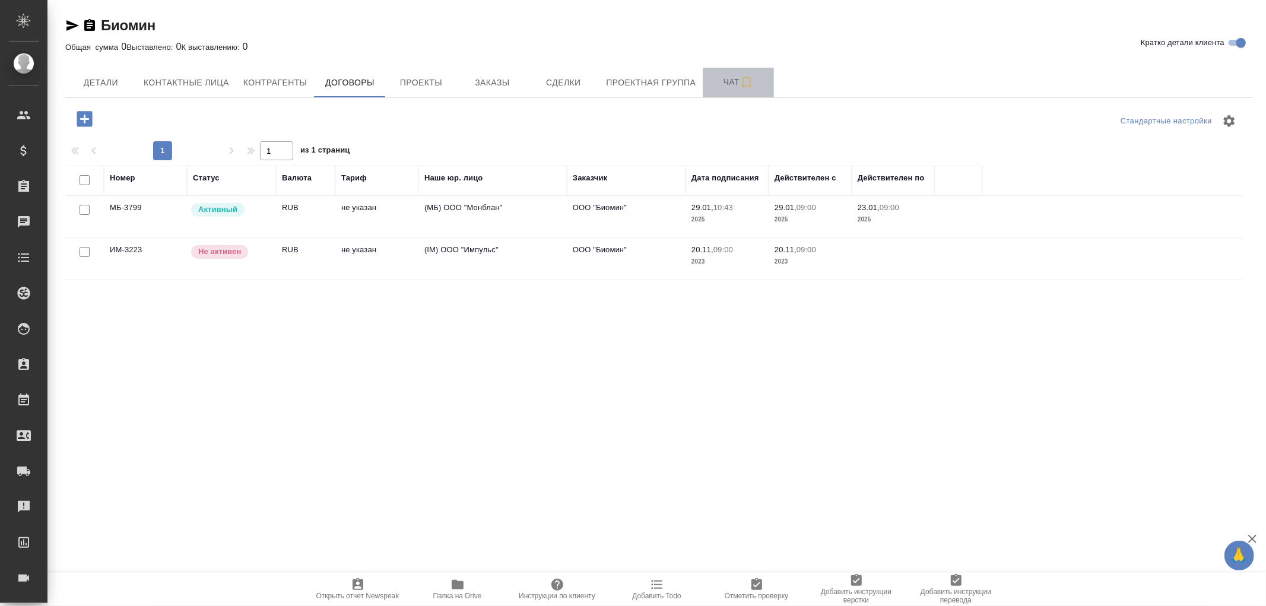
click at [731, 82] on span "Чат" at bounding box center [738, 82] width 57 height 15
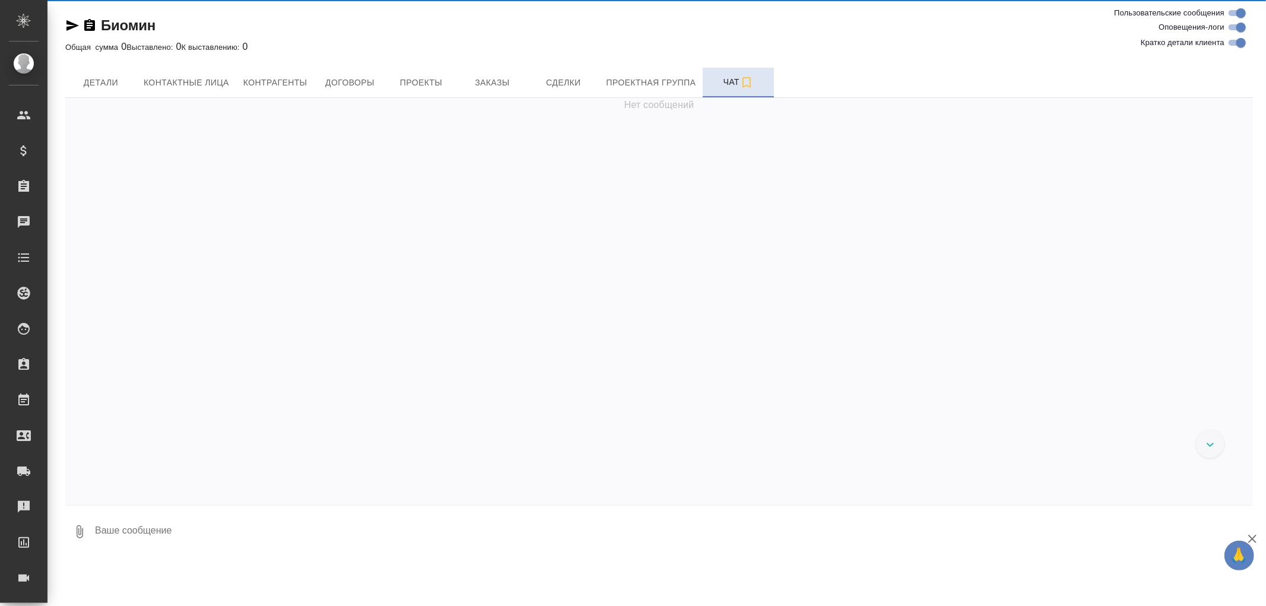
scroll to position [1702, 0]
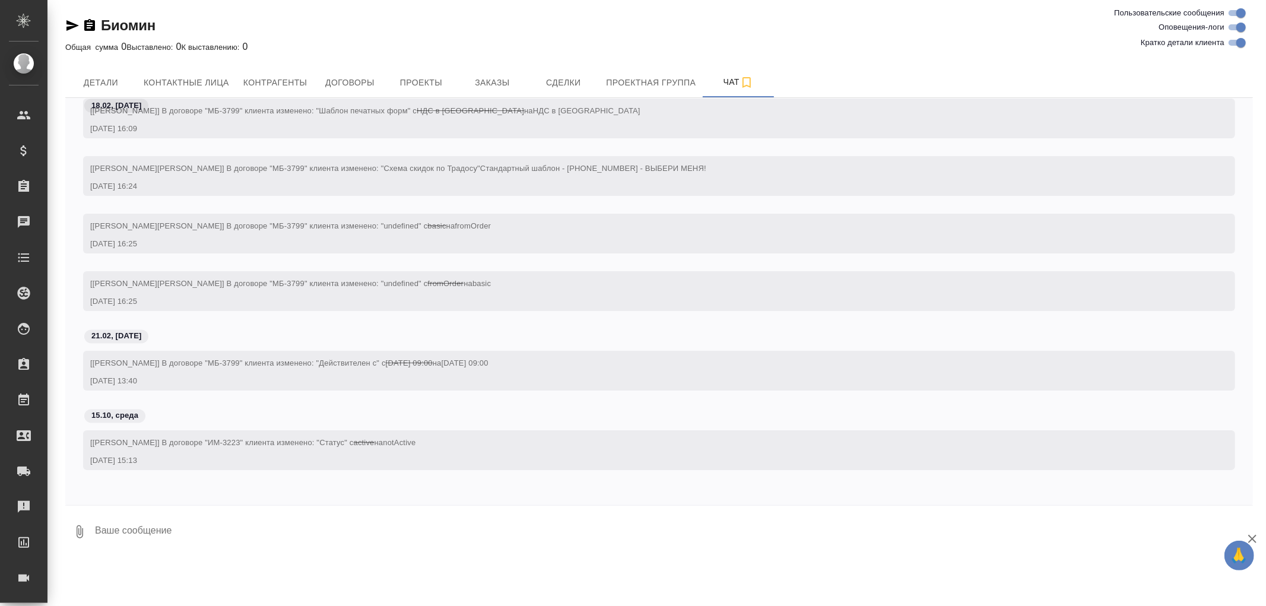
click at [122, 532] on textarea at bounding box center [673, 531] width 1159 height 40
click at [444, 527] on textarea "Изменение статуса договора по Импульс, согласовано с [PERSON_NAME]" at bounding box center [663, 531] width 1139 height 40
paste textarea
type textarea "Изменение статуса договора по Импульс, согласовано с [PERSON_NAME]"
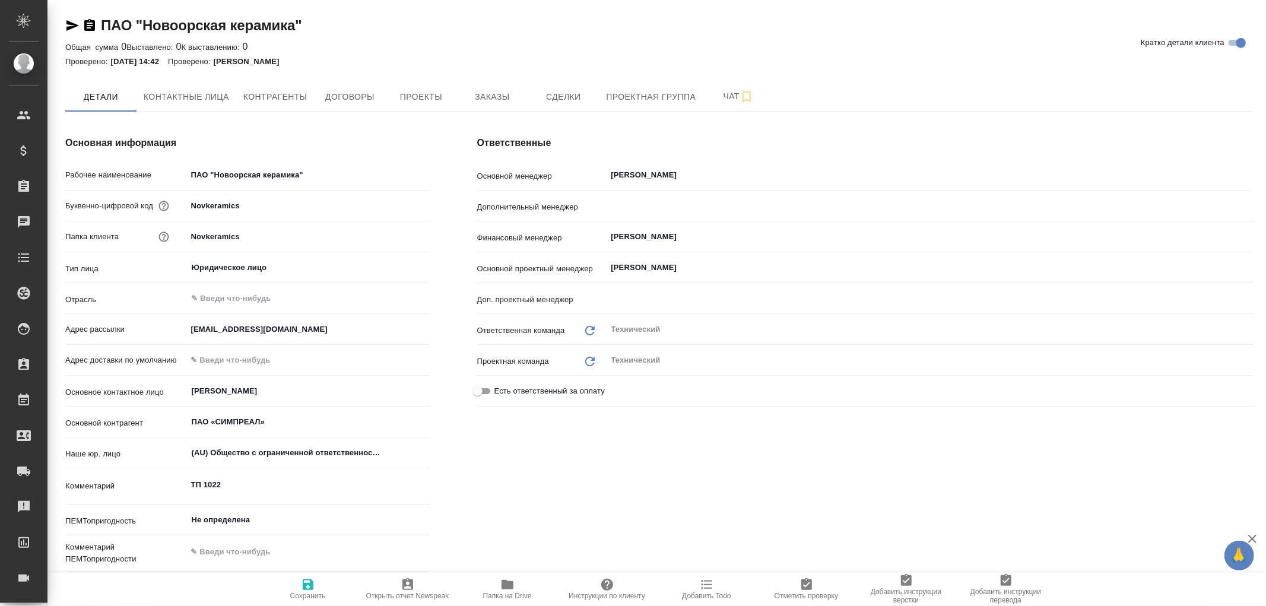
type input "[PERSON_NAME]"
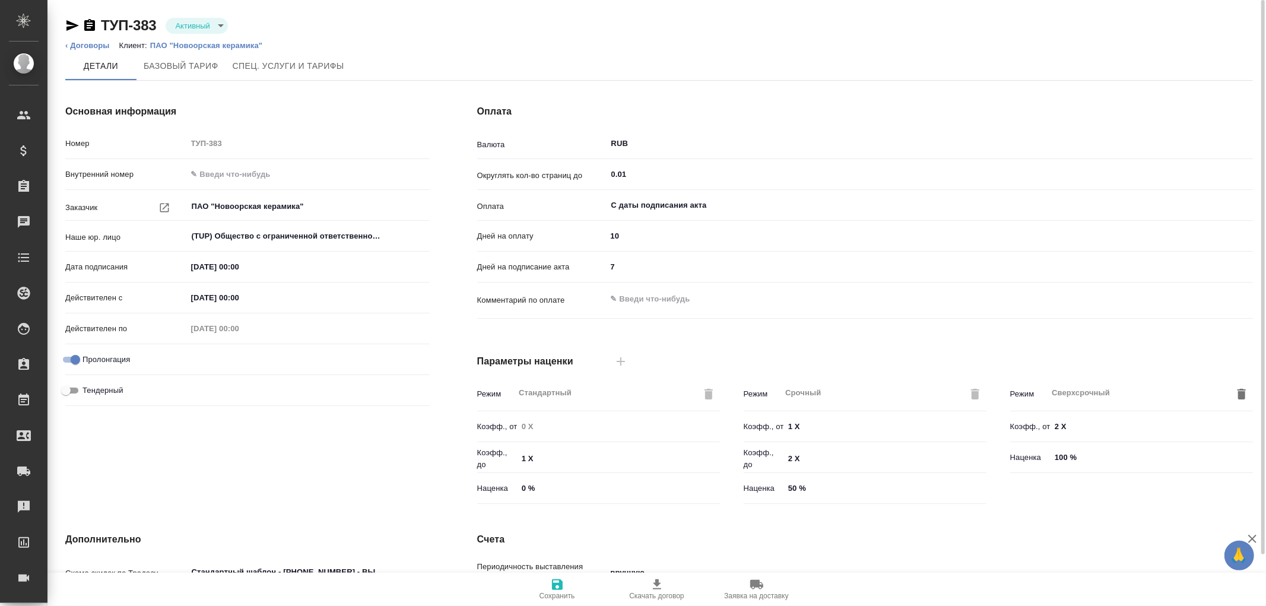
click at [212, 20] on body "🙏 .cls-1 fill:#fff; AWATERA Романенко Руфина r.romanenko Клиенты Спецификации З…" at bounding box center [633, 303] width 1266 height 606
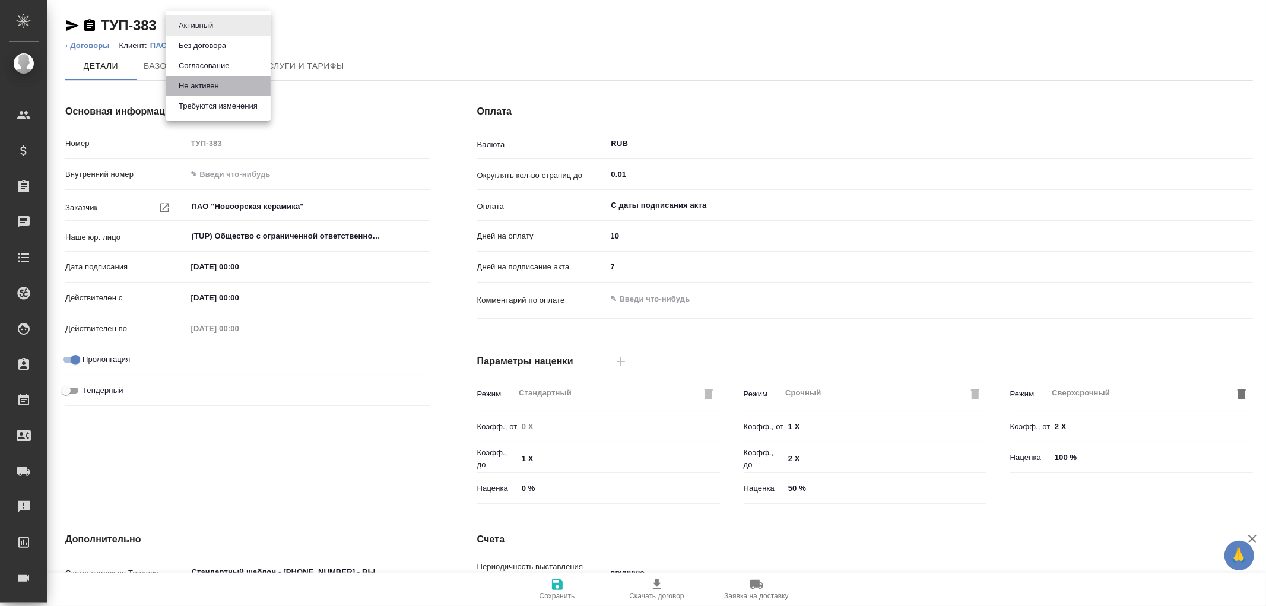
click at [196, 90] on button "Не активен" at bounding box center [198, 86] width 47 height 13
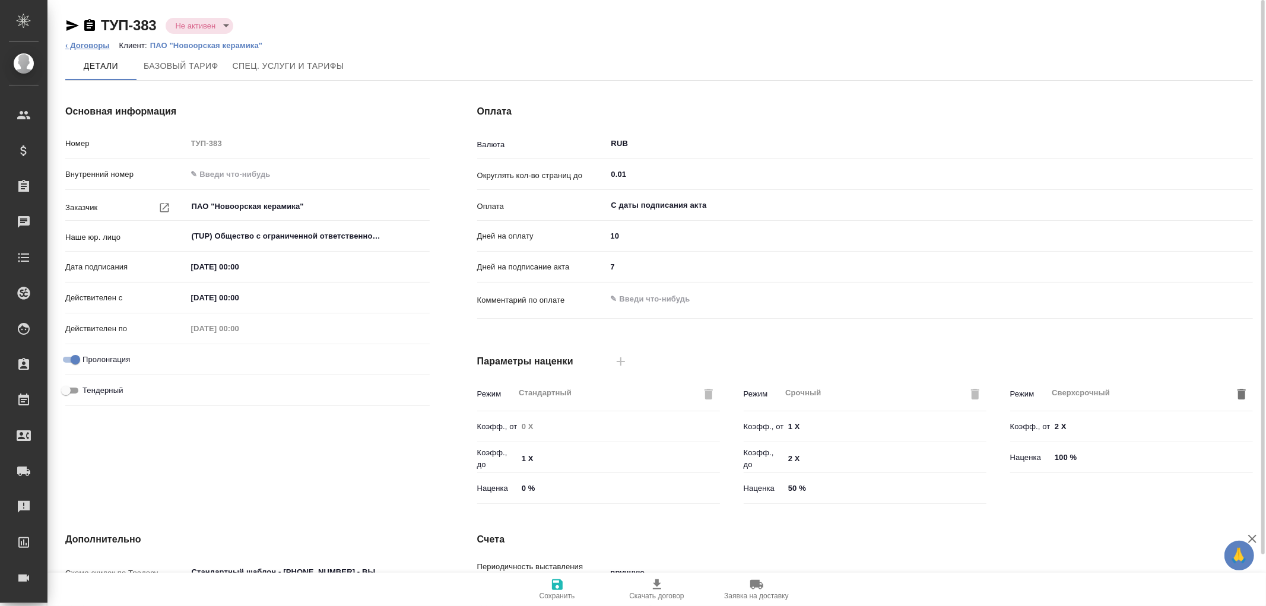
click at [79, 44] on link "‹ Договоры" at bounding box center [87, 45] width 44 height 9
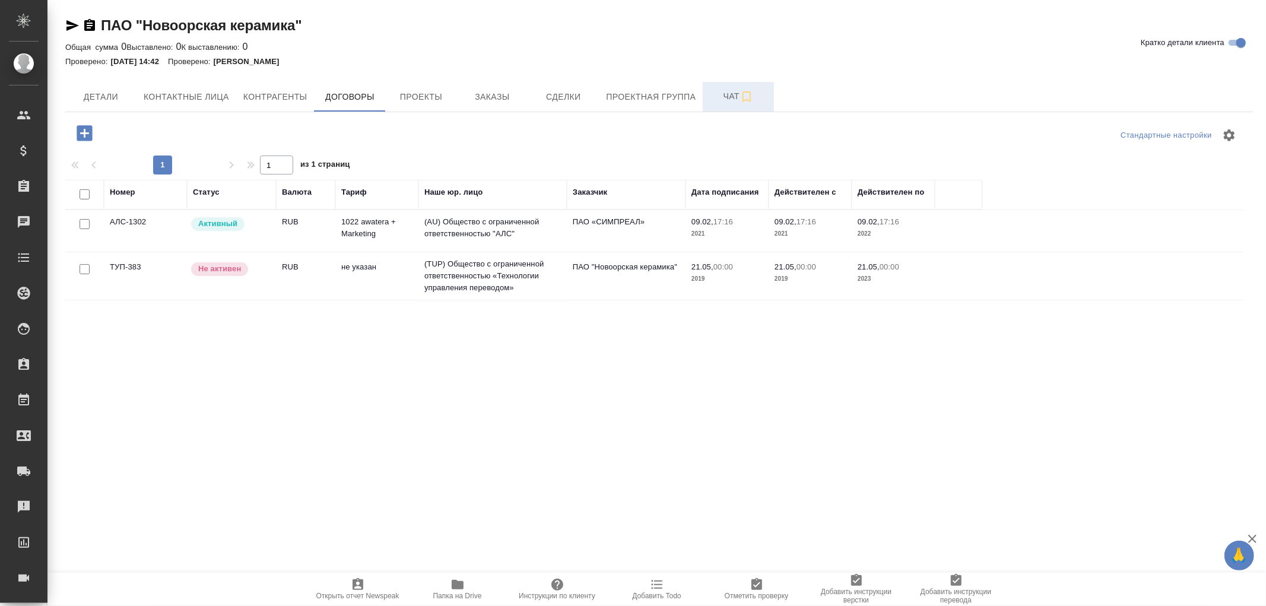
click at [736, 102] on span "Чат" at bounding box center [738, 96] width 57 height 15
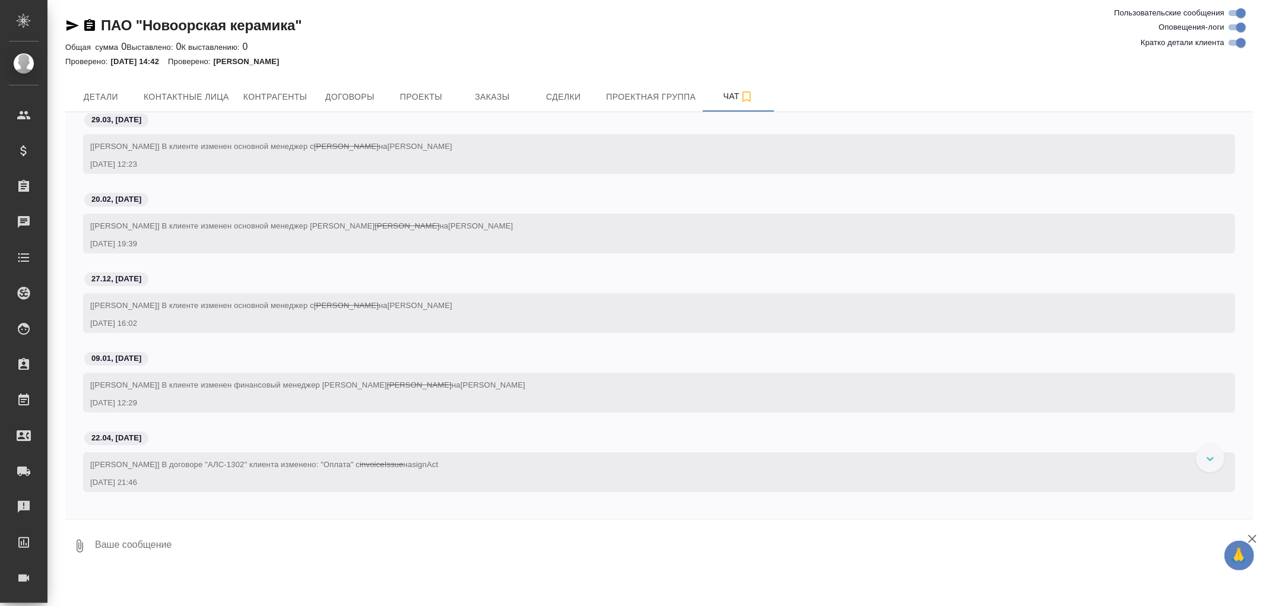
scroll to position [477, 0]
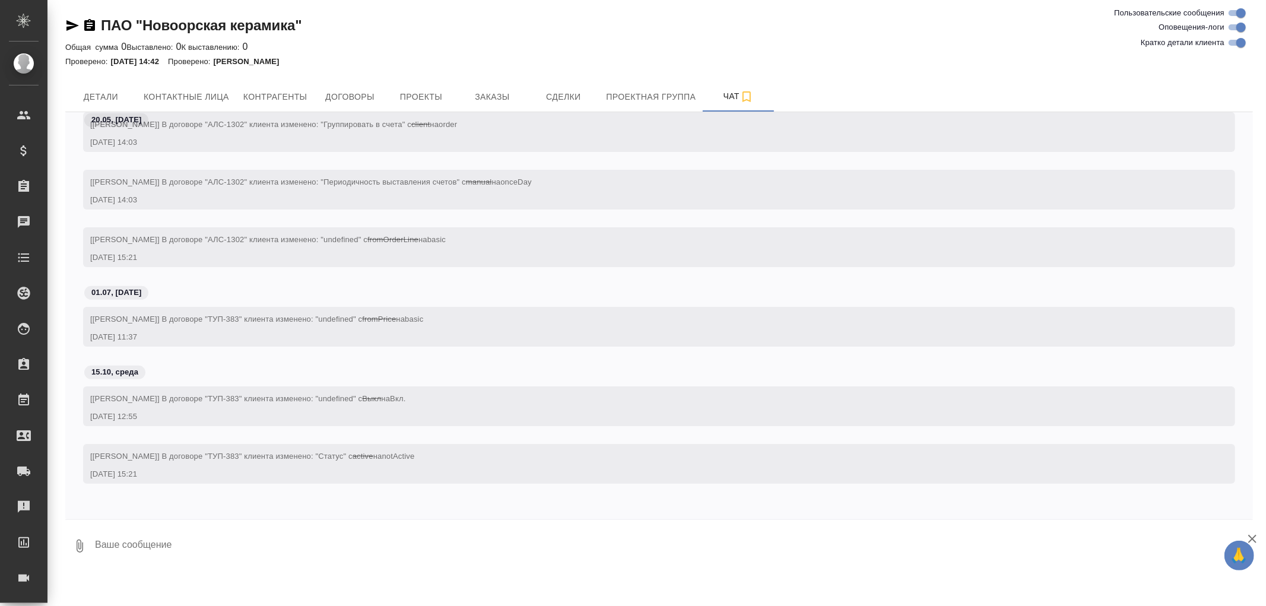
click at [126, 538] on textarea at bounding box center [673, 546] width 1159 height 40
type textarea "н"
click at [136, 546] on textarea "статус неактив согласовано с Лерой Никифоровой" at bounding box center [663, 546] width 1139 height 40
click at [330, 548] on textarea "статус не актив согласовано с Лерой Никифоровой" at bounding box center [663, 546] width 1139 height 40
click at [389, 557] on textarea "статус не актив согласовано с Лерой Никифоровой Симпреал это переименованное юр…" at bounding box center [663, 546] width 1139 height 40
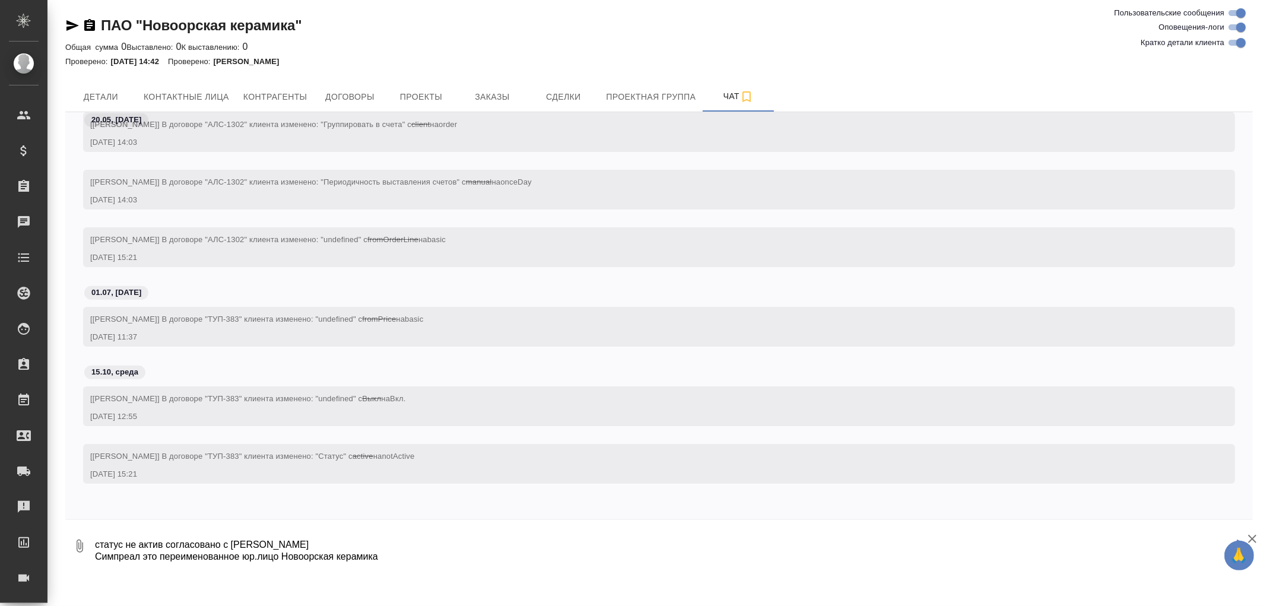
type textarea "статус не актив согласовано с Лерой Никифоровой Симпреал это переименованное юр…"
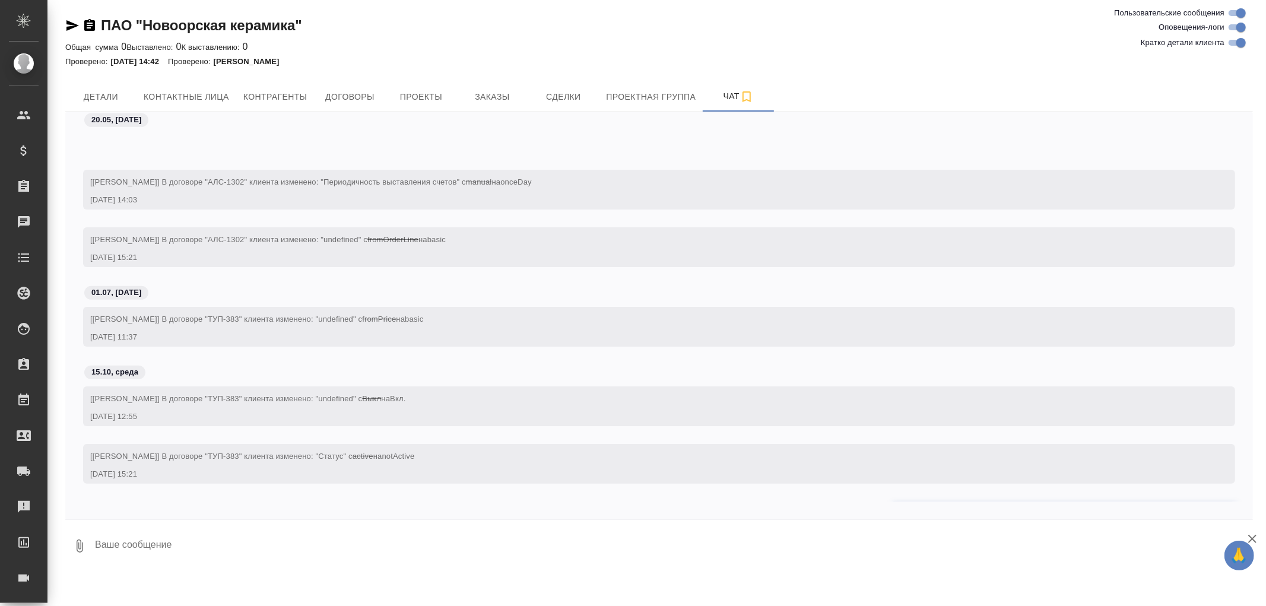
paste textarea
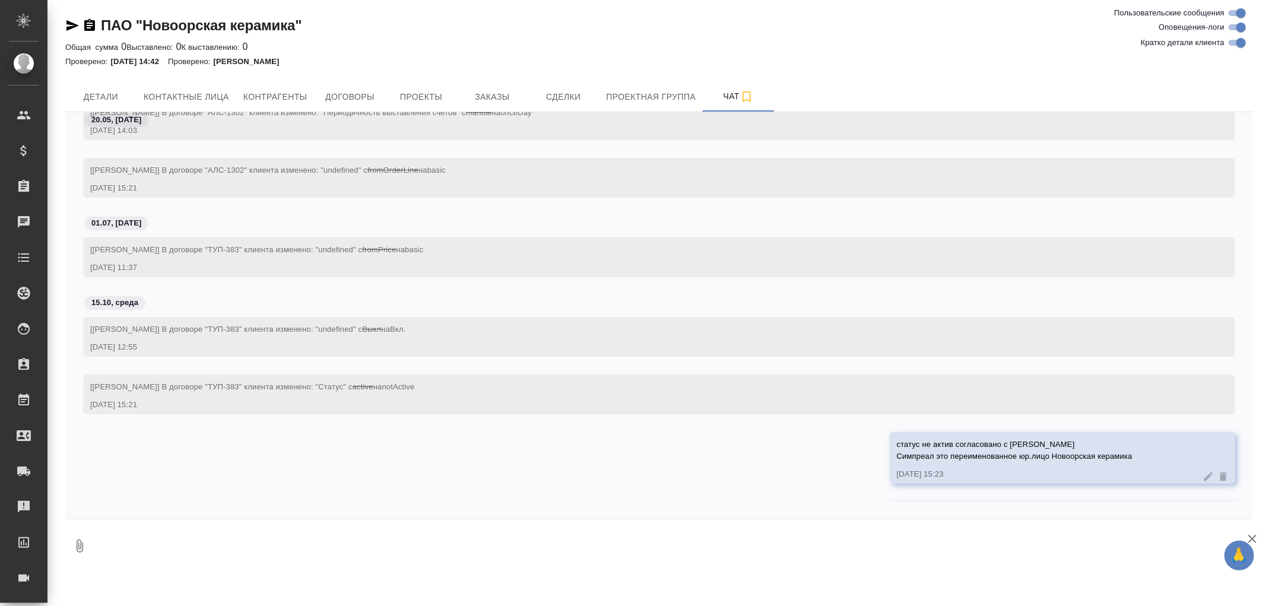
scroll to position [627, 0]
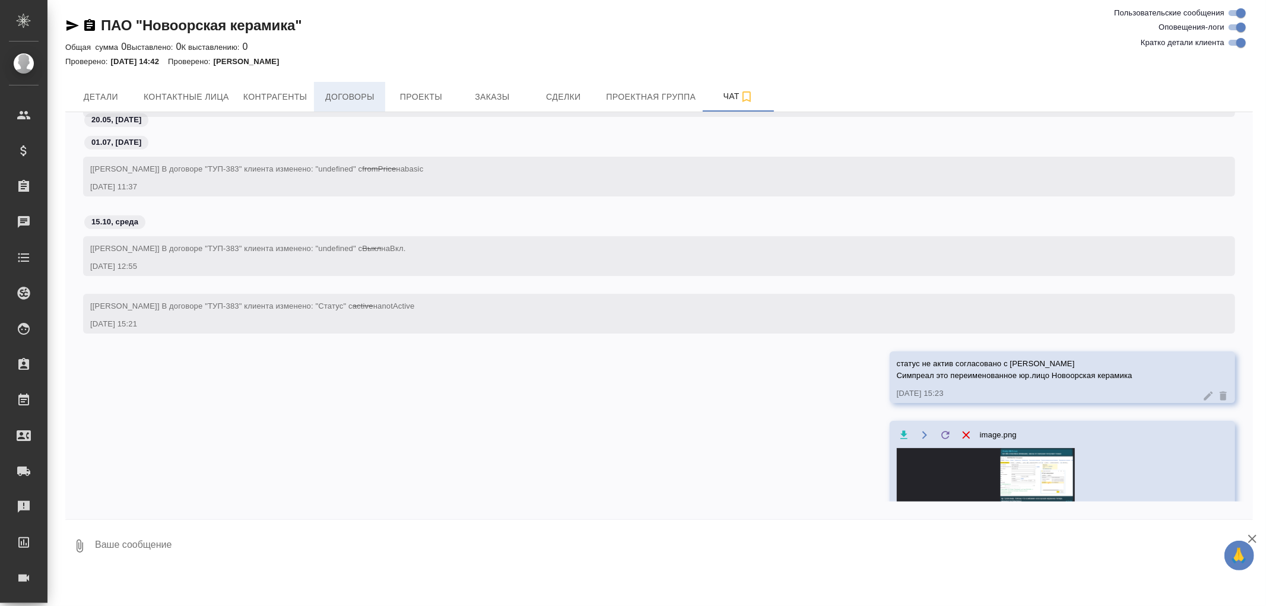
click at [342, 97] on span "Договоры" at bounding box center [349, 97] width 57 height 15
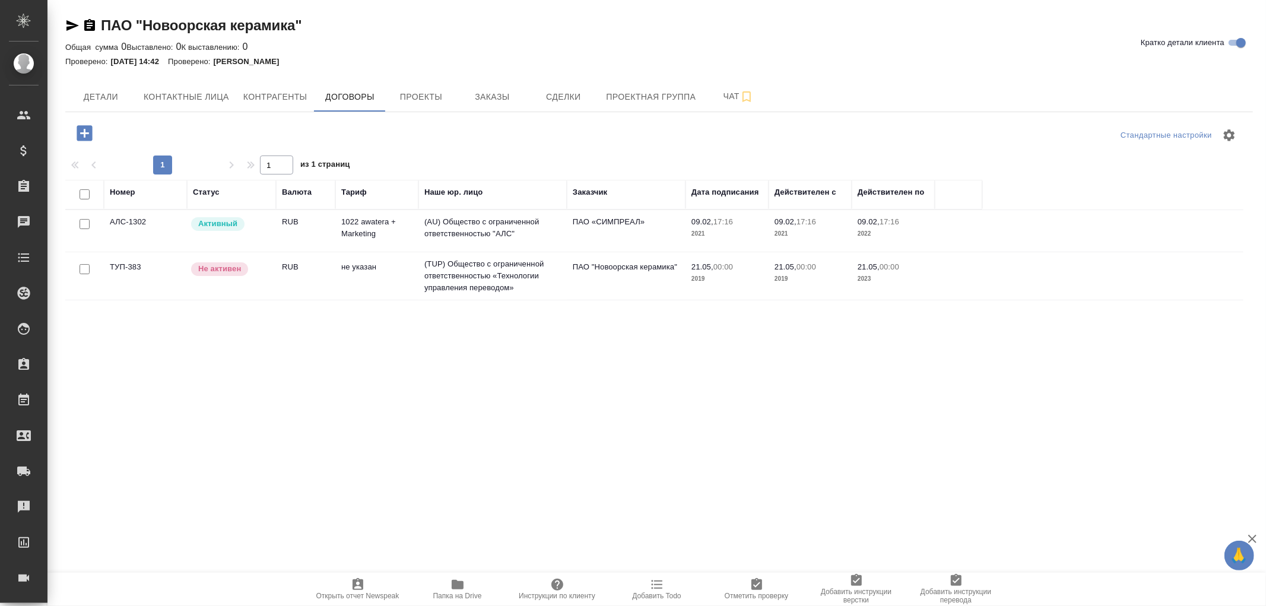
click at [475, 225] on td "(AU) Общество с ограниченной ответственностью "АЛС"" at bounding box center [492, 231] width 148 height 42
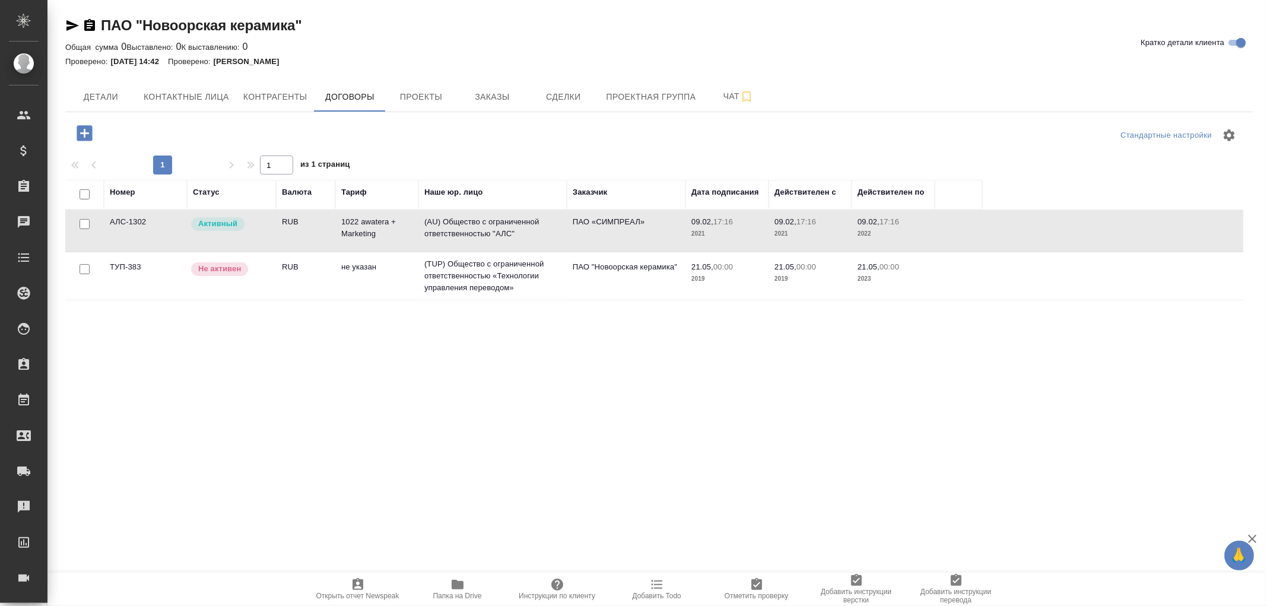
click at [475, 225] on td "(AU) Общество с ограниченной ответственностью "АЛС"" at bounding box center [492, 231] width 148 height 42
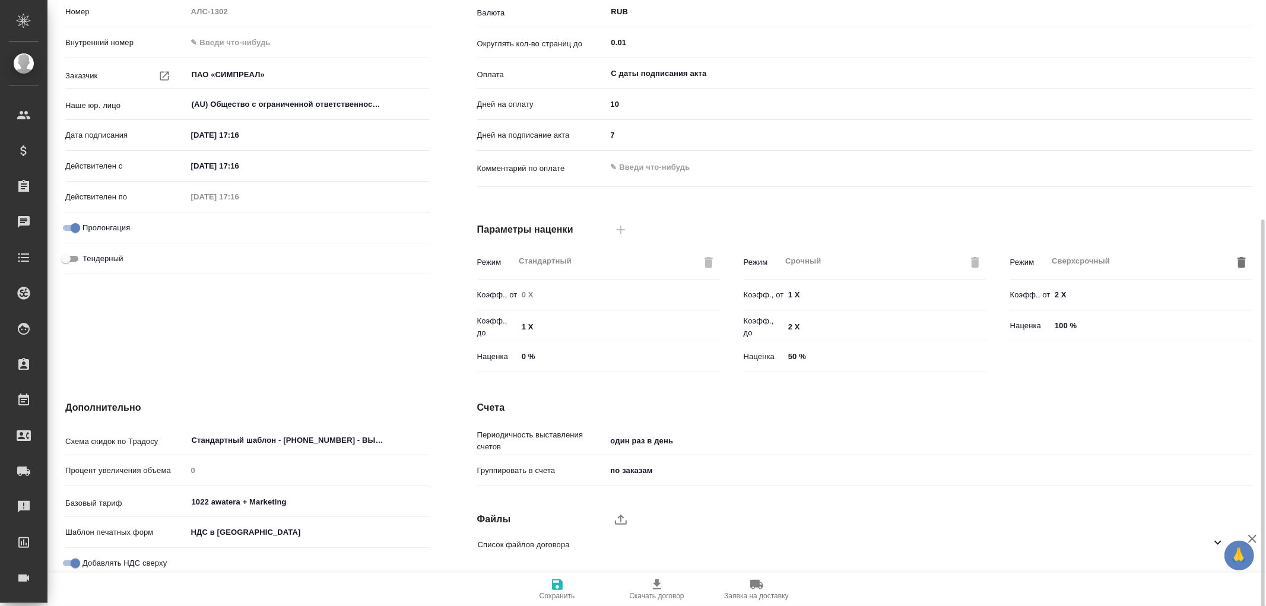
scroll to position [201, 0]
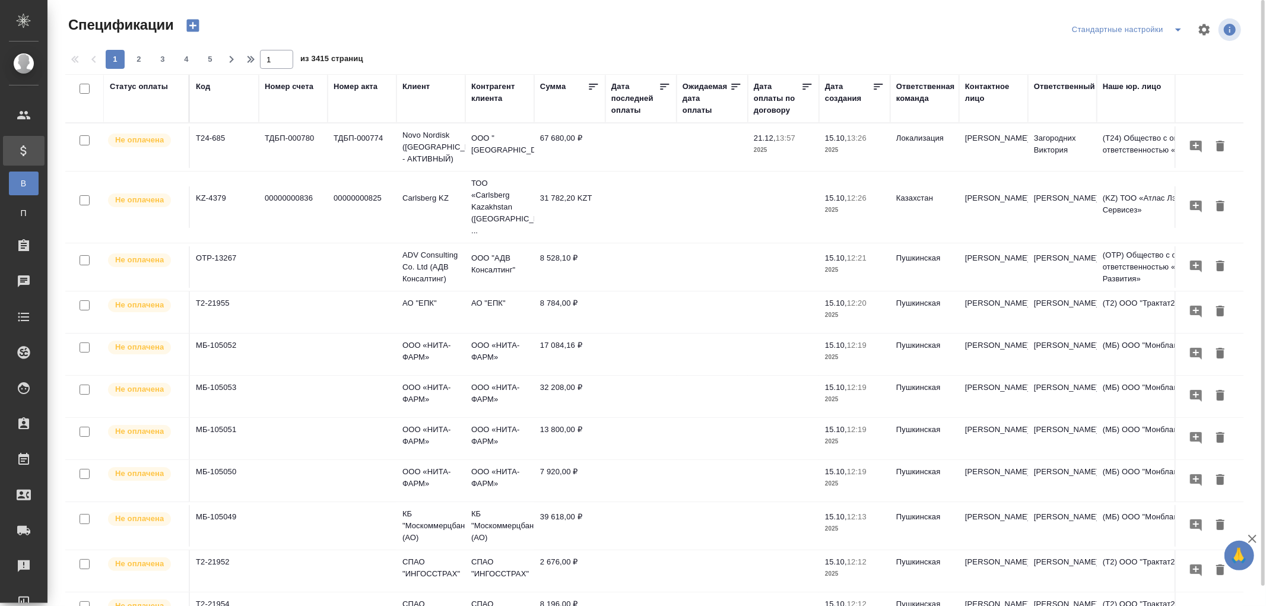
click at [205, 87] on div "Код" at bounding box center [203, 87] width 14 height 12
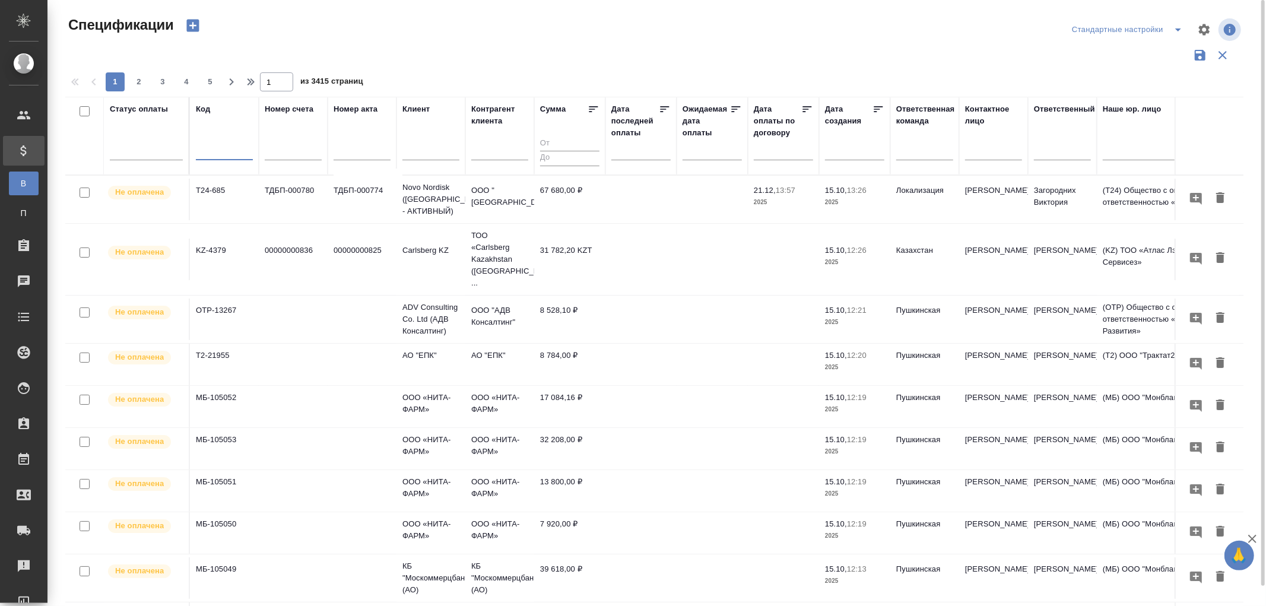
click at [209, 155] on input "text" at bounding box center [224, 152] width 57 height 15
paste input "AU-16377"
type input "AU-16377"
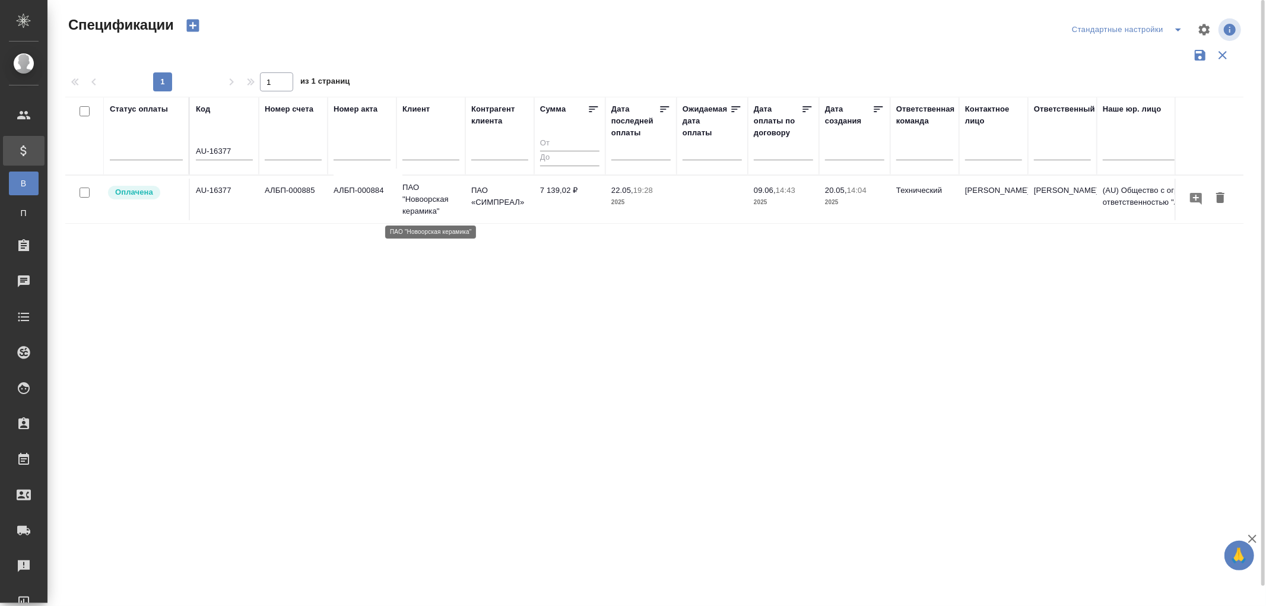
click at [430, 197] on p "ПАО "Новоорская керамика"" at bounding box center [430, 200] width 57 height 36
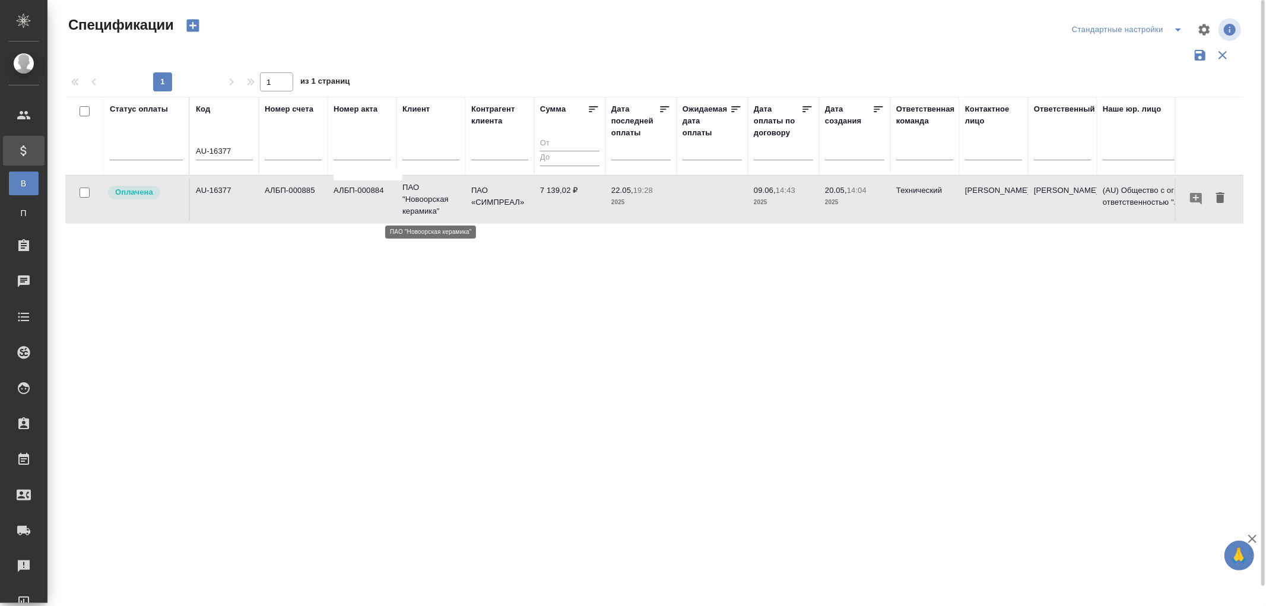
click at [430, 197] on p "ПАО "Новоорская керамика"" at bounding box center [430, 200] width 57 height 36
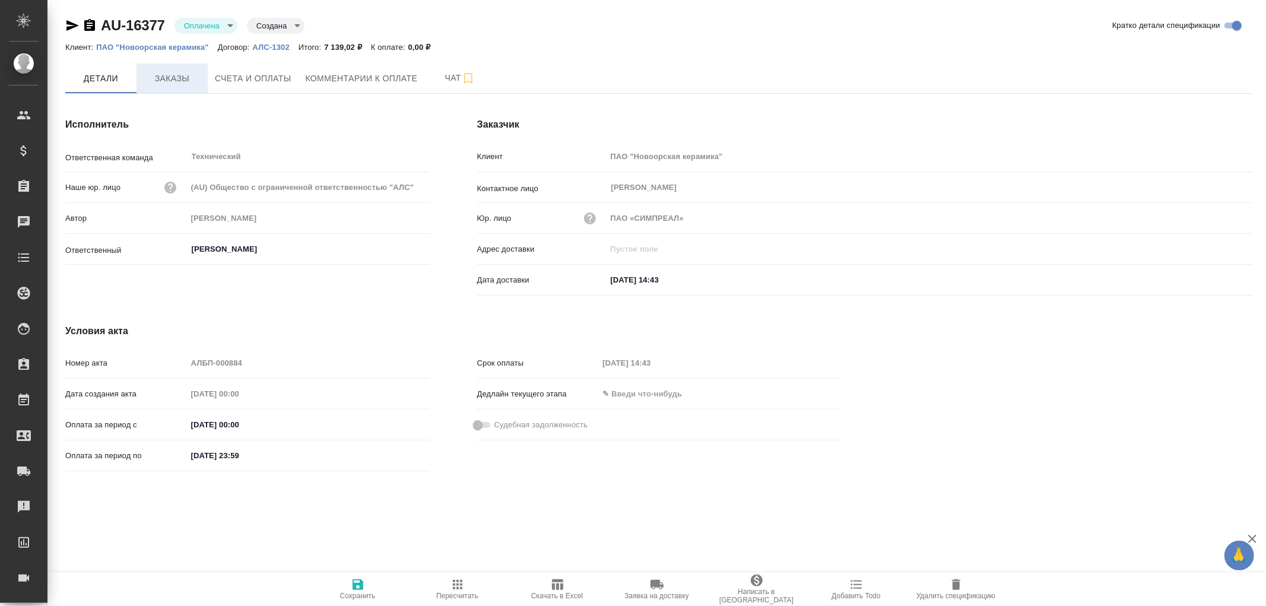
click at [167, 78] on span "Заказы" at bounding box center [172, 78] width 57 height 15
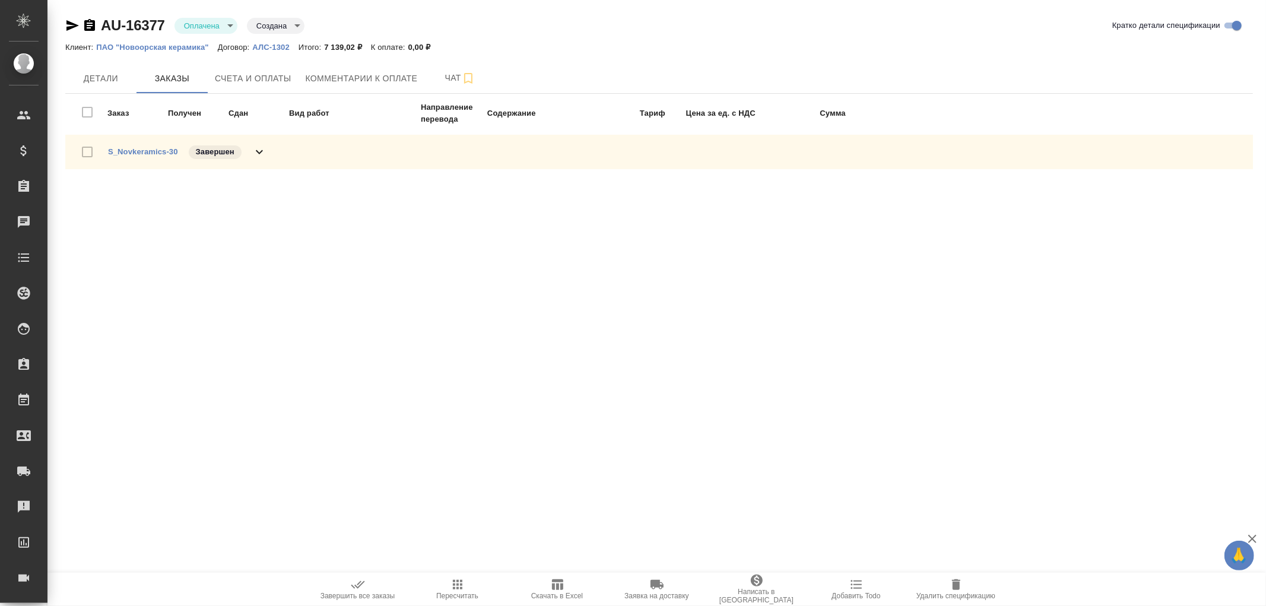
click at [261, 150] on icon at bounding box center [259, 152] width 7 height 4
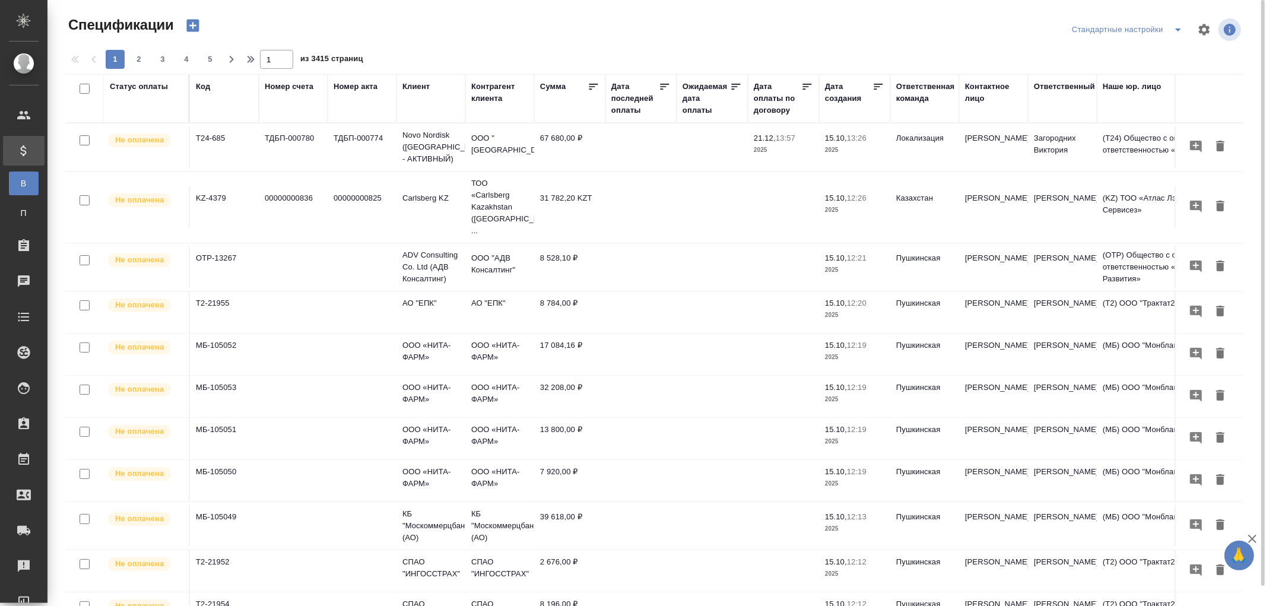
click at [145, 84] on div "Статус оплаты" at bounding box center [139, 87] width 58 height 12
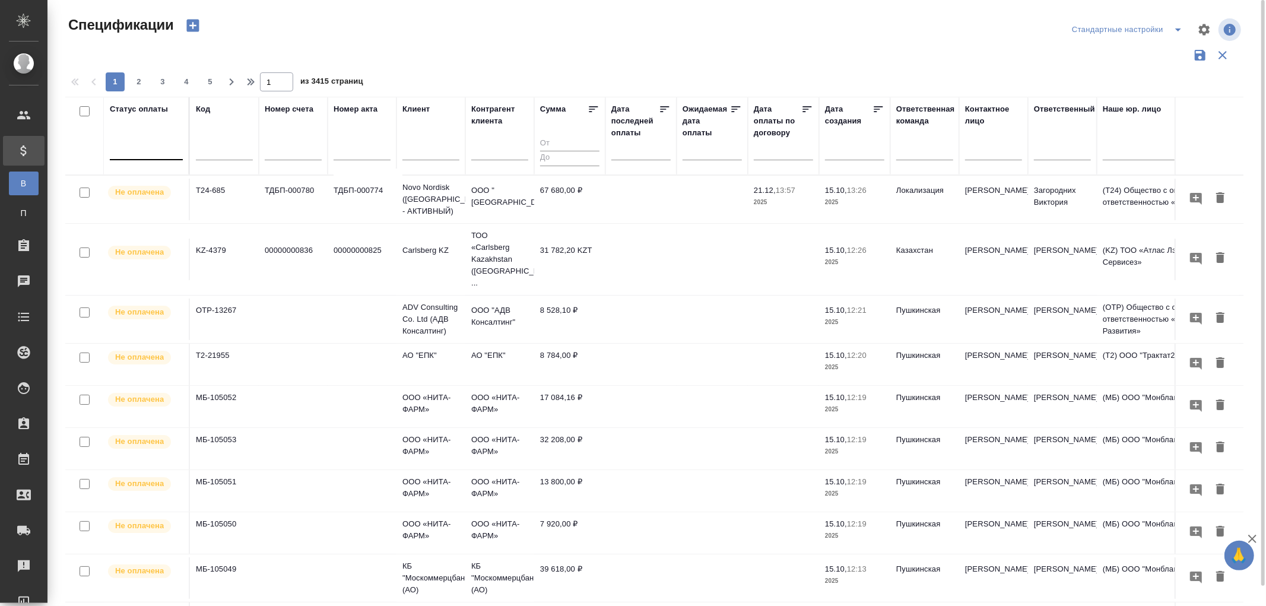
click at [147, 151] on div at bounding box center [146, 147] width 73 height 17
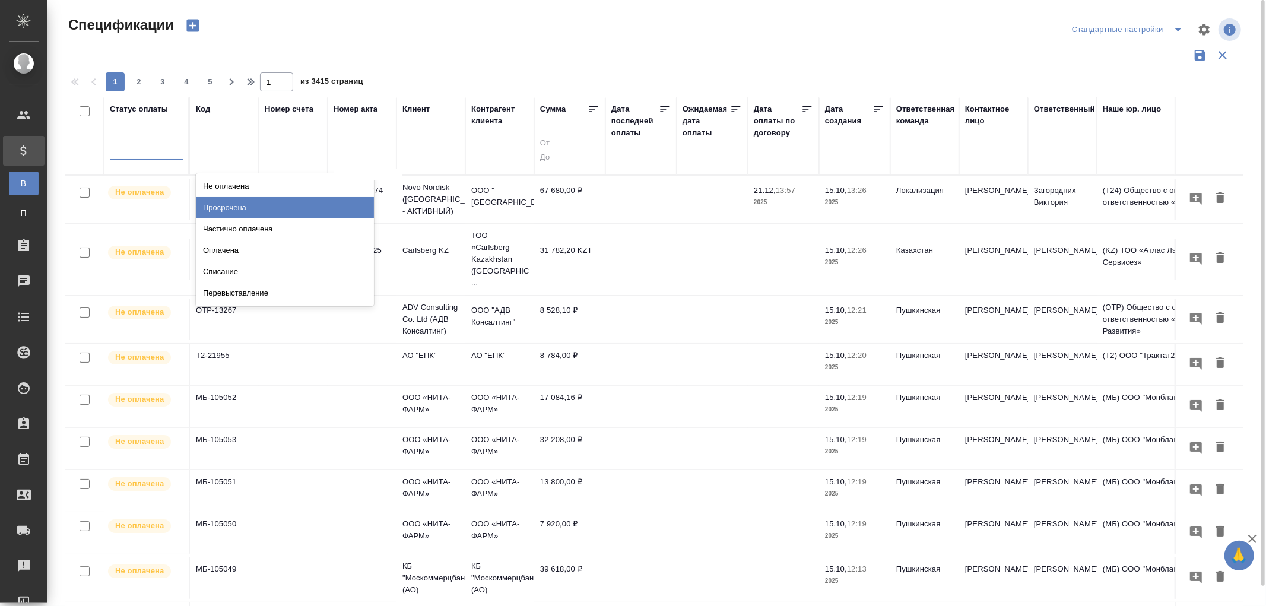
click at [234, 205] on div "Просрочена" at bounding box center [285, 207] width 178 height 21
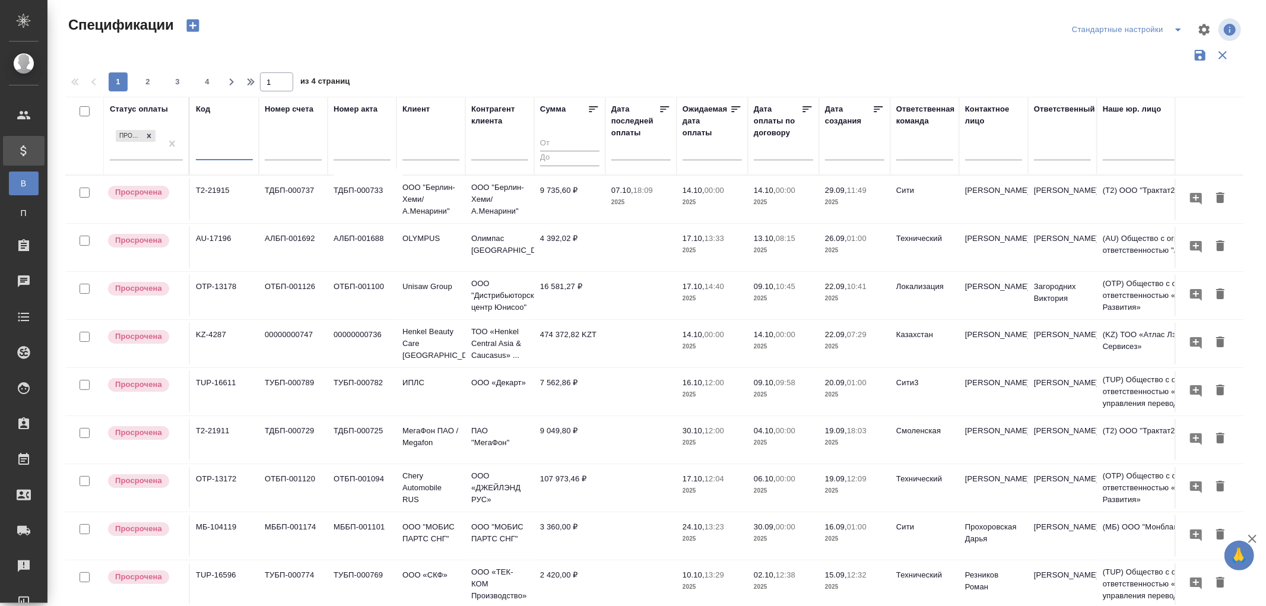
click at [221, 145] on input "text" at bounding box center [224, 152] width 57 height 15
paste input "TUP-16679"
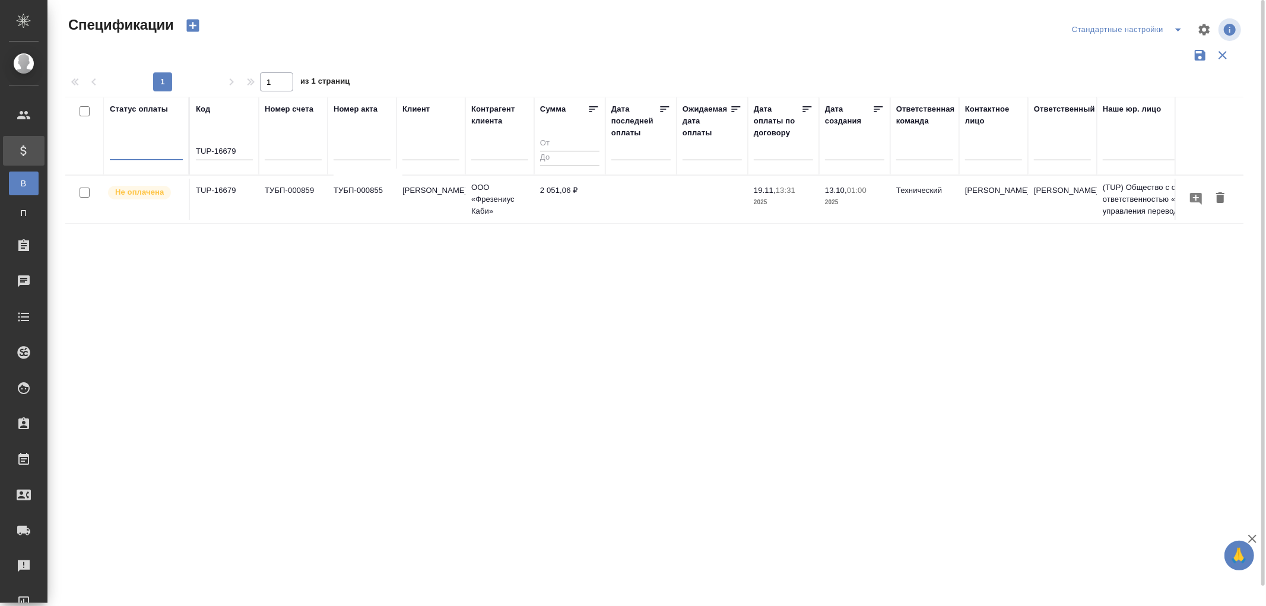
click at [224, 192] on td "TUP-16679" at bounding box center [224, 200] width 69 height 42
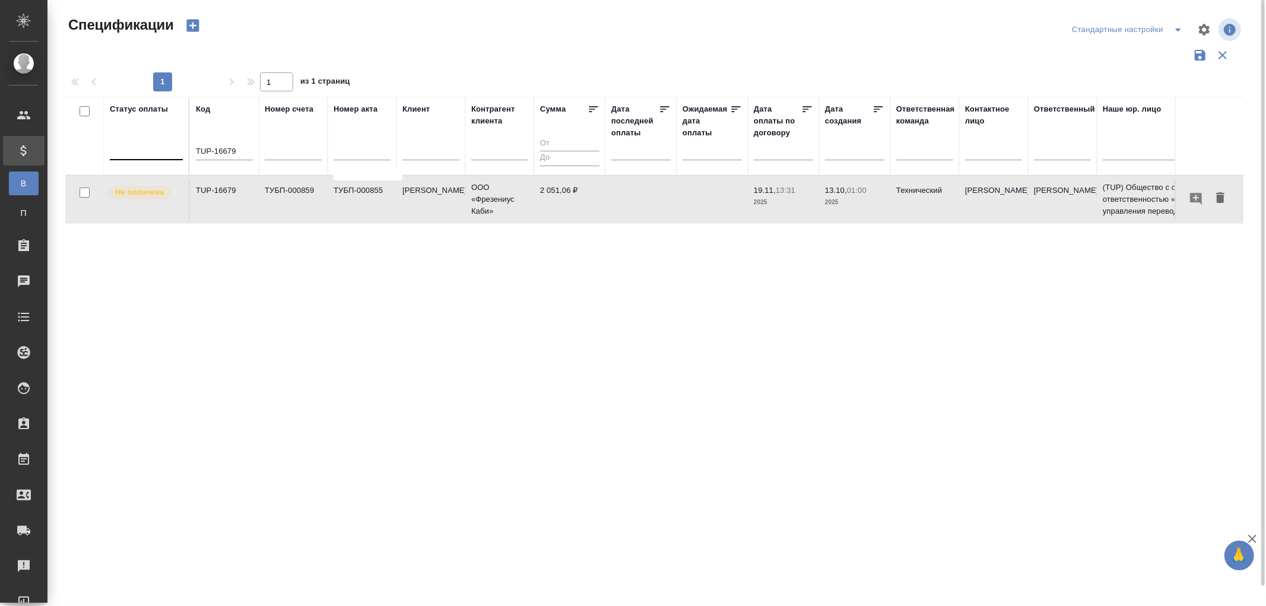
click at [224, 192] on td "TUP-16679" at bounding box center [224, 200] width 69 height 42
drag, startPoint x: 244, startPoint y: 152, endPoint x: 121, endPoint y: 143, distance: 123.1
click at [121, 144] on tr "Статус оплаты Код TUP-16679 Номер счета Номер акта Клиент Контрагент клиента Су…" at bounding box center [879, 136] width 1629 height 78
paste input "0"
type input "TUP-16670"
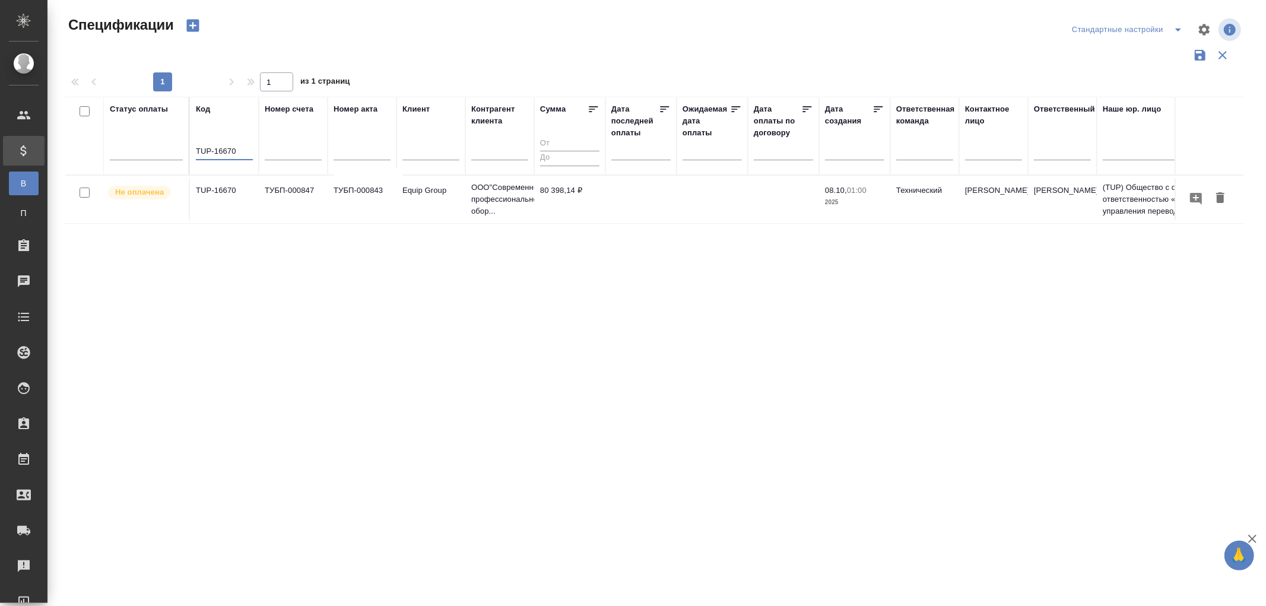
click at [215, 190] on td "TUP-16670" at bounding box center [224, 200] width 69 height 42
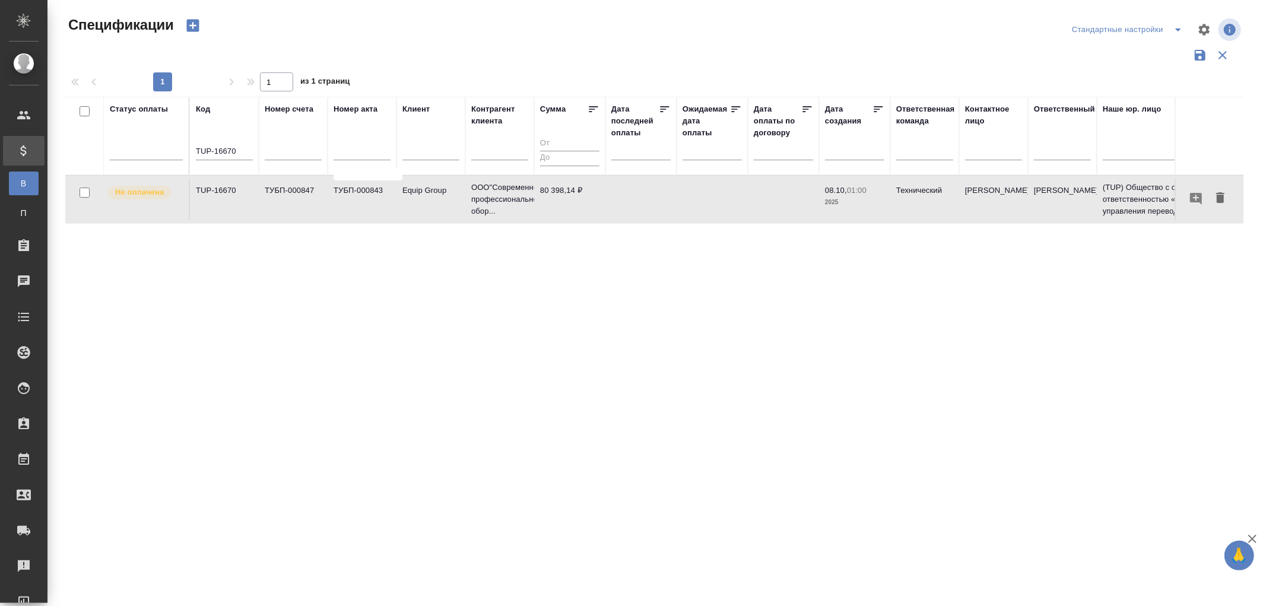
click at [216, 190] on td "TUP-16670" at bounding box center [224, 200] width 69 height 42
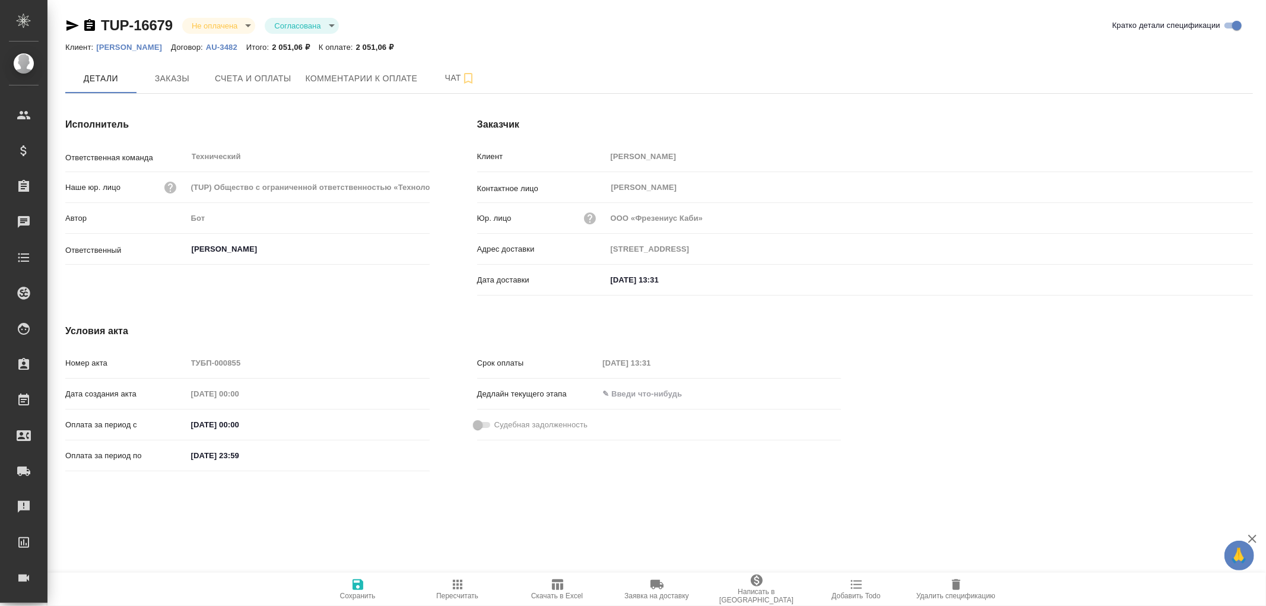
click at [116, 44] on p "[PERSON_NAME]" at bounding box center [133, 47] width 75 height 9
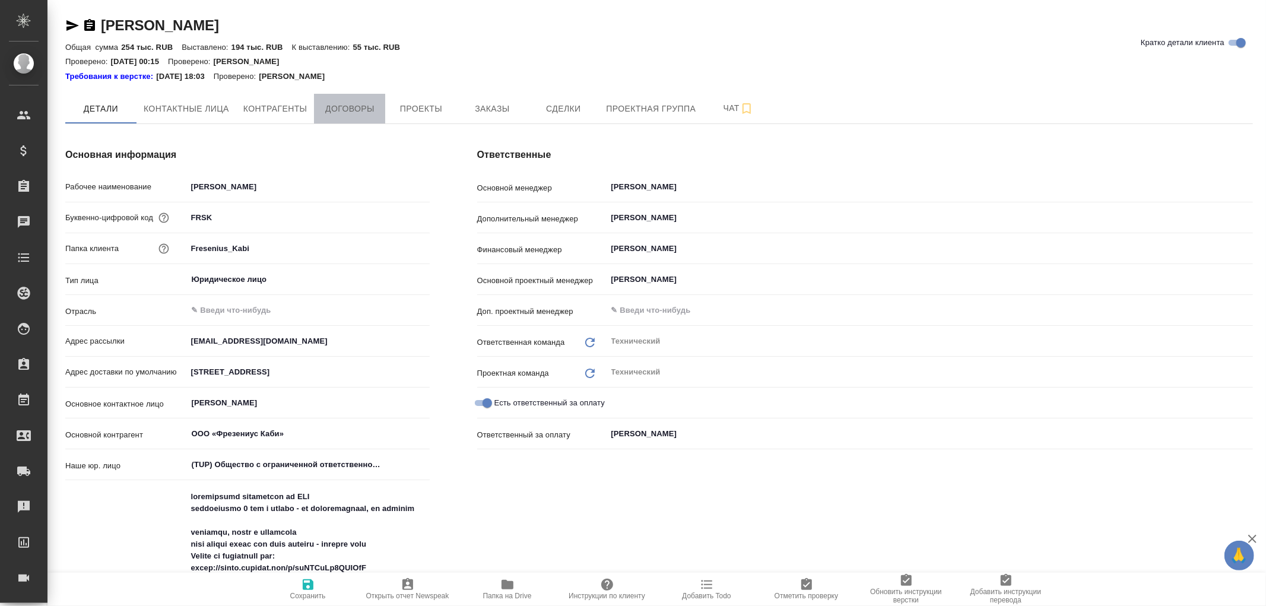
click at [348, 104] on span "Договоры" at bounding box center [349, 108] width 57 height 15
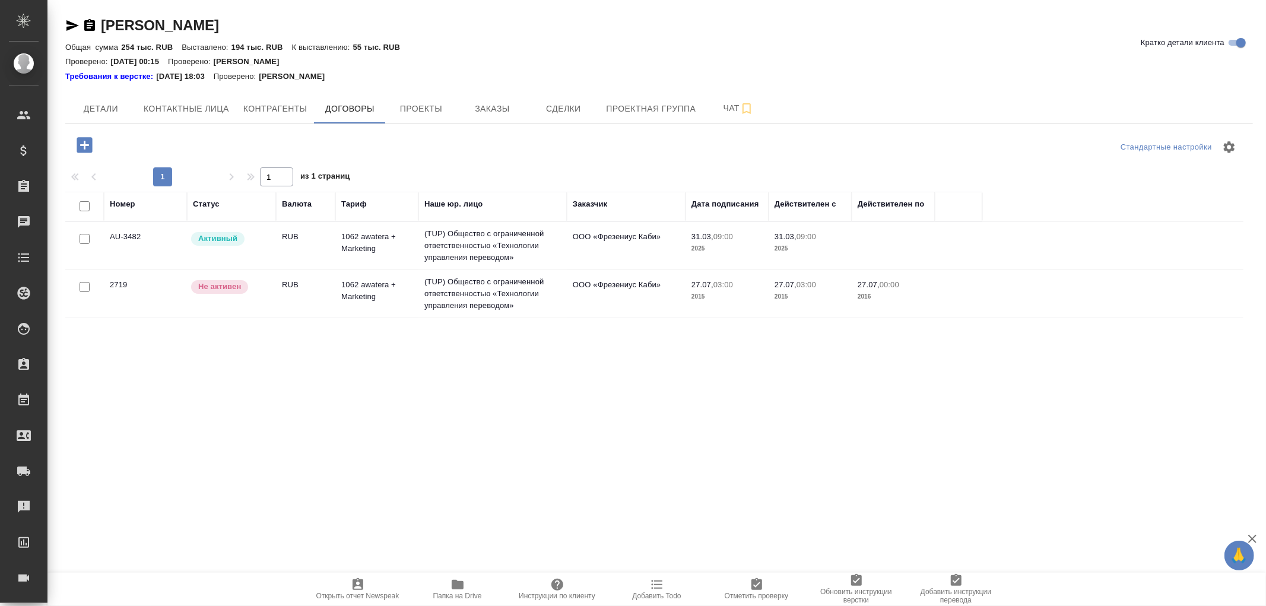
click at [519, 242] on td "(TUP) Общество с ограниченной ответственностью «Технологии управления переводом»" at bounding box center [492, 245] width 148 height 47
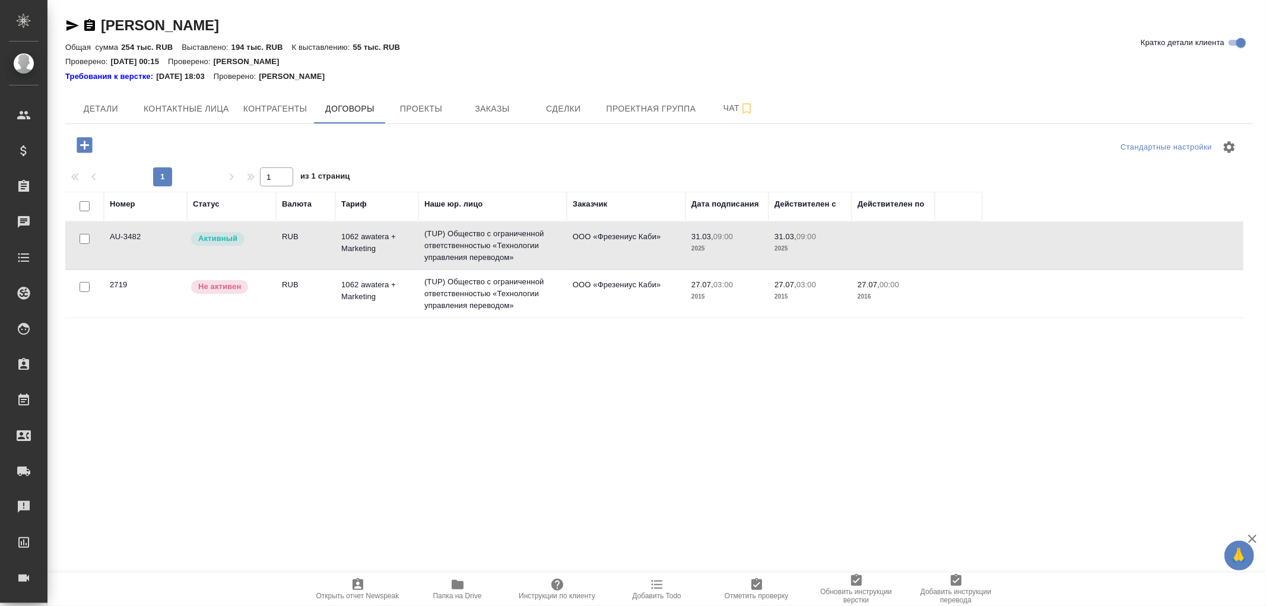
click at [519, 242] on td "(TUP) Общество с ограниченной ответственностью «Технологии управления переводом»" at bounding box center [492, 245] width 148 height 47
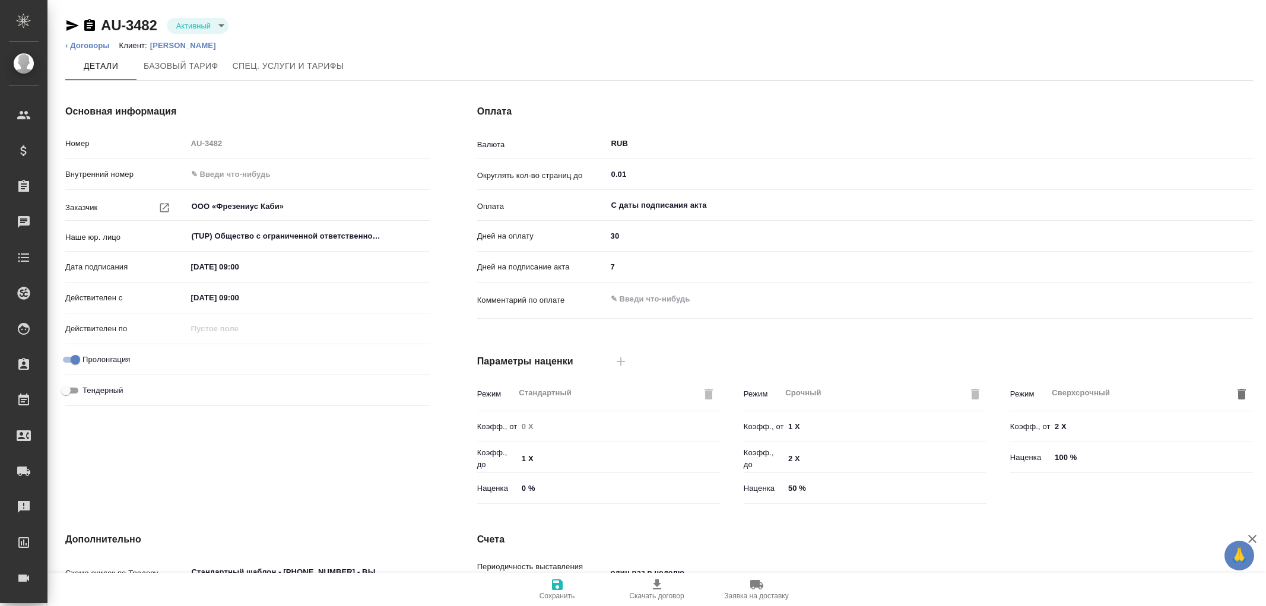
type input "1062 awatera + Marketing"
click at [200, 43] on p "[PERSON_NAME]" at bounding box center [187, 45] width 75 height 9
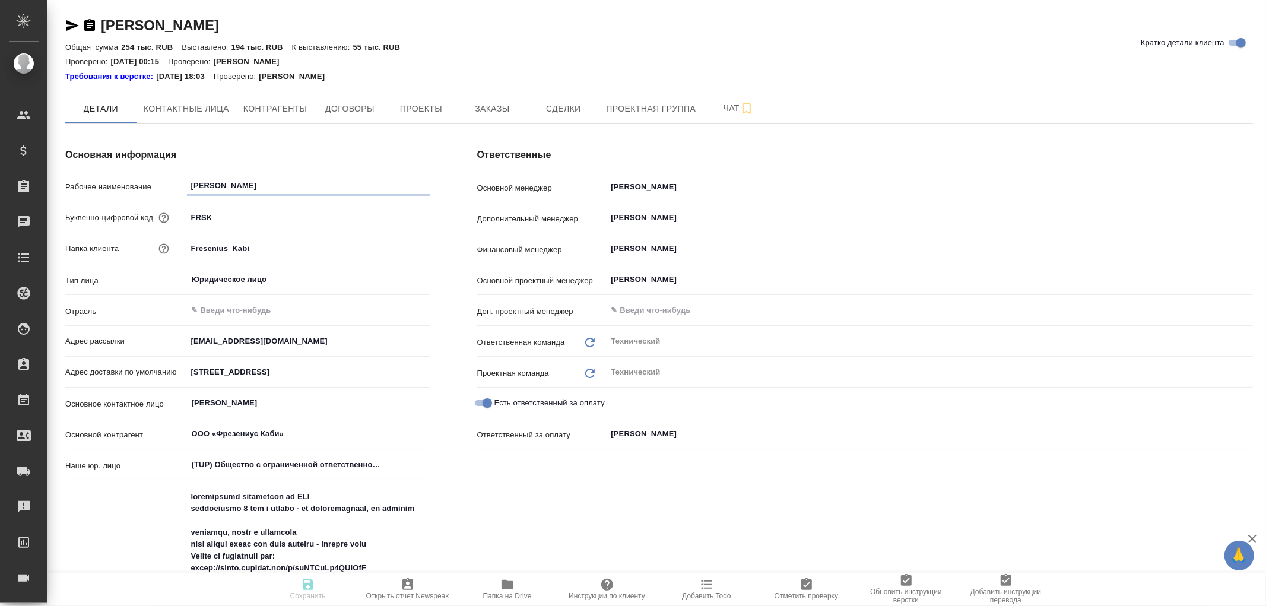
click at [507, 580] on icon "button" at bounding box center [507, 584] width 14 height 14
click at [366, 107] on span "Договоры" at bounding box center [349, 108] width 57 height 15
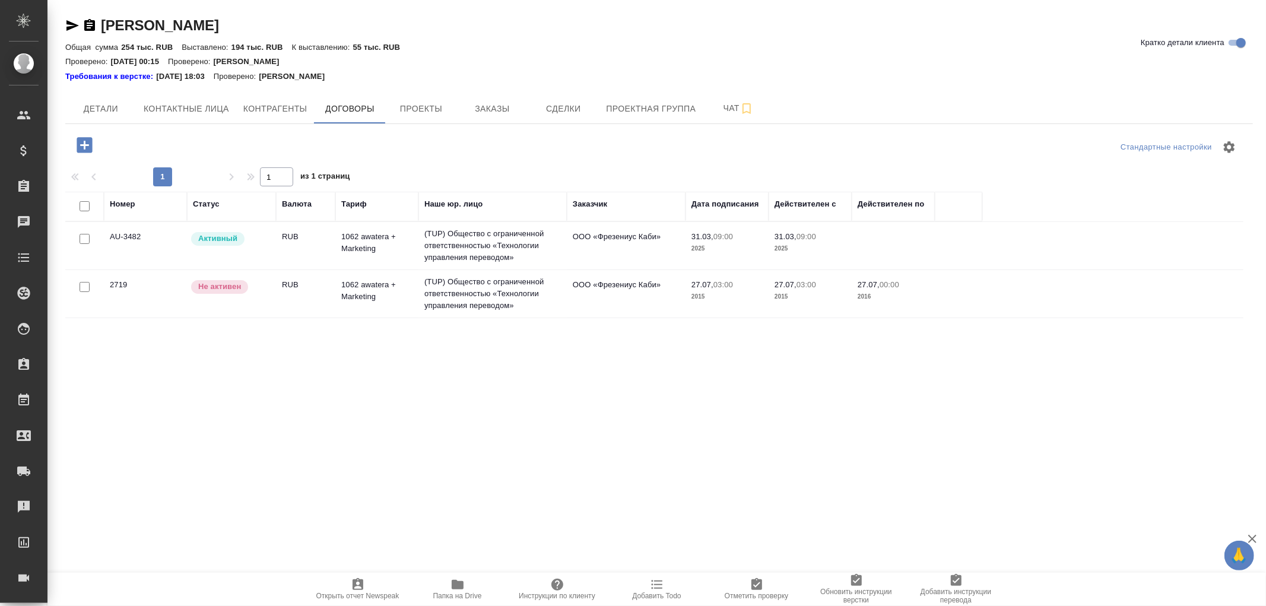
click at [501, 242] on td "(TUP) Общество с ограниченной ответственностью «Технологии управления переводом»" at bounding box center [492, 245] width 148 height 47
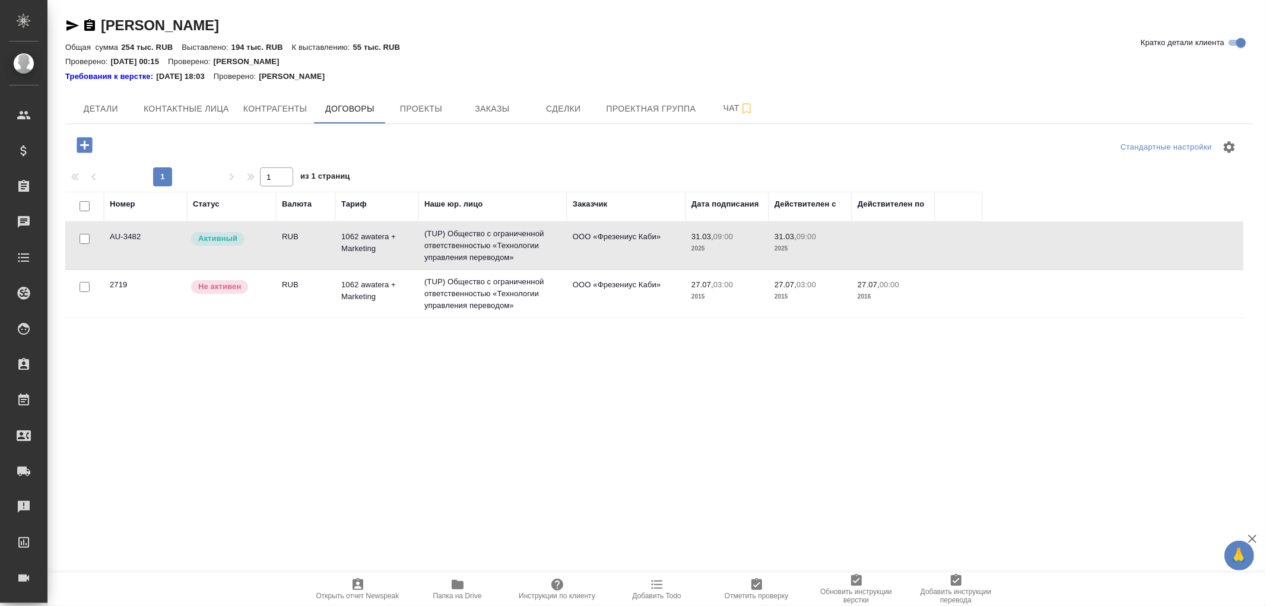
click at [501, 242] on td "(TUP) Общество с ограниченной ответственностью «Технологии управления переводом»" at bounding box center [492, 245] width 148 height 47
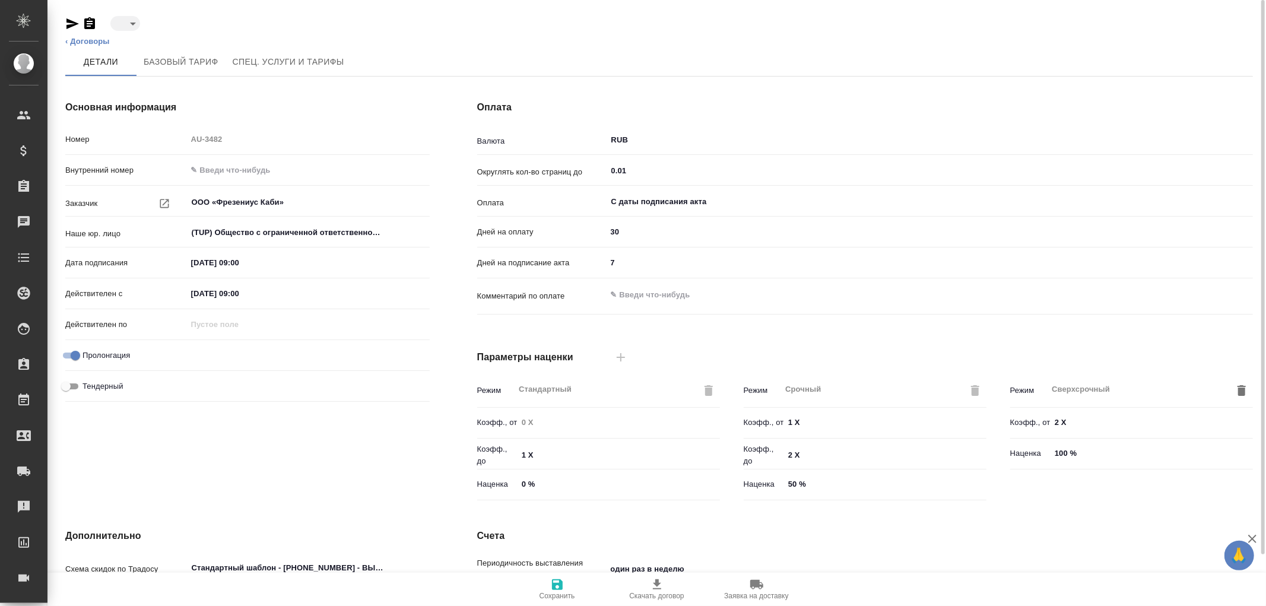
type input "active"
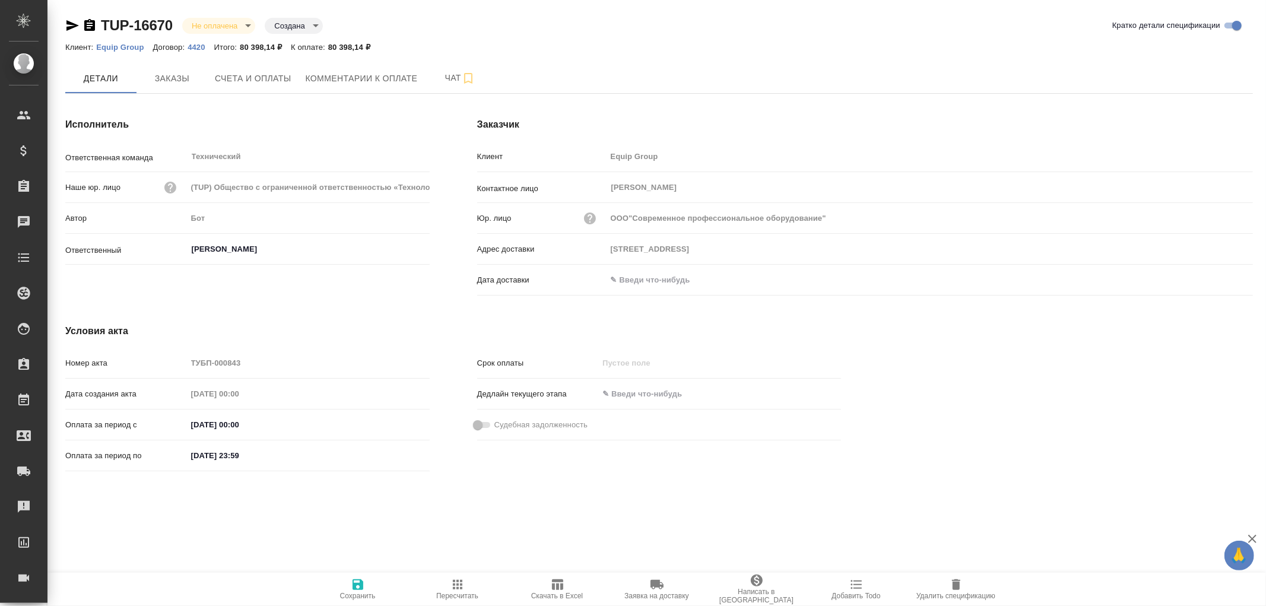
click at [104, 45] on p "Equip Group" at bounding box center [124, 47] width 56 height 9
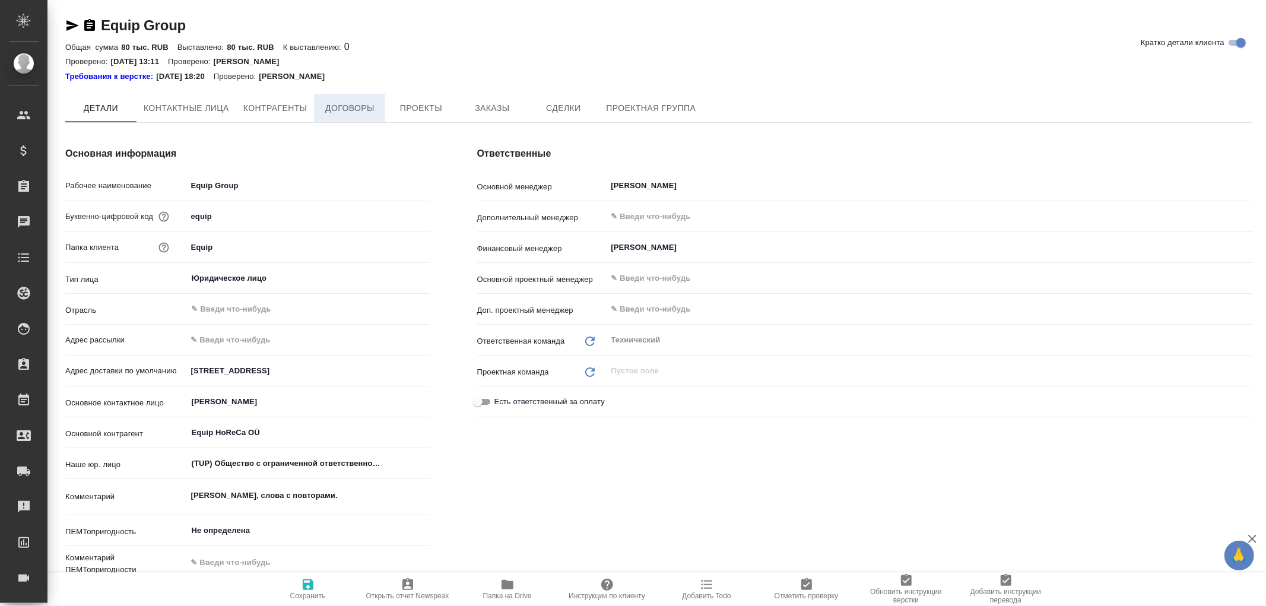
click at [372, 112] on span "Договоры" at bounding box center [349, 108] width 57 height 15
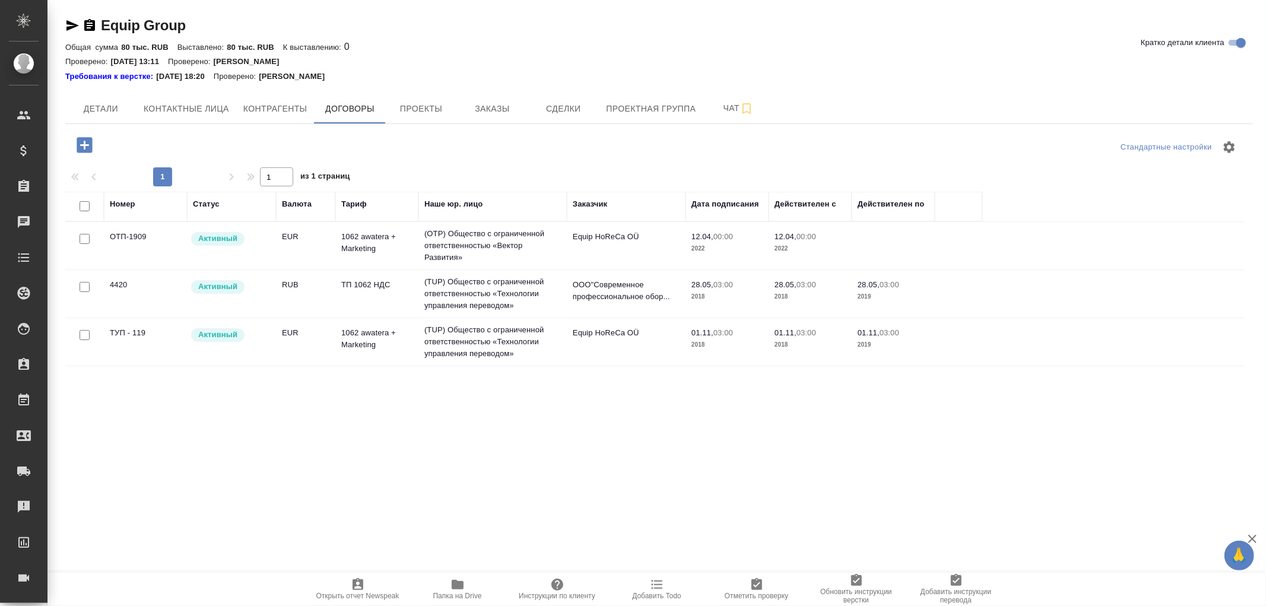
click at [513, 238] on td "(OTP) Общество с ограниченной ответственностью «Вектор Развития»" at bounding box center [492, 245] width 148 height 47
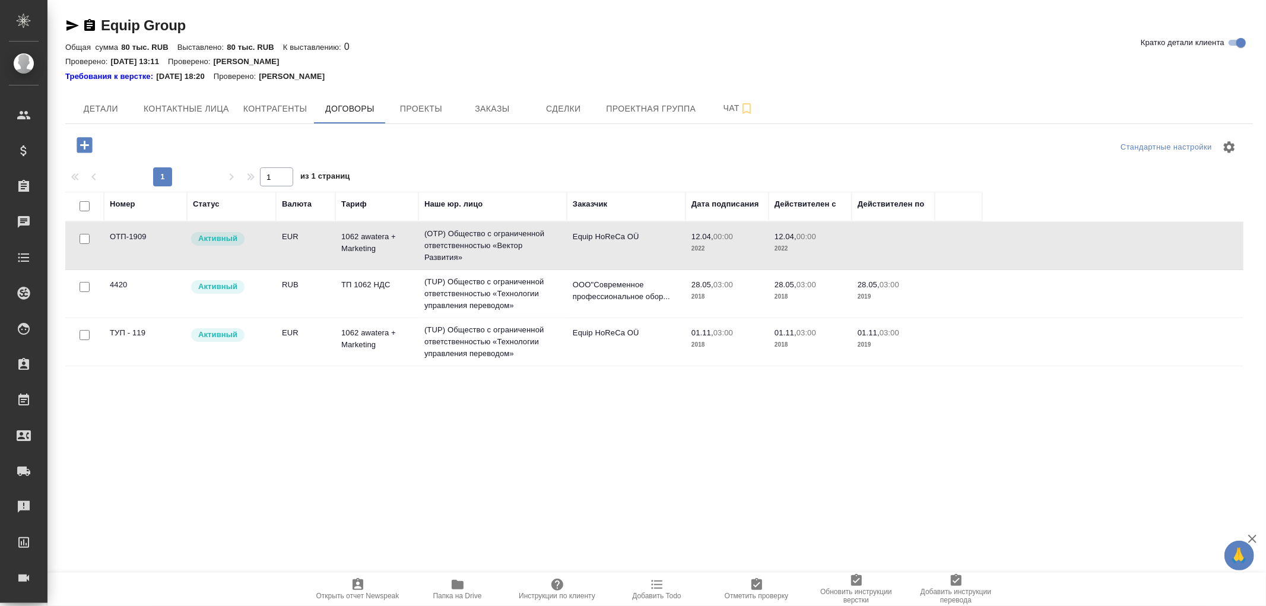
click at [513, 238] on td "(OTP) Общество с ограниченной ответственностью «Вектор Развития»" at bounding box center [492, 245] width 148 height 47
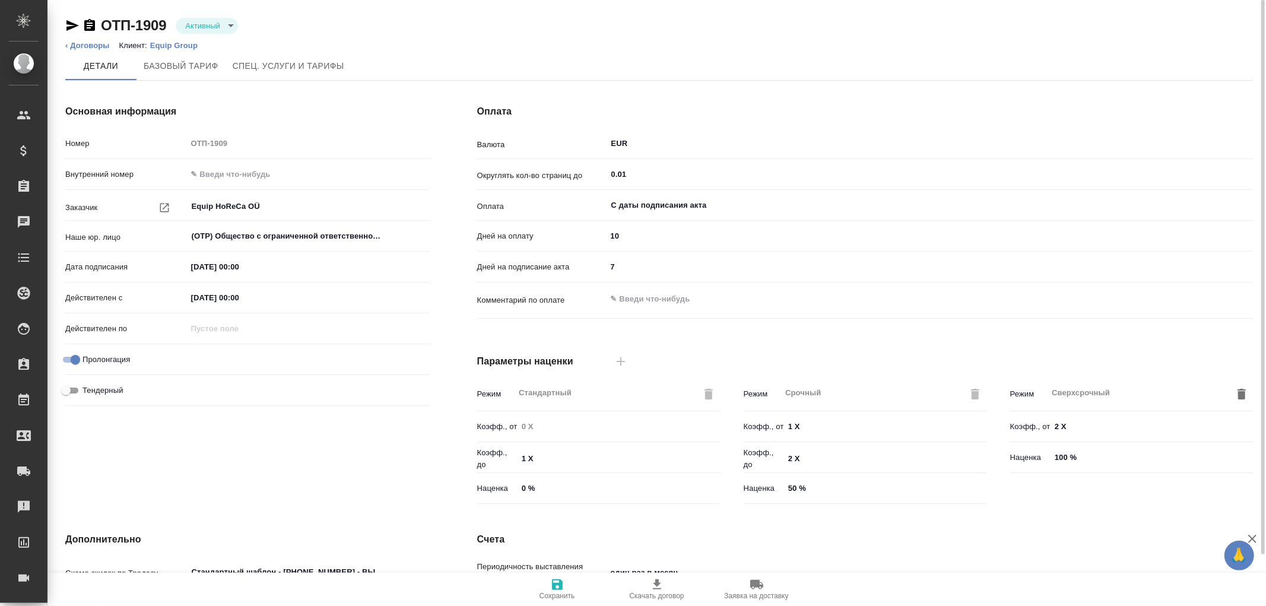
type input "1062 awatera + Marketing"
drag, startPoint x: 189, startPoint y: 205, endPoint x: 245, endPoint y: 210, distance: 56.6
click at [245, 210] on div "Equip HoReCa OÜ ​" at bounding box center [308, 206] width 243 height 21
click at [180, 46] on p "Equip Group" at bounding box center [178, 45] width 56 height 9
click at [186, 46] on p "Equip Group" at bounding box center [178, 45] width 56 height 9
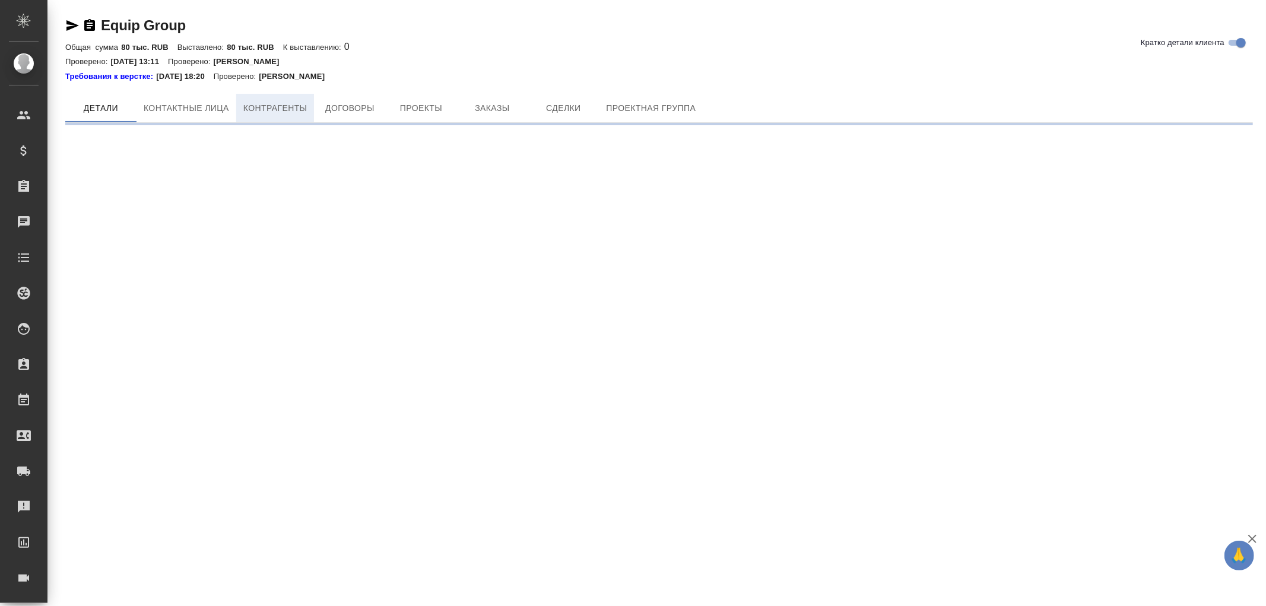
click at [271, 109] on span "Контрагенты" at bounding box center [275, 108] width 64 height 15
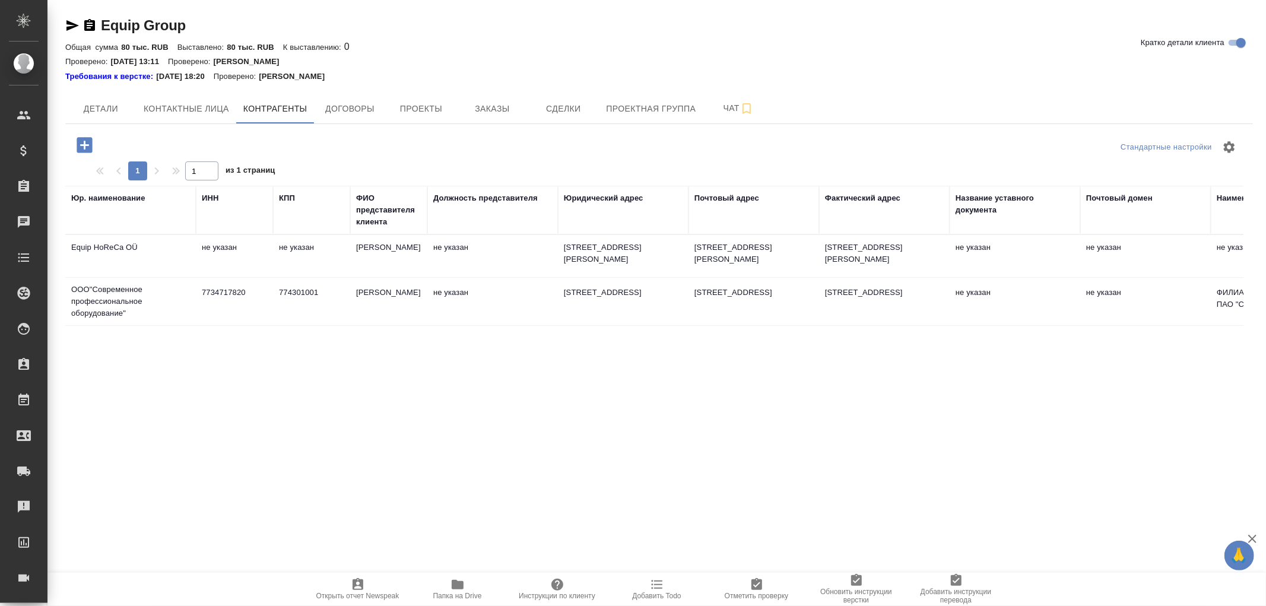
drag, startPoint x: 141, startPoint y: 247, endPoint x: 96, endPoint y: 248, distance: 45.7
click at [96, 248] on td "Equip HoReCa OÜ" at bounding box center [130, 257] width 131 height 42
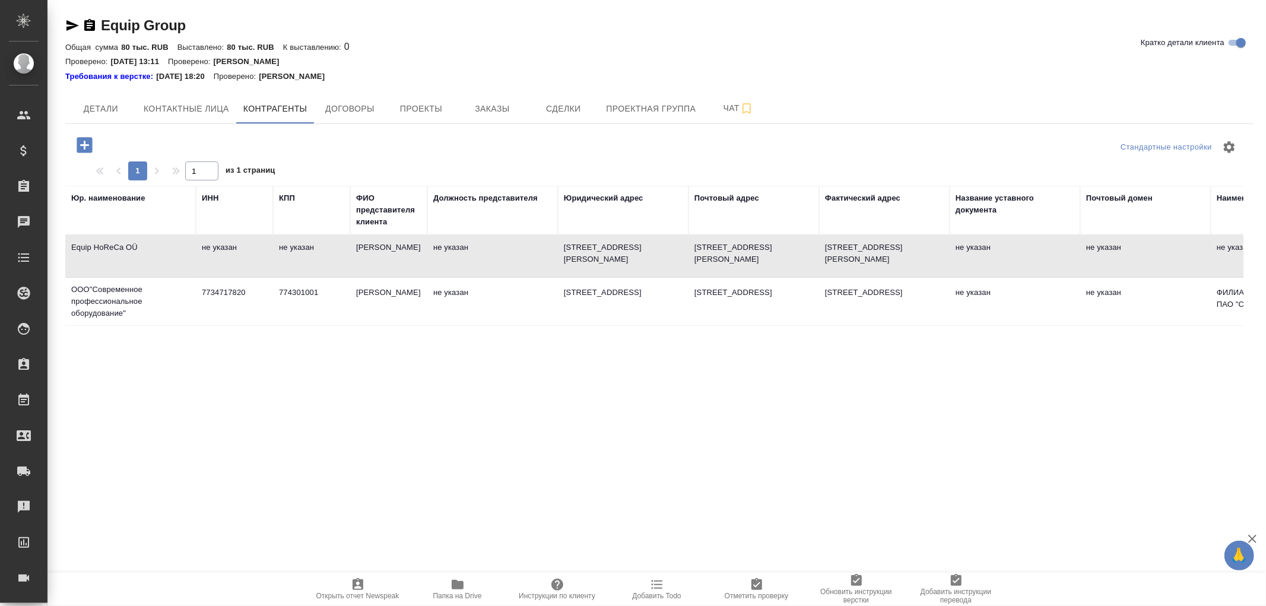
click at [624, 256] on td "Narva mnt 7-634, Tallinna linn, Harju maakond, 10117, Estonia" at bounding box center [623, 257] width 131 height 42
type textarea "Equip HoReCa OÜ"
type input "Эдуард Михайлович Литвинский"
type textarea "Narva mnt 7-634, Tallinna linn, Harju maakond, 10117, Estonia"
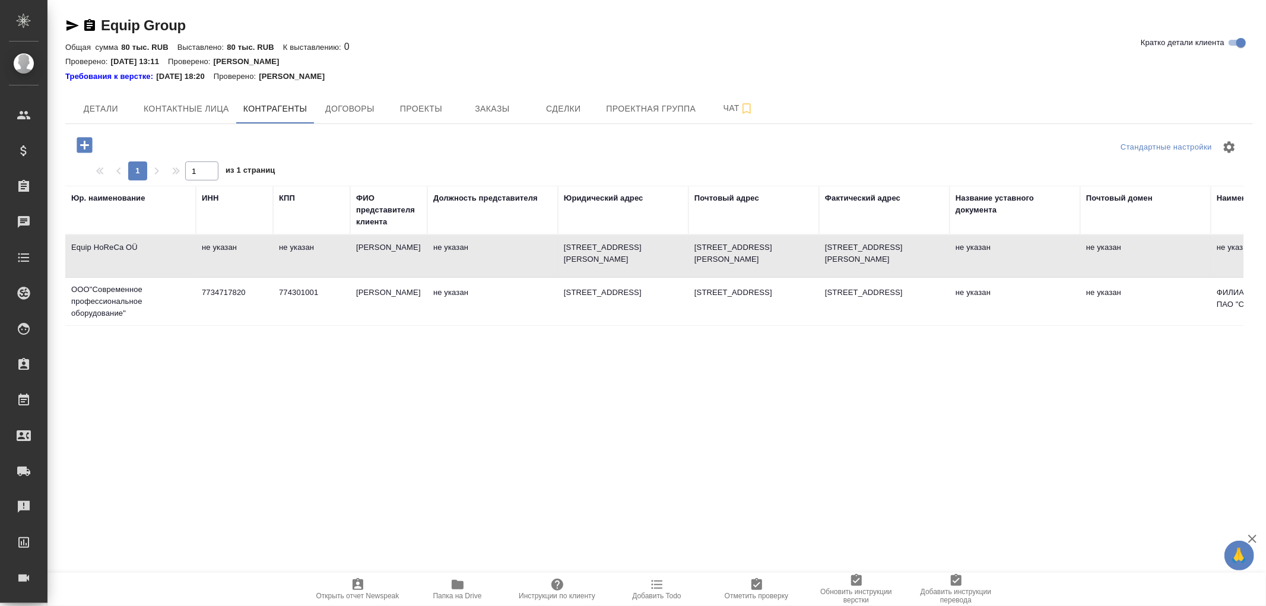
type textarea "Narva mnt 7-634, Tallinna linn, Harju maakond, 10117, Estonia"
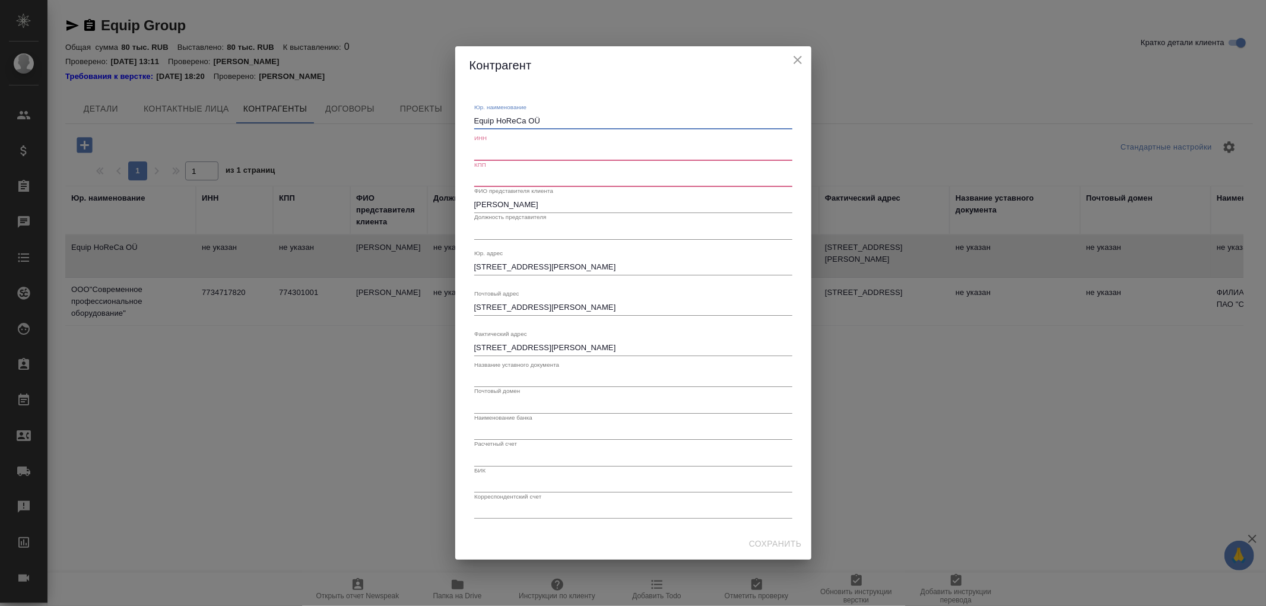
drag, startPoint x: 549, startPoint y: 117, endPoint x: 404, endPoint y: 110, distance: 145.6
click at [404, 110] on div "Контрагент Юр. наименование Equip HoReCa OÜ x ИНН КПП ФИО представителя клиента…" at bounding box center [633, 303] width 1266 height 606
click at [799, 62] on icon "close" at bounding box center [797, 60] width 8 height 8
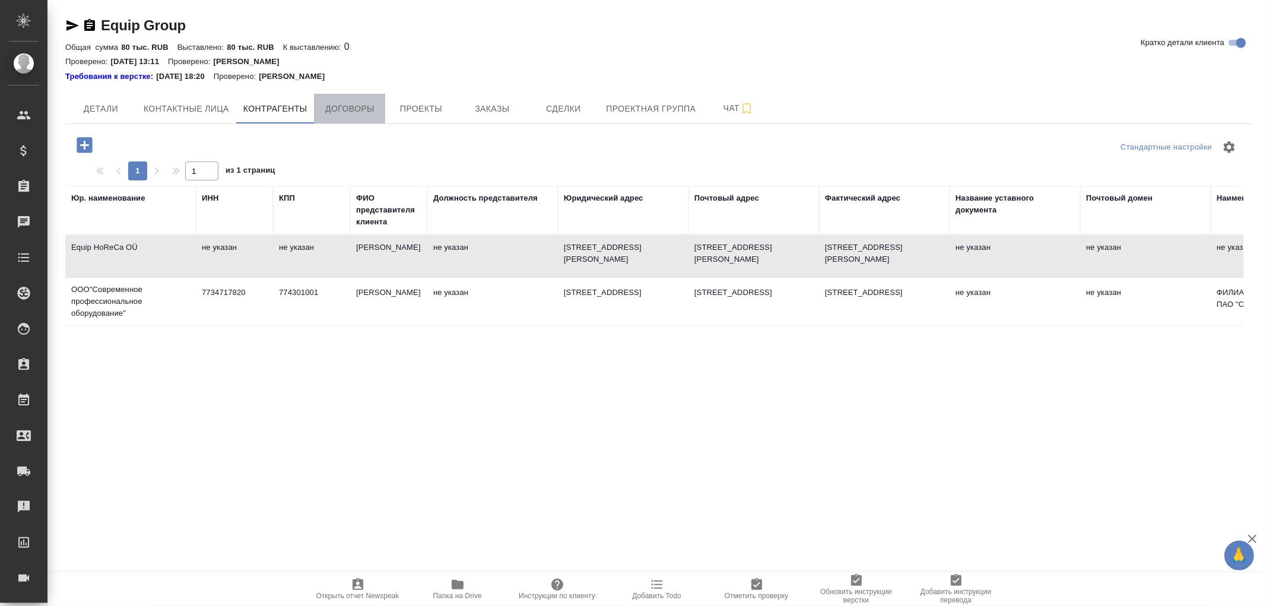
click at [351, 109] on span "Договоры" at bounding box center [349, 108] width 57 height 15
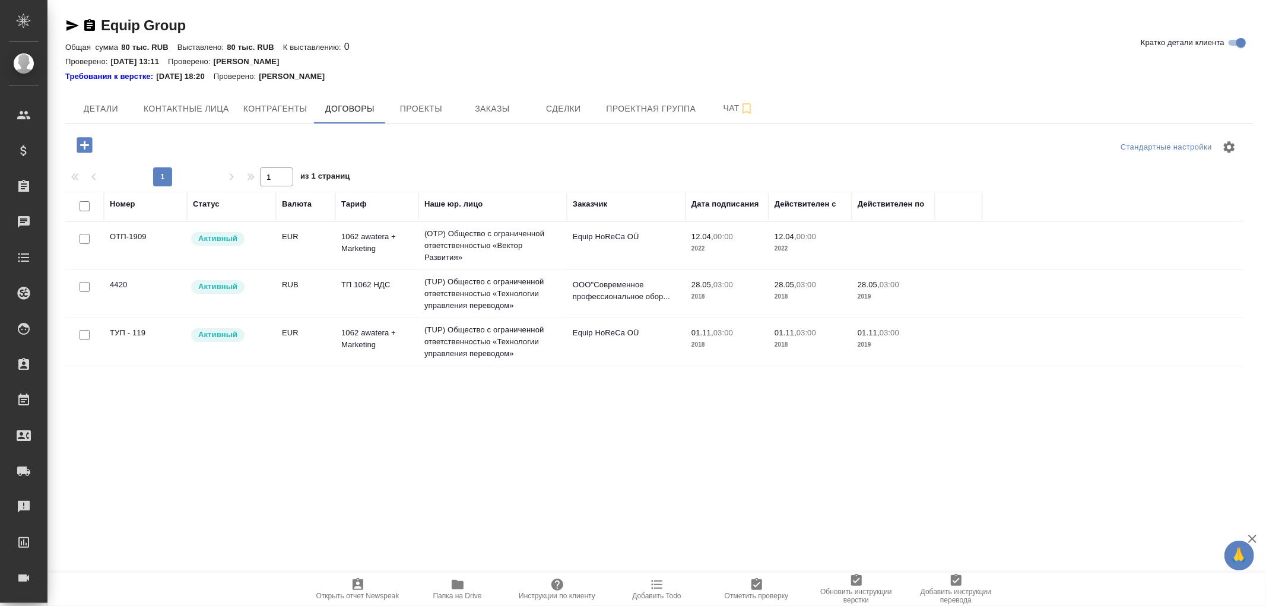
click at [519, 290] on td "(TUP) Общество с ограниченной ответственностью «Технологии управления переводом»" at bounding box center [492, 293] width 148 height 47
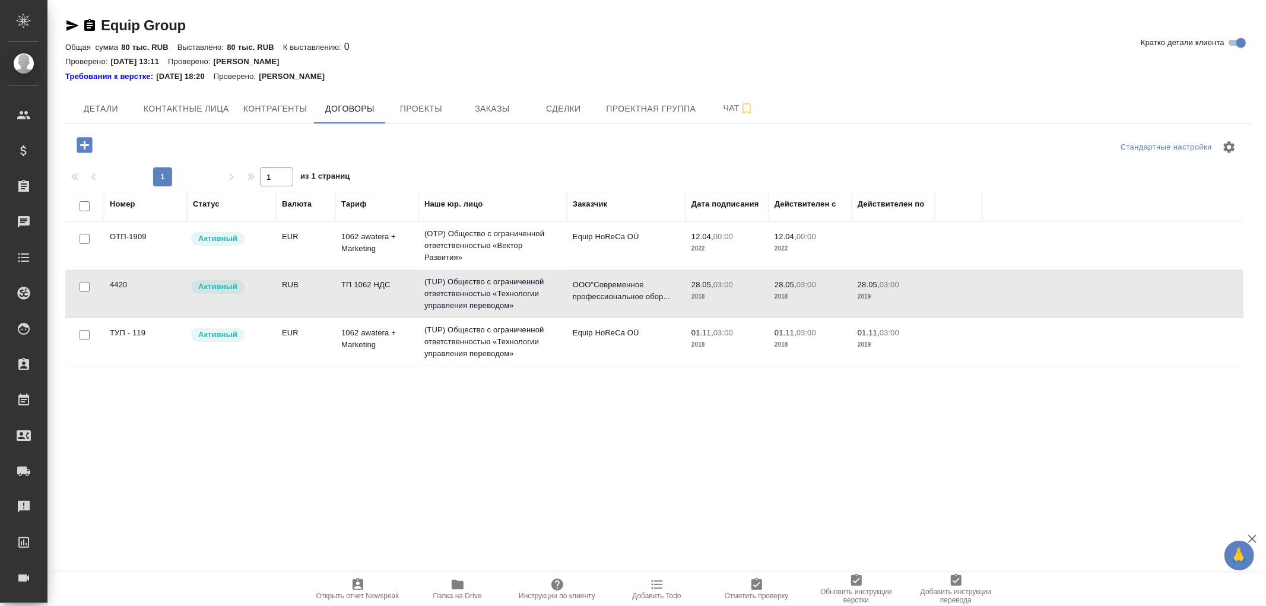
click at [519, 290] on td "(TUP) Общество с ограниченной ответственностью «Технологии управления переводом»" at bounding box center [492, 293] width 148 height 47
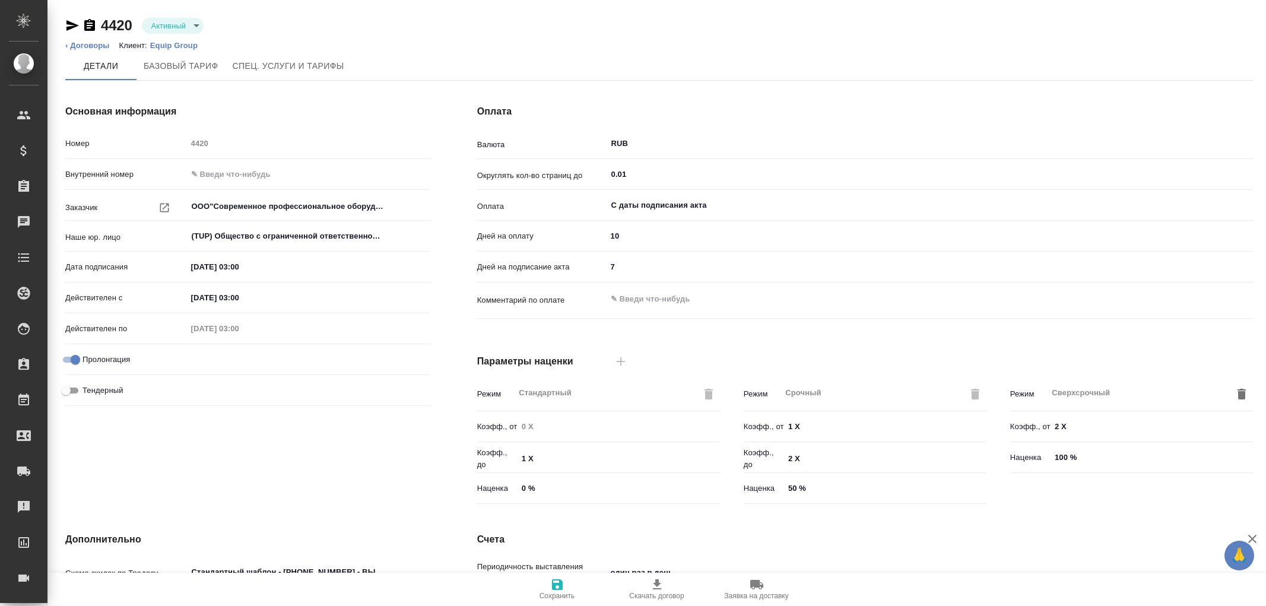
type input "ТП 1062 НДС"
click at [175, 44] on p "Equip Group" at bounding box center [178, 45] width 56 height 9
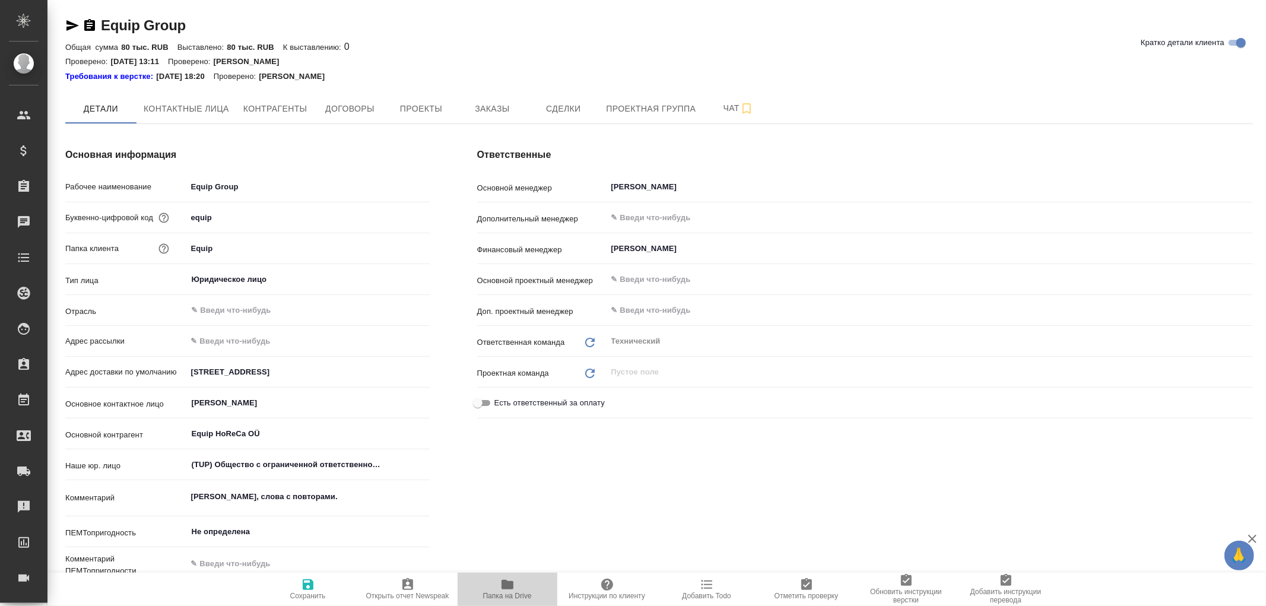
click at [505, 579] on icon "button" at bounding box center [507, 584] width 14 height 14
click at [353, 112] on span "Договоры" at bounding box center [349, 108] width 57 height 15
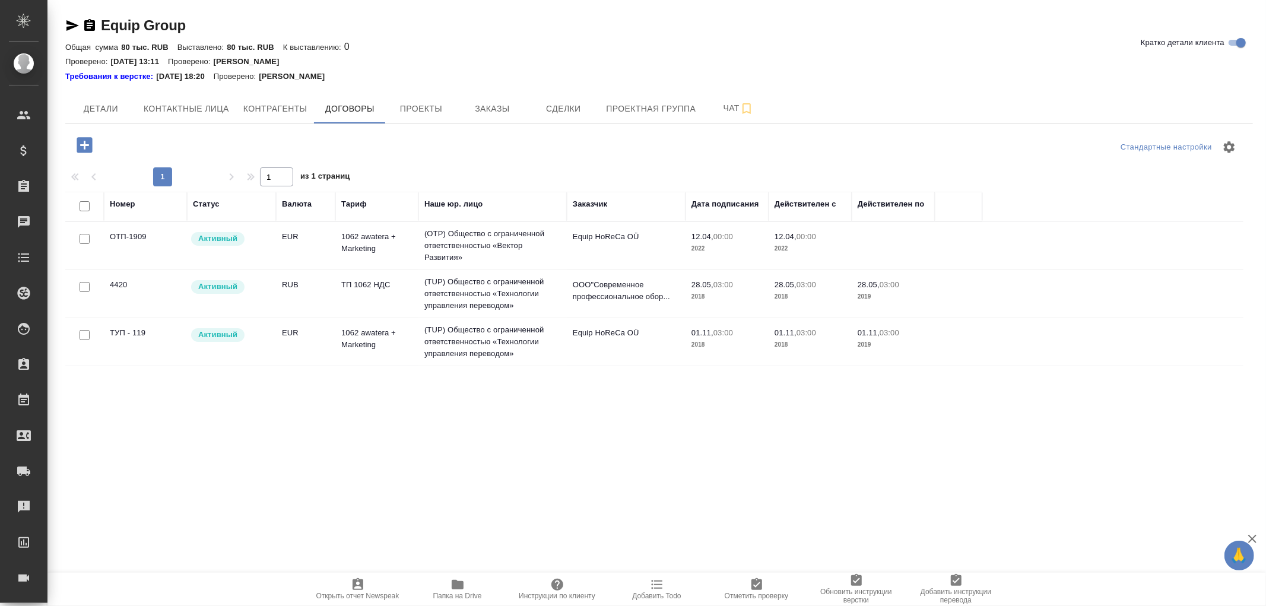
click at [507, 288] on td "(TUP) Общество с ограниченной ответственностью «Технологии управления переводом»" at bounding box center [492, 293] width 148 height 47
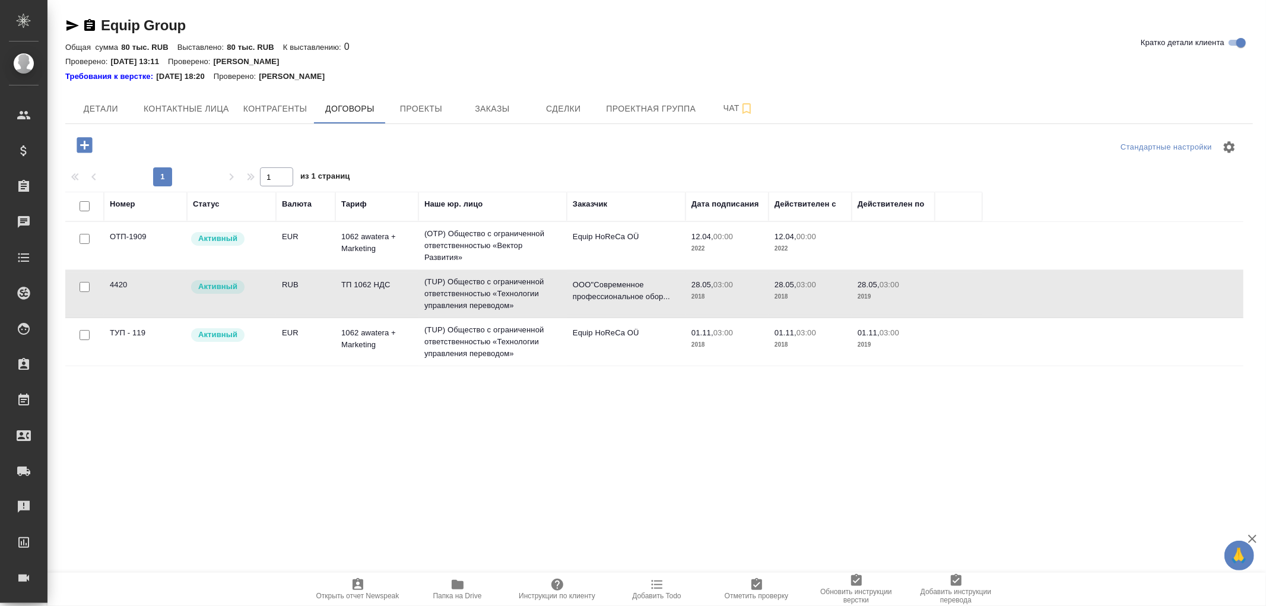
click at [507, 287] on td "(TUP) Общество с ограниченной ответственностью «Технологии управления переводом»" at bounding box center [492, 293] width 148 height 47
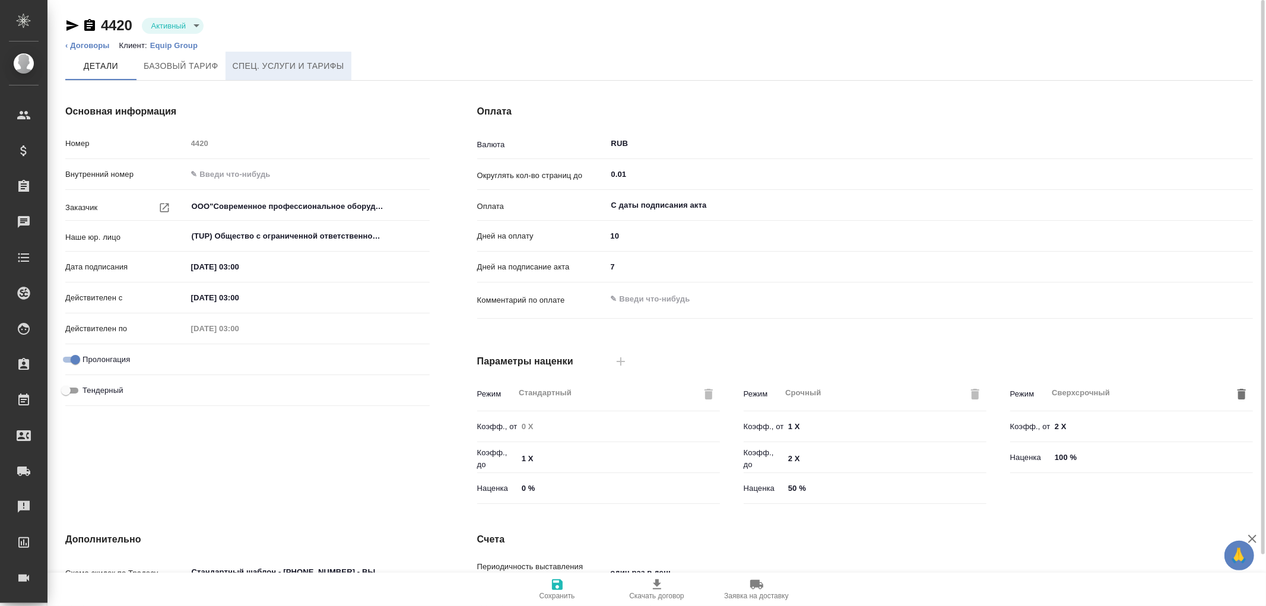
click at [299, 62] on span "Спец. услуги и тарифы" at bounding box center [289, 66] width 112 height 15
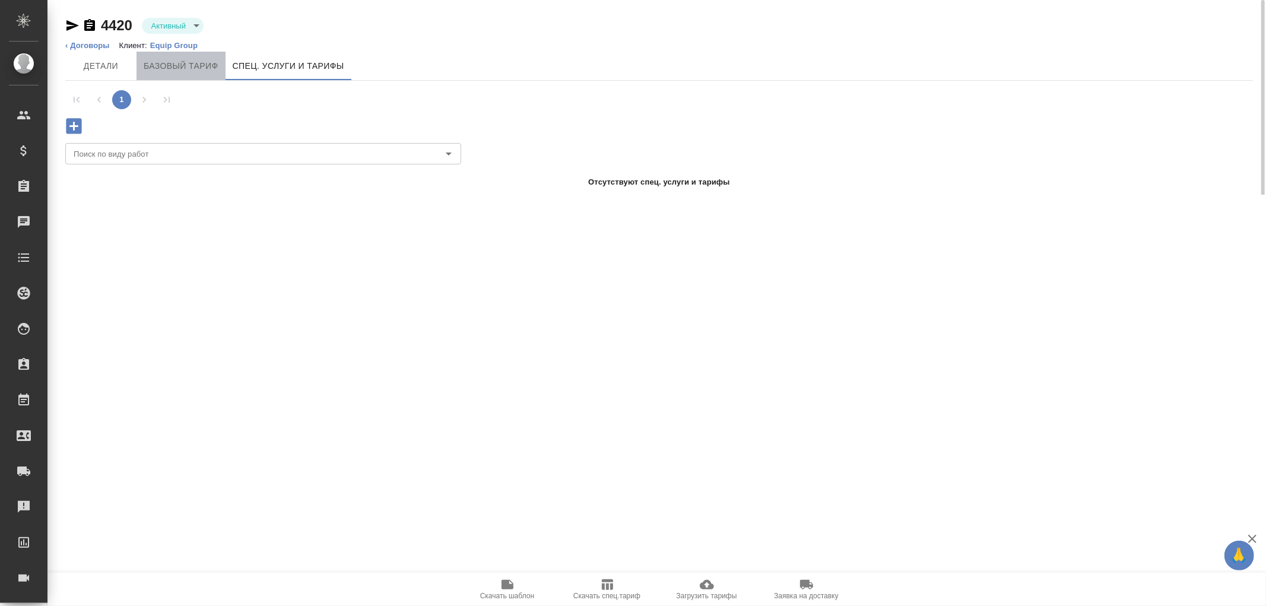
click at [181, 63] on span "Базовый тариф" at bounding box center [181, 66] width 75 height 15
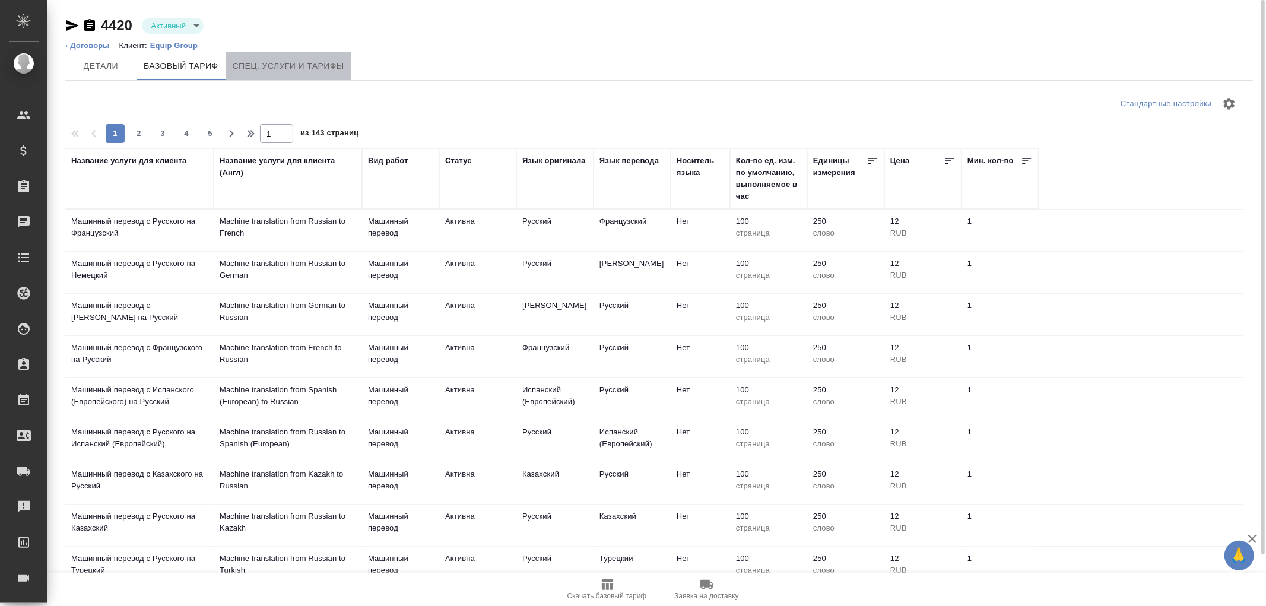
click at [287, 66] on span "Спец. услуги и тарифы" at bounding box center [289, 66] width 112 height 15
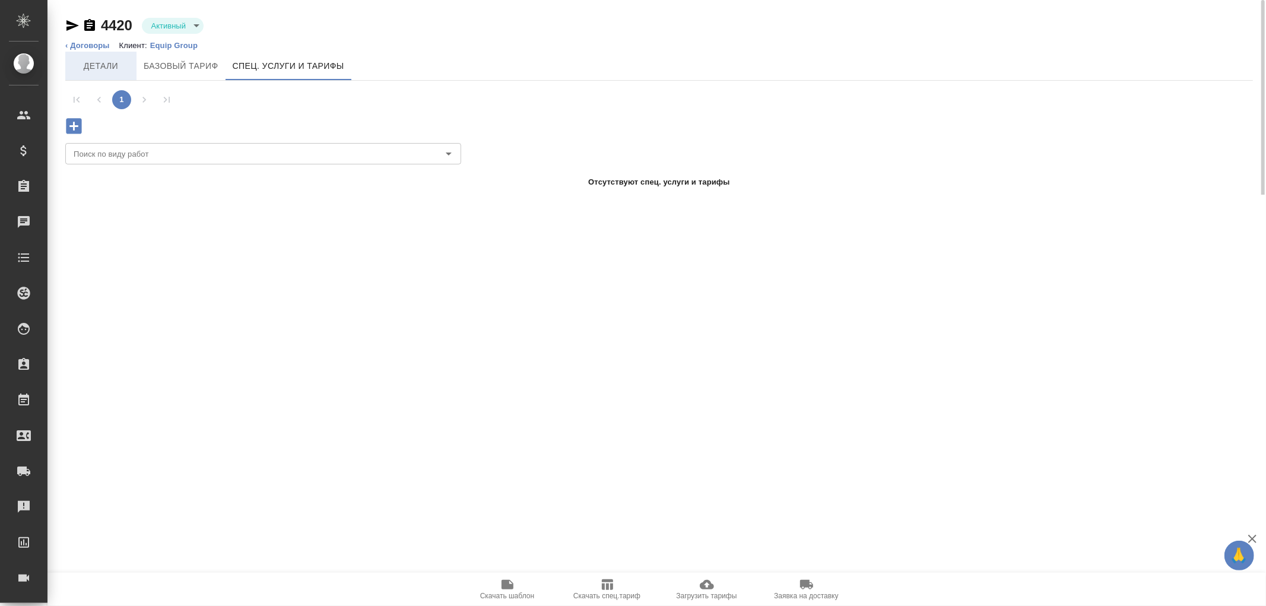
click at [107, 67] on span "Детали" at bounding box center [100, 66] width 57 height 15
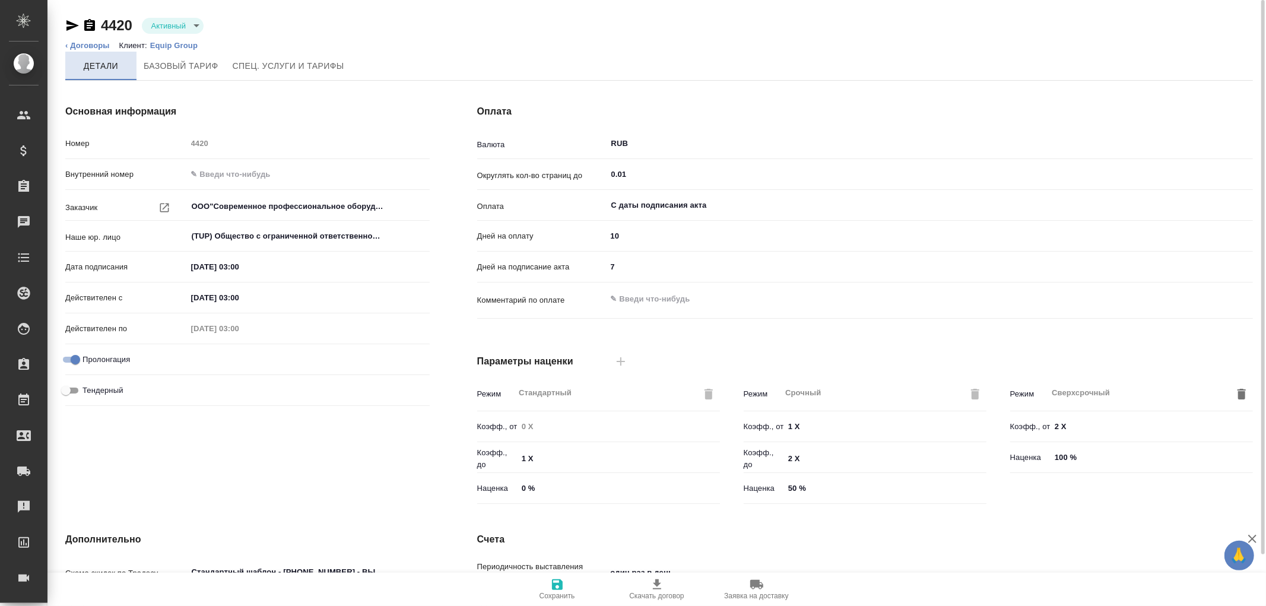
type input "ТП 1062 НДС"
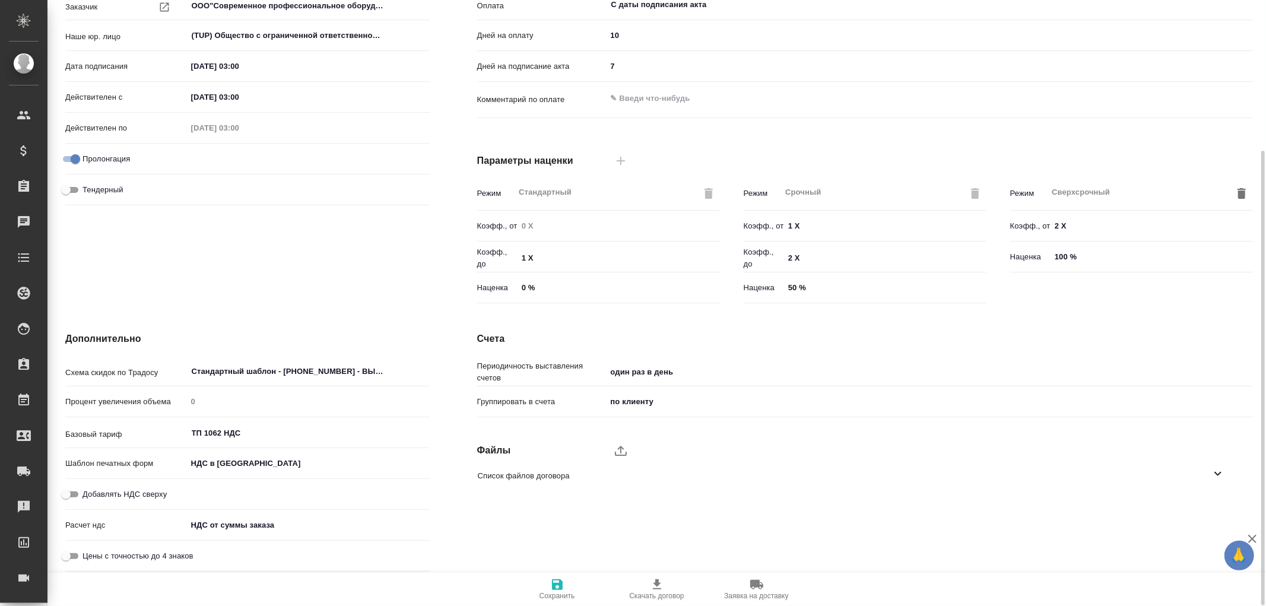
scroll to position [3, 0]
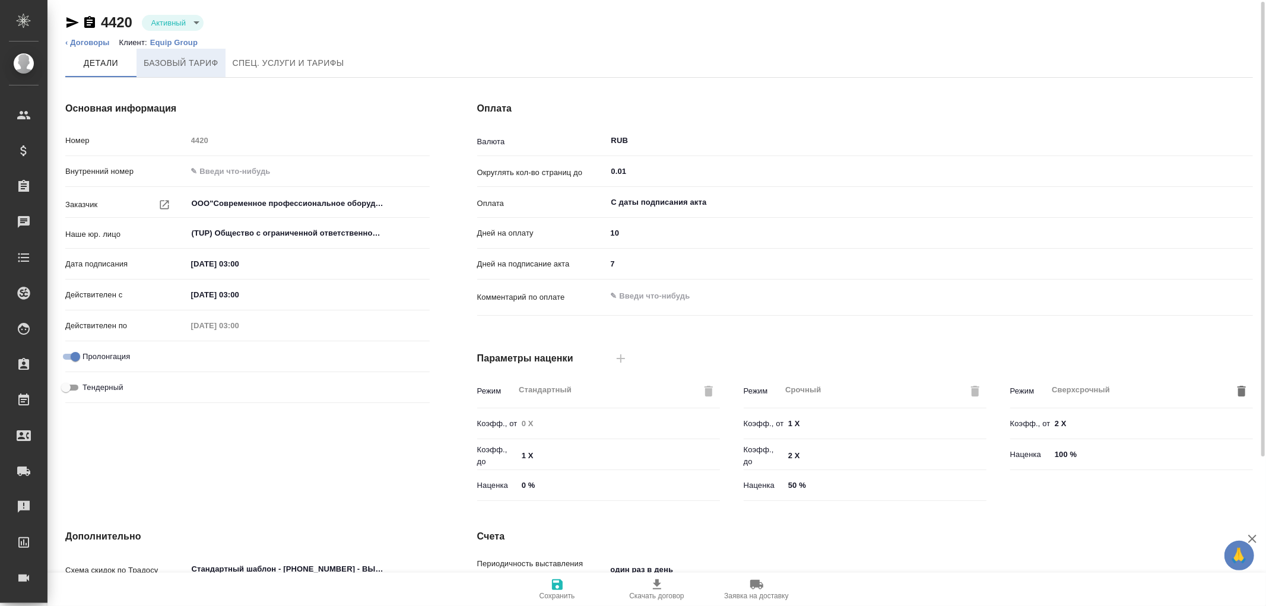
click at [199, 61] on span "Базовый тариф" at bounding box center [181, 63] width 75 height 15
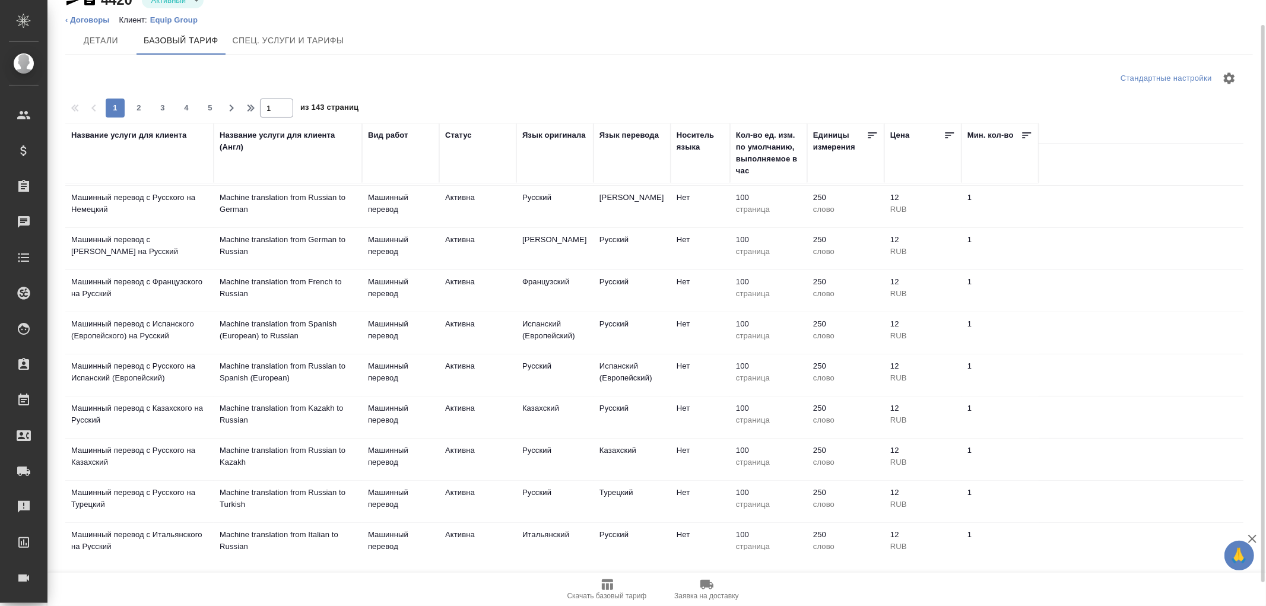
scroll to position [56, 0]
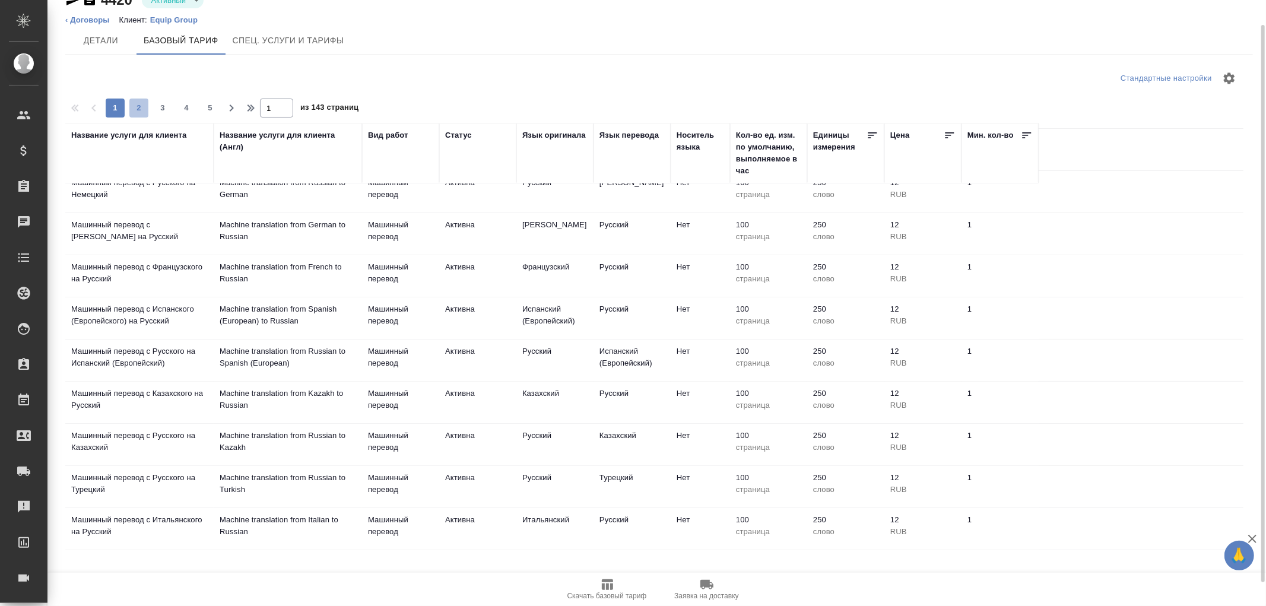
click at [142, 103] on span "2" at bounding box center [138, 108] width 19 height 12
type input "2"
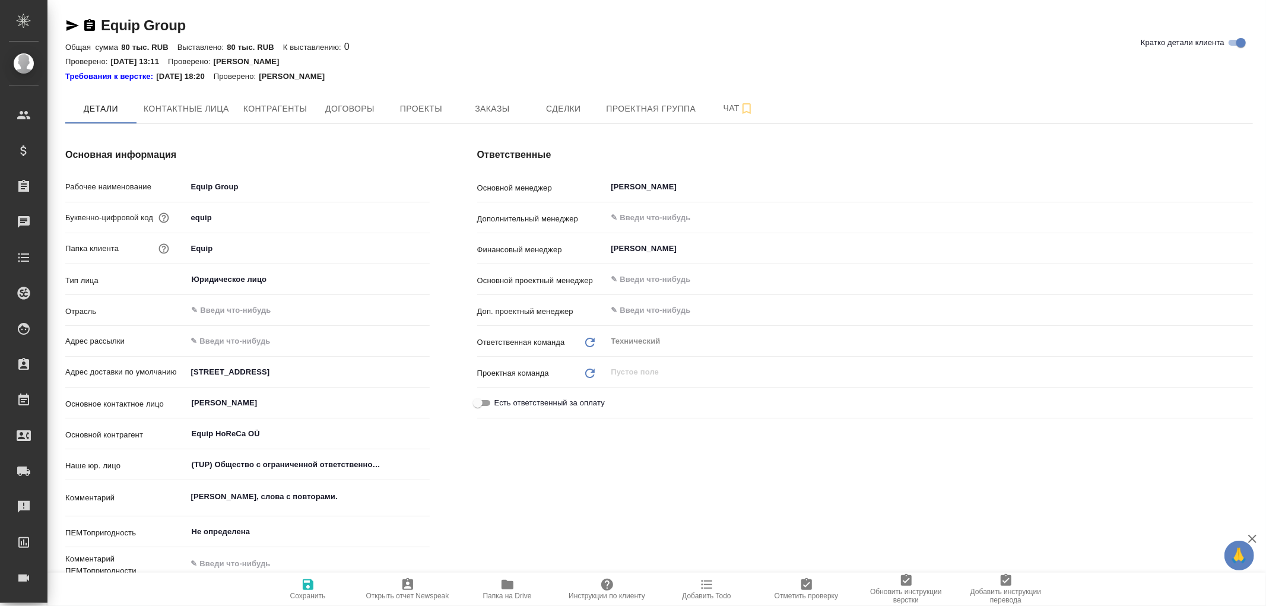
click at [505, 578] on icon "button" at bounding box center [507, 584] width 14 height 14
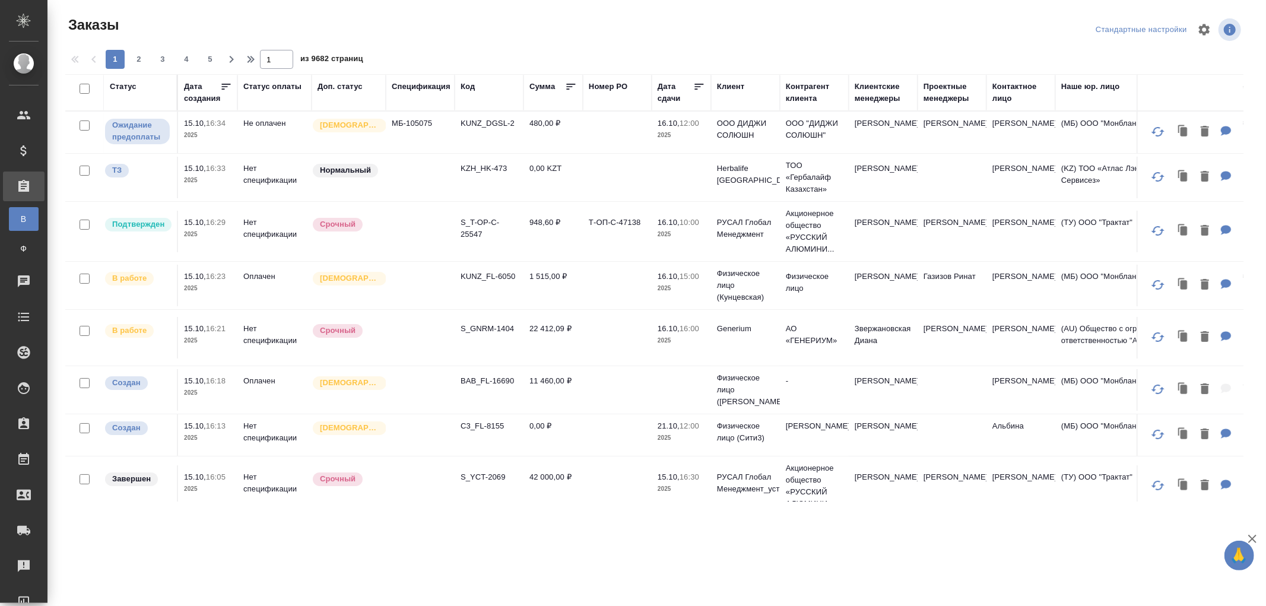
scroll to position [0, 542]
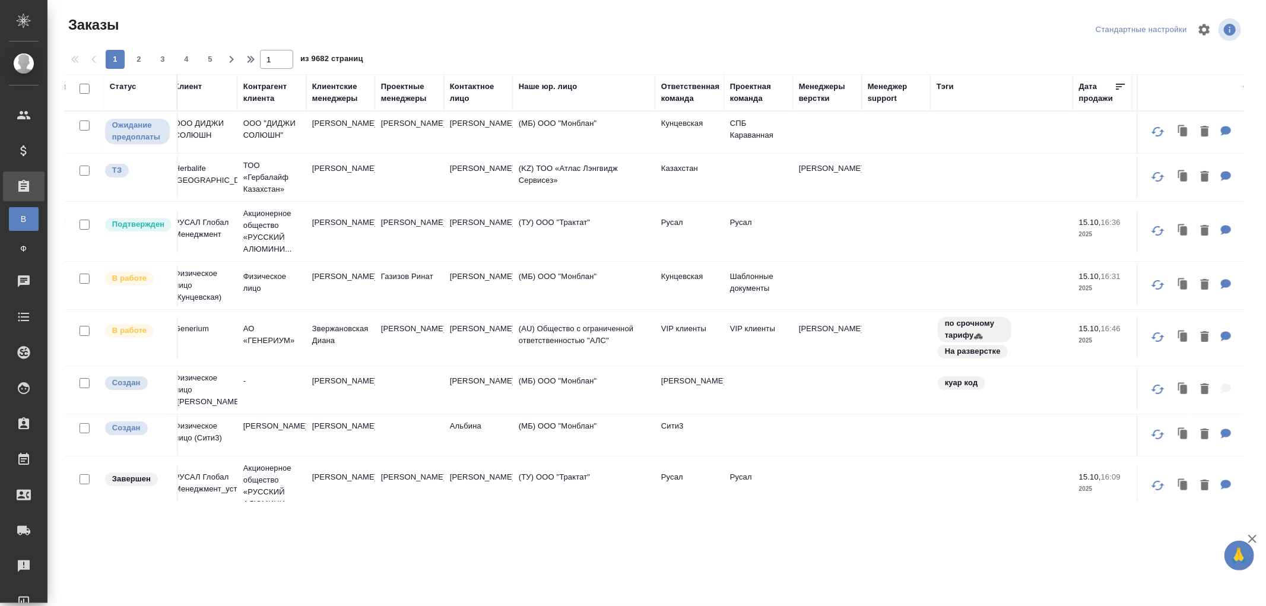
click at [683, 94] on div "Ответственная команда" at bounding box center [690, 93] width 59 height 24
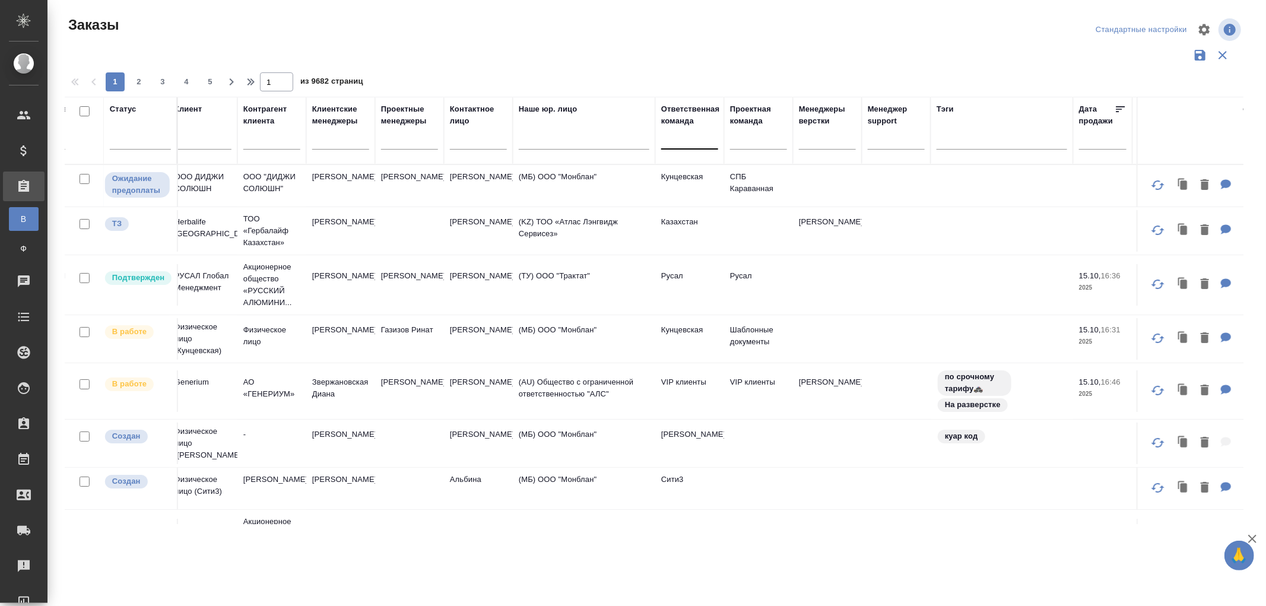
click at [676, 133] on div at bounding box center [689, 137] width 57 height 17
type input "vip"
click at [702, 174] on div "VIP клиенты" at bounding box center [750, 175] width 178 height 21
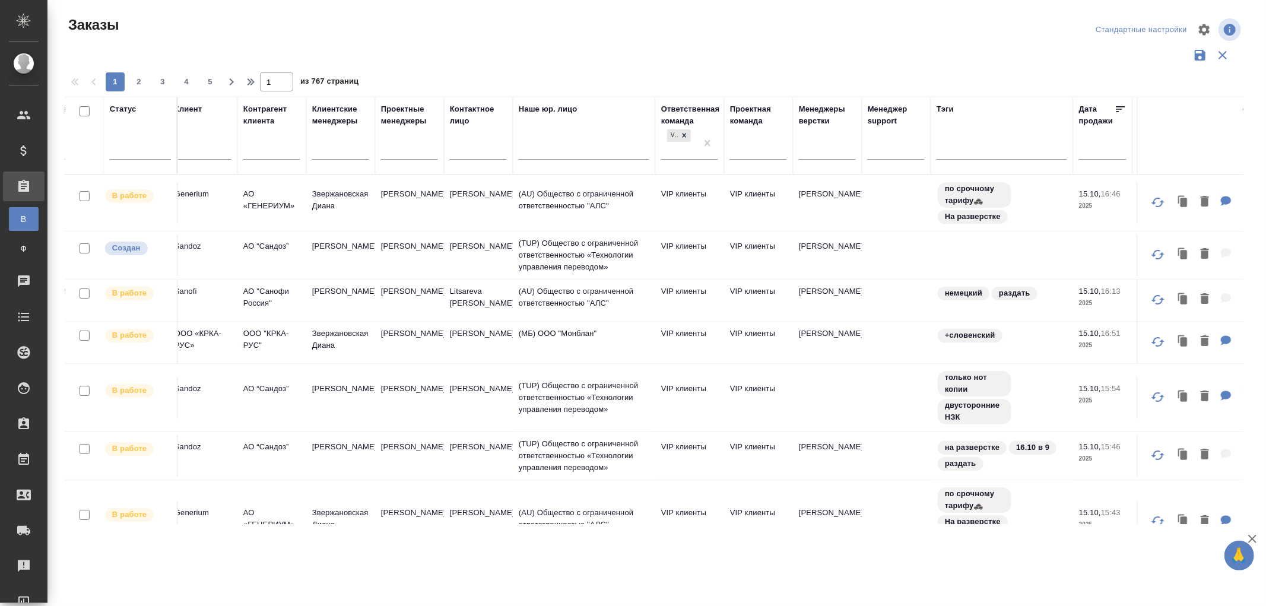
drag, startPoint x: 650, startPoint y: 511, endPoint x: 986, endPoint y: 522, distance: 336.6
click at [451, 508] on tr "В работе 15.10, 14:29 2025 Нет спецификации Срочный S_GNRM-1403 7 785,09 ₽ 16.1…" at bounding box center [550, 521] width 2055 height 84
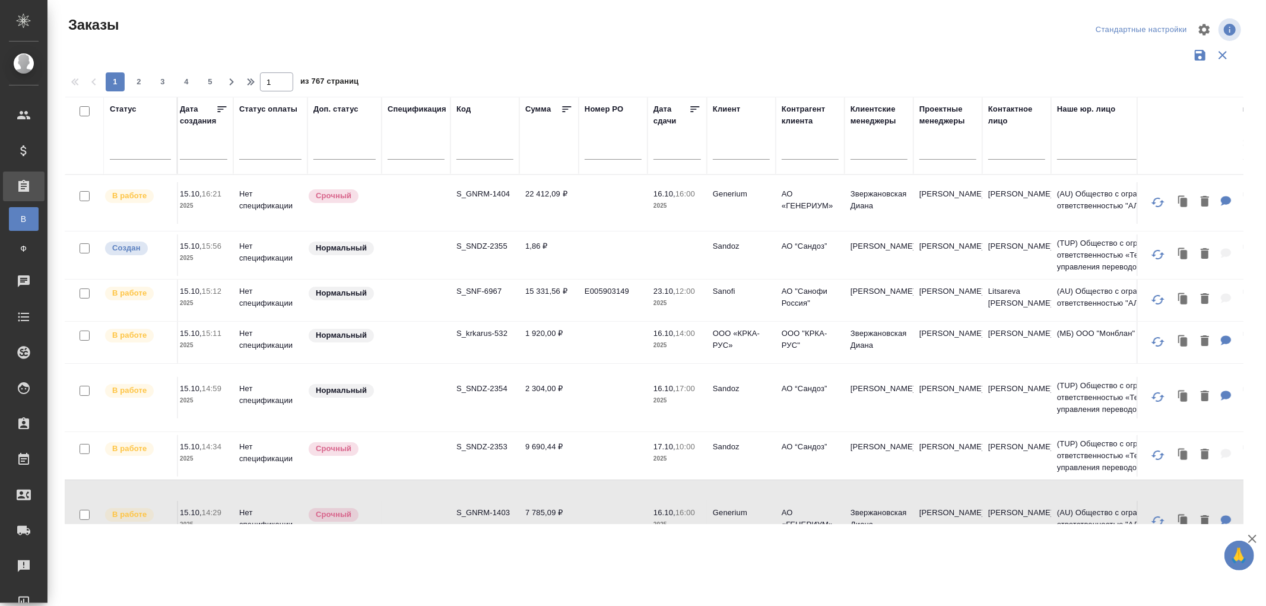
scroll to position [0, 0]
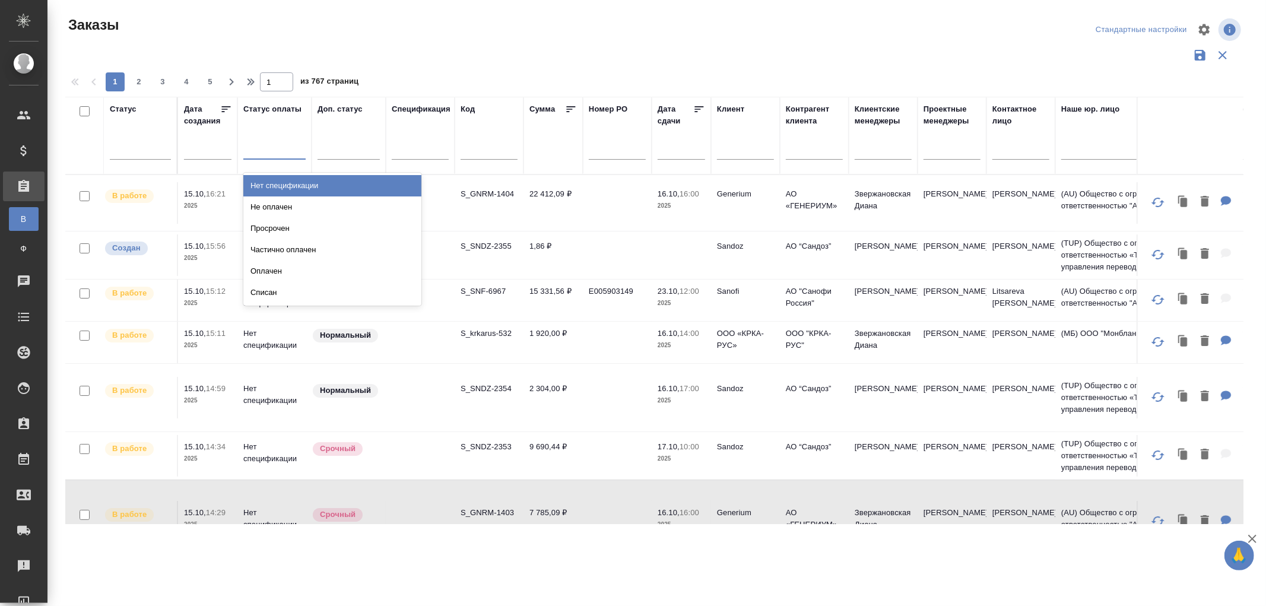
click at [272, 151] on div at bounding box center [274, 147] width 62 height 17
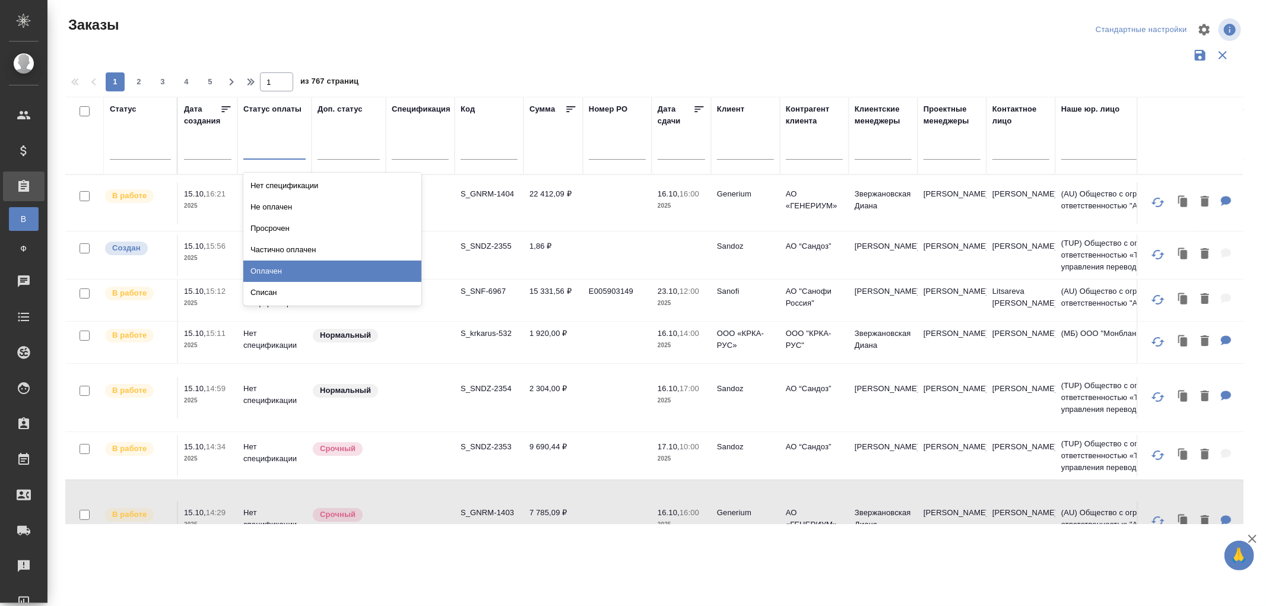
click at [281, 271] on div "Оплачен" at bounding box center [332, 270] width 178 height 21
click at [276, 150] on div at bounding box center [274, 147] width 62 height 17
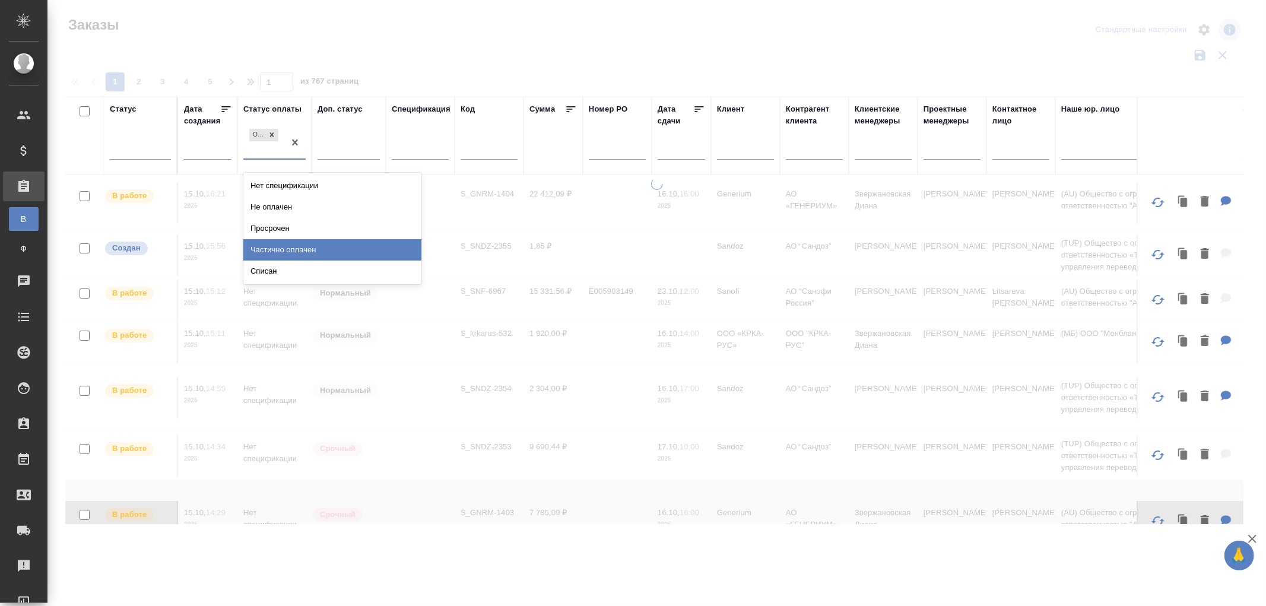
click at [277, 249] on div "Частично оплачен" at bounding box center [332, 249] width 178 height 21
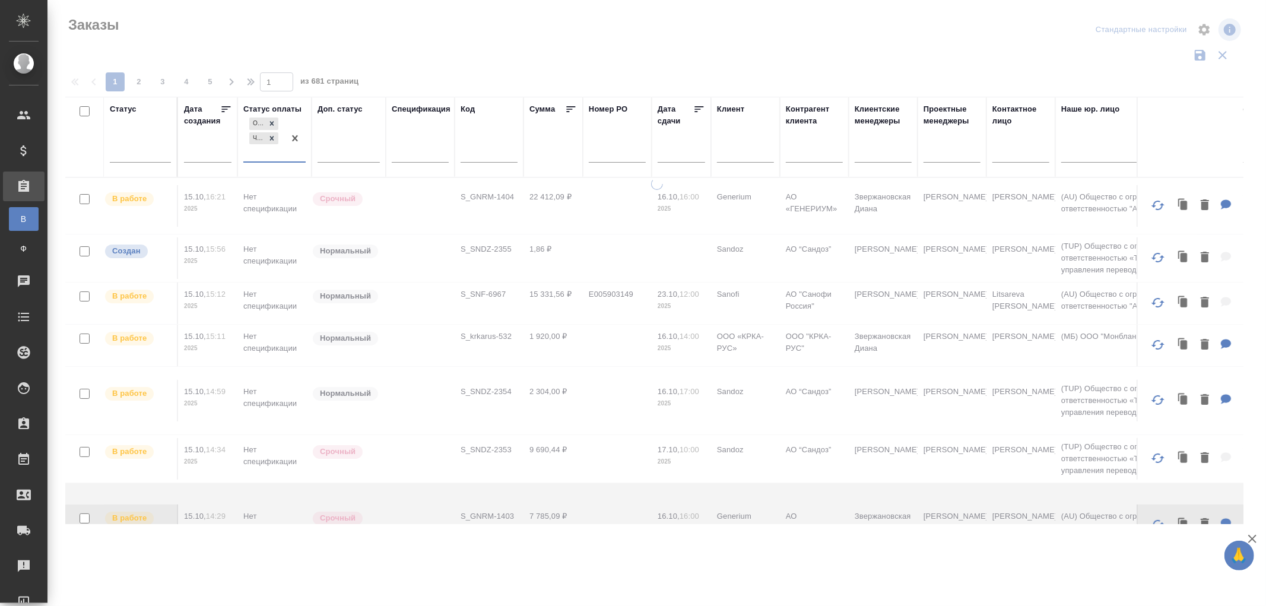
click at [263, 157] on div "Оплачен Частично оплачен" at bounding box center [263, 138] width 41 height 46
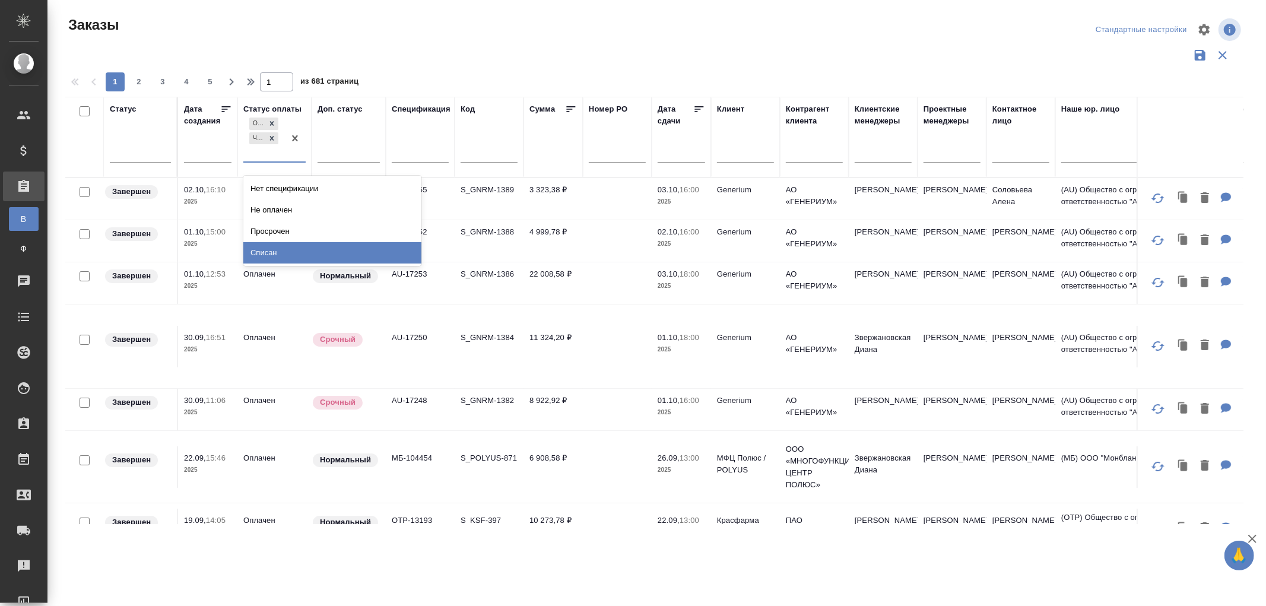
click at [264, 227] on div "Просрочен" at bounding box center [332, 231] width 178 height 21
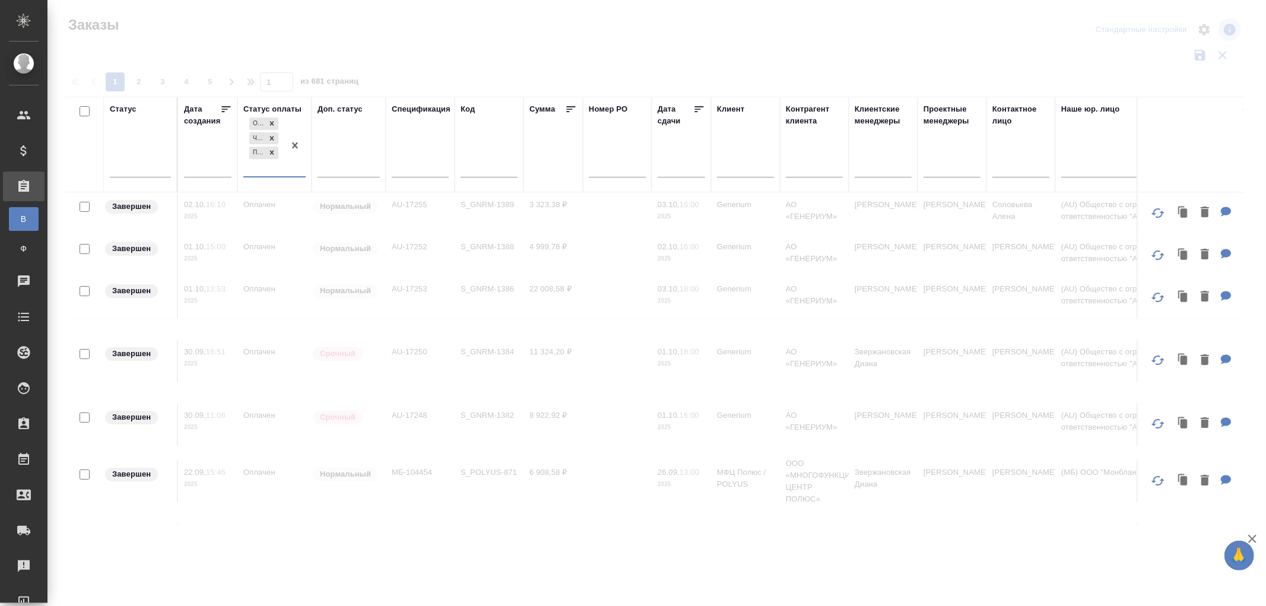
click at [266, 171] on div "Оплачен Частично оплачен Просрочен" at bounding box center [263, 145] width 41 height 61
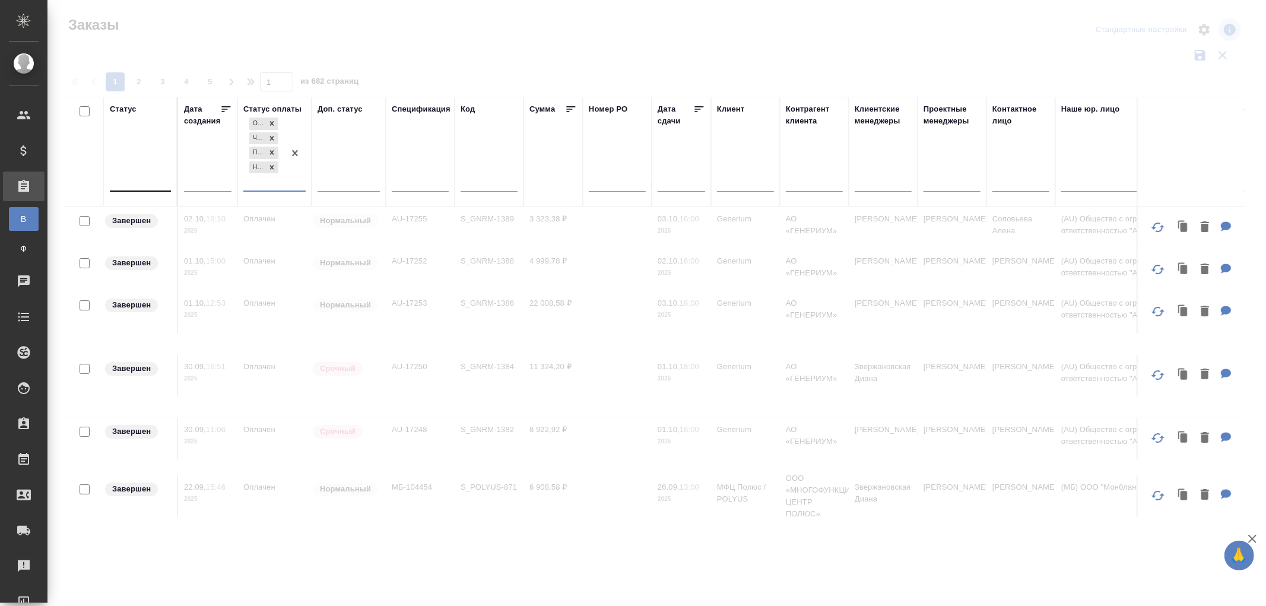
click at [131, 186] on div at bounding box center [140, 179] width 61 height 17
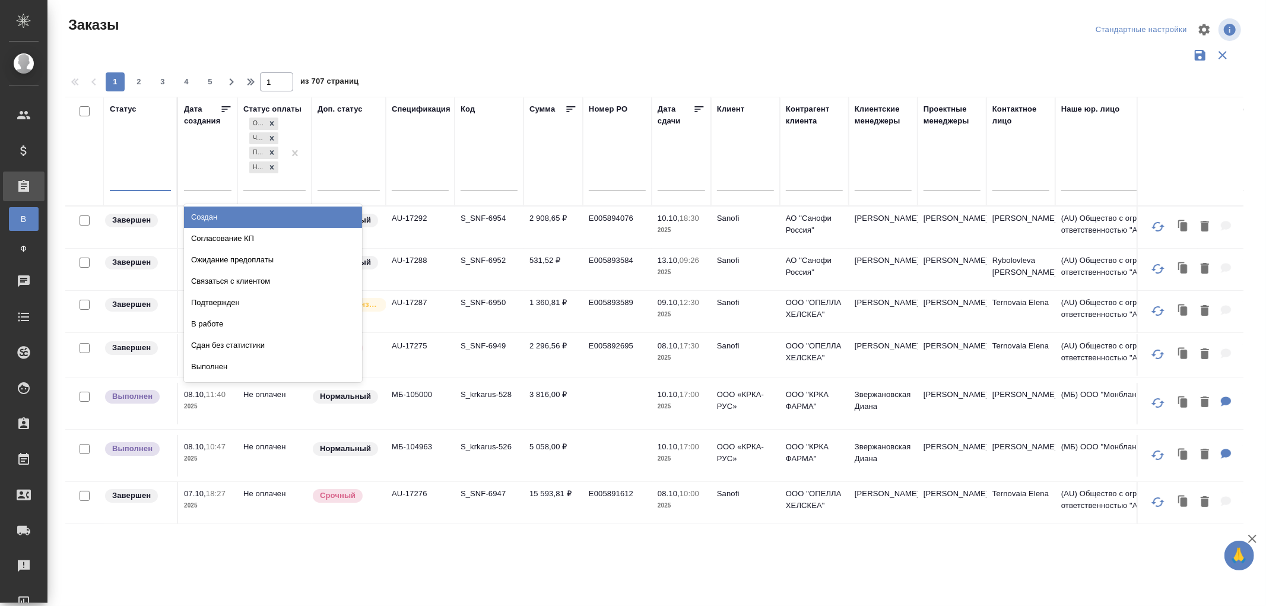
scroll to position [83, 0]
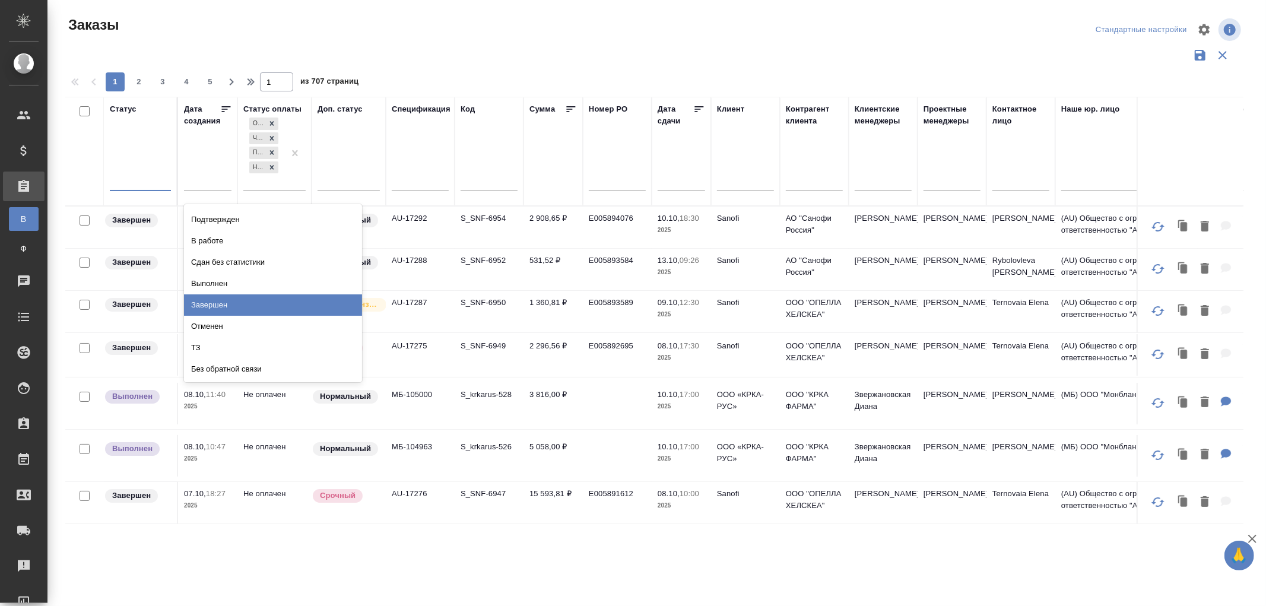
click at [210, 304] on div "Завершен" at bounding box center [273, 304] width 178 height 21
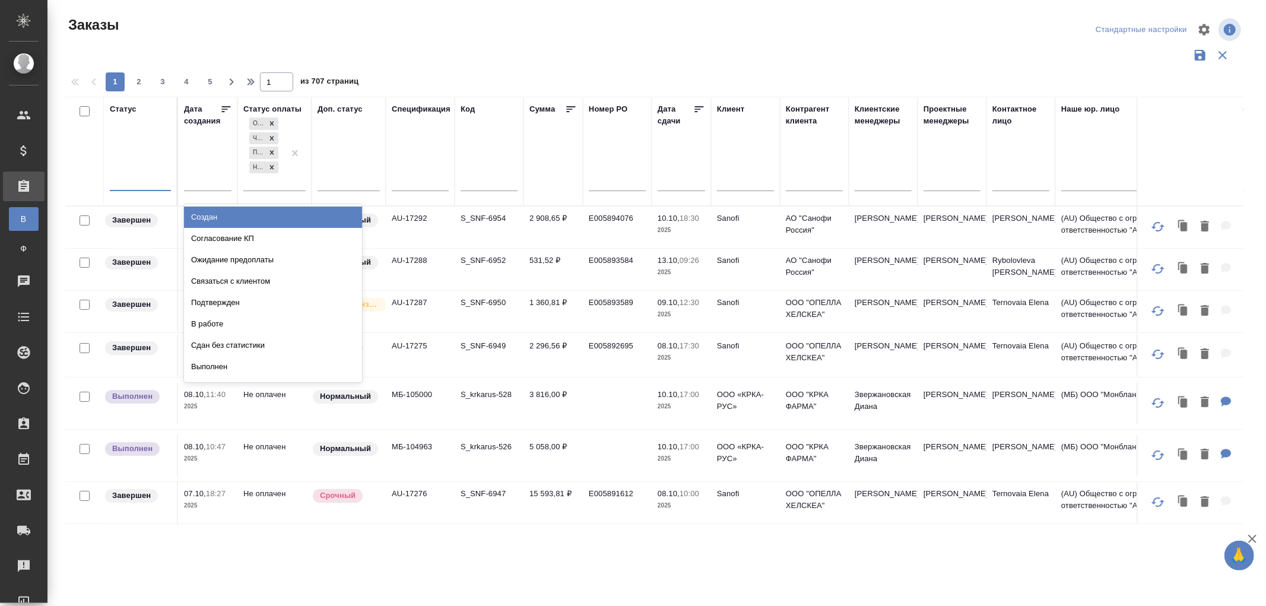
click at [119, 180] on div at bounding box center [140, 179] width 61 height 17
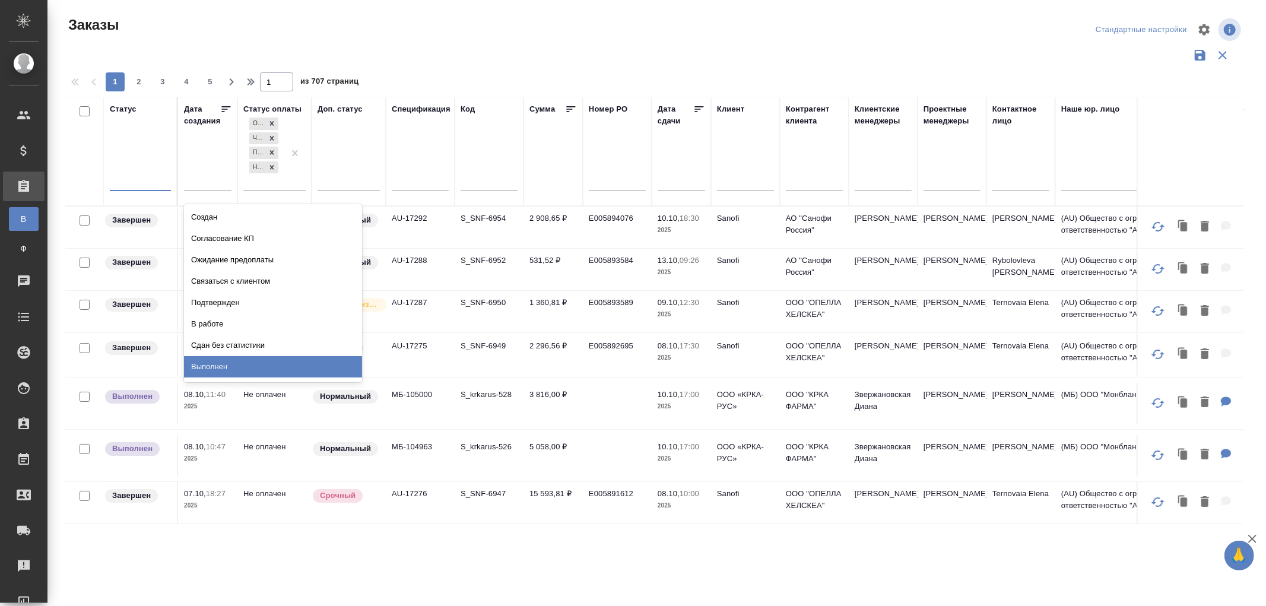
click at [214, 361] on div "Выполнен" at bounding box center [273, 366] width 178 height 21
